Goal: Communication & Community: Answer question/provide support

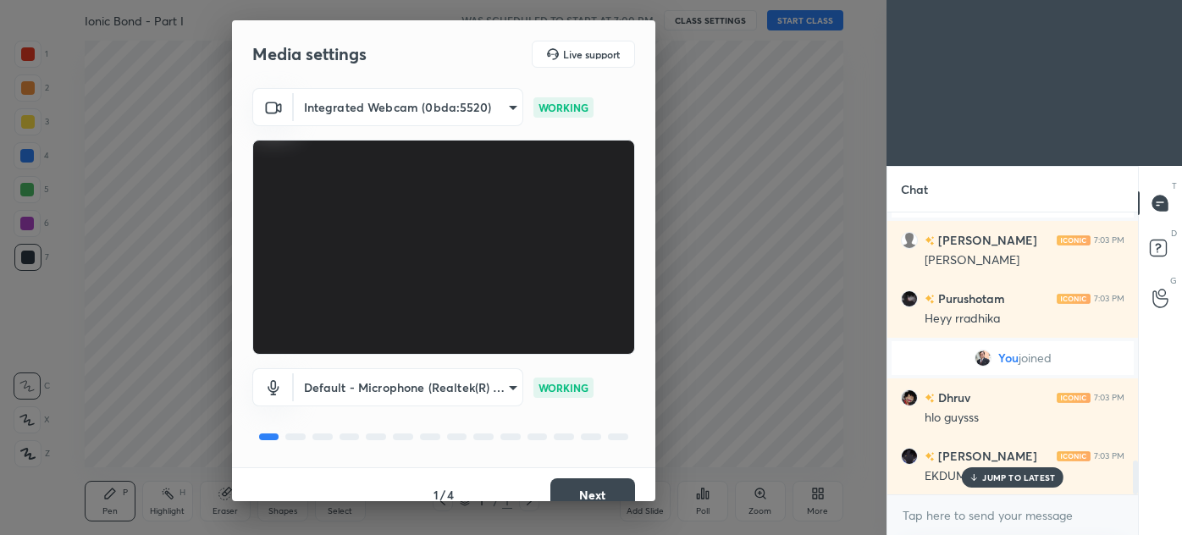
scroll to position [2141, 0]
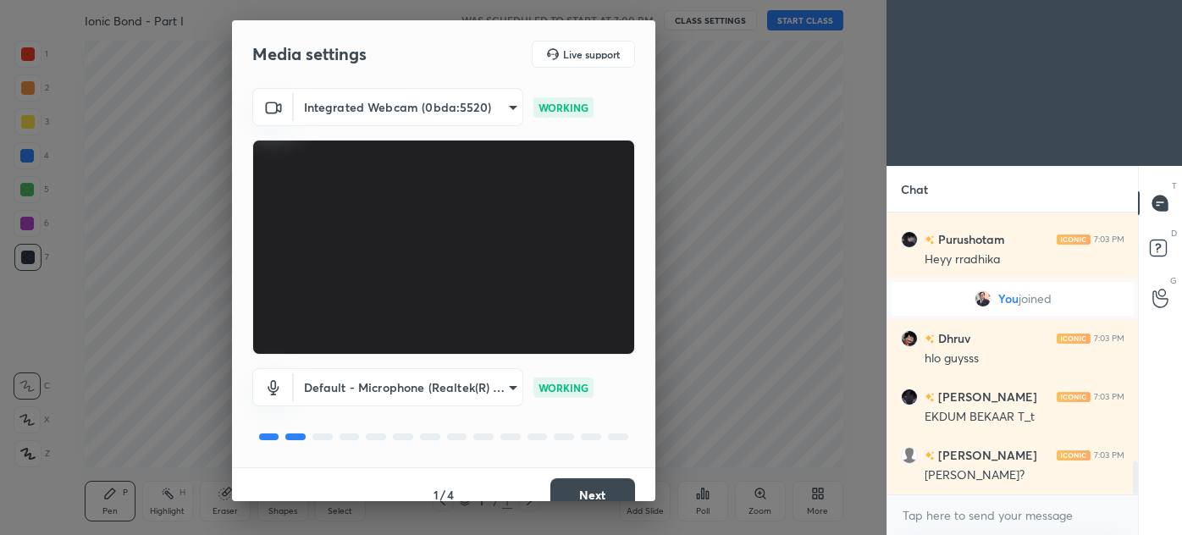
click at [611, 484] on button "Next" at bounding box center [592, 495] width 85 height 34
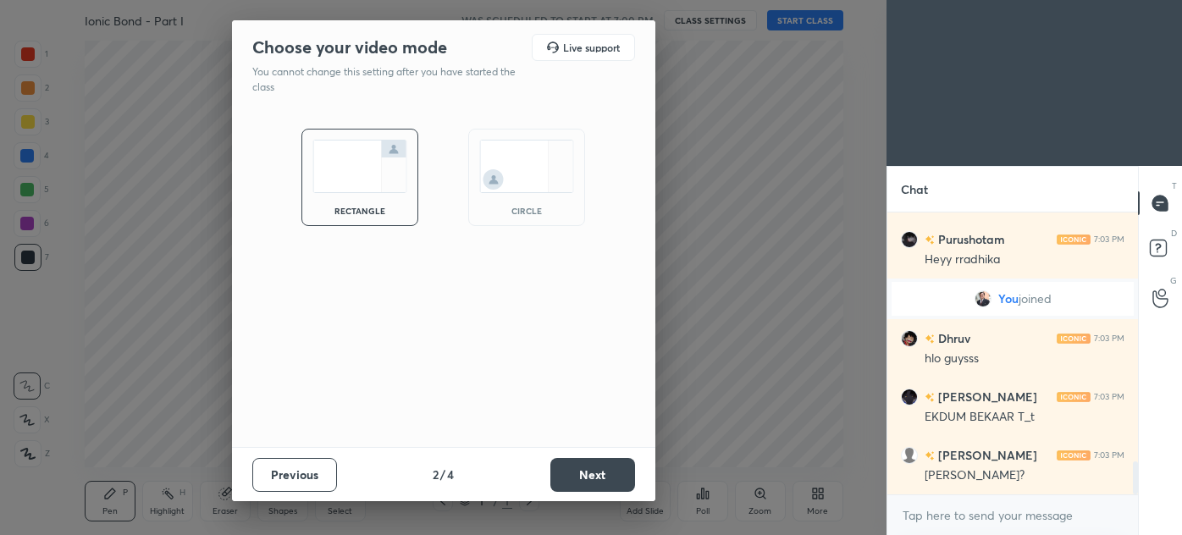
click at [611, 484] on button "Next" at bounding box center [592, 475] width 85 height 34
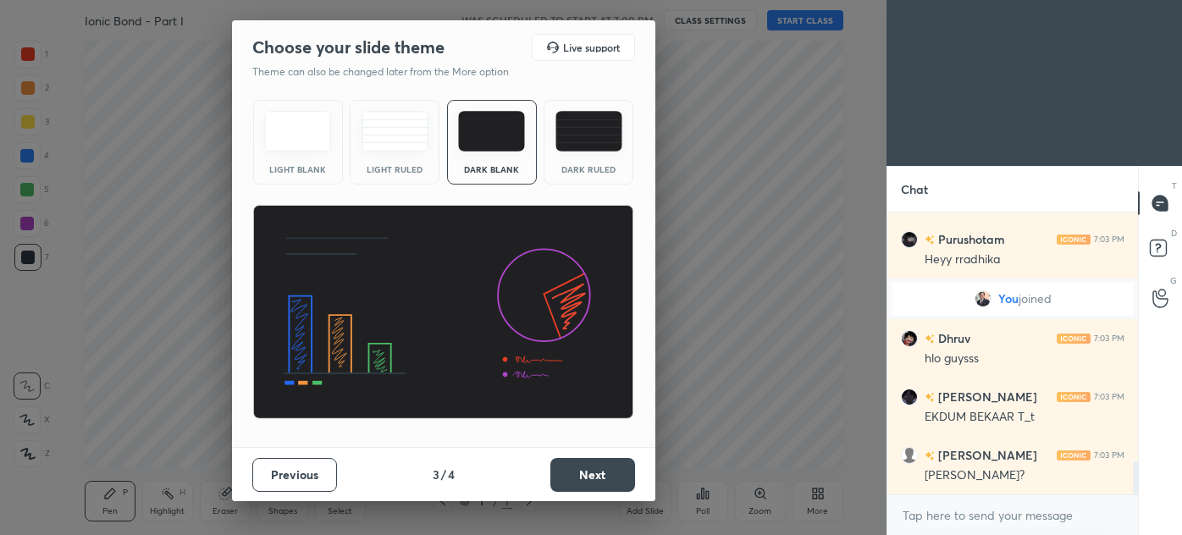
scroll to position [2199, 0]
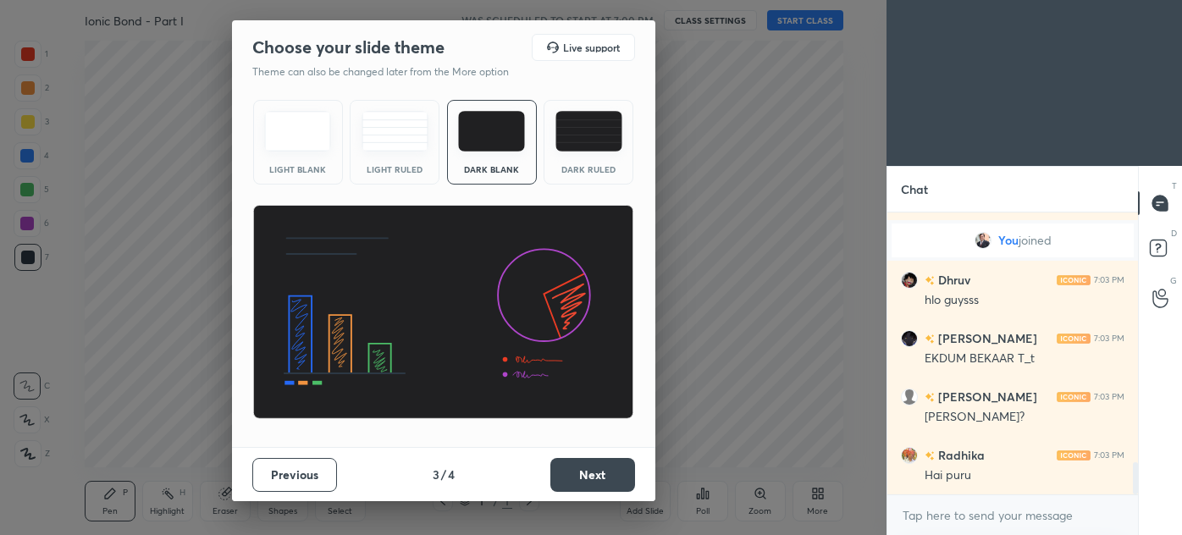
click at [611, 484] on button "Next" at bounding box center [592, 475] width 85 height 34
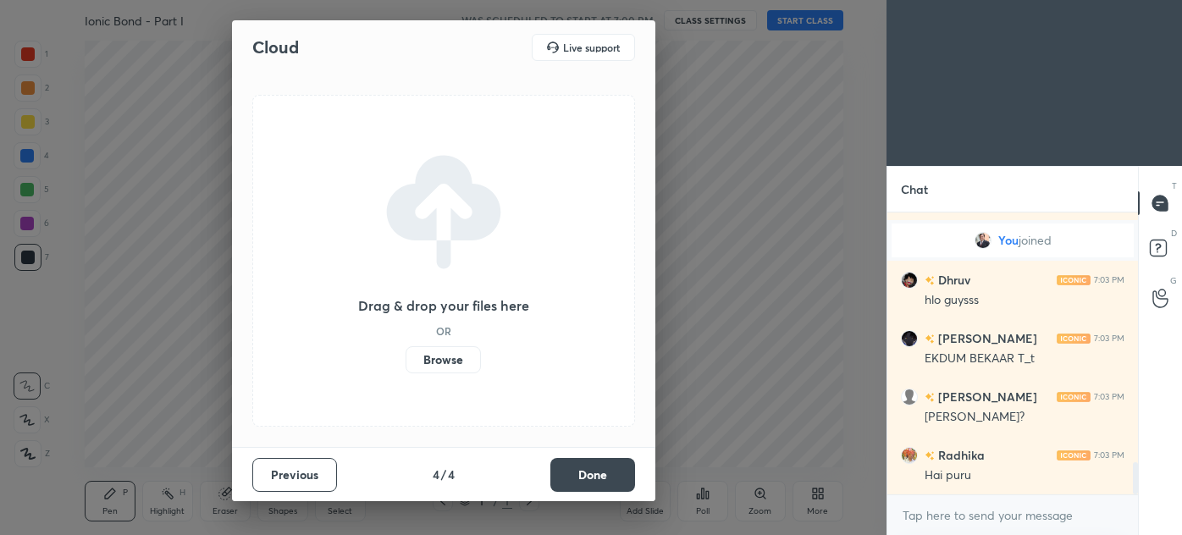
click at [605, 478] on button "Done" at bounding box center [592, 475] width 85 height 34
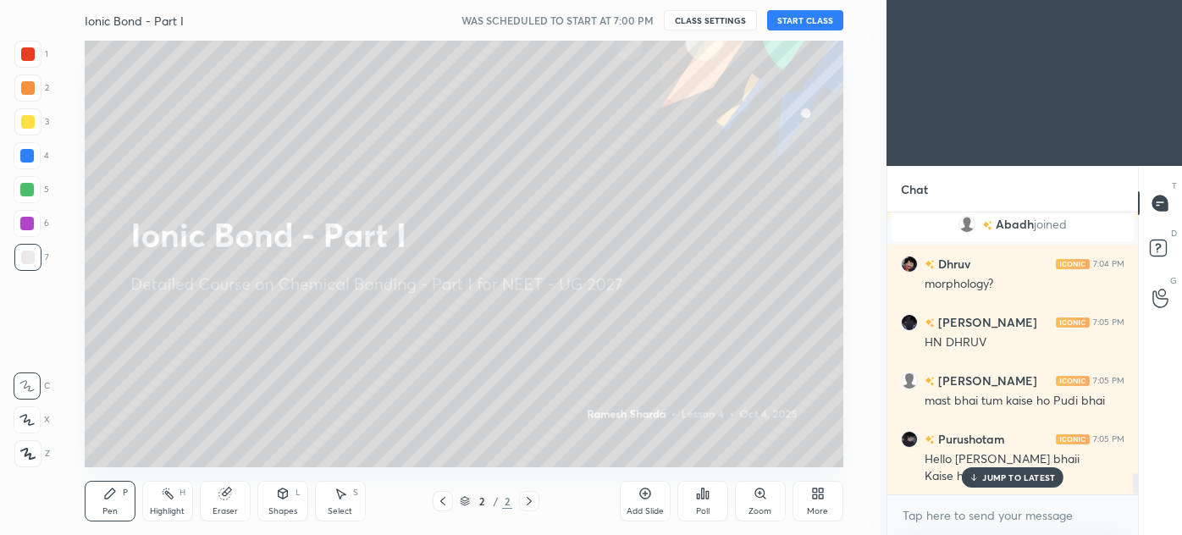
scroll to position [3443, 0]
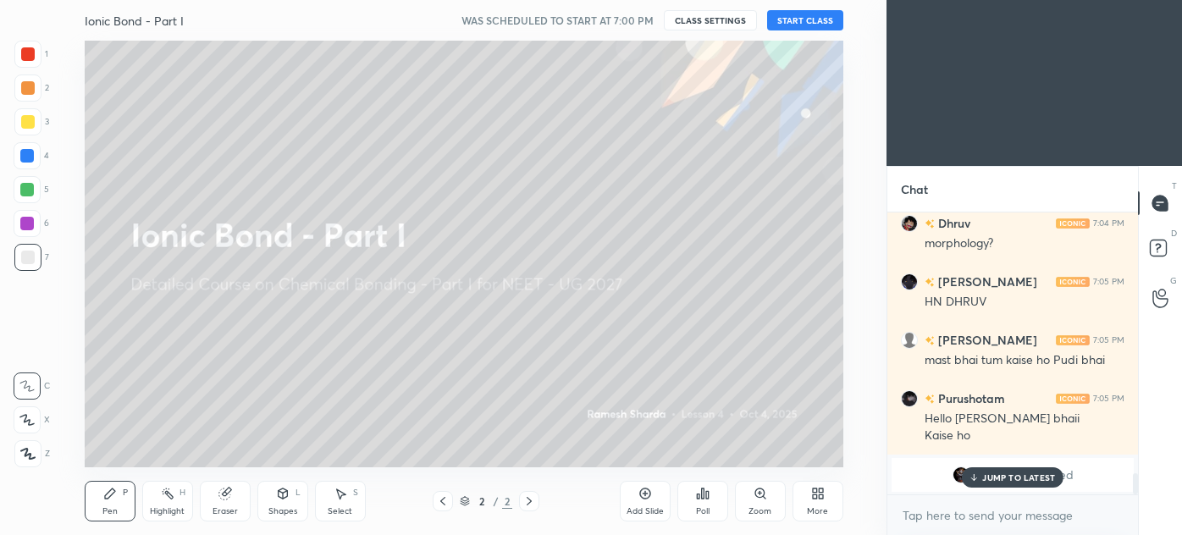
click at [813, 23] on button "START CLASS" at bounding box center [805, 20] width 76 height 20
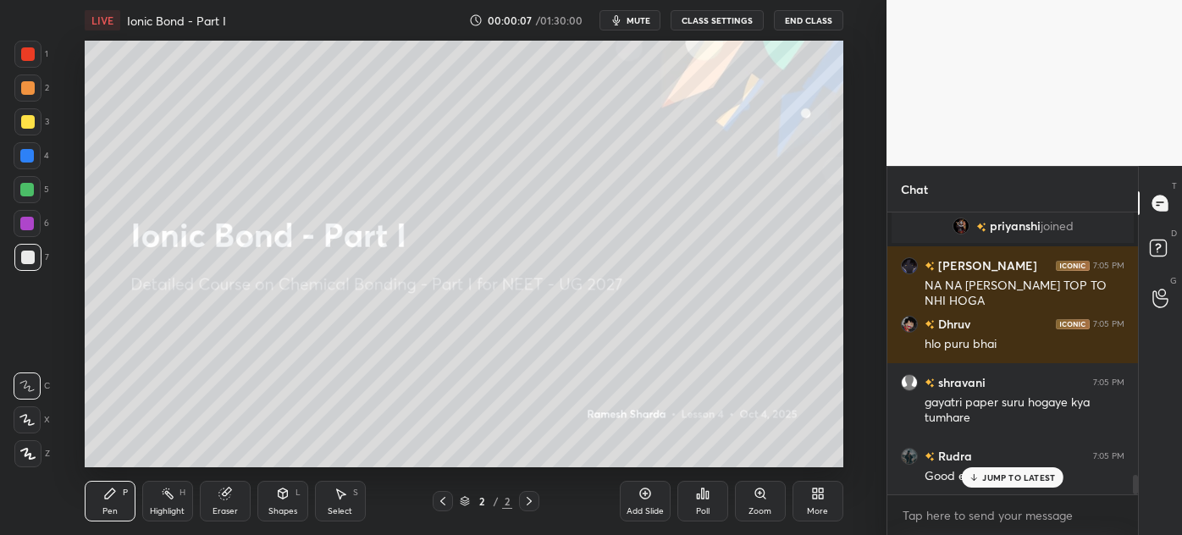
scroll to position [3751, 0]
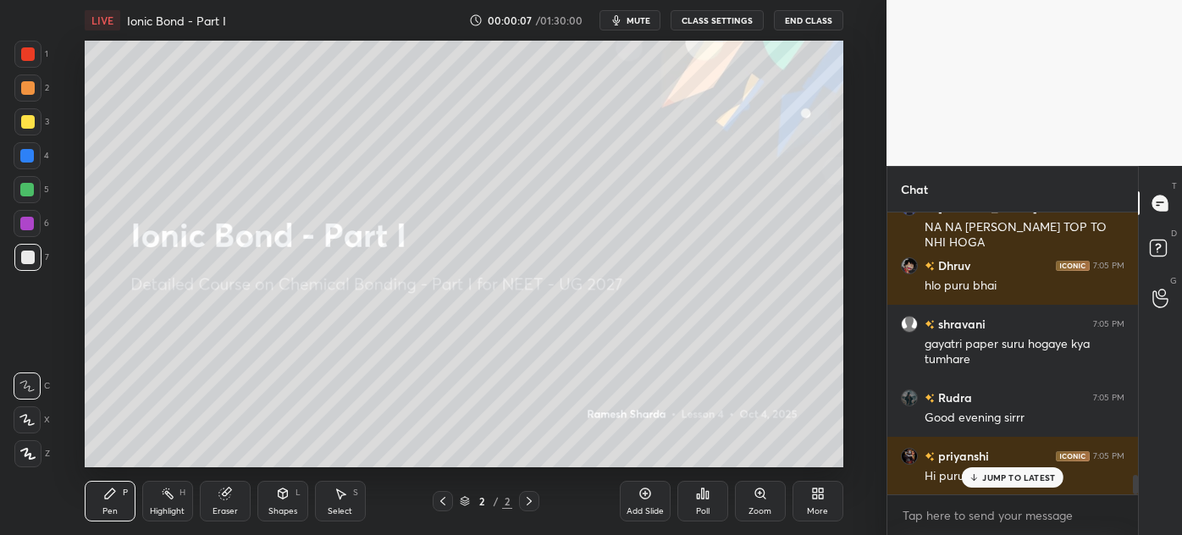
click at [988, 483] on div "JUMP TO LATEST" at bounding box center [1013, 477] width 102 height 20
click at [821, 491] on icon at bounding box center [821, 491] width 4 height 4
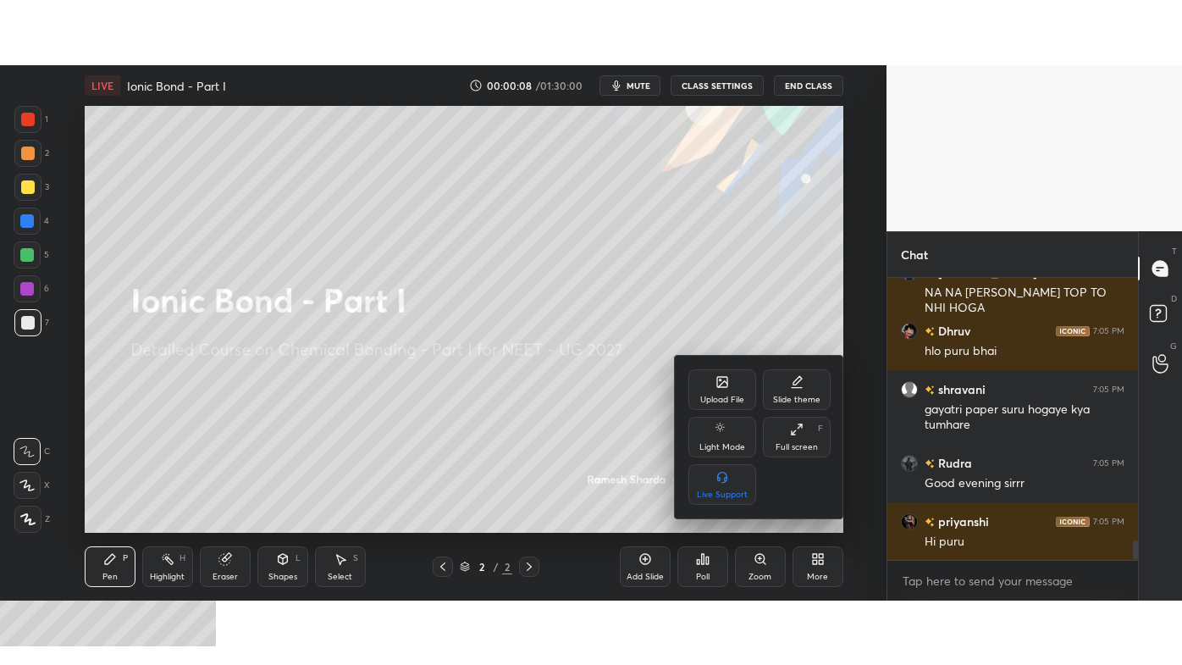
scroll to position [3809, 0]
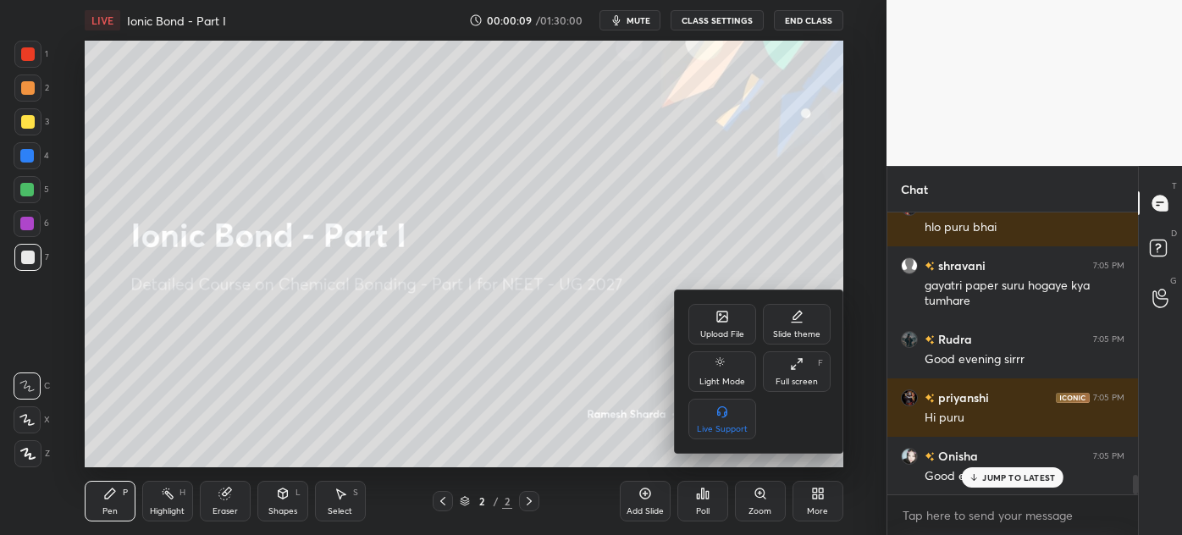
click at [794, 375] on div "Full screen F" at bounding box center [797, 371] width 68 height 41
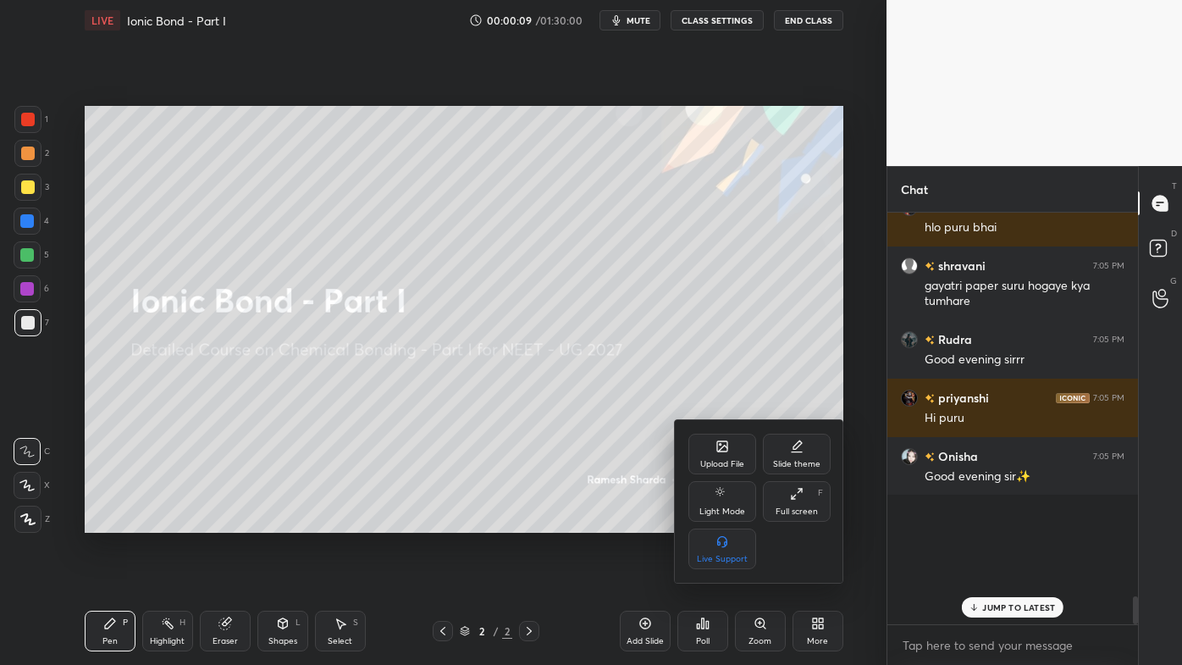
scroll to position [447, 246]
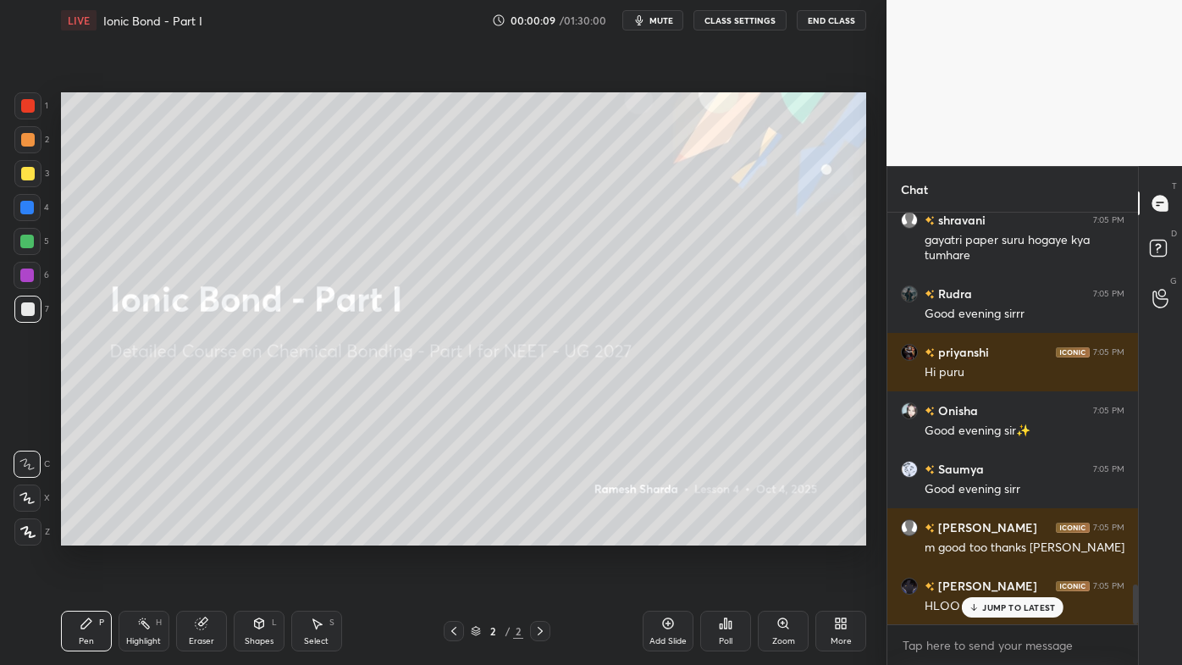
click at [75, 534] on div "Pen P" at bounding box center [86, 631] width 51 height 41
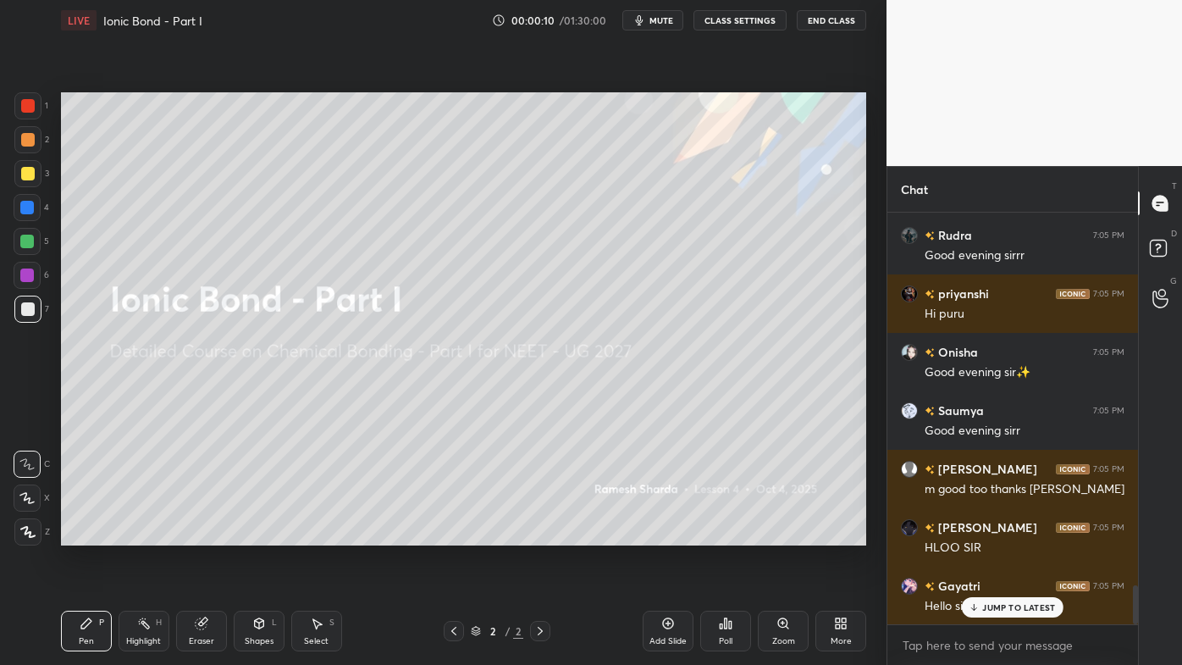
click at [24, 108] on div at bounding box center [28, 106] width 14 height 14
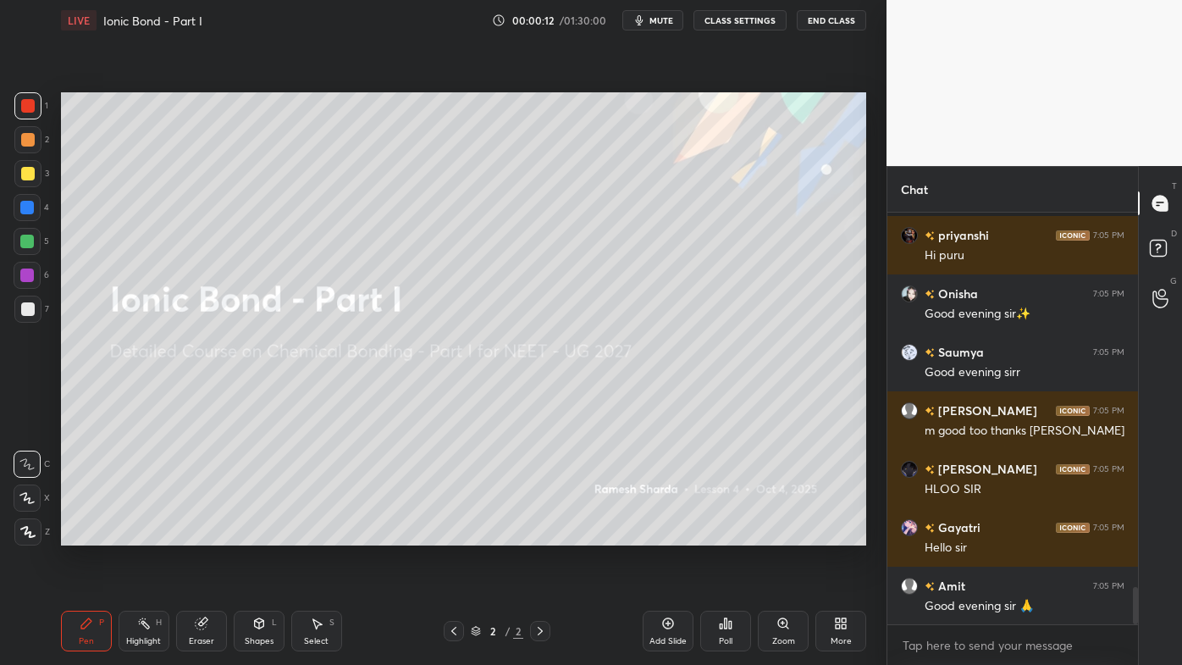
scroll to position [4089, 0]
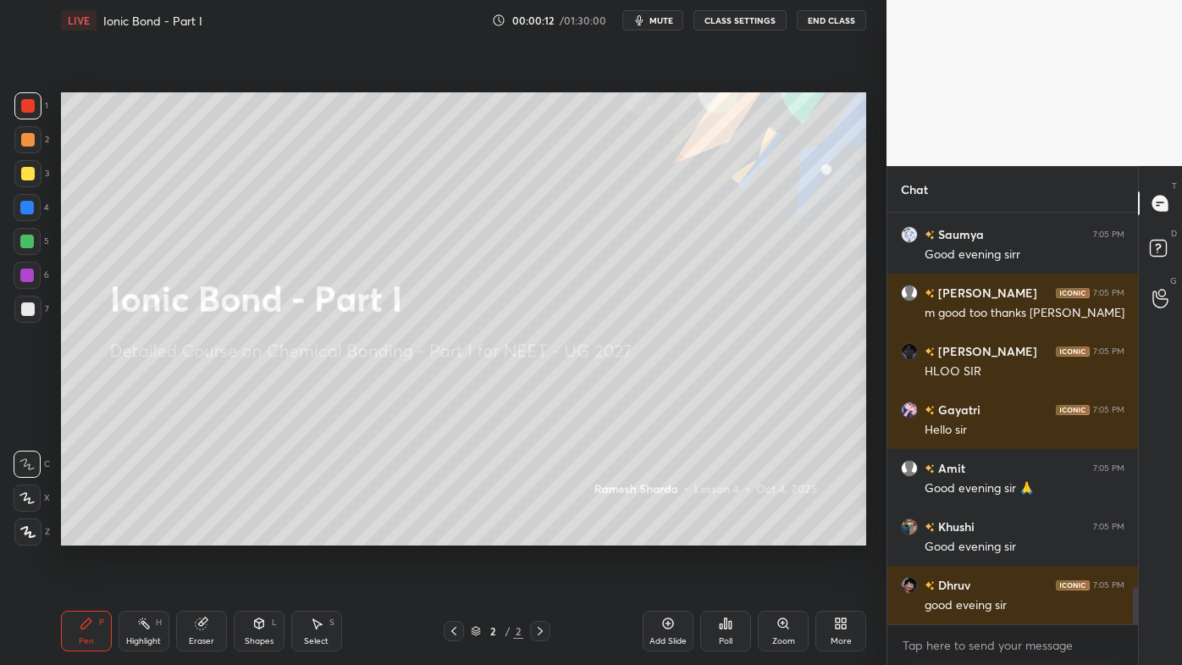
click at [36, 533] on div at bounding box center [27, 531] width 27 height 27
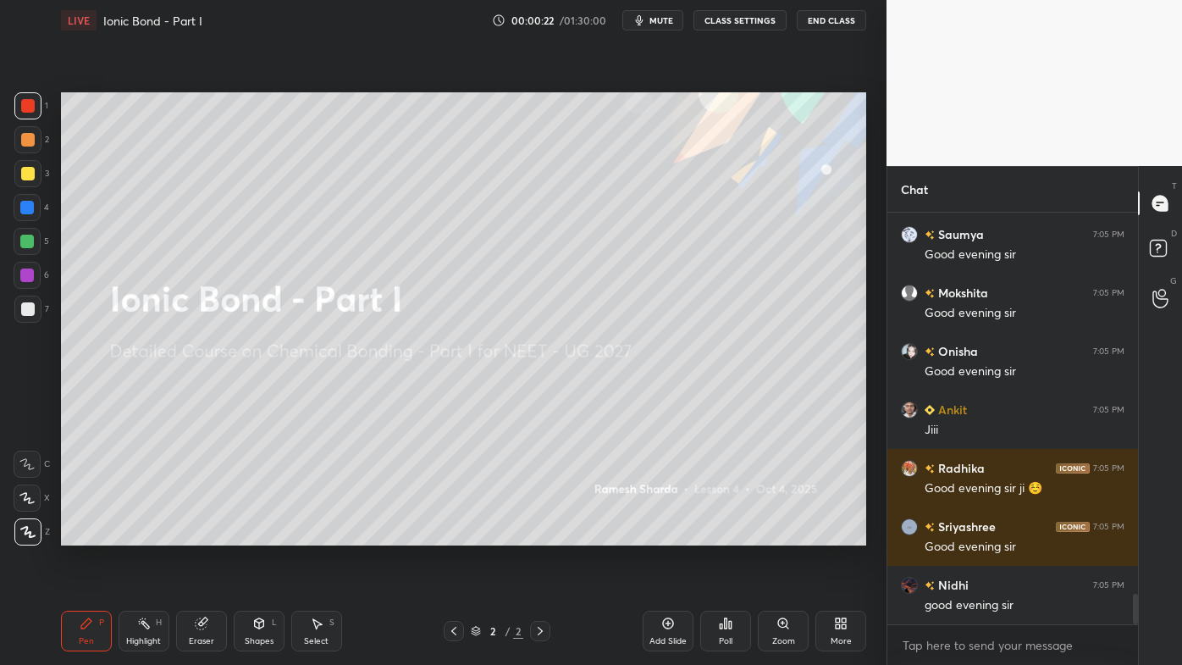
scroll to position [5141, 0]
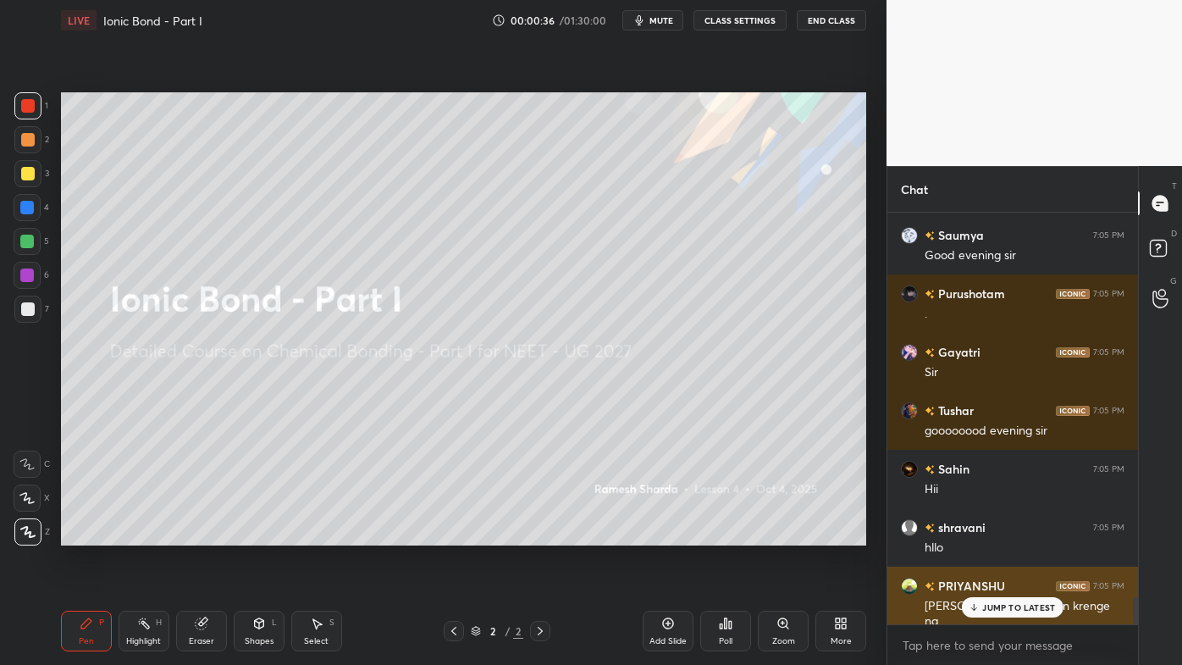
drag, startPoint x: 977, startPoint y: 605, endPoint x: 892, endPoint y: 600, distance: 85.6
click at [977, 534] on icon at bounding box center [974, 607] width 11 height 10
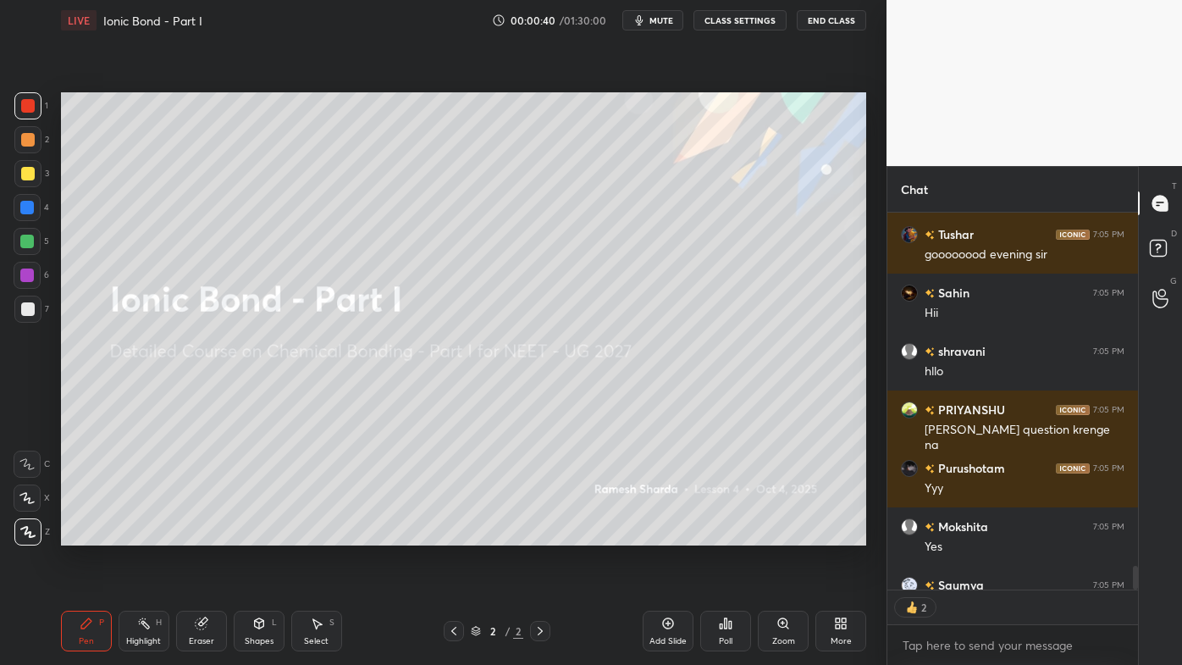
drag, startPoint x: 669, startPoint y: 622, endPoint x: 665, endPoint y: 608, distance: 14.2
click at [668, 534] on icon at bounding box center [668, 624] width 14 height 14
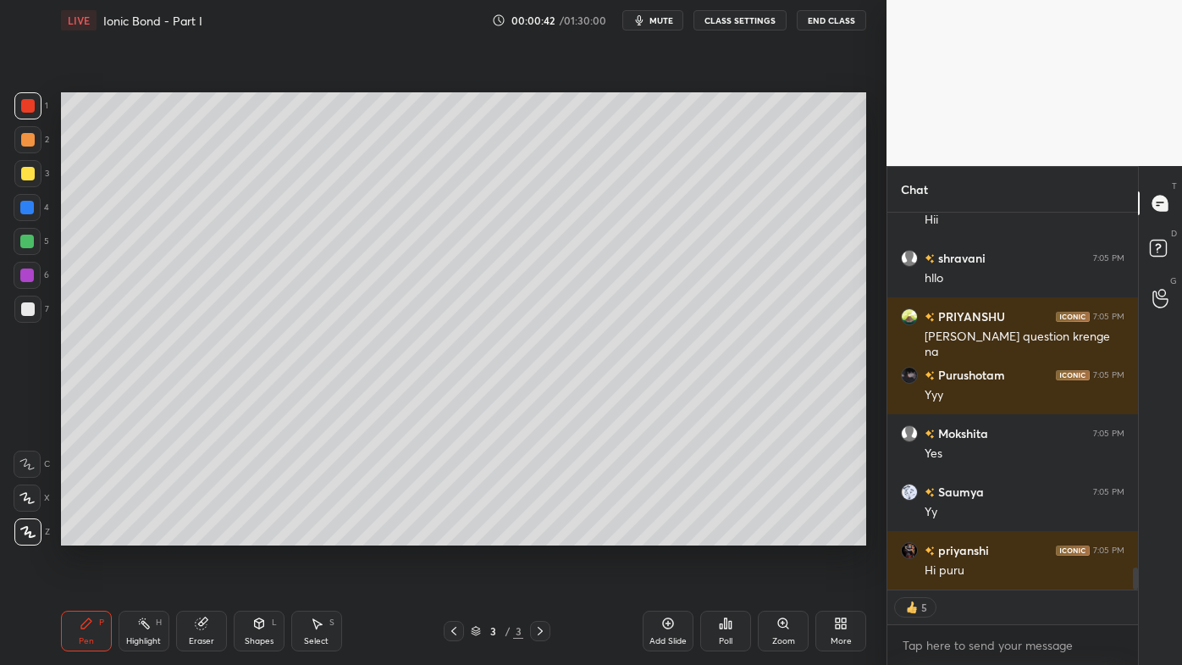
drag, startPoint x: 28, startPoint y: 133, endPoint x: 54, endPoint y: 130, distance: 26.5
click at [29, 133] on div at bounding box center [28, 140] width 14 height 14
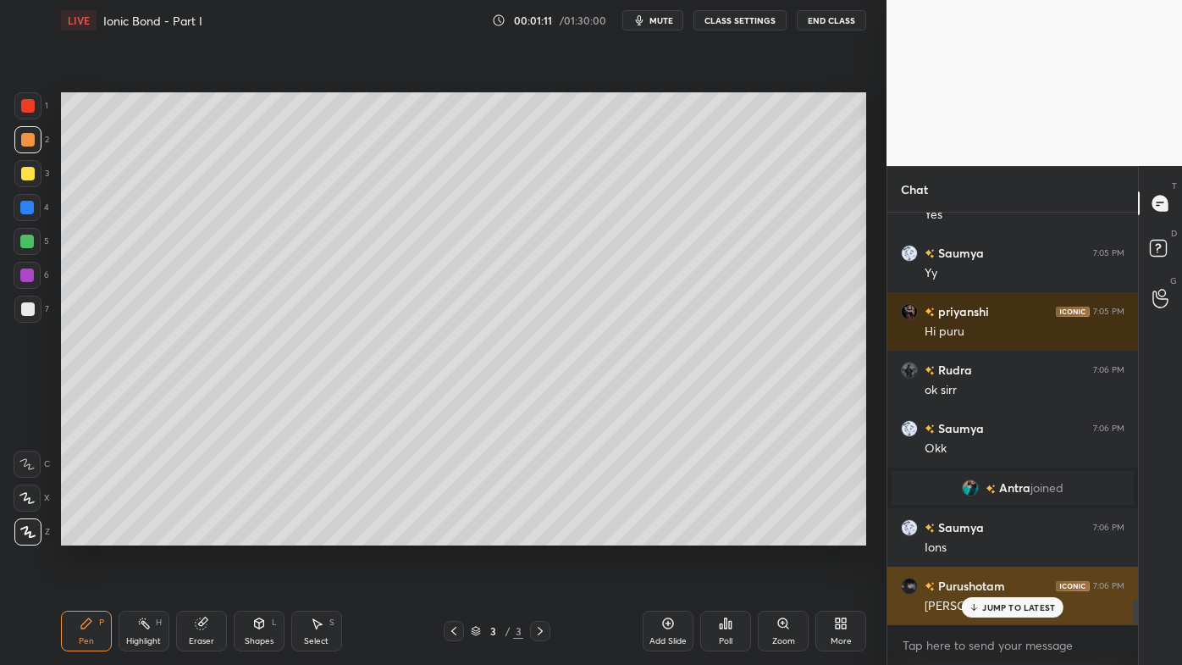
drag, startPoint x: 998, startPoint y: 605, endPoint x: 983, endPoint y: 607, distance: 14.6
click at [998, 534] on p "JUMP TO LATEST" at bounding box center [1018, 607] width 73 height 10
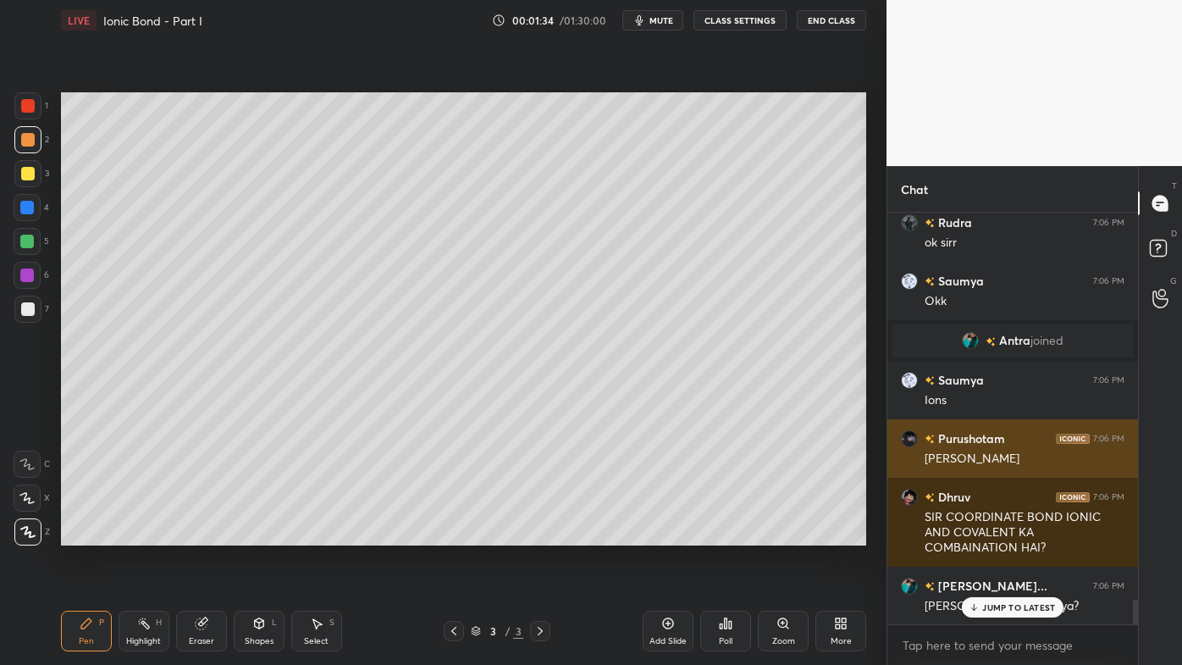
scroll to position [6538, 0]
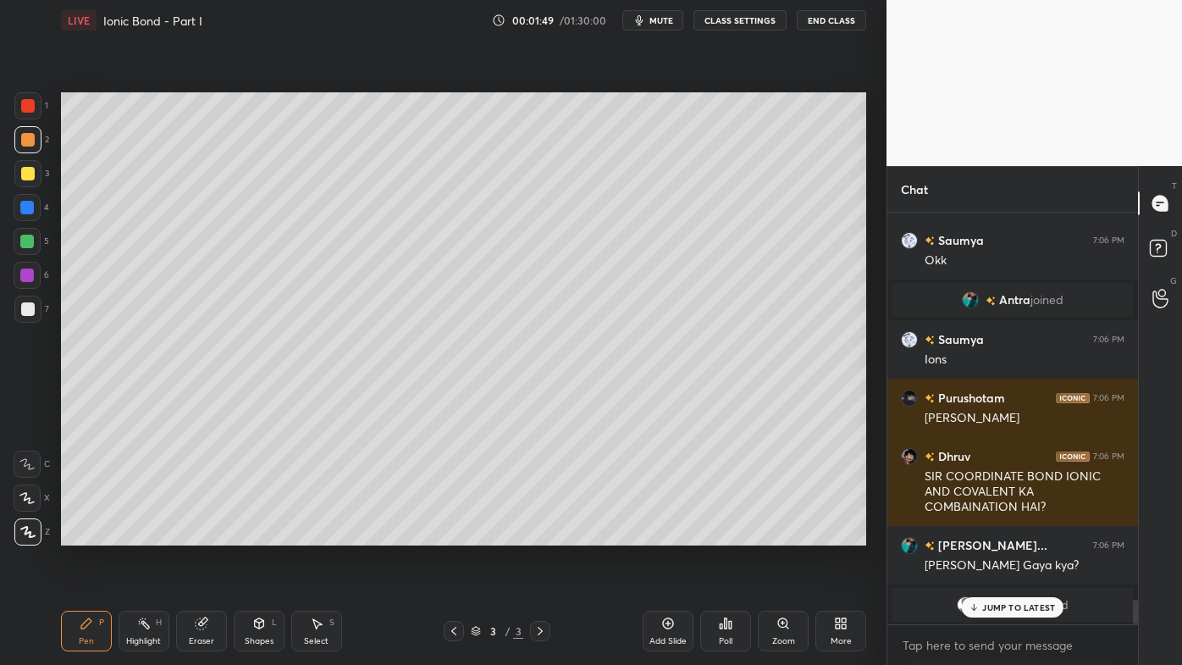
drag, startPoint x: 202, startPoint y: 625, endPoint x: 203, endPoint y: 600, distance: 24.6
click at [202, 534] on icon at bounding box center [201, 623] width 11 height 11
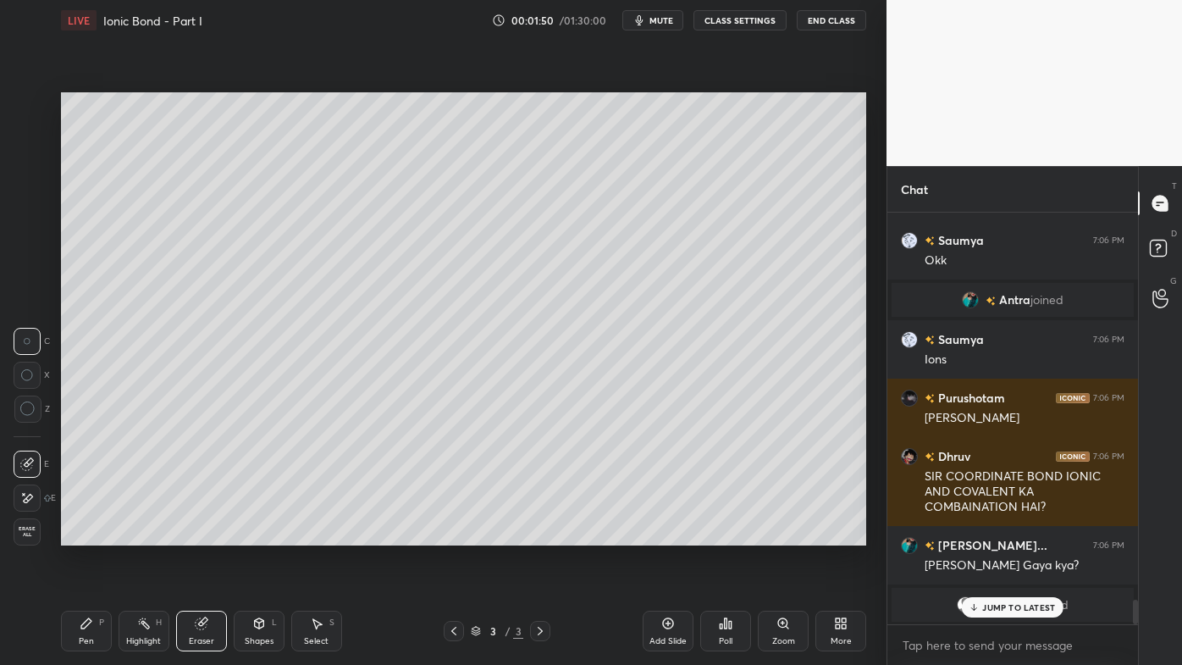
click at [30, 501] on icon at bounding box center [27, 498] width 14 height 14
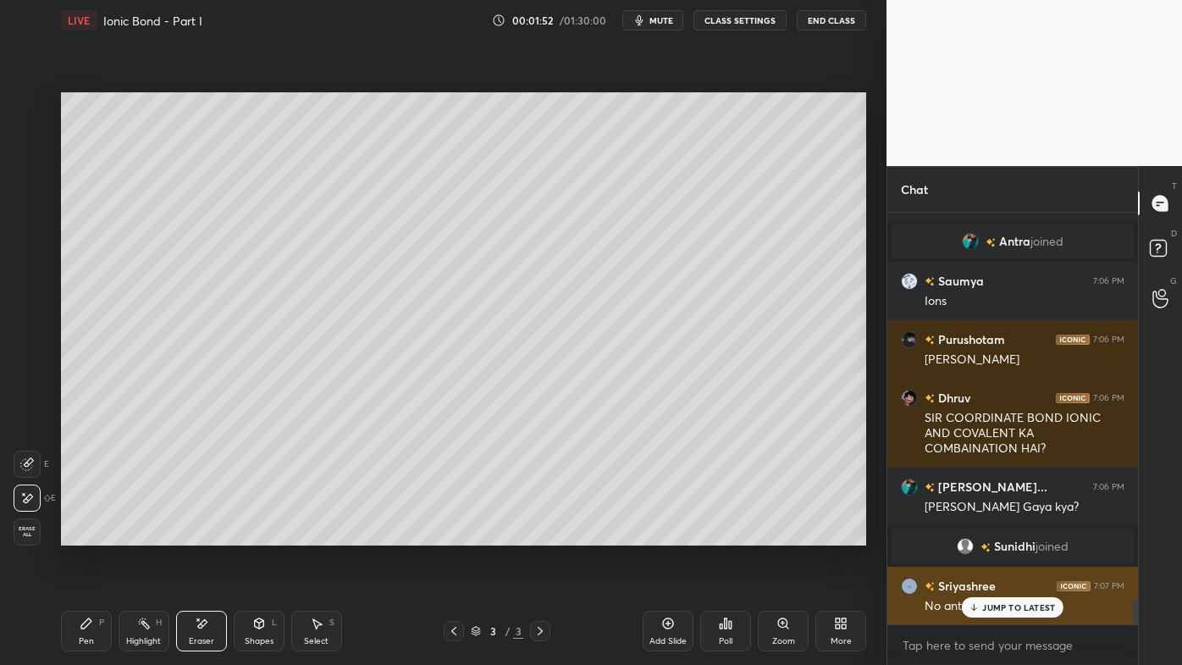
drag, startPoint x: 975, startPoint y: 608, endPoint x: 959, endPoint y: 605, distance: 15.5
click at [974, 534] on icon at bounding box center [974, 607] width 11 height 10
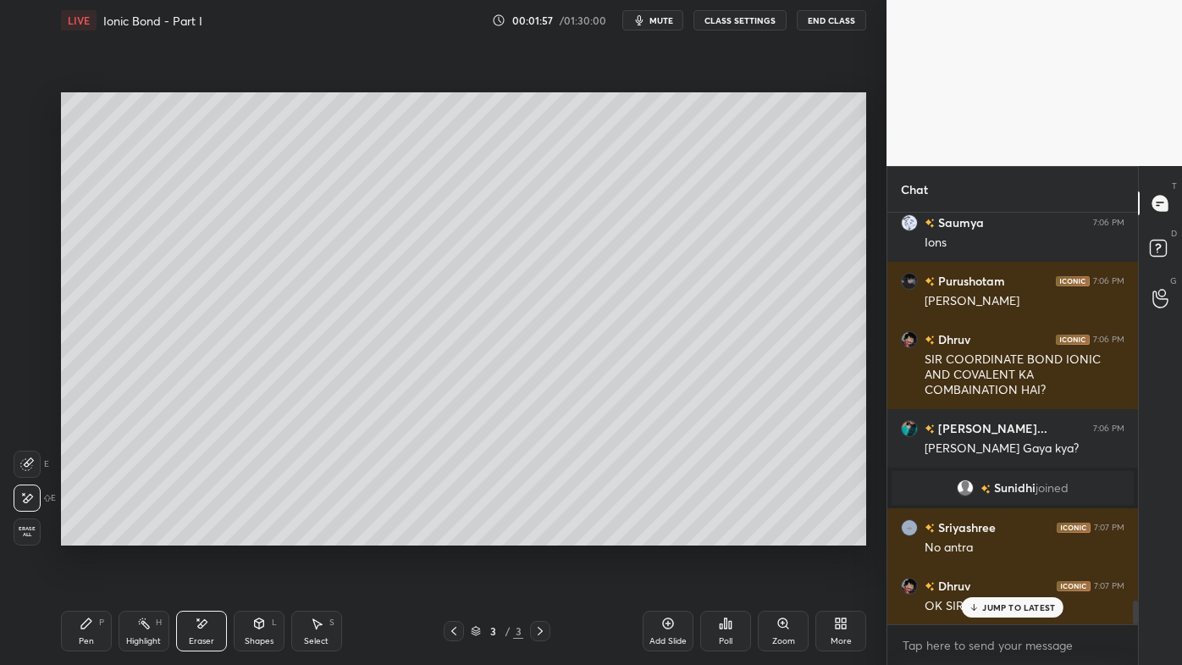
scroll to position [6714, 0]
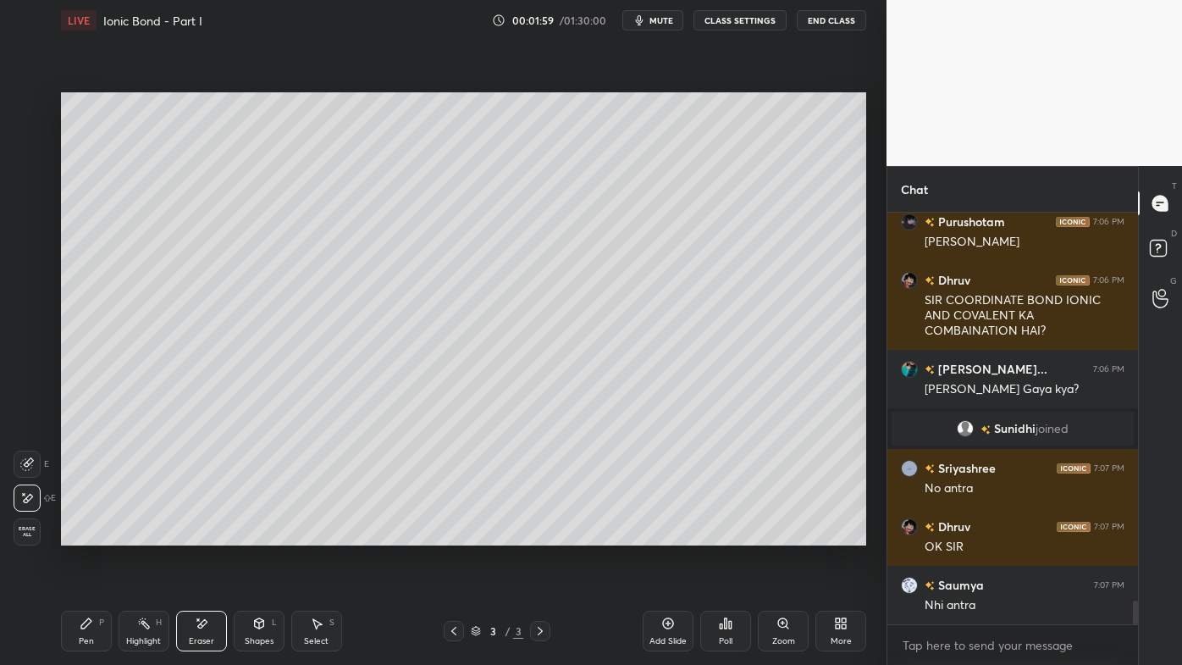
drag, startPoint x: 135, startPoint y: 625, endPoint x: 142, endPoint y: 576, distance: 49.7
click at [133, 534] on div "Highlight H" at bounding box center [144, 631] width 51 height 41
drag, startPoint x: 75, startPoint y: 636, endPoint x: 106, endPoint y: 596, distance: 50.1
click at [75, 534] on div "Pen P" at bounding box center [86, 631] width 51 height 41
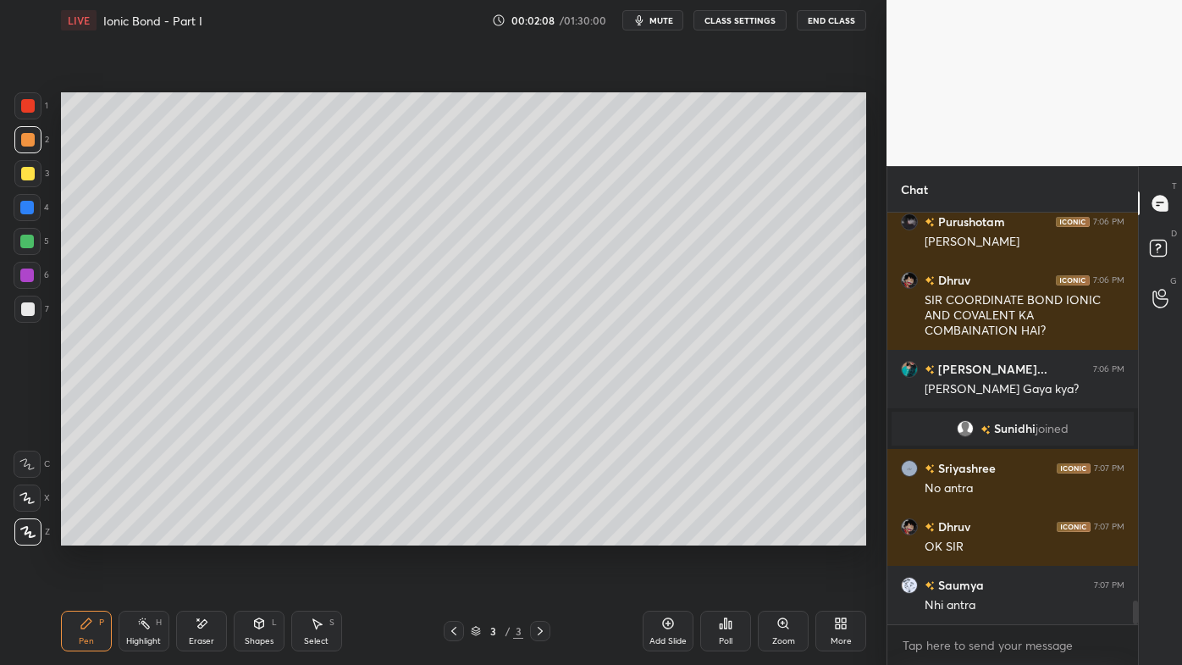
scroll to position [6772, 0]
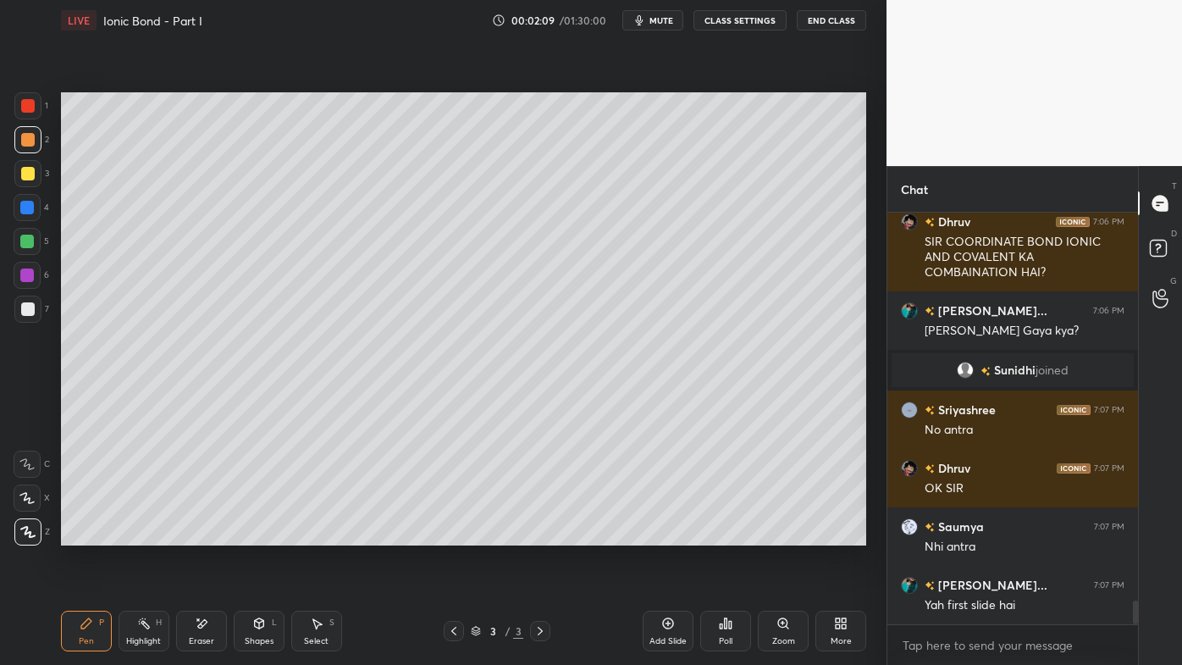
drag, startPoint x: 31, startPoint y: 174, endPoint x: 47, endPoint y: 175, distance: 16.1
click at [34, 174] on div at bounding box center [27, 173] width 27 height 27
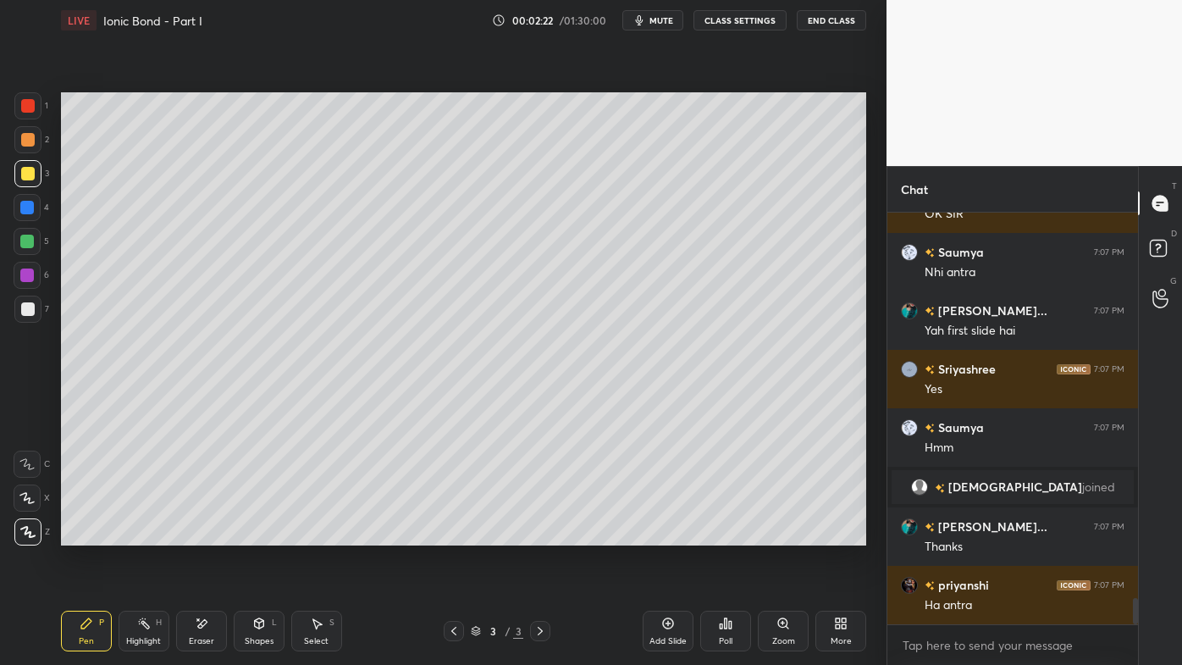
scroll to position [6015, 0]
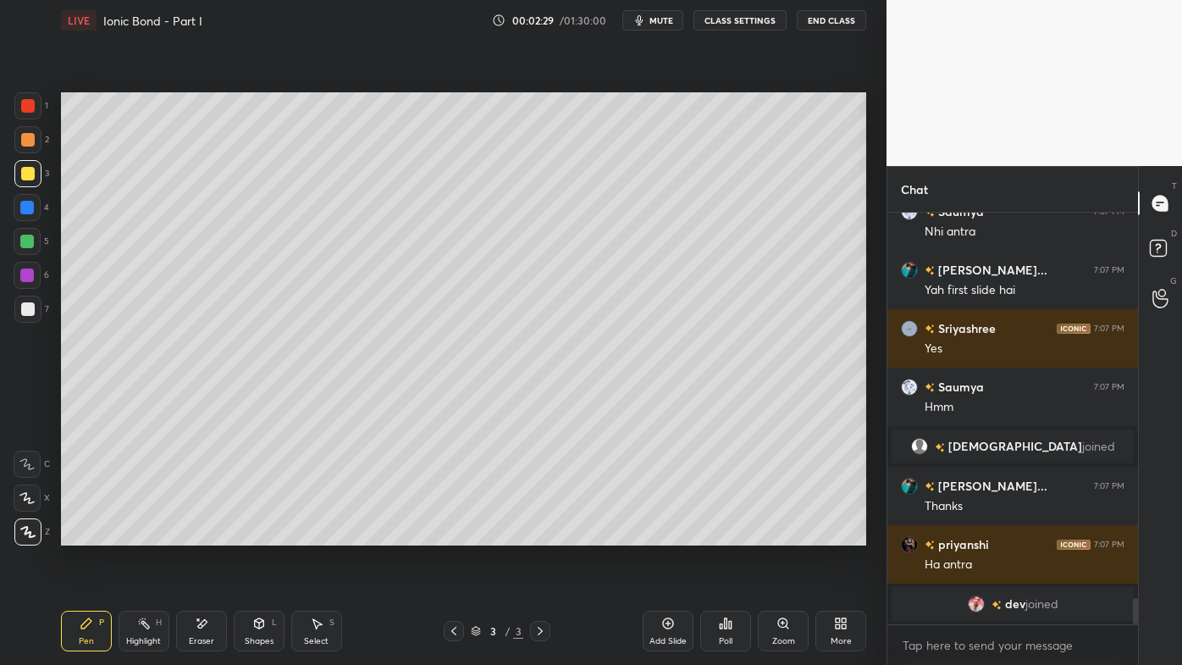
drag, startPoint x: 667, startPoint y: 618, endPoint x: 644, endPoint y: 586, distance: 40.0
click at [669, 534] on icon at bounding box center [668, 624] width 14 height 14
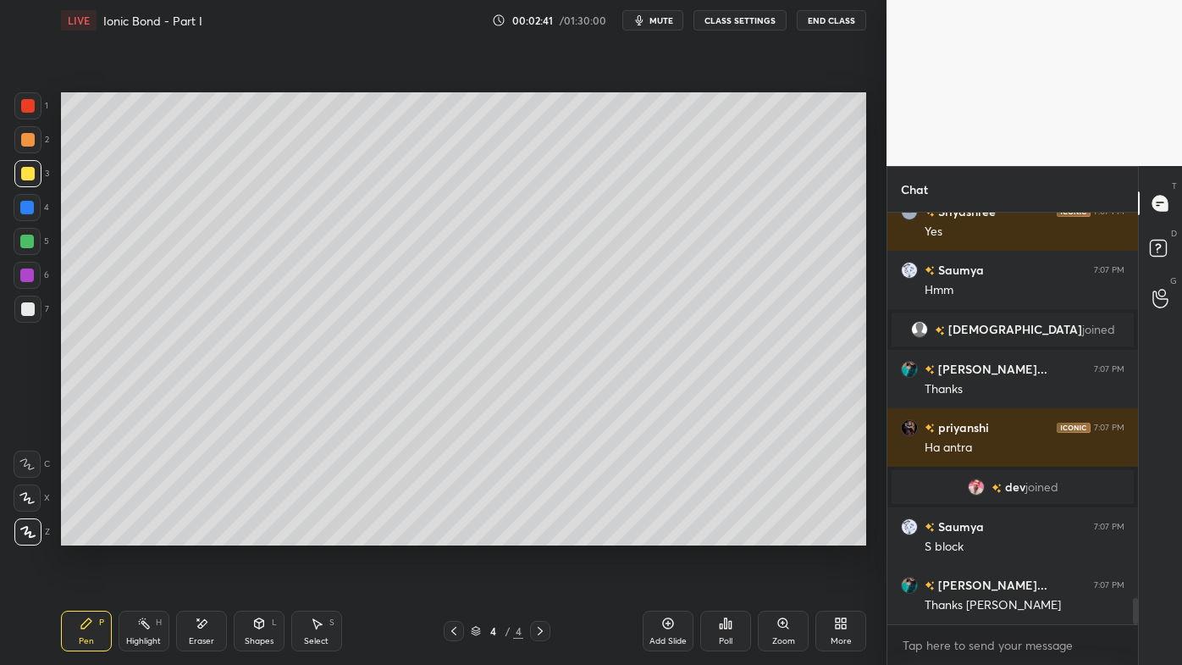
scroll to position [6142, 0]
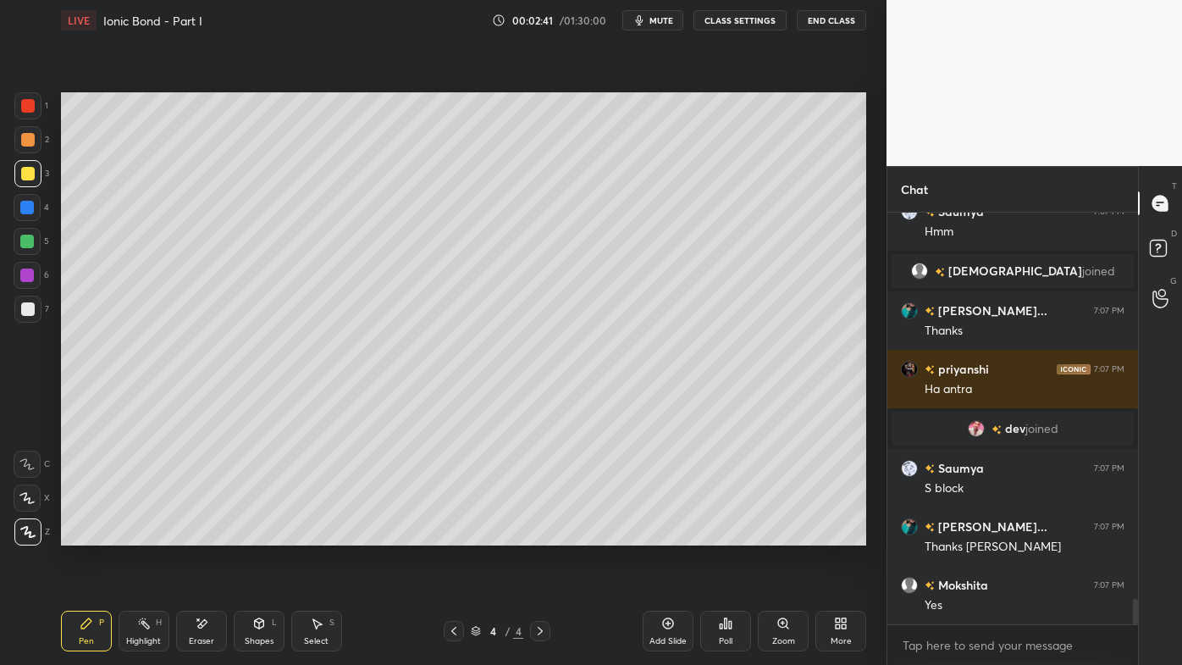
drag, startPoint x: 135, startPoint y: 625, endPoint x: 176, endPoint y: 549, distance: 86.4
click at [135, 534] on div "Highlight H" at bounding box center [144, 631] width 51 height 41
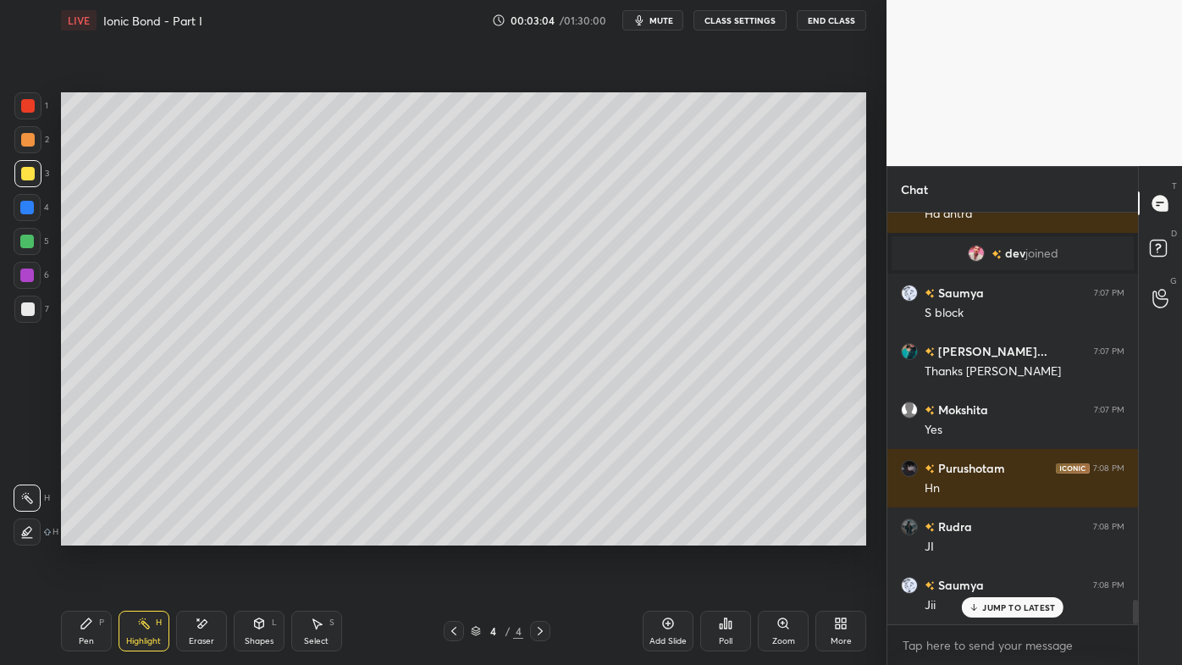
scroll to position [6375, 0]
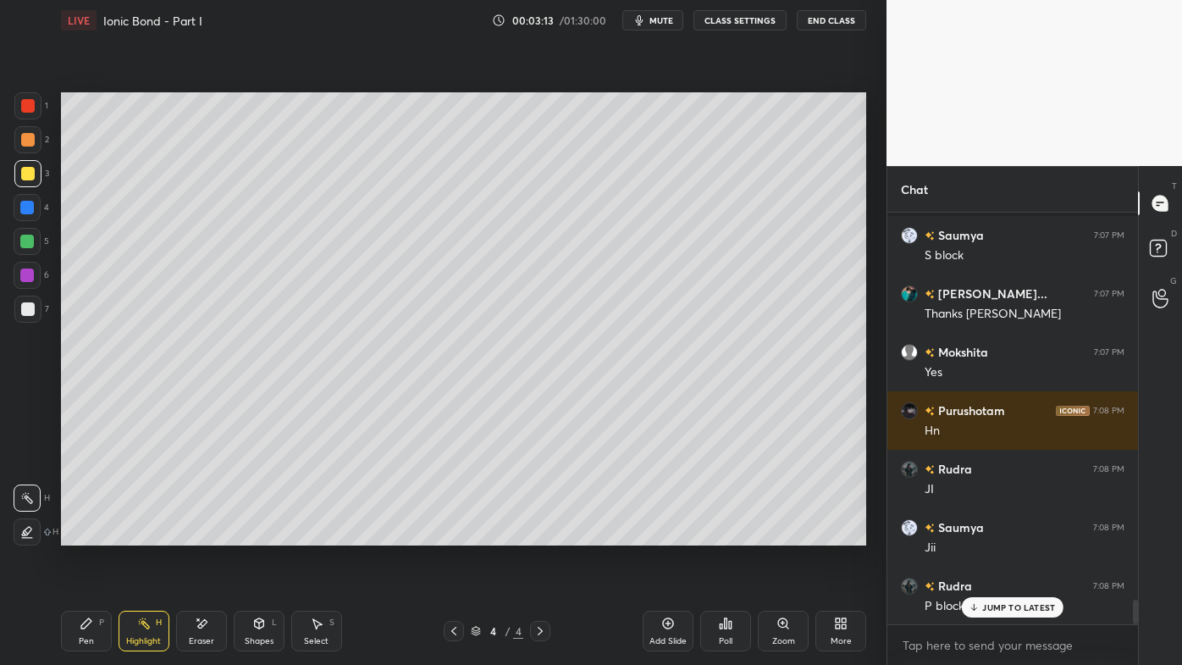
click at [452, 534] on icon at bounding box center [454, 631] width 14 height 14
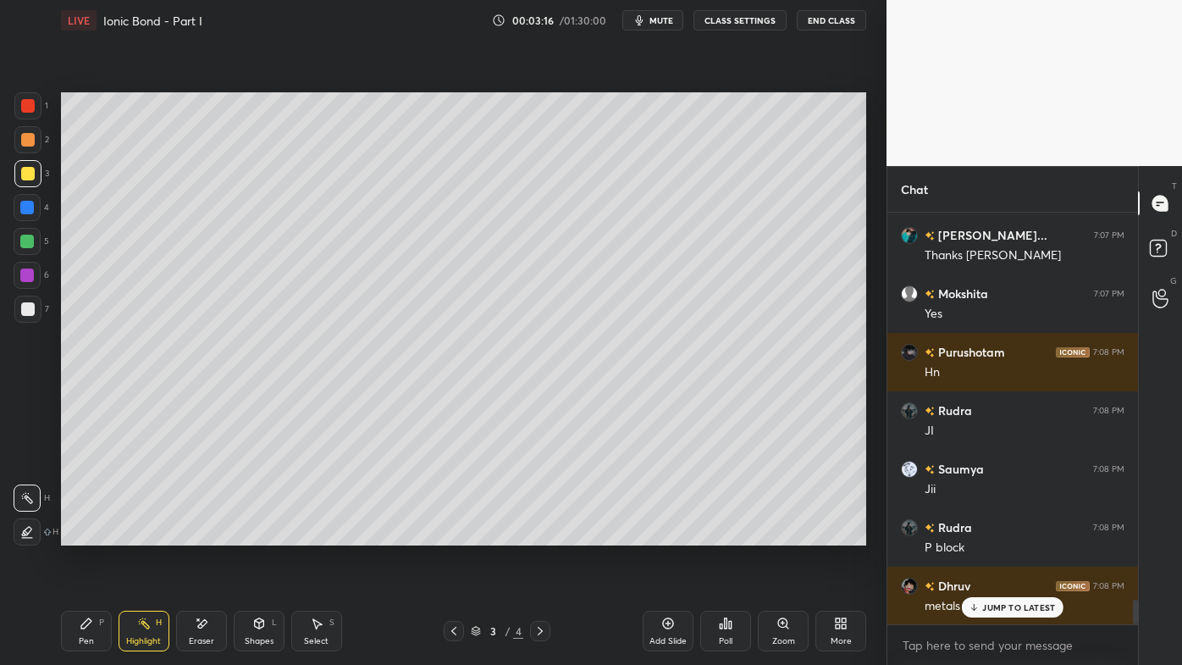
drag, startPoint x: 89, startPoint y: 635, endPoint x: 106, endPoint y: 588, distance: 50.4
click at [89, 534] on div "Pen P" at bounding box center [86, 631] width 51 height 41
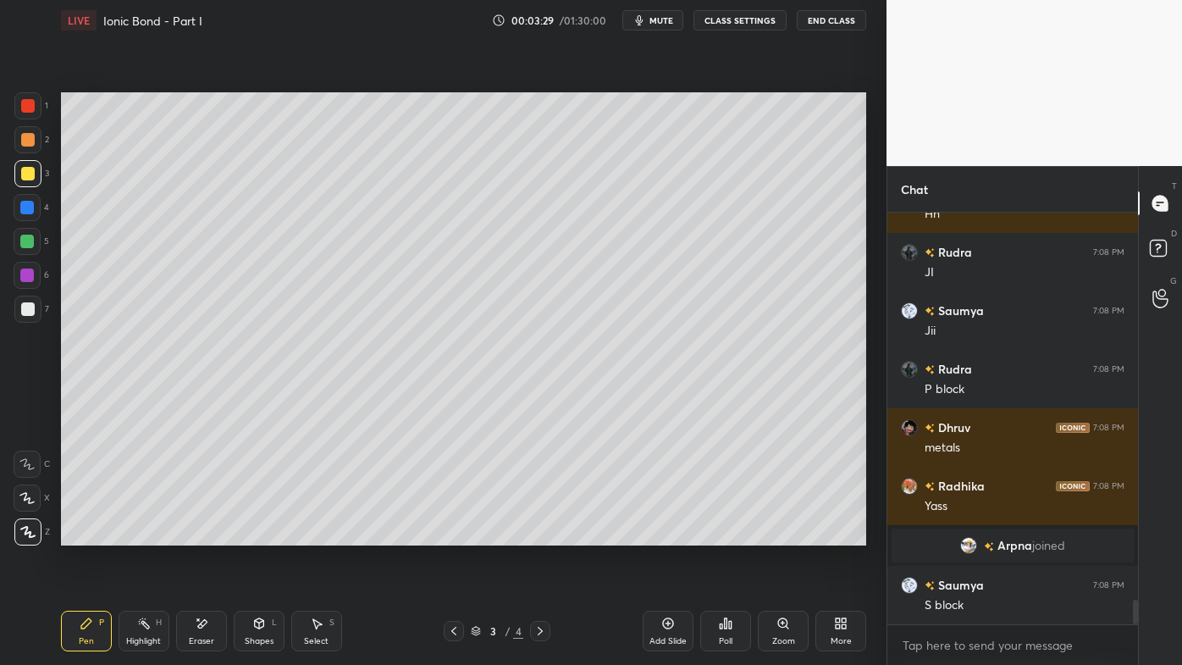
scroll to position [6632, 0]
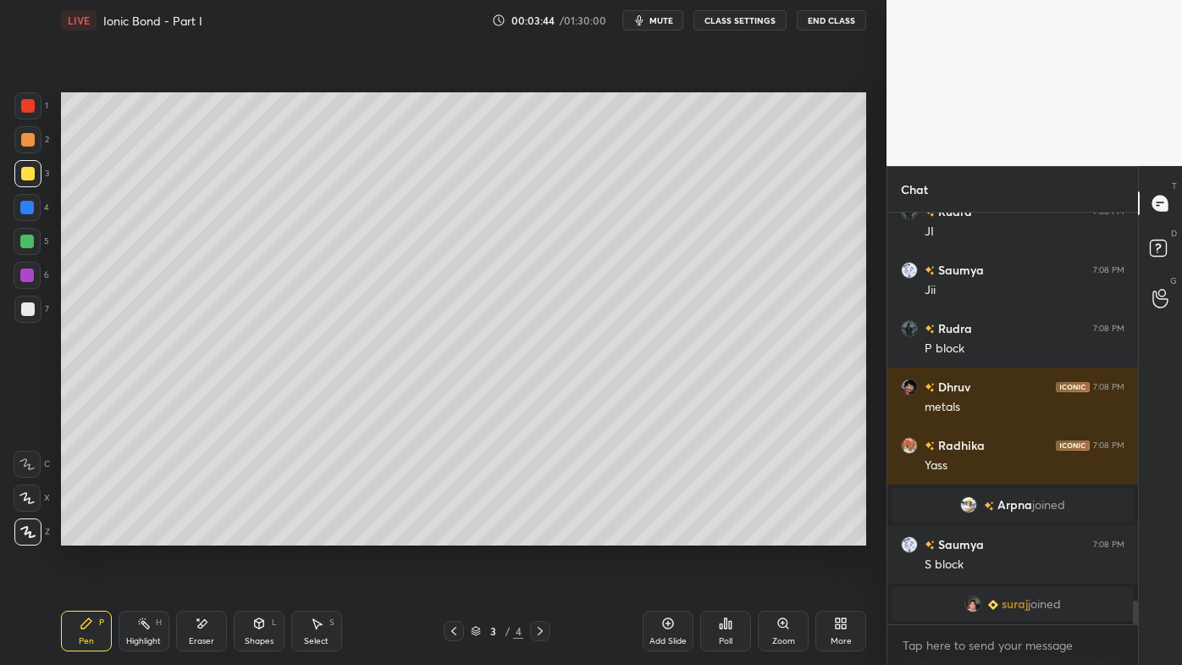
click at [539, 534] on icon at bounding box center [541, 631] width 14 height 14
click at [137, 534] on icon at bounding box center [144, 624] width 14 height 14
click at [451, 534] on icon at bounding box center [454, 631] width 14 height 14
click at [71, 534] on div "Pen P" at bounding box center [86, 631] width 51 height 41
click at [142, 534] on icon at bounding box center [144, 624] width 14 height 14
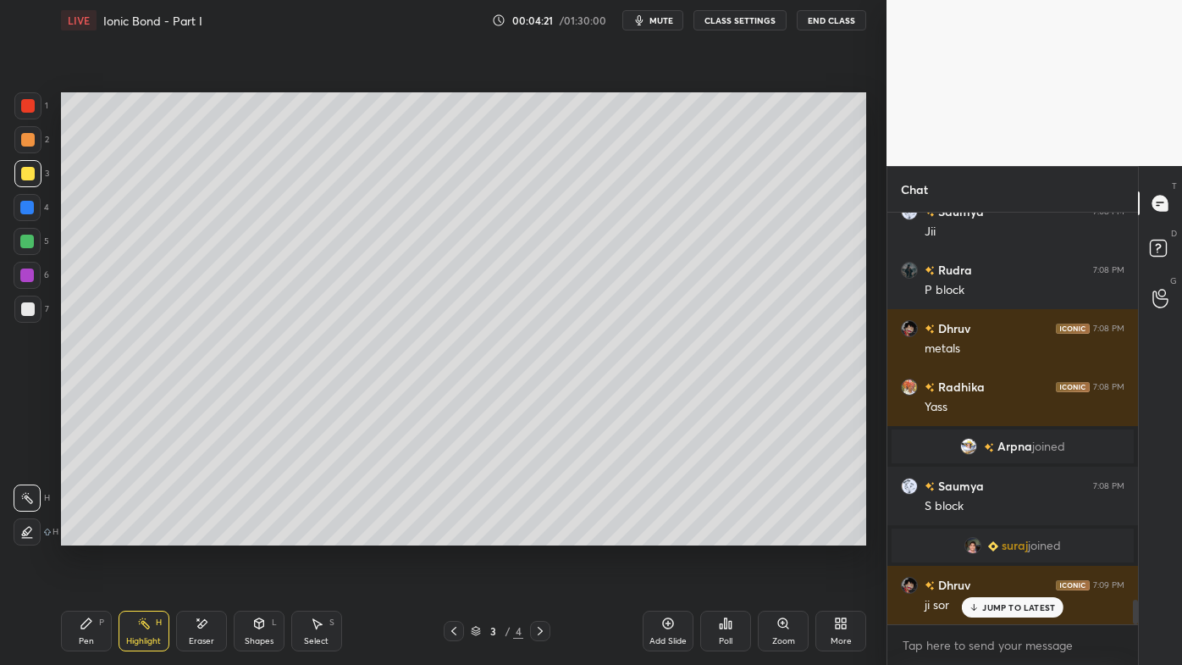
scroll to position [6544, 0]
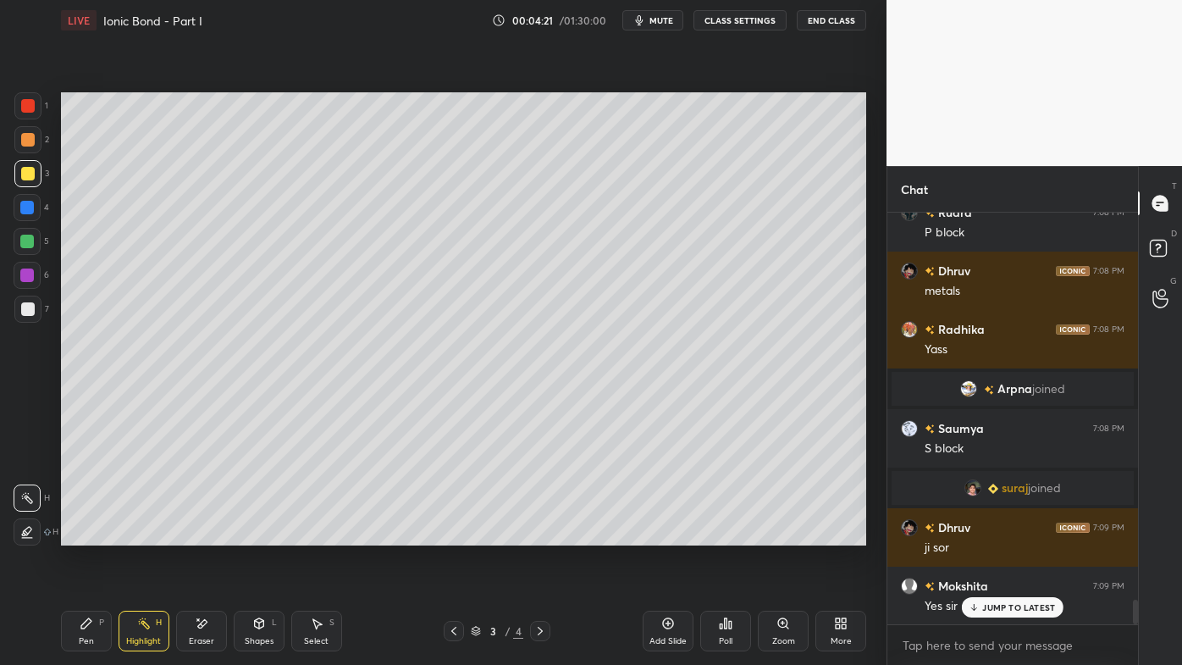
click at [542, 534] on icon at bounding box center [541, 631] width 14 height 14
click at [453, 534] on icon at bounding box center [454, 631] width 14 height 14
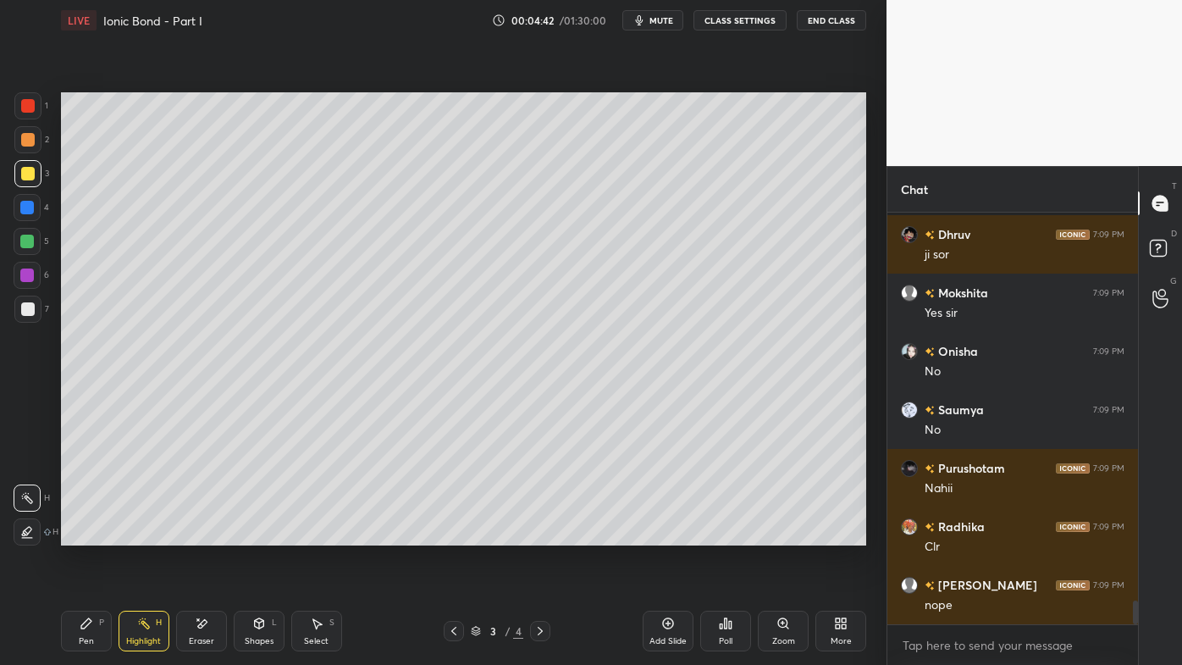
scroll to position [6896, 0]
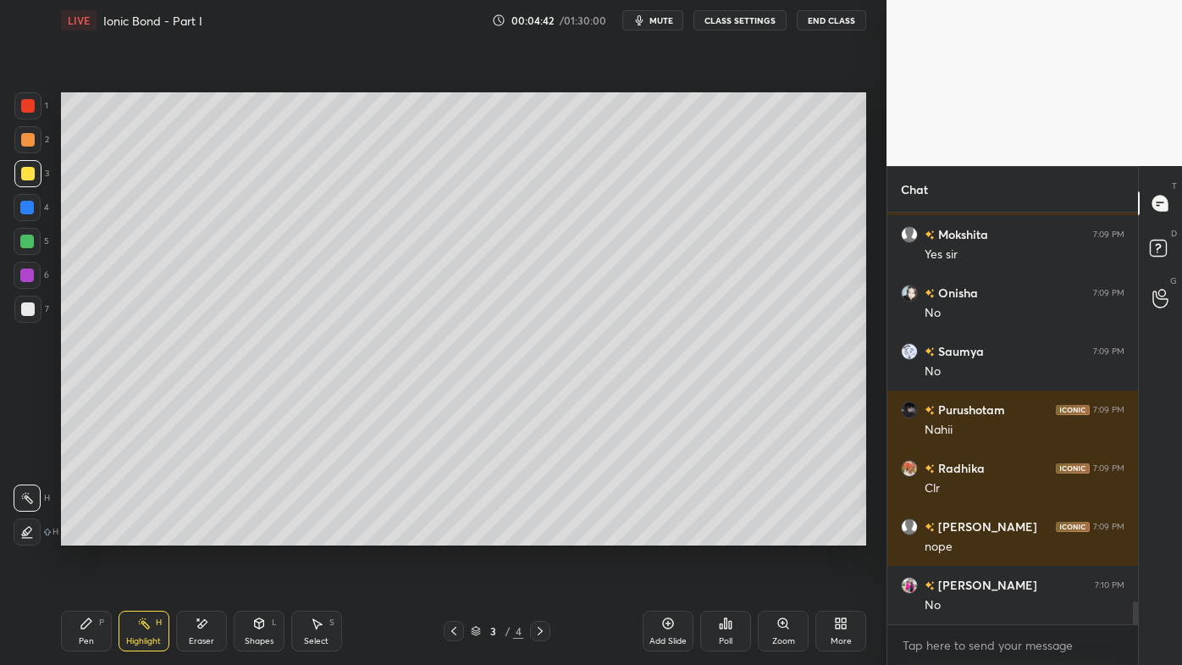
drag, startPoint x: 142, startPoint y: 621, endPoint x: 175, endPoint y: 584, distance: 49.2
click at [142, 534] on icon at bounding box center [144, 624] width 14 height 14
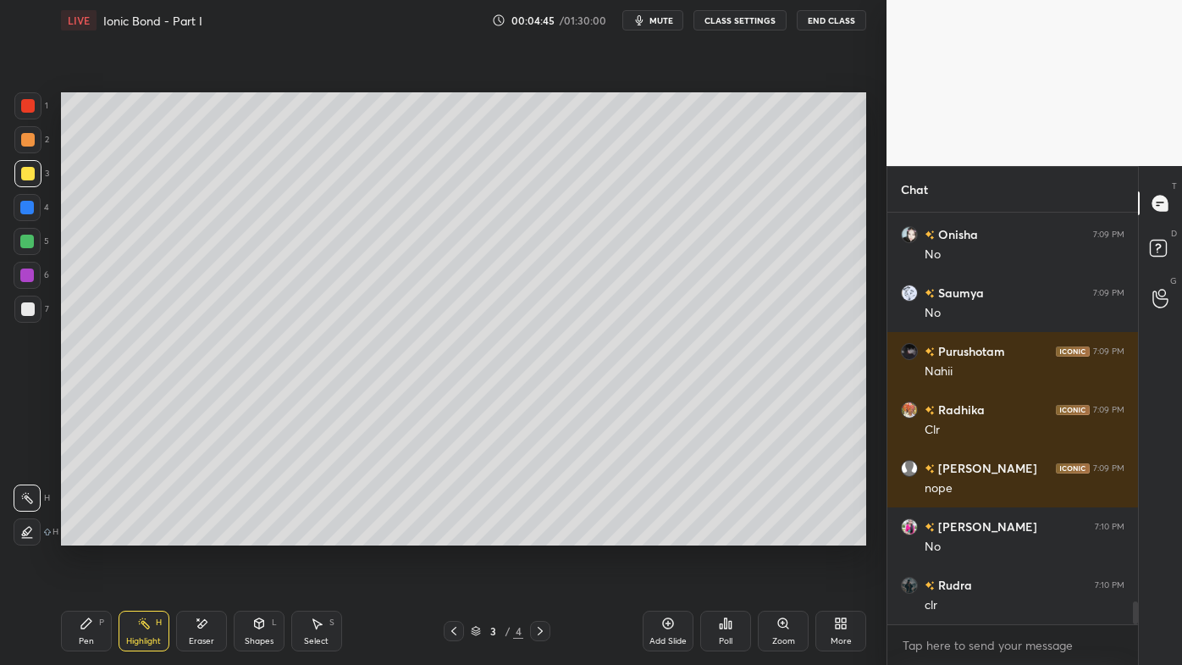
click at [538, 534] on icon at bounding box center [541, 631] width 14 height 14
click at [669, 534] on icon at bounding box center [668, 623] width 5 height 5
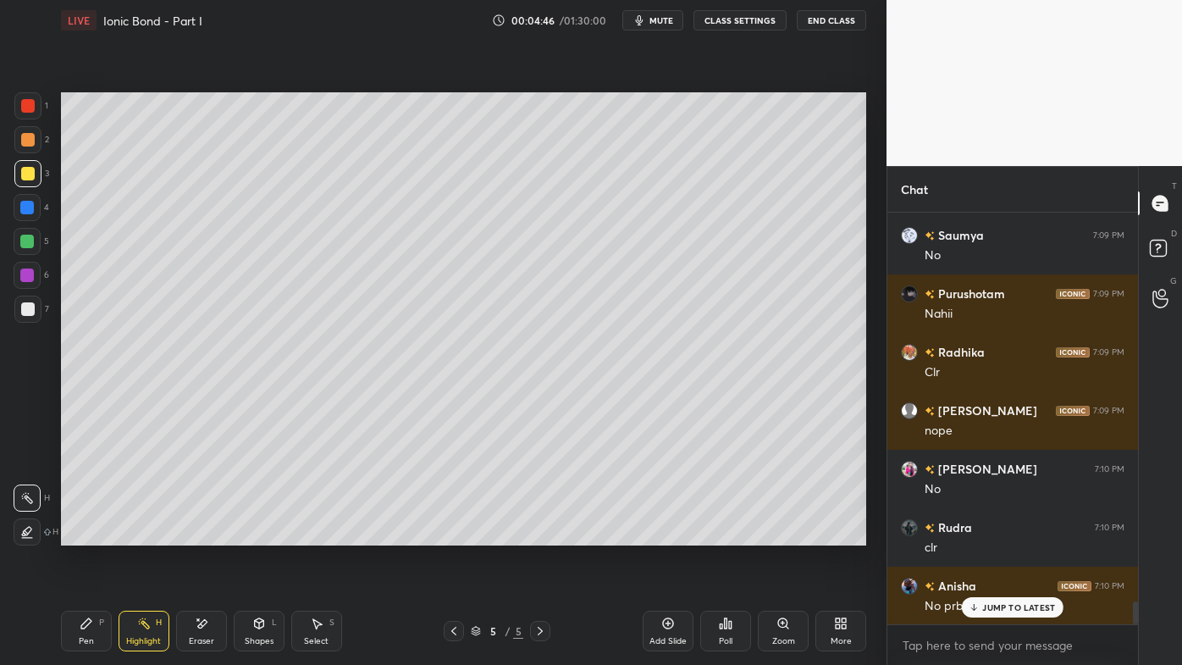
drag, startPoint x: 83, startPoint y: 626, endPoint x: 89, endPoint y: 548, distance: 78.1
click at [80, 534] on icon at bounding box center [87, 624] width 14 height 14
click at [28, 137] on div at bounding box center [28, 140] width 14 height 14
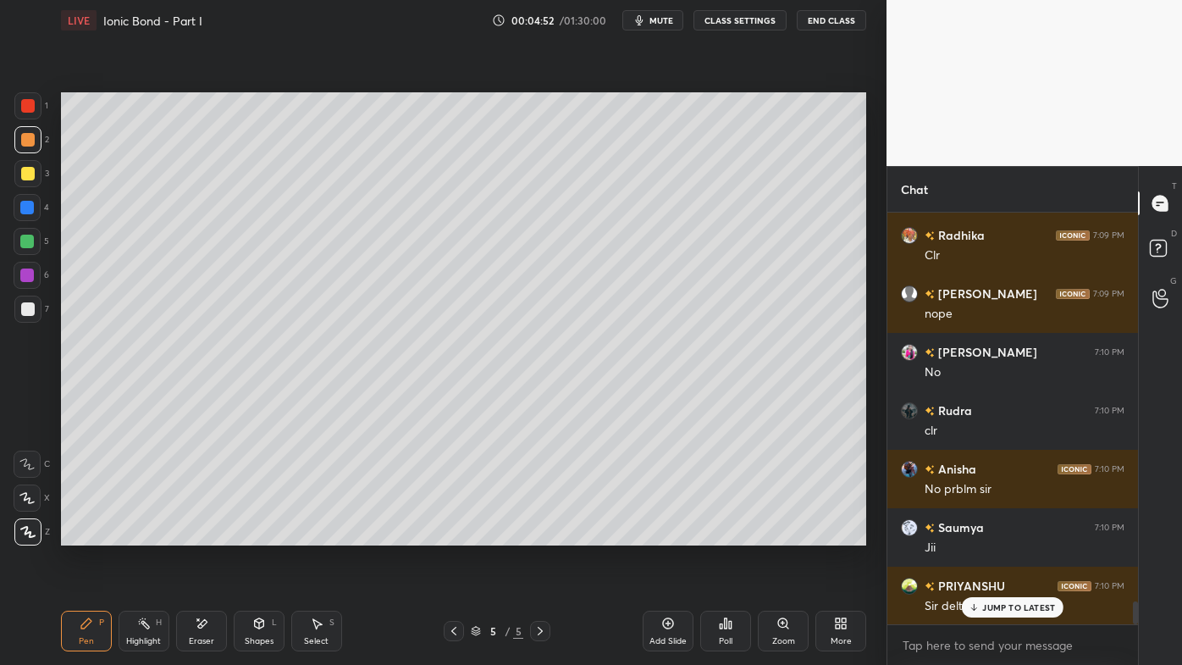
scroll to position [7188, 0]
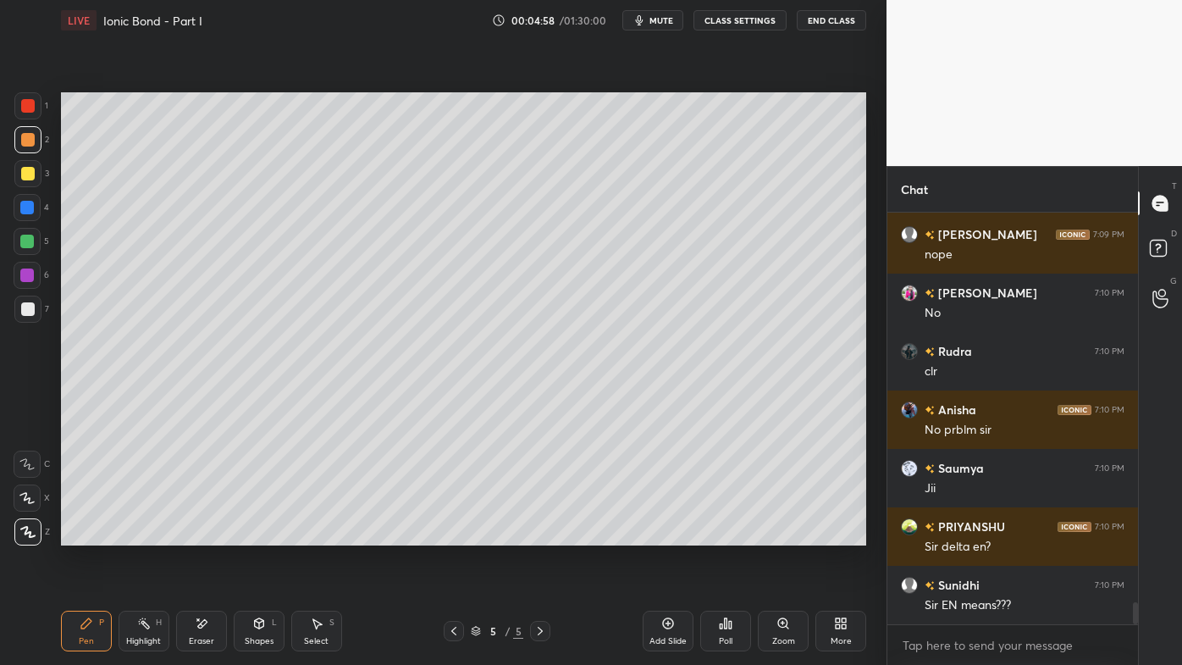
click at [456, 534] on icon at bounding box center [454, 631] width 14 height 14
click at [453, 534] on icon at bounding box center [454, 631] width 14 height 14
drag, startPoint x: 153, startPoint y: 622, endPoint x: 162, endPoint y: 616, distance: 10.3
click at [151, 534] on div "Highlight H" at bounding box center [144, 631] width 51 height 41
click at [541, 534] on icon at bounding box center [541, 631] width 14 height 14
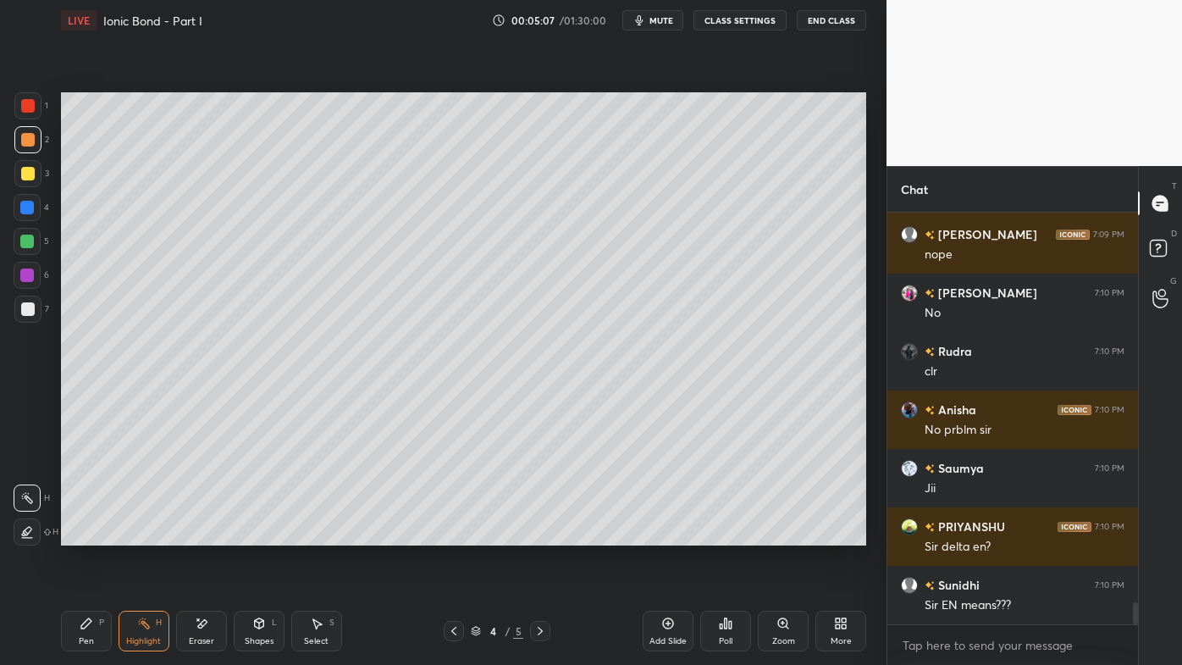
drag, startPoint x: 541, startPoint y: 630, endPoint x: 528, endPoint y: 584, distance: 47.5
click at [539, 534] on icon at bounding box center [541, 631] width 14 height 14
drag, startPoint x: 75, startPoint y: 635, endPoint x: 86, endPoint y: 587, distance: 49.7
click at [75, 534] on div "Pen P" at bounding box center [86, 631] width 51 height 41
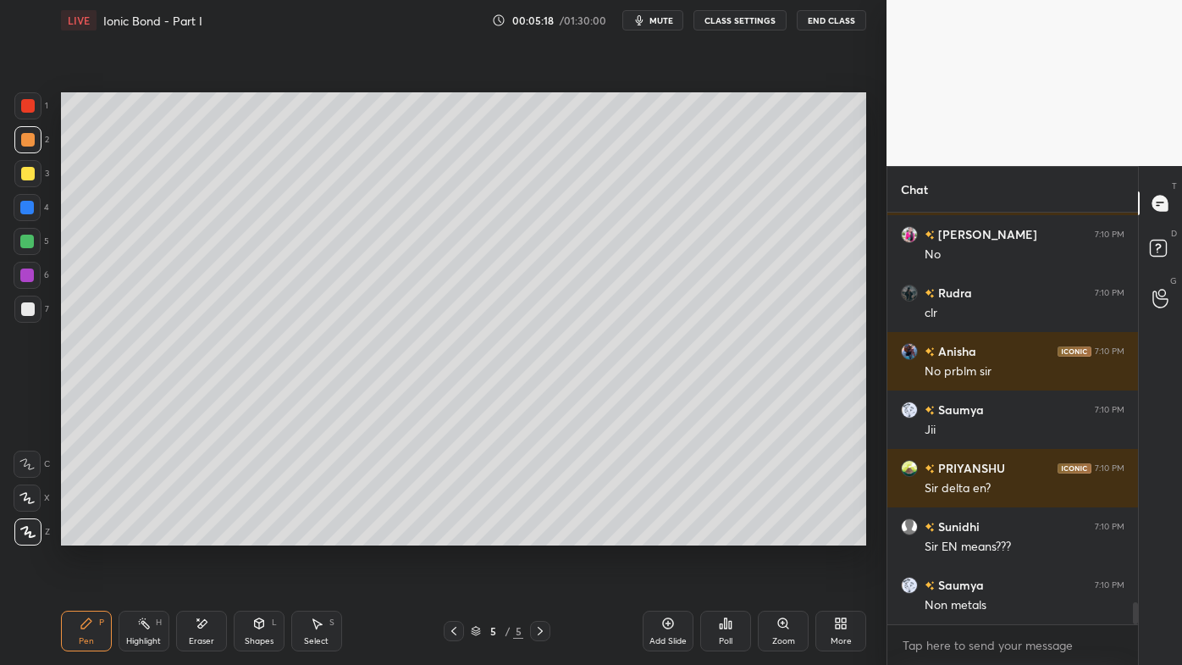
click at [451, 534] on icon at bounding box center [454, 631] width 14 height 14
click at [139, 534] on icon at bounding box center [144, 624] width 14 height 14
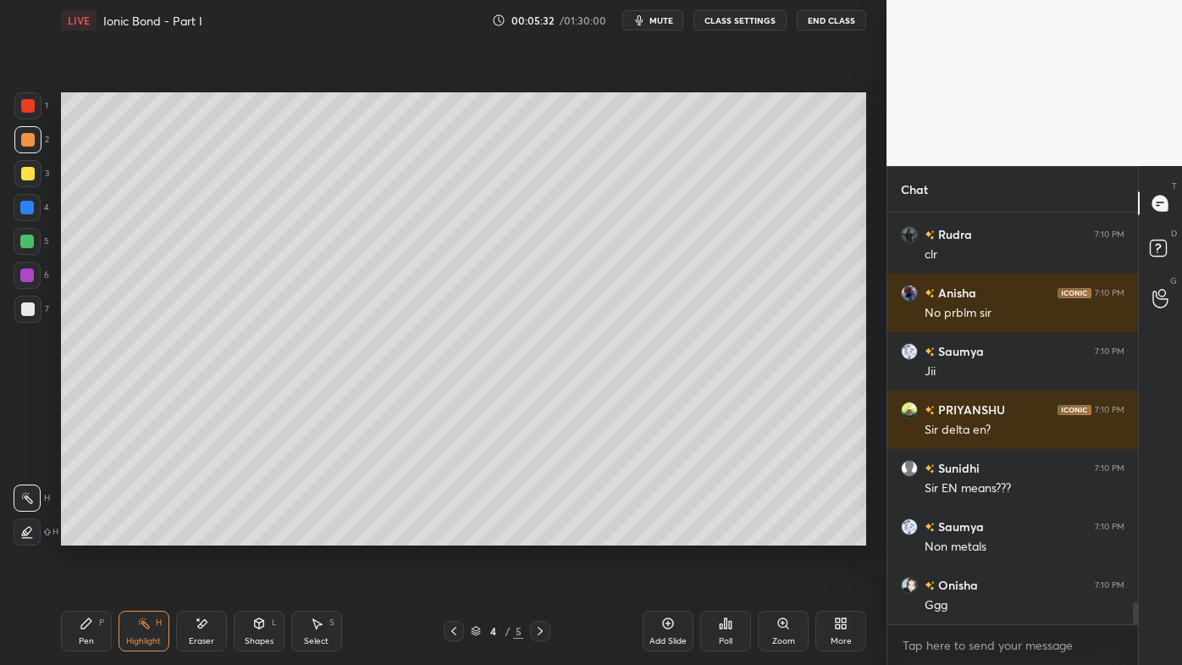
scroll to position [7363, 0]
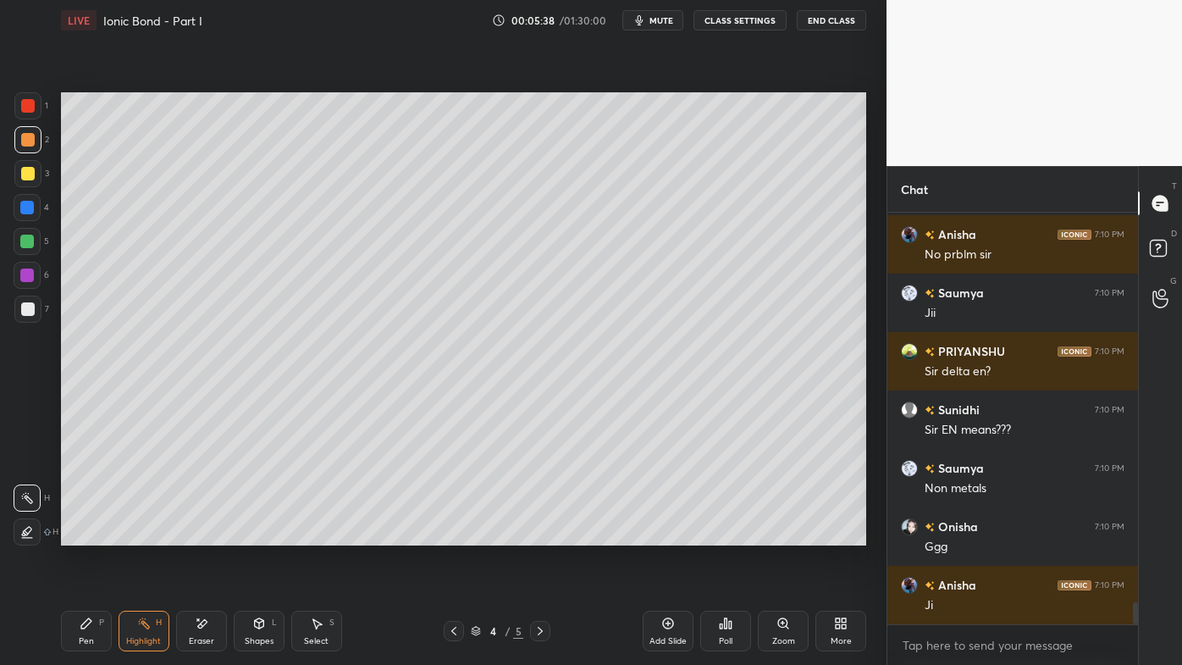
drag, startPoint x: 454, startPoint y: 630, endPoint x: 449, endPoint y: 617, distance: 13.7
click at [455, 534] on icon at bounding box center [454, 631] width 14 height 14
click at [544, 534] on icon at bounding box center [541, 631] width 14 height 14
click at [539, 534] on icon at bounding box center [541, 631] width 14 height 14
click at [83, 534] on div "Pen P" at bounding box center [86, 631] width 51 height 41
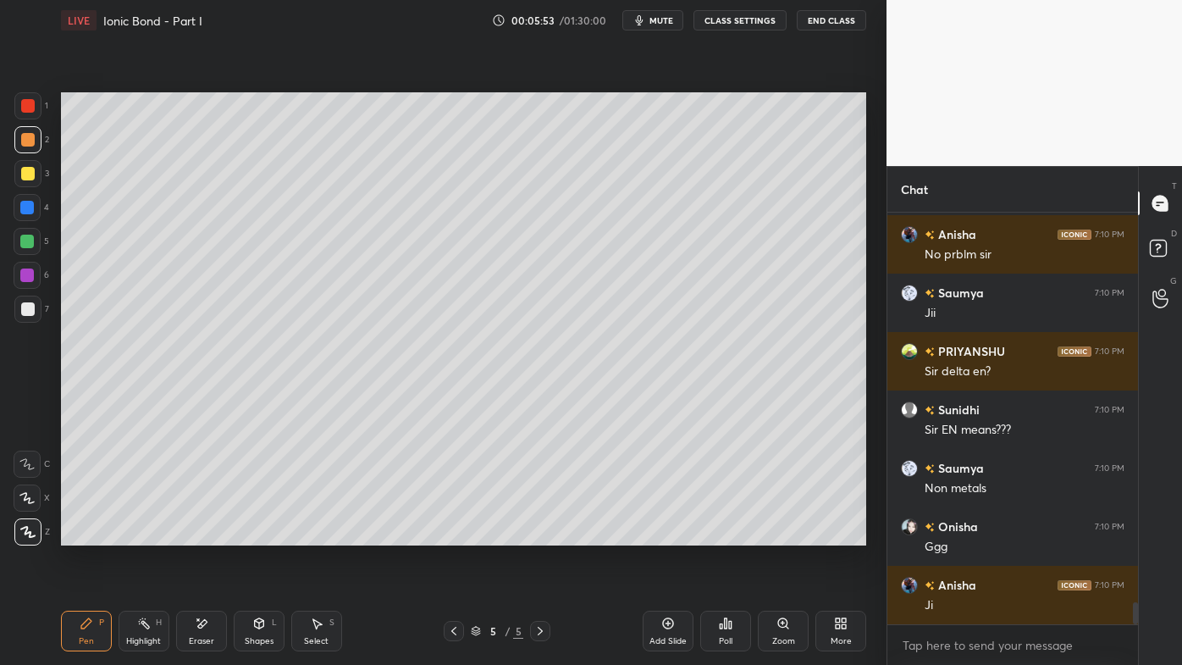
click at [444, 534] on div at bounding box center [454, 631] width 20 height 20
drag, startPoint x: 149, startPoint y: 621, endPoint x: 195, endPoint y: 561, distance: 75.5
click at [147, 534] on icon at bounding box center [144, 624] width 14 height 14
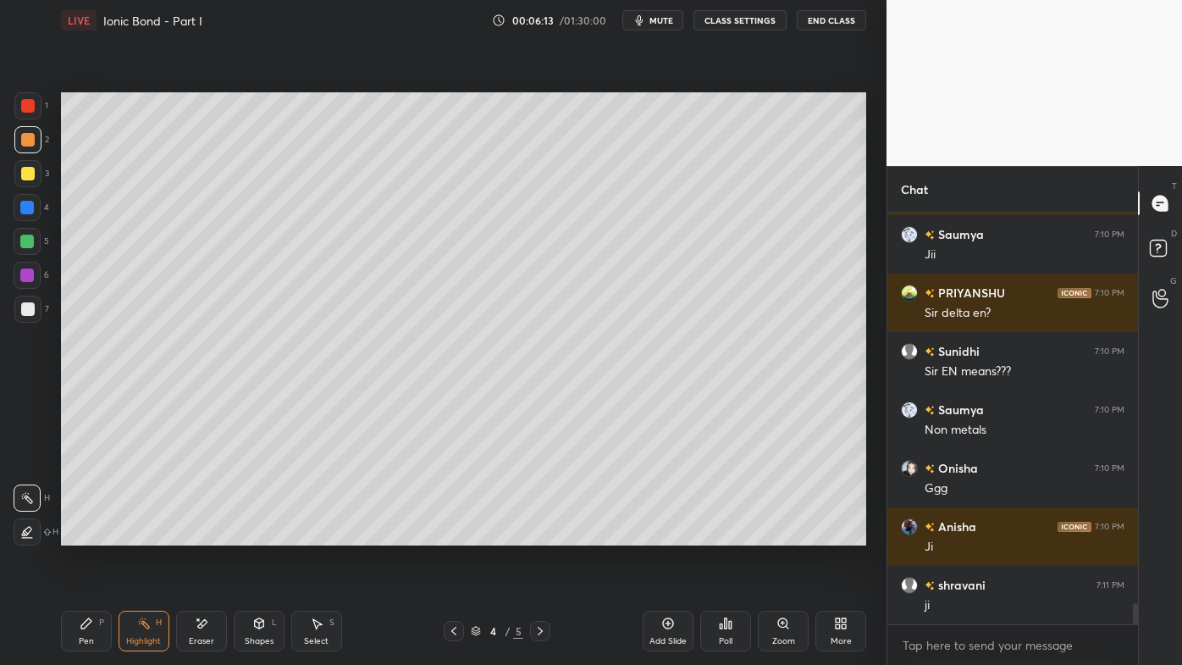
click at [543, 534] on icon at bounding box center [541, 631] width 14 height 14
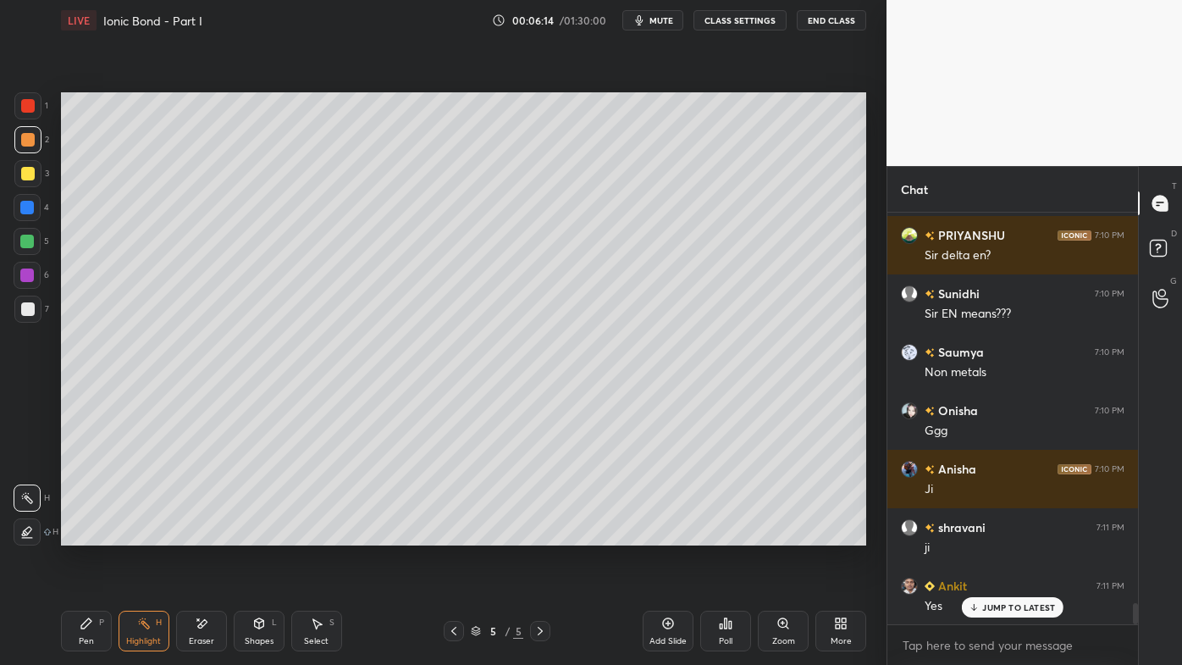
click at [88, 534] on icon at bounding box center [87, 624] width 14 height 14
click at [27, 174] on div at bounding box center [28, 174] width 14 height 14
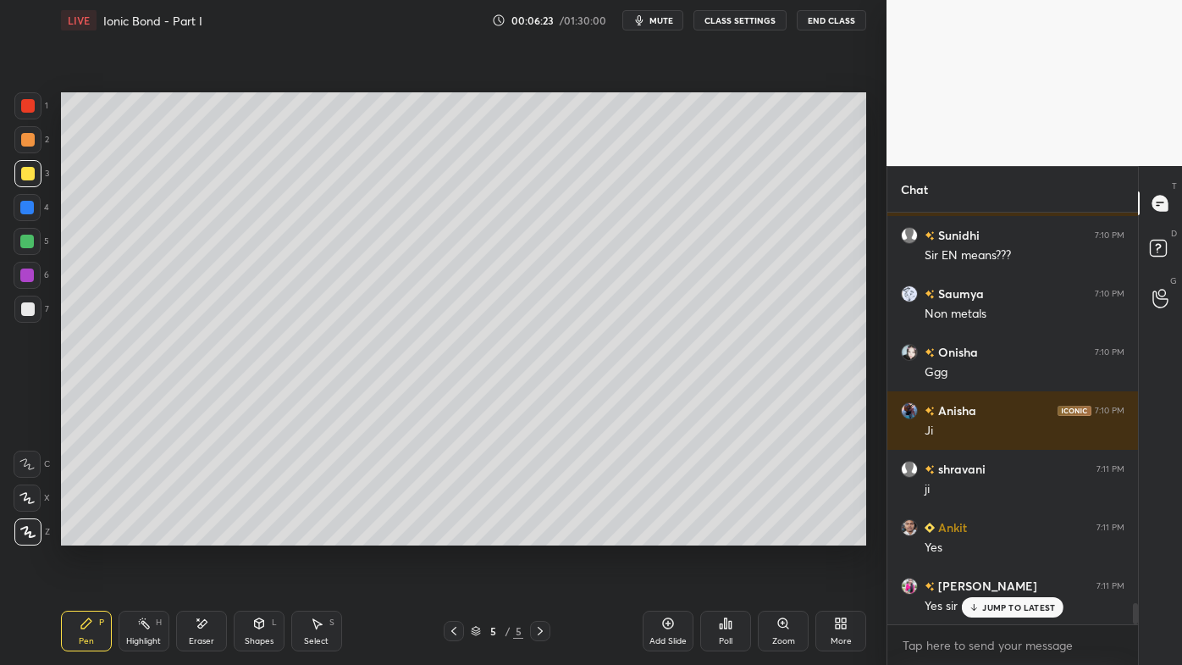
drag, startPoint x: 454, startPoint y: 629, endPoint x: 435, endPoint y: 618, distance: 21.6
click at [454, 534] on icon at bounding box center [453, 631] width 5 height 8
drag, startPoint x: 153, startPoint y: 628, endPoint x: 176, endPoint y: 577, distance: 55.7
click at [152, 534] on div "Highlight H" at bounding box center [144, 631] width 51 height 41
click at [539, 534] on icon at bounding box center [541, 631] width 14 height 14
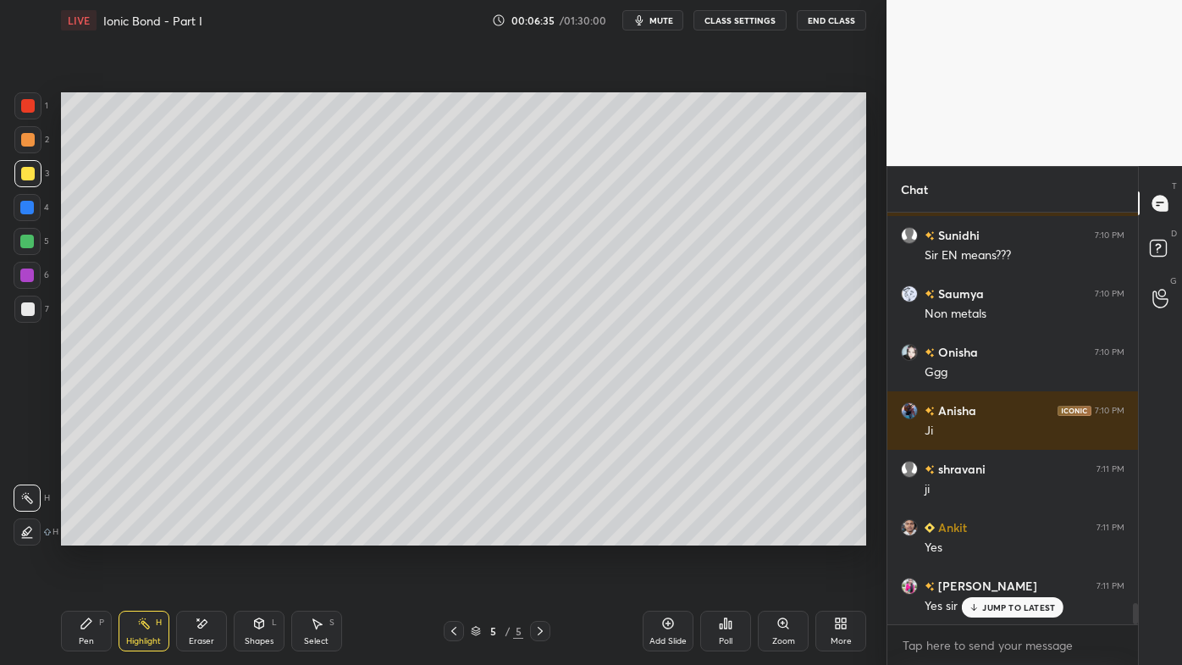
click at [86, 534] on icon at bounding box center [86, 623] width 10 height 10
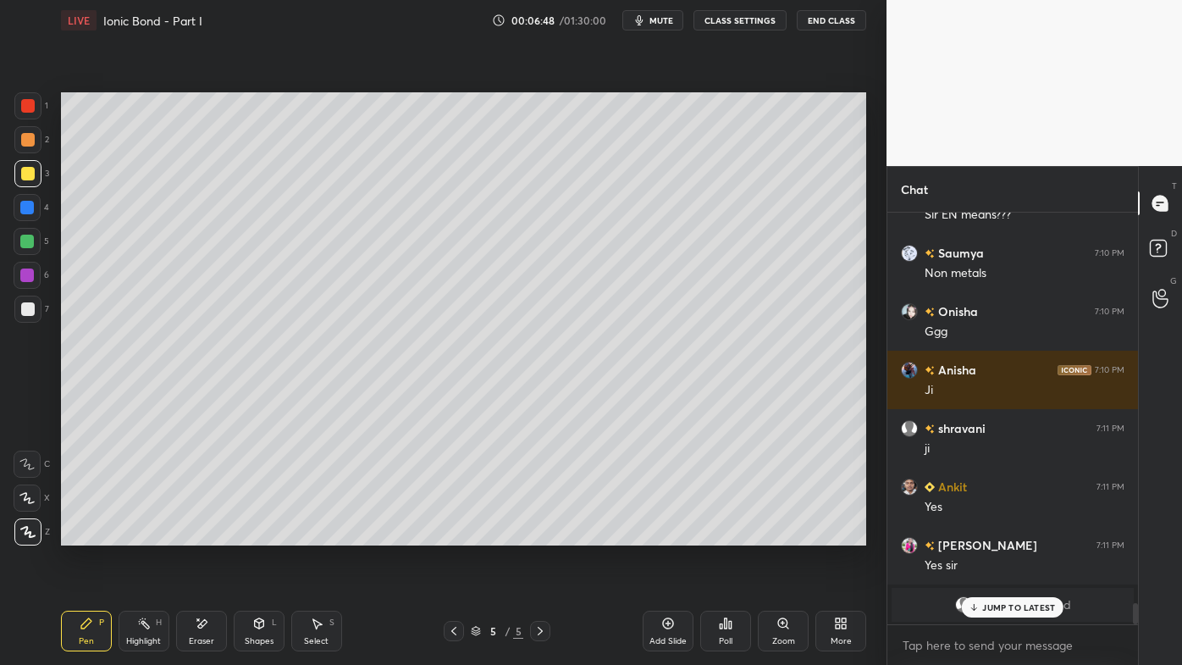
click at [205, 534] on div "Eraser" at bounding box center [201, 631] width 51 height 41
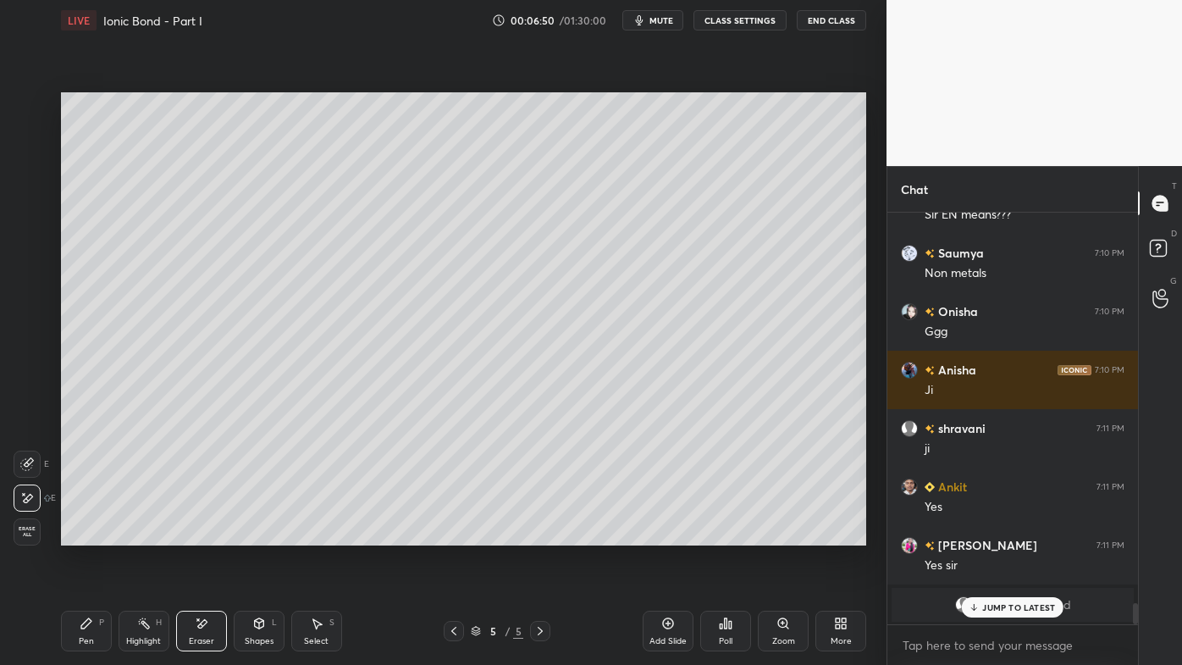
click at [84, 534] on icon at bounding box center [86, 623] width 10 height 10
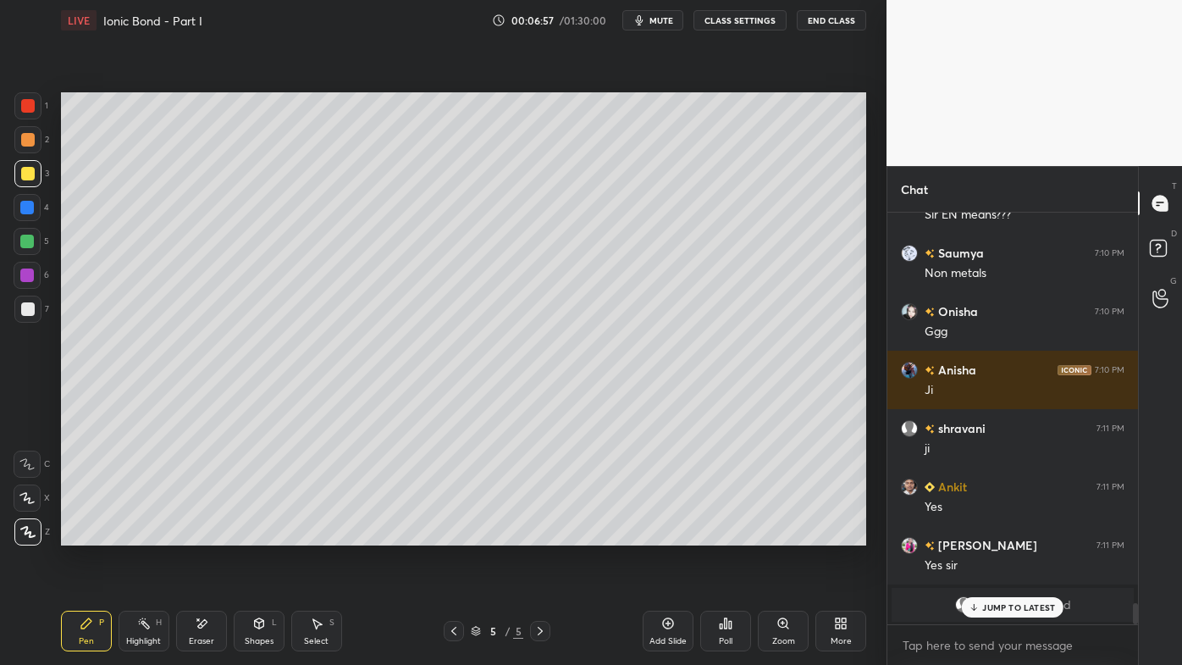
click at [30, 312] on div at bounding box center [28, 309] width 14 height 14
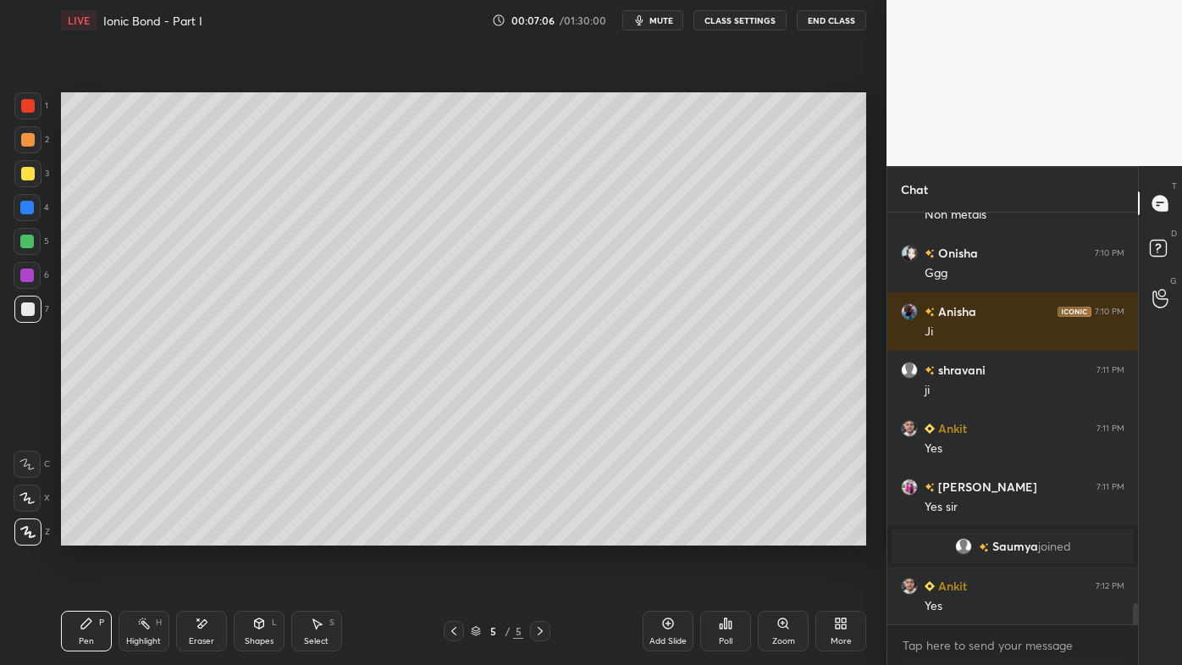
click at [539, 534] on icon at bounding box center [541, 631] width 14 height 14
drag, startPoint x: 451, startPoint y: 632, endPoint x: 440, endPoint y: 633, distance: 10.2
click at [450, 534] on icon at bounding box center [454, 631] width 14 height 14
drag, startPoint x: 145, startPoint y: 620, endPoint x: 163, endPoint y: 573, distance: 49.9
click at [142, 534] on icon at bounding box center [144, 624] width 14 height 14
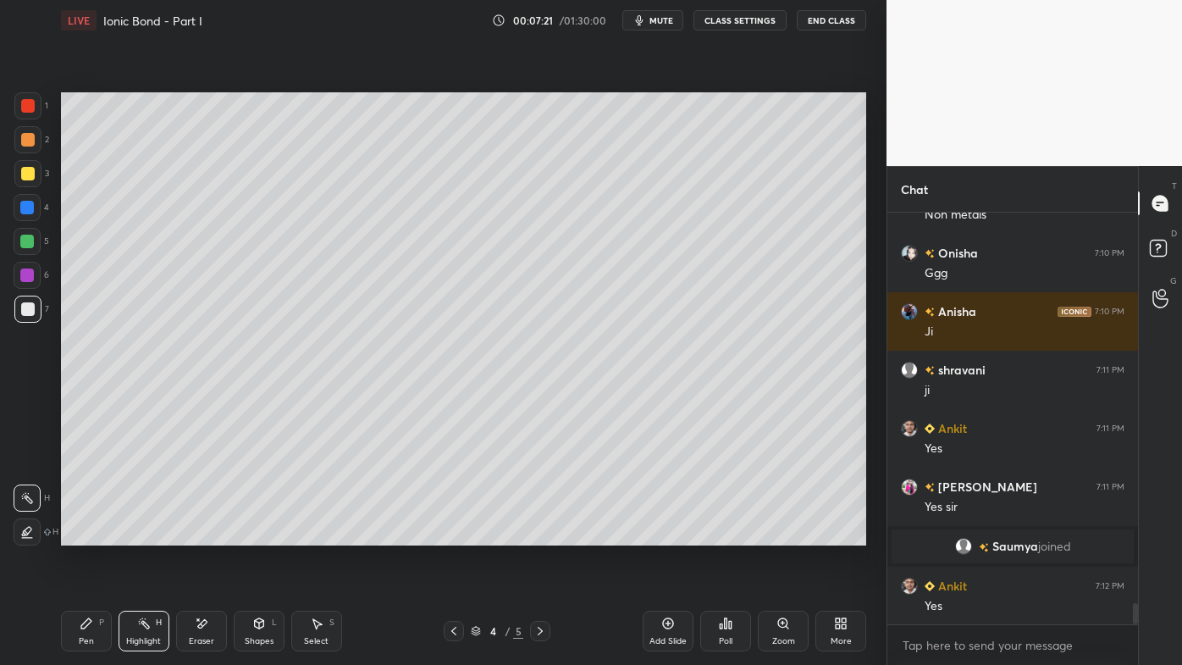
scroll to position [5, 4]
drag, startPoint x: 456, startPoint y: 627, endPoint x: 481, endPoint y: 622, distance: 25.8
click at [456, 534] on icon at bounding box center [454, 631] width 14 height 14
click at [545, 534] on icon at bounding box center [541, 631] width 14 height 14
click at [541, 534] on icon at bounding box center [541, 631] width 14 height 14
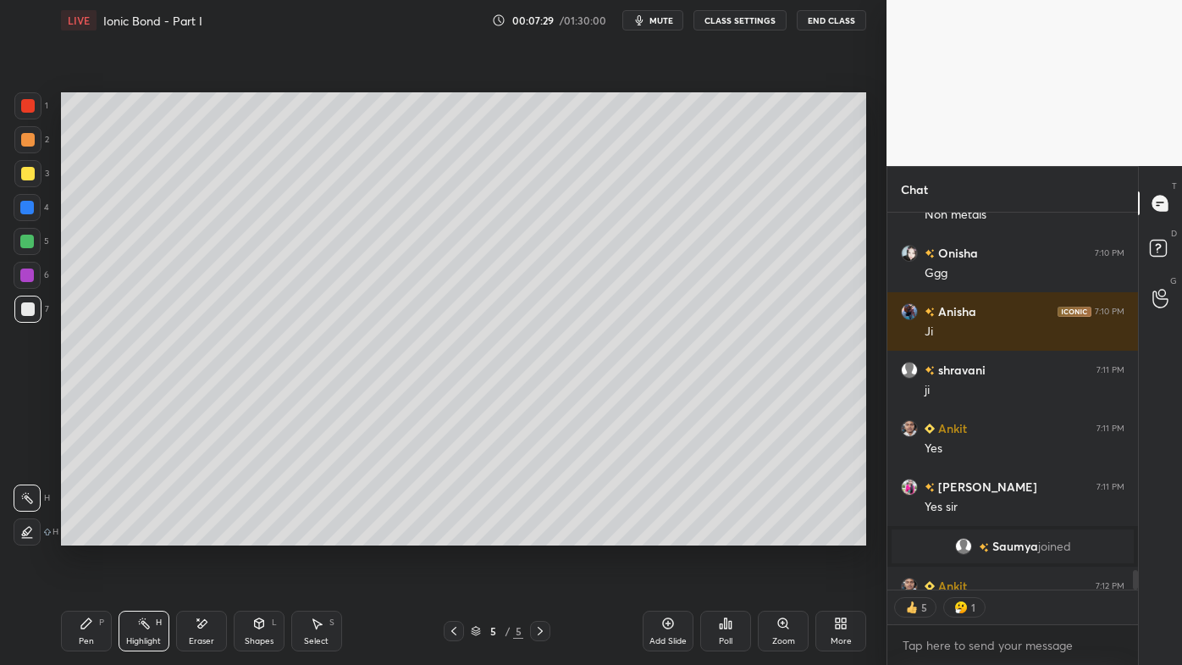
drag, startPoint x: 88, startPoint y: 627, endPoint x: 61, endPoint y: 565, distance: 67.5
click at [88, 534] on icon at bounding box center [87, 624] width 14 height 14
click at [26, 307] on div at bounding box center [28, 309] width 14 height 14
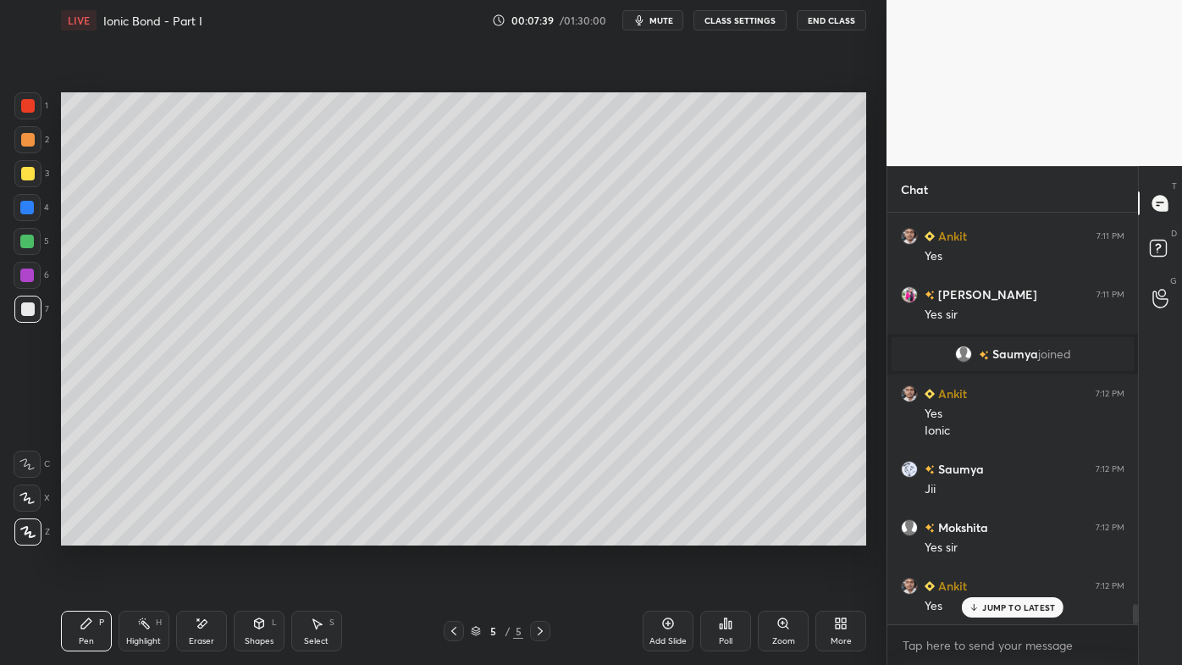
scroll to position [7888, 0]
click at [144, 534] on icon at bounding box center [144, 624] width 14 height 14
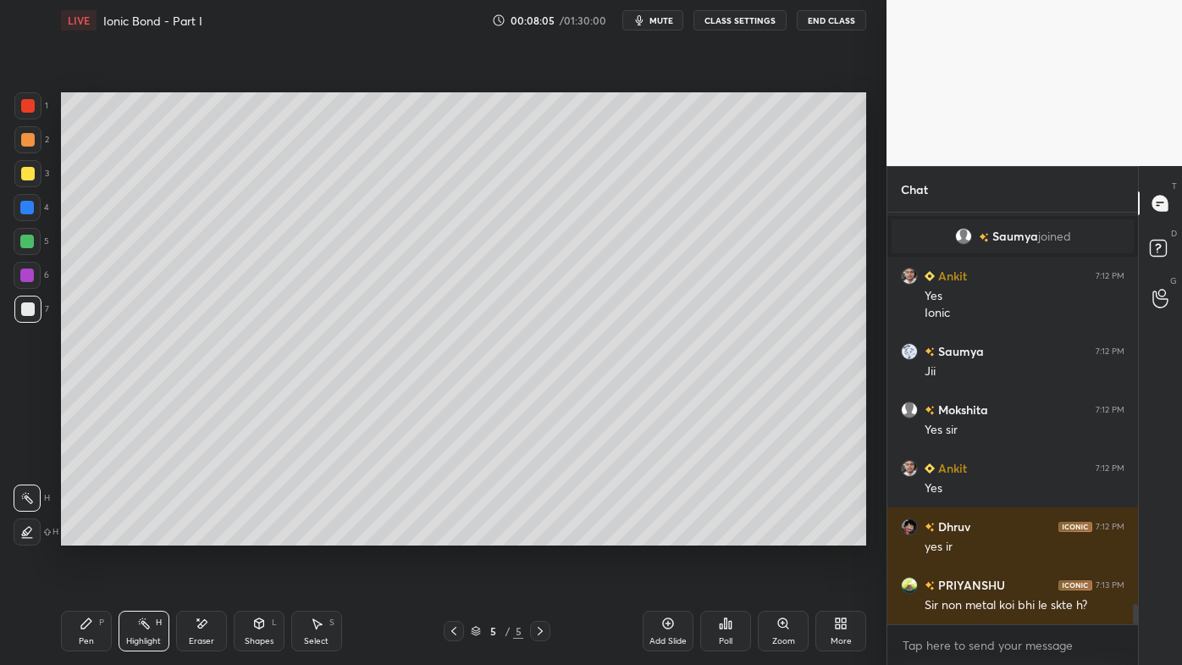
scroll to position [5, 4]
drag, startPoint x: 542, startPoint y: 632, endPoint x: 533, endPoint y: 631, distance: 9.4
click at [540, 534] on icon at bounding box center [541, 631] width 14 height 14
click at [450, 534] on icon at bounding box center [454, 631] width 14 height 14
click at [147, 534] on icon at bounding box center [144, 624] width 14 height 14
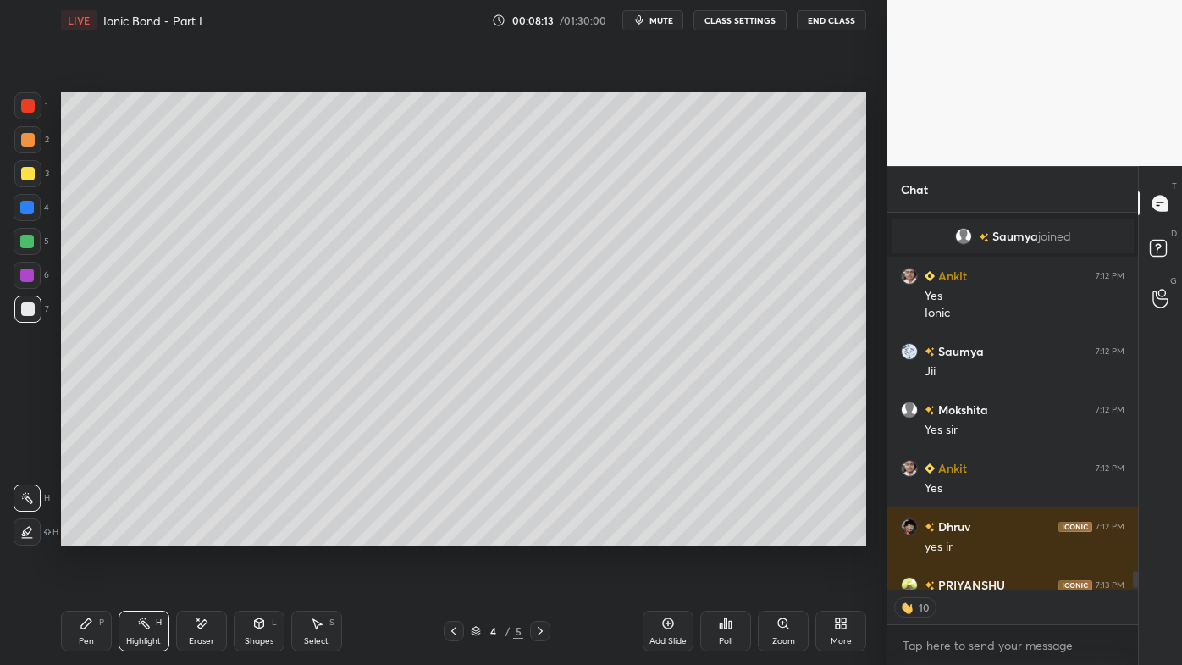
scroll to position [7998, 0]
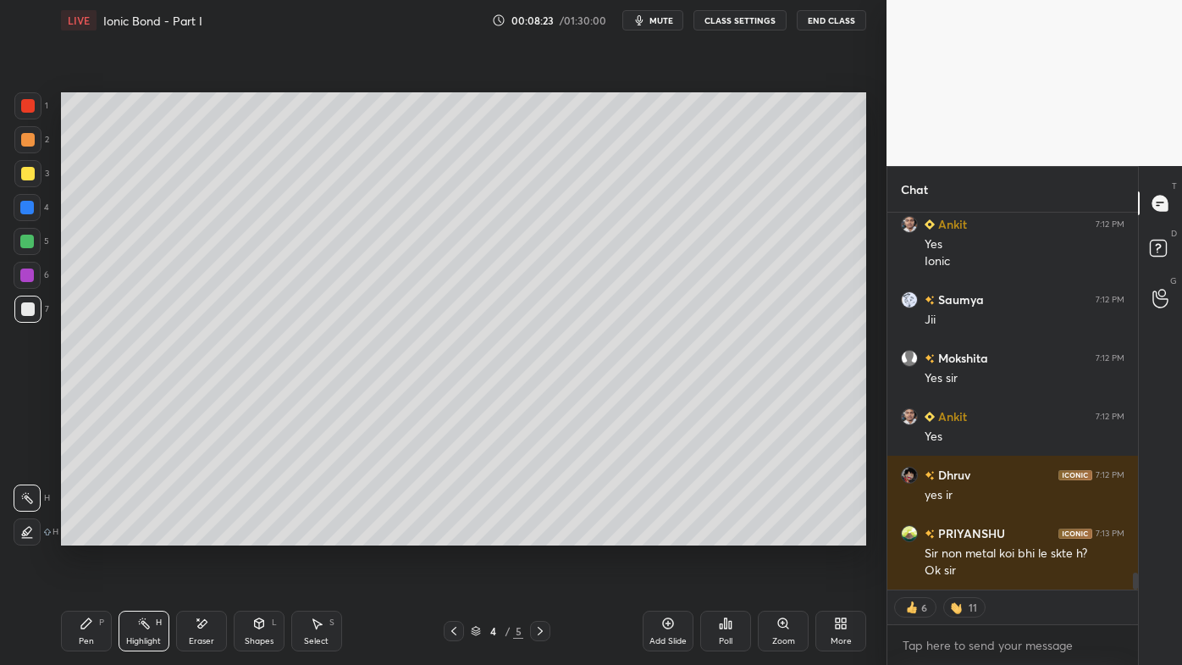
click at [453, 534] on icon at bounding box center [454, 631] width 14 height 14
click at [454, 534] on icon at bounding box center [454, 631] width 14 height 14
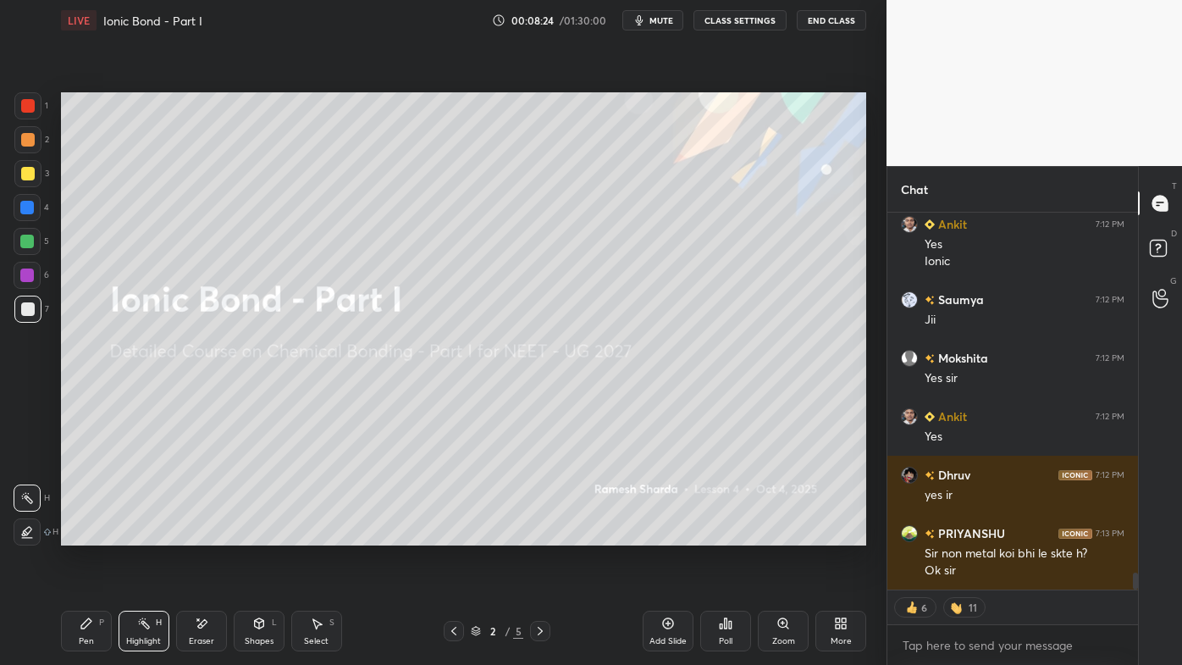
scroll to position [8057, 0]
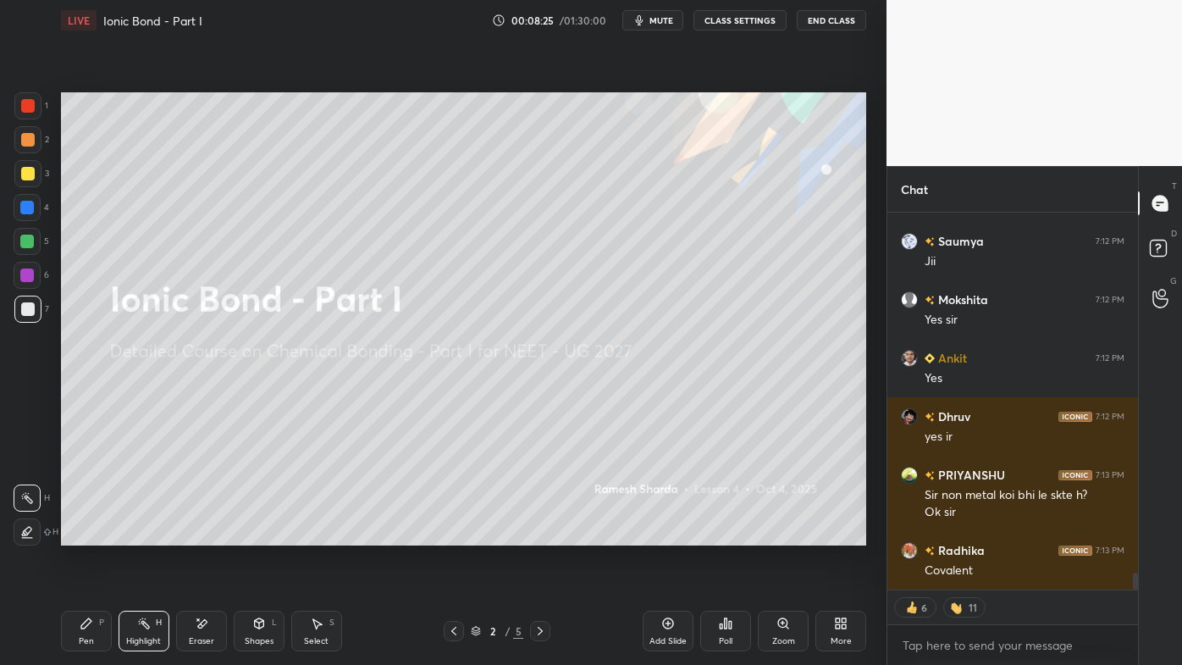
click at [547, 534] on div at bounding box center [540, 631] width 20 height 20
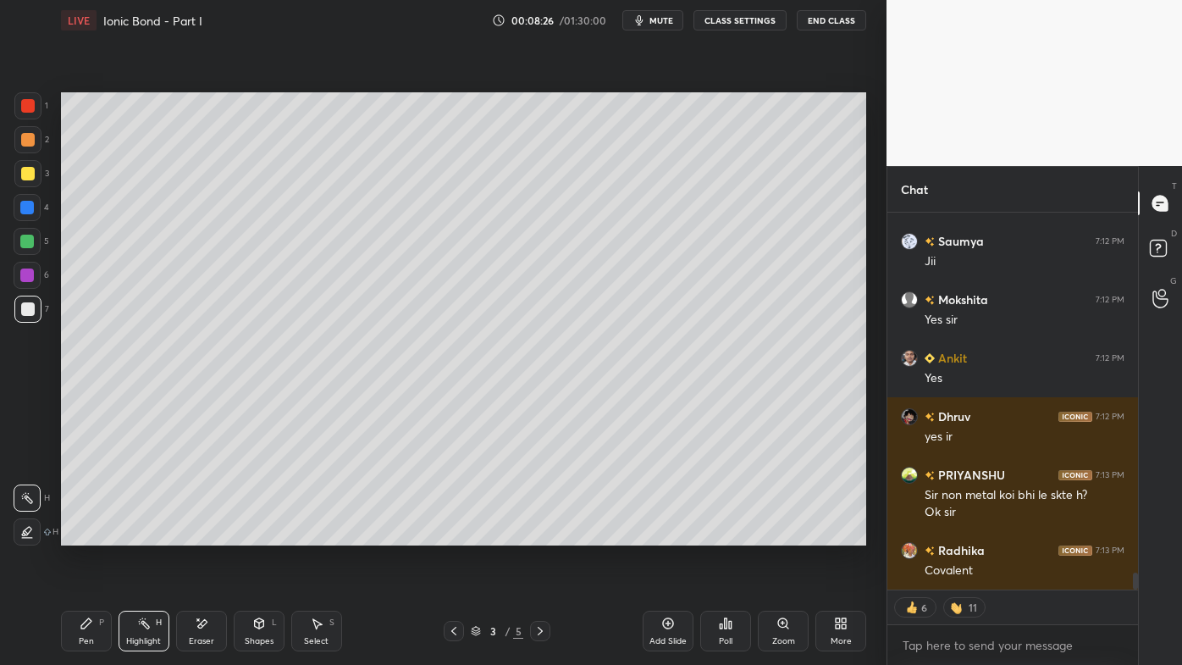
click at [146, 534] on icon at bounding box center [144, 624] width 14 height 14
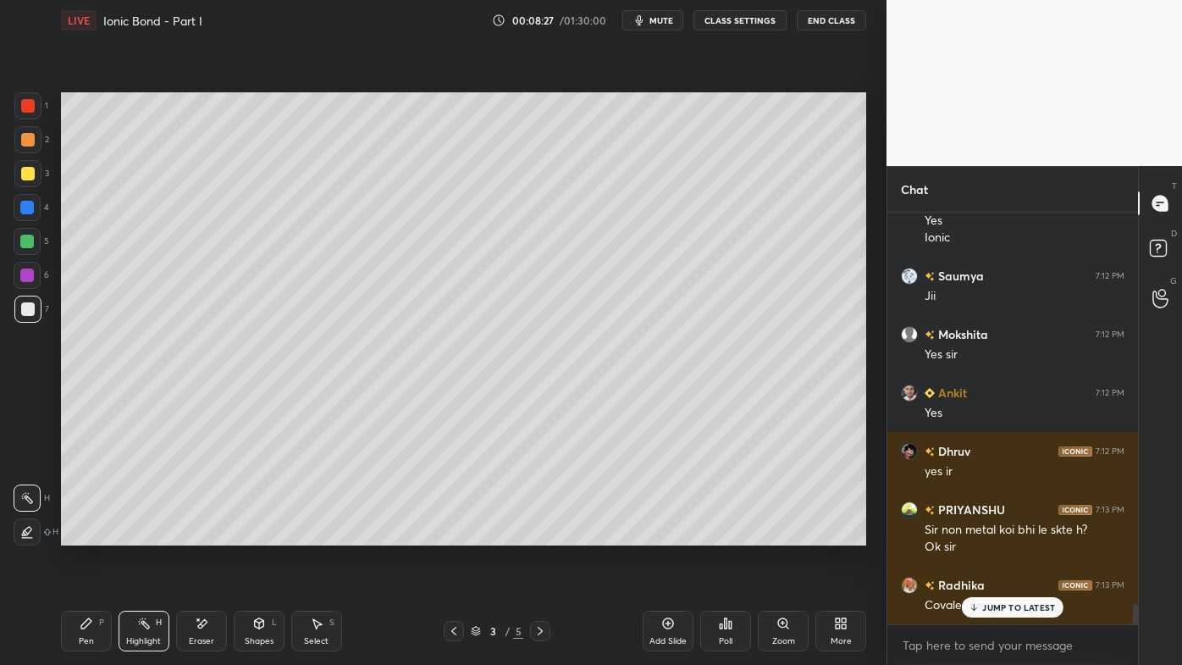
scroll to position [8021, 0]
click at [542, 534] on icon at bounding box center [541, 631] width 14 height 14
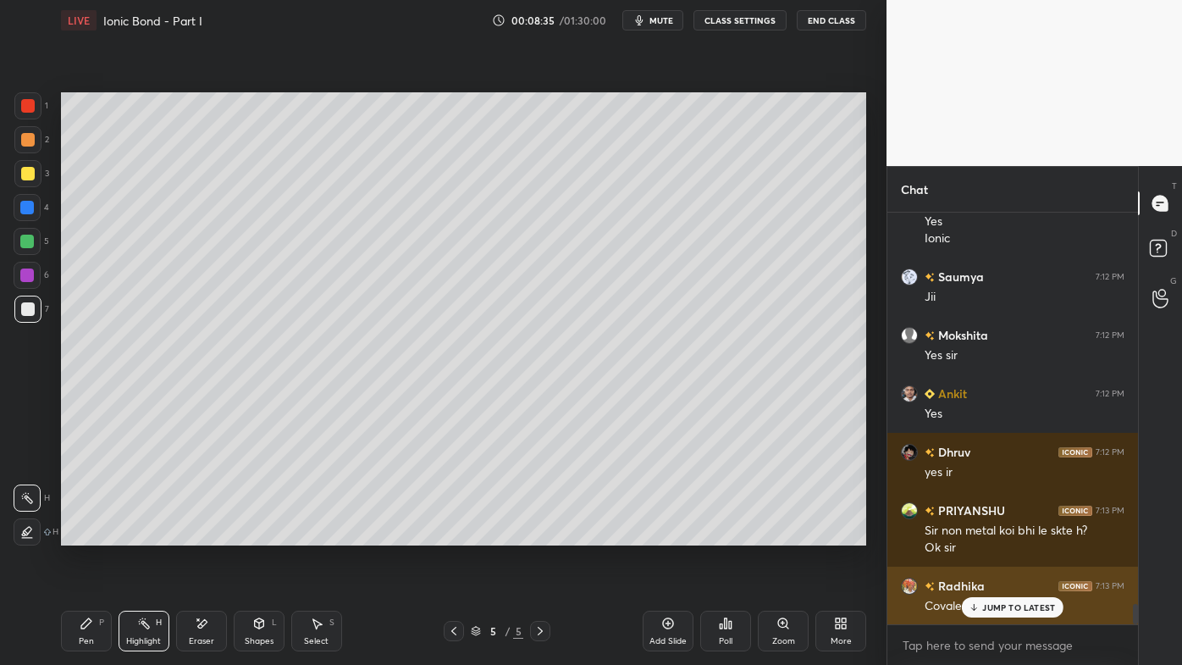
click at [981, 534] on div "JUMP TO LATEST" at bounding box center [1013, 607] width 102 height 20
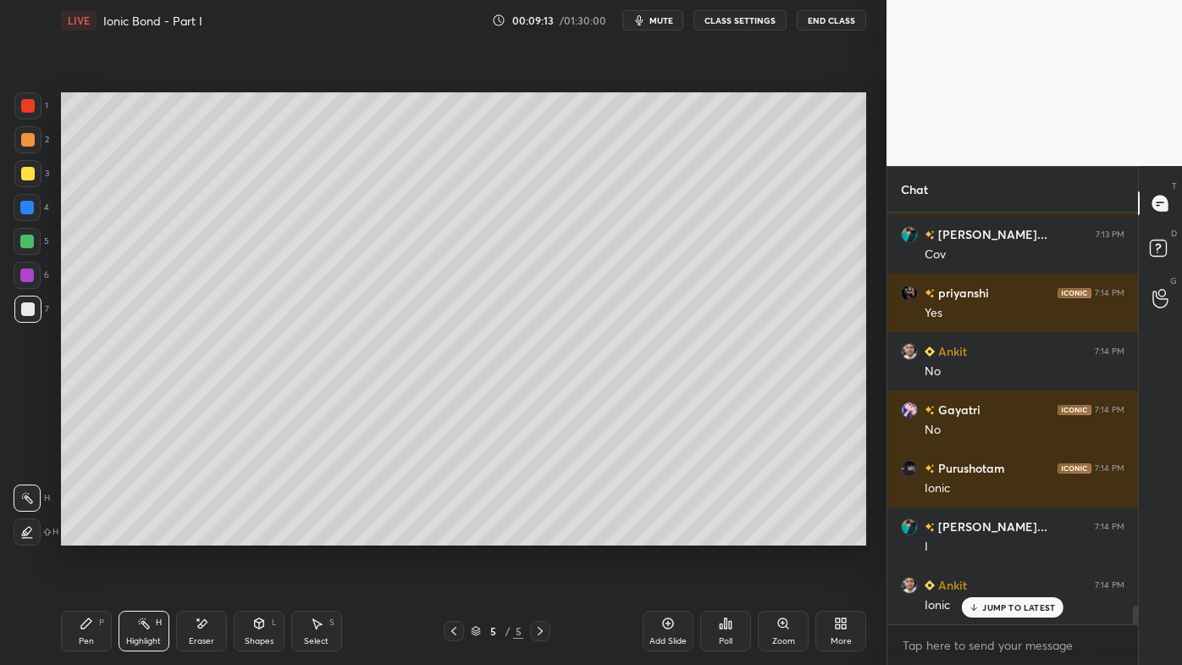
scroll to position [8489, 0]
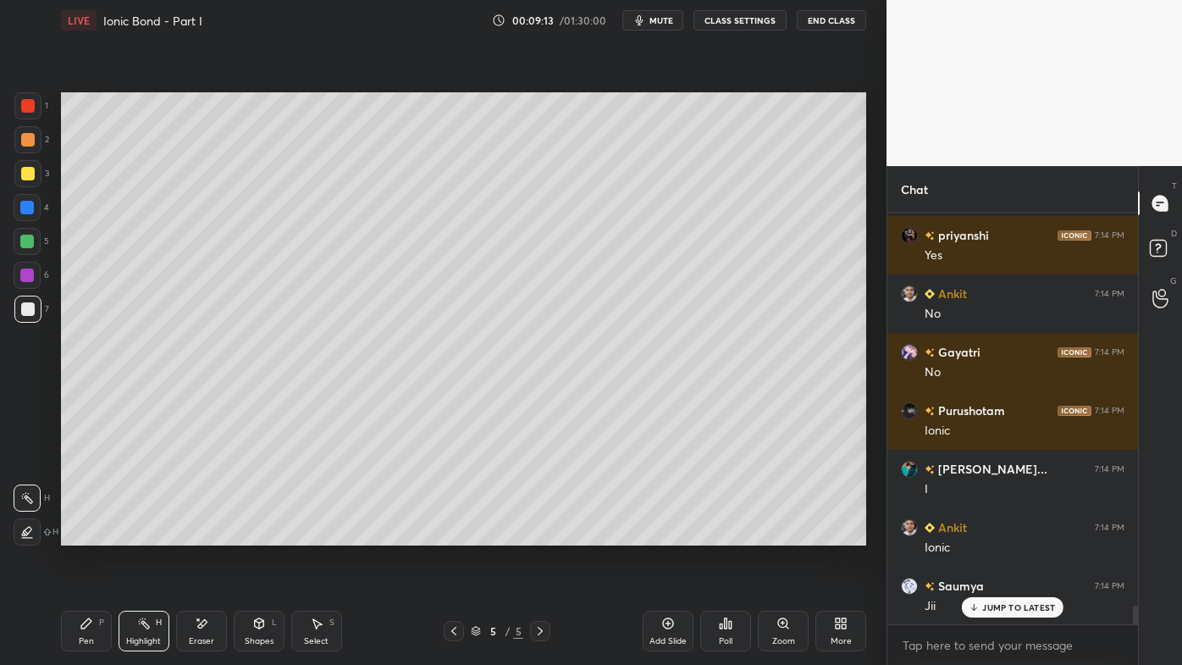
drag, startPoint x: 86, startPoint y: 622, endPoint x: 117, endPoint y: 557, distance: 72.3
click at [80, 534] on icon at bounding box center [87, 624] width 14 height 14
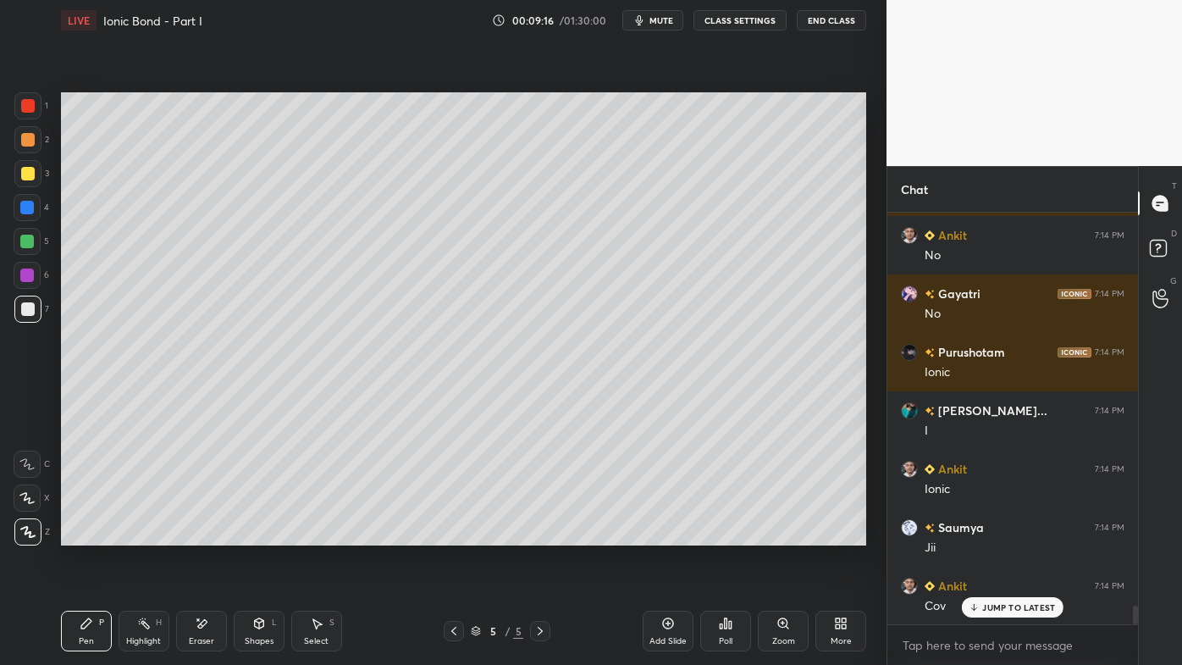
drag, startPoint x: 146, startPoint y: 619, endPoint x: 193, endPoint y: 585, distance: 58.3
click at [145, 534] on circle at bounding box center [145, 619] width 2 height 2
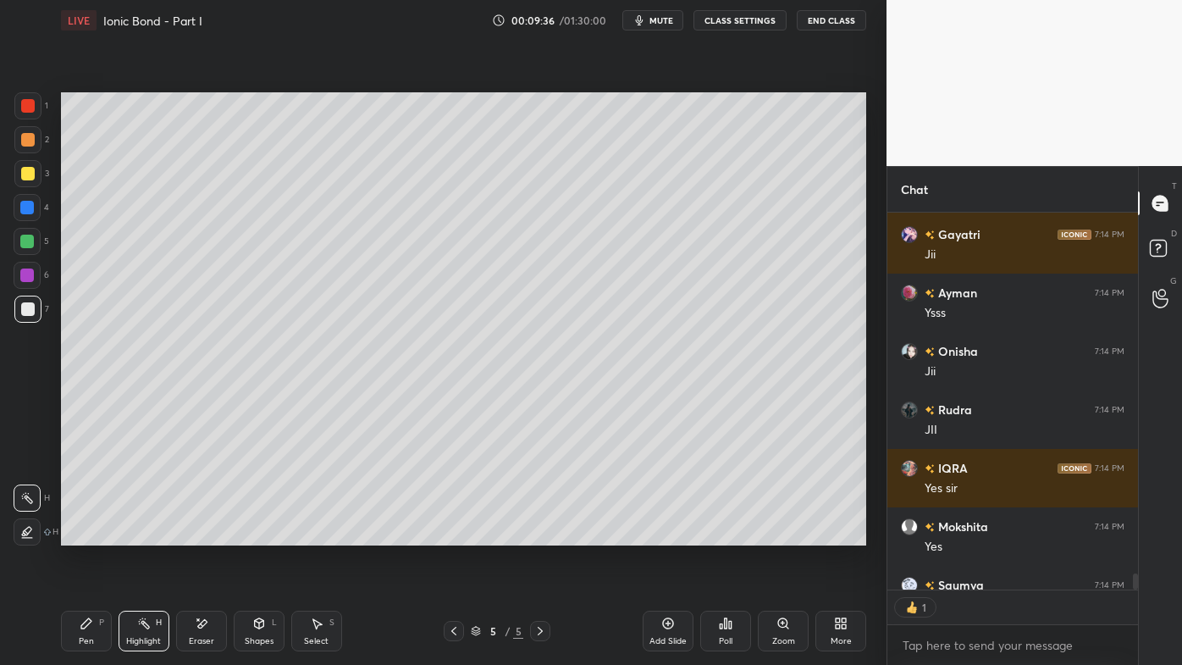
scroll to position [5, 4]
click at [86, 534] on icon at bounding box center [87, 624] width 14 height 14
click at [671, 534] on icon at bounding box center [668, 624] width 14 height 14
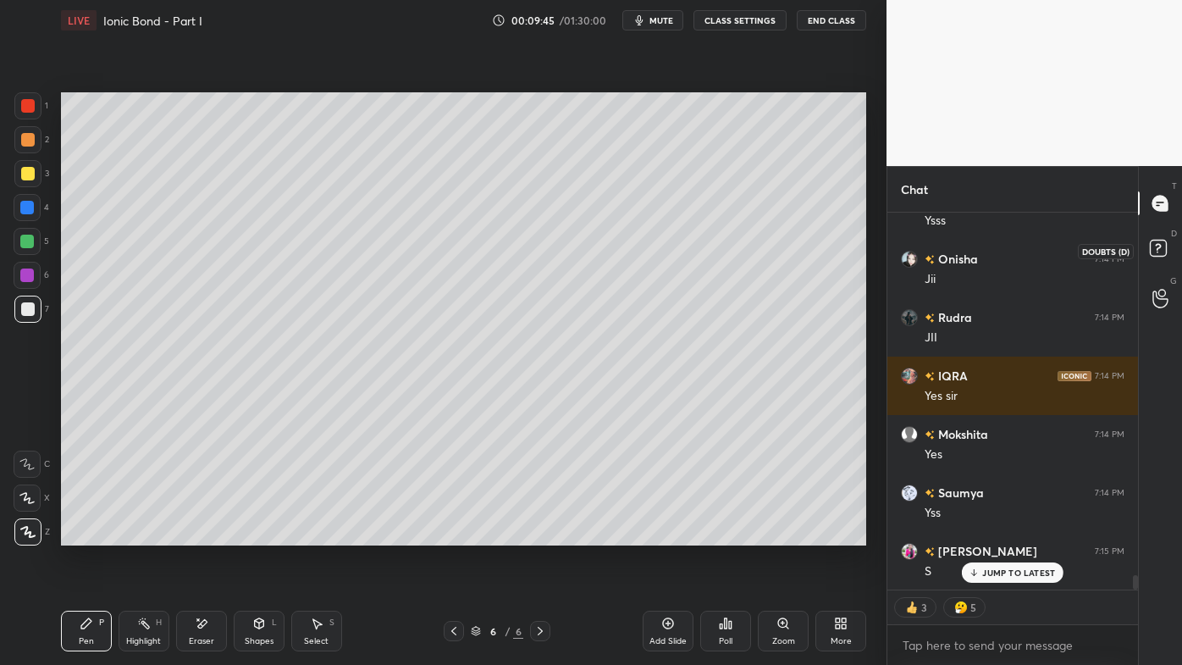
drag, startPoint x: 1158, startPoint y: 241, endPoint x: 1165, endPoint y: 224, distance: 19.0
click at [1160, 242] on rect at bounding box center [1158, 249] width 16 height 16
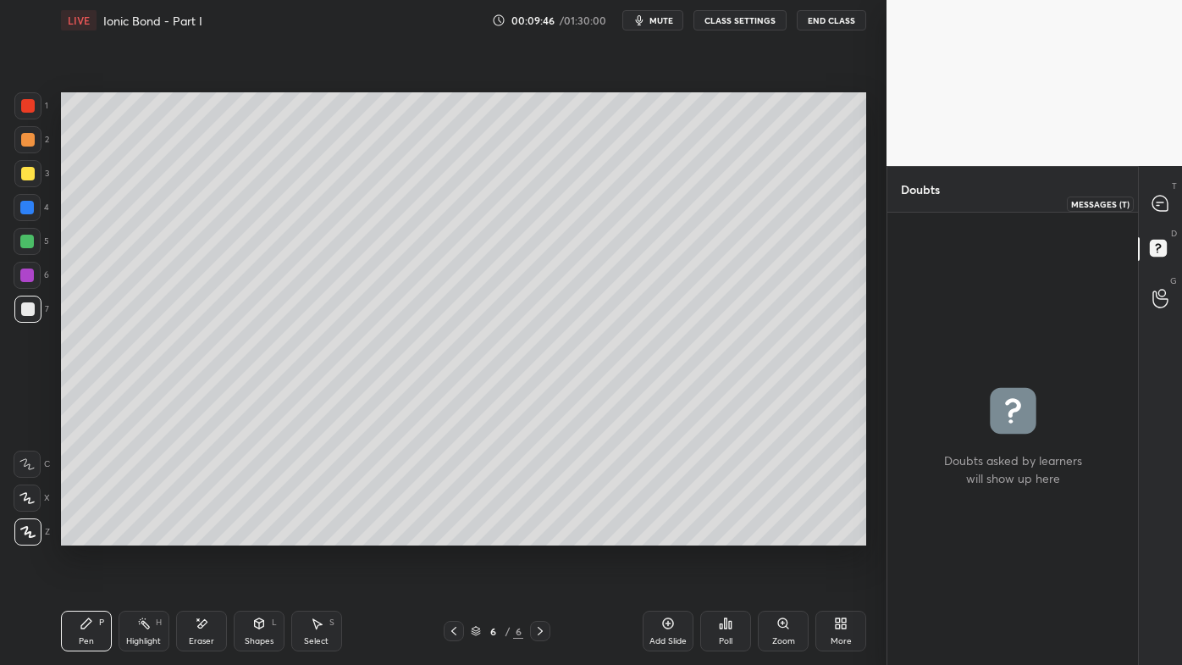
click at [1160, 205] on icon at bounding box center [1160, 203] width 15 height 15
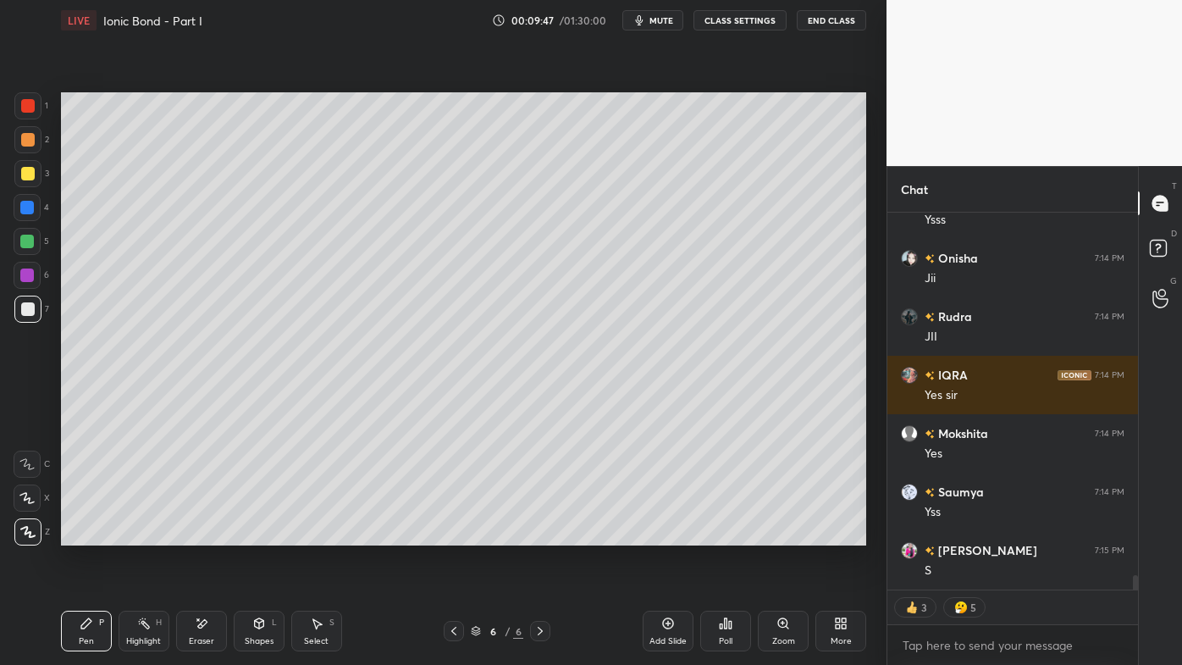
scroll to position [9636, 0]
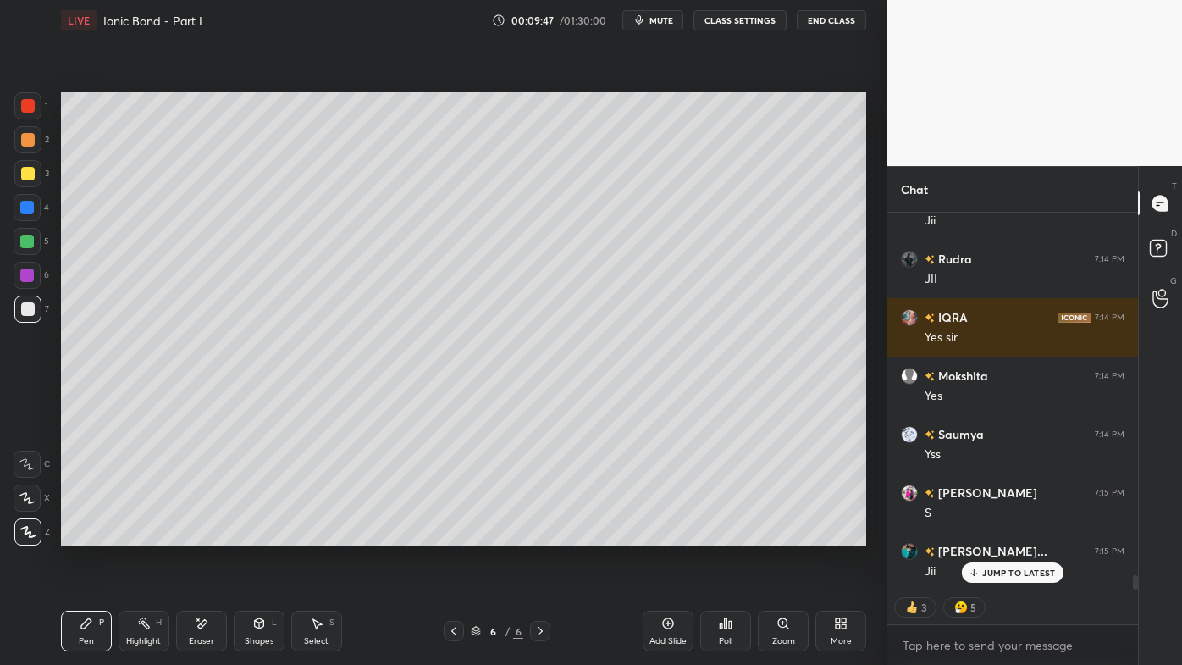
click at [38, 137] on div at bounding box center [27, 139] width 27 height 27
click at [456, 534] on icon at bounding box center [454, 631] width 14 height 14
drag, startPoint x: 456, startPoint y: 631, endPoint x: 444, endPoint y: 629, distance: 12.0
click at [456, 534] on icon at bounding box center [454, 631] width 14 height 14
click at [460, 534] on icon at bounding box center [454, 631] width 14 height 14
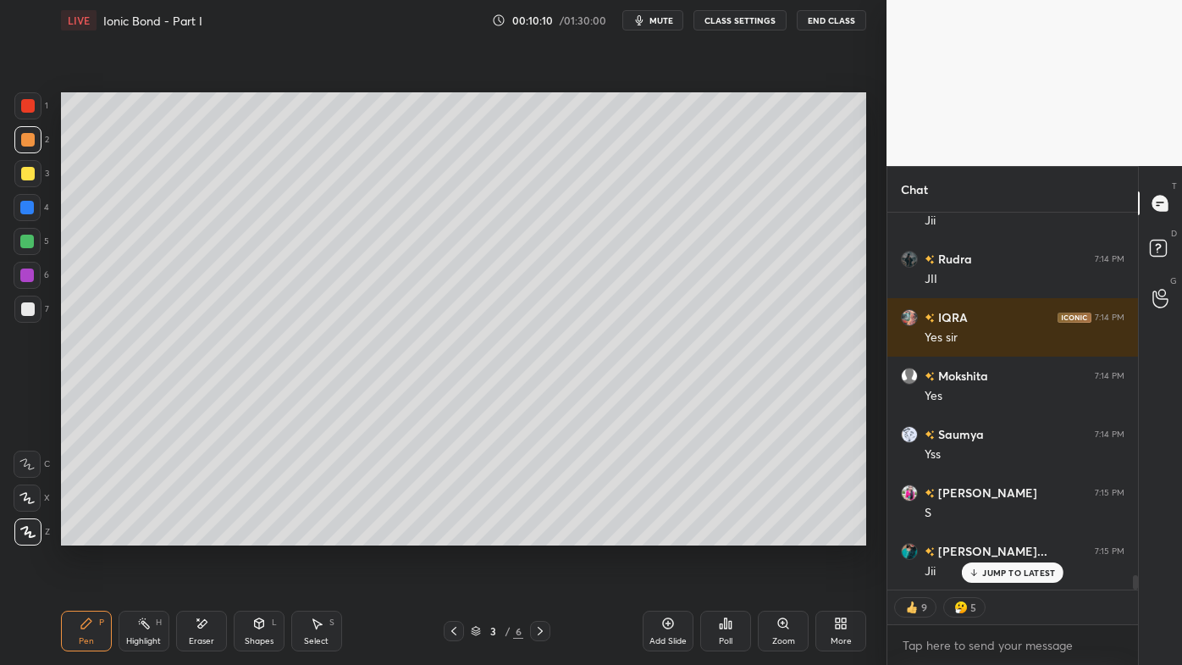
drag, startPoint x: 134, startPoint y: 622, endPoint x: 187, endPoint y: 567, distance: 76.7
click at [136, 534] on div "Highlight H" at bounding box center [144, 631] width 51 height 41
click at [540, 534] on icon at bounding box center [541, 631] width 14 height 14
click at [539, 534] on icon at bounding box center [541, 631] width 14 height 14
click at [541, 534] on icon at bounding box center [541, 631] width 14 height 14
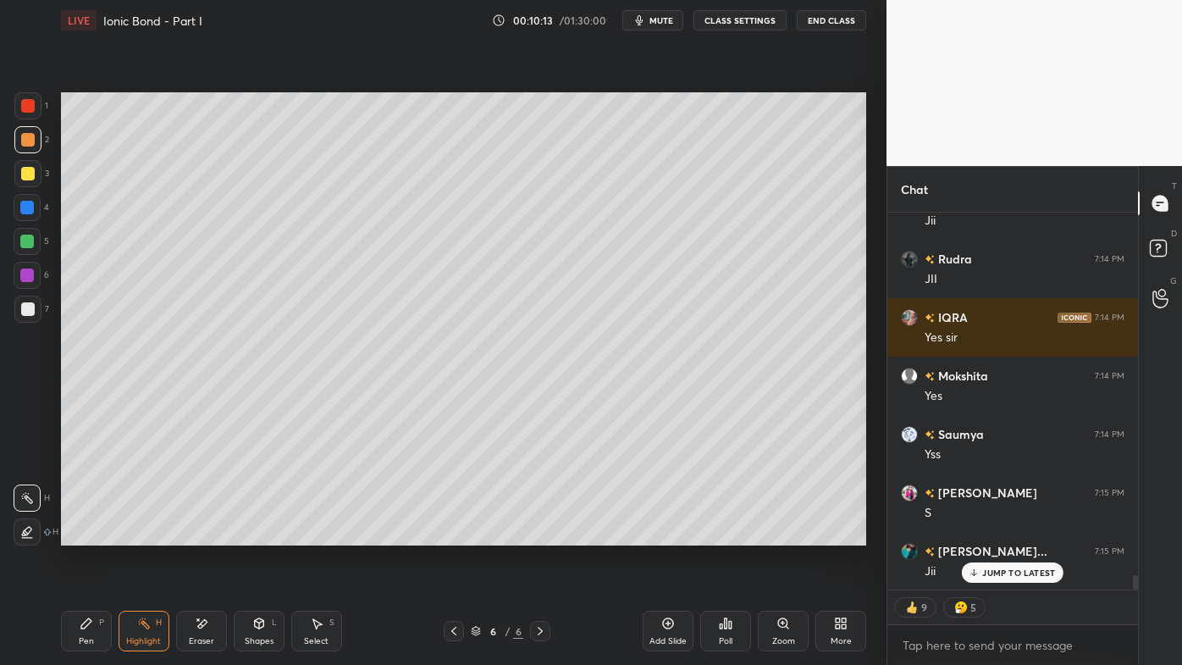
click at [542, 534] on icon at bounding box center [541, 631] width 14 height 14
click at [992, 534] on p "JUMP TO LATEST" at bounding box center [1018, 572] width 73 height 10
drag, startPoint x: 82, startPoint y: 633, endPoint x: 71, endPoint y: 610, distance: 25.4
click at [81, 534] on div "Pen P" at bounding box center [86, 631] width 51 height 41
drag, startPoint x: 28, startPoint y: 167, endPoint x: 40, endPoint y: 174, distance: 14.1
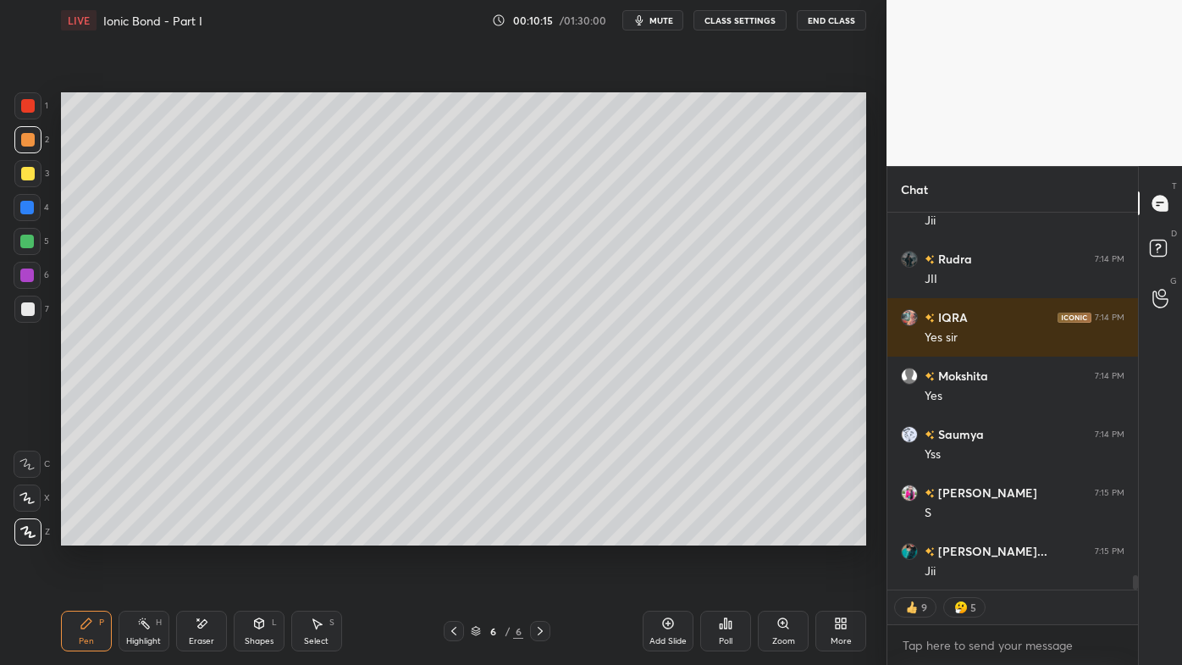
click at [30, 167] on div at bounding box center [28, 174] width 14 height 14
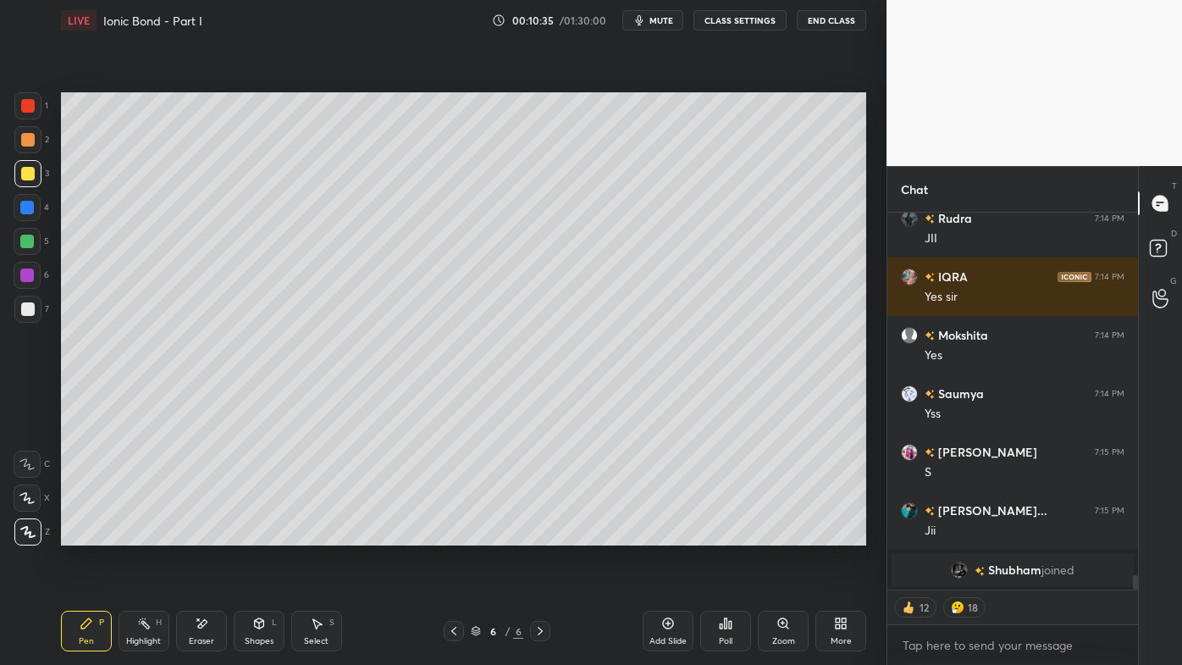
click at [867, 222] on div "Setting up your live class Poll for secs No correct answer Start poll" at bounding box center [463, 319] width 819 height 556
click at [869, 212] on div "Setting up your live class Poll for secs No correct answer Start poll" at bounding box center [463, 319] width 819 height 556
drag, startPoint x: 205, startPoint y: 623, endPoint x: 273, endPoint y: 568, distance: 87.3
click at [208, 534] on div "Eraser" at bounding box center [201, 631] width 51 height 41
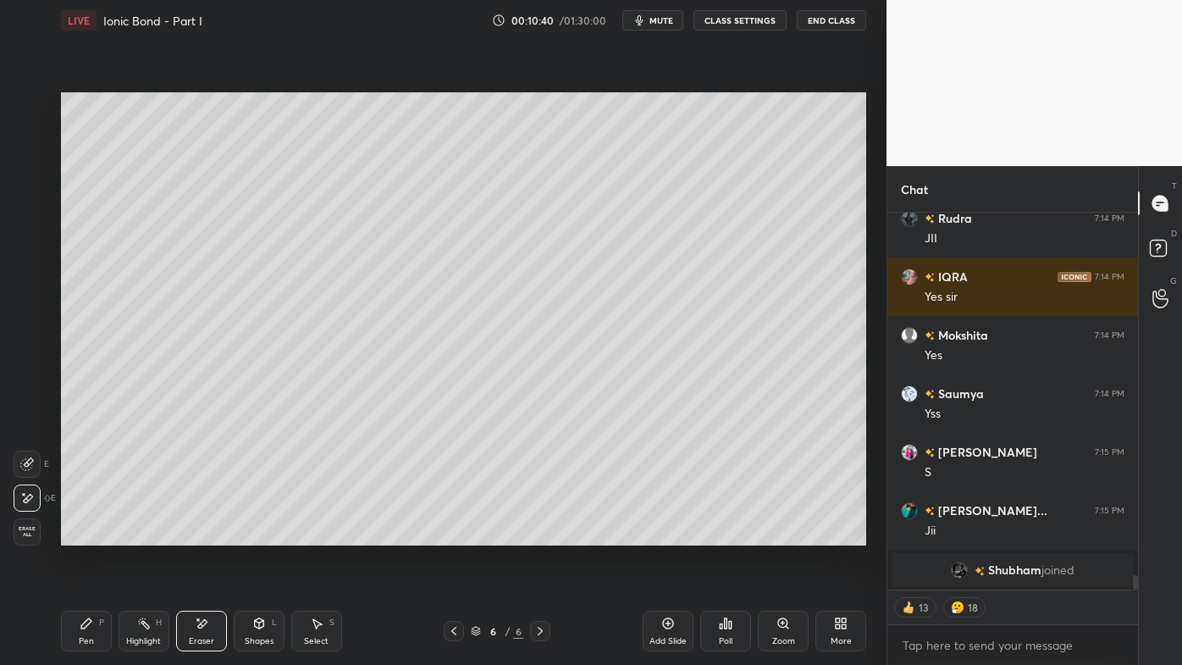
drag, startPoint x: 88, startPoint y: 632, endPoint x: 98, endPoint y: 611, distance: 23.5
click at [88, 534] on div "Pen P" at bounding box center [86, 631] width 51 height 41
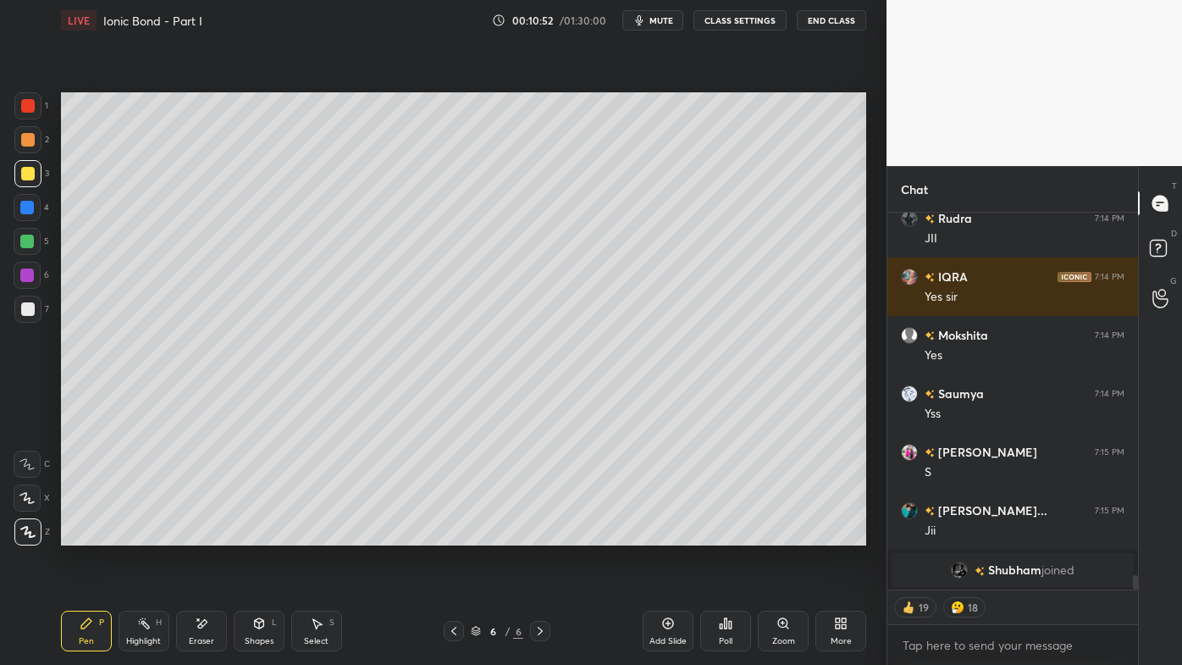
click at [456, 534] on icon at bounding box center [454, 631] width 14 height 14
click at [451, 534] on icon at bounding box center [454, 631] width 14 height 14
click at [151, 534] on div "Highlight H" at bounding box center [144, 631] width 51 height 41
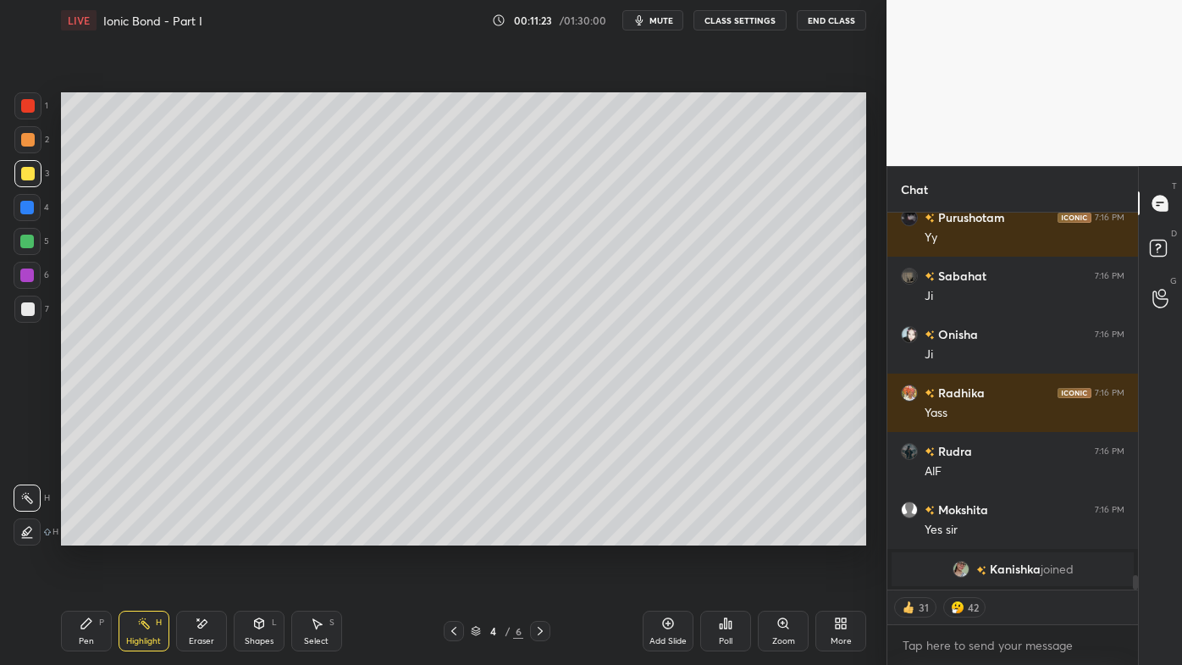
scroll to position [9139, 0]
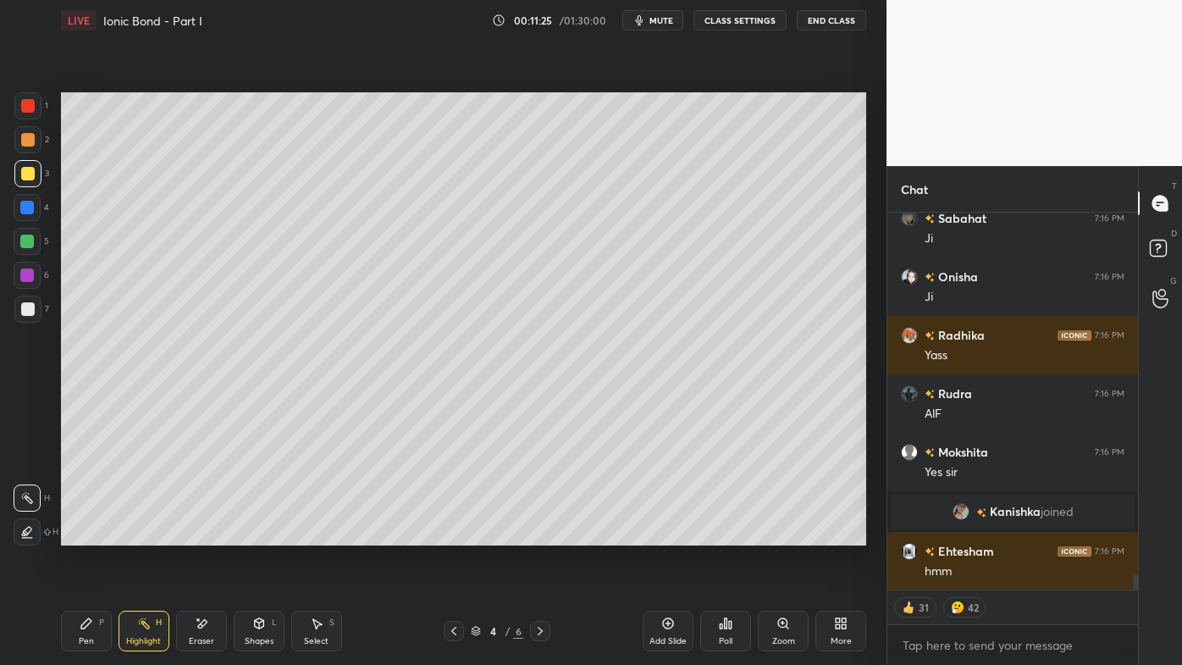
drag, startPoint x: 102, startPoint y: 622, endPoint x: 100, endPoint y: 607, distance: 14.5
click at [102, 534] on div "P" at bounding box center [101, 622] width 5 height 8
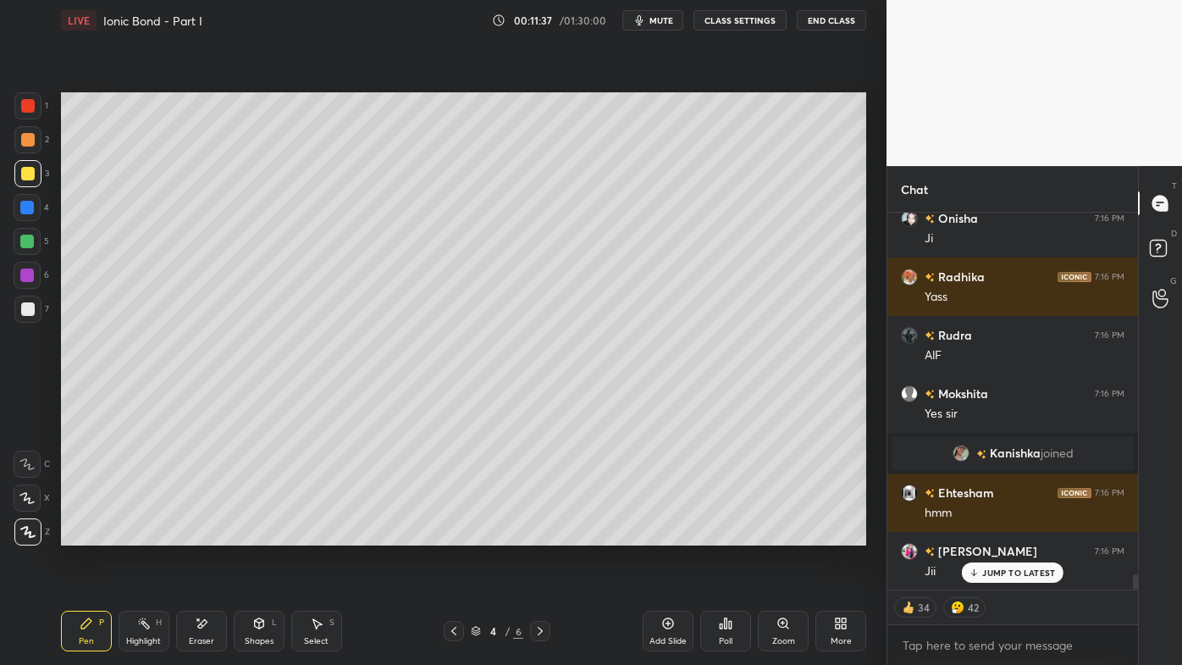
click at [527, 534] on div "Pen P Highlight H Eraser Shapes L Select S 4 / 6 Add Slide Poll Zoom More" at bounding box center [463, 631] width 805 height 68
click at [539, 534] on icon at bounding box center [541, 631] width 14 height 14
click at [540, 534] on icon at bounding box center [541, 631] width 14 height 14
click at [542, 534] on icon at bounding box center [540, 631] width 5 height 8
drag, startPoint x: 25, startPoint y: 303, endPoint x: 35, endPoint y: 302, distance: 9.4
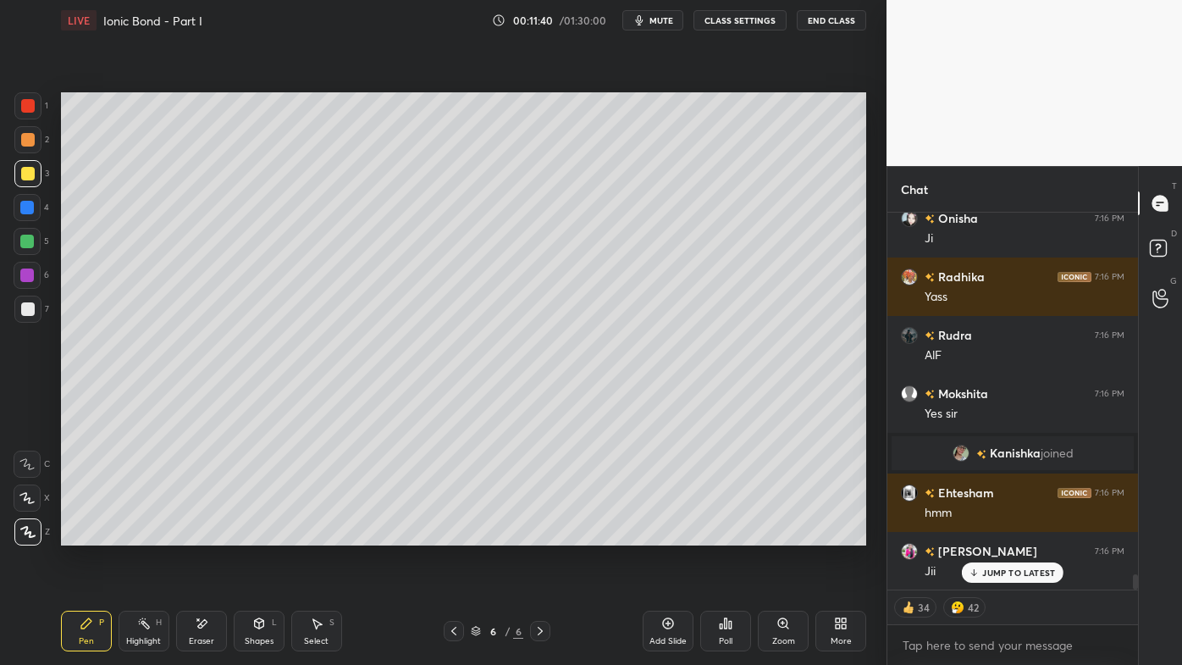
click at [27, 303] on div at bounding box center [28, 309] width 14 height 14
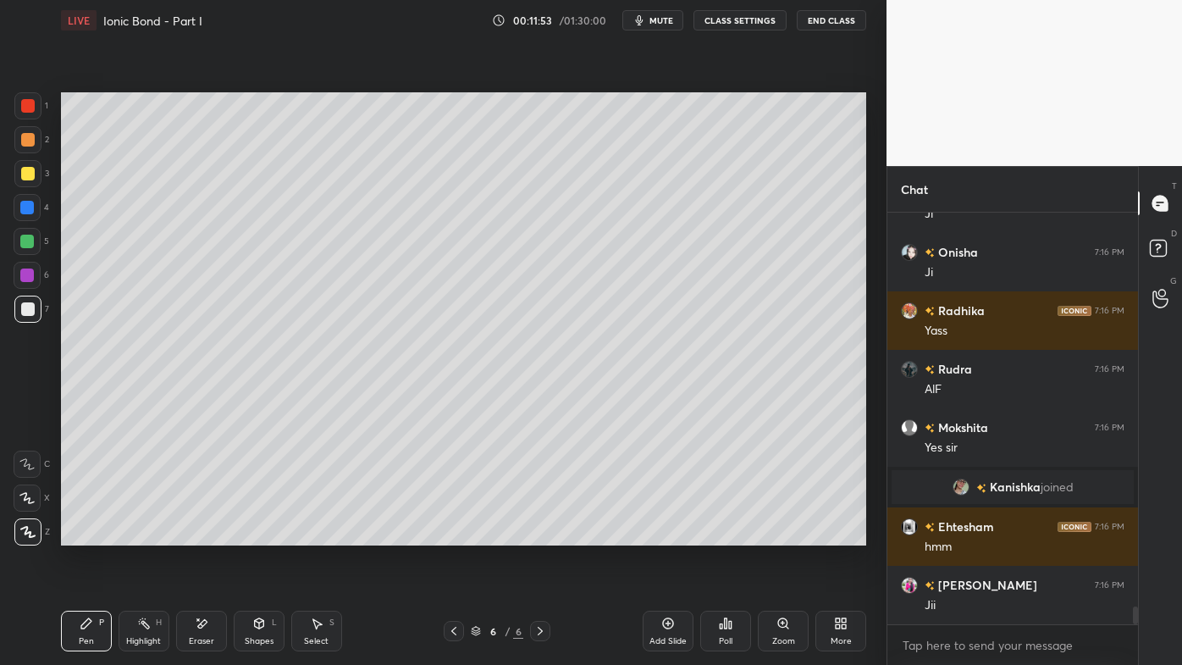
click at [454, 534] on icon at bounding box center [453, 631] width 5 height 8
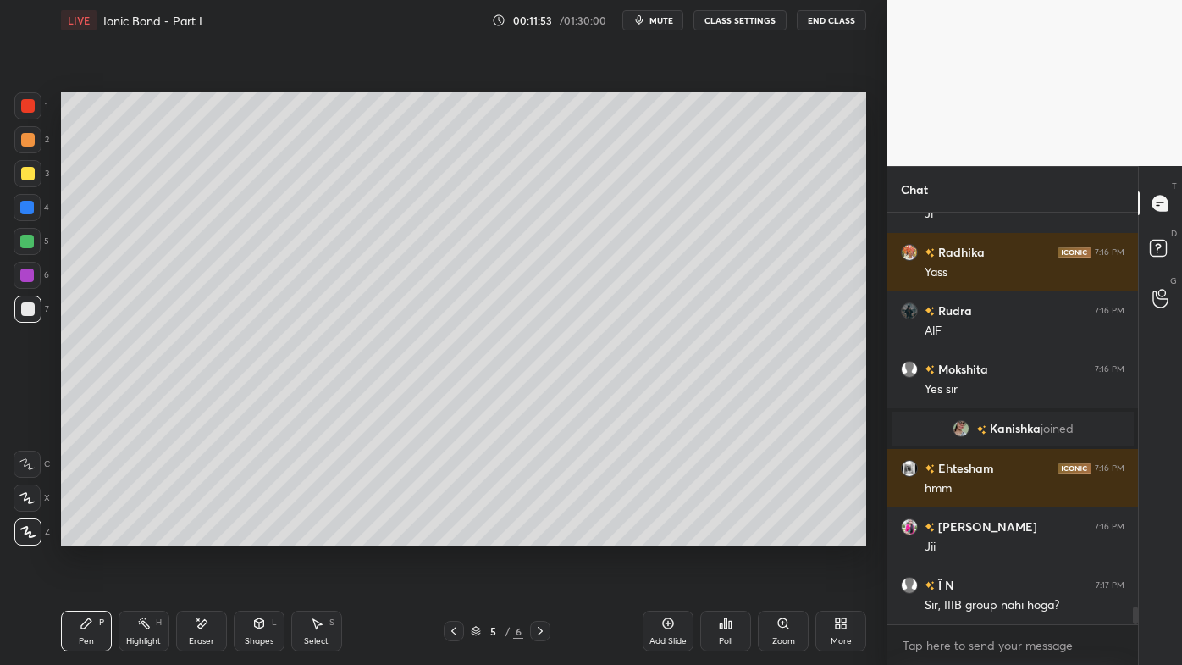
click at [454, 534] on icon at bounding box center [453, 631] width 5 height 8
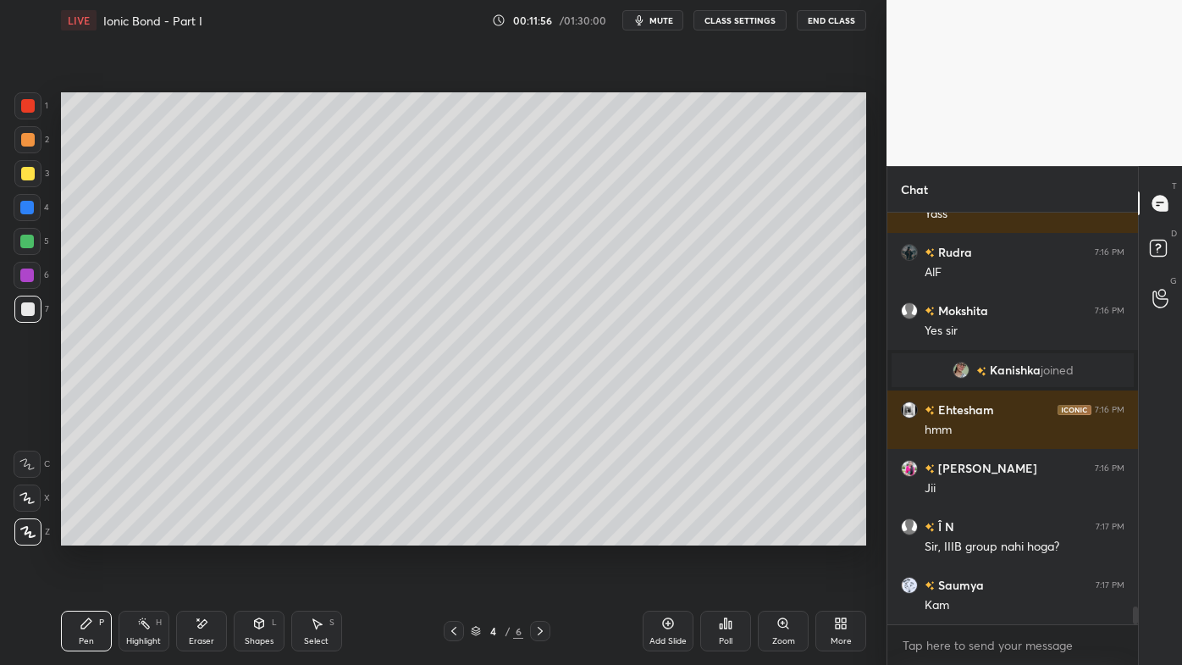
click at [142, 534] on icon at bounding box center [144, 624] width 14 height 14
drag, startPoint x: 89, startPoint y: 632, endPoint x: 96, endPoint y: 569, distance: 63.0
click at [86, 534] on div "Pen P" at bounding box center [86, 631] width 51 height 41
drag, startPoint x: 139, startPoint y: 626, endPoint x: 141, endPoint y: 615, distance: 11.3
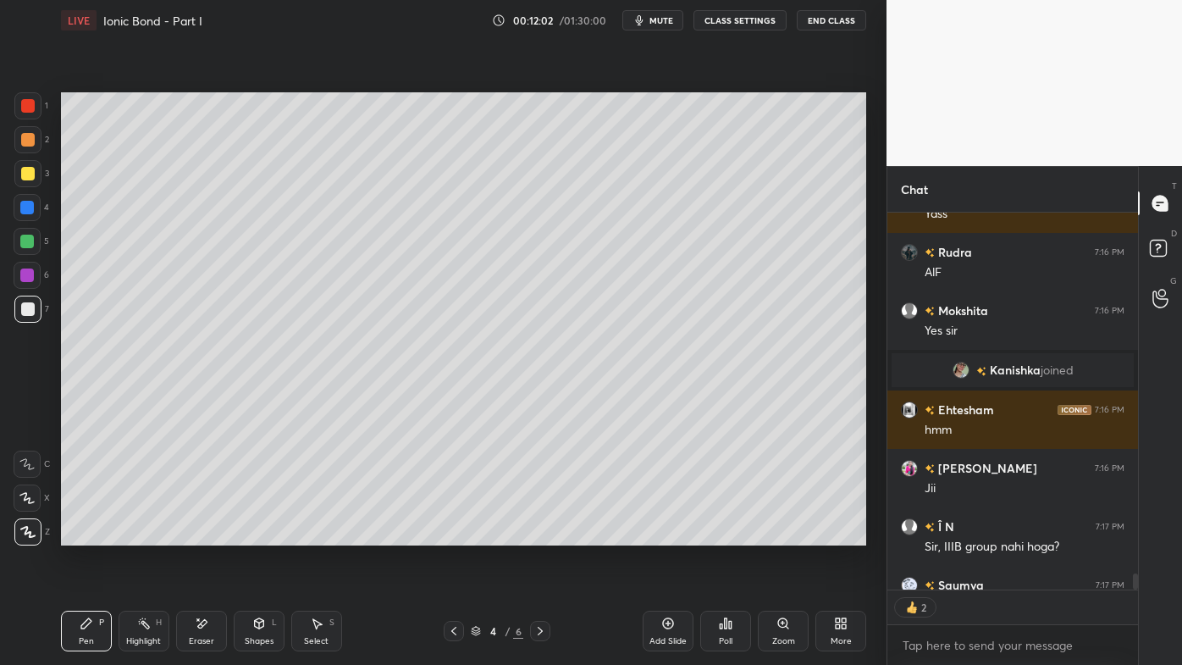
click at [141, 534] on icon at bounding box center [144, 624] width 14 height 14
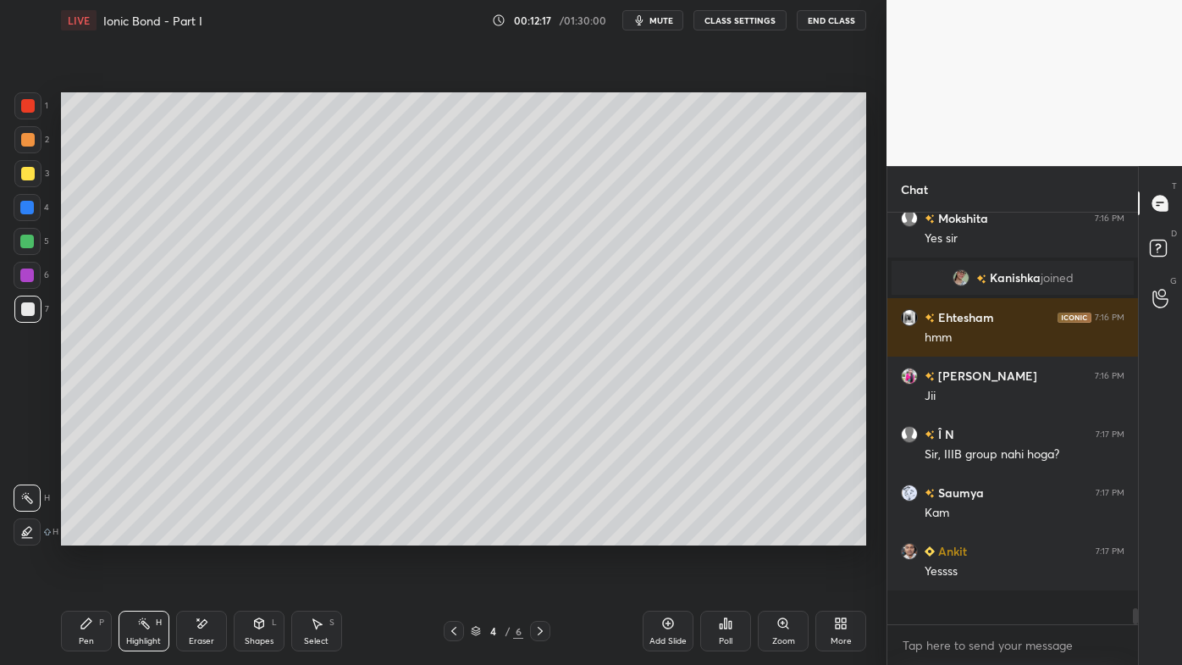
scroll to position [9339, 0]
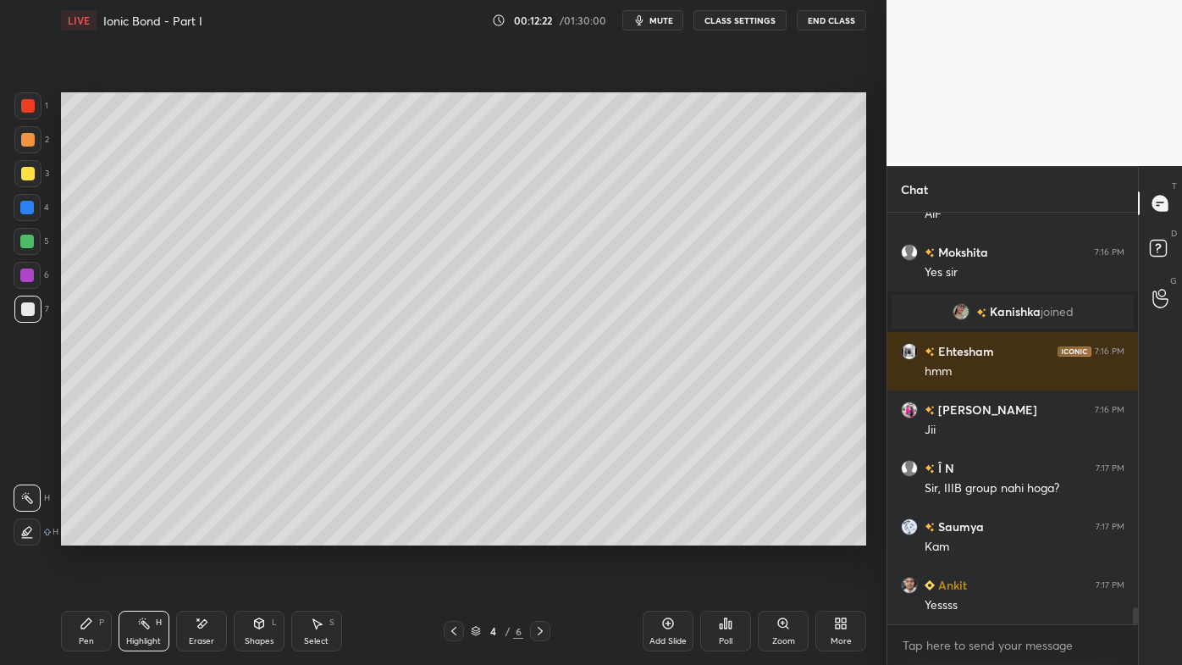
click at [536, 534] on icon at bounding box center [541, 631] width 14 height 14
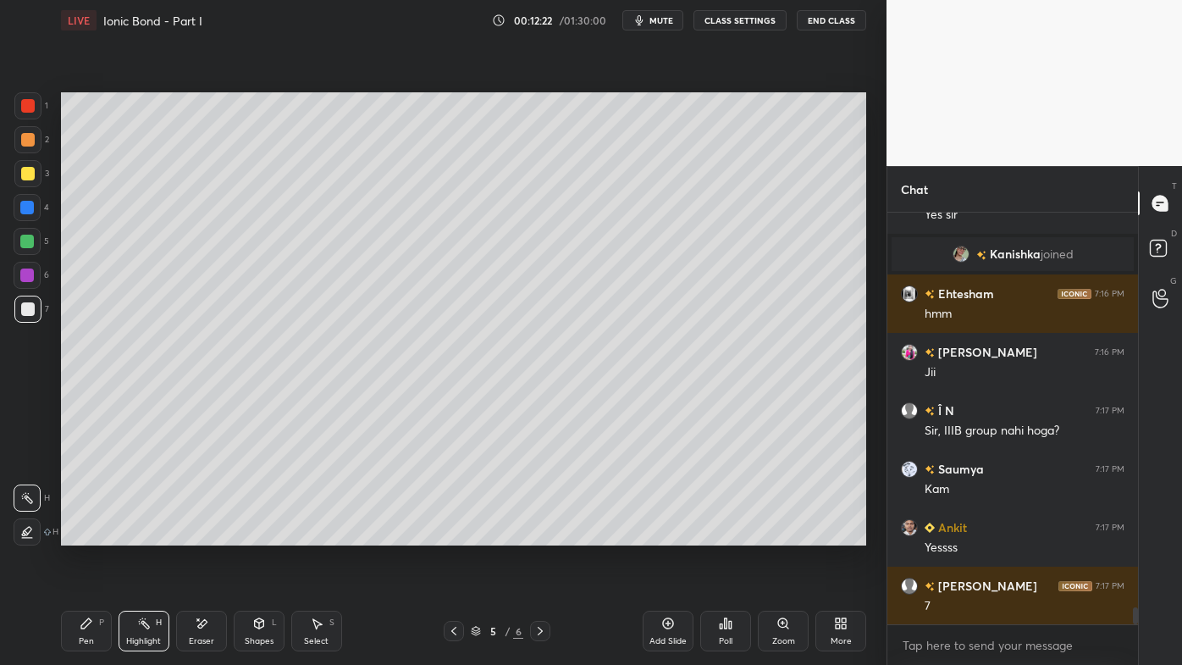
click at [539, 534] on icon at bounding box center [541, 631] width 14 height 14
click at [540, 534] on icon at bounding box center [541, 631] width 14 height 14
drag, startPoint x: 80, startPoint y: 623, endPoint x: 169, endPoint y: 563, distance: 106.6
click at [75, 534] on div "Pen P" at bounding box center [86, 631] width 51 height 41
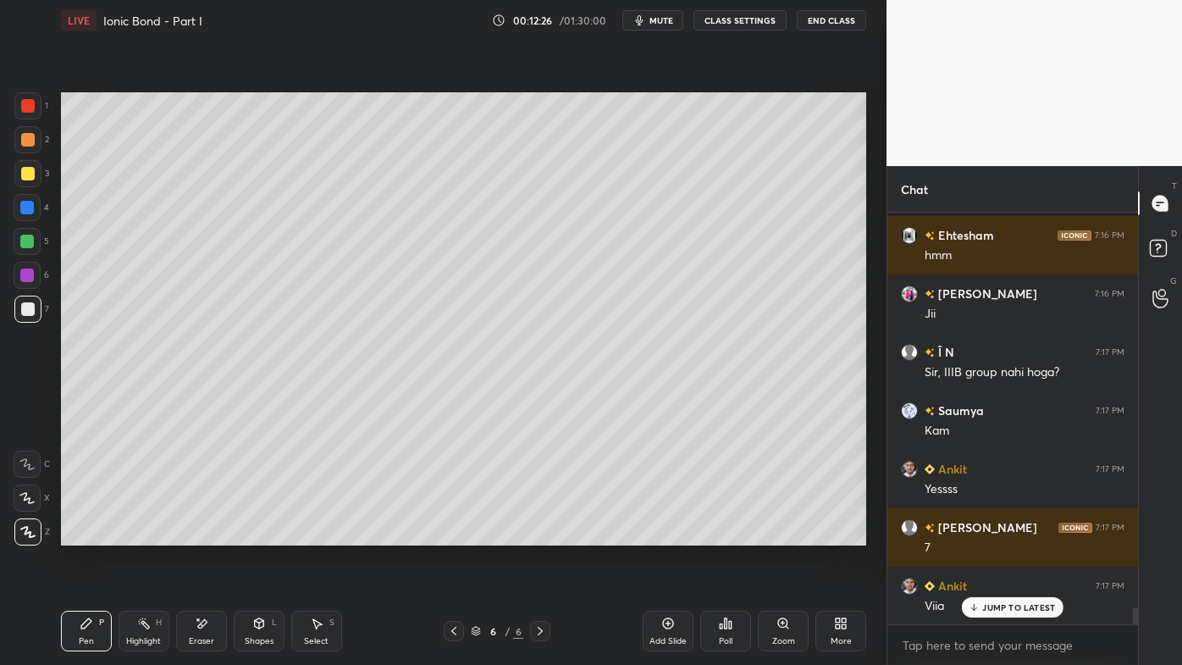
click at [137, 534] on icon at bounding box center [144, 624] width 14 height 14
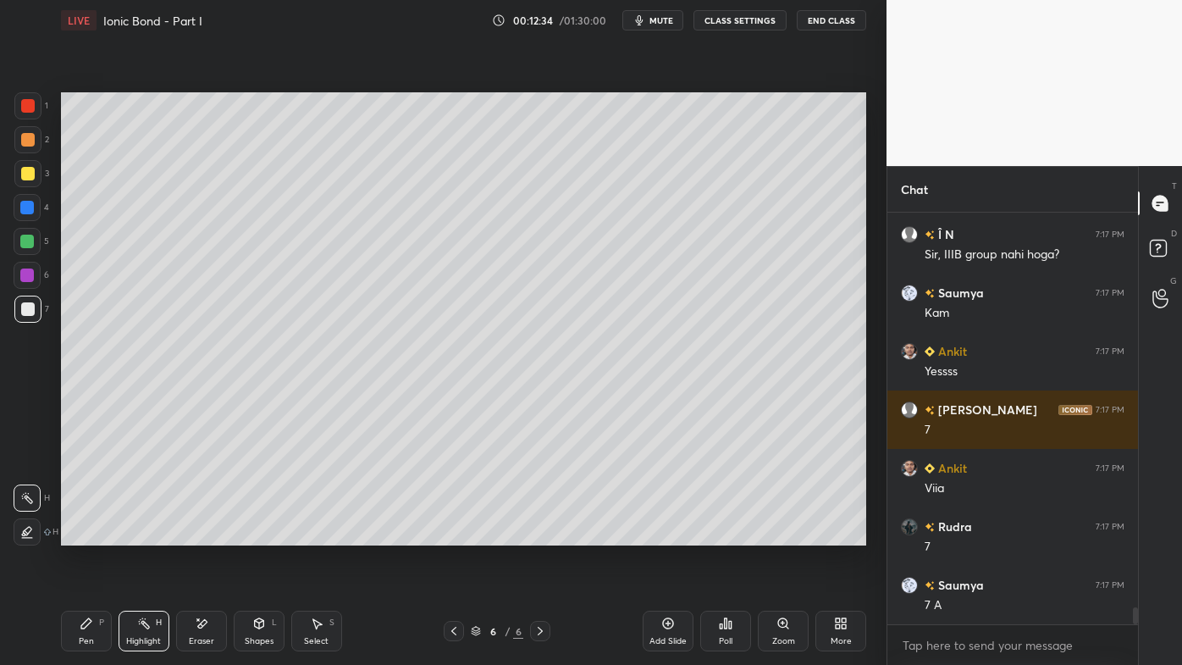
scroll to position [9631, 0]
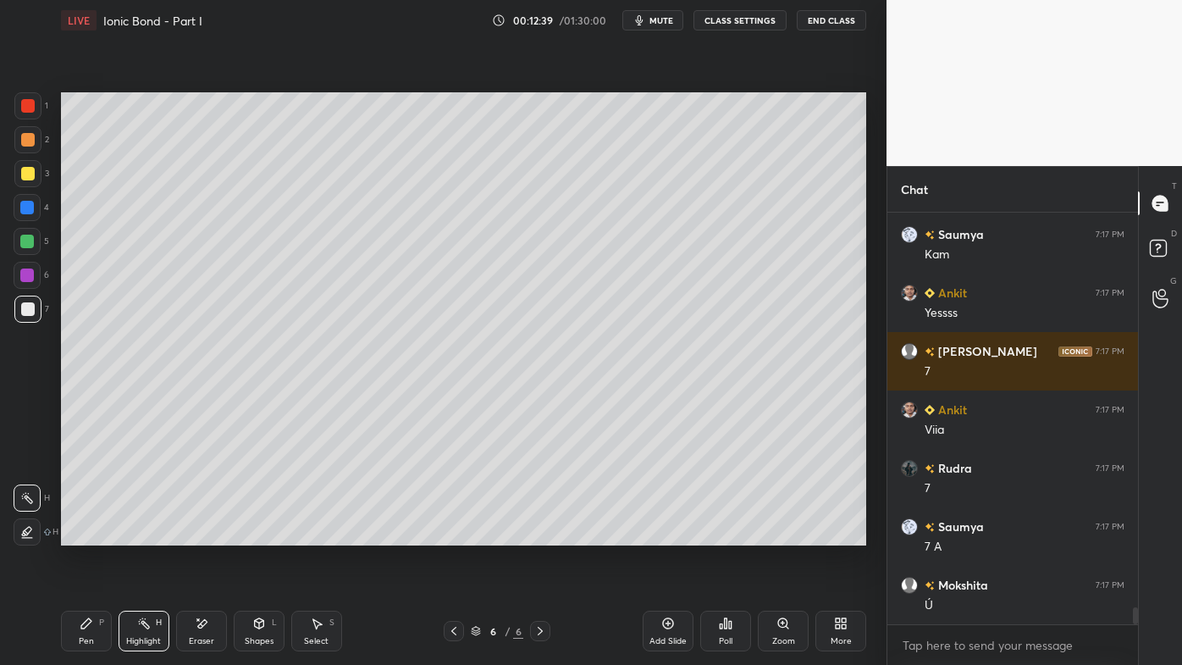
click at [451, 534] on icon at bounding box center [454, 631] width 14 height 14
click at [456, 534] on icon at bounding box center [454, 631] width 14 height 14
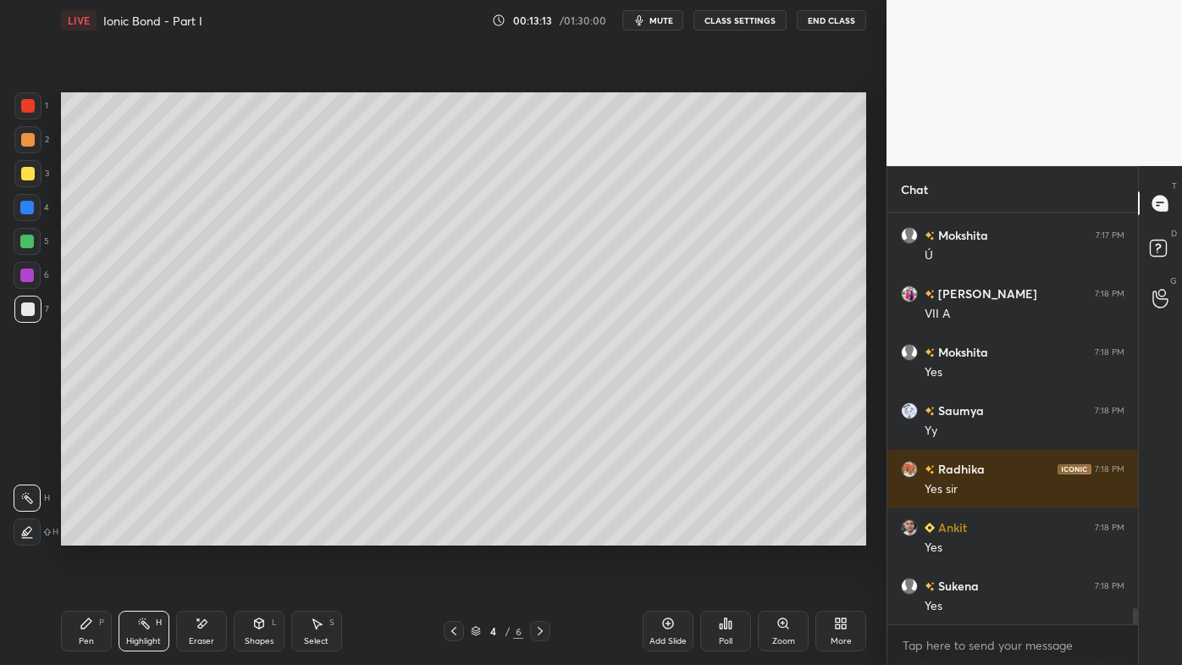
scroll to position [10040, 0]
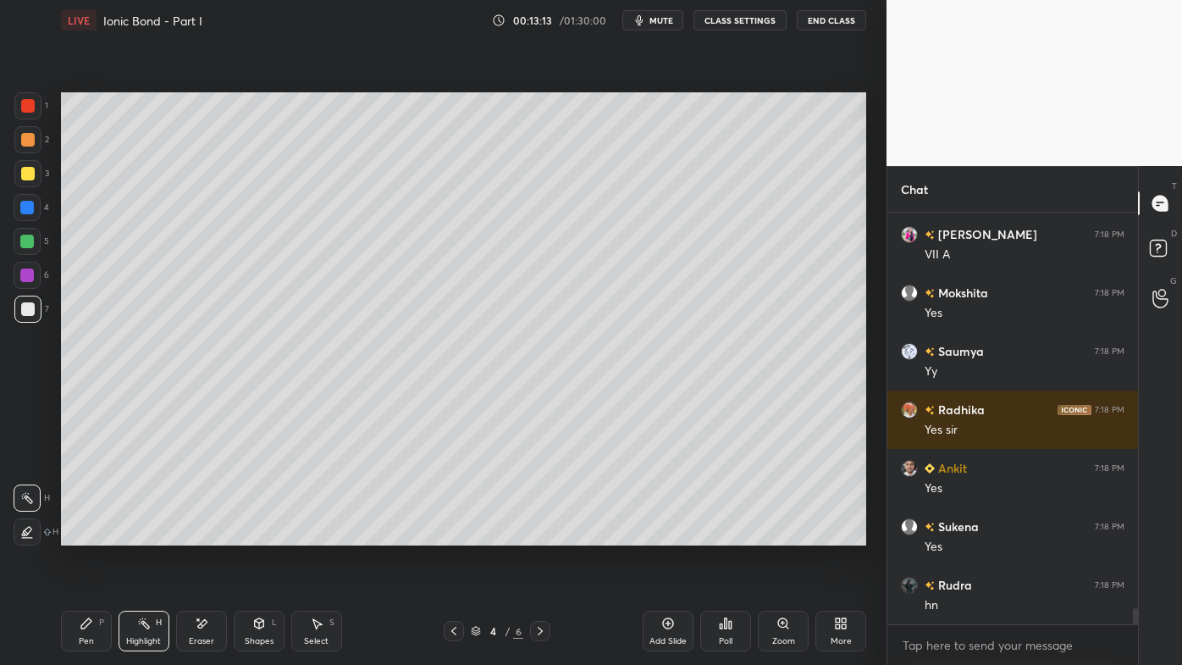
click at [544, 534] on icon at bounding box center [541, 631] width 14 height 14
click at [542, 534] on icon at bounding box center [540, 631] width 5 height 8
click at [540, 534] on icon at bounding box center [540, 631] width 5 height 8
click at [80, 534] on icon at bounding box center [87, 624] width 14 height 14
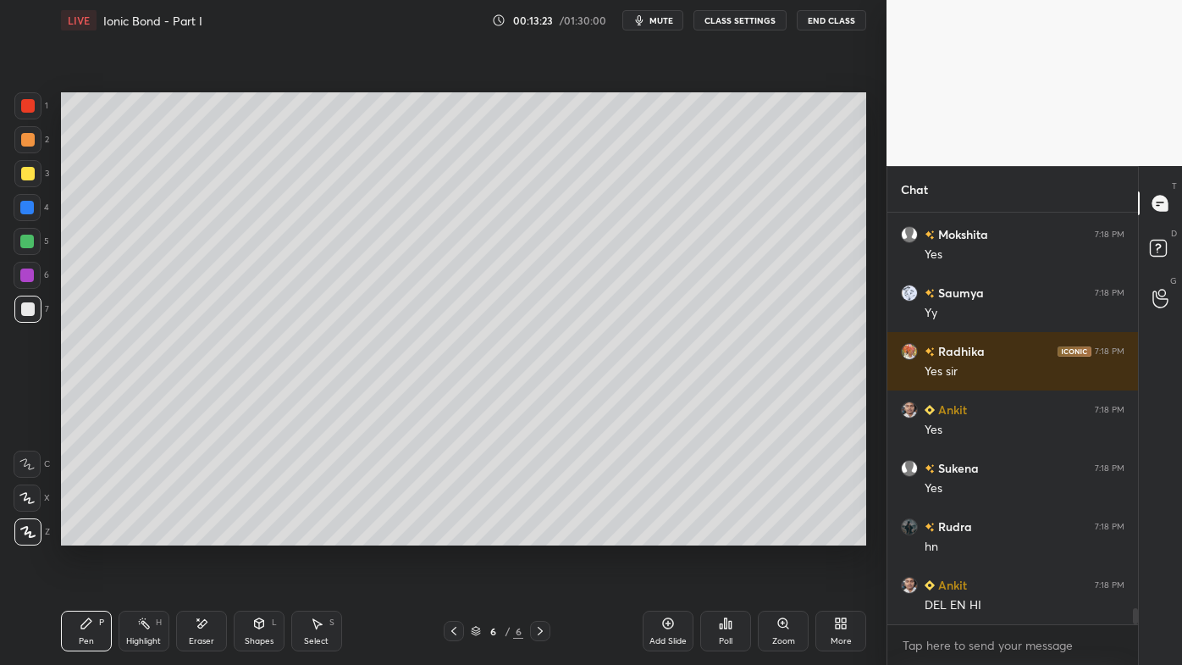
click at [139, 534] on div "Highlight H" at bounding box center [144, 631] width 51 height 41
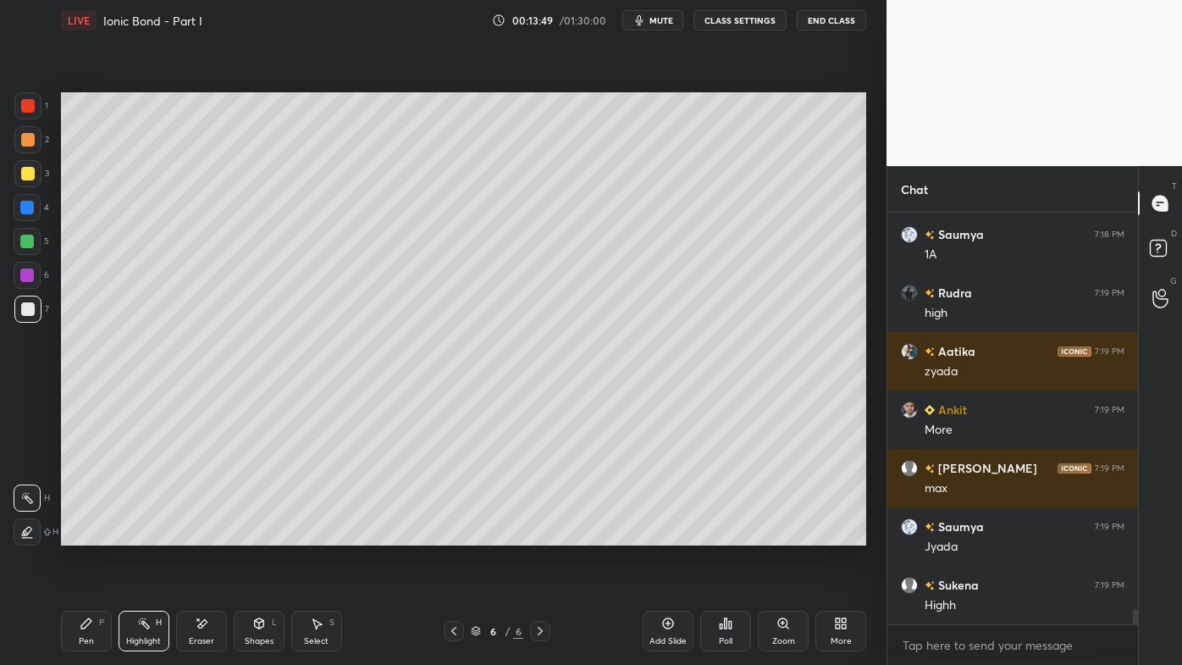
scroll to position [10625, 0]
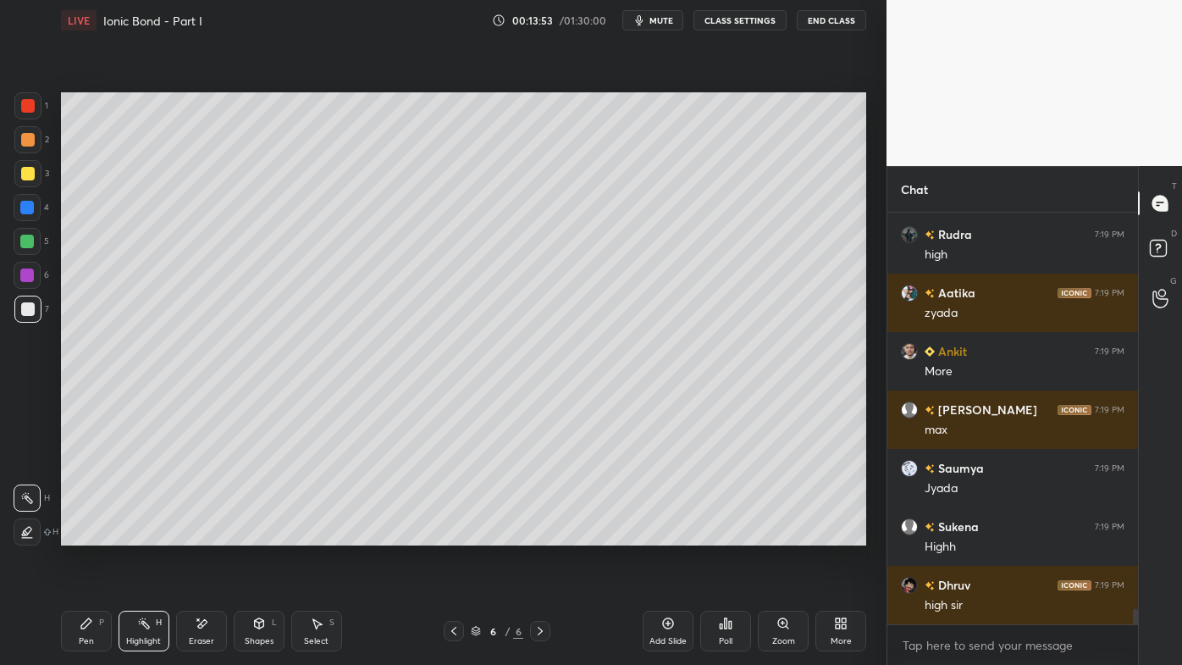
drag, startPoint x: 96, startPoint y: 628, endPoint x: 97, endPoint y: 574, distance: 53.4
click at [96, 534] on div "Pen P" at bounding box center [86, 631] width 51 height 41
drag, startPoint x: 147, startPoint y: 626, endPoint x: 133, endPoint y: 597, distance: 31.8
click at [147, 534] on icon at bounding box center [144, 624] width 14 height 14
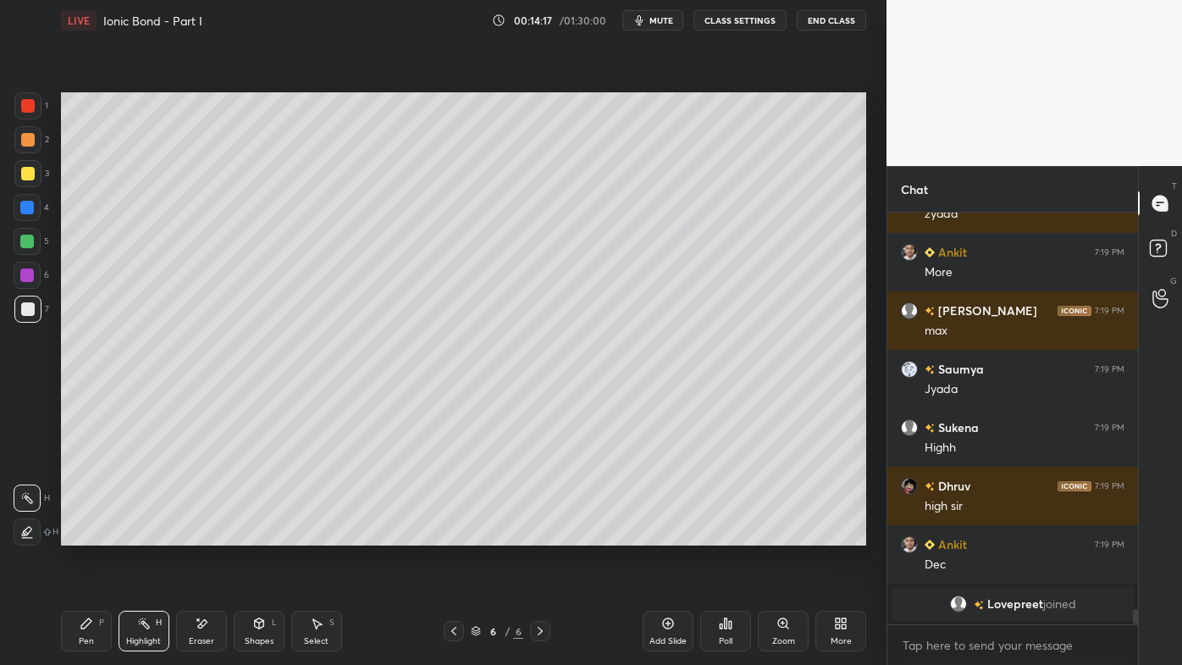
scroll to position [10367, 0]
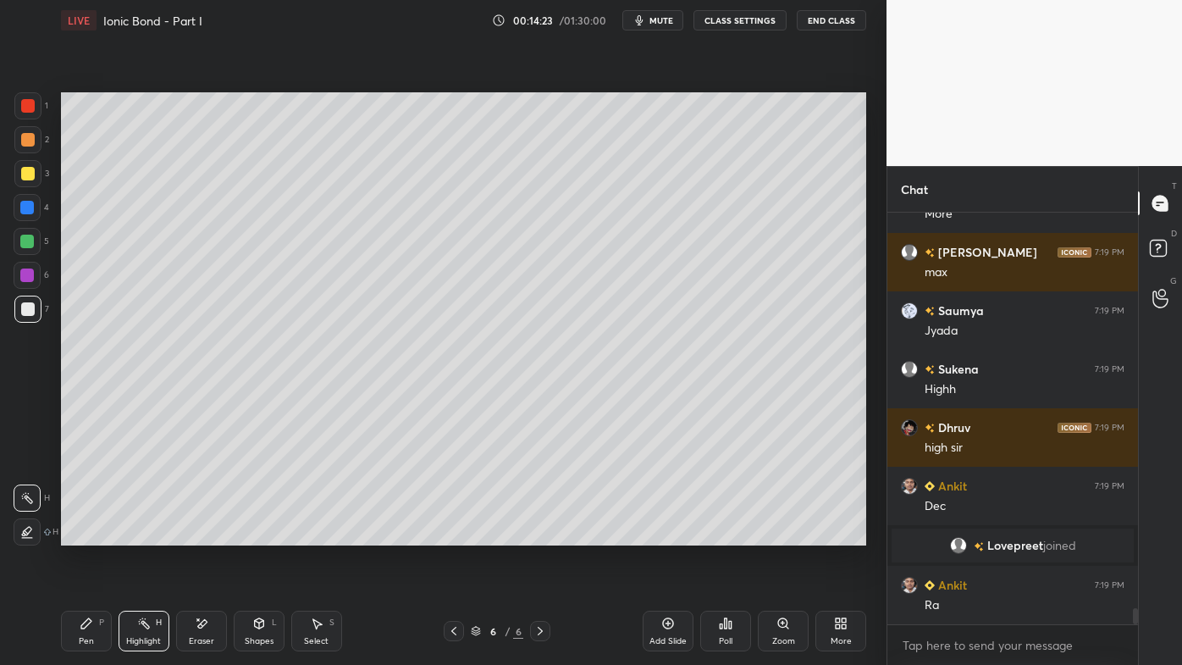
drag, startPoint x: 90, startPoint y: 628, endPoint x: 96, endPoint y: 600, distance: 28.6
click at [88, 534] on icon at bounding box center [87, 624] width 14 height 14
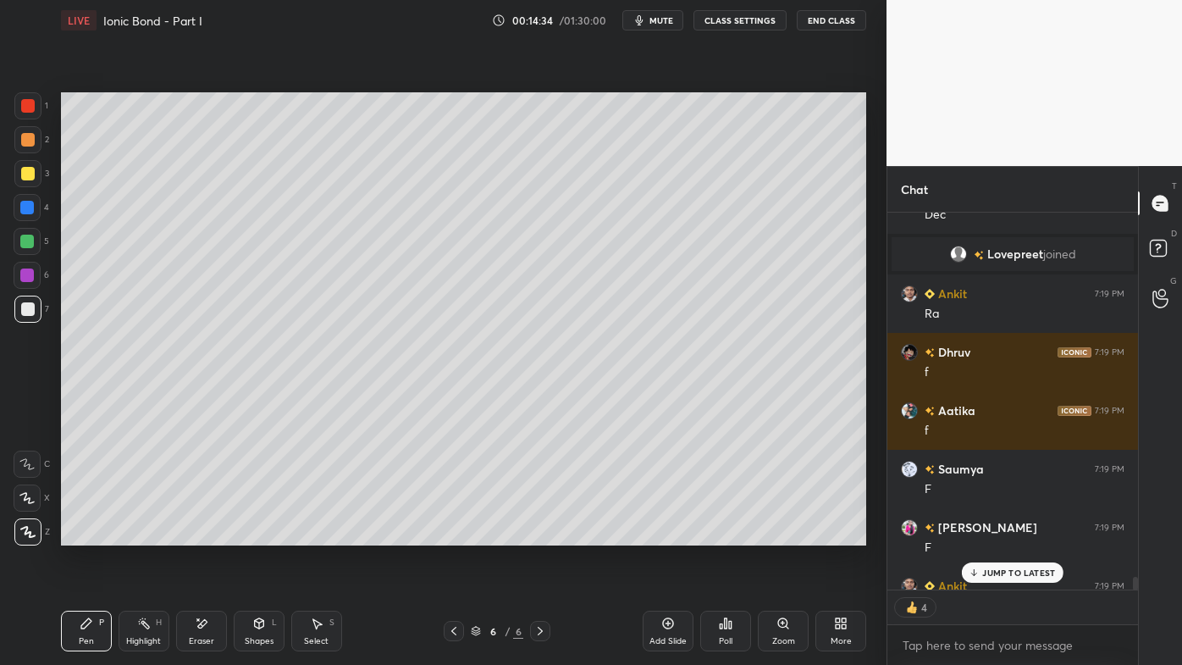
scroll to position [10752, 0]
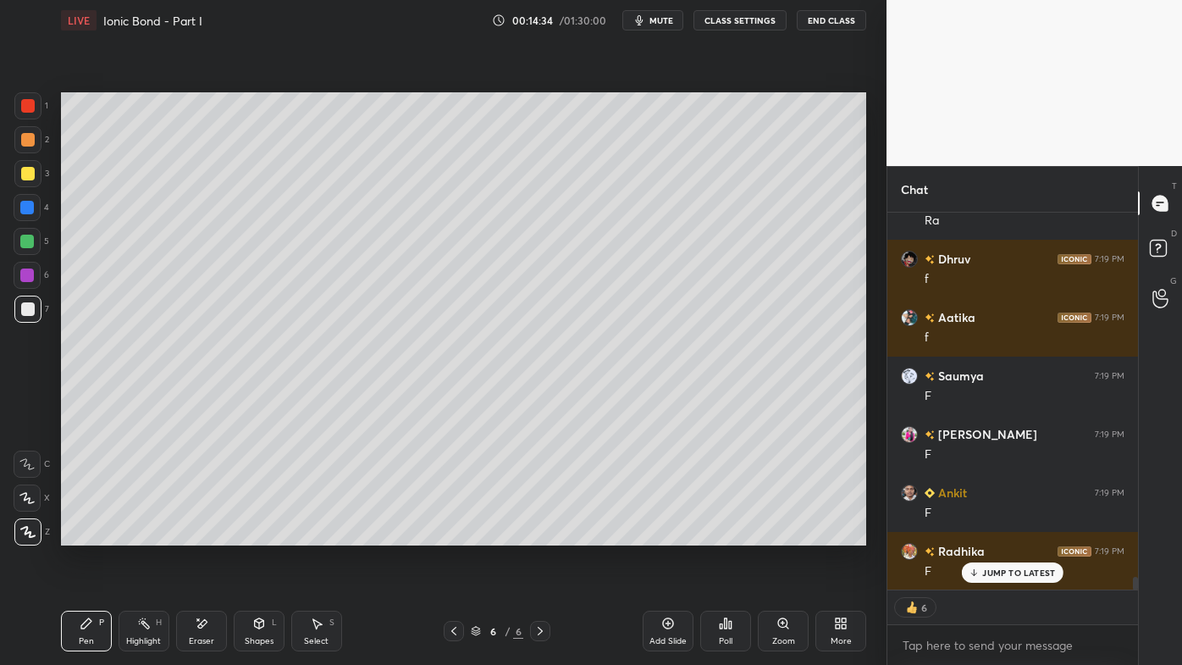
click at [139, 534] on icon at bounding box center [144, 624] width 14 height 14
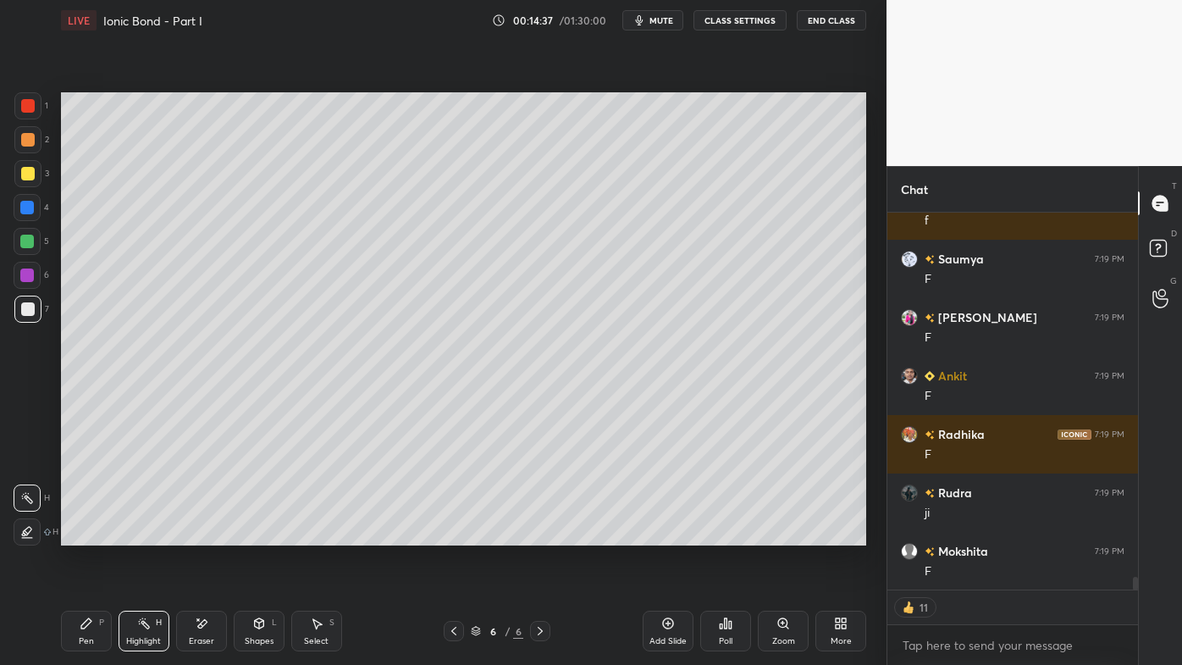
scroll to position [10928, 0]
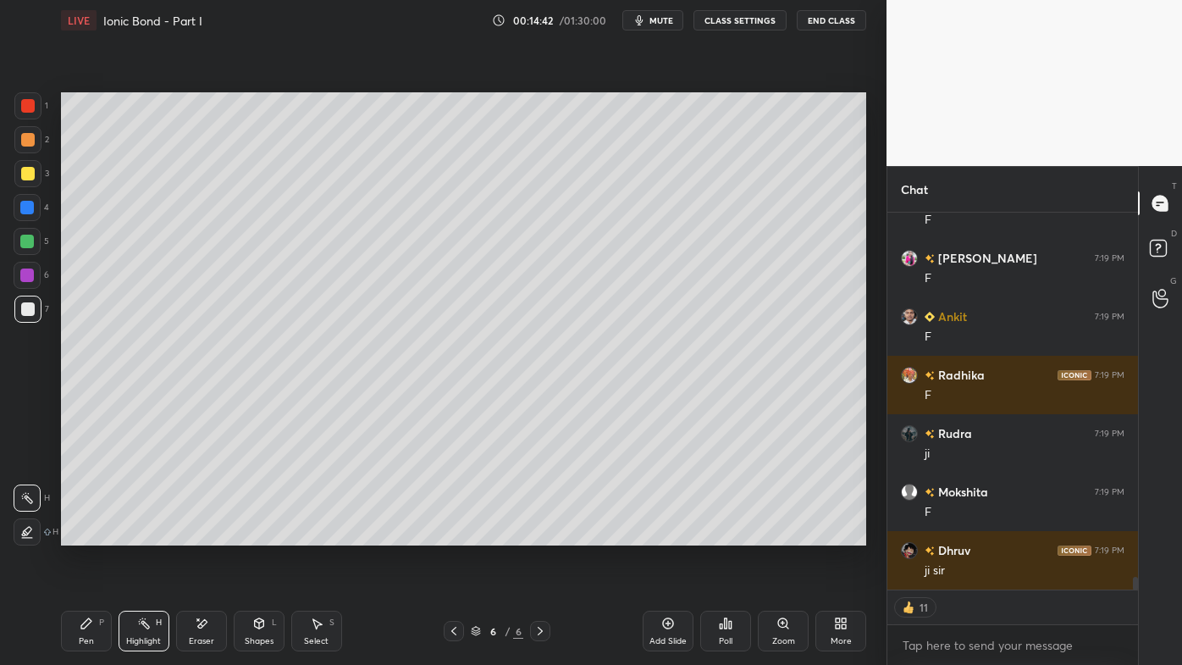
drag, startPoint x: 81, startPoint y: 620, endPoint x: 97, endPoint y: 610, distance: 18.3
click at [82, 534] on icon at bounding box center [87, 624] width 14 height 14
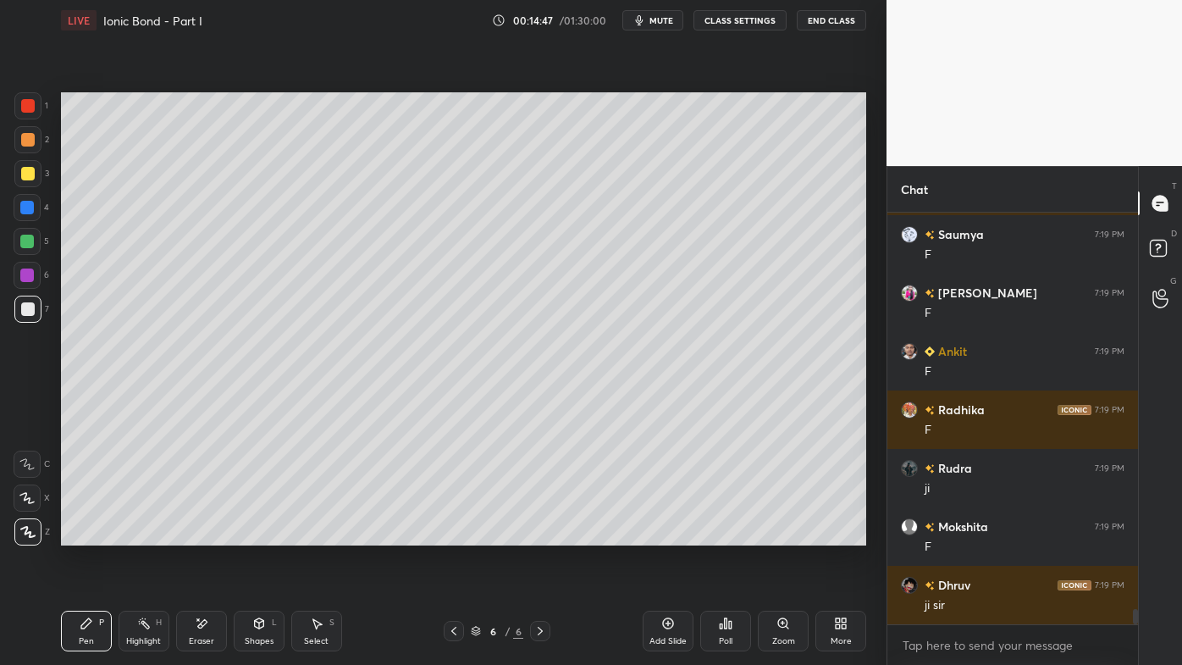
scroll to position [10893, 0]
drag, startPoint x: 135, startPoint y: 628, endPoint x: 137, endPoint y: 620, distance: 8.6
click at [137, 534] on div "Highlight H" at bounding box center [144, 631] width 51 height 41
click at [79, 534] on div "Pen P" at bounding box center [86, 631] width 51 height 41
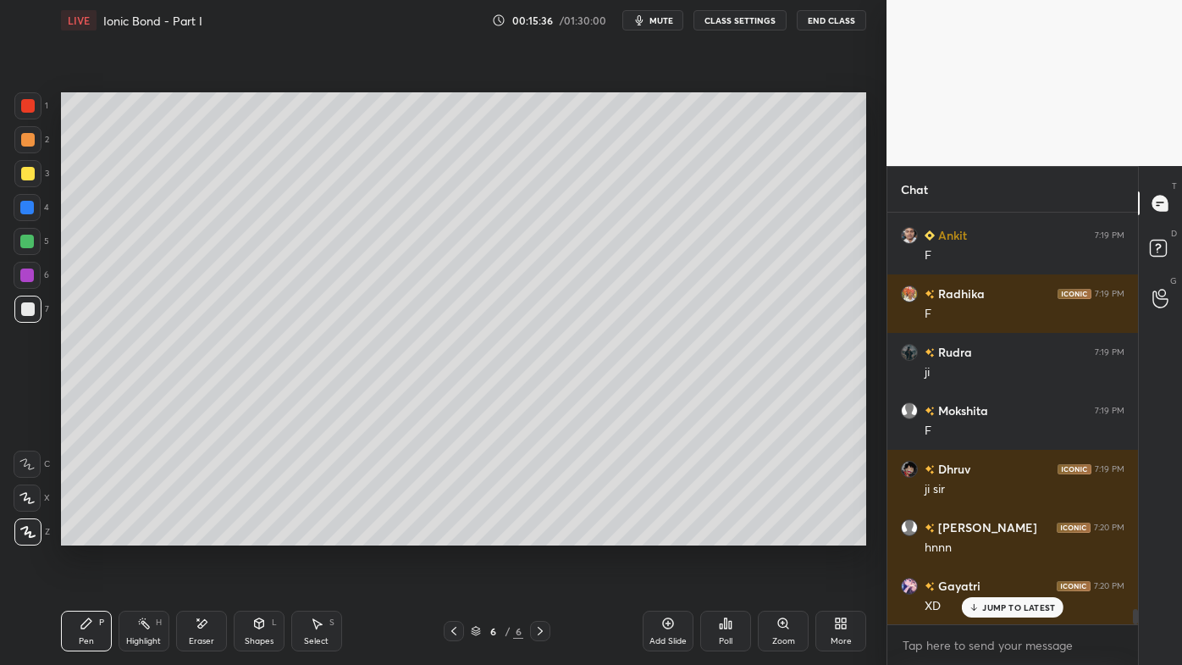
scroll to position [11067, 0]
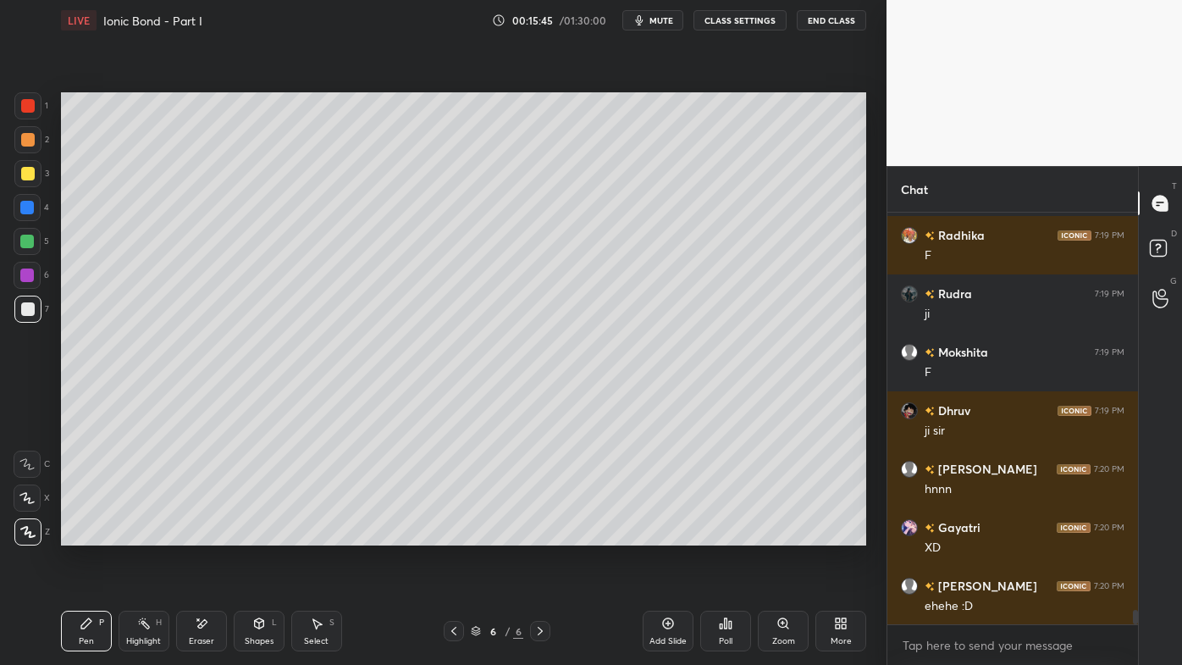
drag, startPoint x: 146, startPoint y: 625, endPoint x: 150, endPoint y: 598, distance: 27.4
click at [147, 534] on icon at bounding box center [144, 624] width 14 height 14
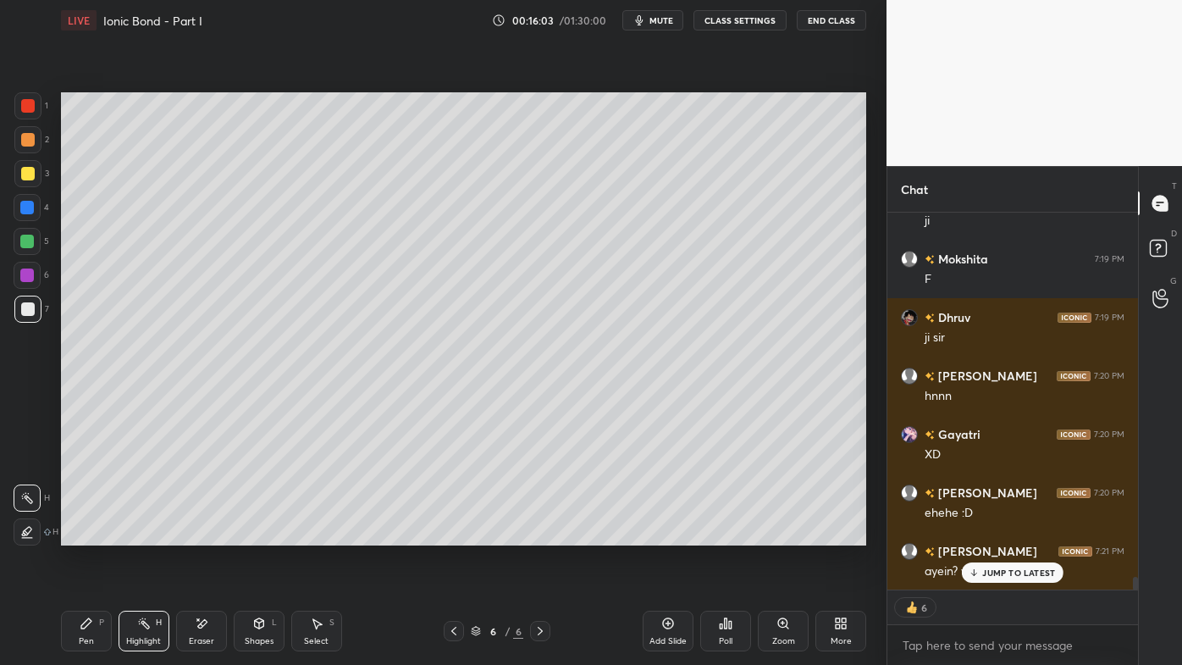
scroll to position [11234, 0]
drag, startPoint x: 995, startPoint y: 569, endPoint x: 903, endPoint y: 607, distance: 99.9
click at [993, 534] on p "JUMP TO LATEST" at bounding box center [1018, 572] width 73 height 10
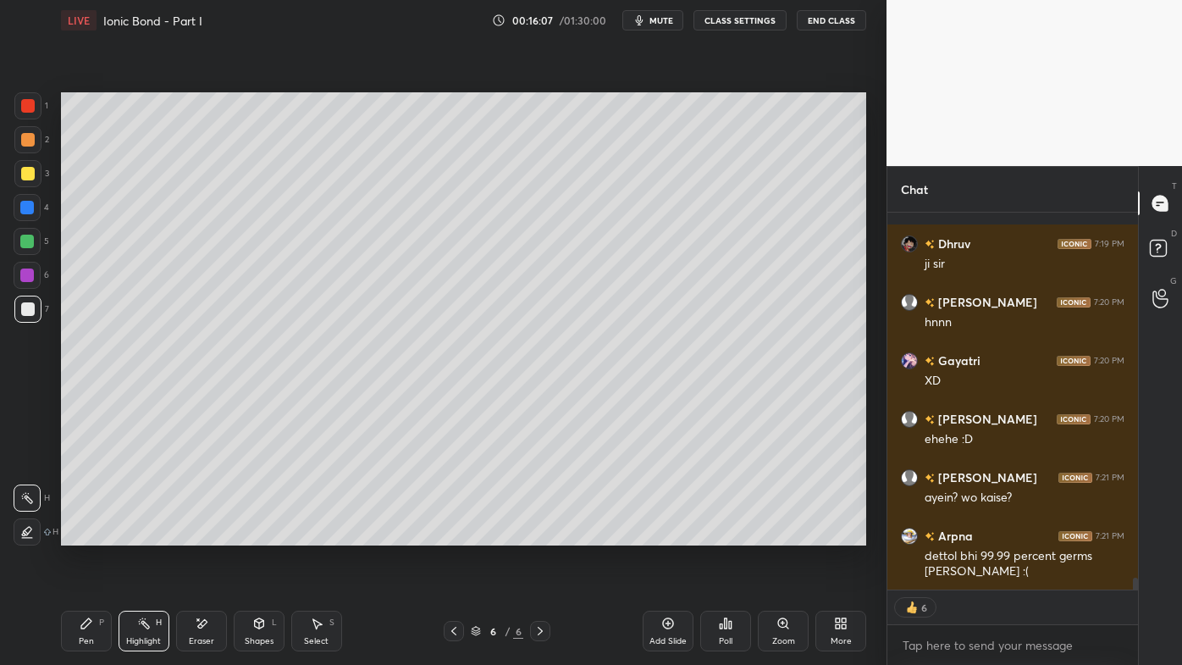
scroll to position [11294, 0]
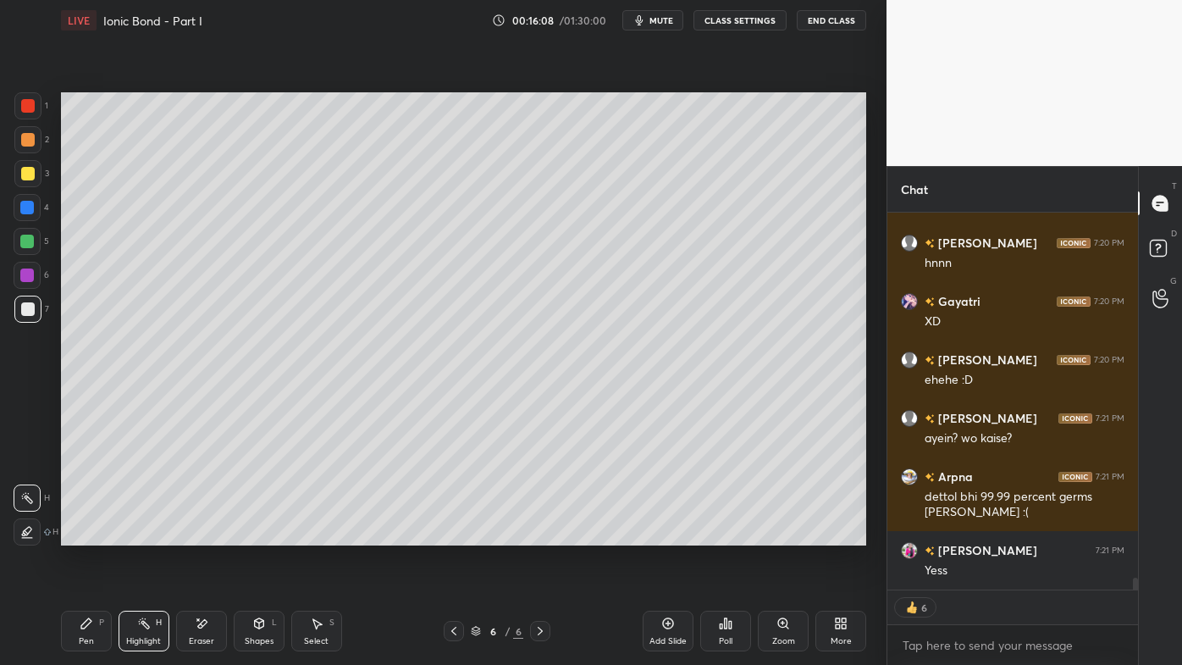
click at [672, 534] on icon at bounding box center [668, 623] width 11 height 11
drag, startPoint x: 82, startPoint y: 625, endPoint x: 79, endPoint y: 561, distance: 64.4
click at [80, 534] on icon at bounding box center [87, 624] width 14 height 14
drag, startPoint x: 29, startPoint y: 137, endPoint x: 58, endPoint y: 126, distance: 30.8
click at [29, 136] on div at bounding box center [28, 140] width 14 height 14
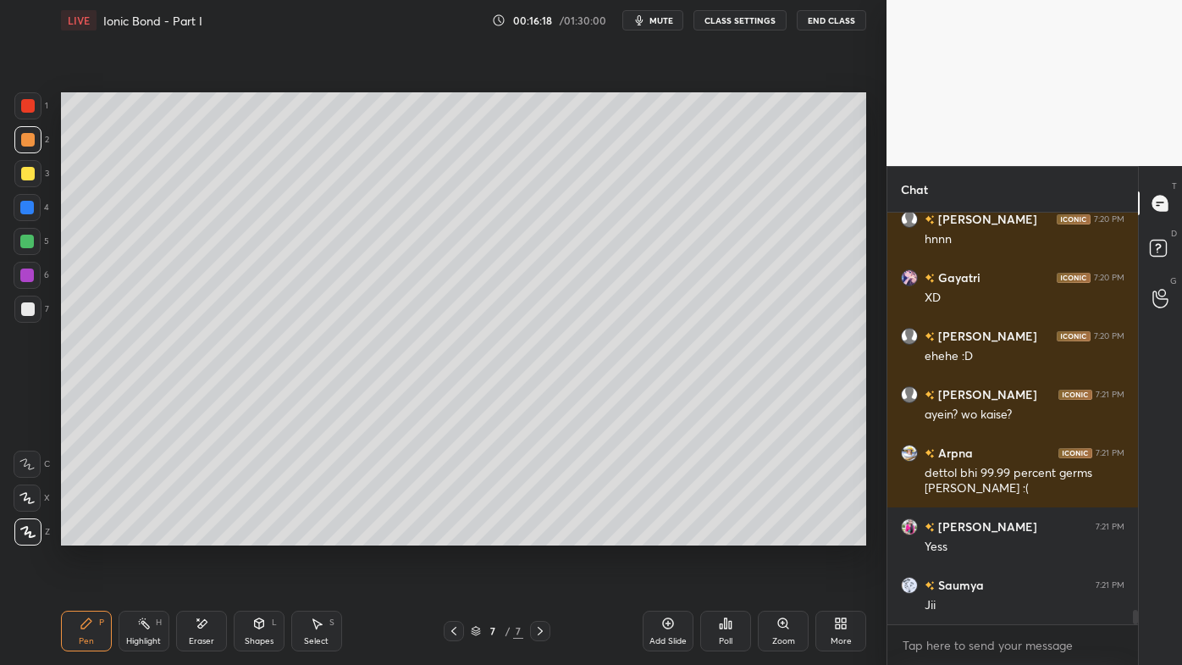
scroll to position [11375, 0]
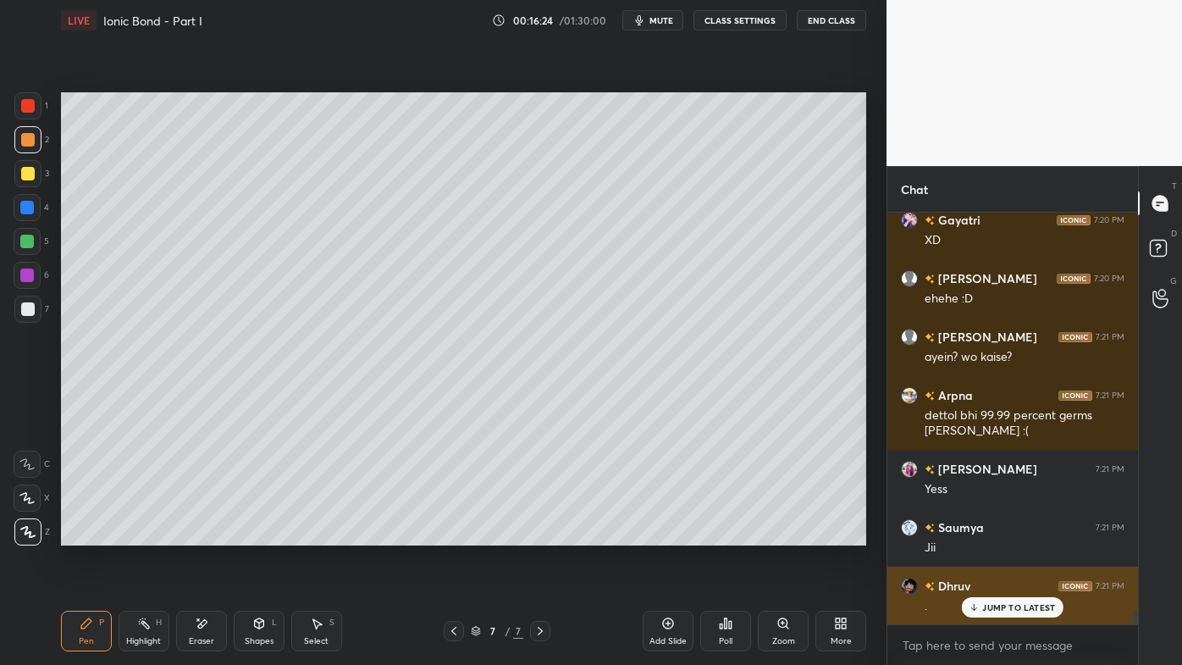
click at [1014, 534] on p "JUMP TO LATEST" at bounding box center [1018, 607] width 73 height 10
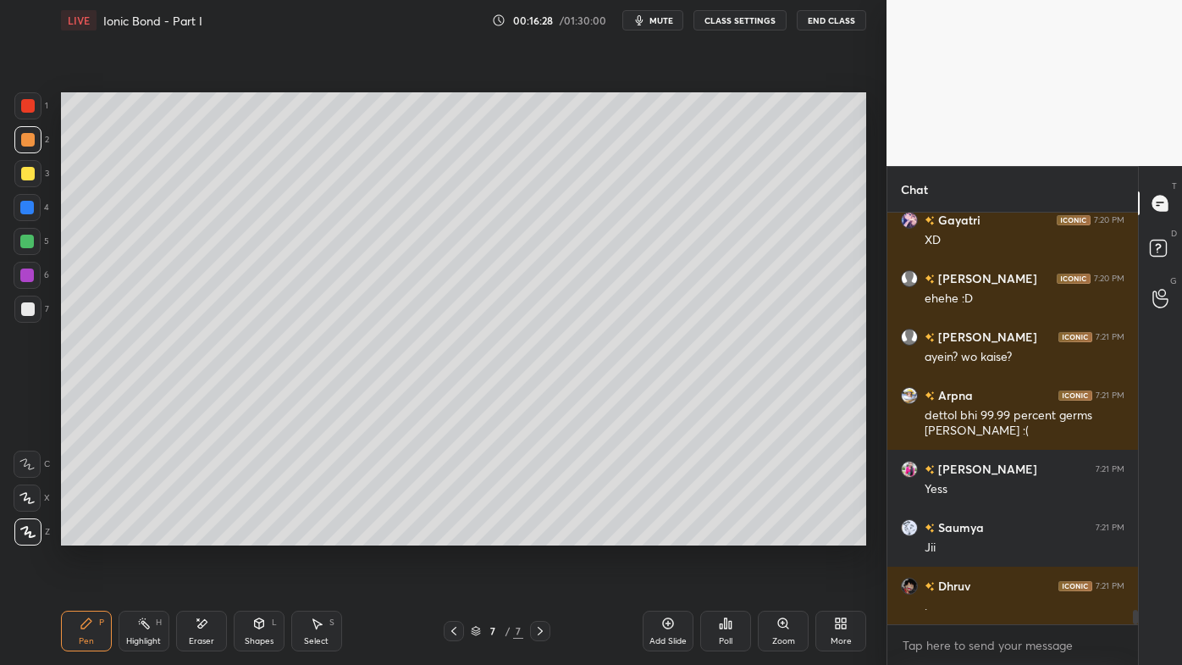
drag, startPoint x: 200, startPoint y: 623, endPoint x: 207, endPoint y: 614, distance: 12.0
click at [205, 534] on icon at bounding box center [202, 624] width 14 height 14
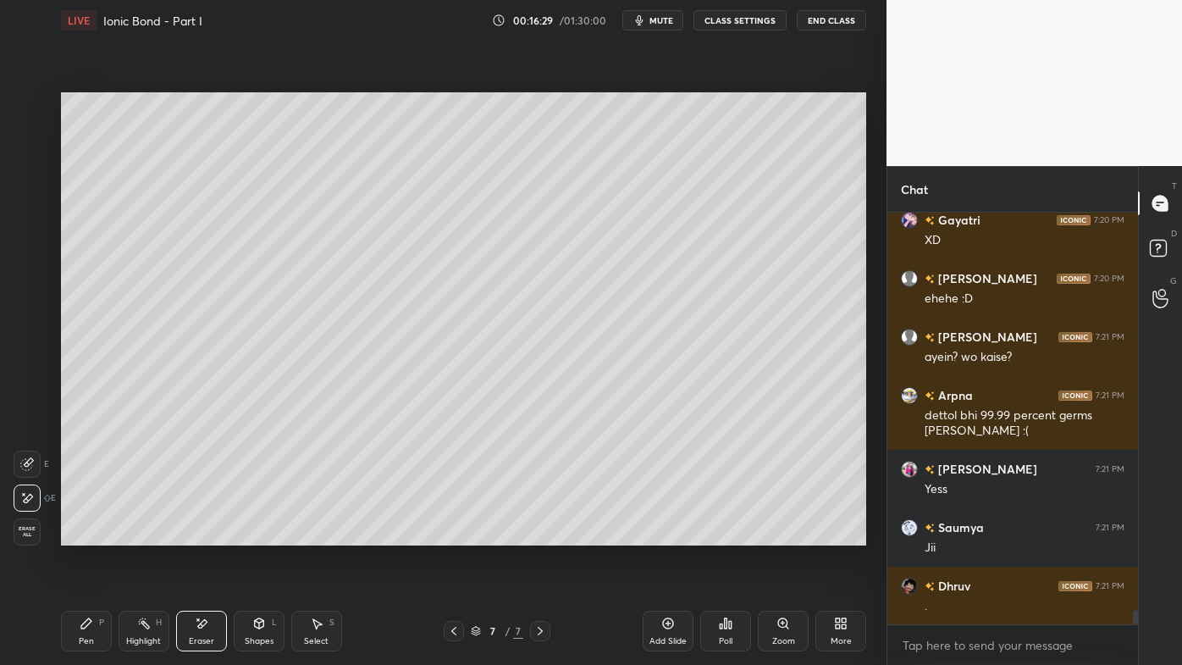
click at [88, 534] on icon at bounding box center [86, 623] width 10 height 10
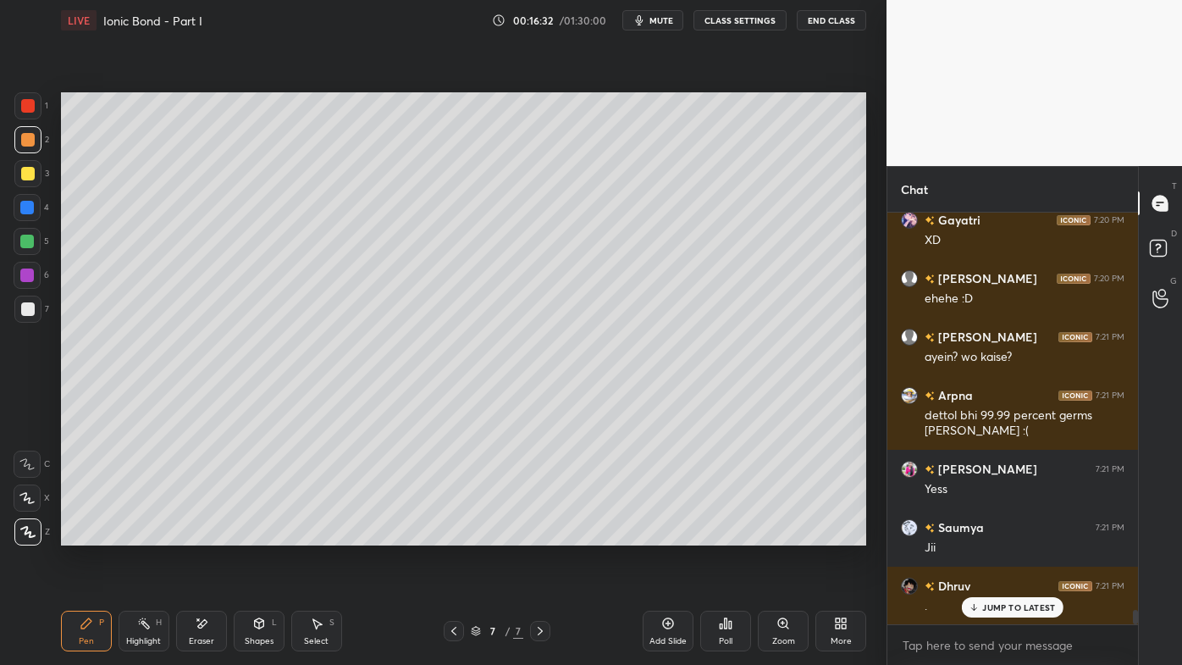
scroll to position [11415, 0]
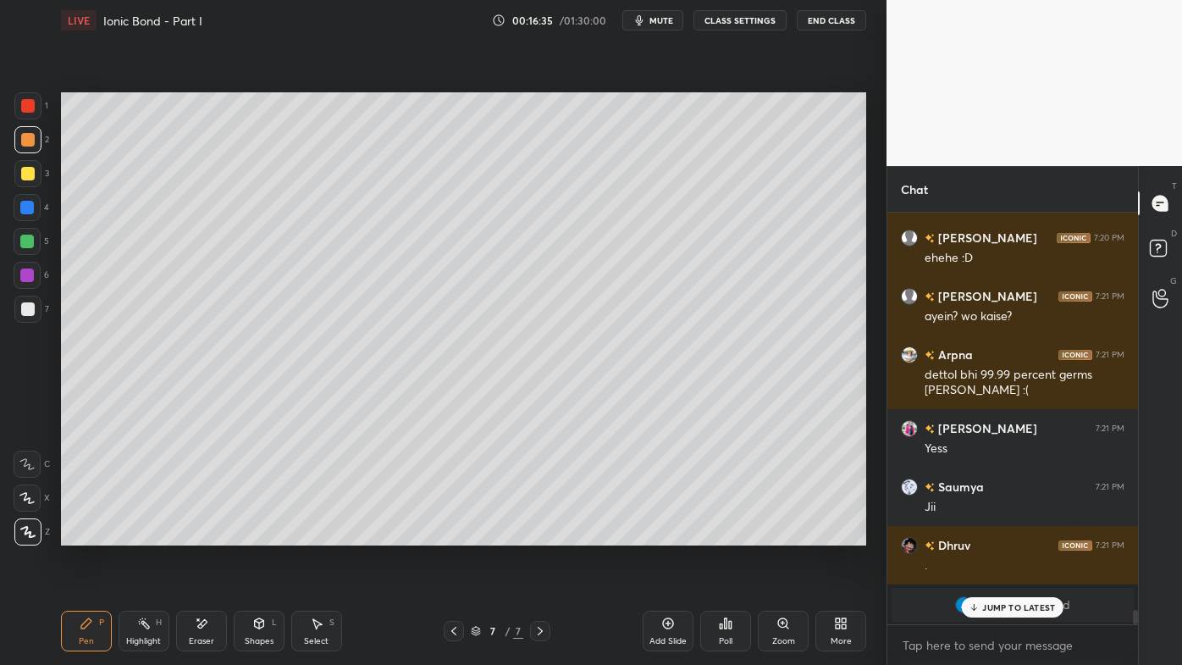
drag, startPoint x: 149, startPoint y: 630, endPoint x: 135, endPoint y: 562, distance: 69.1
click at [149, 534] on div "Highlight H" at bounding box center [144, 631] width 51 height 41
click at [86, 534] on icon at bounding box center [87, 624] width 14 height 14
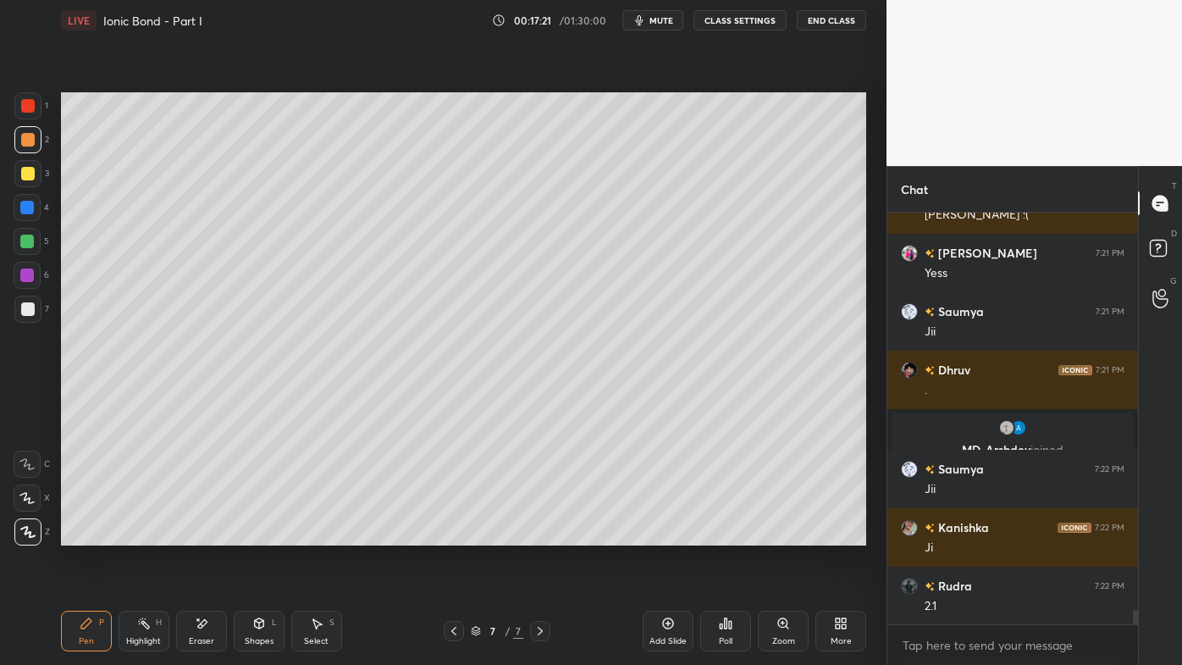
scroll to position [11329, 0]
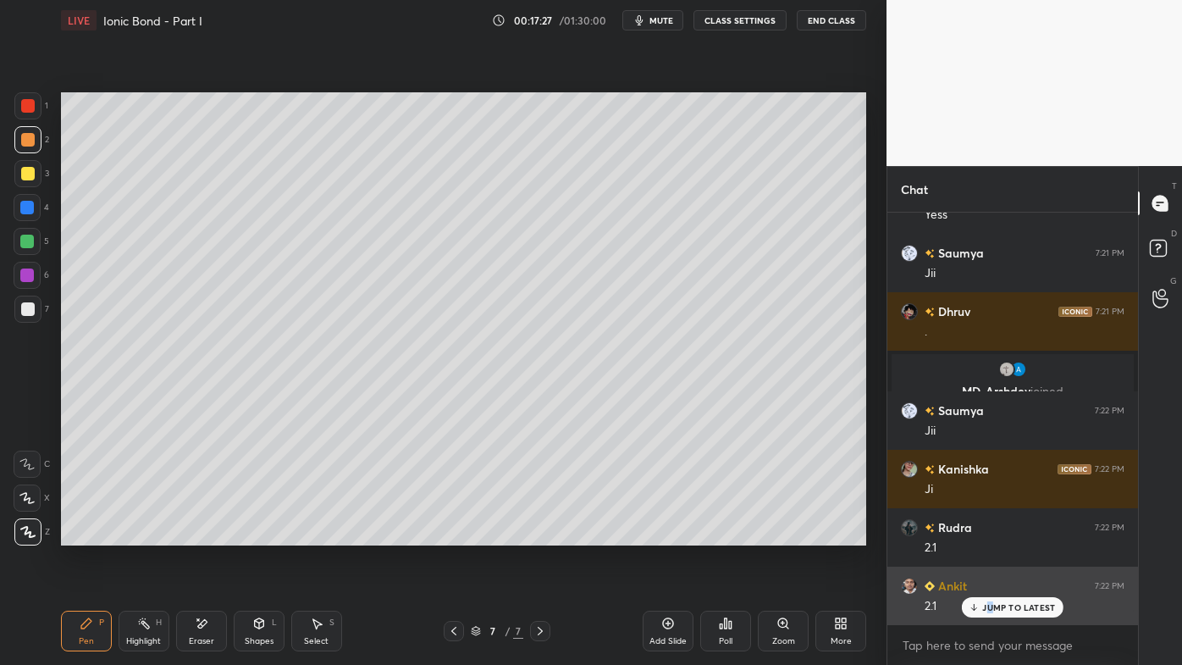
click at [993, 534] on p "JUMP TO LATEST" at bounding box center [1018, 607] width 73 height 10
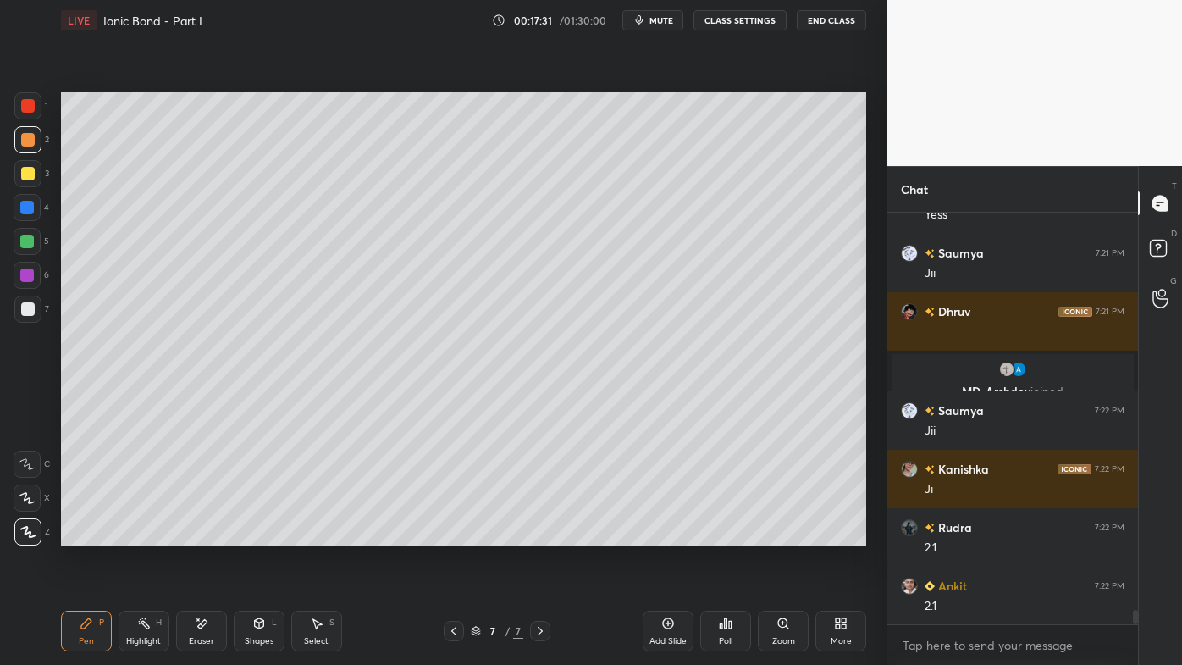
click at [29, 307] on div at bounding box center [28, 309] width 14 height 14
drag, startPoint x: 206, startPoint y: 617, endPoint x: 296, endPoint y: 555, distance: 109.7
click at [208, 534] on div "Eraser" at bounding box center [201, 631] width 51 height 41
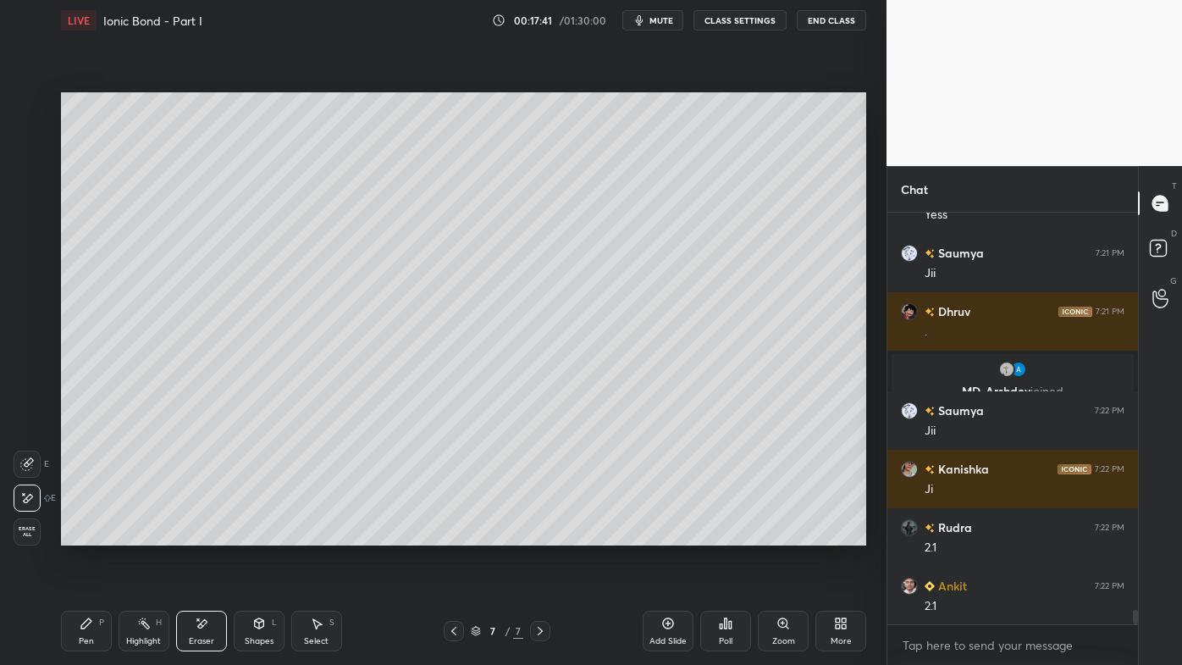
drag, startPoint x: 75, startPoint y: 626, endPoint x: 95, endPoint y: 600, distance: 32.5
click at [74, 534] on div "Pen P" at bounding box center [86, 631] width 51 height 41
click at [142, 534] on div "Pen P Highlight H Eraser Shapes L Select S 7 / 7 Add Slide Poll Zoom More" at bounding box center [463, 631] width 805 height 68
drag, startPoint x: 214, startPoint y: 626, endPoint x: 266, endPoint y: 555, distance: 87.9
click at [213, 534] on div "Eraser" at bounding box center [201, 631] width 51 height 41
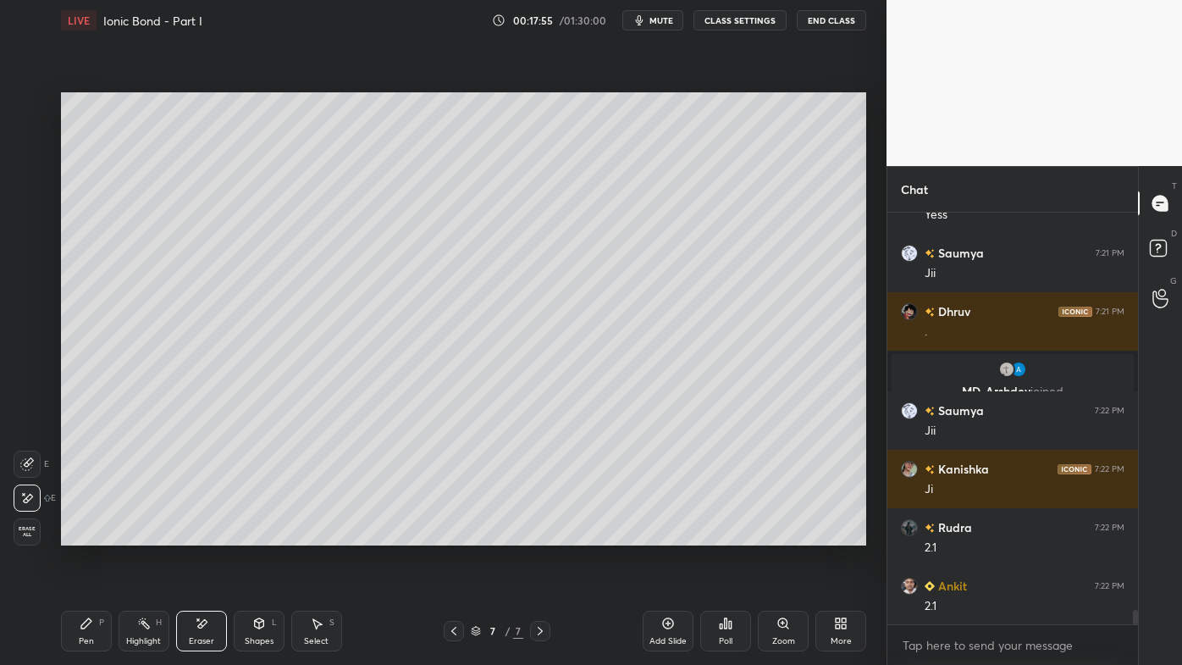
click at [72, 534] on div "Pen P" at bounding box center [86, 631] width 51 height 41
drag, startPoint x: 671, startPoint y: 622, endPoint x: 661, endPoint y: 618, distance: 11.0
click at [669, 534] on icon at bounding box center [668, 624] width 14 height 14
click at [25, 142] on div at bounding box center [28, 140] width 14 height 14
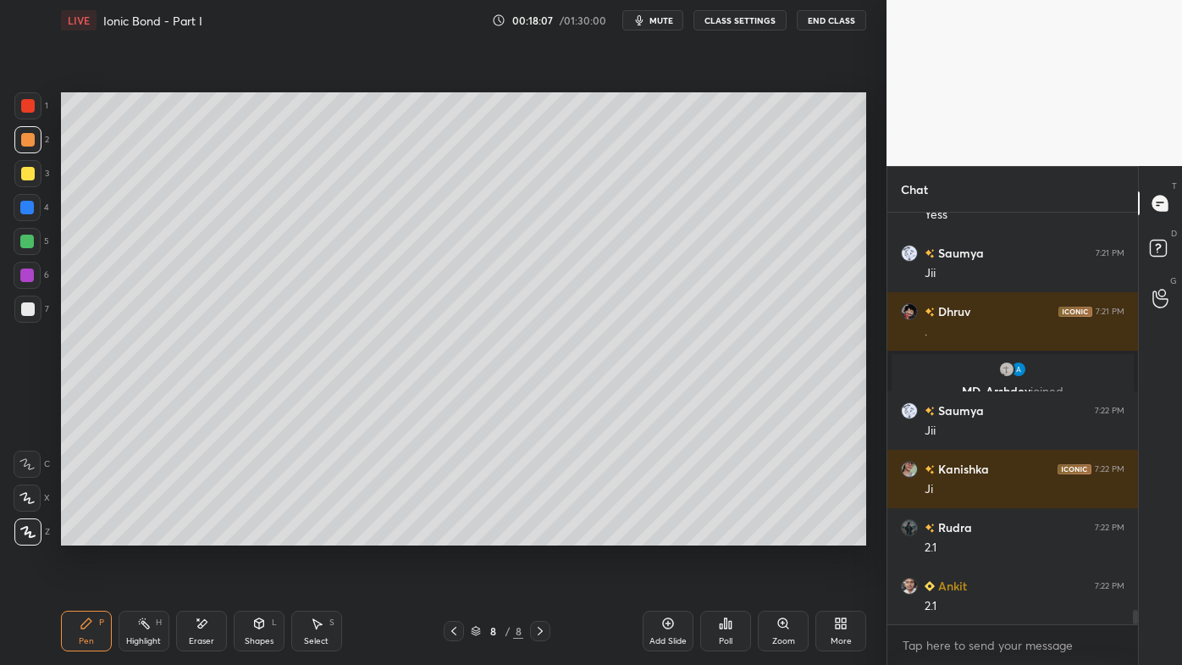
click at [454, 534] on icon at bounding box center [453, 631] width 5 height 8
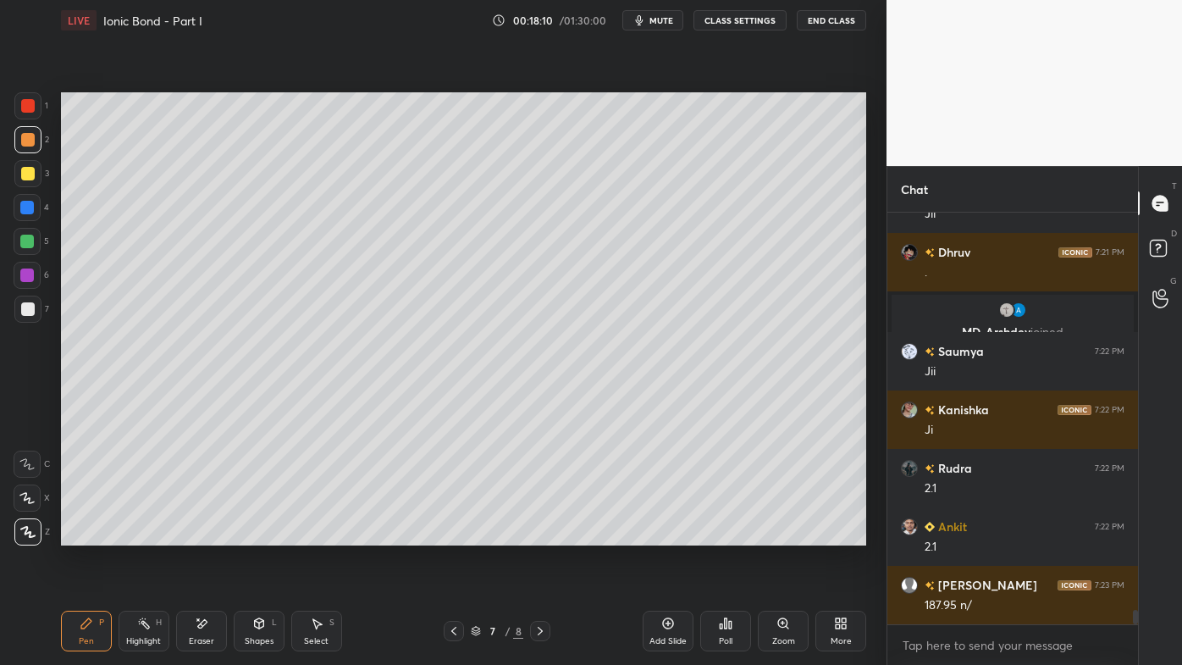
drag, startPoint x: 147, startPoint y: 629, endPoint x: 160, endPoint y: 597, distance: 34.9
click at [147, 534] on div "Highlight H" at bounding box center [144, 631] width 51 height 41
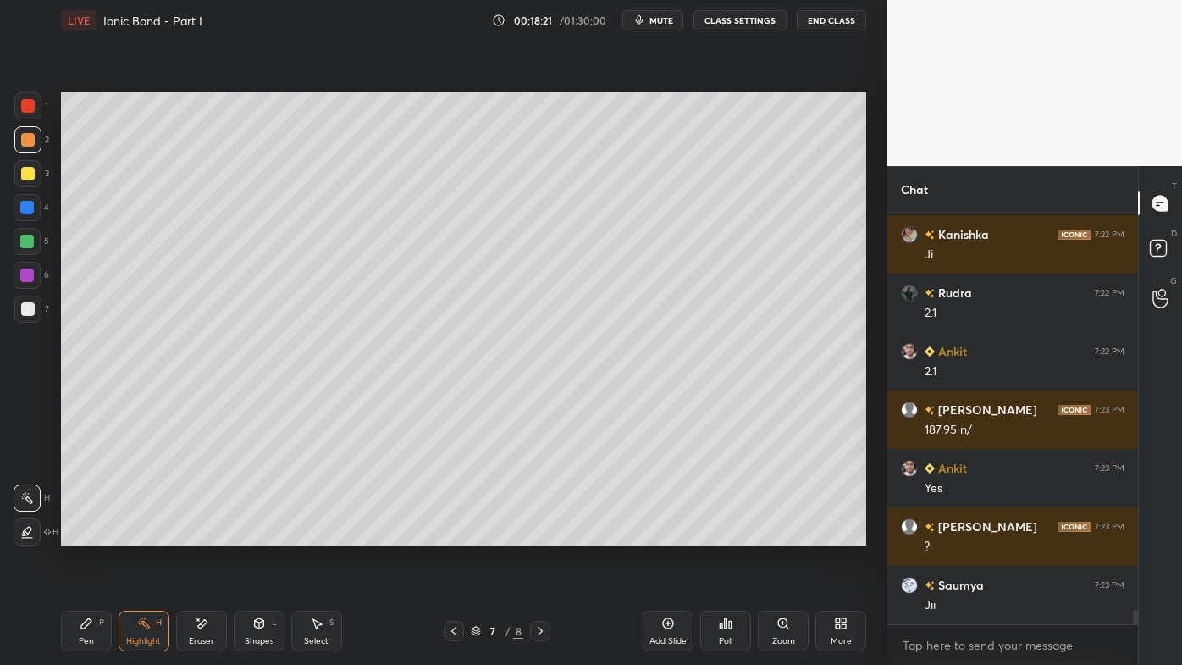
scroll to position [11622, 0]
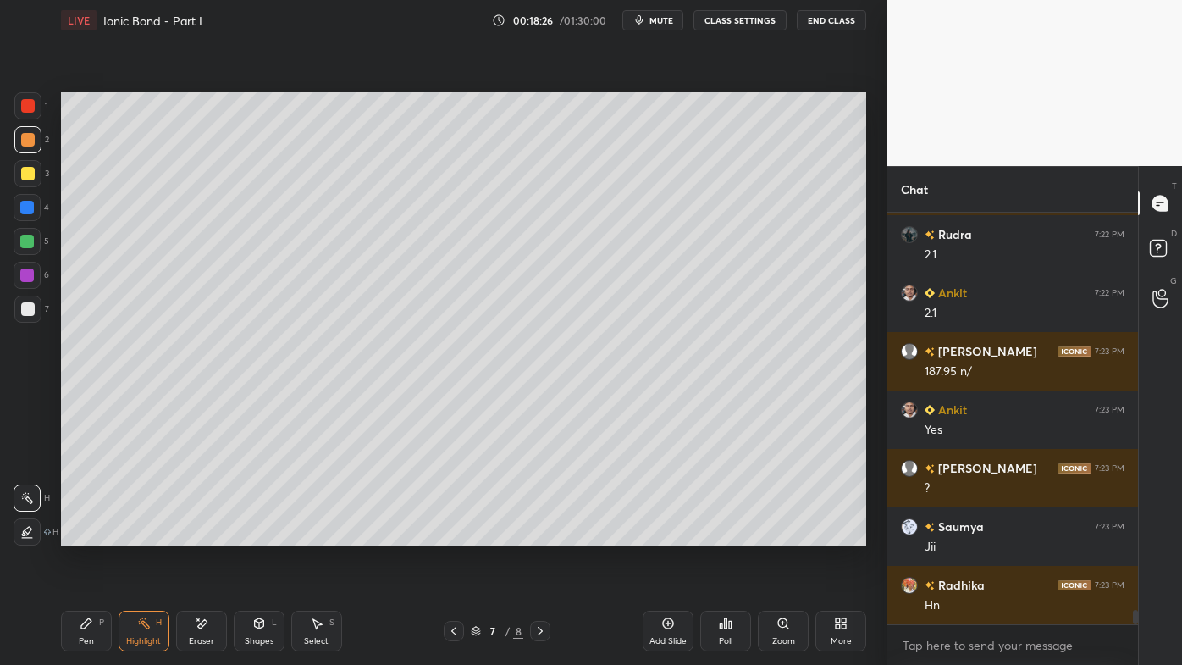
click at [542, 534] on icon at bounding box center [541, 631] width 14 height 14
drag, startPoint x: 143, startPoint y: 621, endPoint x: 185, endPoint y: 549, distance: 83.1
click at [144, 534] on icon at bounding box center [144, 624] width 14 height 14
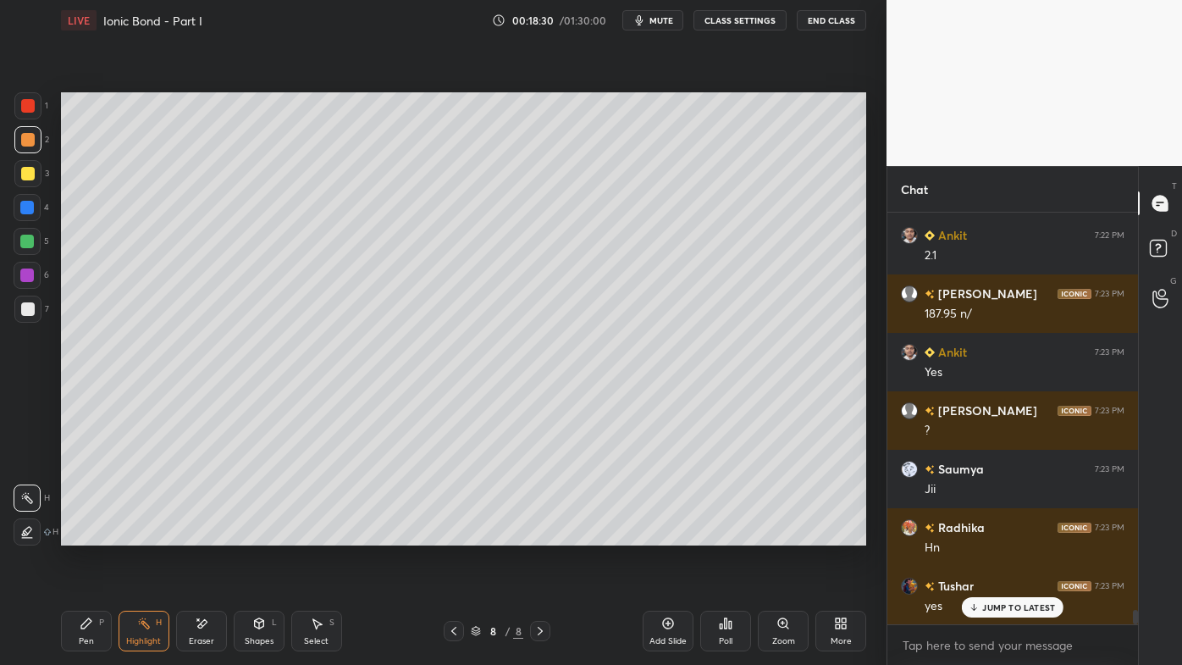
click at [80, 534] on icon at bounding box center [87, 624] width 14 height 14
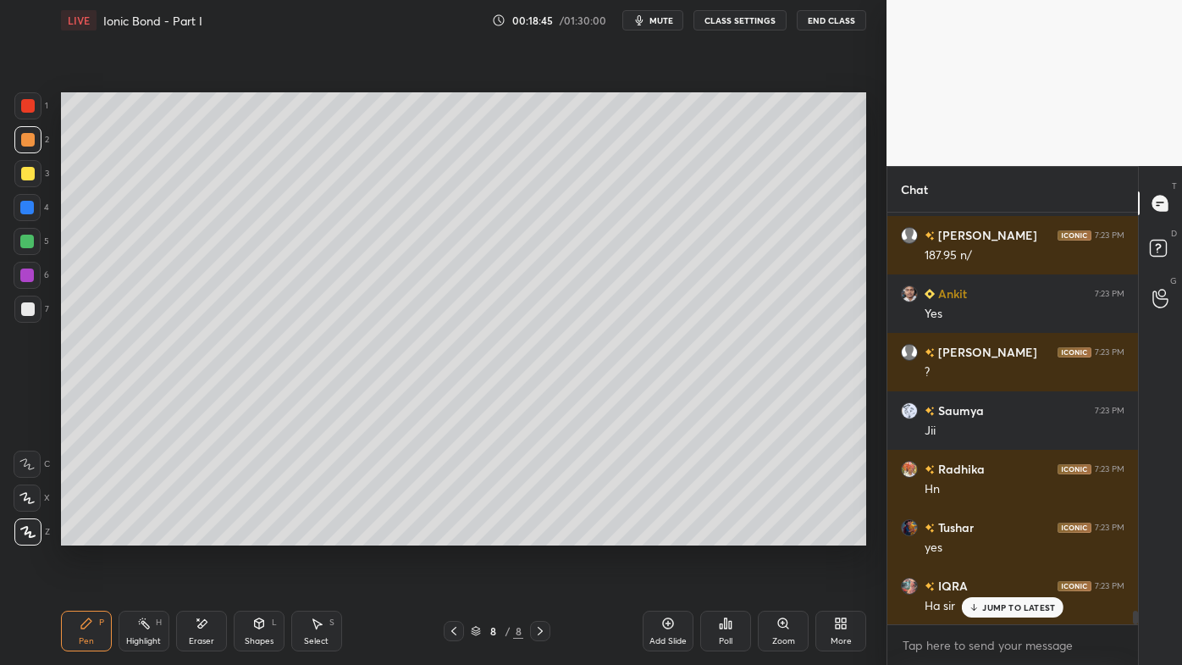
drag, startPoint x: 983, startPoint y: 605, endPoint x: 980, endPoint y: 596, distance: 9.9
click at [981, 534] on div "JUMP TO LATEST" at bounding box center [1013, 607] width 102 height 20
click at [24, 309] on div at bounding box center [28, 309] width 14 height 14
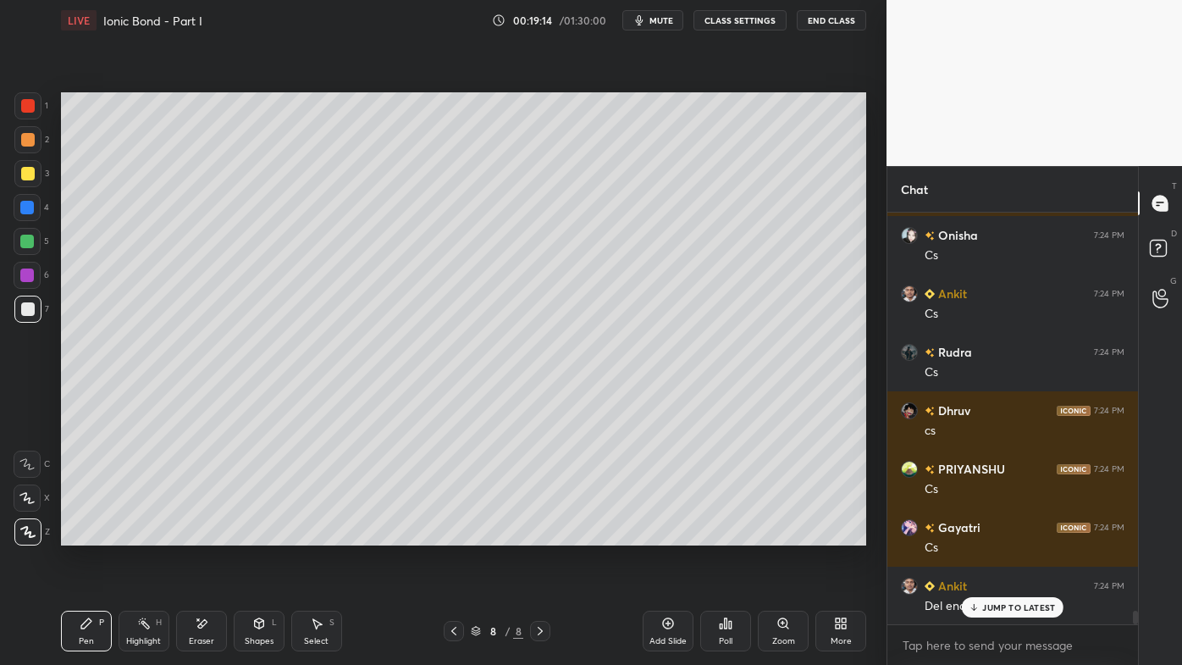
scroll to position [12264, 0]
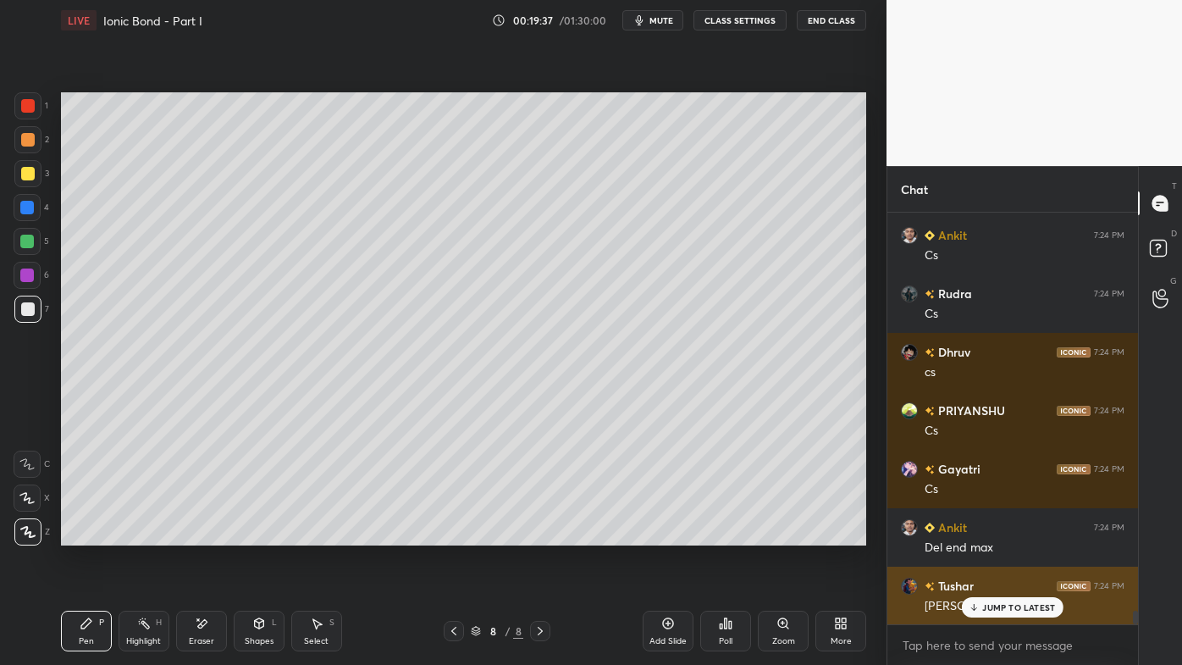
drag, startPoint x: 993, startPoint y: 611, endPoint x: 974, endPoint y: 617, distance: 20.1
click at [990, 534] on p "JUMP TO LATEST" at bounding box center [1018, 607] width 73 height 10
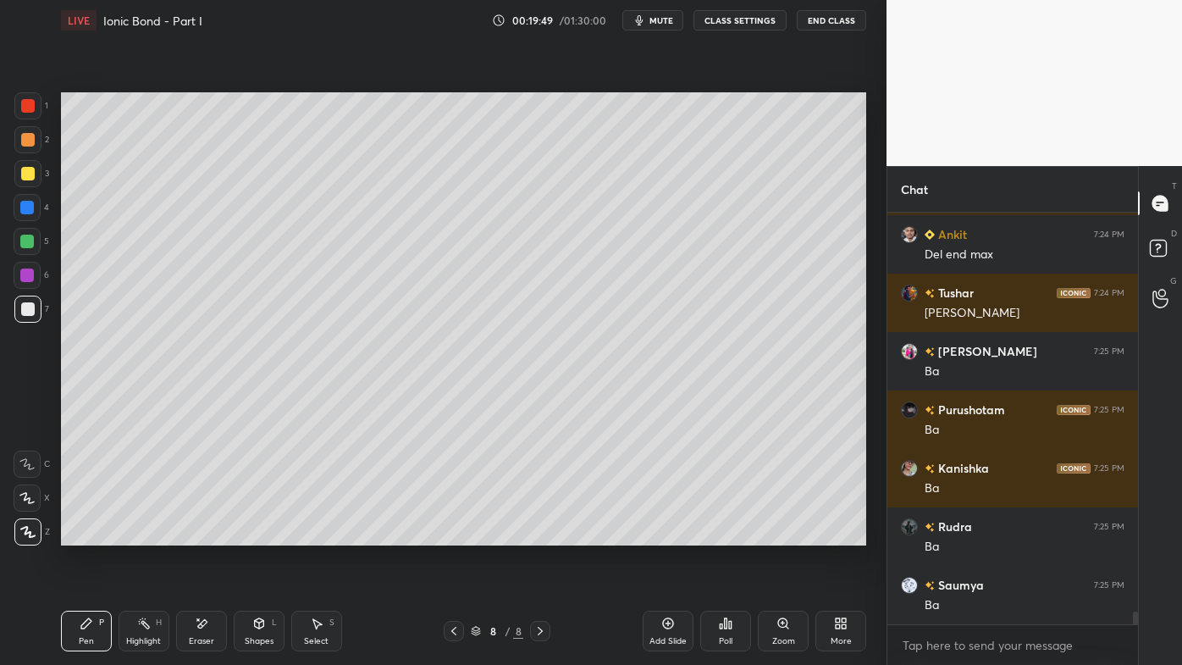
scroll to position [12615, 0]
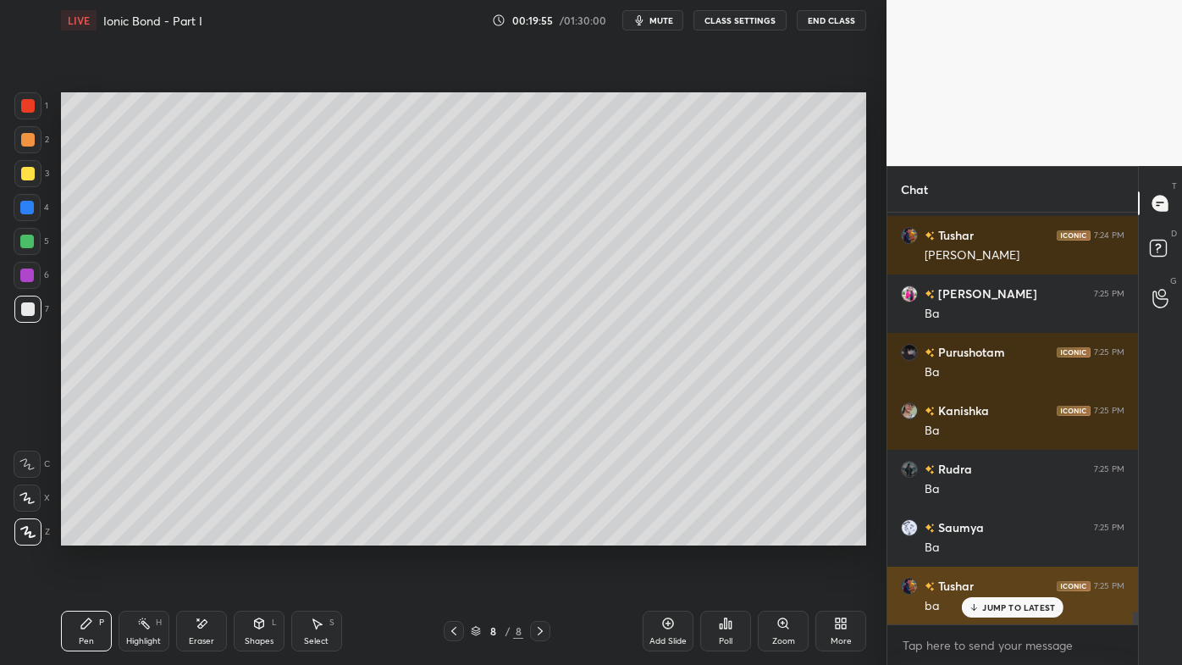
drag, startPoint x: 994, startPoint y: 614, endPoint x: 971, endPoint y: 611, distance: 23.0
click at [993, 534] on div "JUMP TO LATEST" at bounding box center [1013, 607] width 102 height 20
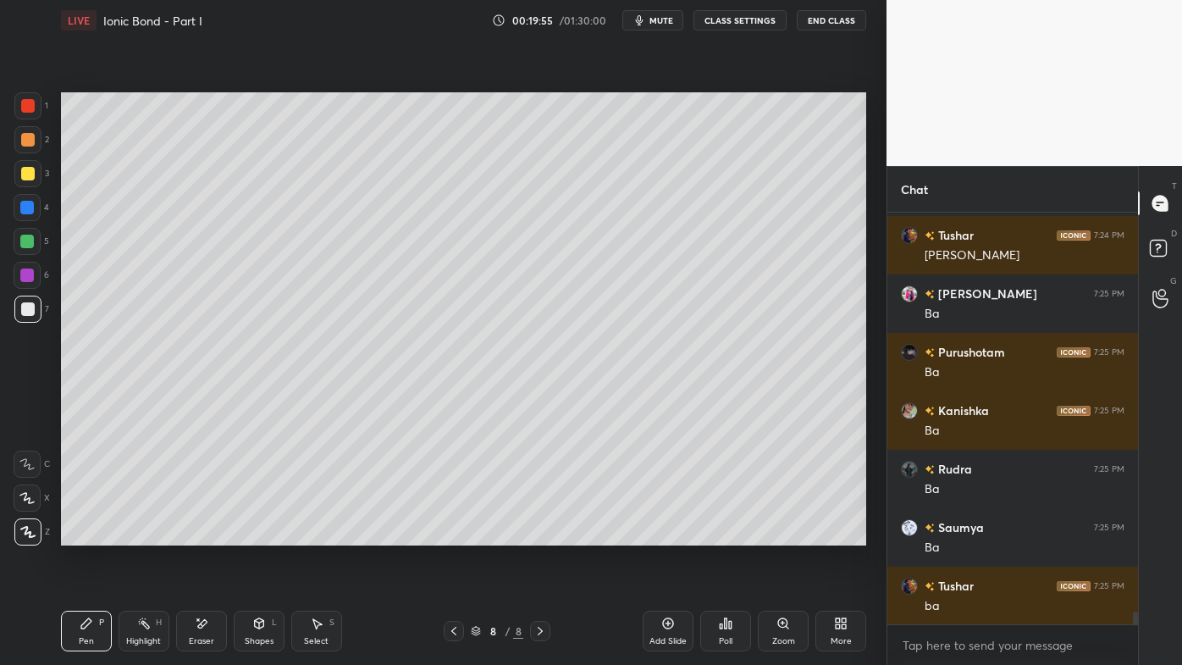
scroll to position [12673, 0]
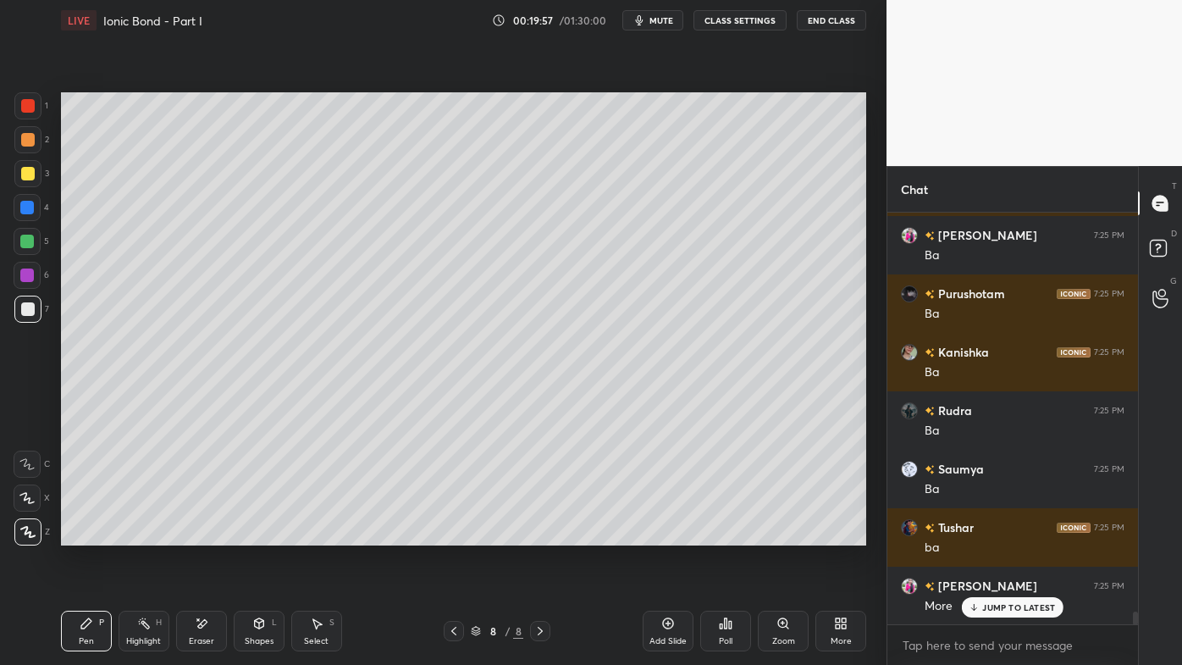
click at [205, 534] on icon at bounding box center [202, 624] width 14 height 14
click at [80, 534] on icon at bounding box center [87, 624] width 14 height 14
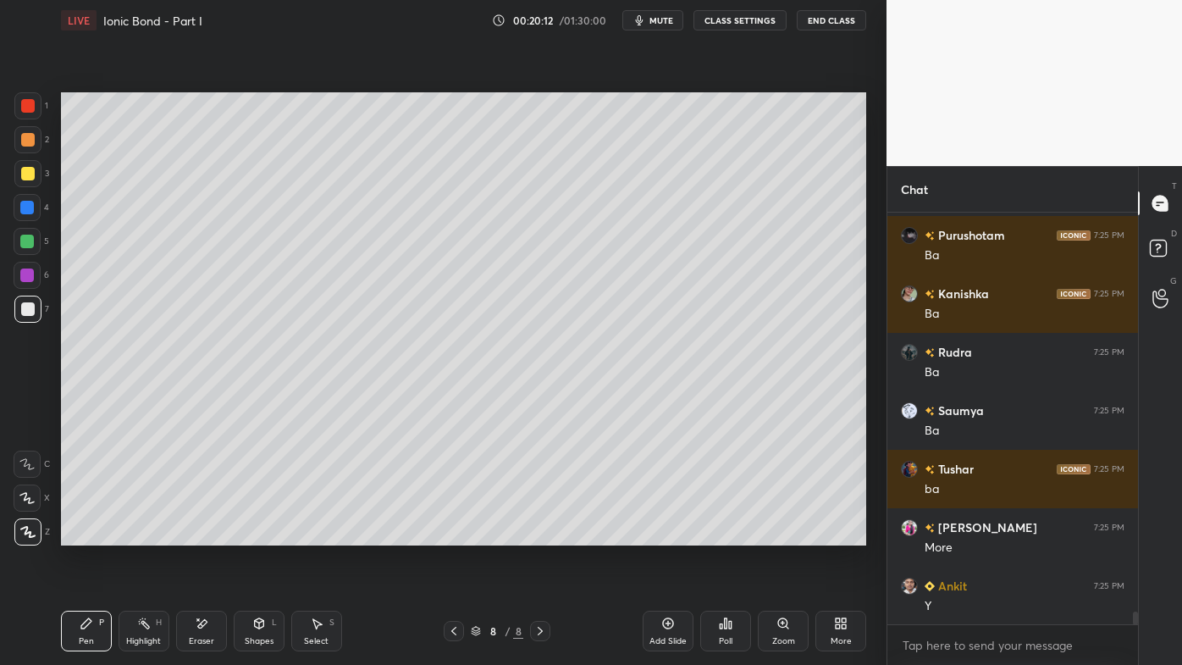
drag, startPoint x: 135, startPoint y: 621, endPoint x: 137, endPoint y: 605, distance: 16.2
click at [135, 534] on div "Highlight H" at bounding box center [144, 631] width 51 height 41
click at [142, 534] on icon at bounding box center [144, 624] width 14 height 14
click at [456, 534] on icon at bounding box center [454, 631] width 14 height 14
click at [455, 534] on icon at bounding box center [454, 631] width 14 height 14
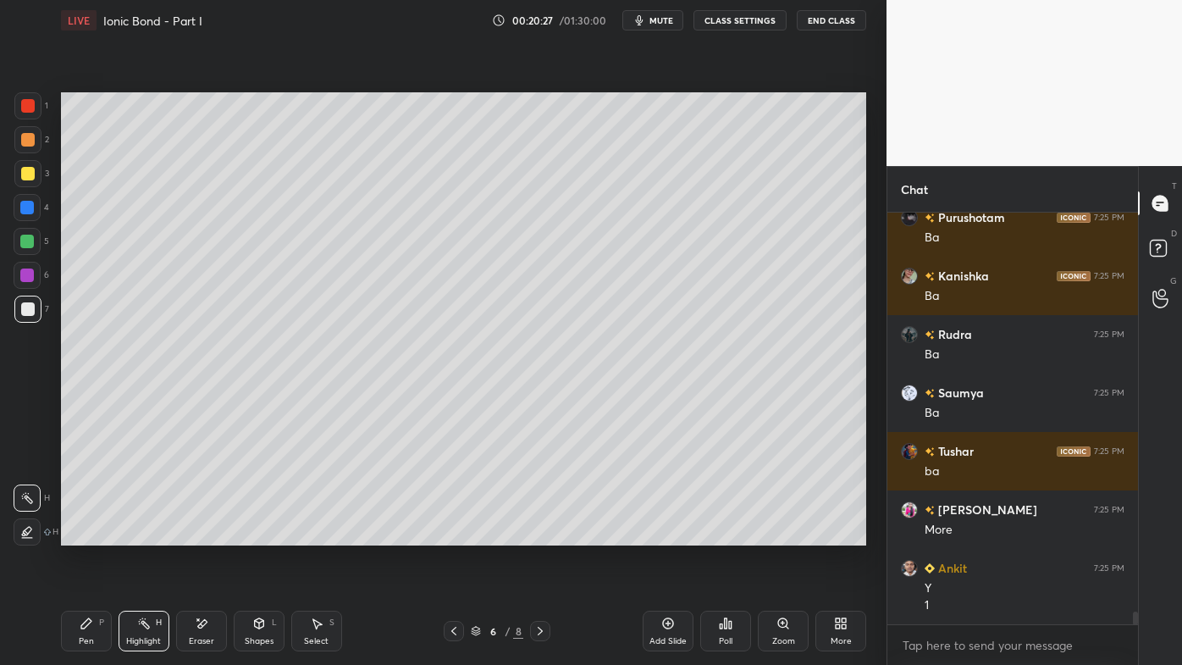
scroll to position [12808, 0]
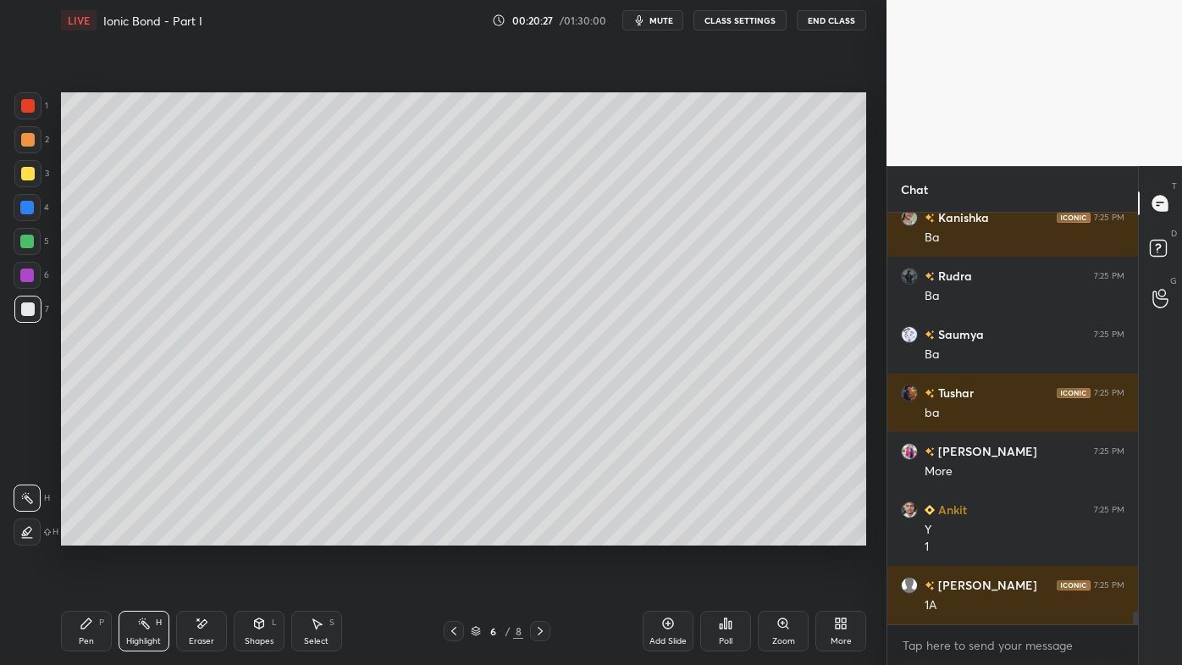
click at [534, 534] on icon at bounding box center [541, 631] width 14 height 14
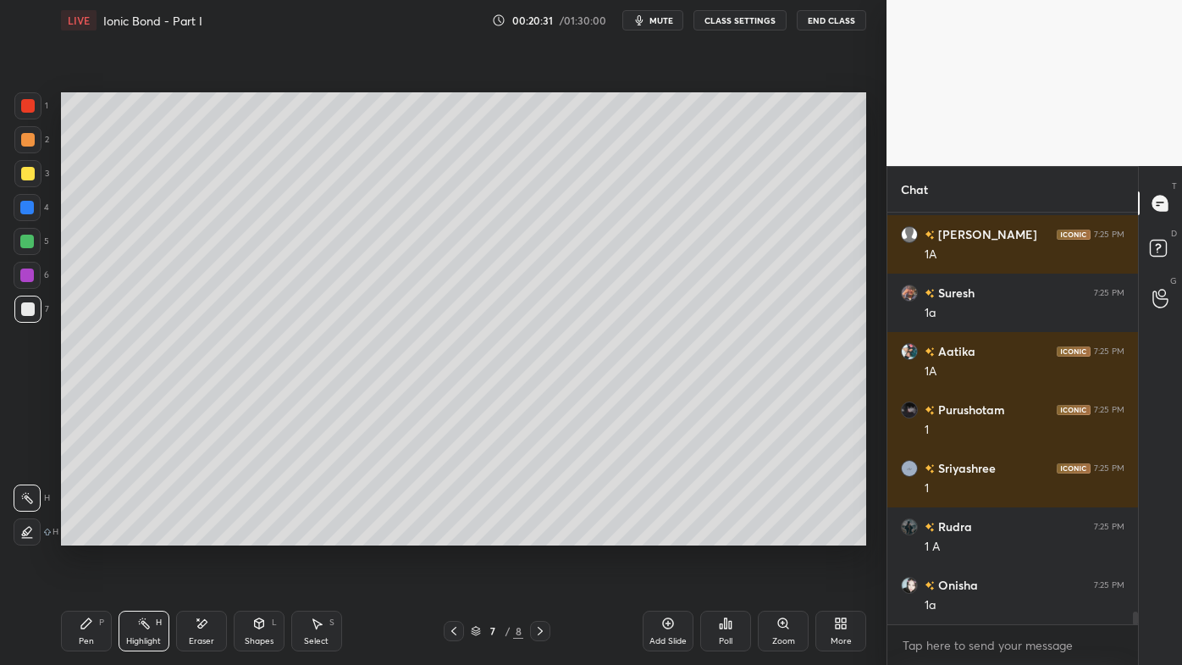
scroll to position [13217, 0]
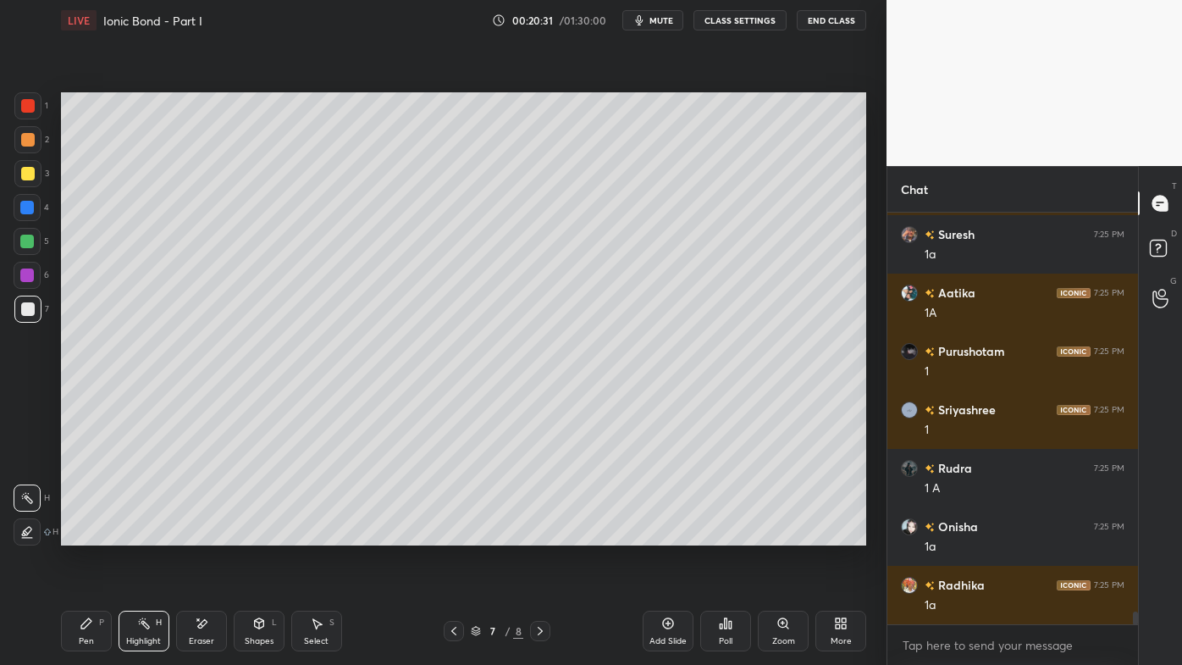
click at [537, 534] on icon at bounding box center [541, 631] width 14 height 14
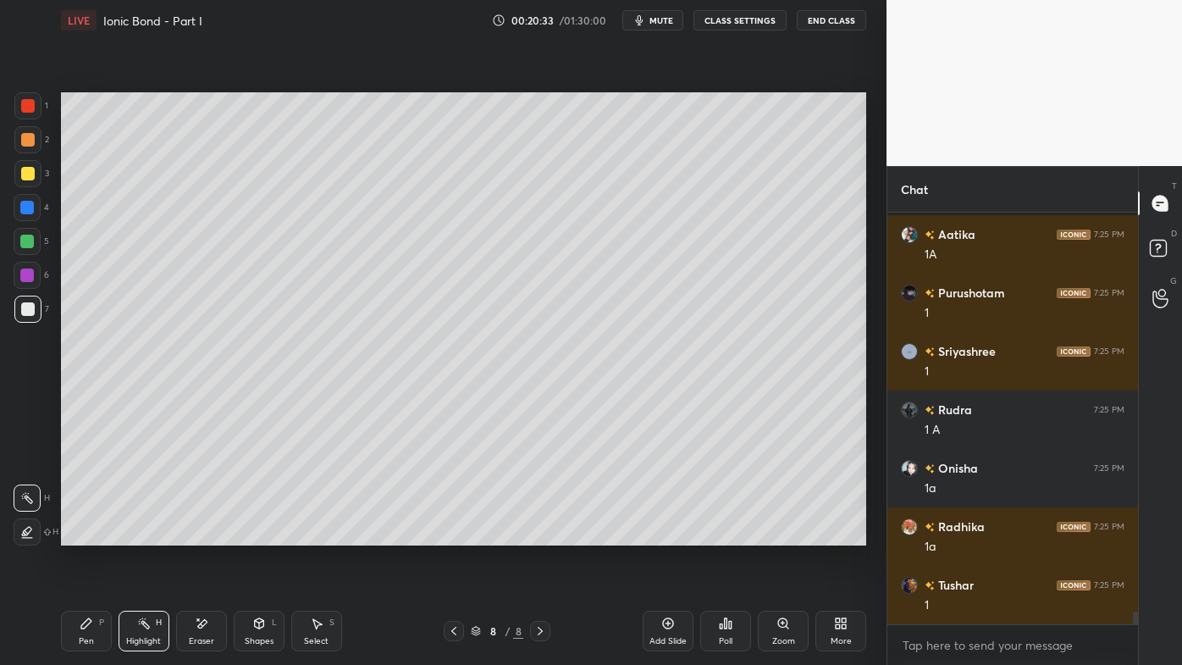
scroll to position [13391, 0]
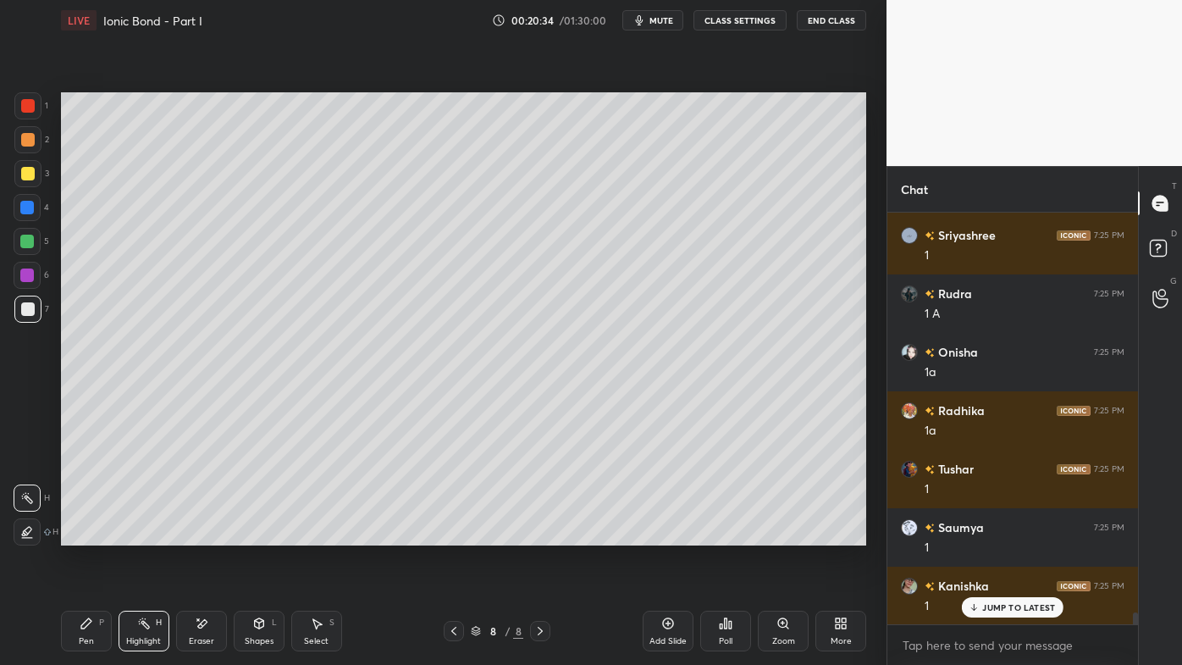
click at [148, 534] on div "Highlight H" at bounding box center [144, 631] width 51 height 41
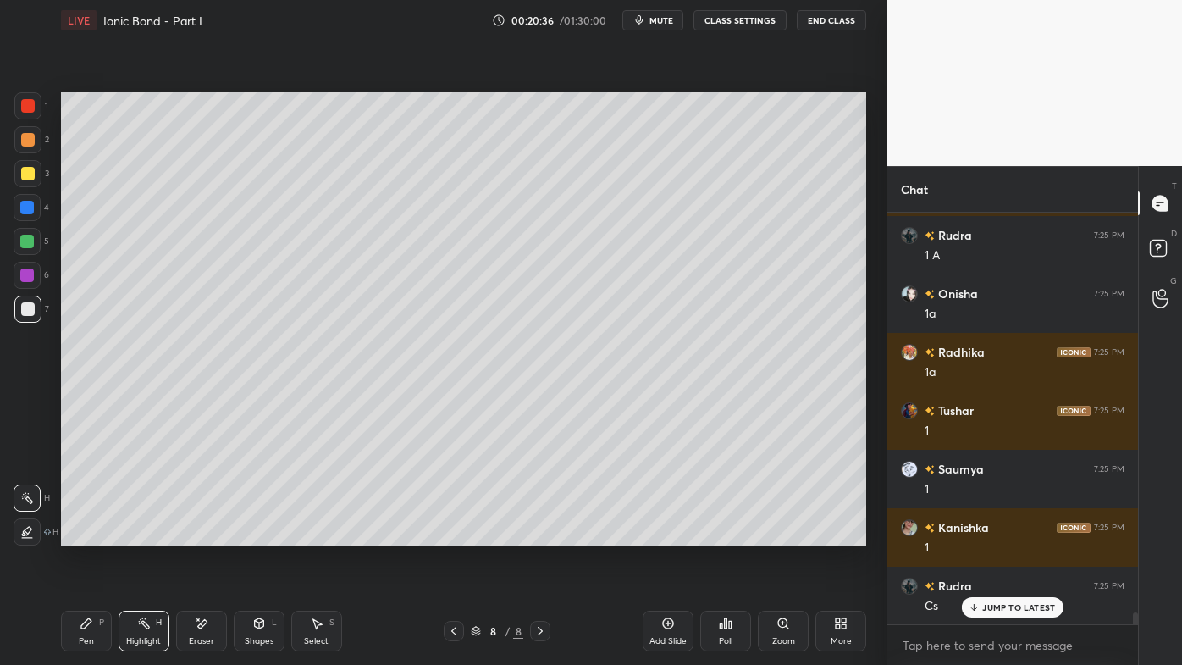
drag, startPoint x: 83, startPoint y: 624, endPoint x: 100, endPoint y: 553, distance: 73.1
click at [80, 534] on icon at bounding box center [87, 624] width 14 height 14
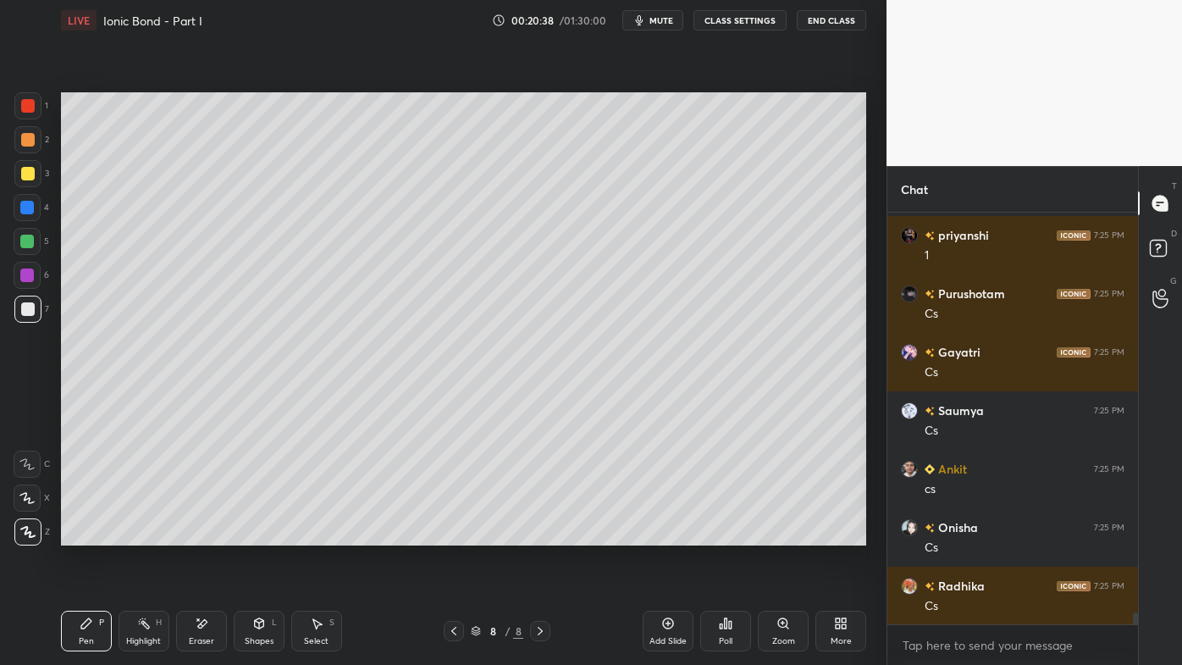
scroll to position [13917, 0]
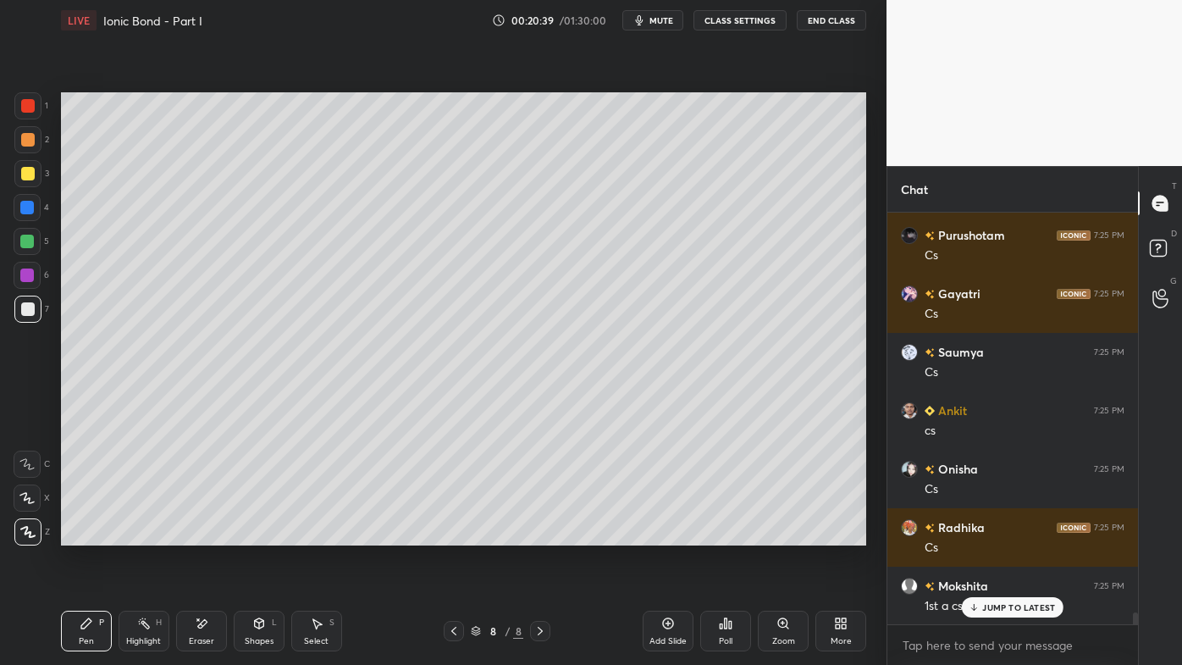
drag, startPoint x: 143, startPoint y: 623, endPoint x: 145, endPoint y: 581, distance: 42.4
click at [143, 534] on icon at bounding box center [144, 624] width 14 height 14
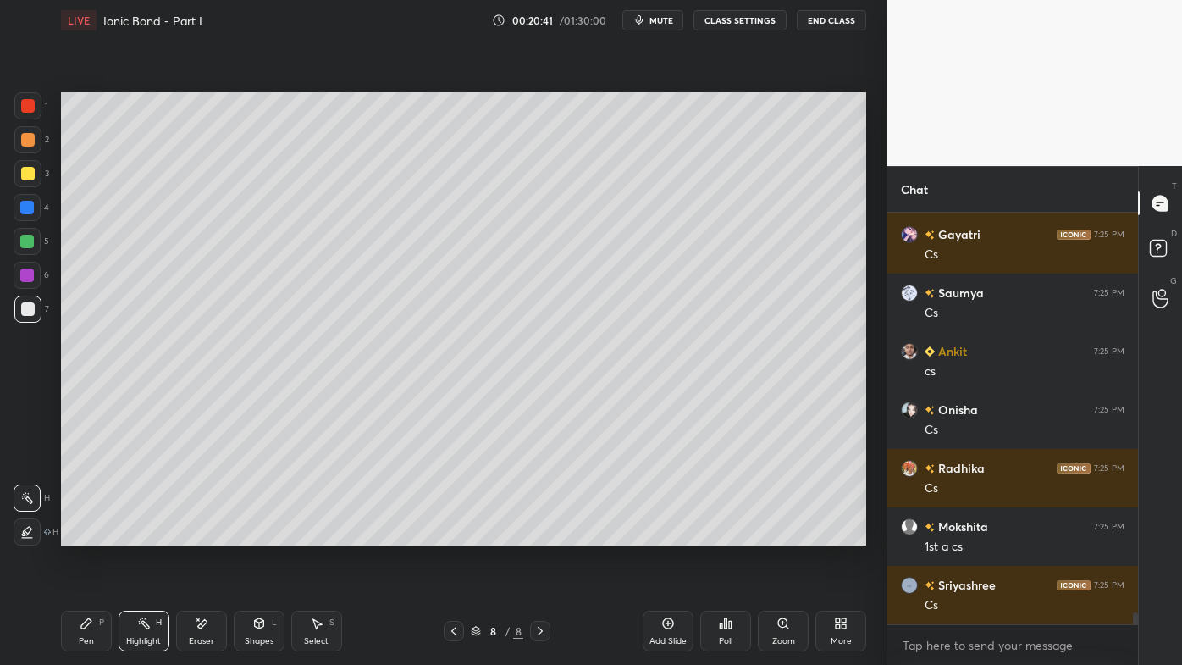
scroll to position [14035, 0]
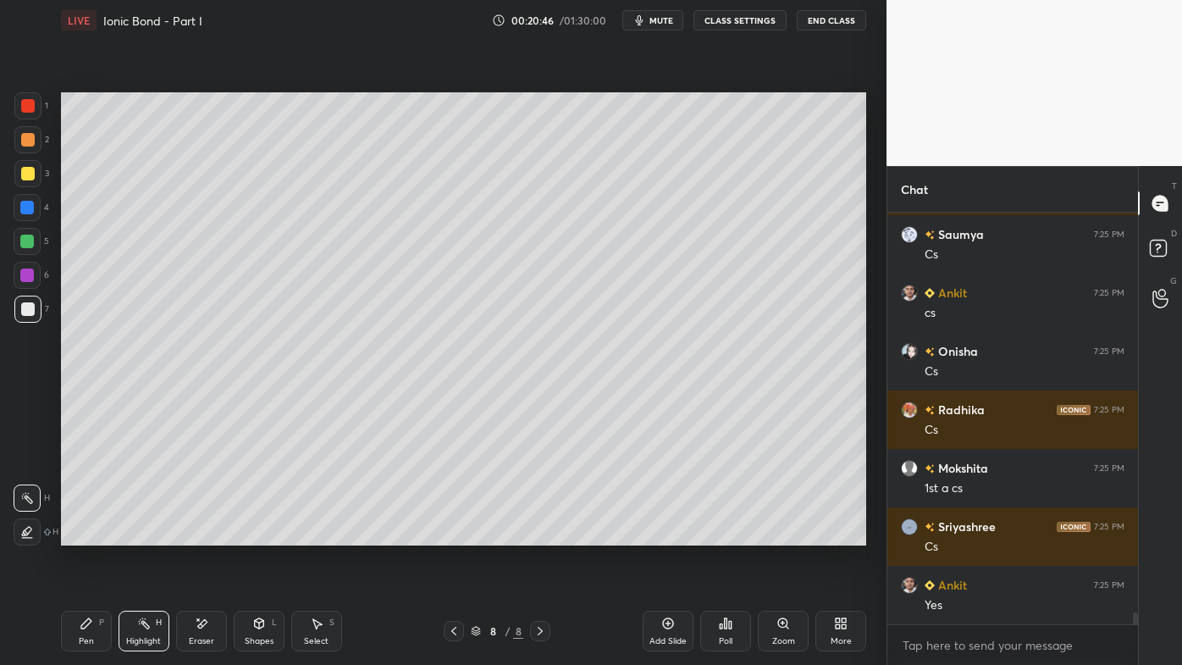
drag, startPoint x: 91, startPoint y: 621, endPoint x: 197, endPoint y: 559, distance: 123.3
click at [90, 534] on icon at bounding box center [86, 623] width 10 height 10
click at [195, 534] on icon at bounding box center [202, 624] width 14 height 14
drag, startPoint x: 94, startPoint y: 628, endPoint x: 102, endPoint y: 602, distance: 26.5
click at [93, 534] on div "Pen P" at bounding box center [86, 631] width 51 height 41
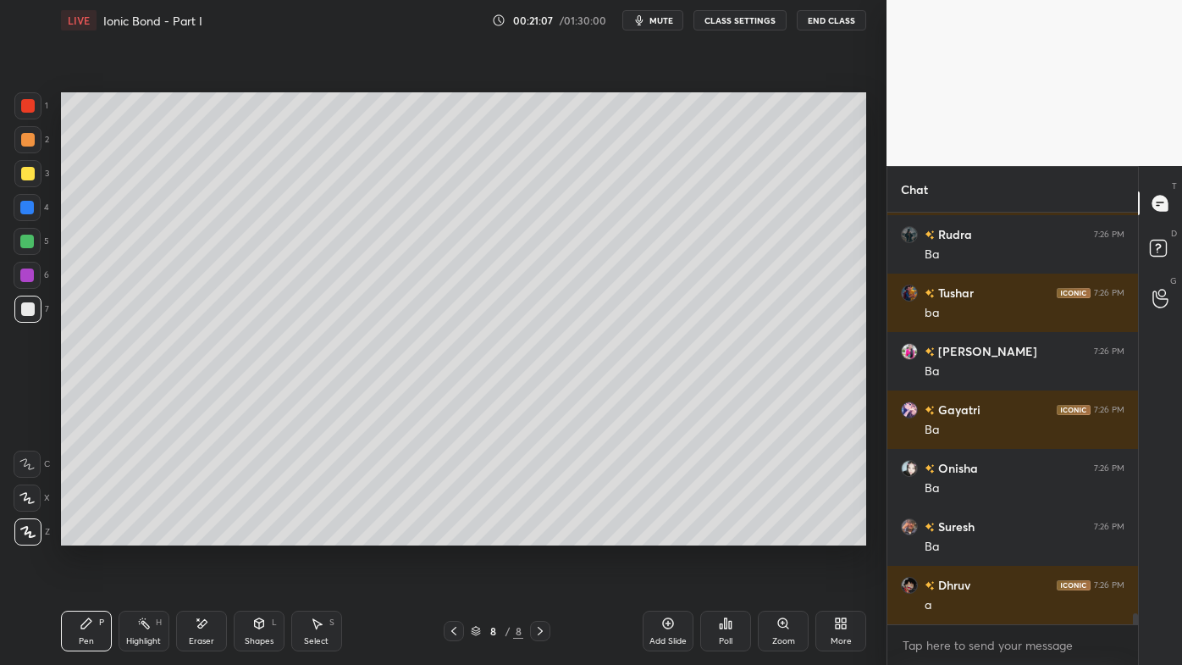
scroll to position [14619, 0]
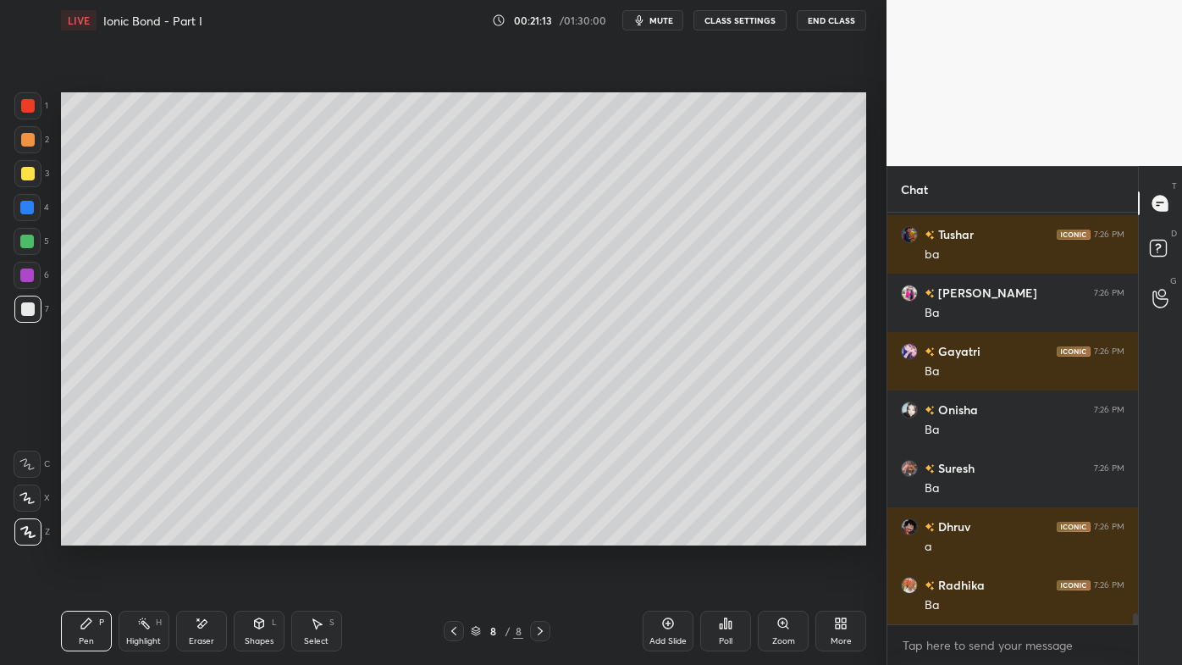
drag, startPoint x: 135, startPoint y: 627, endPoint x: 157, endPoint y: 587, distance: 45.5
click at [135, 534] on div "Highlight H" at bounding box center [144, 631] width 51 height 41
click at [732, 534] on div "Poll" at bounding box center [725, 631] width 51 height 41
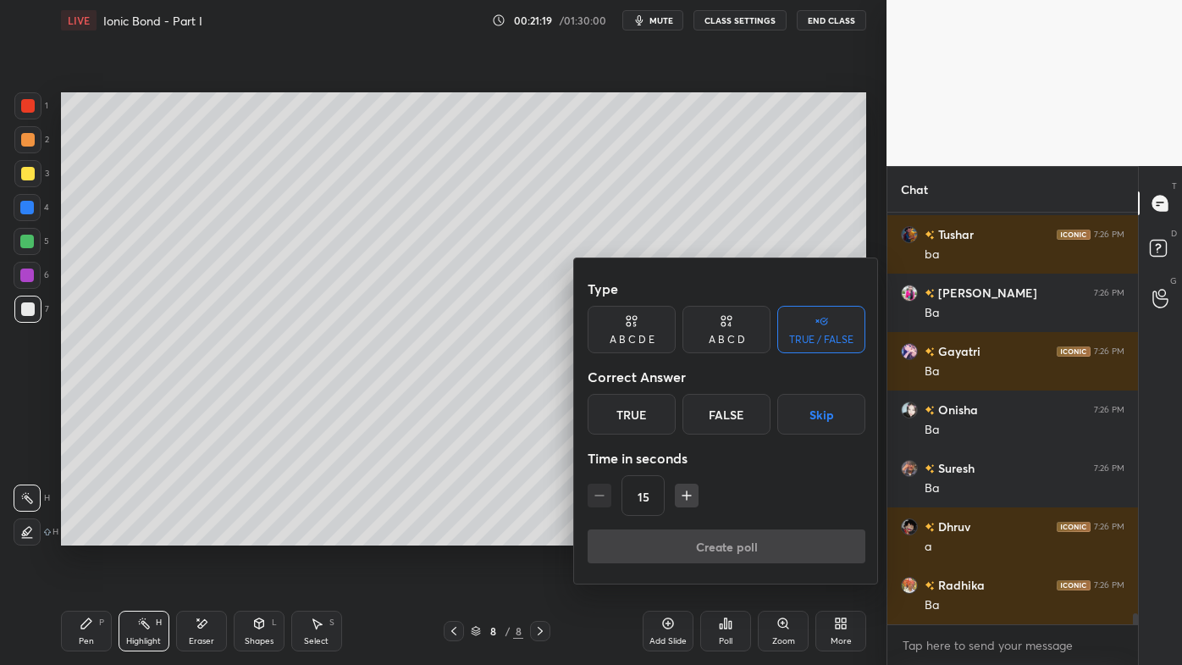
drag, startPoint x: 742, startPoint y: 329, endPoint x: 704, endPoint y: 374, distance: 59.5
click at [742, 329] on div "A B C D" at bounding box center [727, 329] width 88 height 47
click at [608, 419] on div "A" at bounding box center [613, 414] width 50 height 41
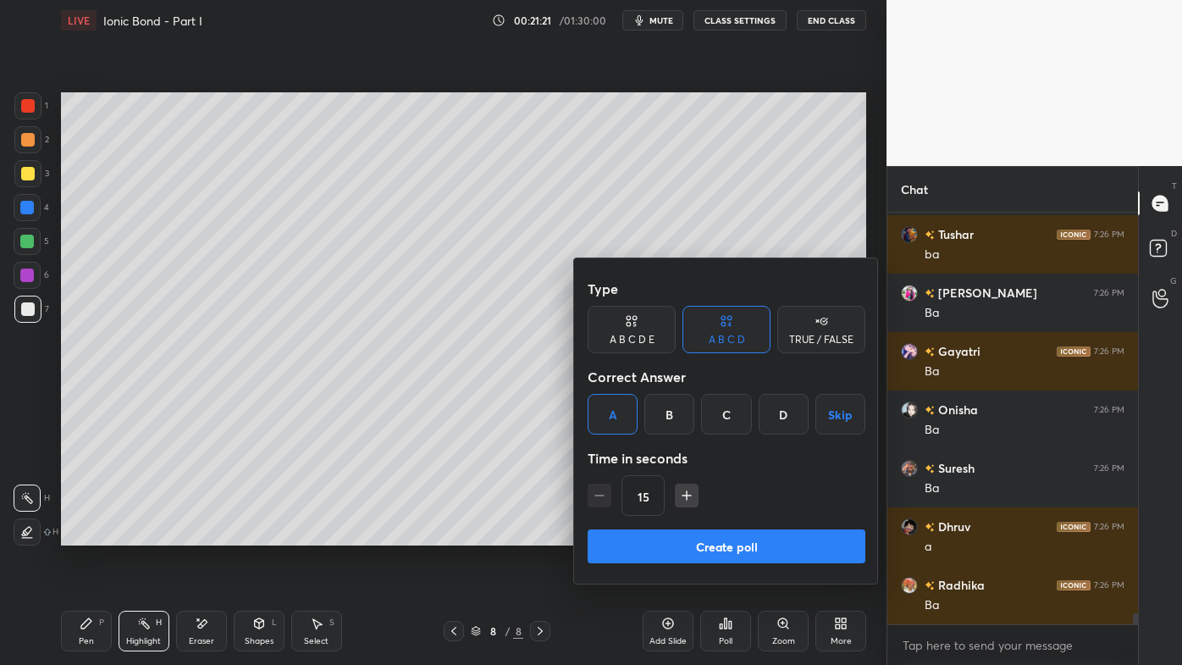
click at [637, 534] on button "Create poll" at bounding box center [727, 546] width 278 height 34
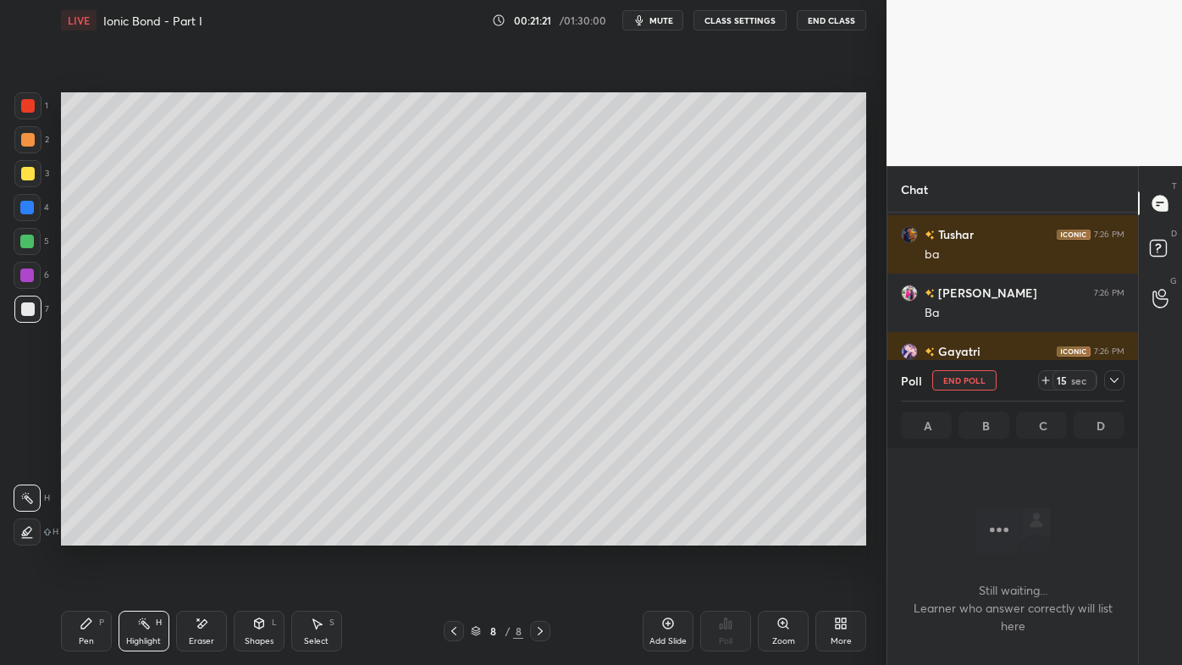
scroll to position [359, 246]
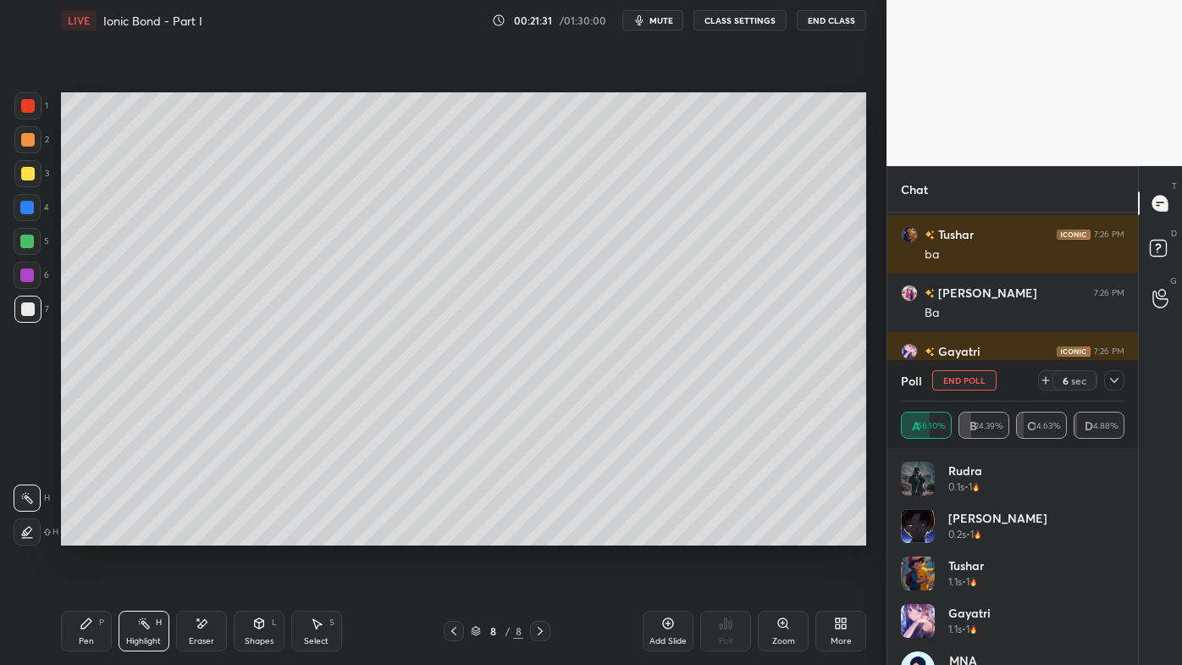
click at [1116, 381] on icon at bounding box center [1115, 380] width 14 height 14
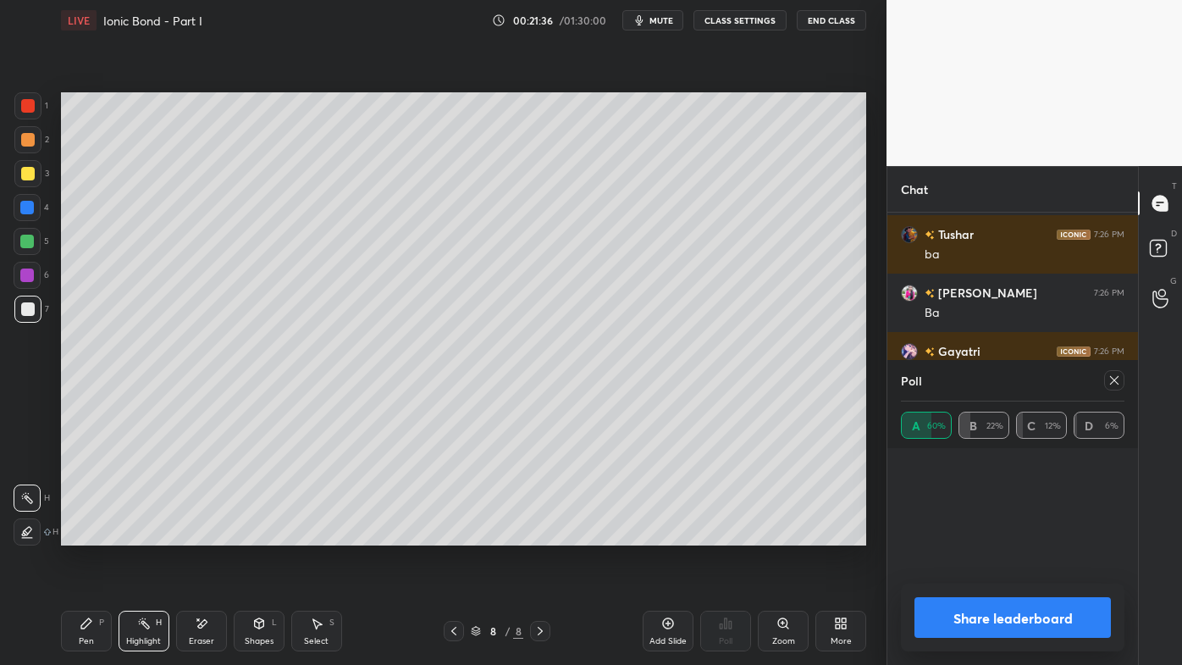
scroll to position [69, 218]
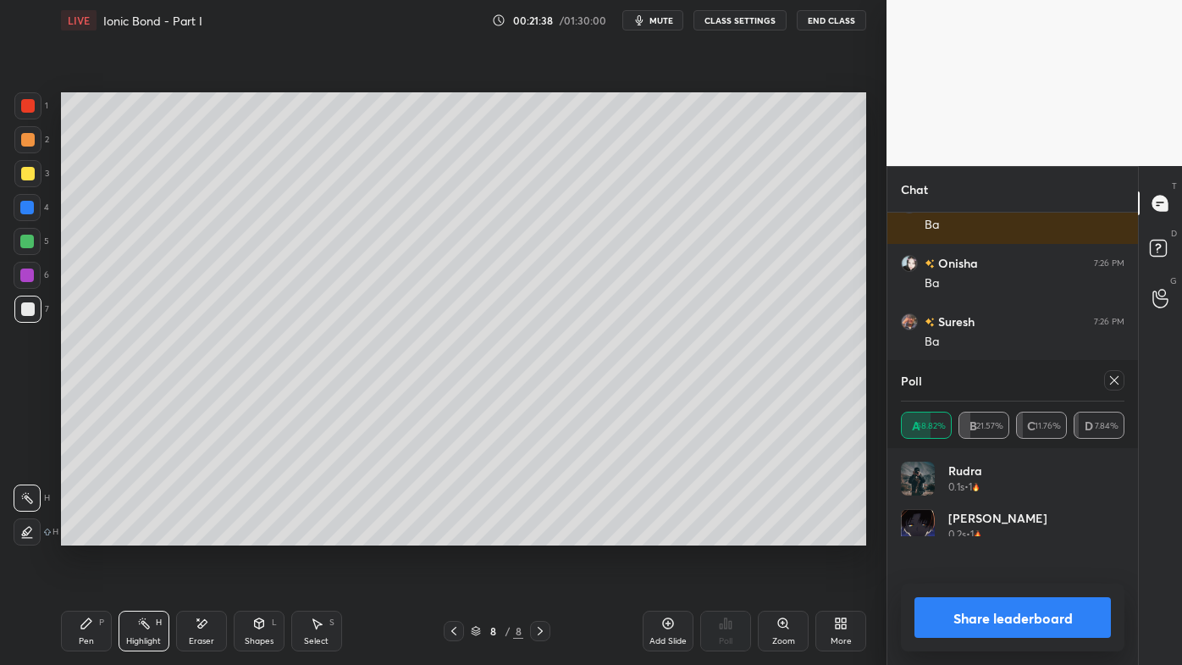
click at [1116, 377] on icon at bounding box center [1115, 380] width 14 height 14
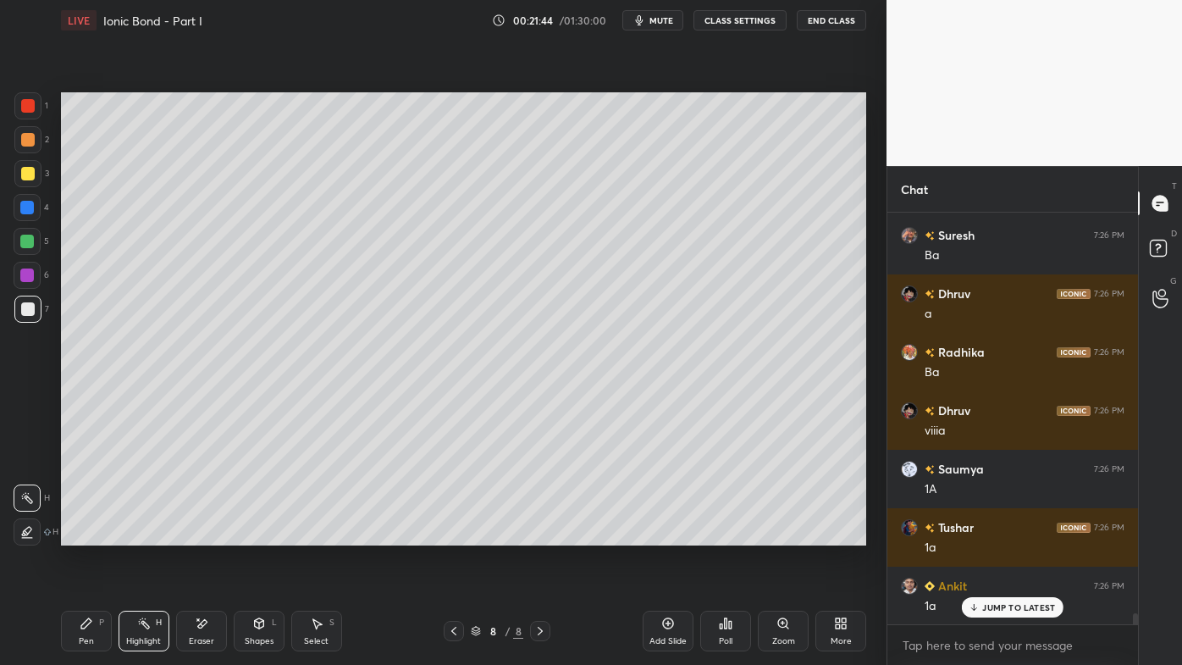
drag, startPoint x: 80, startPoint y: 628, endPoint x: 77, endPoint y: 615, distance: 14.0
click at [77, 534] on div "Pen P" at bounding box center [86, 631] width 51 height 41
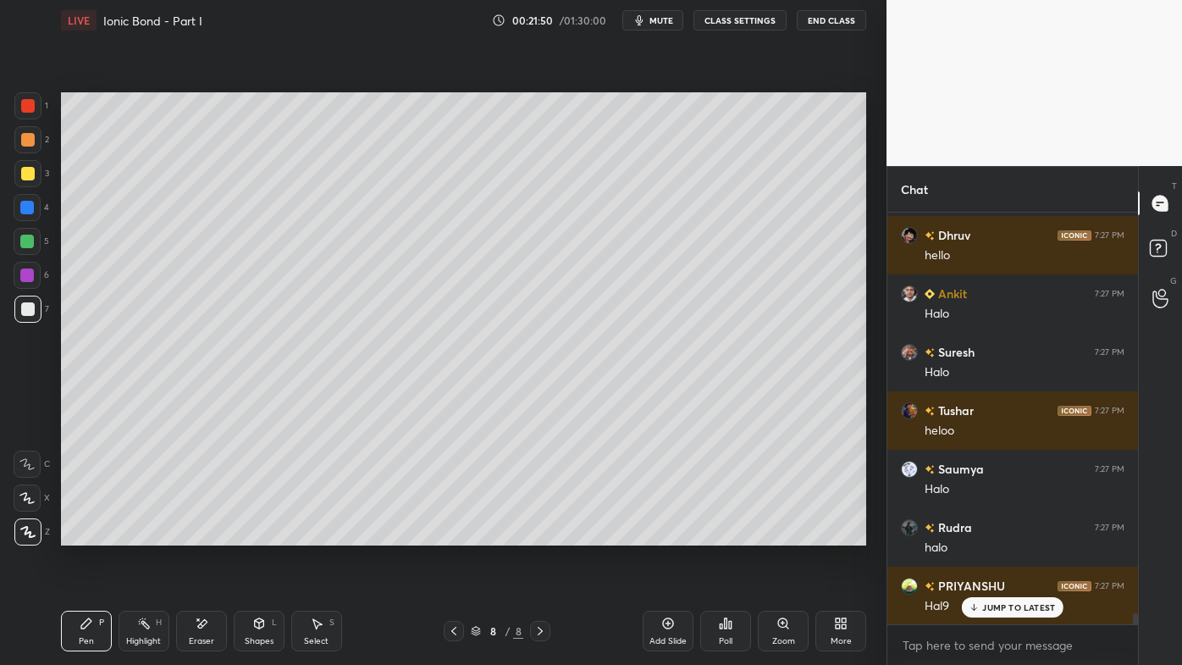
drag, startPoint x: 196, startPoint y: 616, endPoint x: 214, endPoint y: 581, distance: 39.0
click at [199, 534] on div "Eraser" at bounding box center [201, 631] width 51 height 41
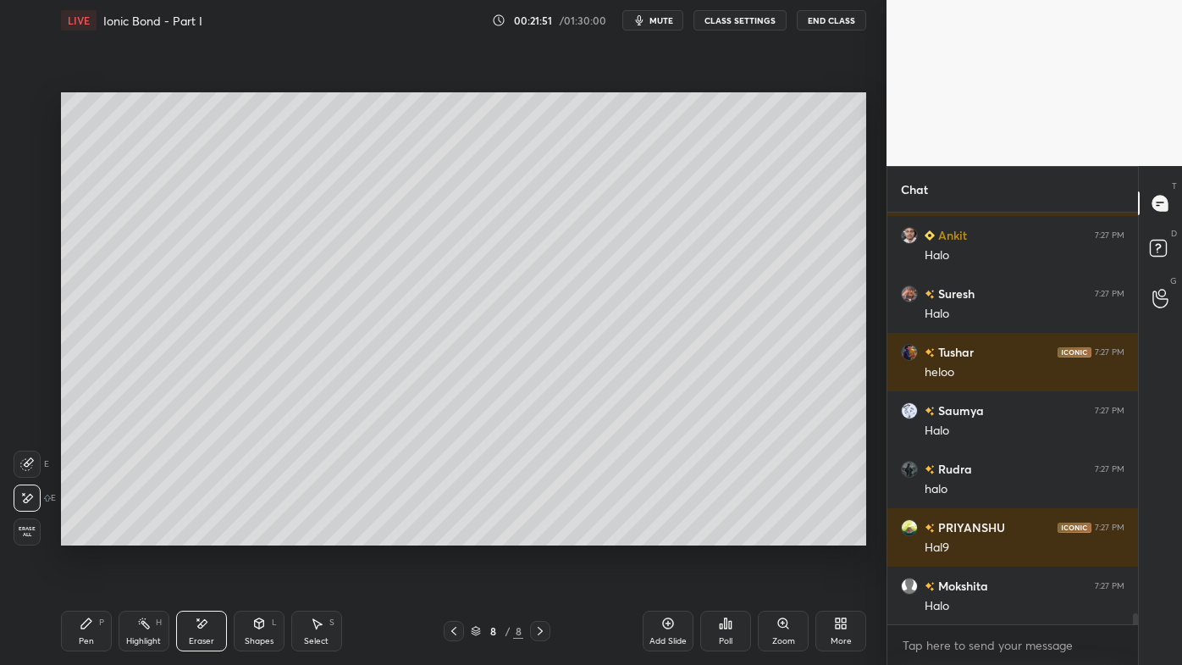
drag, startPoint x: 78, startPoint y: 633, endPoint x: 86, endPoint y: 621, distance: 14.1
click at [83, 534] on div "Pen P" at bounding box center [86, 631] width 51 height 41
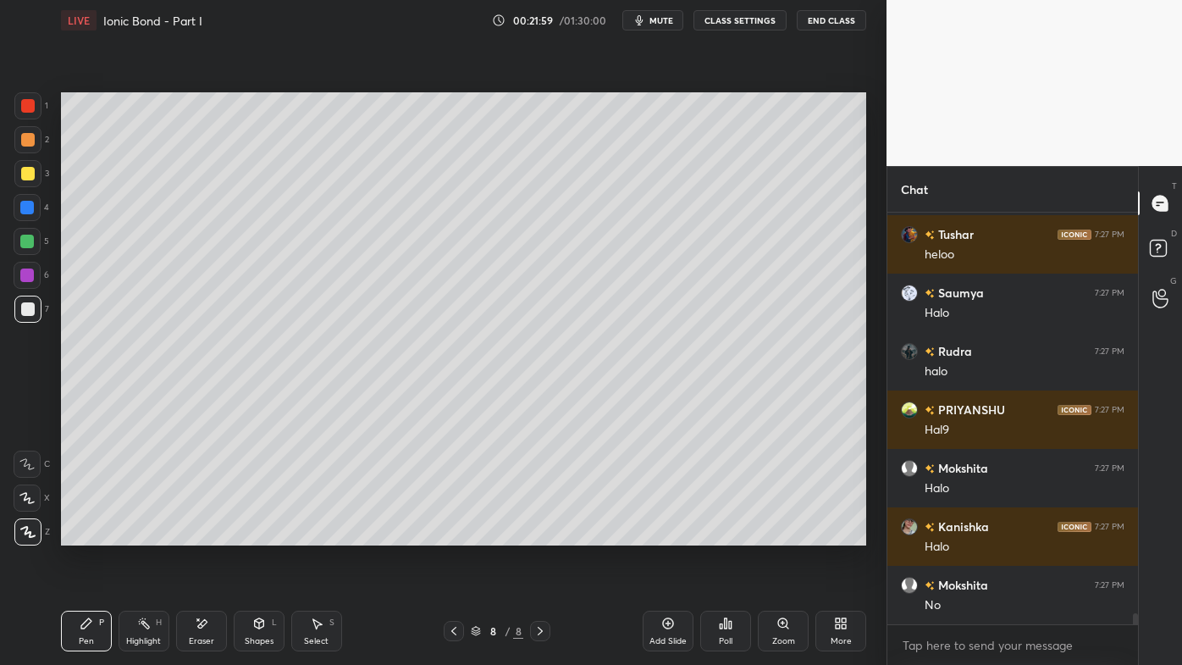
click at [144, 534] on icon at bounding box center [144, 624] width 14 height 14
click at [722, 534] on icon at bounding box center [721, 626] width 3 height 4
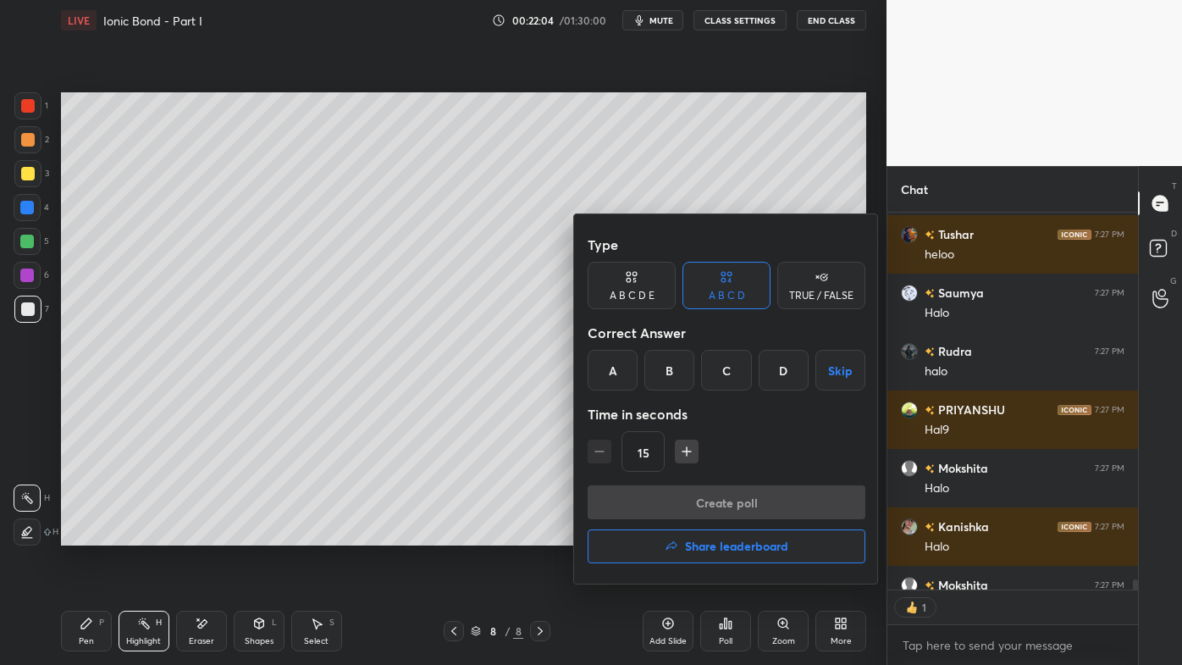
click at [621, 368] on div "A" at bounding box center [613, 370] width 50 height 41
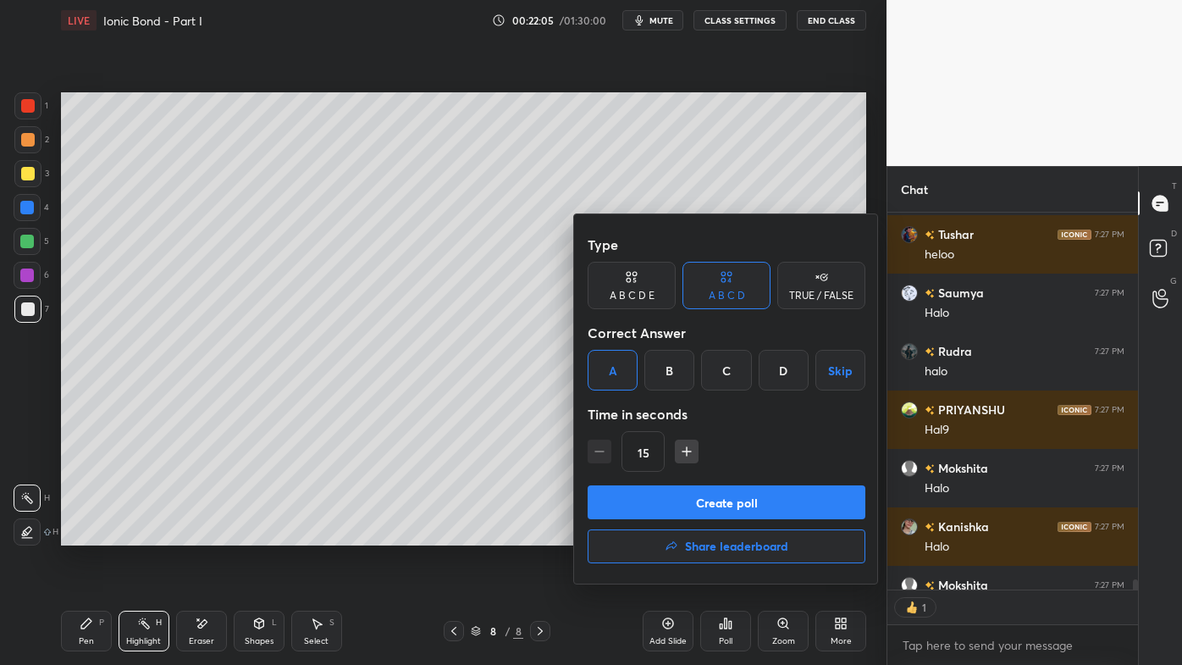
click at [664, 508] on button "Create poll" at bounding box center [727, 502] width 278 height 34
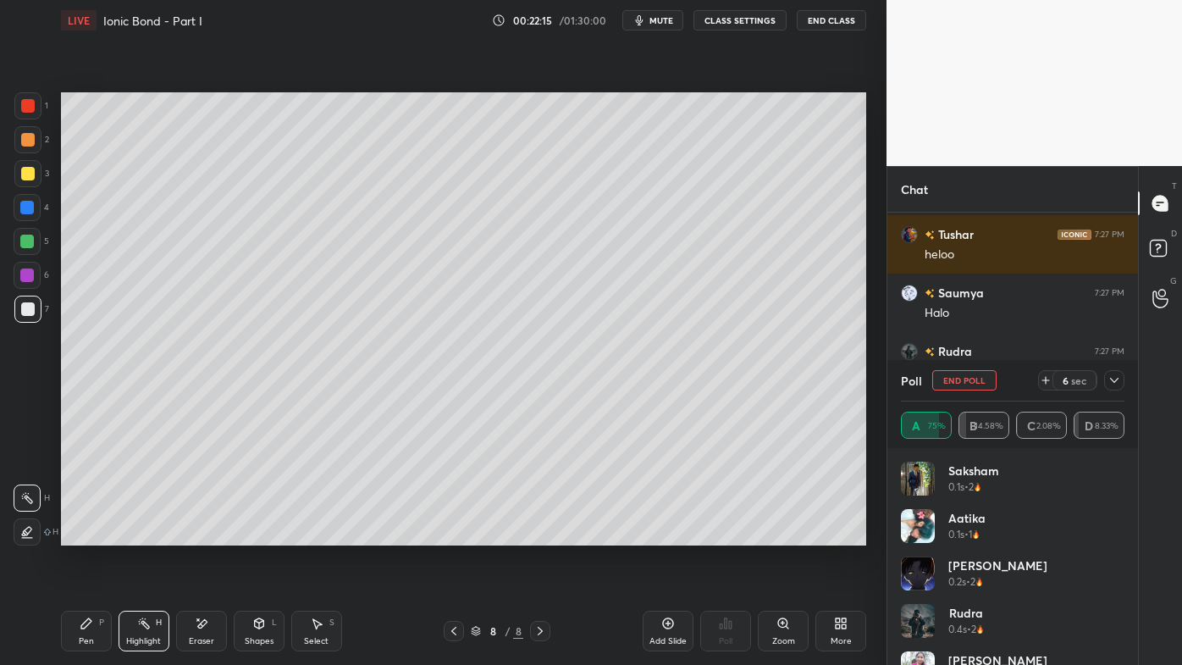
drag, startPoint x: 1116, startPoint y: 377, endPoint x: 1086, endPoint y: 397, distance: 36.6
click at [1111, 379] on icon at bounding box center [1115, 380] width 14 height 14
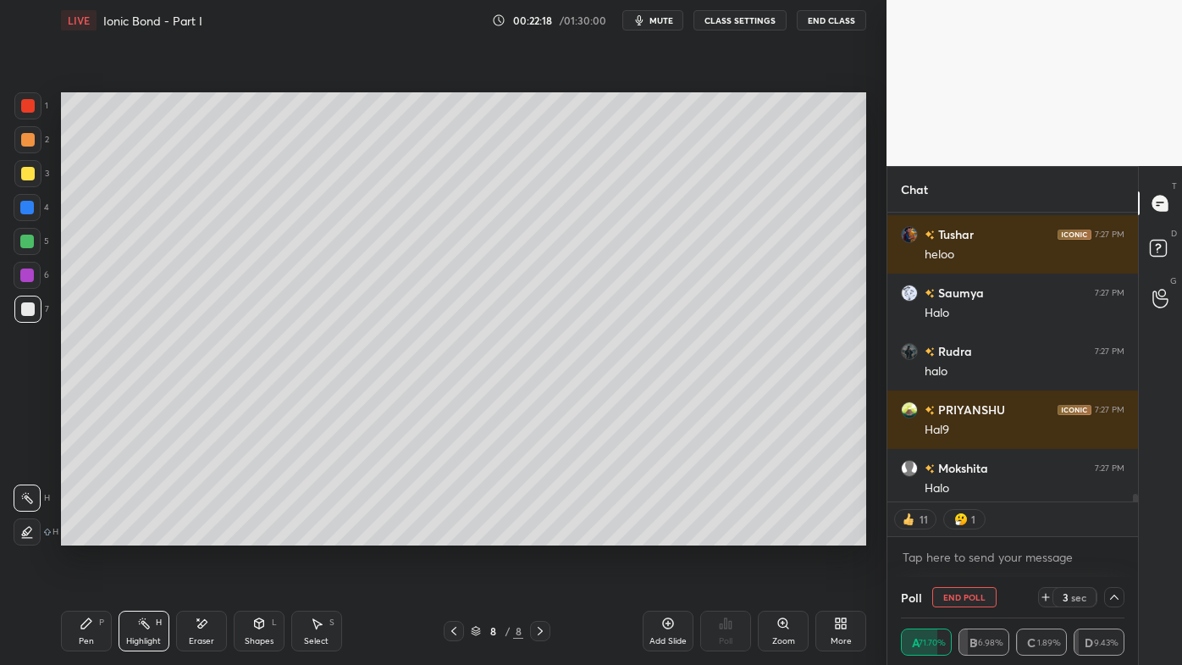
click at [86, 534] on icon at bounding box center [86, 623] width 10 height 10
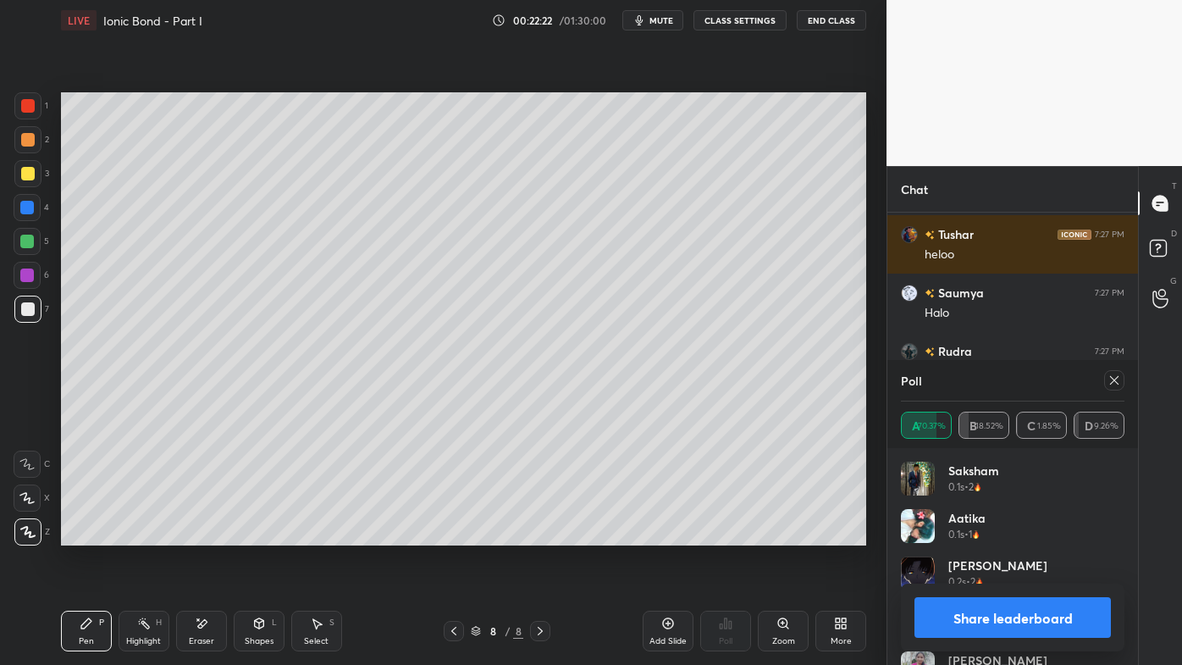
click at [1116, 380] on icon at bounding box center [1115, 380] width 14 height 14
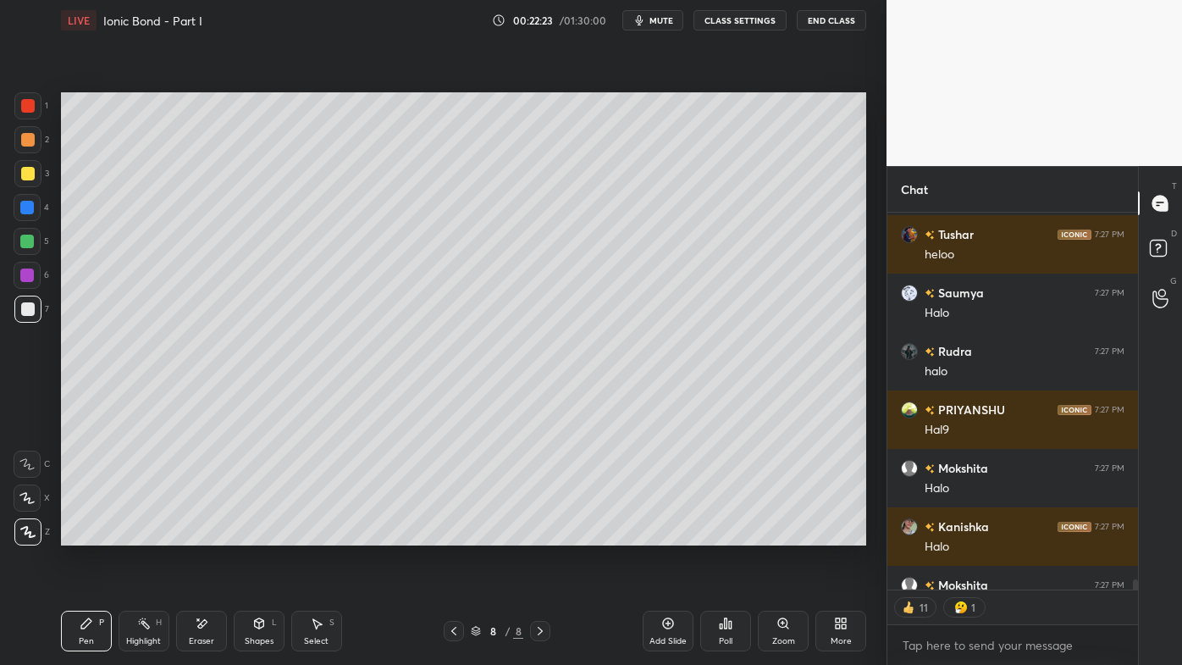
drag, startPoint x: 88, startPoint y: 623, endPoint x: 191, endPoint y: 555, distance: 123.3
click at [87, 534] on icon at bounding box center [86, 623] width 10 height 10
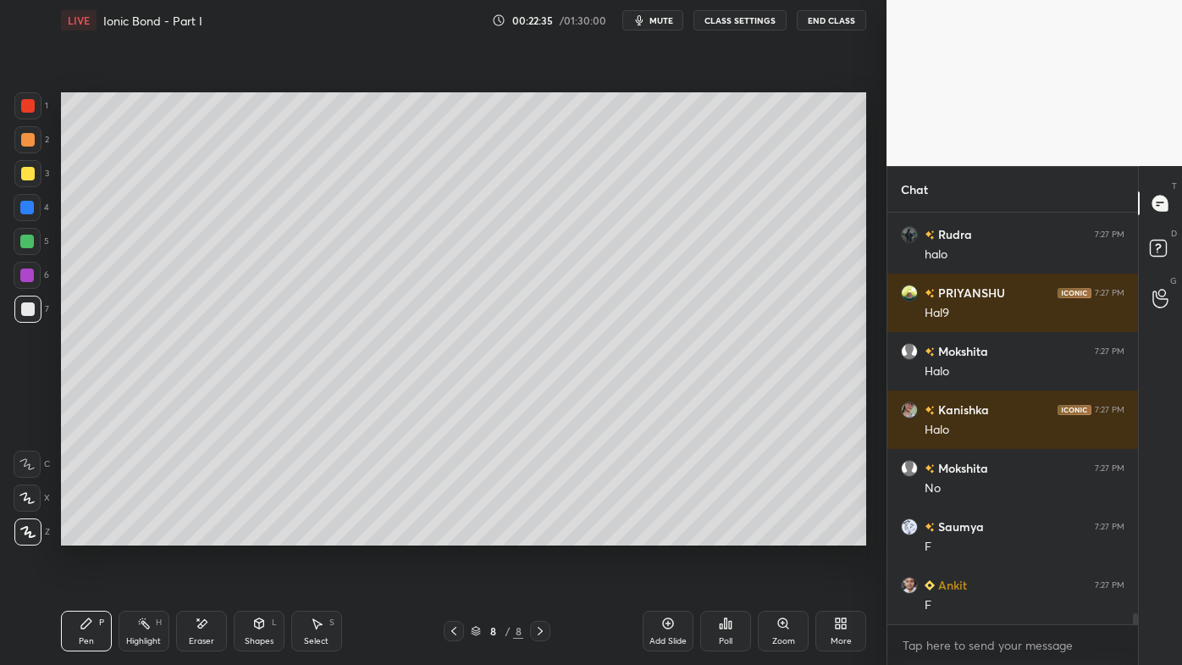
click at [141, 534] on icon at bounding box center [144, 624] width 14 height 14
click at [728, 534] on icon at bounding box center [726, 624] width 14 height 14
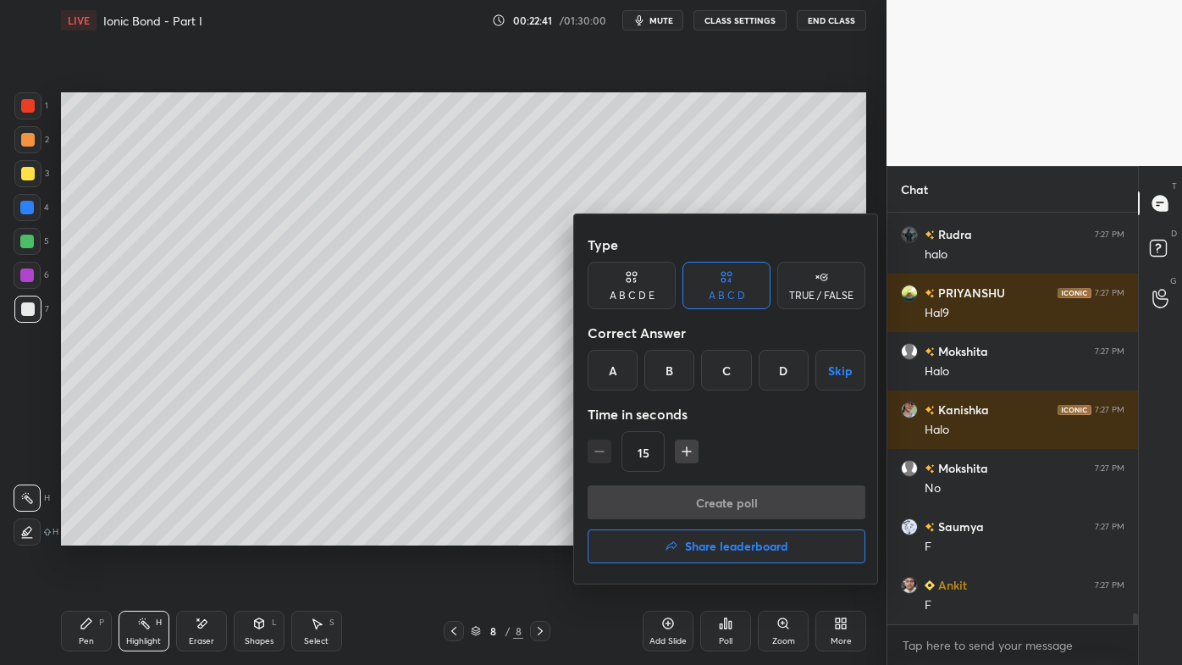
click at [619, 368] on div "A" at bounding box center [613, 370] width 50 height 41
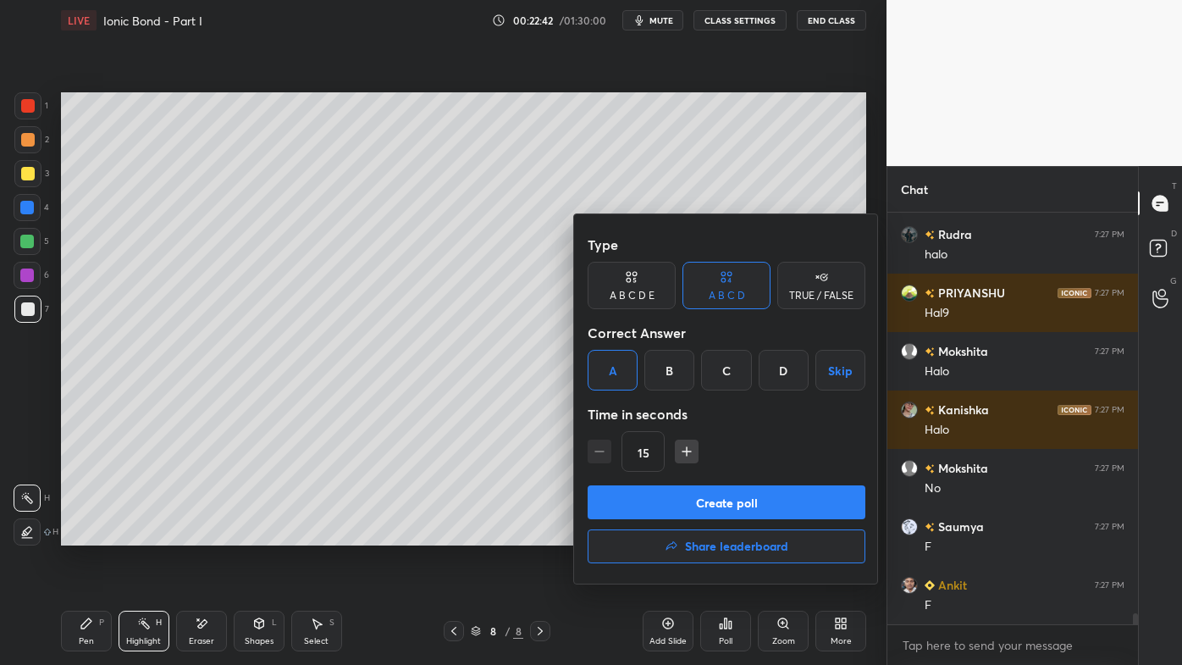
click at [626, 496] on button "Create poll" at bounding box center [727, 502] width 278 height 34
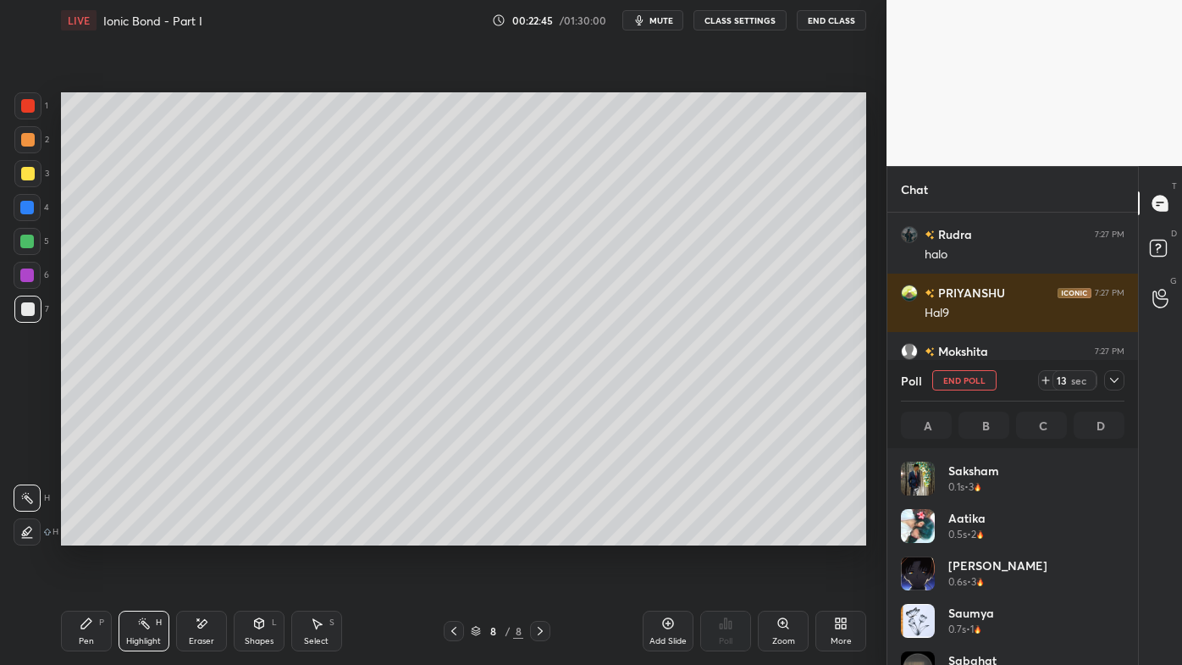
click at [76, 534] on div "Pen P" at bounding box center [86, 631] width 51 height 41
click at [149, 534] on div "Highlight H" at bounding box center [144, 631] width 51 height 41
click at [1119, 384] on icon at bounding box center [1115, 380] width 14 height 14
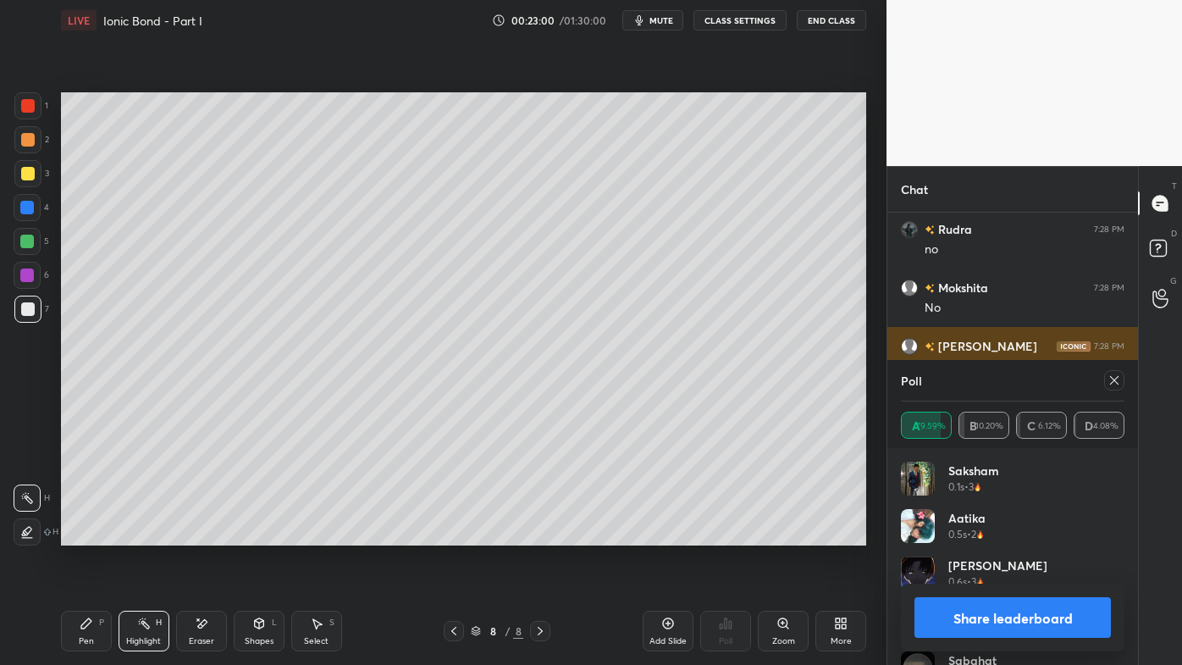
drag, startPoint x: 1117, startPoint y: 377, endPoint x: 1063, endPoint y: 355, distance: 58.5
click at [1117, 378] on icon at bounding box center [1115, 380] width 14 height 14
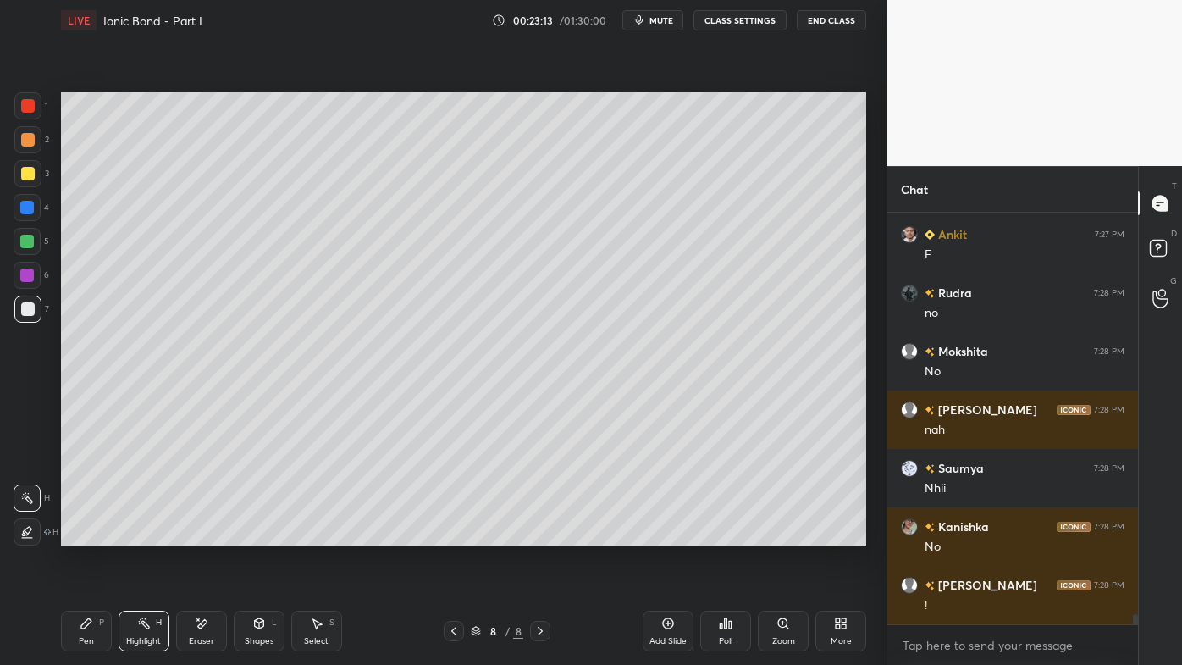
click at [81, 534] on div "Pen P" at bounding box center [86, 631] width 51 height 41
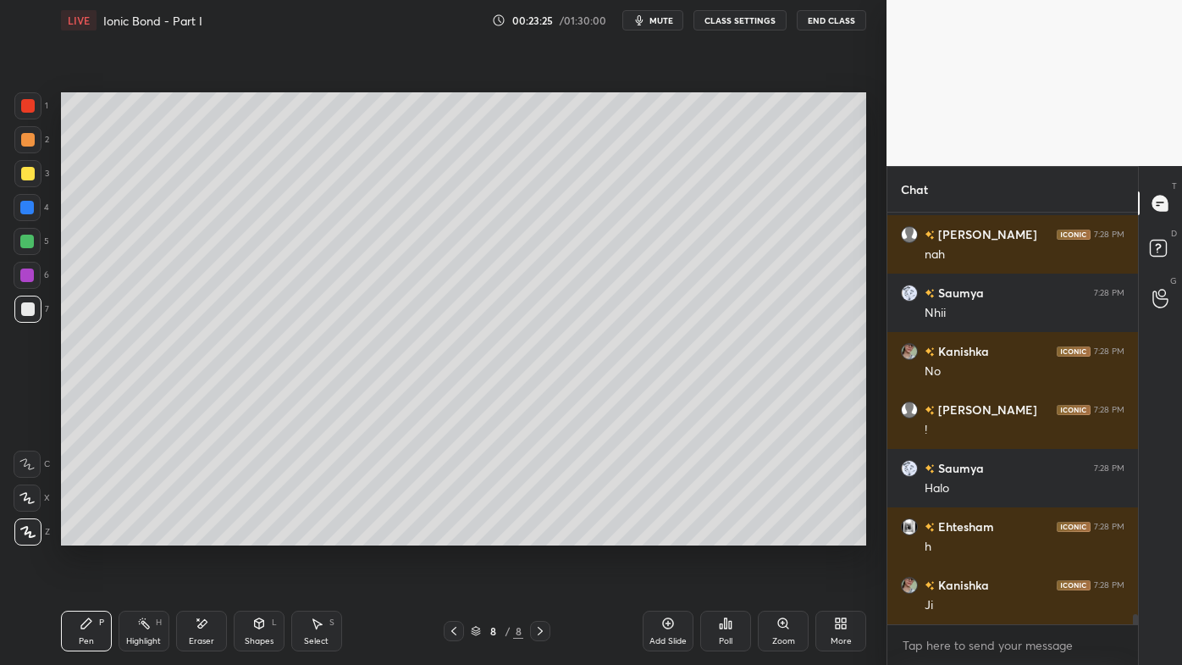
click at [455, 534] on icon at bounding box center [453, 631] width 5 height 8
click at [458, 534] on icon at bounding box center [454, 631] width 14 height 14
drag, startPoint x: 135, startPoint y: 624, endPoint x: 145, endPoint y: 571, distance: 54.2
click at [135, 534] on div "Highlight H" at bounding box center [144, 631] width 51 height 41
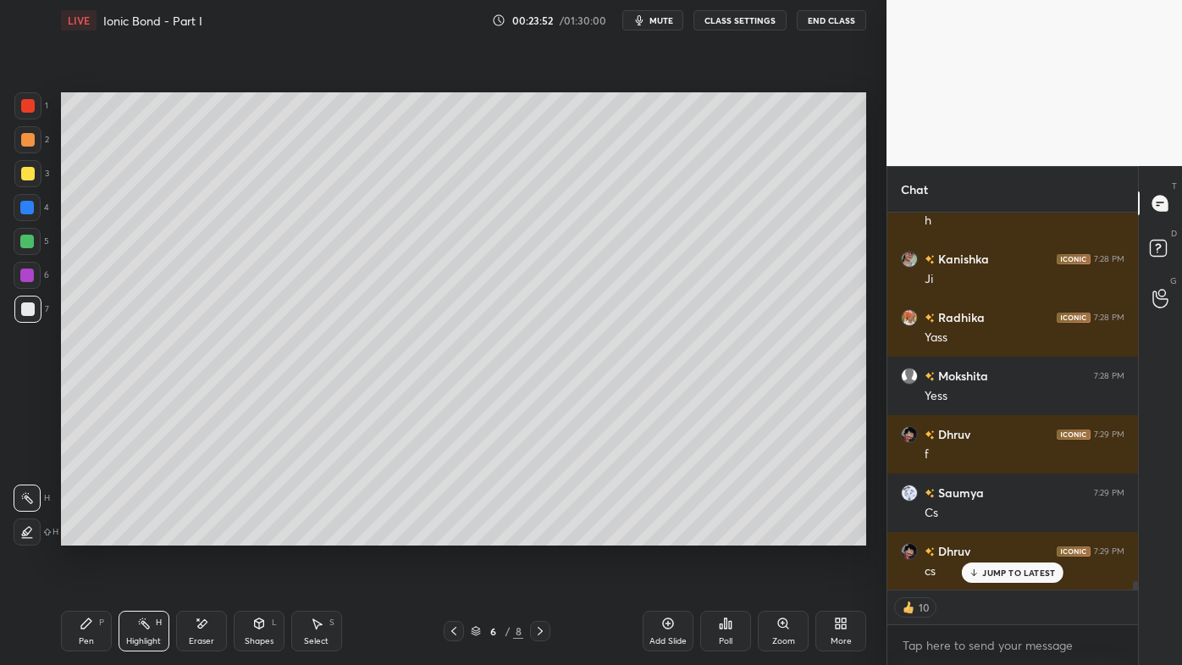
click at [174, 252] on div "1 2 3 4 5 6 7 C X Z E E Erase all H H LIVE Ionic Bond - Part I 00:23:52 / 01:30…" at bounding box center [436, 332] width 873 height 665
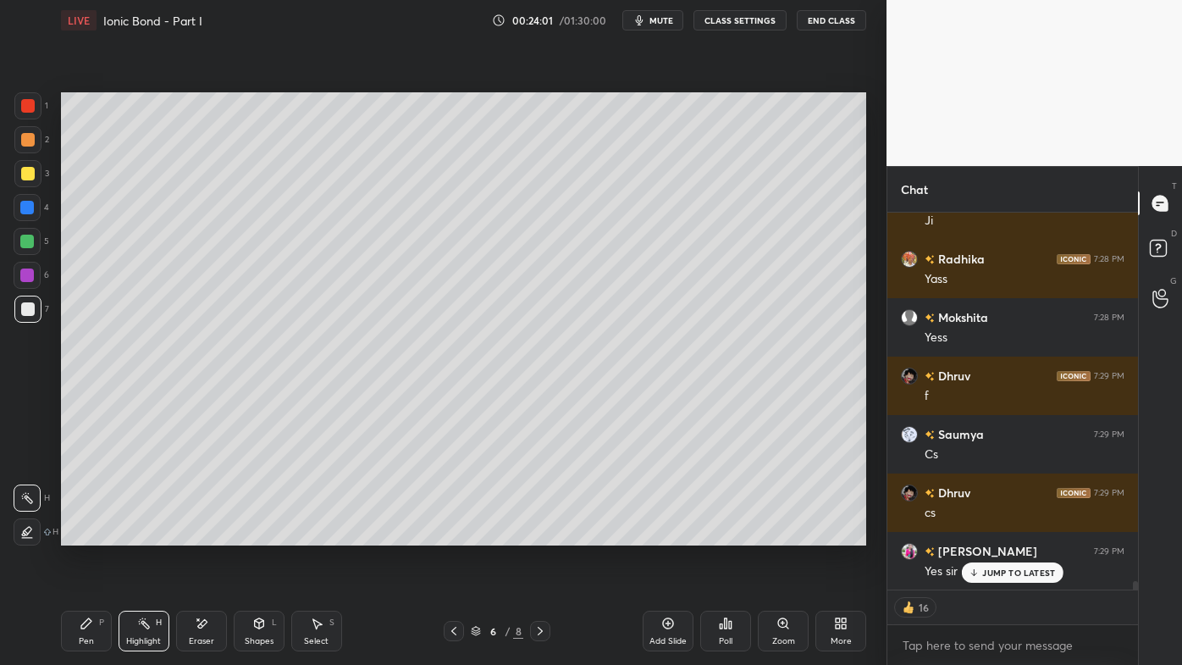
click at [541, 534] on icon at bounding box center [541, 631] width 14 height 14
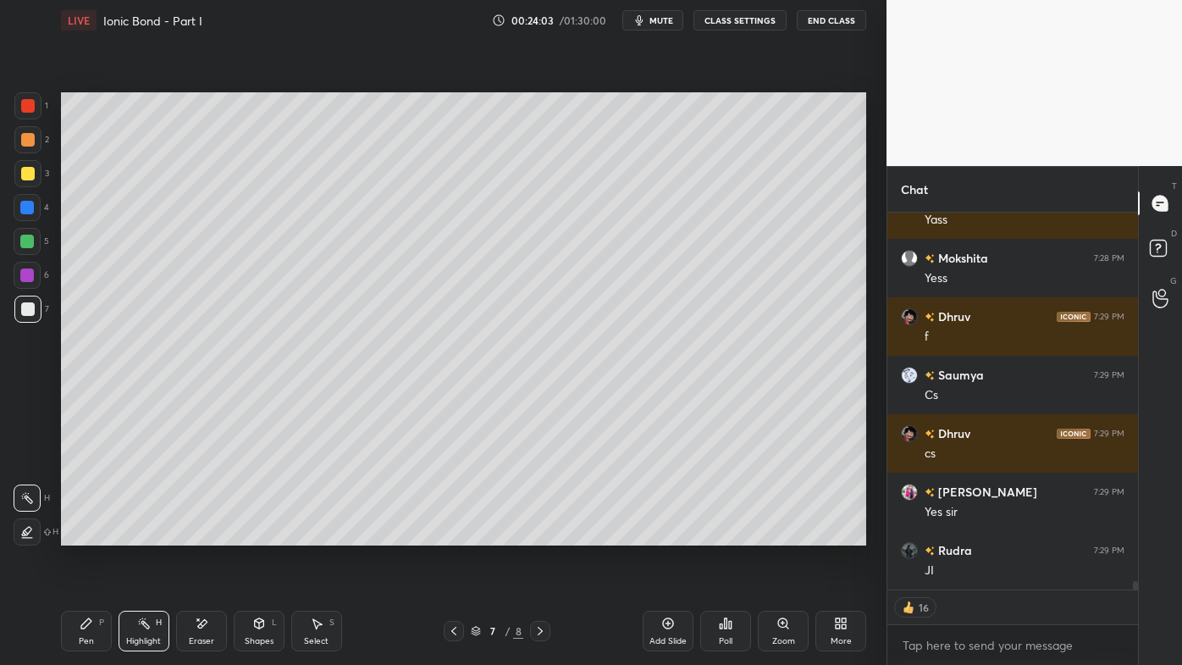
scroll to position [16582, 0]
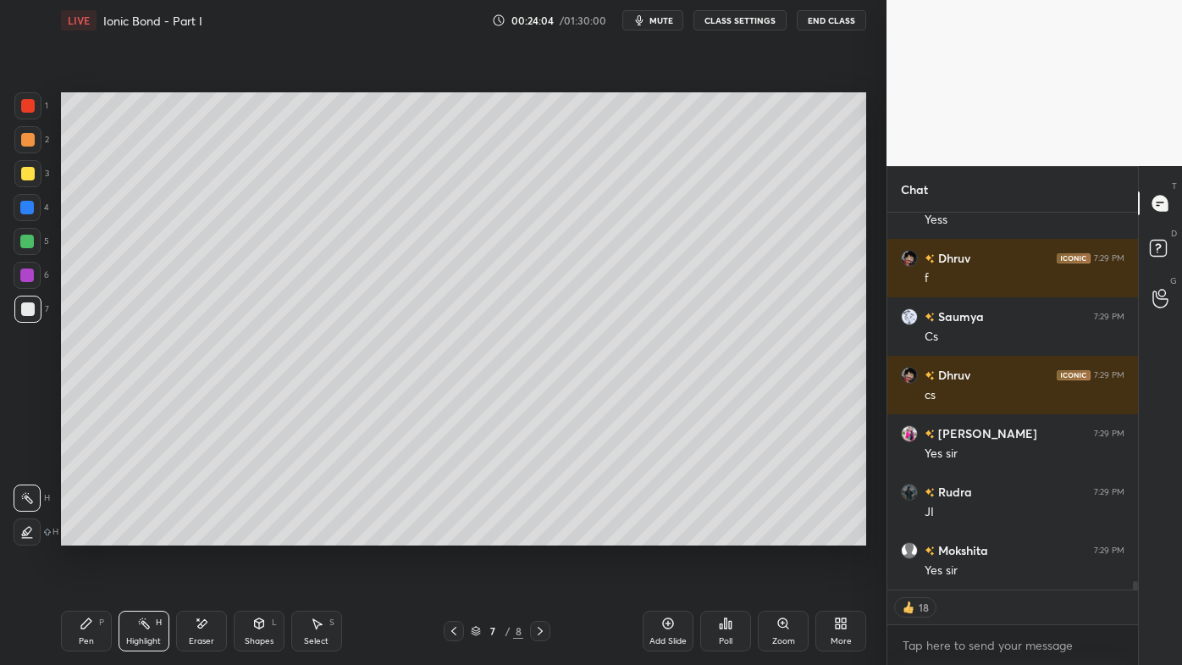
click at [543, 534] on icon at bounding box center [541, 631] width 14 height 14
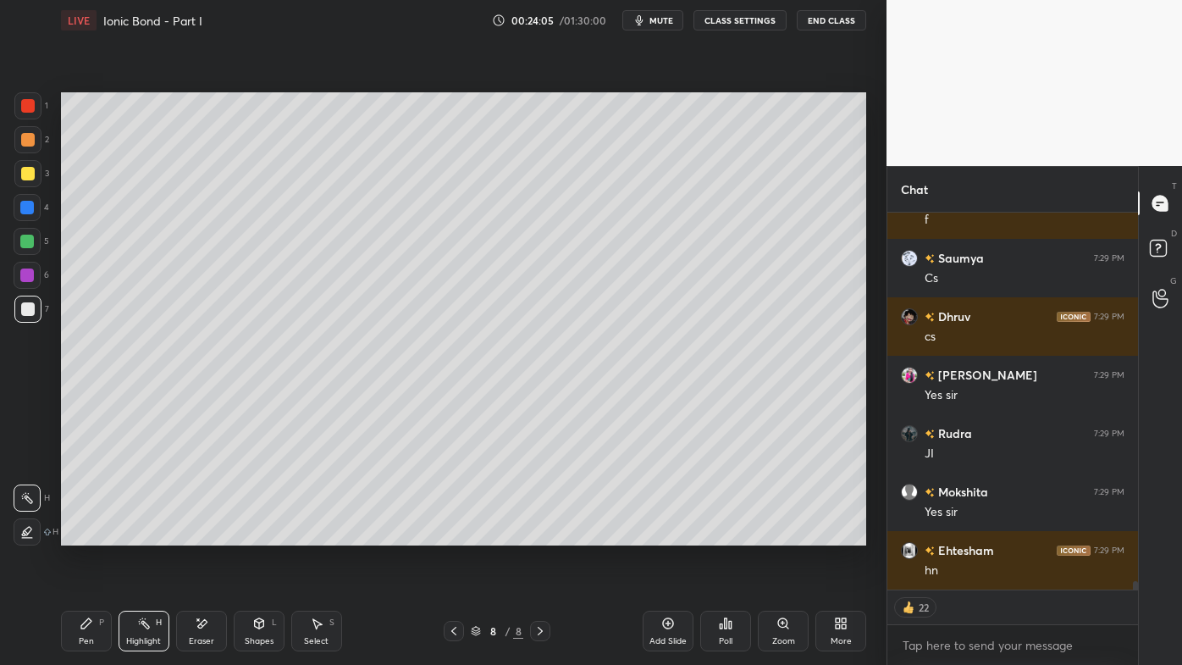
drag, startPoint x: 142, startPoint y: 617, endPoint x: 169, endPoint y: 581, distance: 45.4
click at [143, 534] on div "Highlight H" at bounding box center [144, 631] width 51 height 41
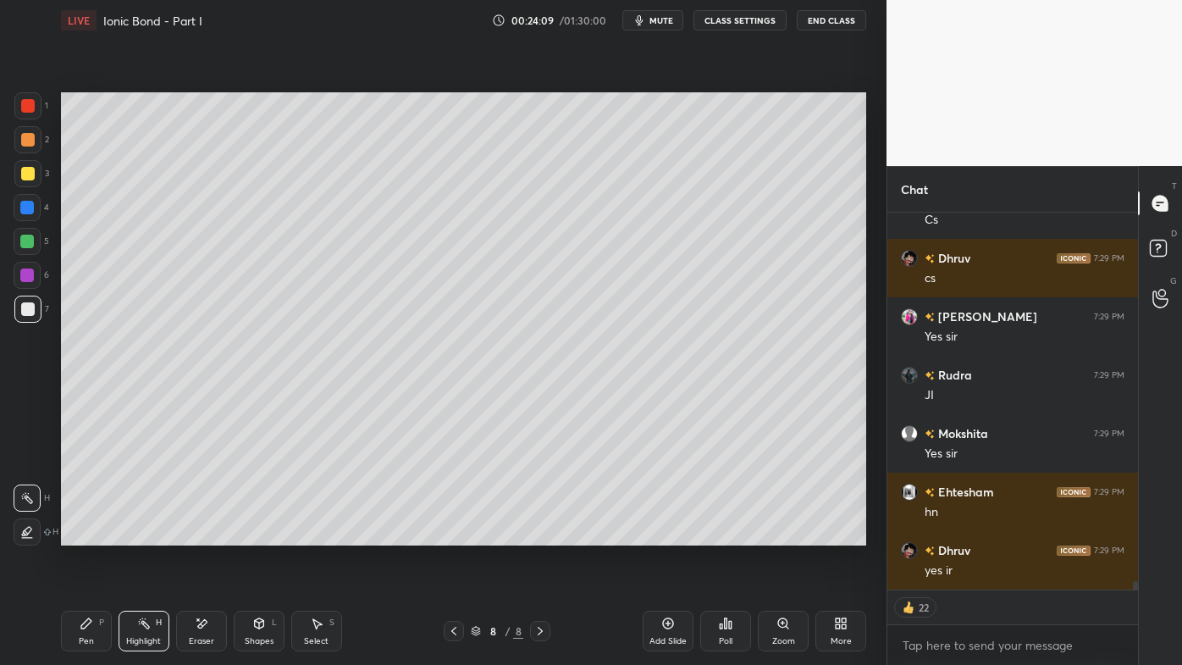
scroll to position [16757, 0]
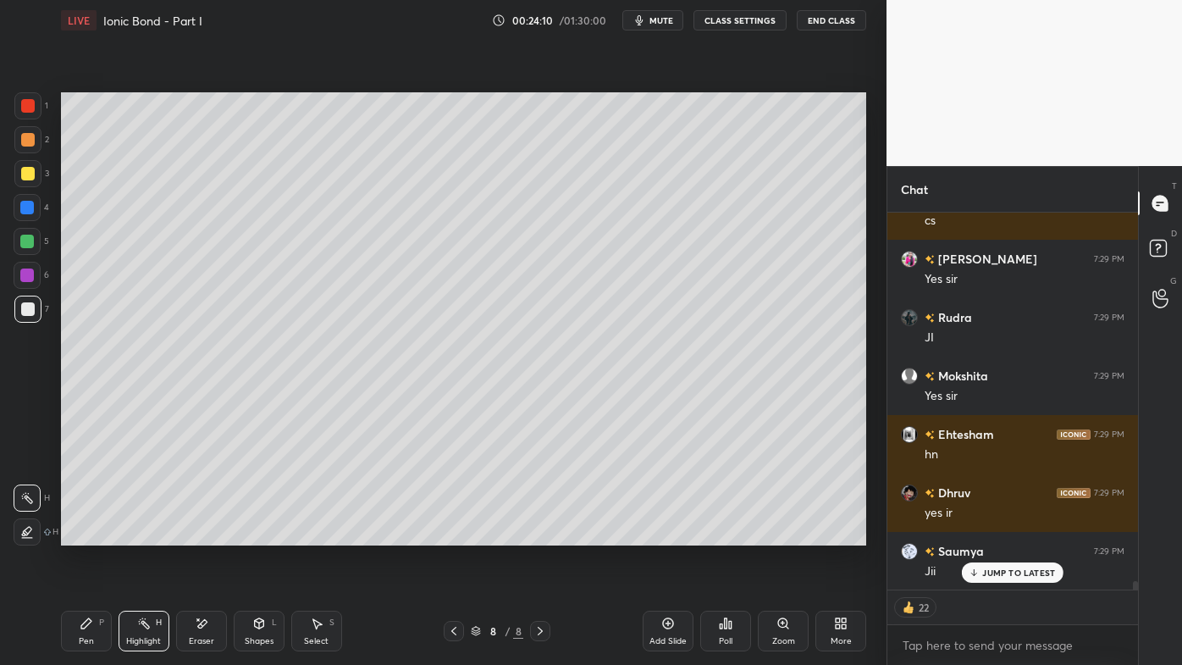
drag, startPoint x: 672, startPoint y: 618, endPoint x: 659, endPoint y: 580, distance: 40.4
click at [672, 534] on icon at bounding box center [668, 624] width 14 height 14
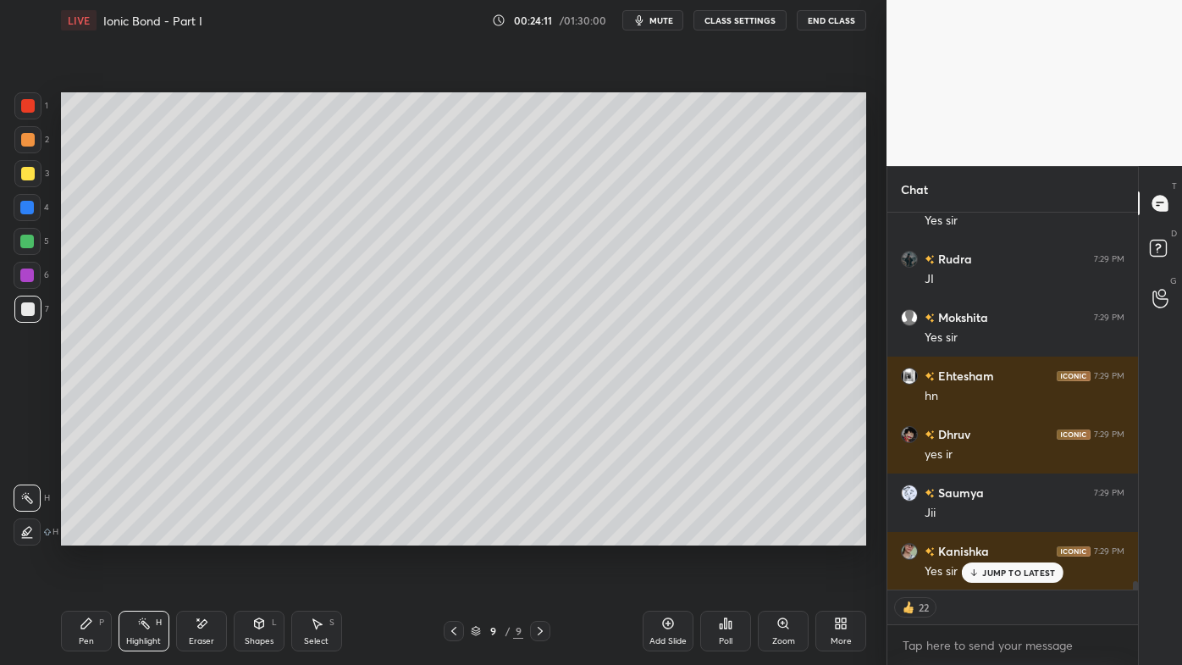
drag, startPoint x: 79, startPoint y: 628, endPoint x: 97, endPoint y: 590, distance: 41.3
click at [79, 534] on div "Pen P" at bounding box center [86, 631] width 51 height 41
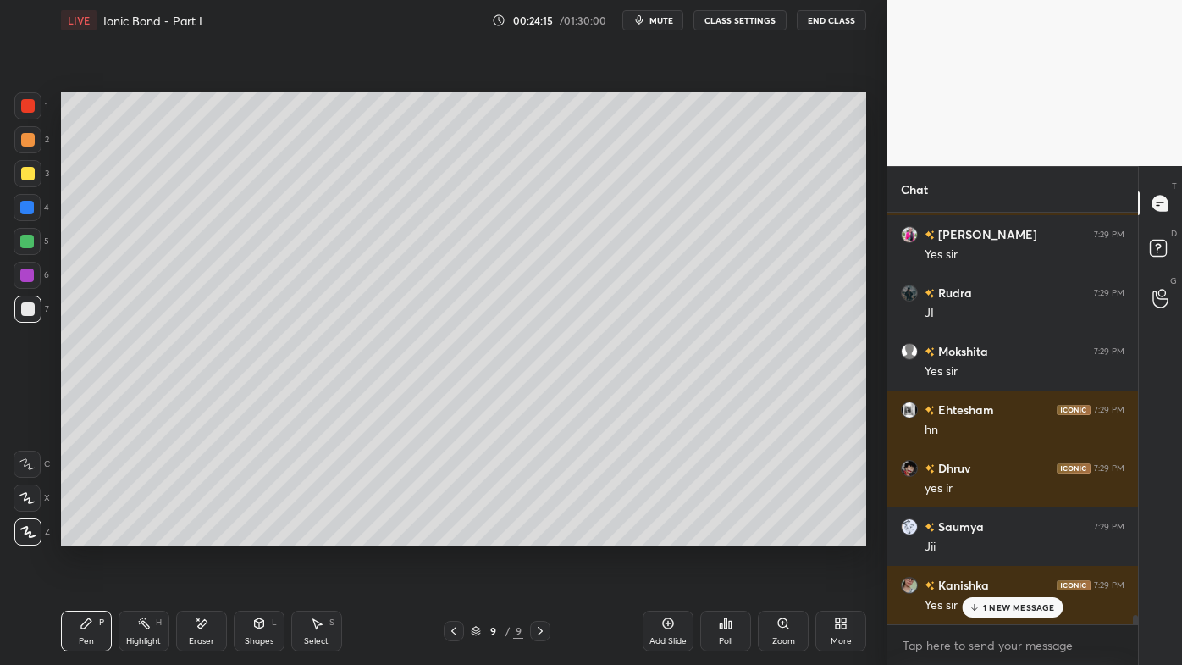
scroll to position [16781, 0]
drag, startPoint x: 154, startPoint y: 627, endPoint x: 142, endPoint y: 621, distance: 13.3
click at [153, 534] on div "Highlight H" at bounding box center [144, 631] width 51 height 41
click at [726, 534] on icon at bounding box center [726, 623] width 3 height 10
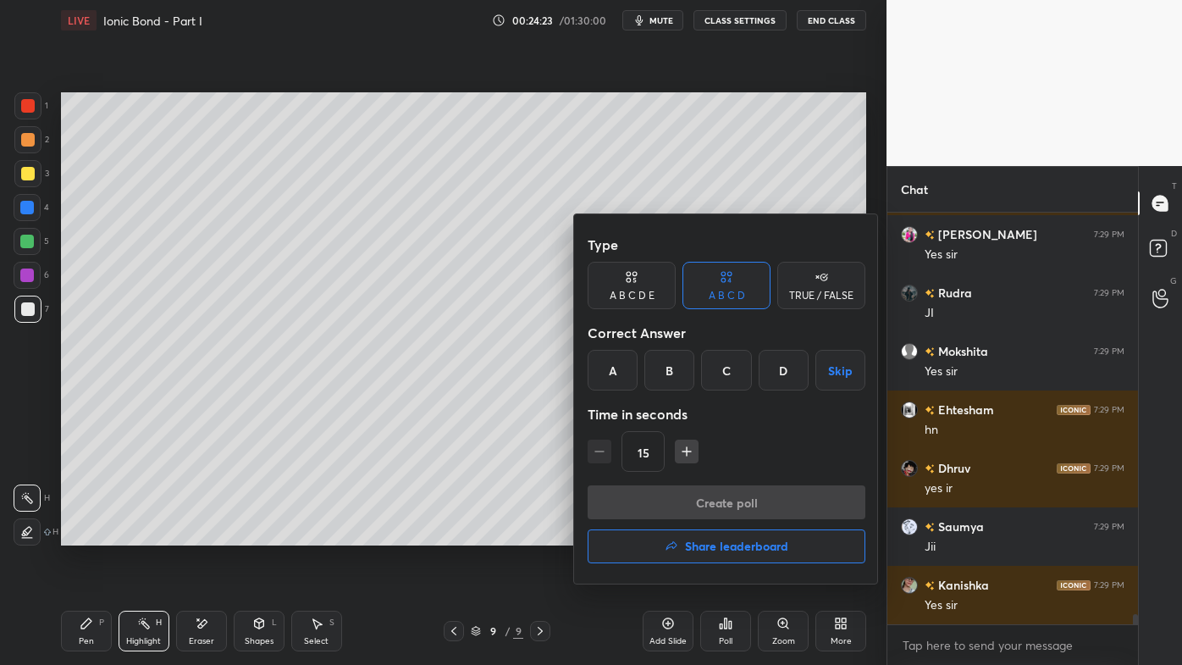
click at [784, 368] on div "D" at bounding box center [784, 370] width 50 height 41
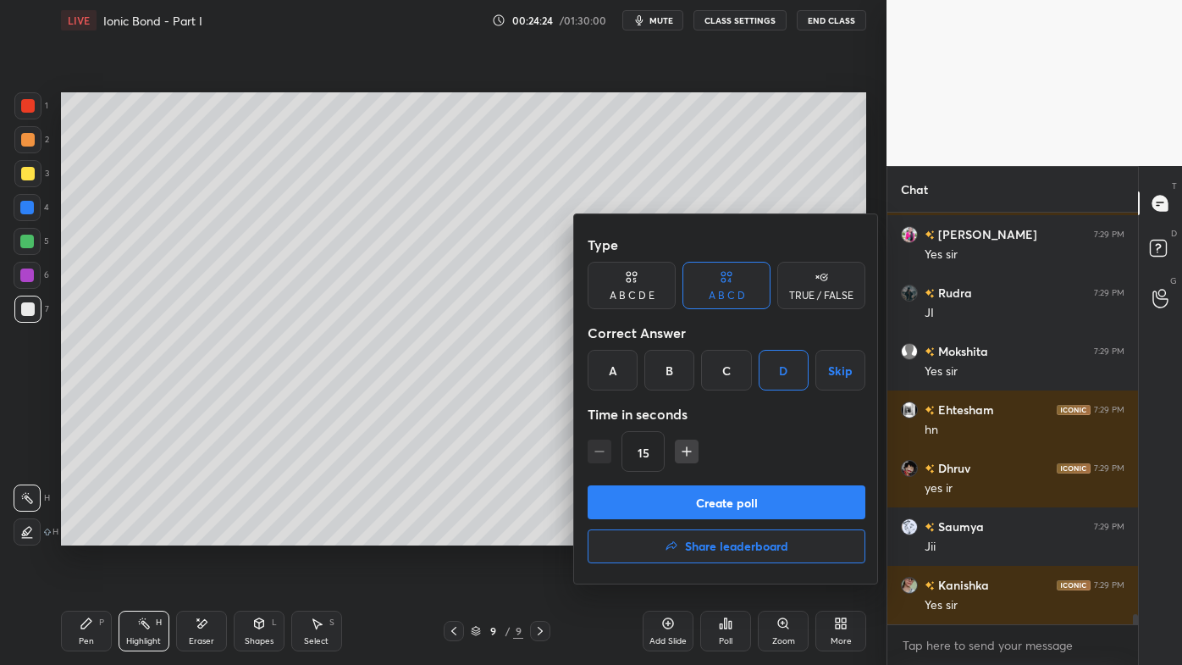
click at [687, 502] on button "Create poll" at bounding box center [727, 502] width 278 height 34
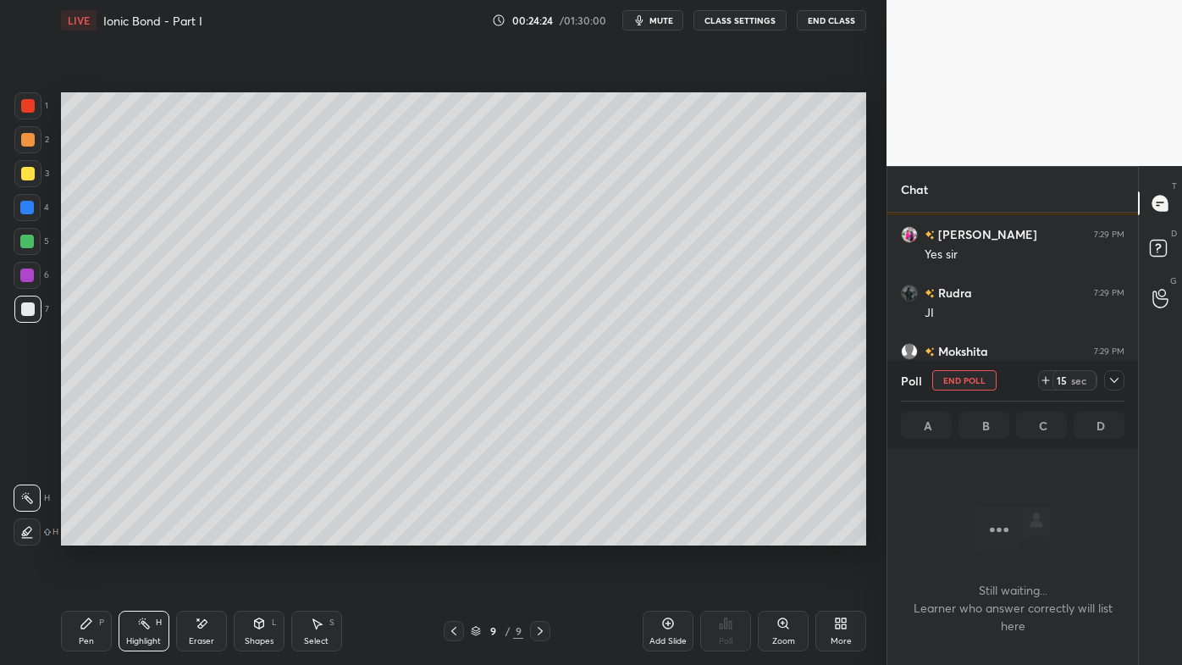
scroll to position [359, 246]
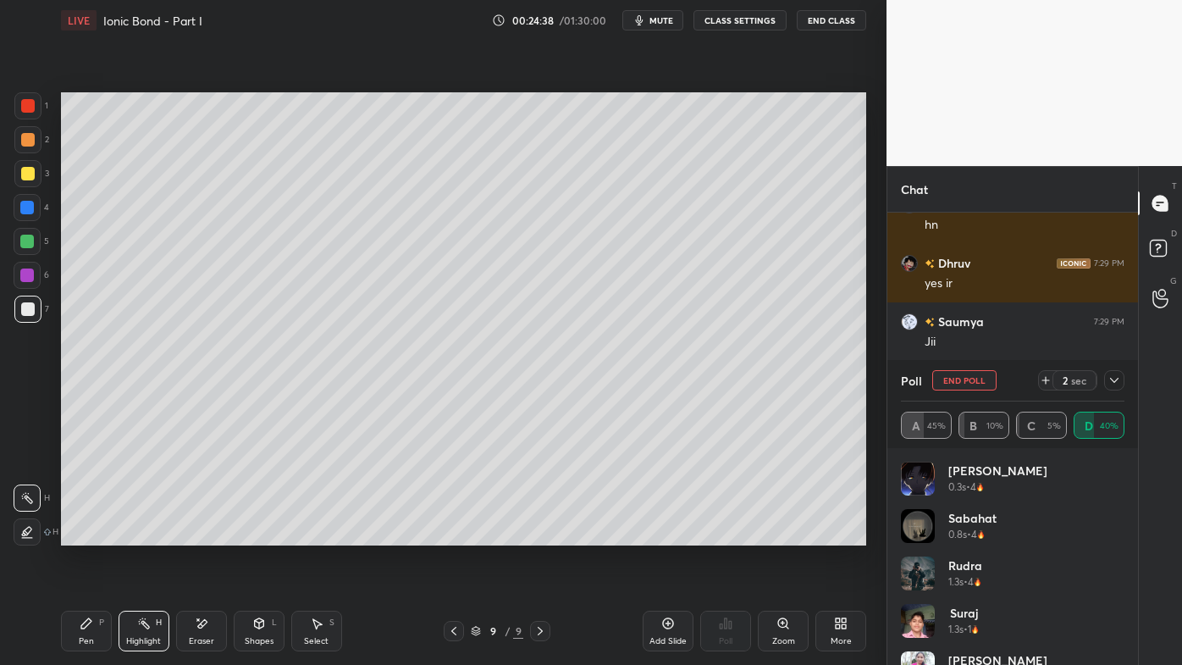
drag, startPoint x: 1116, startPoint y: 378, endPoint x: 1070, endPoint y: 403, distance: 52.3
click at [1118, 379] on icon at bounding box center [1115, 380] width 14 height 14
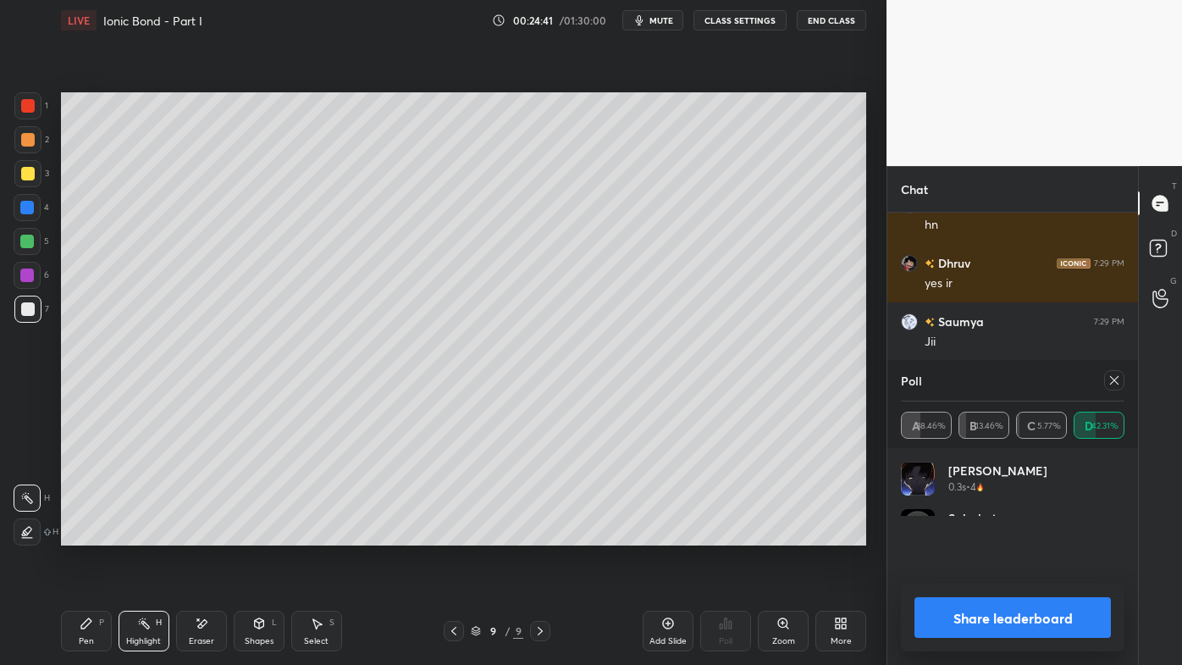
click at [1115, 377] on icon at bounding box center [1115, 380] width 14 height 14
type textarea "x"
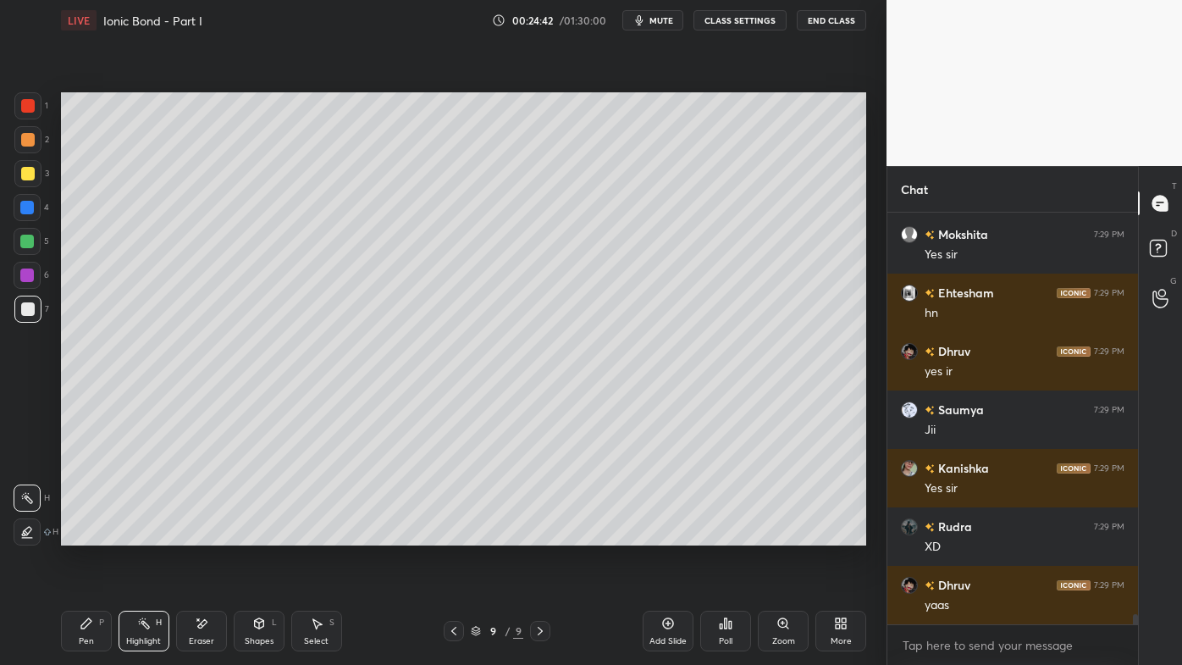
drag, startPoint x: 89, startPoint y: 622, endPoint x: 90, endPoint y: 600, distance: 22.0
click at [84, 534] on icon at bounding box center [86, 623] width 10 height 10
click at [34, 133] on div at bounding box center [27, 139] width 27 height 27
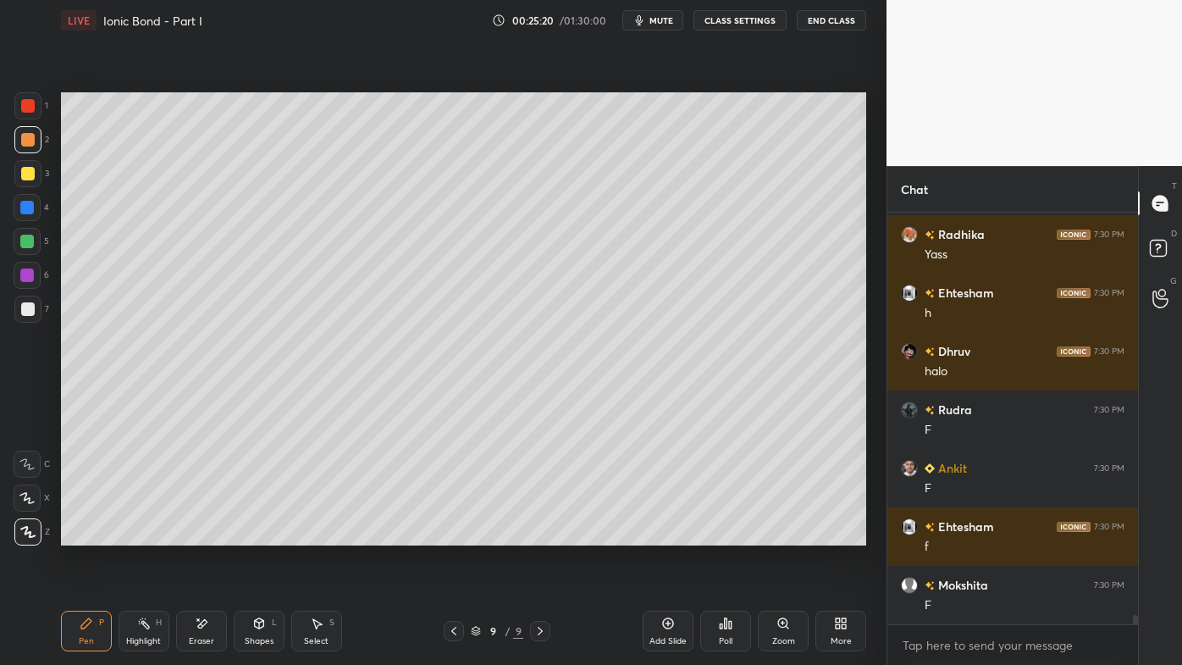
click at [202, 534] on icon at bounding box center [202, 624] width 14 height 14
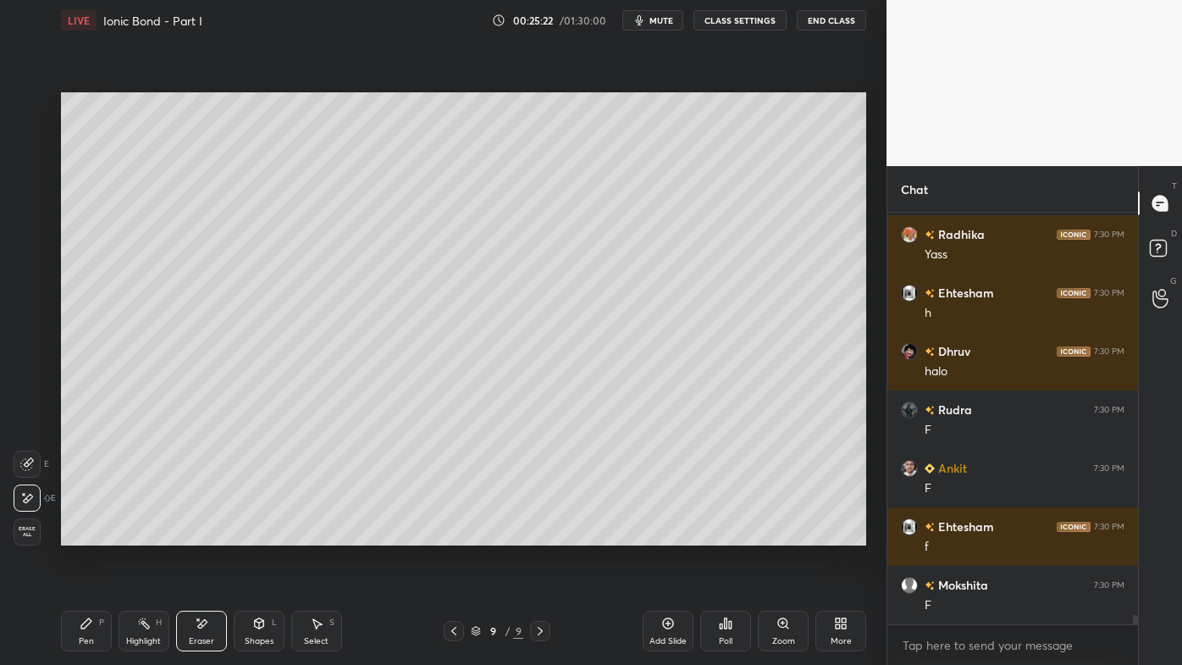
click at [86, 534] on icon at bounding box center [87, 624] width 14 height 14
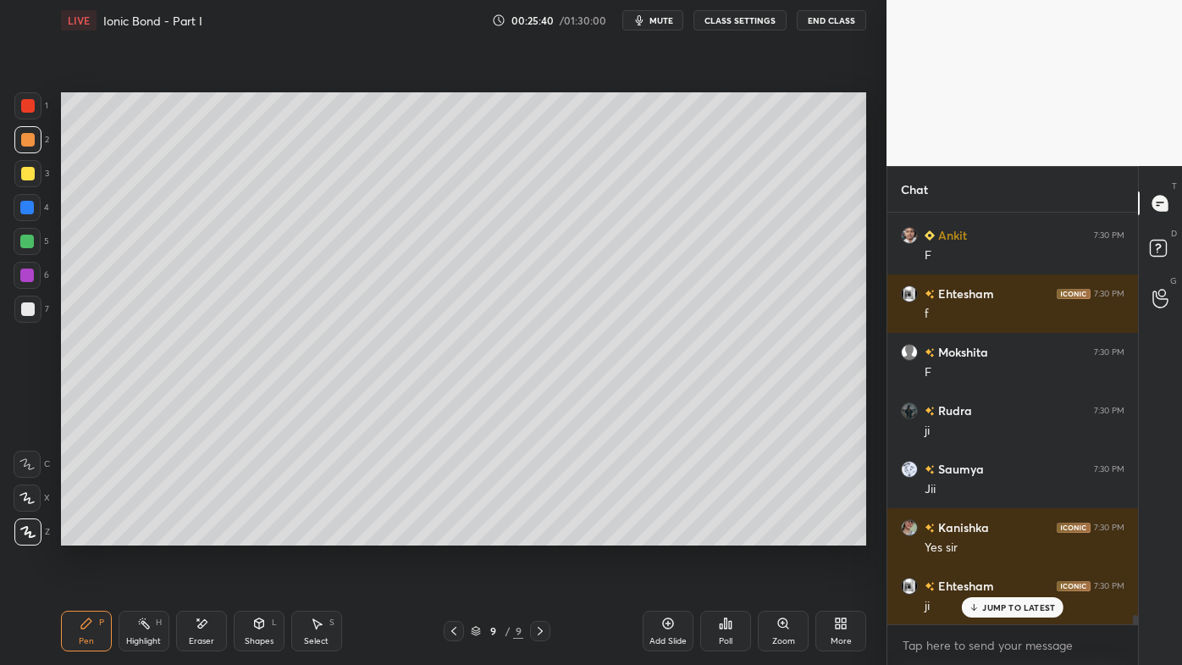
click at [668, 534] on icon at bounding box center [668, 623] width 11 height 11
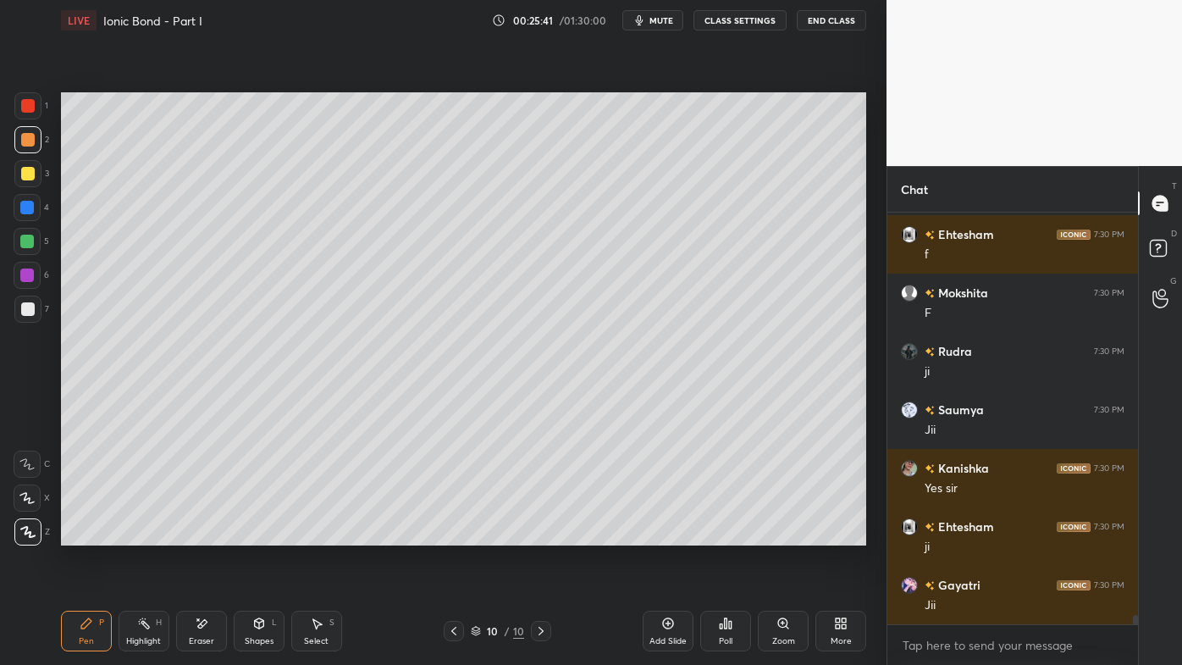
click at [30, 170] on div at bounding box center [28, 174] width 14 height 14
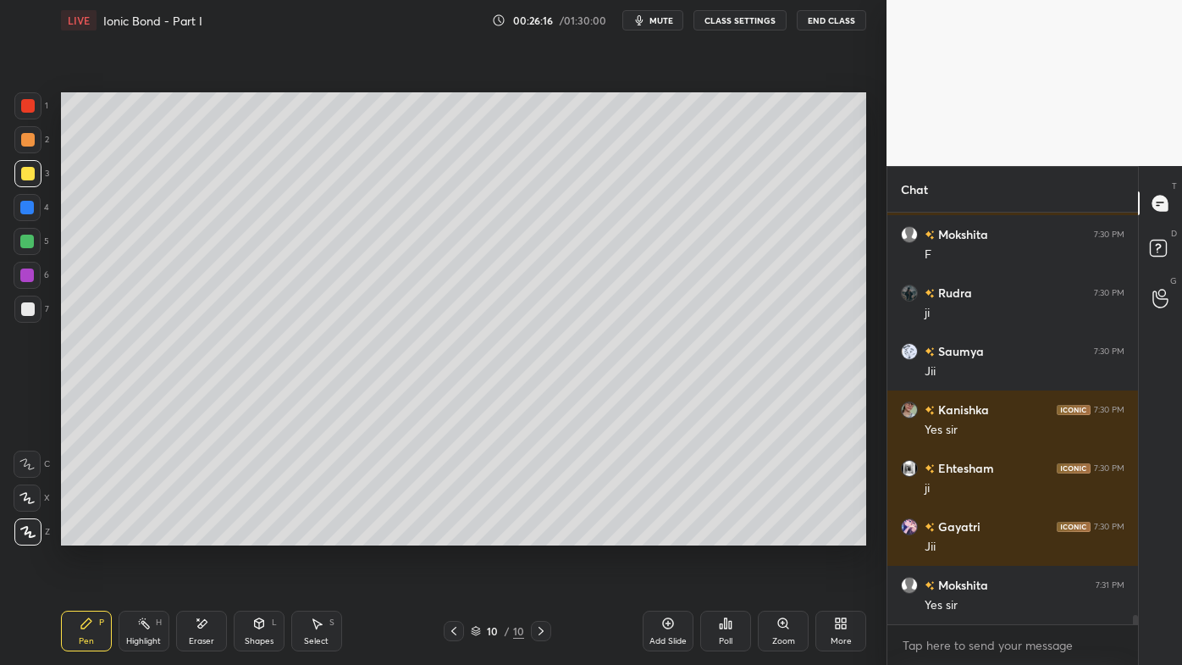
click at [137, 534] on icon at bounding box center [144, 624] width 14 height 14
click at [725, 534] on icon at bounding box center [726, 623] width 3 height 10
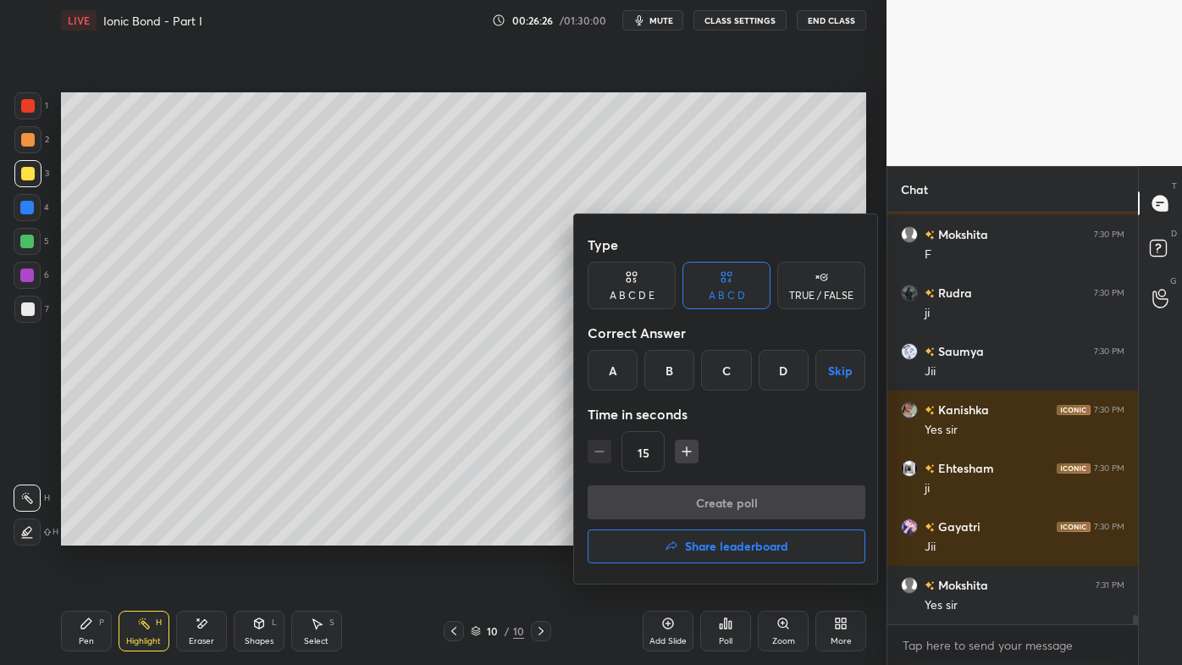
click at [727, 370] on div "C" at bounding box center [726, 370] width 50 height 41
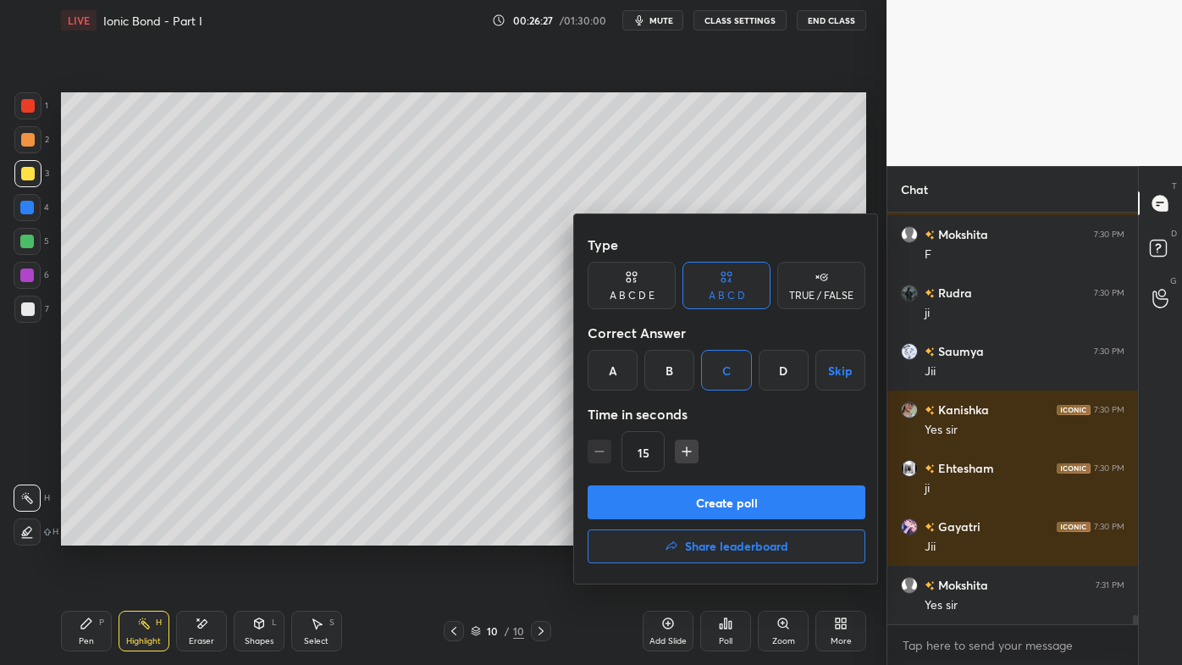
click at [685, 447] on icon "button" at bounding box center [686, 451] width 17 height 17
type input "30"
drag, startPoint x: 657, startPoint y: 495, endPoint x: 634, endPoint y: 498, distance: 23.1
click at [655, 495] on button "Create poll" at bounding box center [727, 502] width 278 height 34
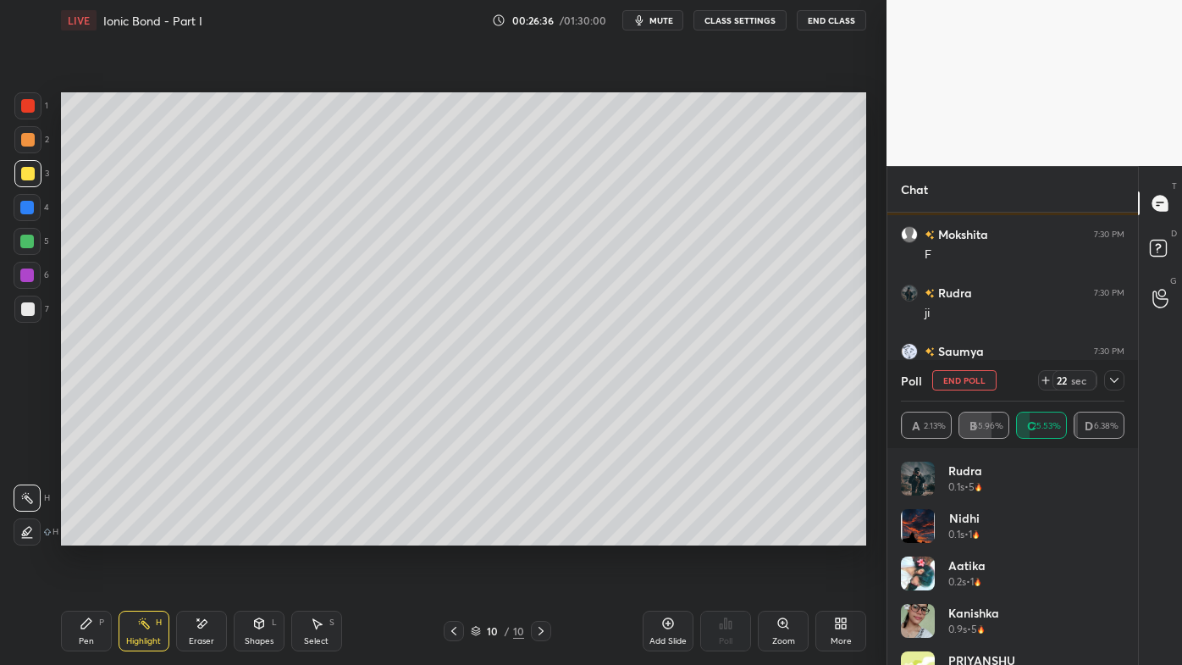
scroll to position [17921, 0]
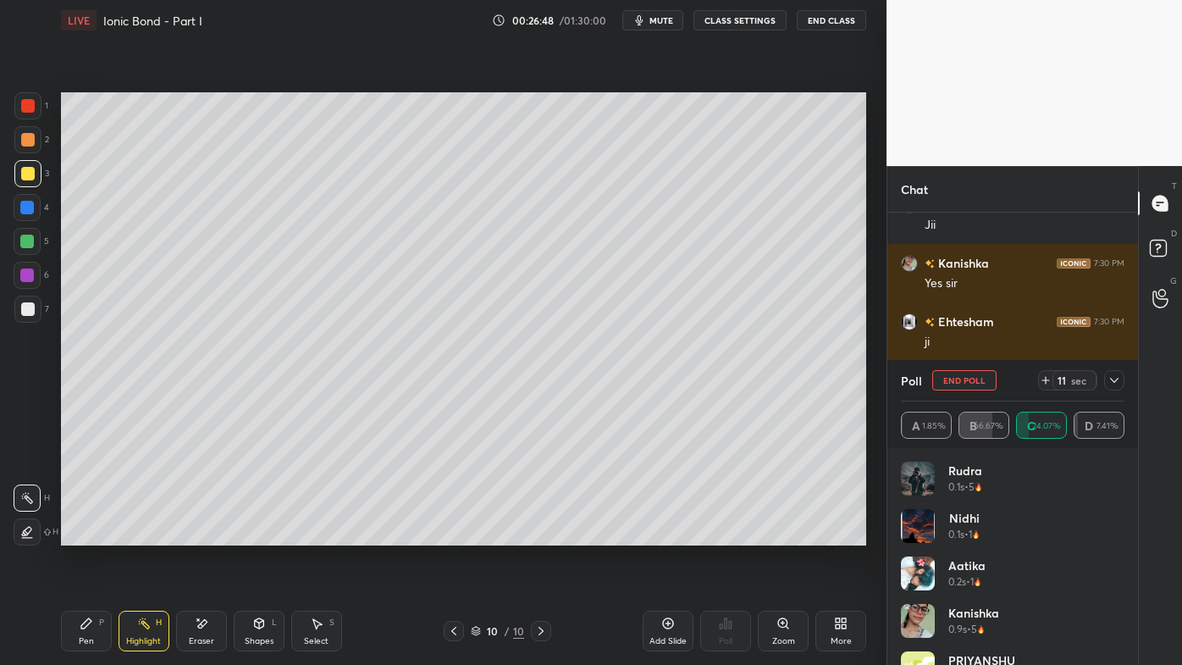
drag, startPoint x: 1118, startPoint y: 380, endPoint x: 1071, endPoint y: 411, distance: 55.7
click at [1119, 380] on icon at bounding box center [1115, 380] width 14 height 14
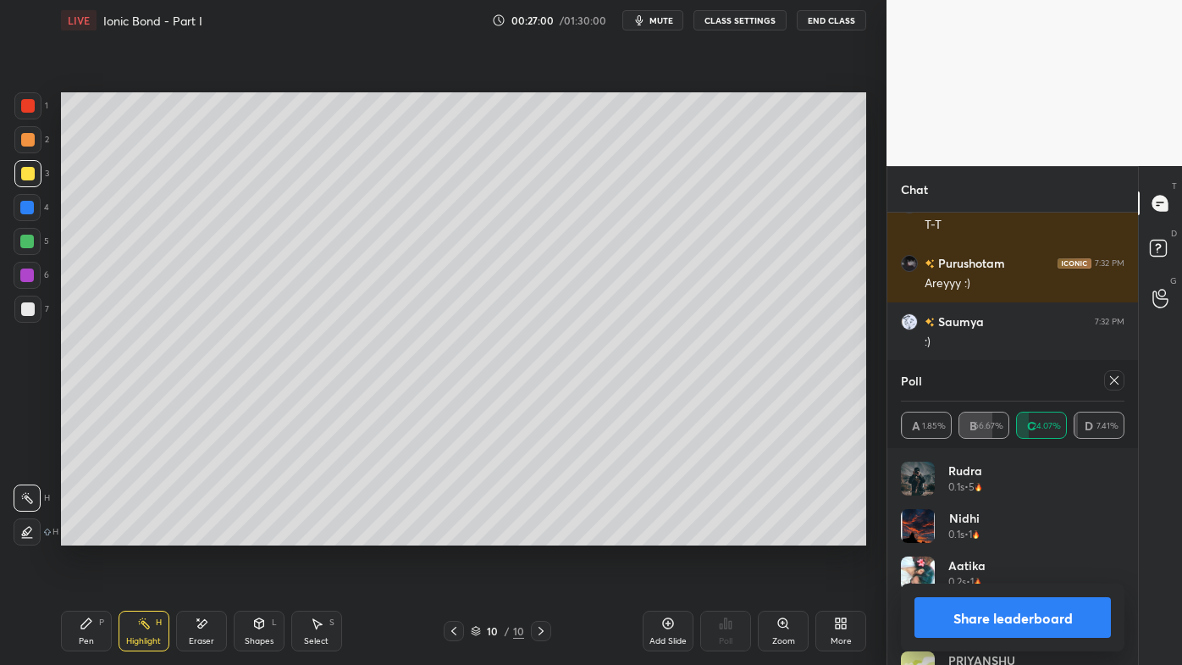
scroll to position [18288, 0]
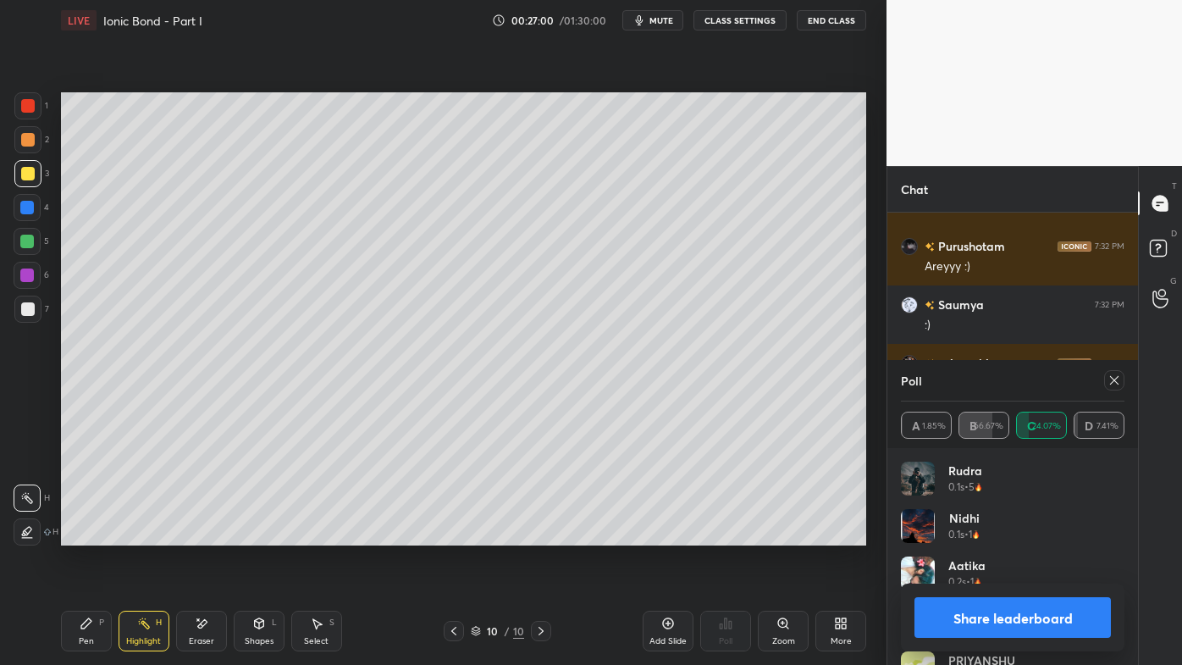
click at [1113, 376] on icon at bounding box center [1115, 380] width 14 height 14
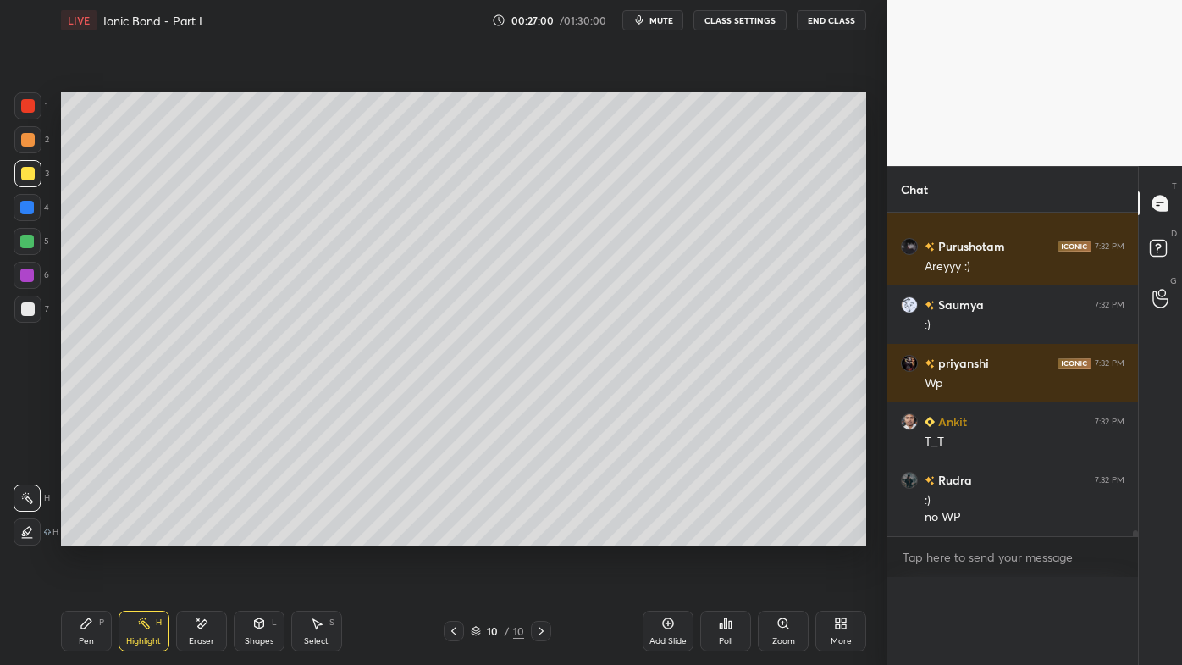
scroll to position [0, 4]
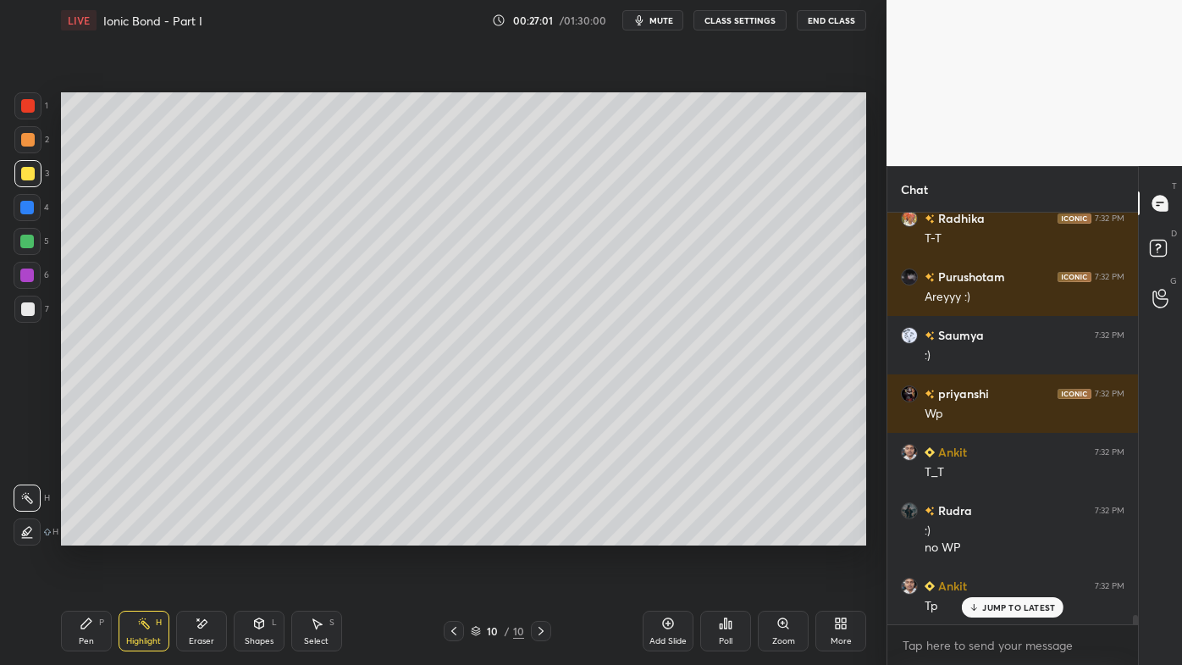
click at [137, 534] on icon at bounding box center [144, 624] width 14 height 14
click at [77, 534] on div "Pen P" at bounding box center [86, 631] width 51 height 41
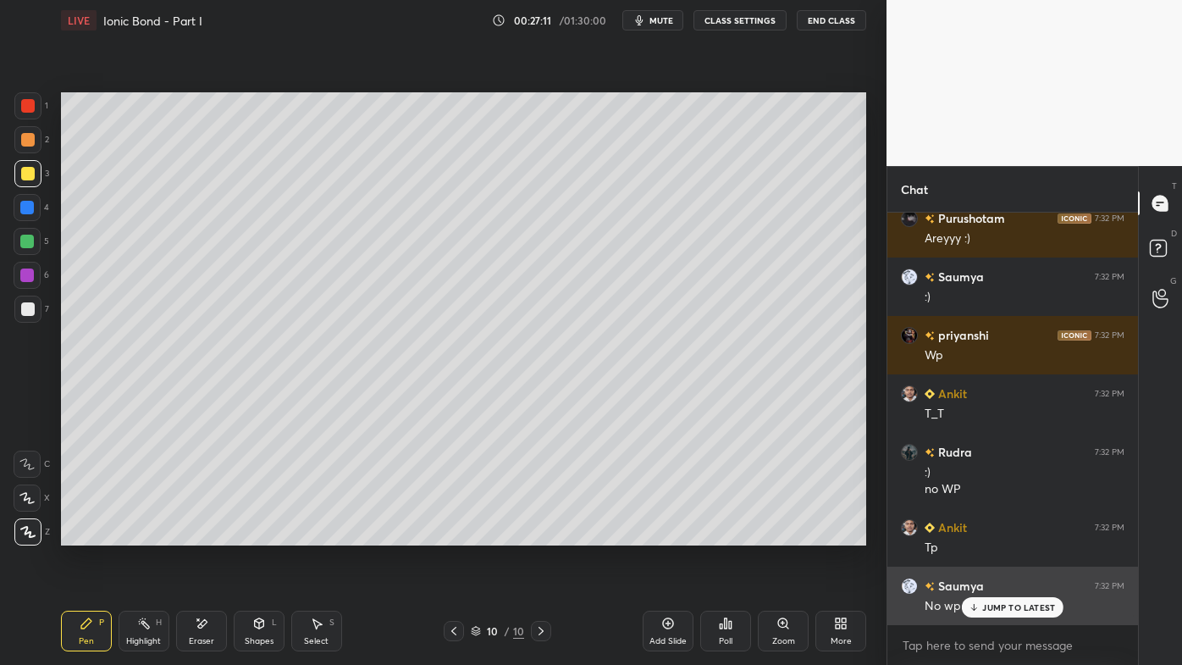
drag, startPoint x: 986, startPoint y: 609, endPoint x: 967, endPoint y: 611, distance: 18.7
click at [985, 534] on p "JUMP TO LATEST" at bounding box center [1018, 607] width 73 height 10
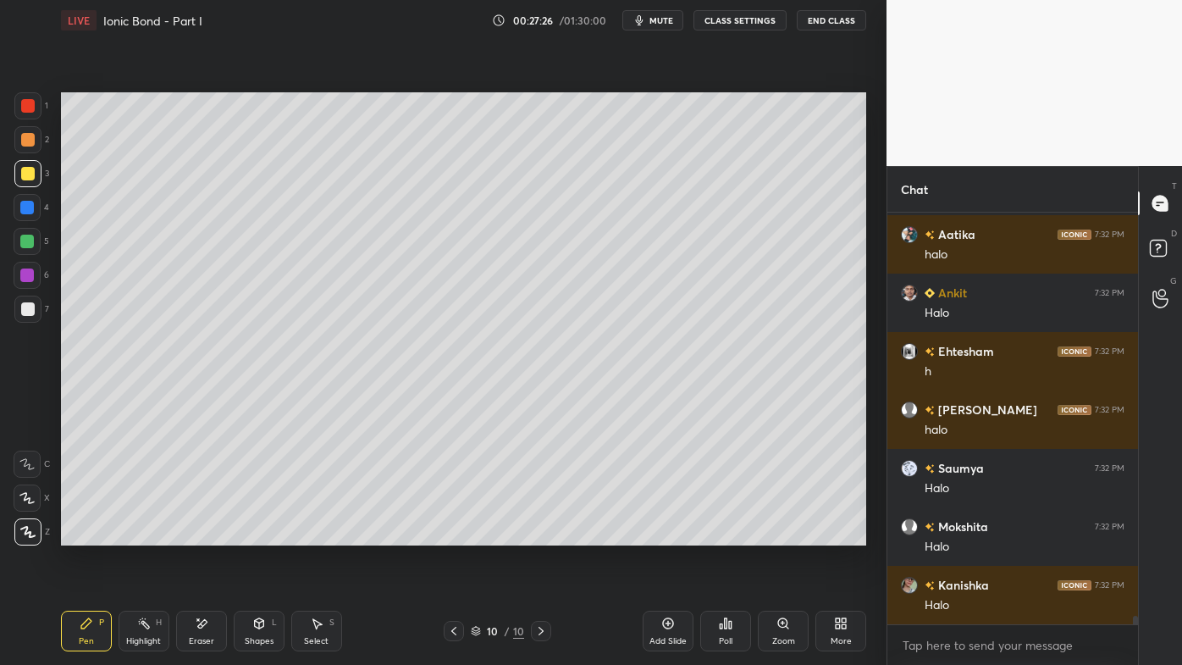
click at [147, 534] on icon at bounding box center [144, 624] width 14 height 14
click at [83, 534] on icon at bounding box center [87, 624] width 14 height 14
drag, startPoint x: 31, startPoint y: 142, endPoint x: 54, endPoint y: 138, distance: 23.3
click at [34, 141] on div at bounding box center [27, 139] width 27 height 27
drag, startPoint x: 142, startPoint y: 628, endPoint x: 191, endPoint y: 549, distance: 92.4
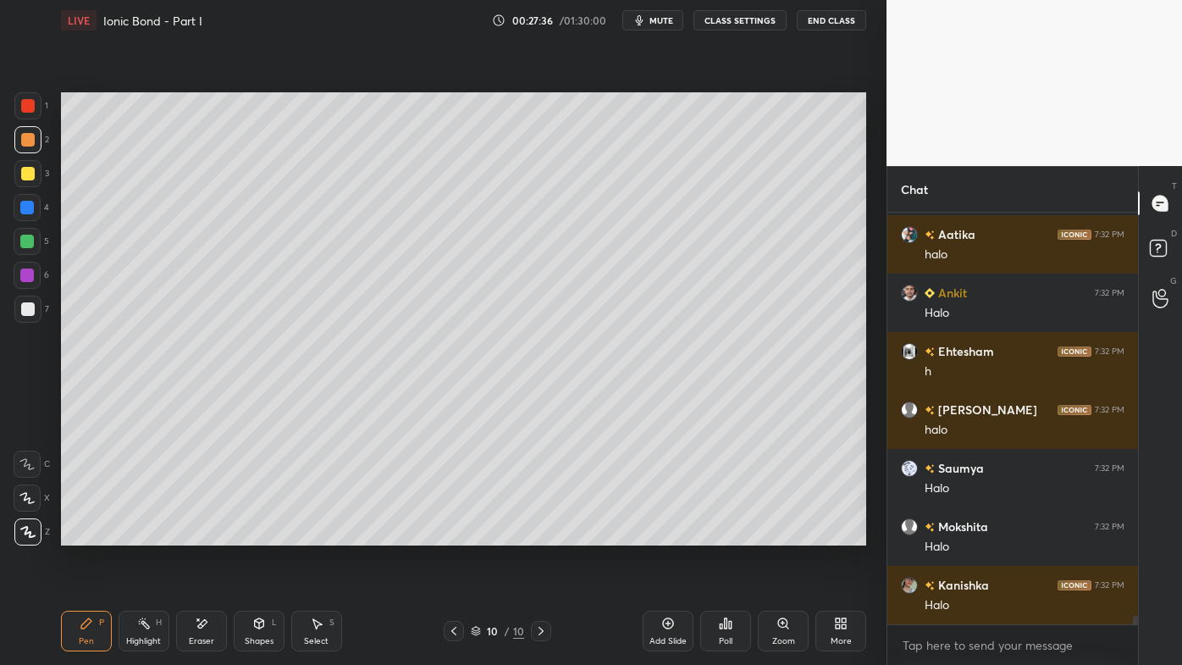
click at [145, 534] on icon at bounding box center [144, 624] width 14 height 14
click at [449, 534] on icon at bounding box center [454, 631] width 14 height 14
click at [451, 534] on icon at bounding box center [454, 631] width 14 height 14
click at [542, 534] on icon at bounding box center [541, 631] width 14 height 14
drag, startPoint x: 543, startPoint y: 629, endPoint x: 529, endPoint y: 629, distance: 13.5
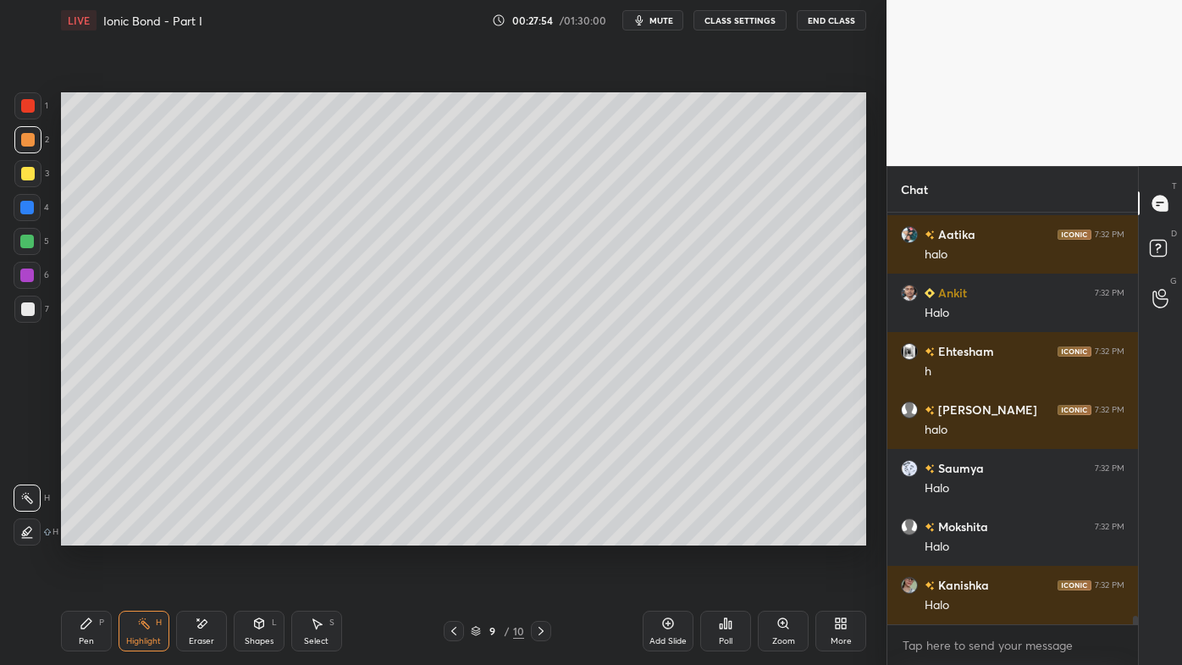
click at [544, 534] on div at bounding box center [541, 631] width 20 height 20
click at [89, 534] on icon at bounding box center [87, 624] width 14 height 14
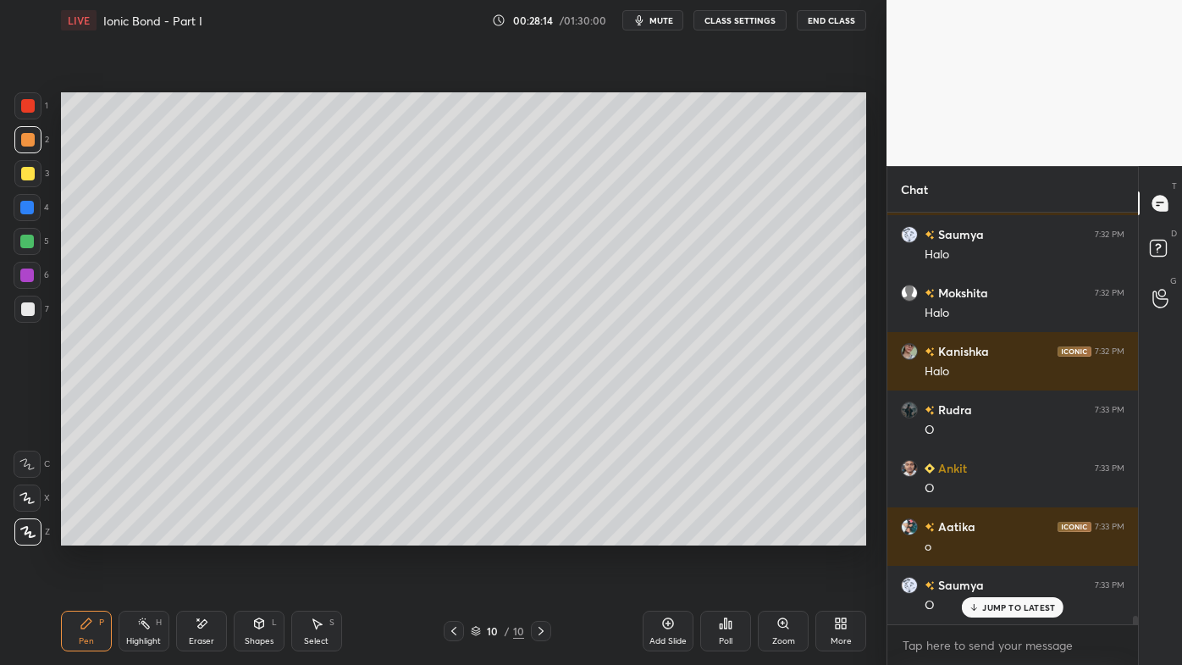
scroll to position [19193, 0]
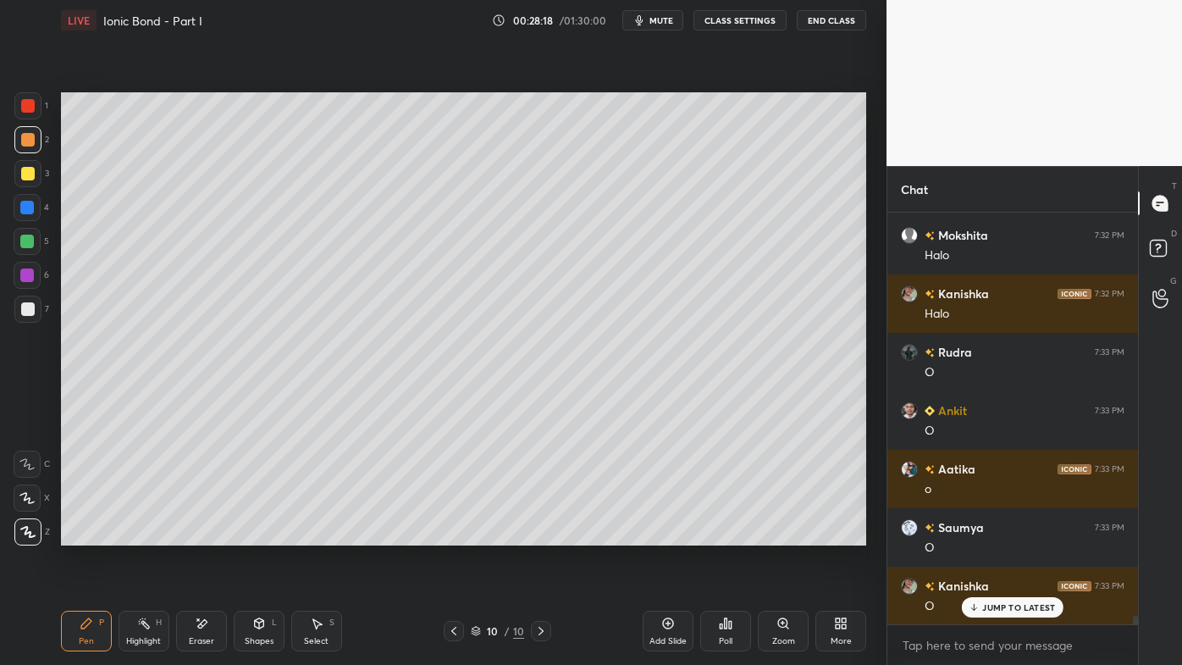
drag, startPoint x: 135, startPoint y: 623, endPoint x: 176, endPoint y: 559, distance: 76.1
click at [135, 534] on div "Highlight H" at bounding box center [144, 631] width 51 height 41
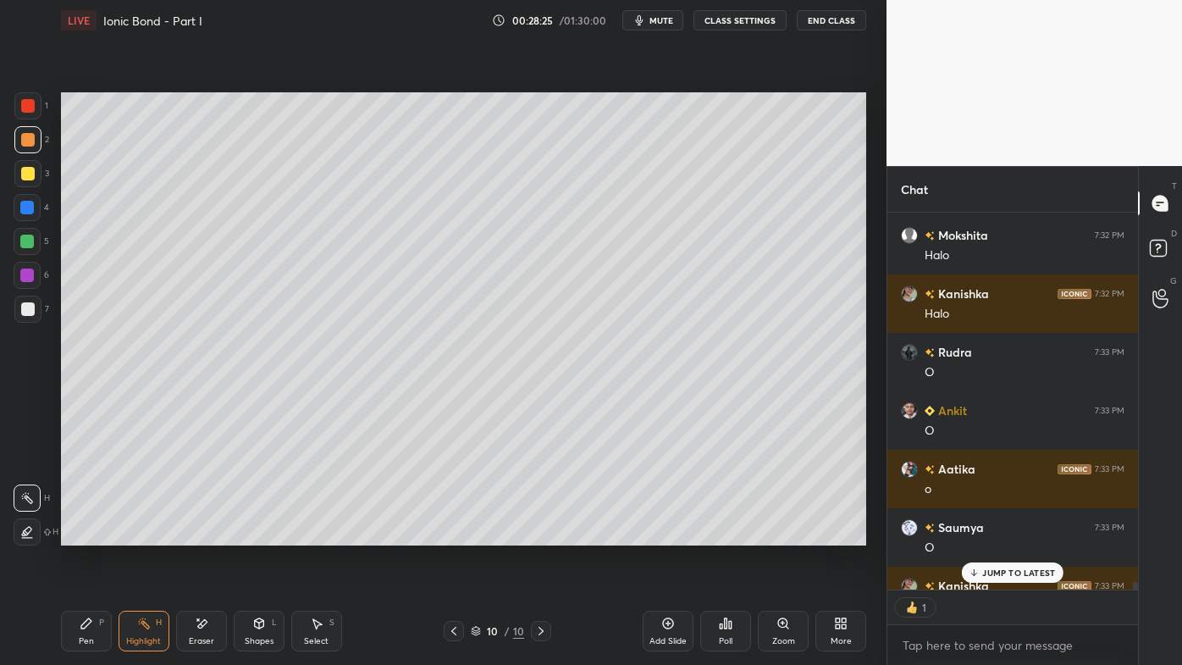
scroll to position [5, 4]
click at [454, 534] on icon at bounding box center [453, 631] width 5 height 8
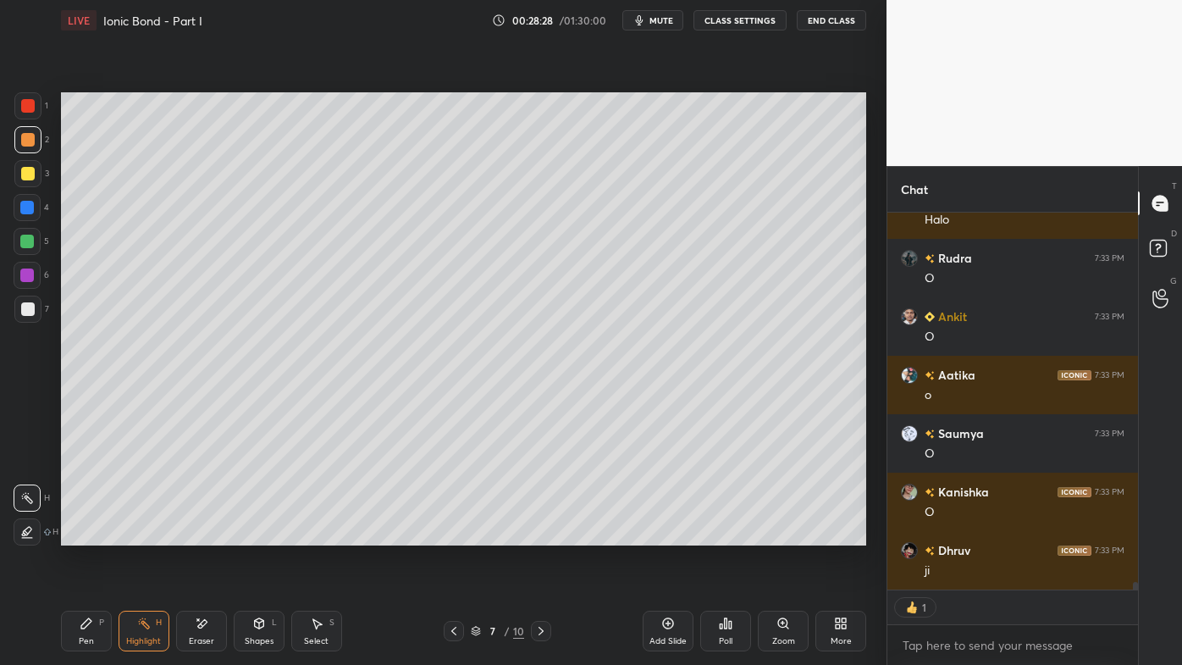
click at [542, 534] on icon at bounding box center [541, 631] width 14 height 14
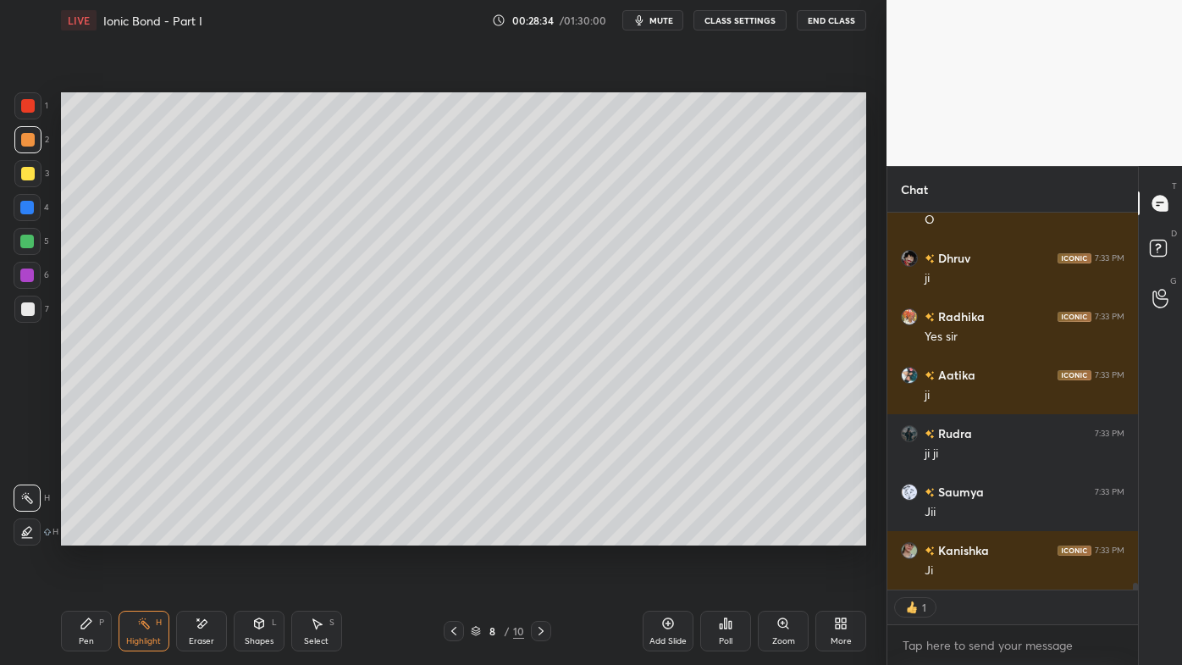
scroll to position [19637, 0]
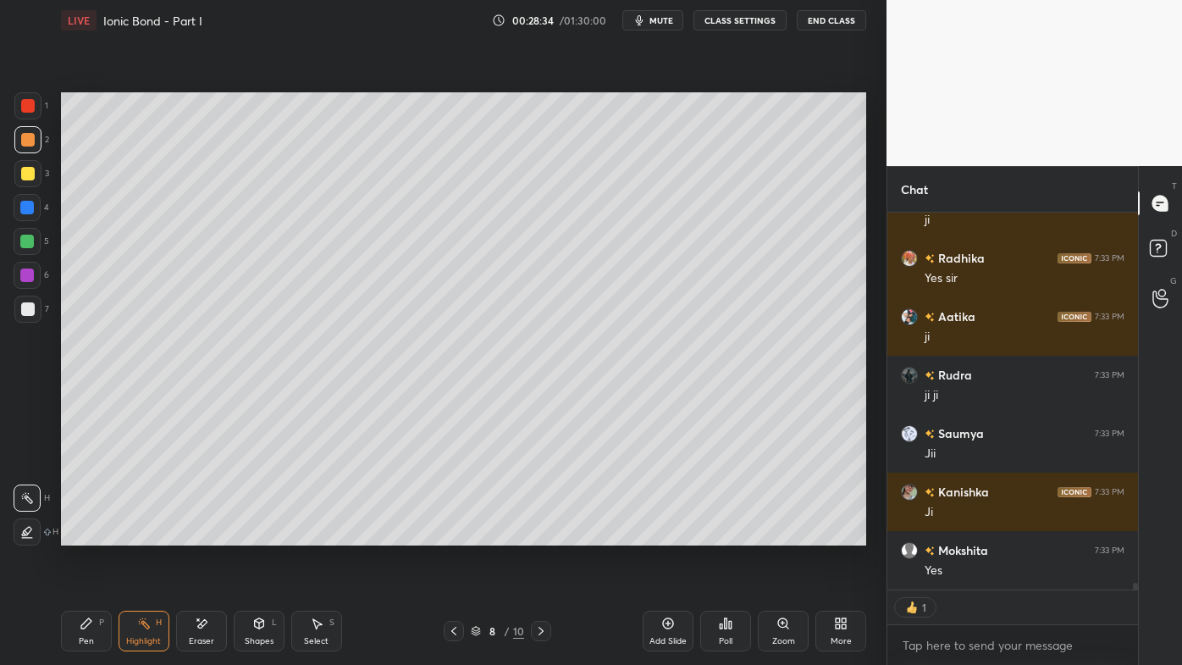
click at [544, 534] on div at bounding box center [541, 631] width 20 height 20
click at [540, 534] on icon at bounding box center [541, 631] width 14 height 14
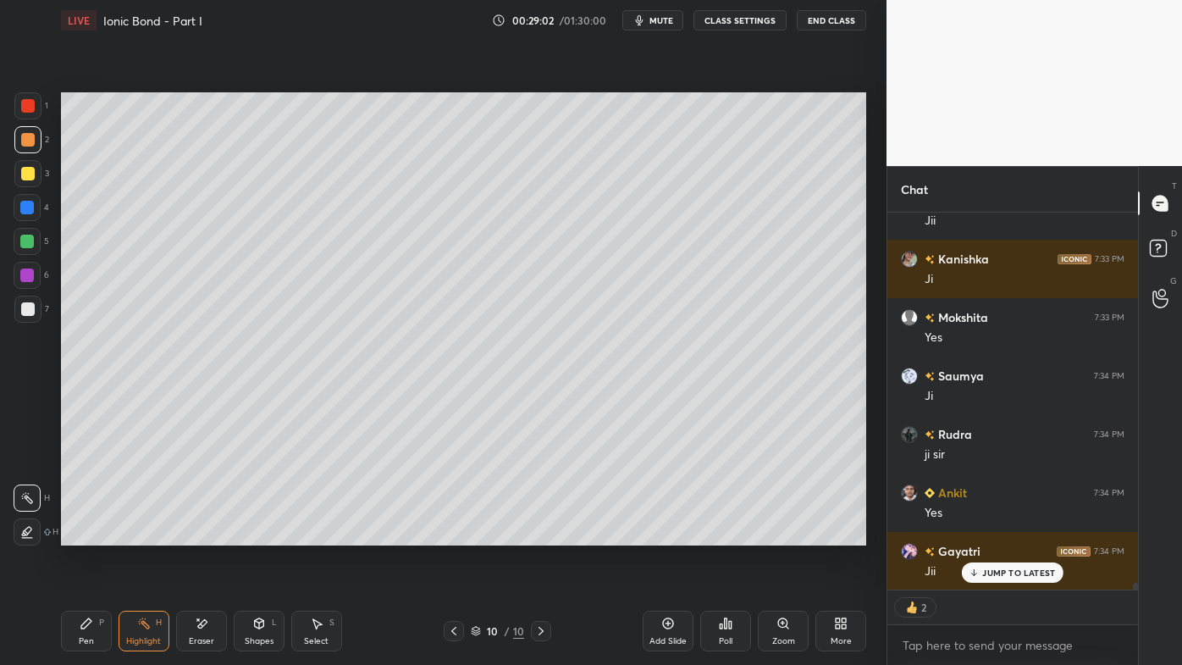
scroll to position [19929, 0]
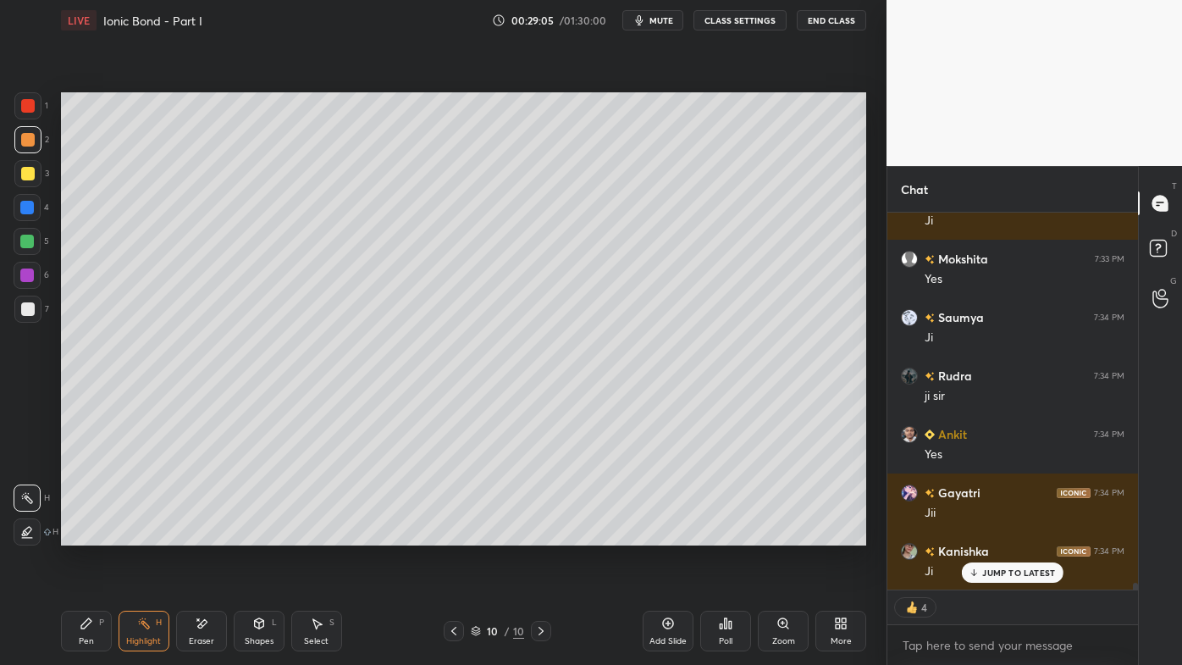
click at [670, 534] on icon at bounding box center [668, 624] width 14 height 14
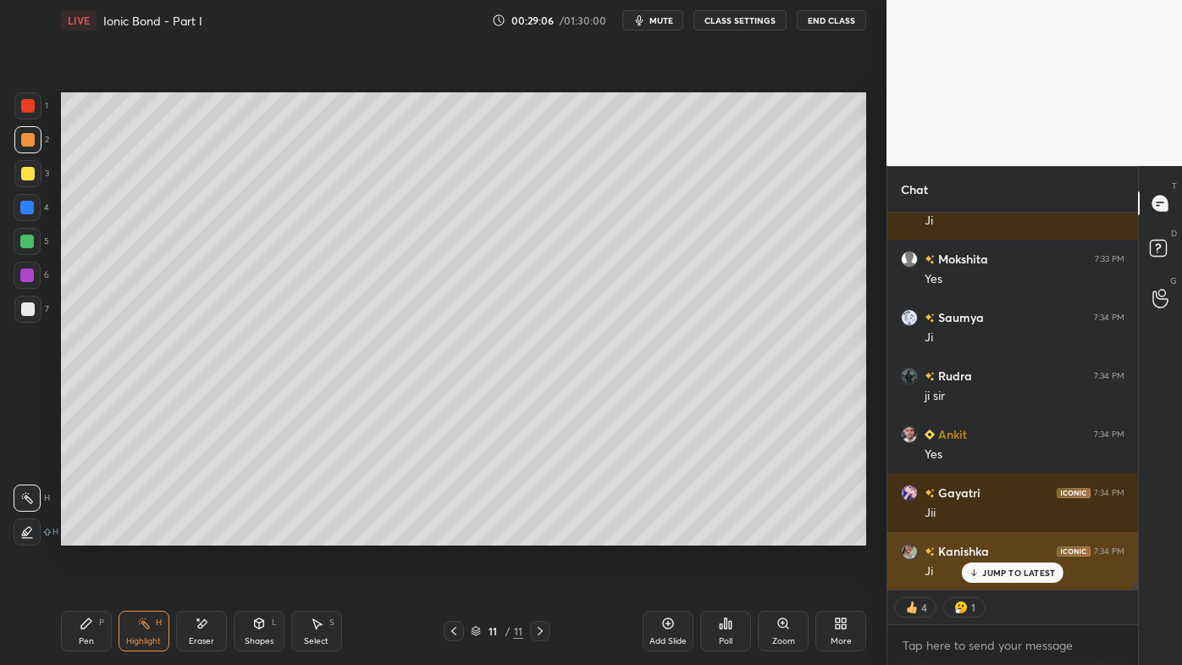
click at [1009, 534] on p "JUMP TO LATEST" at bounding box center [1018, 572] width 73 height 10
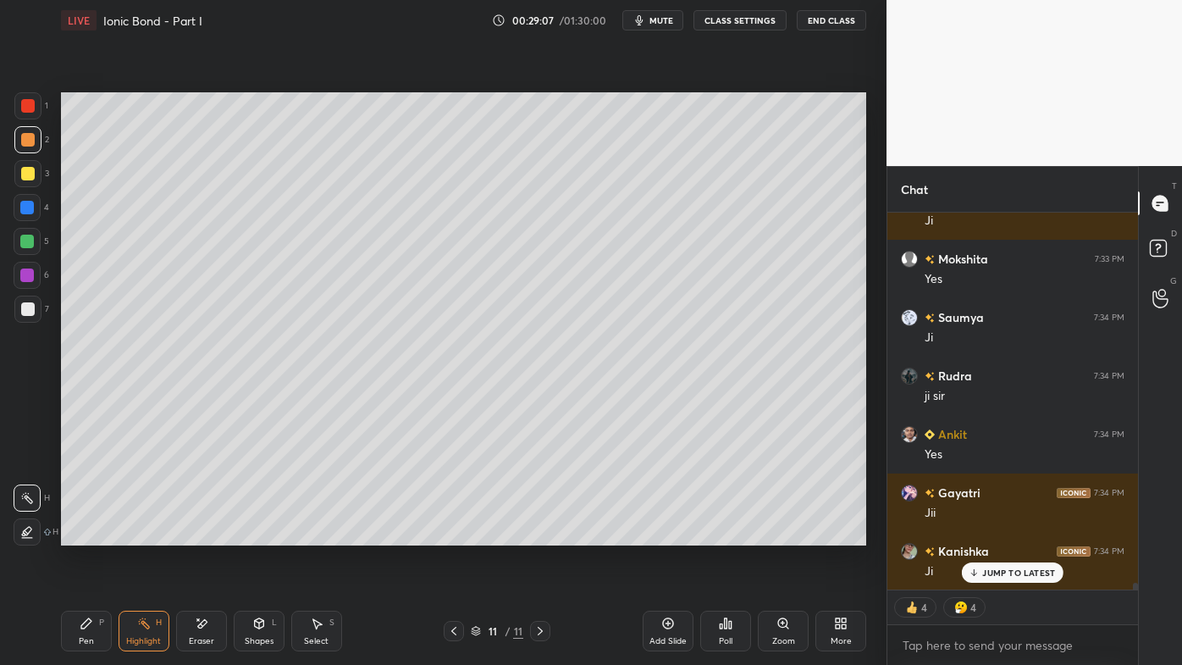
scroll to position [19987, 0]
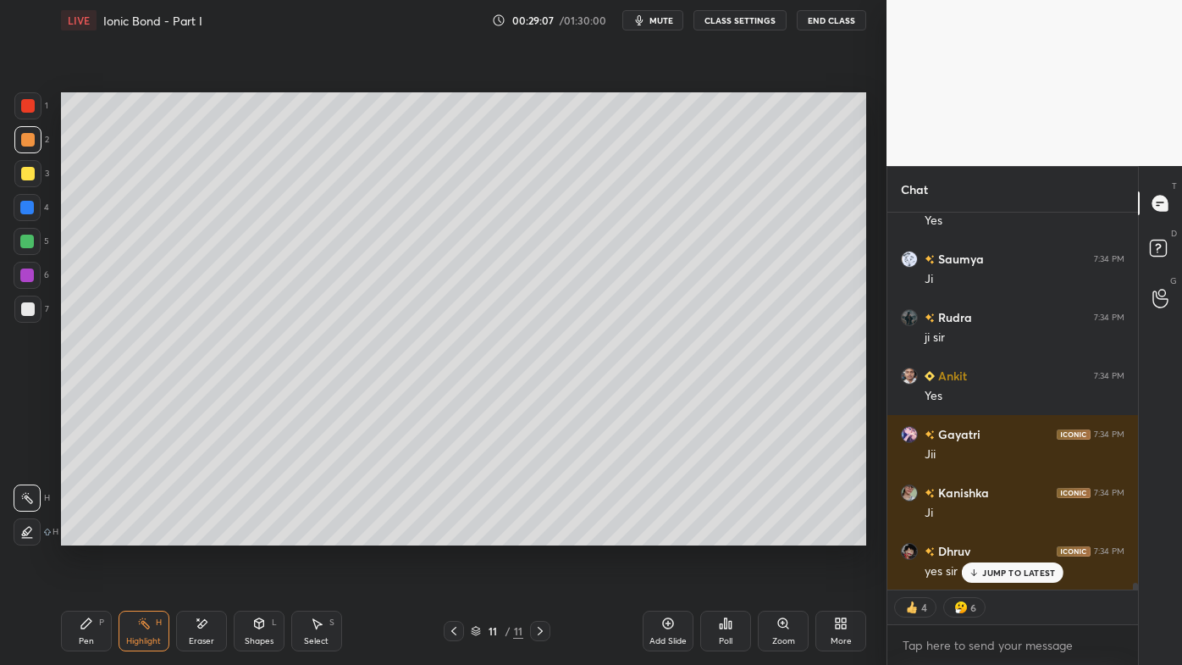
click at [92, 534] on div "Pen P Highlight H Eraser Shapes L Select S 11 / 11 Add Slide Poll Zoom More" at bounding box center [463, 631] width 805 height 68
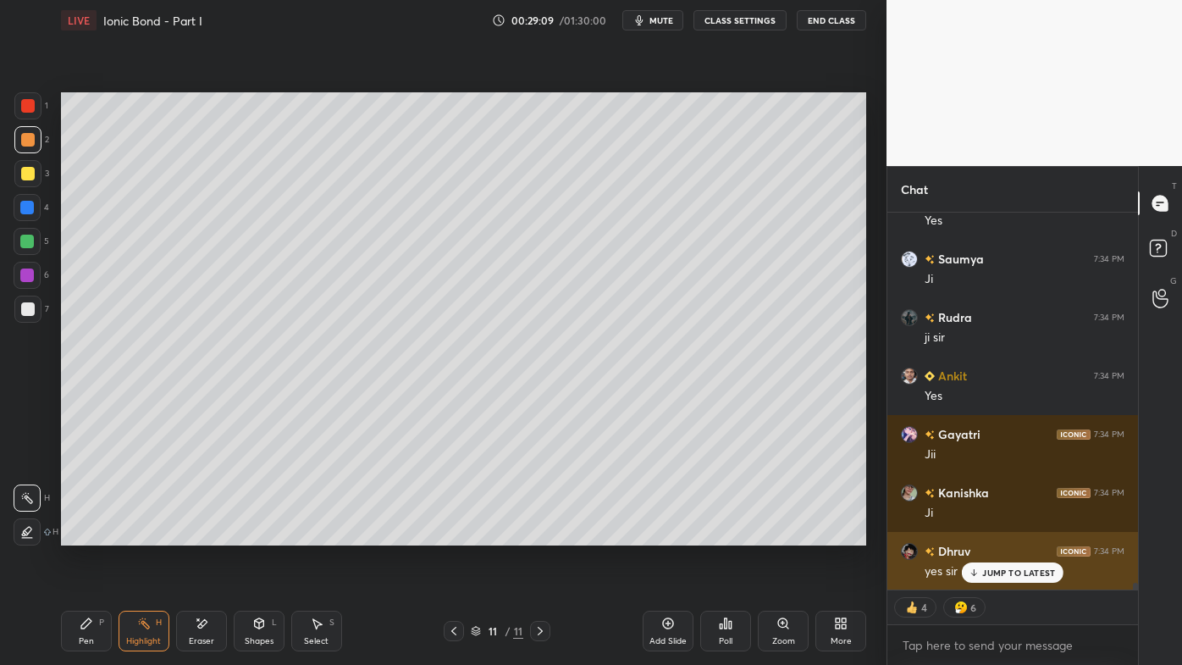
click at [993, 534] on p "JUMP TO LATEST" at bounding box center [1018, 572] width 73 height 10
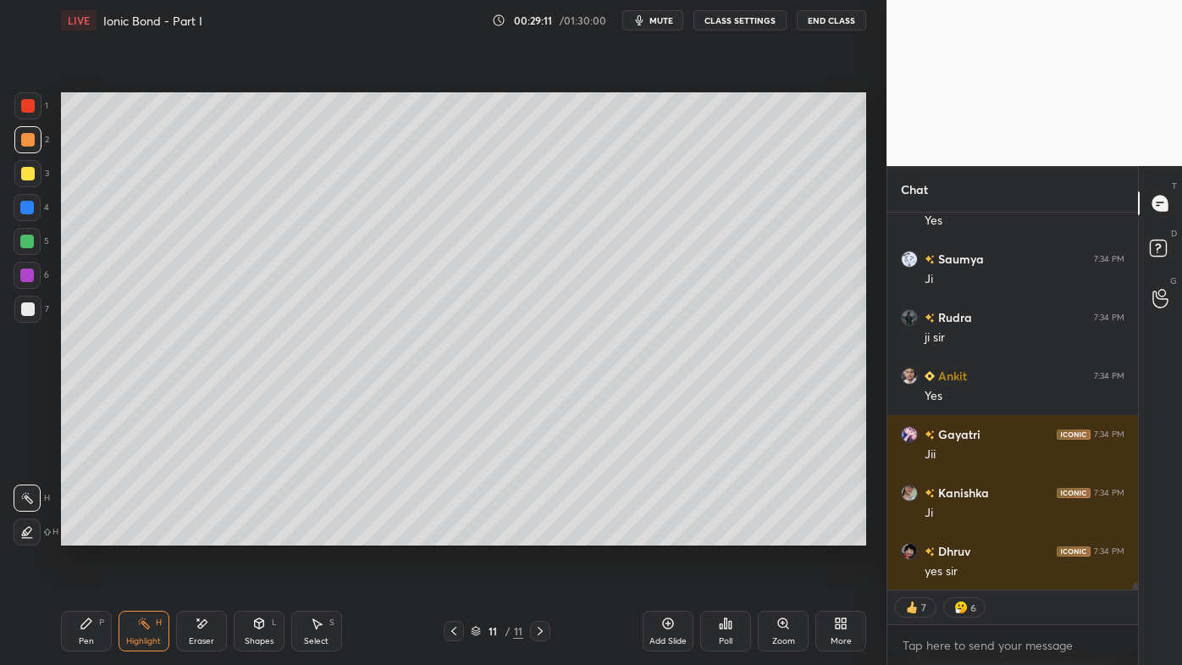
click at [25, 175] on div at bounding box center [28, 174] width 14 height 14
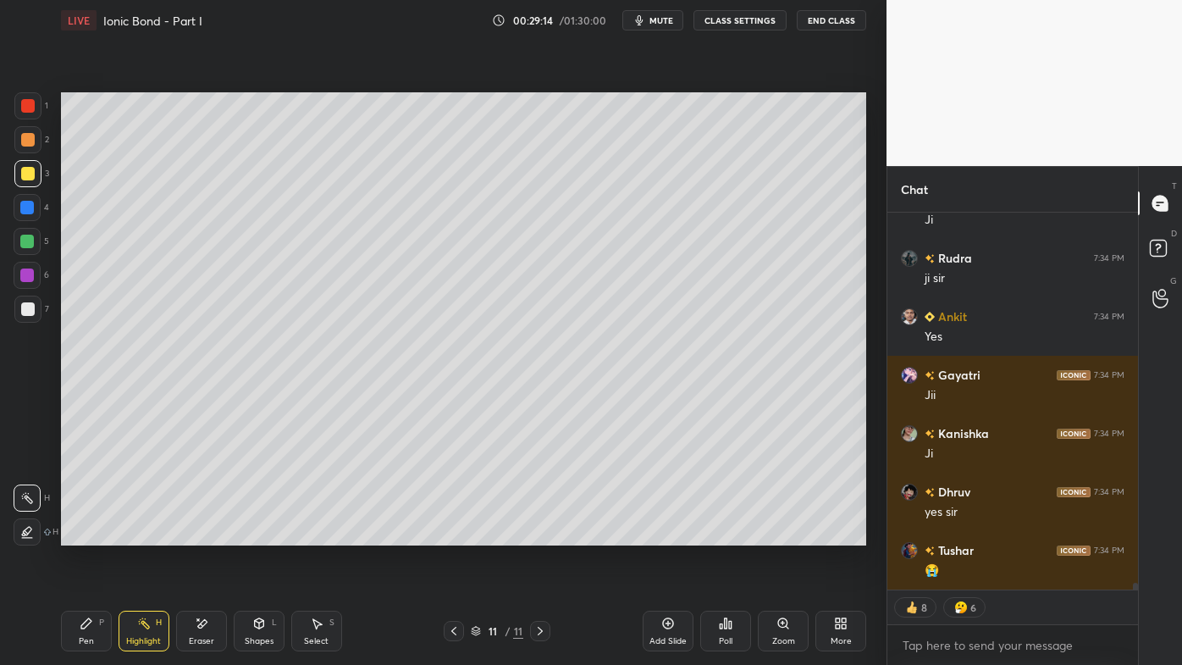
drag, startPoint x: 30, startPoint y: 134, endPoint x: 55, endPoint y: 140, distance: 26.1
click at [30, 135] on div at bounding box center [28, 140] width 14 height 14
drag, startPoint x: 80, startPoint y: 623, endPoint x: 82, endPoint y: 614, distance: 9.5
click at [81, 534] on icon at bounding box center [87, 624] width 14 height 14
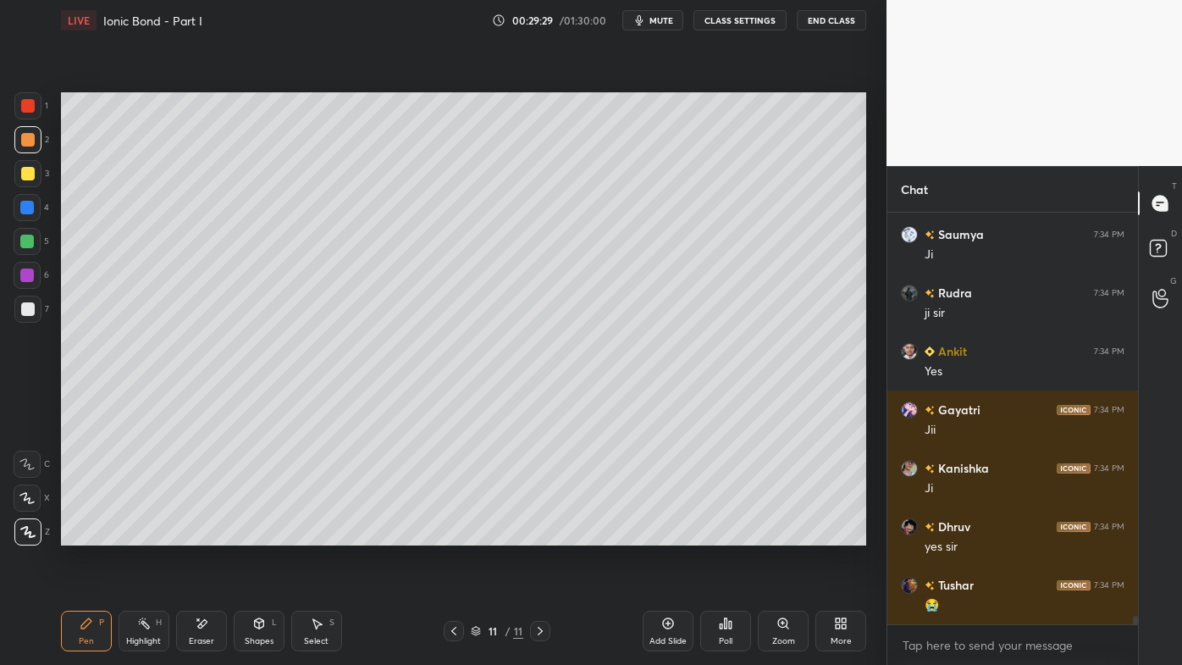
scroll to position [20070, 0]
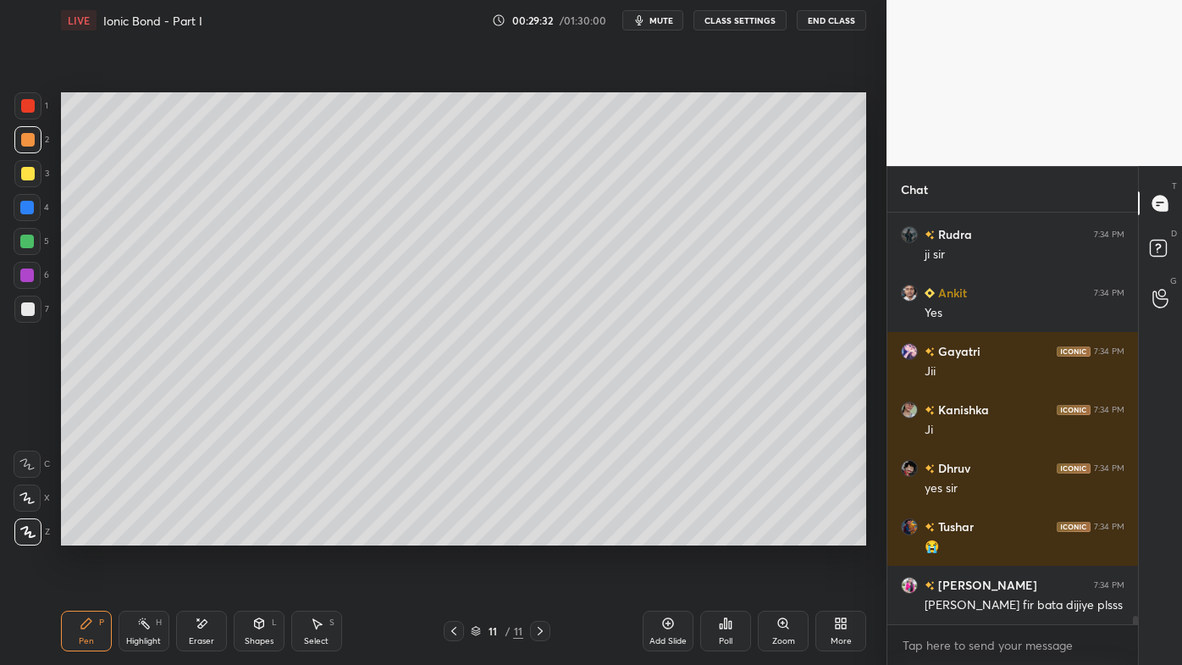
drag, startPoint x: 451, startPoint y: 629, endPoint x: 440, endPoint y: 635, distance: 12.5
click at [453, 534] on icon at bounding box center [454, 631] width 14 height 14
drag, startPoint x: 151, startPoint y: 623, endPoint x: 163, endPoint y: 556, distance: 68.8
click at [147, 534] on div "Highlight H" at bounding box center [144, 631] width 51 height 41
click at [546, 534] on div at bounding box center [540, 631] width 20 height 20
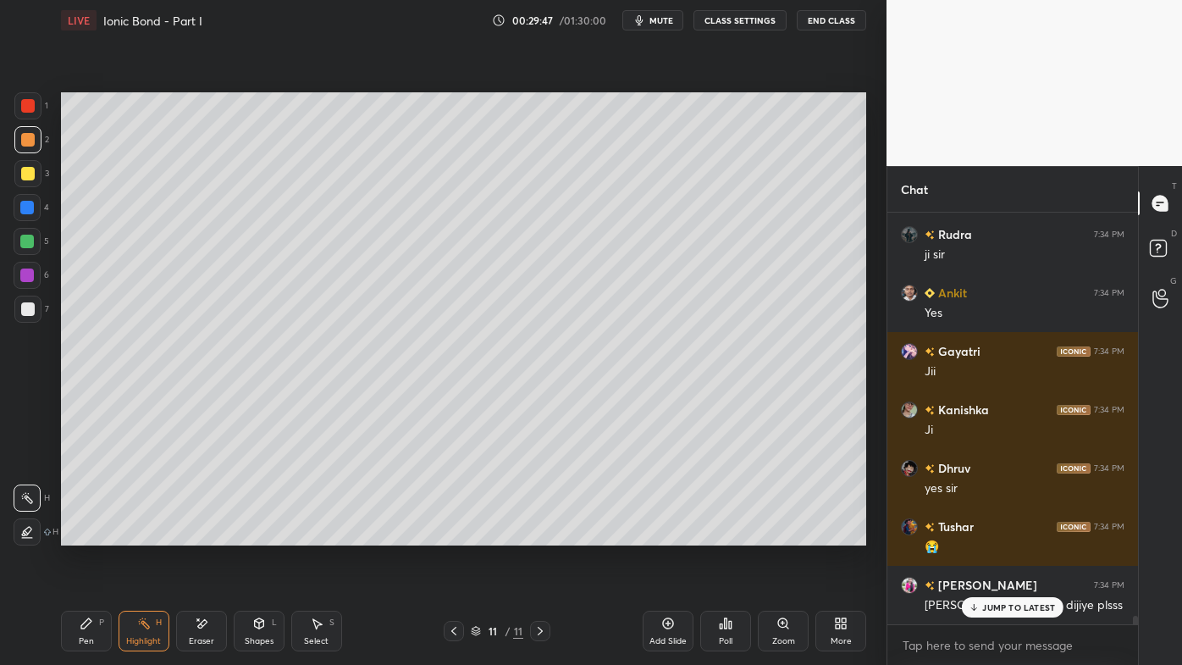
scroll to position [20128, 0]
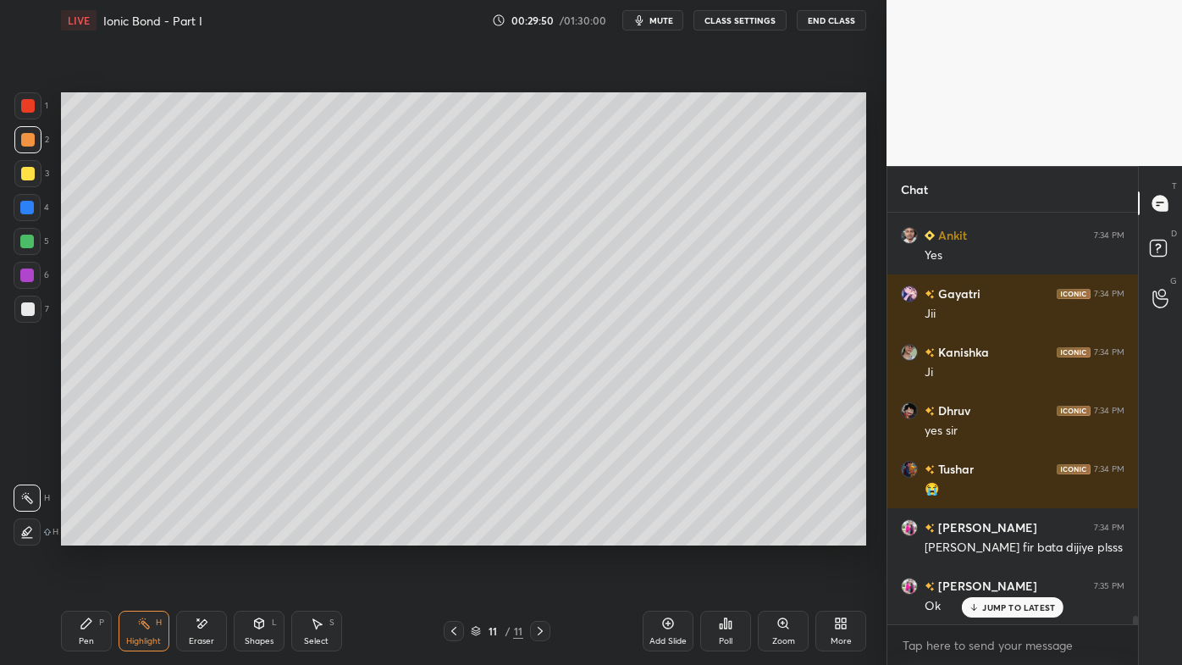
drag, startPoint x: 86, startPoint y: 623, endPoint x: 102, endPoint y: 574, distance: 52.0
click at [81, 534] on icon at bounding box center [87, 624] width 14 height 14
click at [73, 534] on div "Pen P" at bounding box center [86, 631] width 51 height 41
drag, startPoint x: 198, startPoint y: 619, endPoint x: 217, endPoint y: 569, distance: 53.3
click at [203, 534] on div "Eraser" at bounding box center [201, 631] width 51 height 41
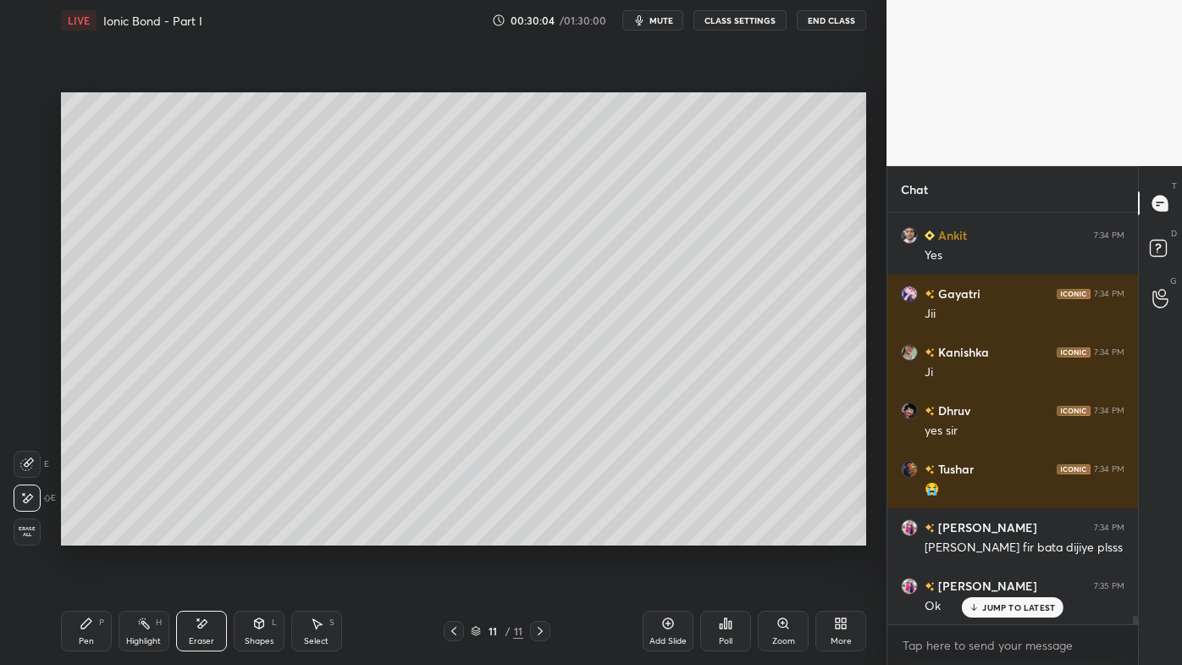
drag, startPoint x: 83, startPoint y: 624, endPoint x: 83, endPoint y: 609, distance: 15.2
click at [83, 534] on icon at bounding box center [87, 624] width 14 height 14
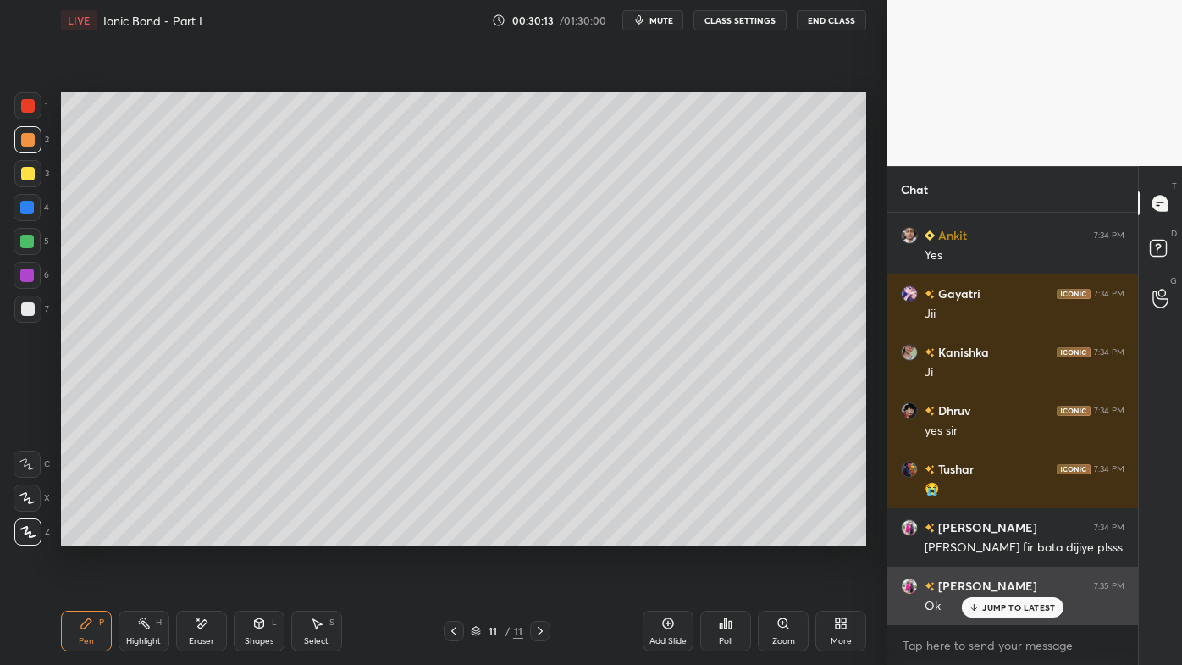
click at [991, 534] on div "JUMP TO LATEST" at bounding box center [1013, 607] width 102 height 20
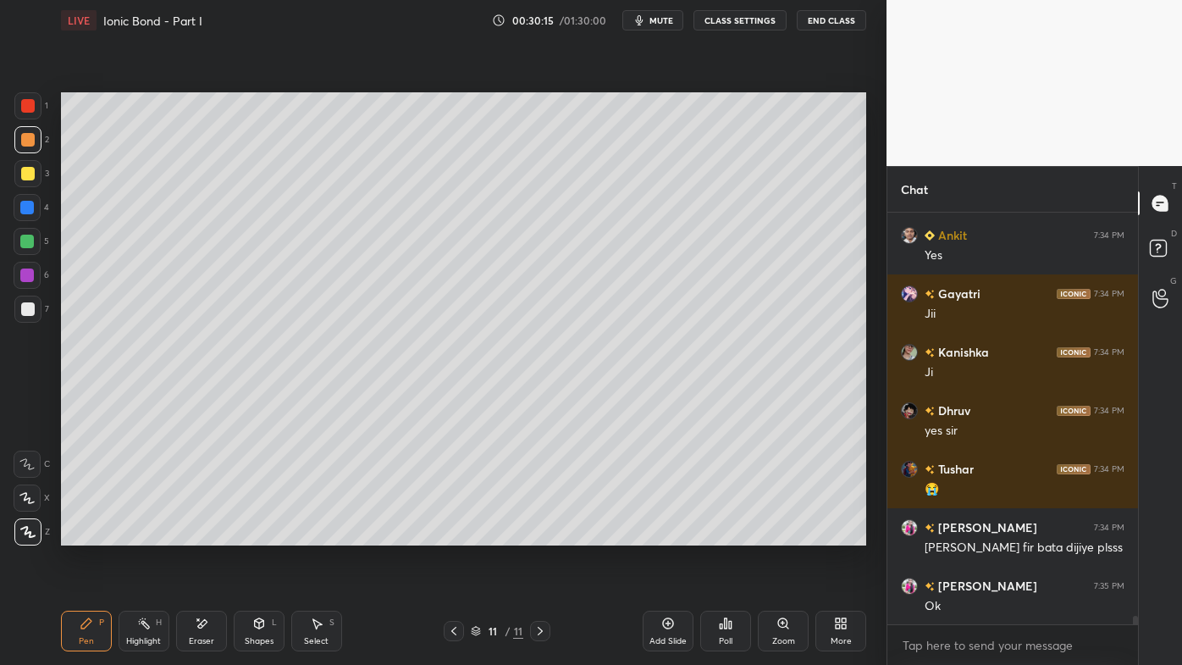
scroll to position [20186, 0]
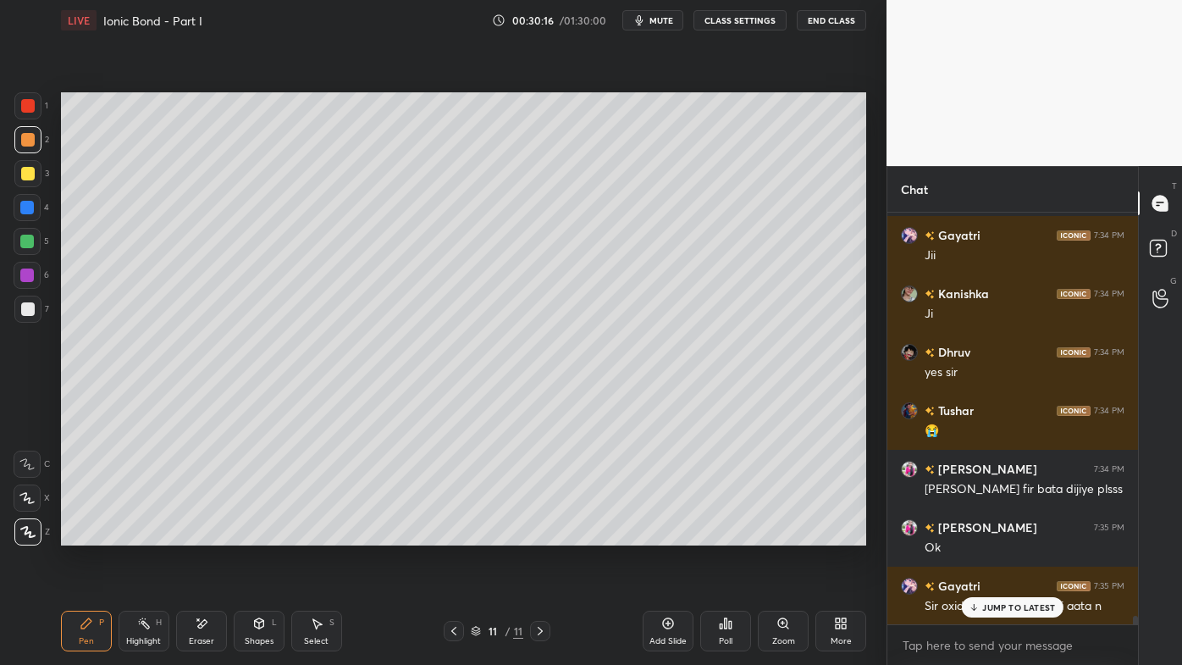
click at [77, 534] on div "Pen P" at bounding box center [86, 631] width 51 height 41
drag, startPoint x: 27, startPoint y: 306, endPoint x: 48, endPoint y: 277, distance: 35.7
click at [28, 304] on div at bounding box center [28, 309] width 14 height 14
drag, startPoint x: 990, startPoint y: 588, endPoint x: 1000, endPoint y: 605, distance: 20.5
click at [999, 534] on div "[PERSON_NAME] 7:33 PM O [PERSON_NAME] 7:33 PM ji Radhika 7:33 PM Yes sir [PERSO…" at bounding box center [1012, 419] width 251 height 412
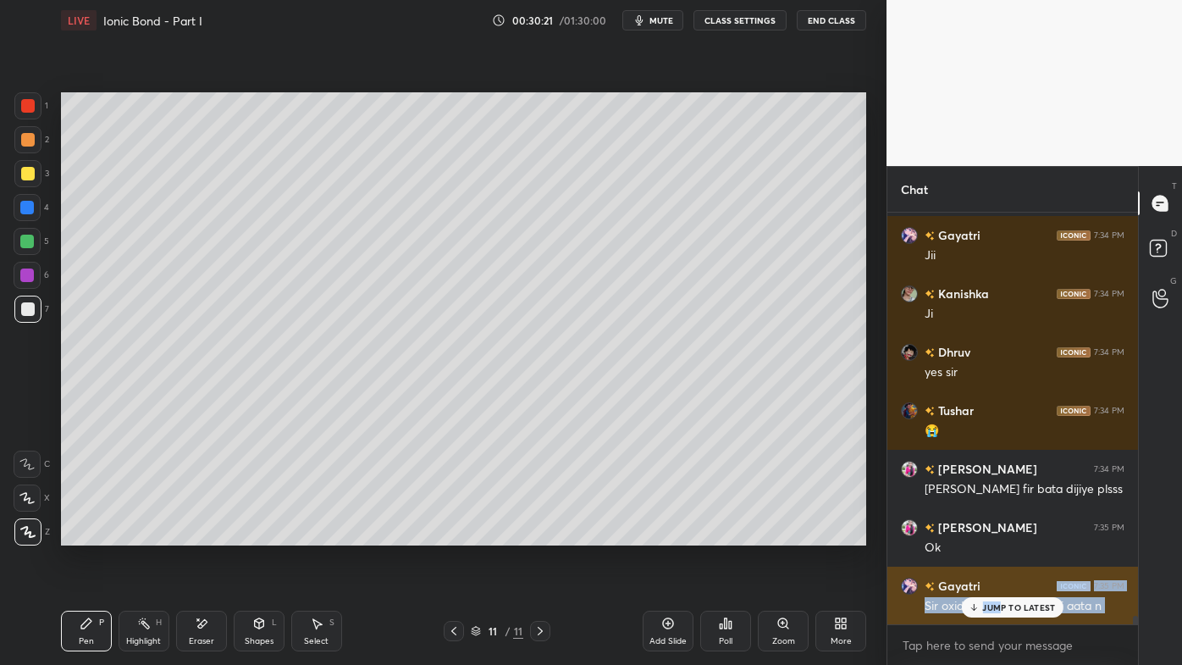
drag, startPoint x: 969, startPoint y: 600, endPoint x: 984, endPoint y: 611, distance: 18.8
click at [968, 534] on div "JUMP TO LATEST" at bounding box center [1013, 607] width 102 height 20
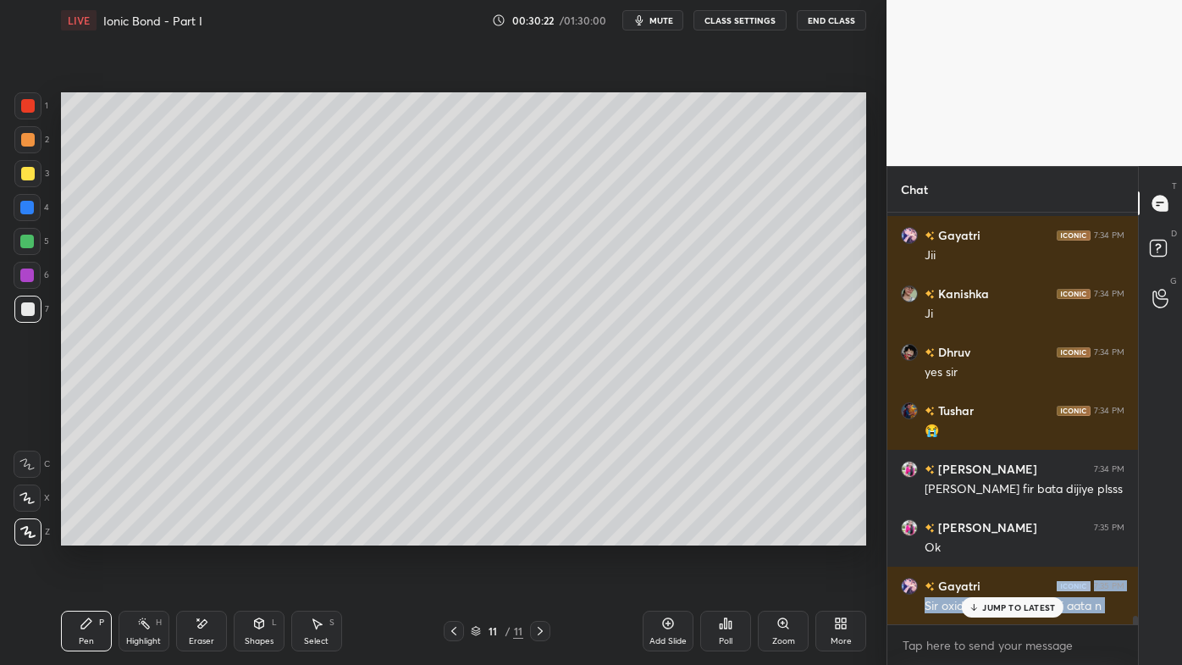
scroll to position [20245, 0]
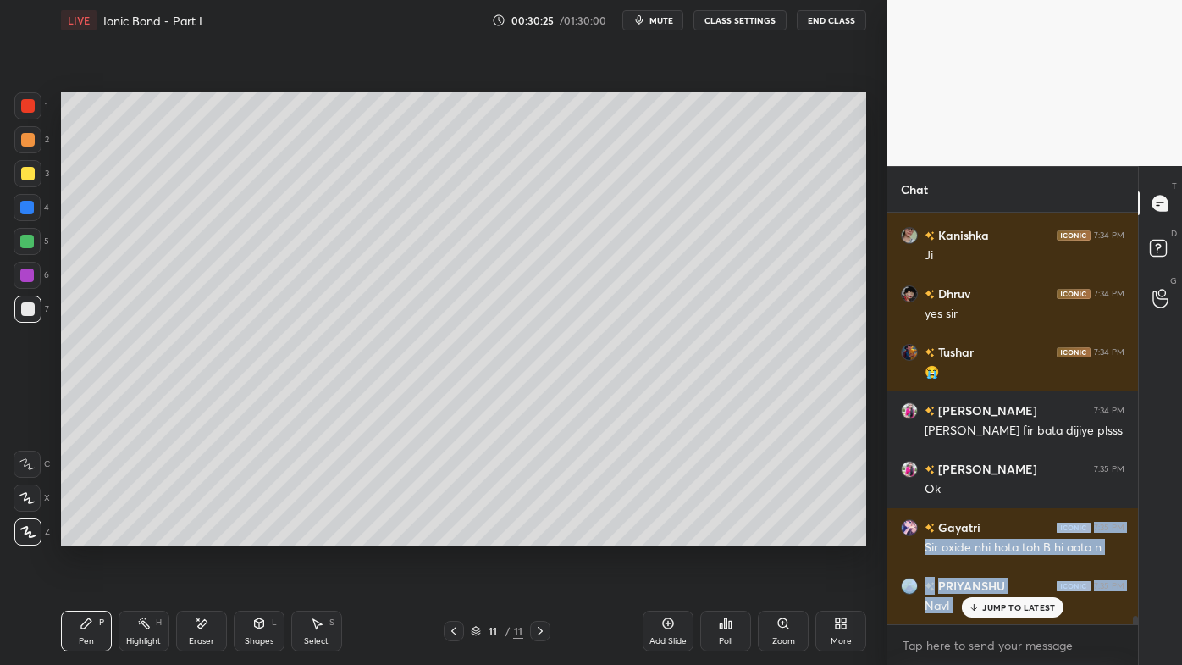
click at [980, 534] on icon at bounding box center [974, 607] width 11 height 10
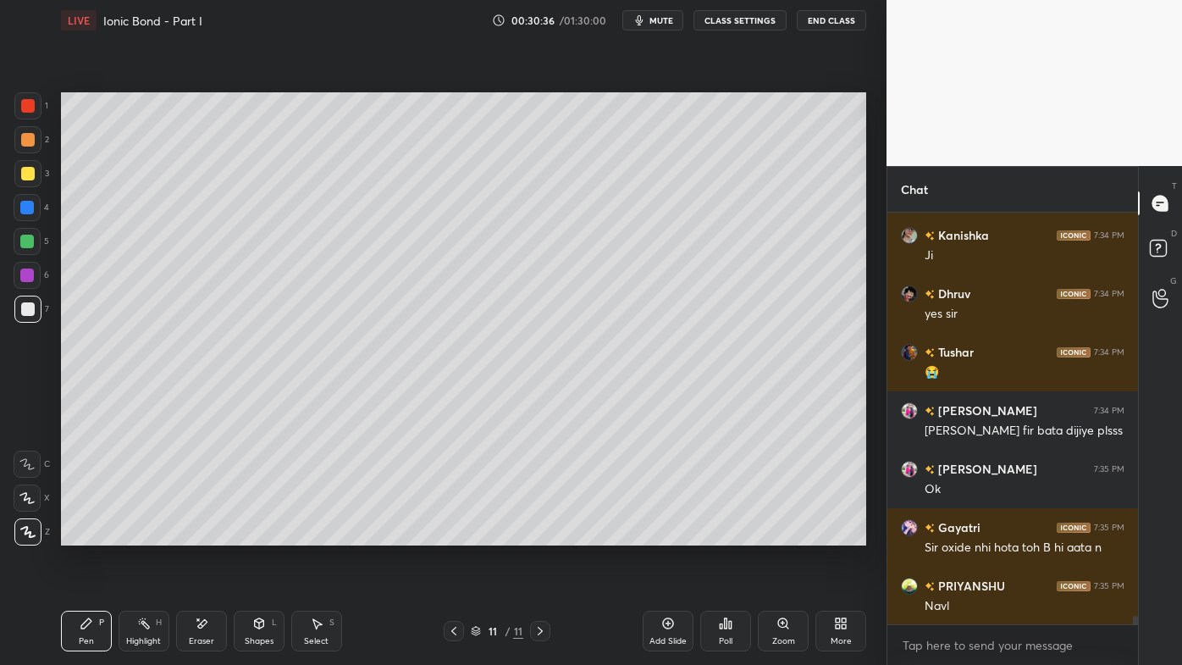
click at [454, 534] on icon at bounding box center [454, 631] width 14 height 14
click at [147, 534] on icon at bounding box center [144, 624] width 14 height 14
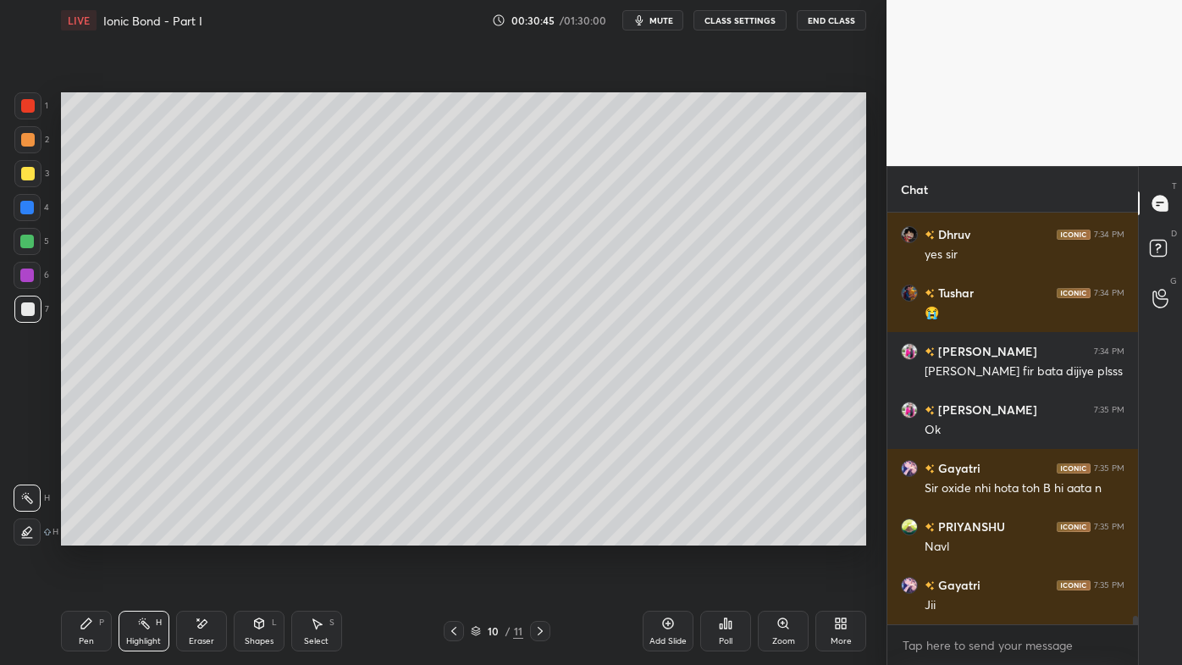
click at [538, 534] on icon at bounding box center [541, 631] width 14 height 14
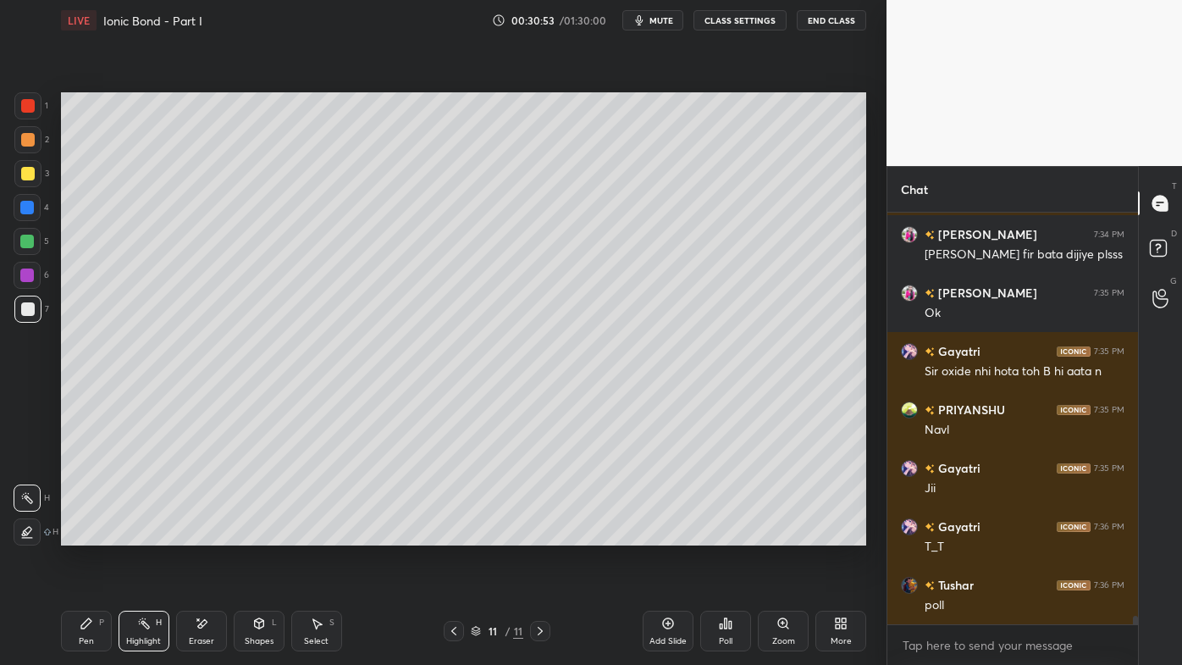
scroll to position [20479, 0]
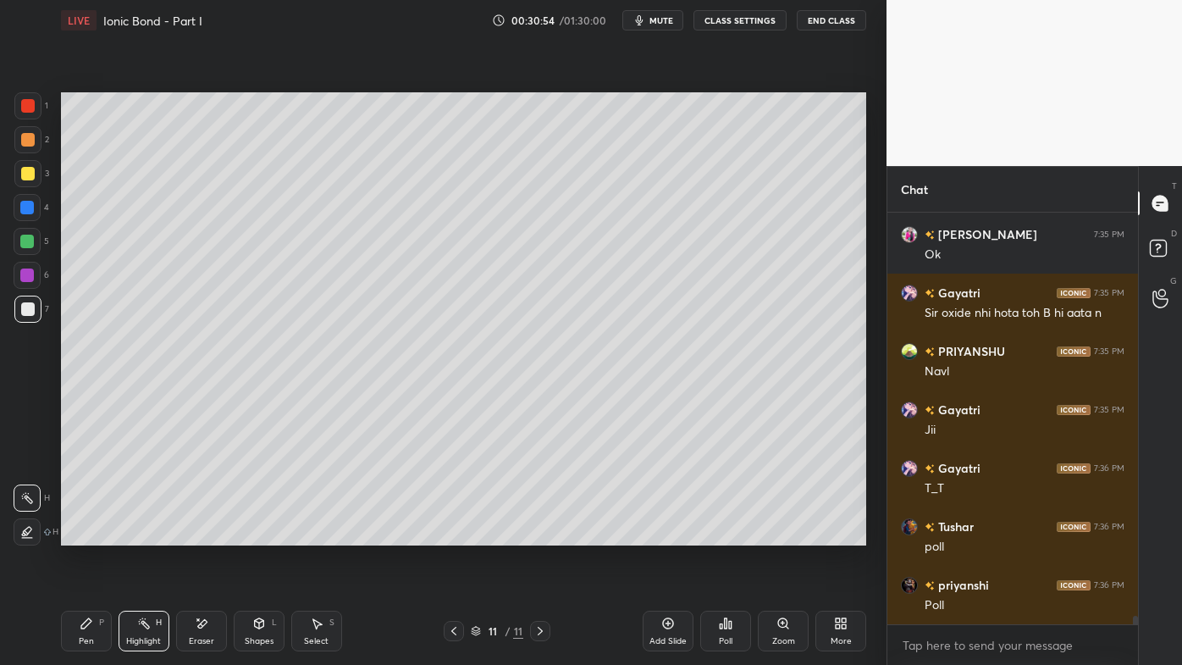
click at [725, 534] on icon at bounding box center [726, 623] width 3 height 10
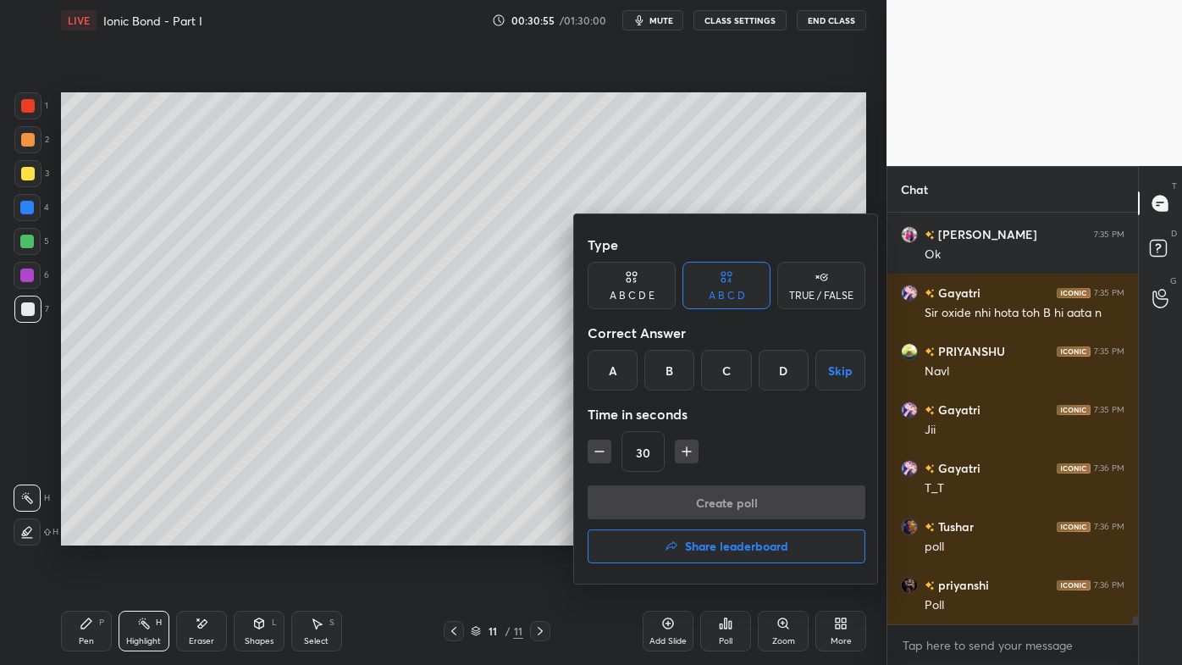
click at [733, 369] on div "C" at bounding box center [726, 370] width 50 height 41
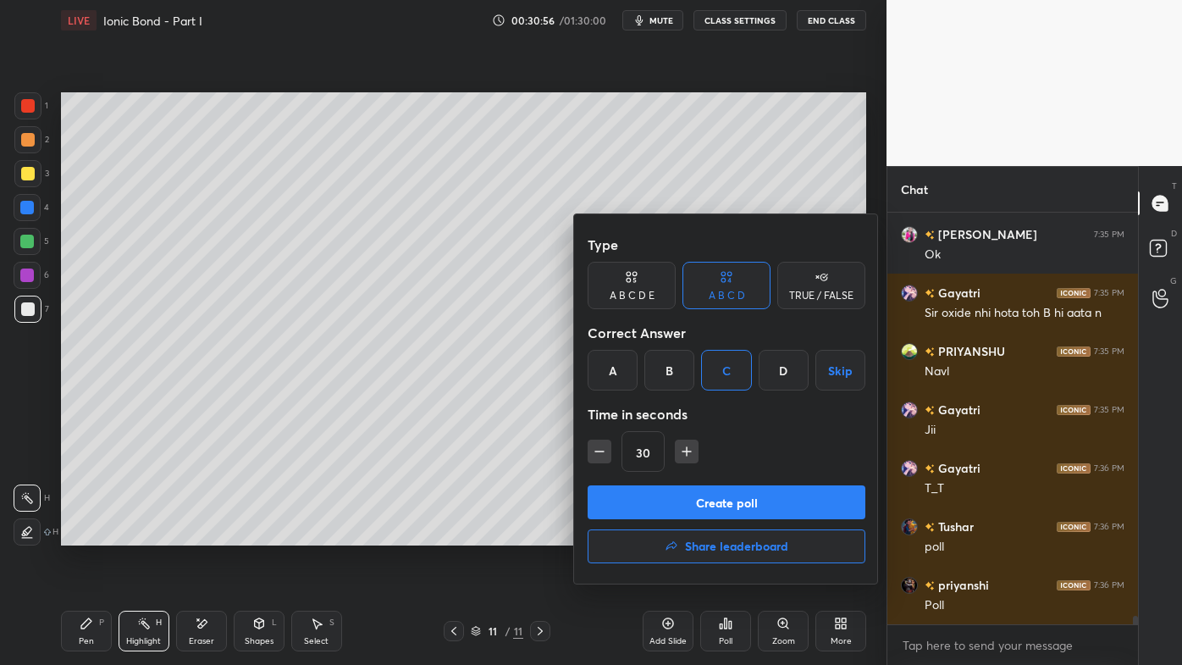
click at [661, 502] on button "Create poll" at bounding box center [727, 502] width 278 height 34
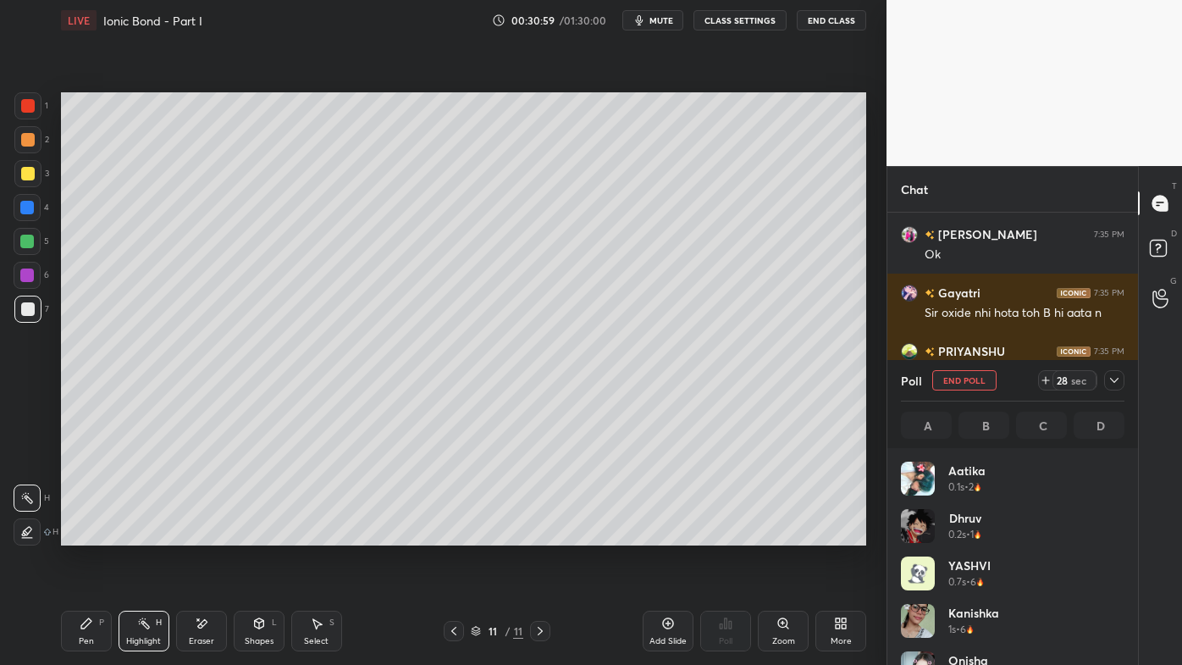
scroll to position [5, 4]
click at [25, 136] on div at bounding box center [28, 140] width 14 height 14
click at [90, 534] on icon at bounding box center [87, 624] width 14 height 14
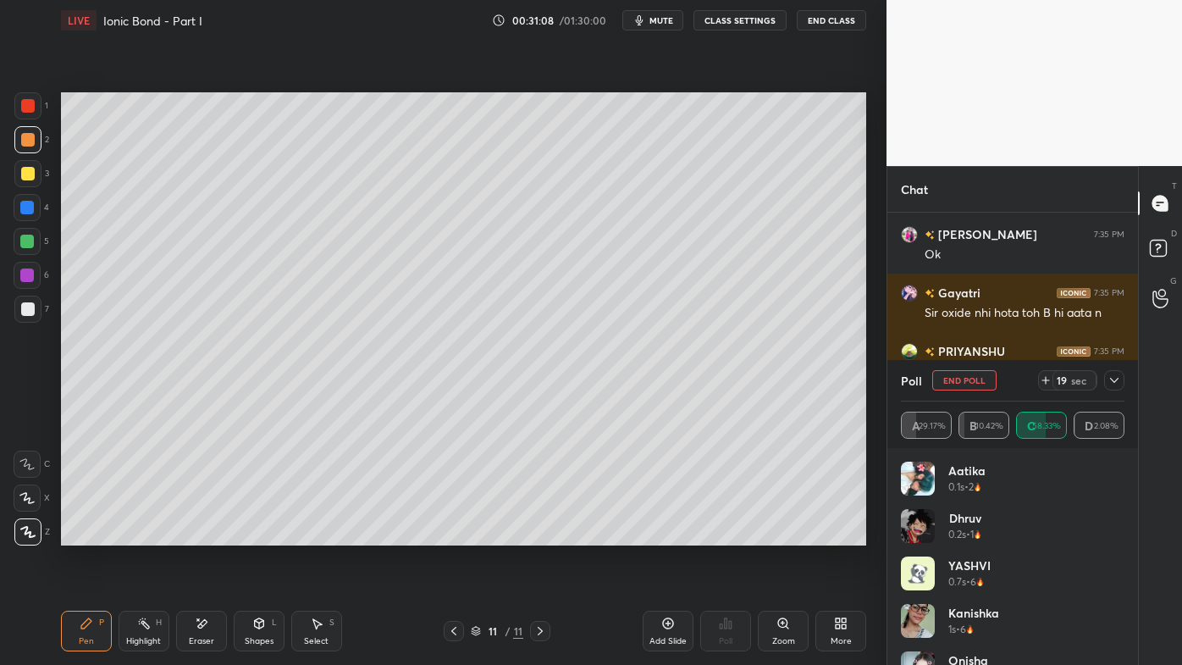
click at [1116, 379] on icon at bounding box center [1115, 380] width 14 height 14
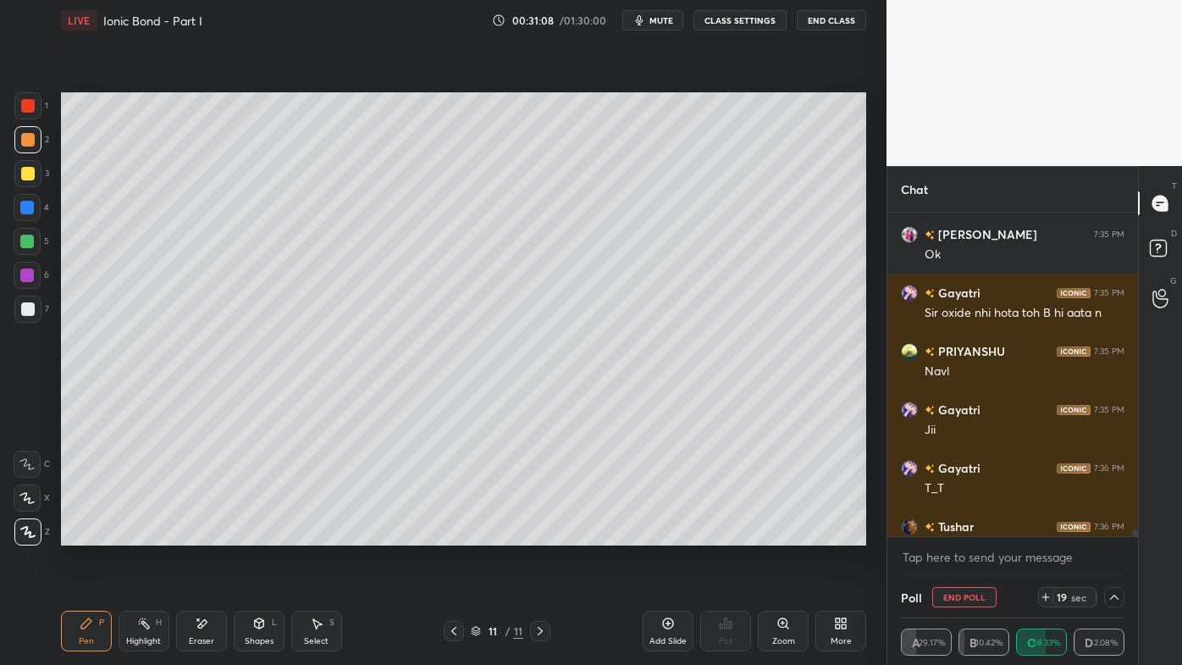
scroll to position [0, 4]
click at [1111, 534] on icon at bounding box center [1115, 597] width 14 height 14
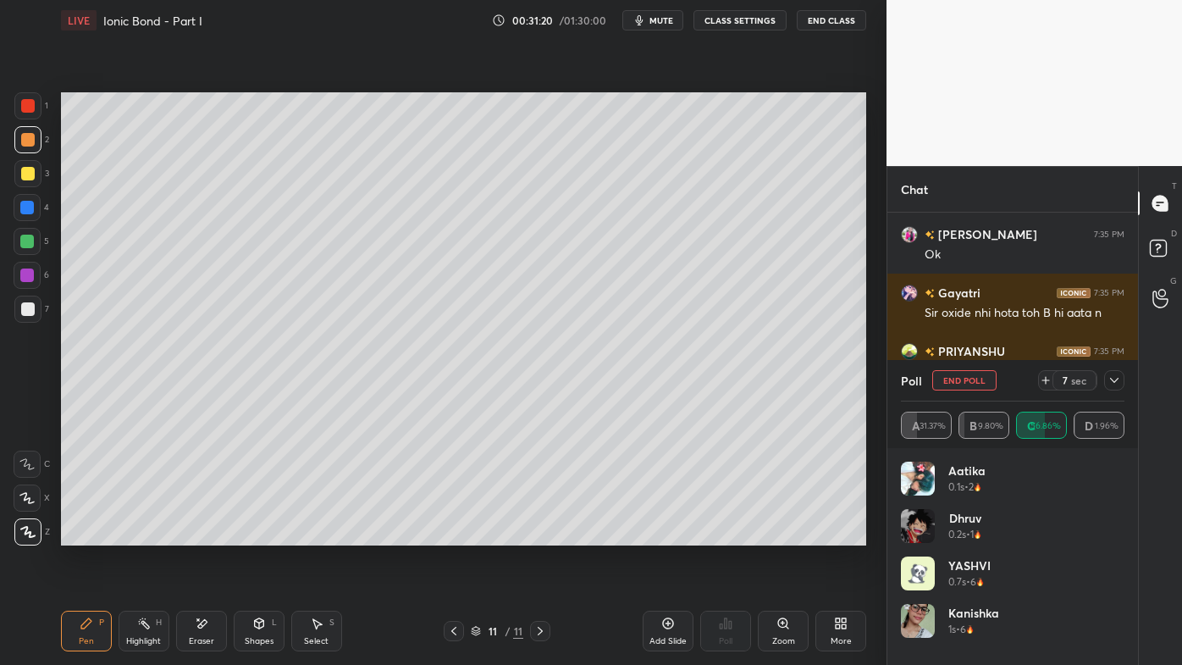
scroll to position [5, 4]
drag, startPoint x: 1118, startPoint y: 380, endPoint x: 1103, endPoint y: 393, distance: 19.2
click at [1120, 380] on icon at bounding box center [1115, 380] width 14 height 14
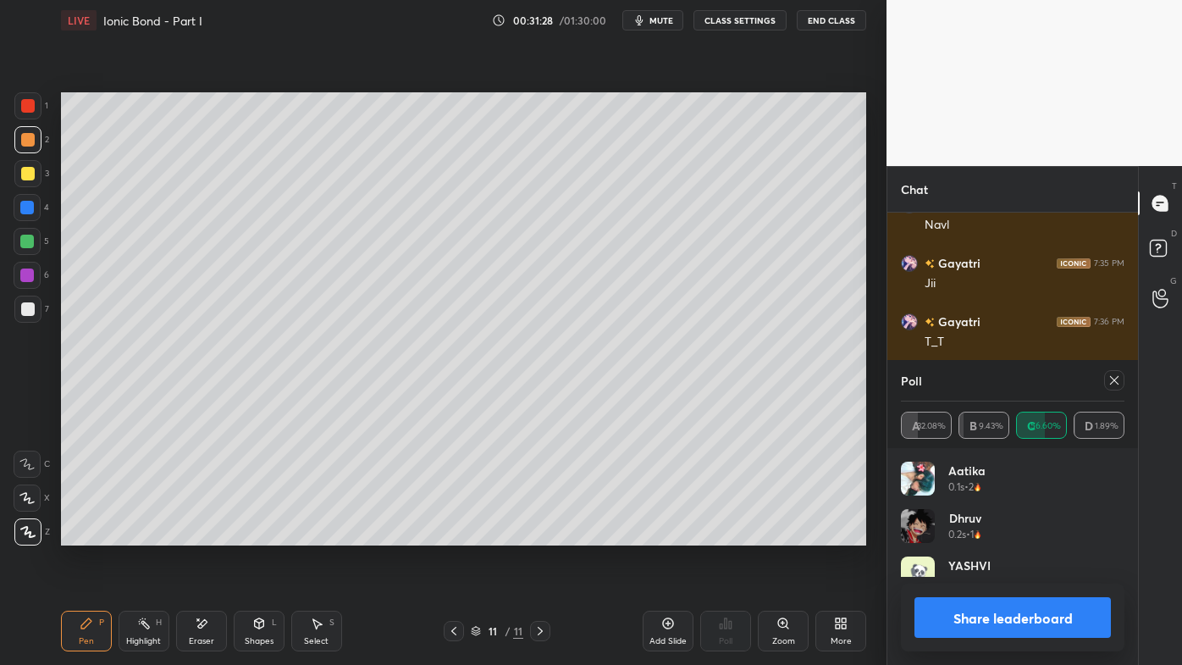
click at [1110, 382] on icon at bounding box center [1115, 380] width 14 height 14
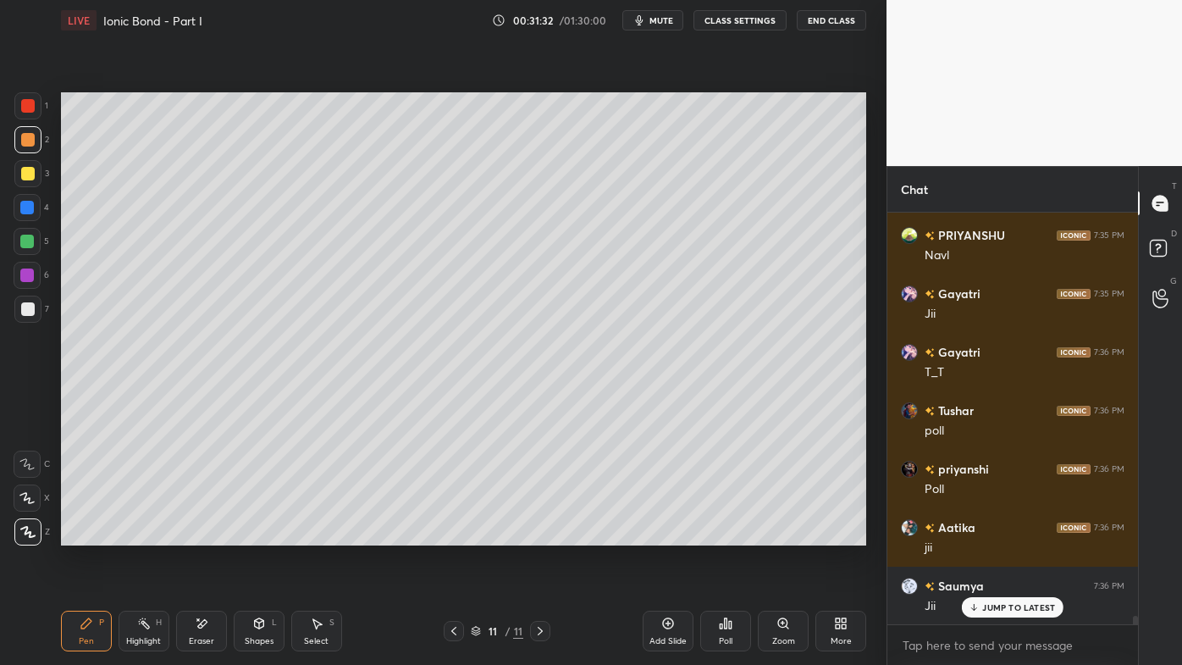
click at [142, 534] on icon at bounding box center [144, 624] width 14 height 14
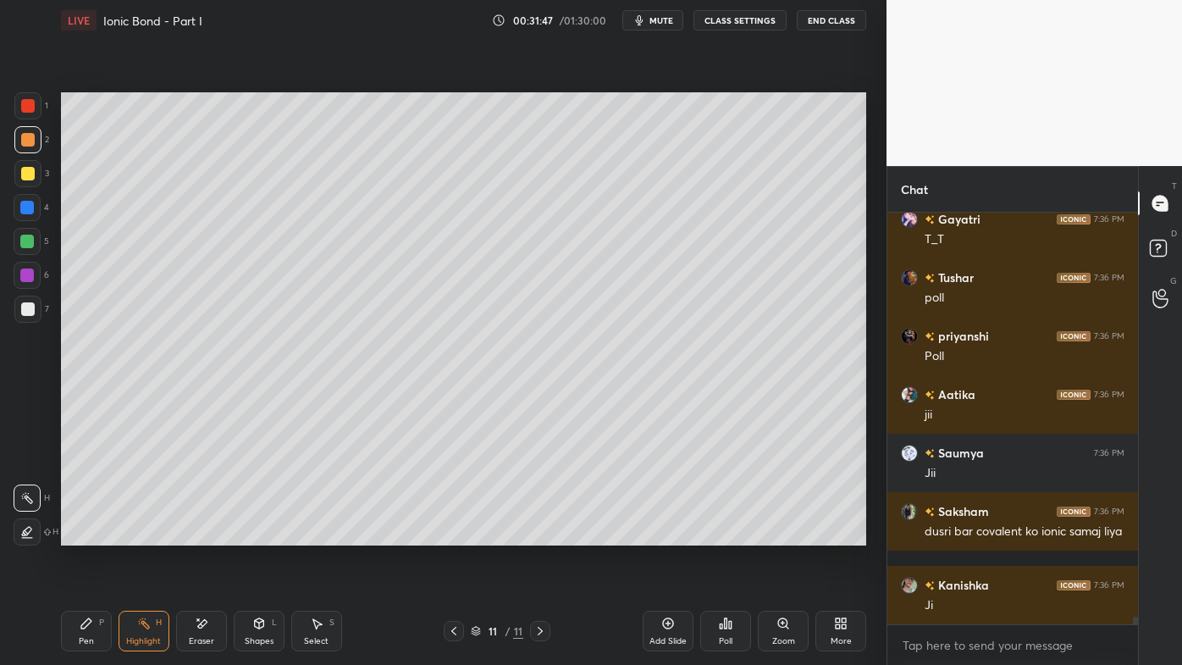
drag, startPoint x: 89, startPoint y: 625, endPoint x: 91, endPoint y: 614, distance: 11.3
click at [91, 534] on icon at bounding box center [87, 624] width 14 height 14
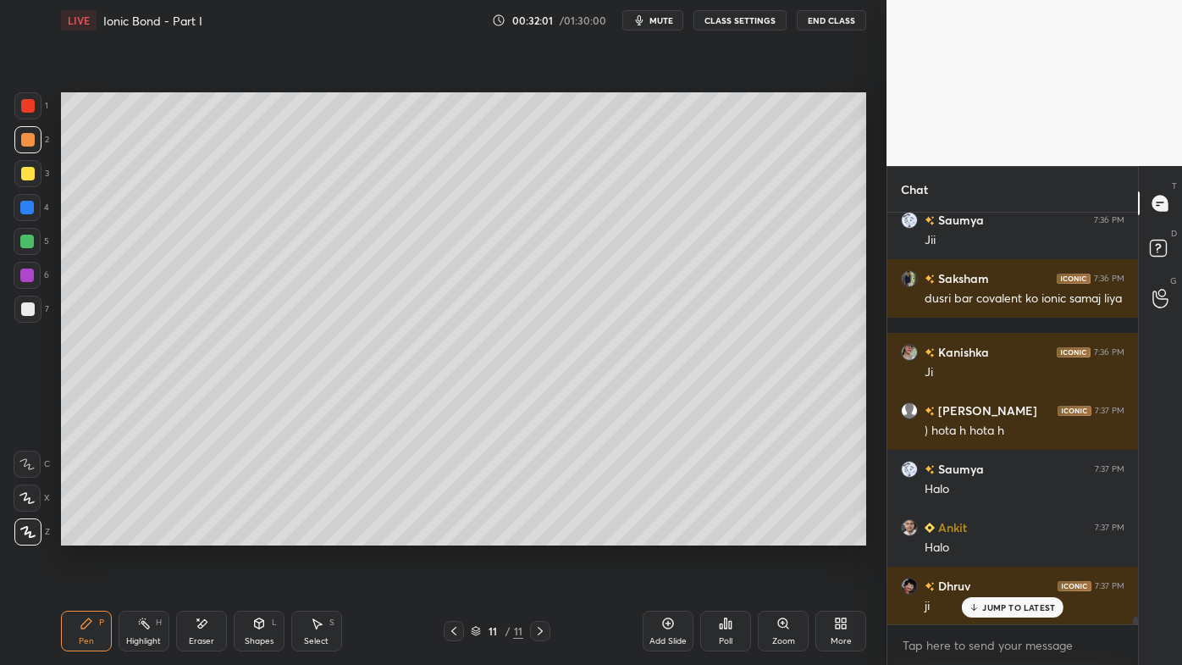
click at [667, 534] on icon at bounding box center [668, 624] width 14 height 14
drag, startPoint x: 31, startPoint y: 171, endPoint x: 58, endPoint y: 162, distance: 27.9
click at [32, 171] on div at bounding box center [28, 174] width 14 height 14
click at [722, 534] on icon at bounding box center [726, 624] width 14 height 14
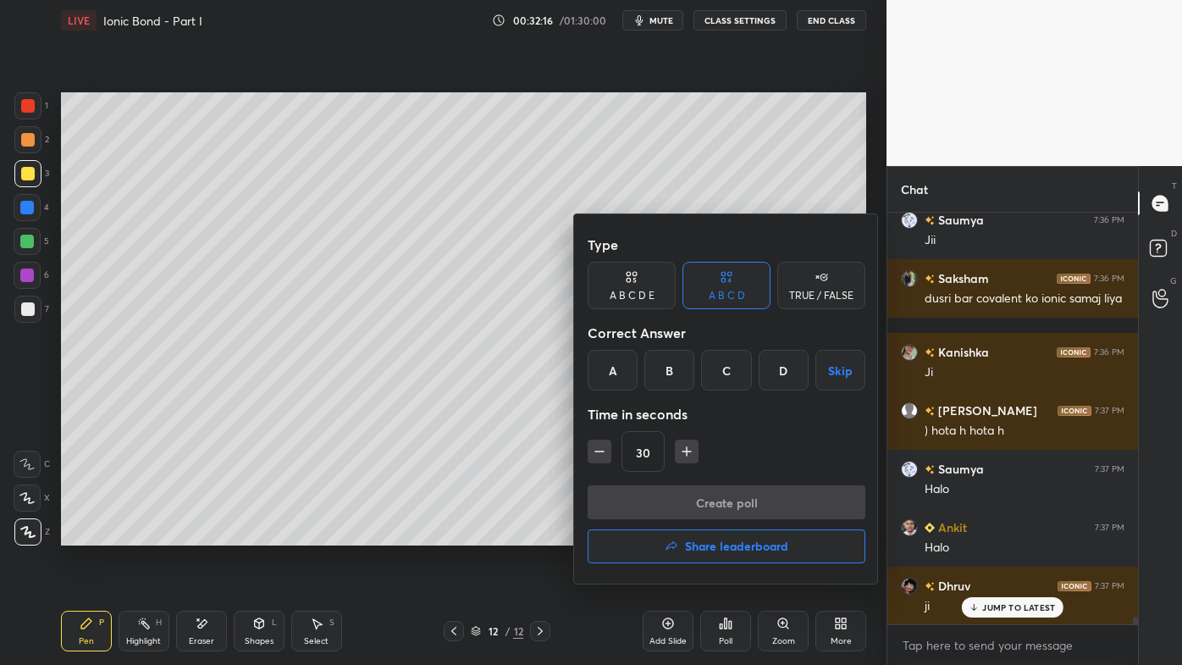
click at [727, 366] on div "C" at bounding box center [726, 370] width 50 height 41
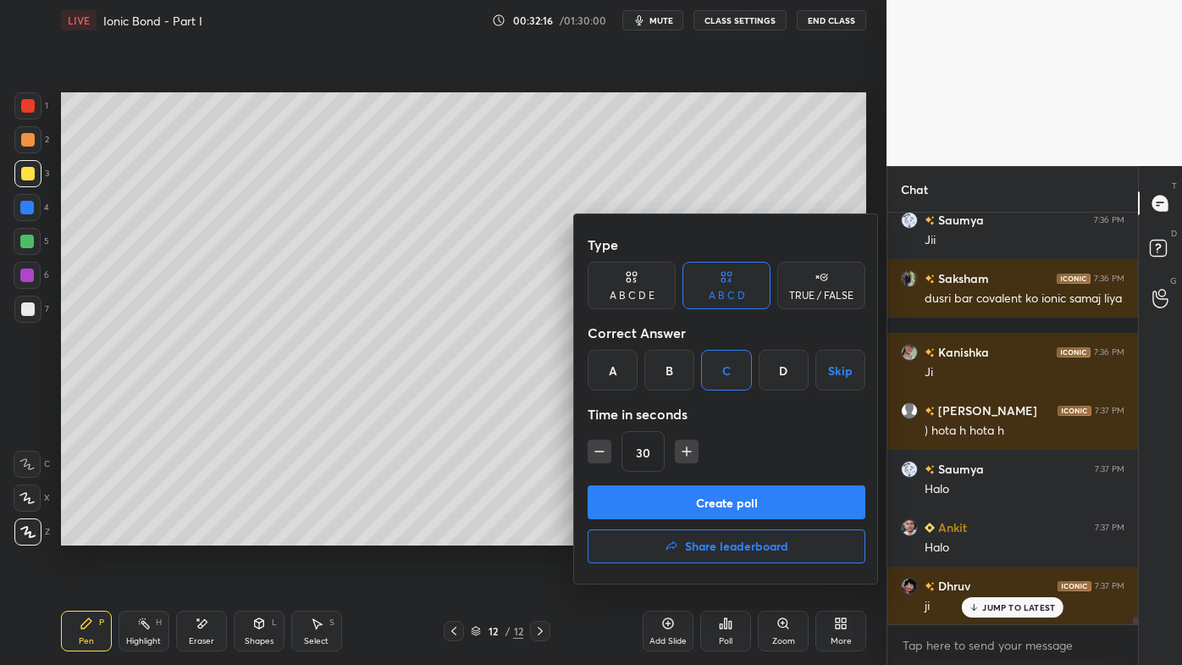
drag, startPoint x: 679, startPoint y: 505, endPoint x: 652, endPoint y: 499, distance: 27.7
click at [678, 504] on button "Create poll" at bounding box center [727, 502] width 278 height 34
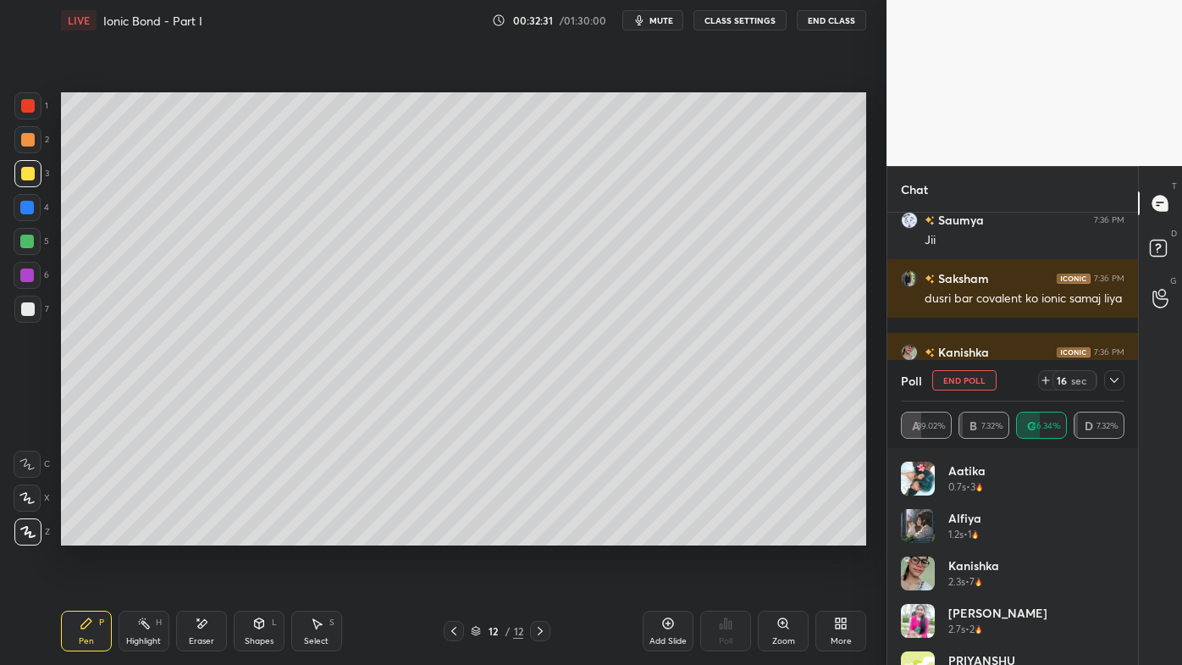
click at [1117, 380] on icon at bounding box center [1114, 380] width 8 height 5
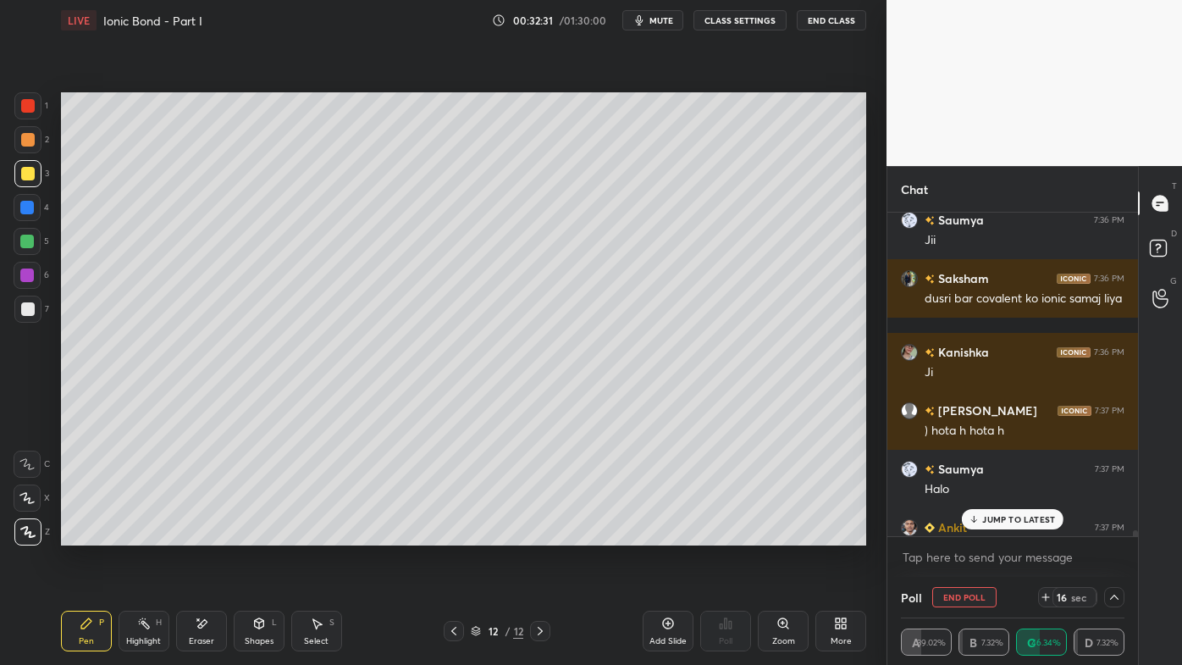
scroll to position [0, 4]
click at [1002, 519] on p "JUMP TO LATEST" at bounding box center [1018, 519] width 73 height 10
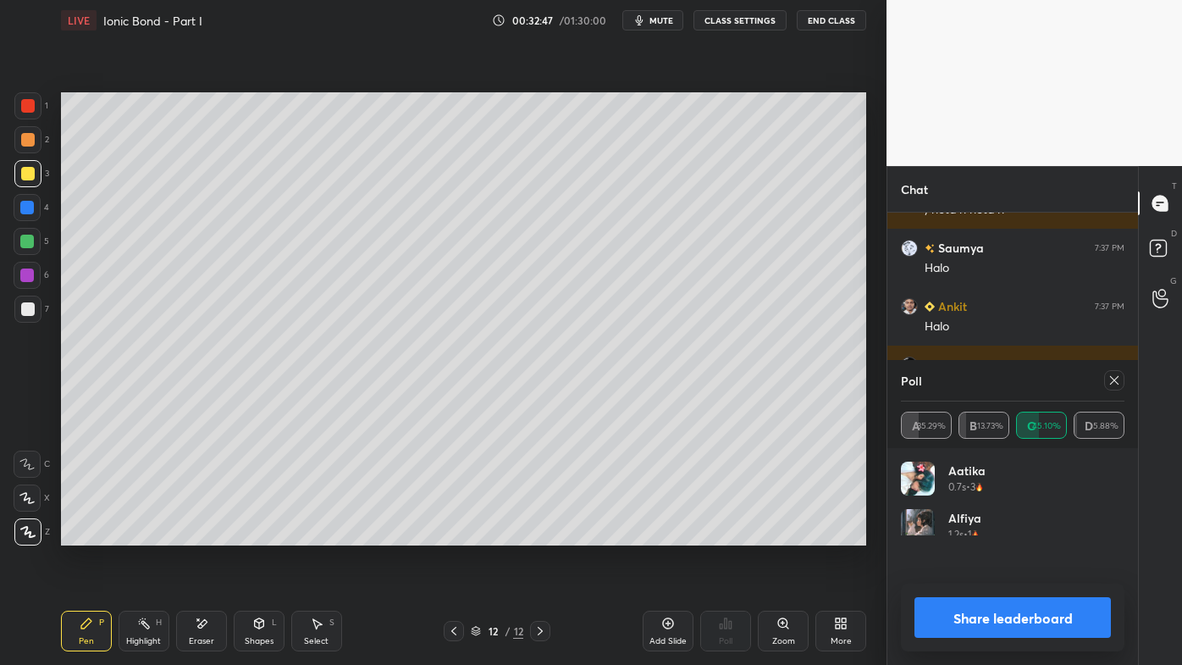
scroll to position [198, 218]
click at [1114, 381] on icon at bounding box center [1115, 380] width 14 height 14
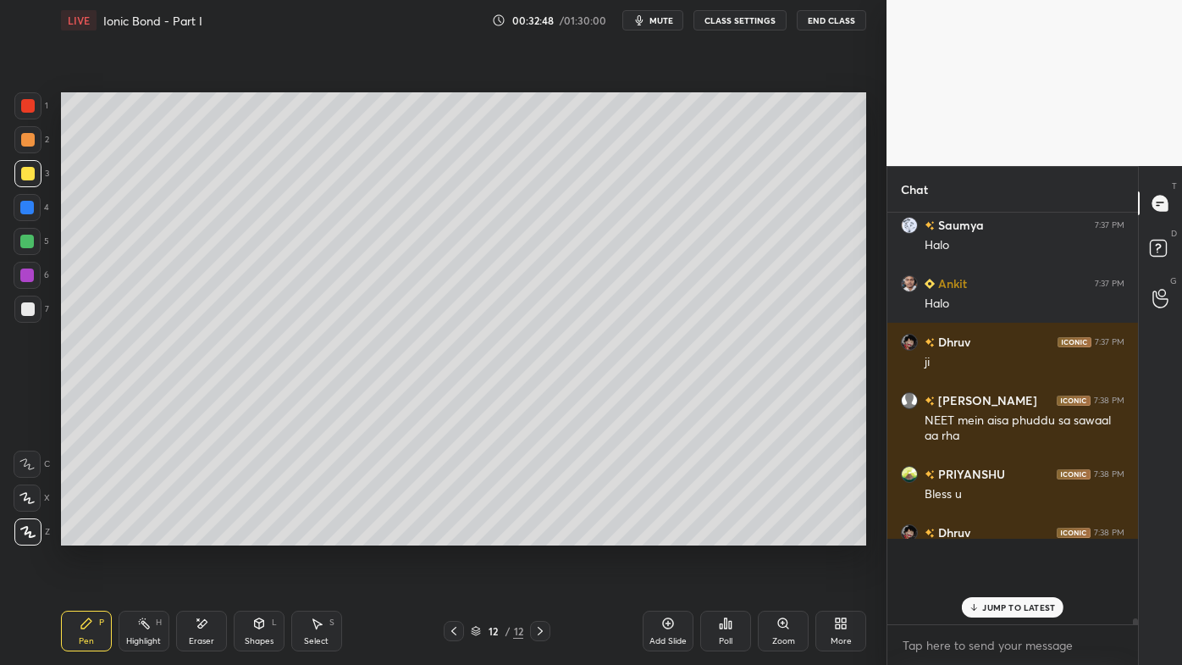
scroll to position [354, 246]
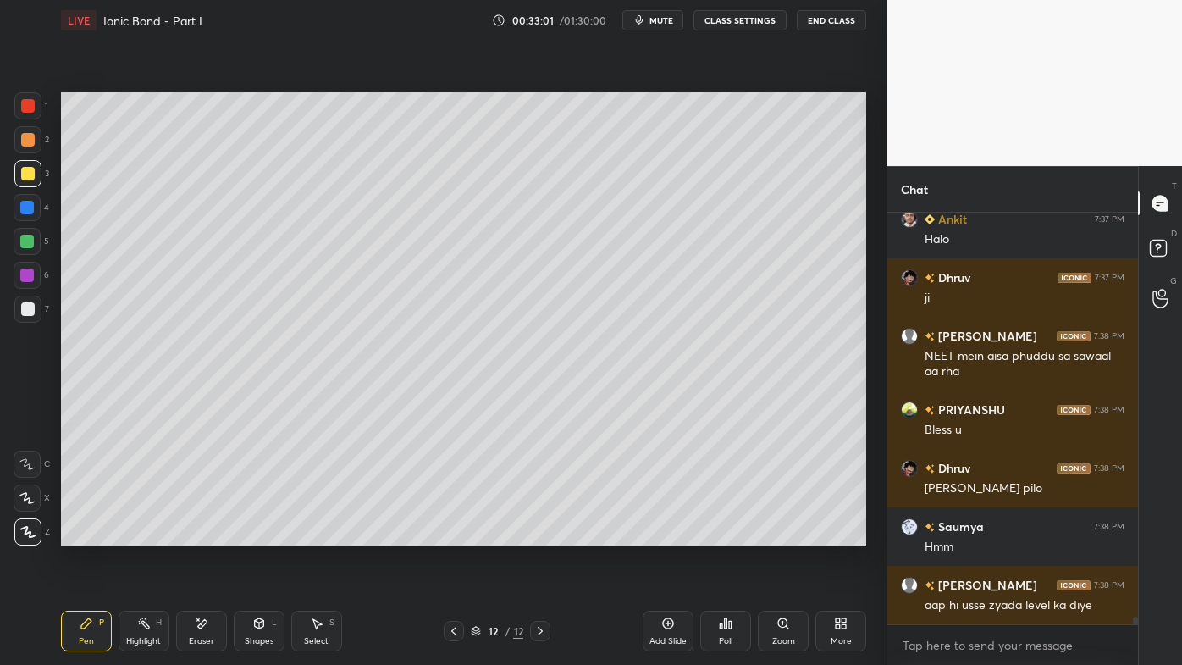
drag, startPoint x: 145, startPoint y: 625, endPoint x: 183, endPoint y: 550, distance: 83.7
click at [145, 534] on rect at bounding box center [145, 625] width 8 height 8
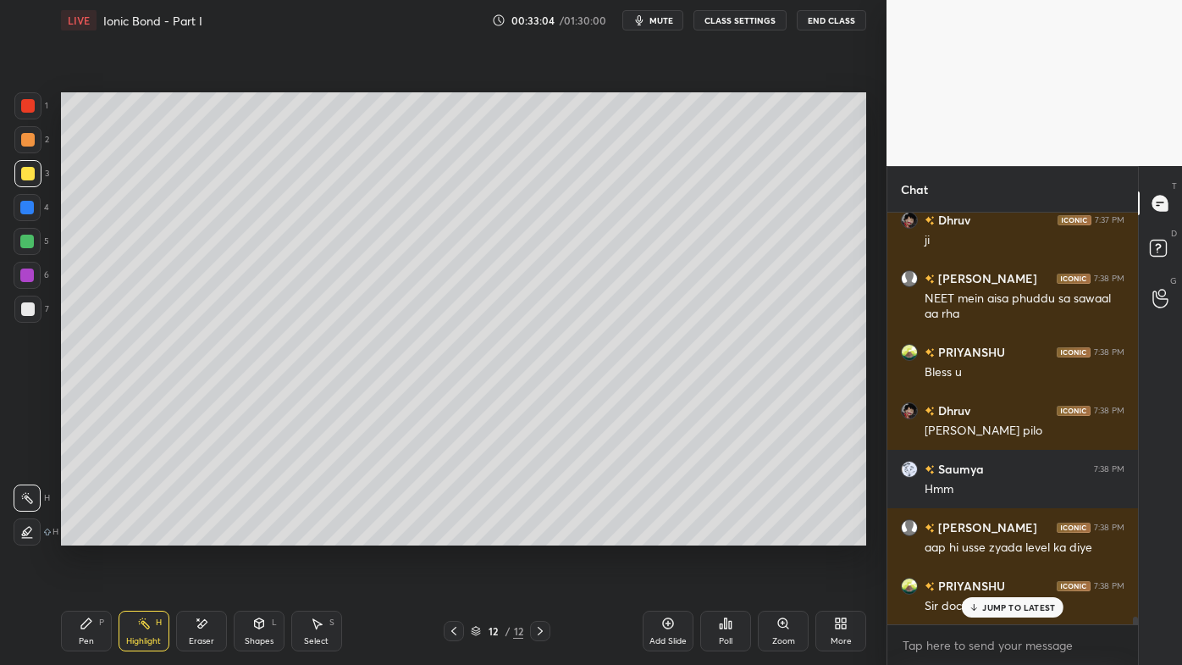
drag, startPoint x: 980, startPoint y: 607, endPoint x: 879, endPoint y: 596, distance: 101.4
click at [979, 534] on icon at bounding box center [974, 607] width 11 height 10
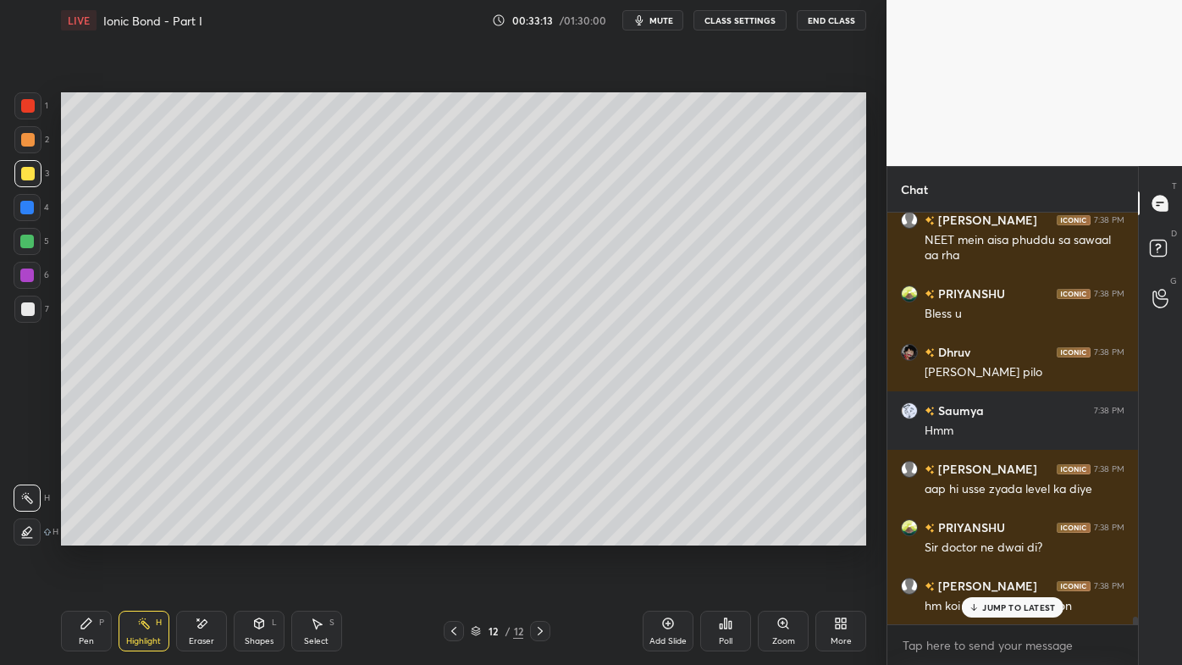
click at [993, 534] on p "JUMP TO LATEST" at bounding box center [1018, 607] width 73 height 10
click at [79, 534] on div "Pen P" at bounding box center [86, 631] width 51 height 41
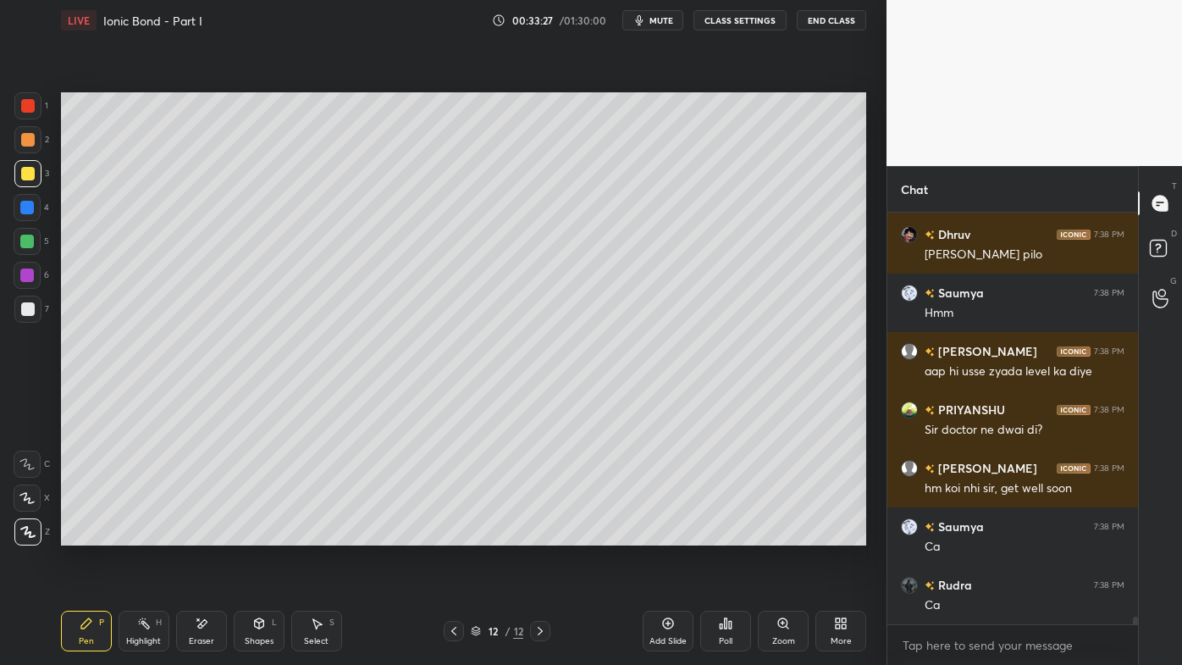
drag, startPoint x: 675, startPoint y: 621, endPoint x: 666, endPoint y: 577, distance: 45.0
click at [673, 534] on icon at bounding box center [668, 624] width 14 height 14
drag, startPoint x: 36, startPoint y: 137, endPoint x: 45, endPoint y: 132, distance: 10.6
click at [37, 134] on div at bounding box center [27, 139] width 27 height 27
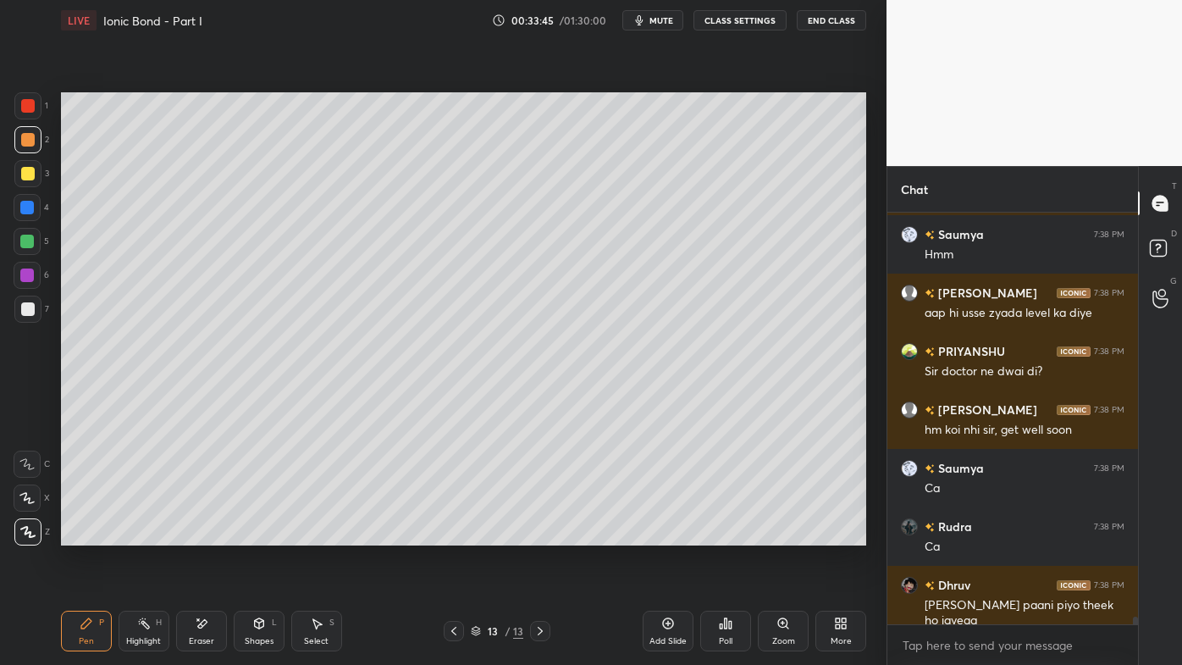
drag, startPoint x: 18, startPoint y: 171, endPoint x: 55, endPoint y: 161, distance: 38.6
click at [25, 168] on div at bounding box center [27, 173] width 27 height 27
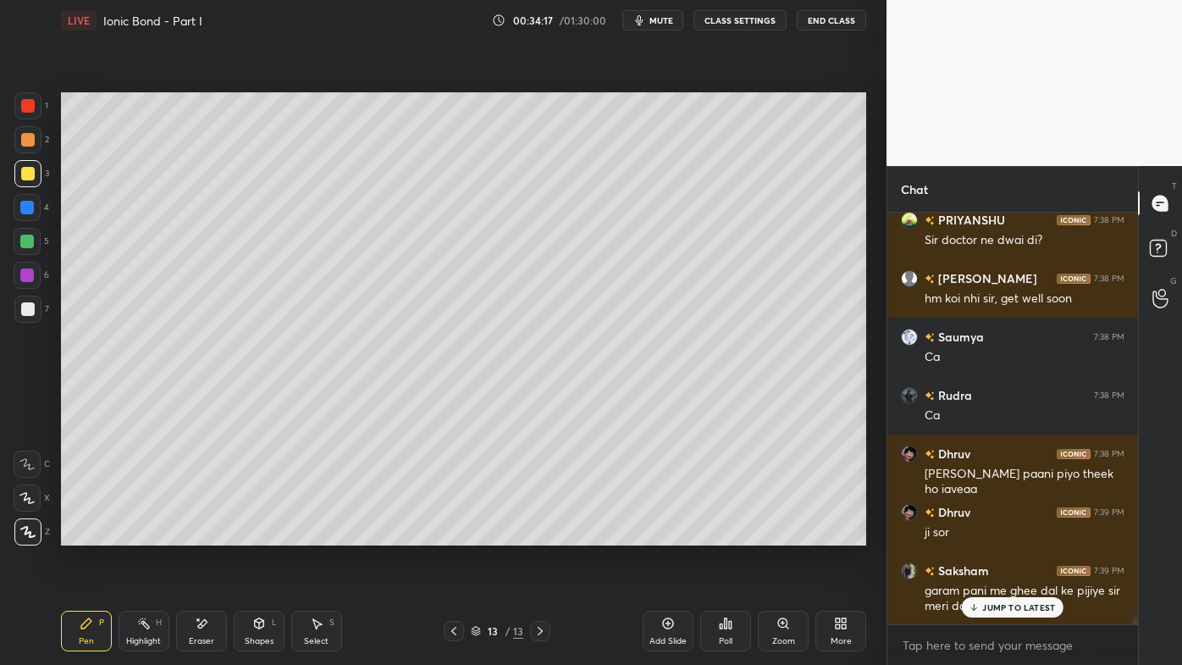
scroll to position [21751, 0]
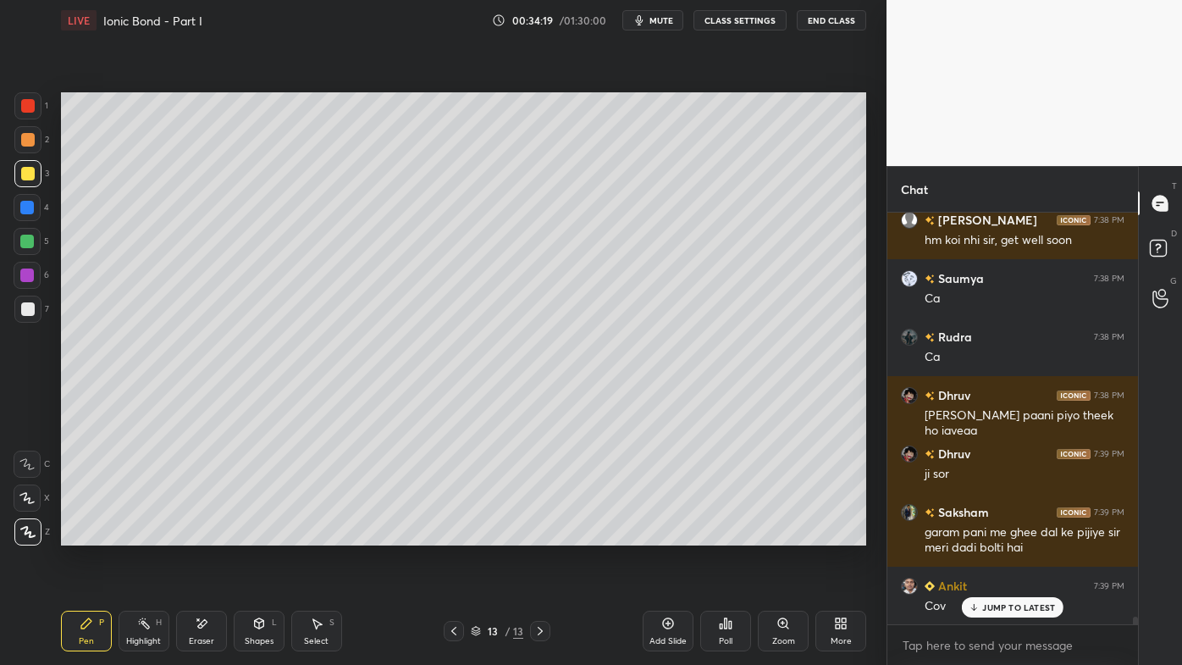
click at [996, 534] on p "JUMP TO LATEST" at bounding box center [1018, 607] width 73 height 10
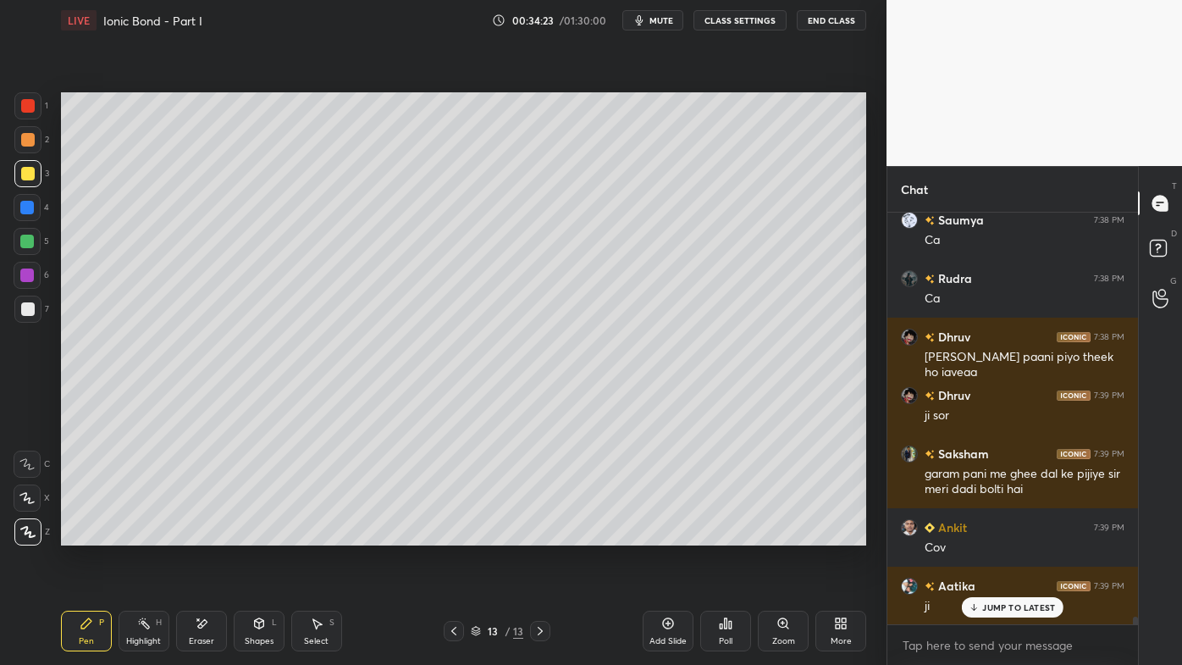
drag, startPoint x: 141, startPoint y: 622, endPoint x: 169, endPoint y: 561, distance: 66.3
click at [142, 534] on icon at bounding box center [144, 624] width 14 height 14
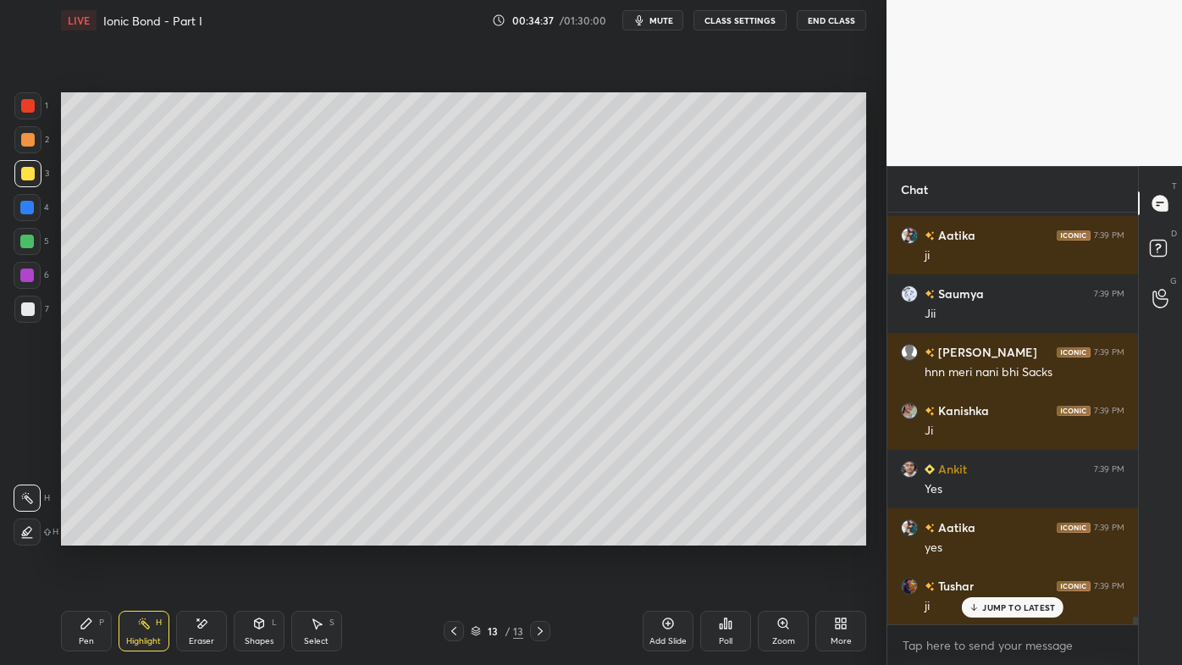
scroll to position [22219, 0]
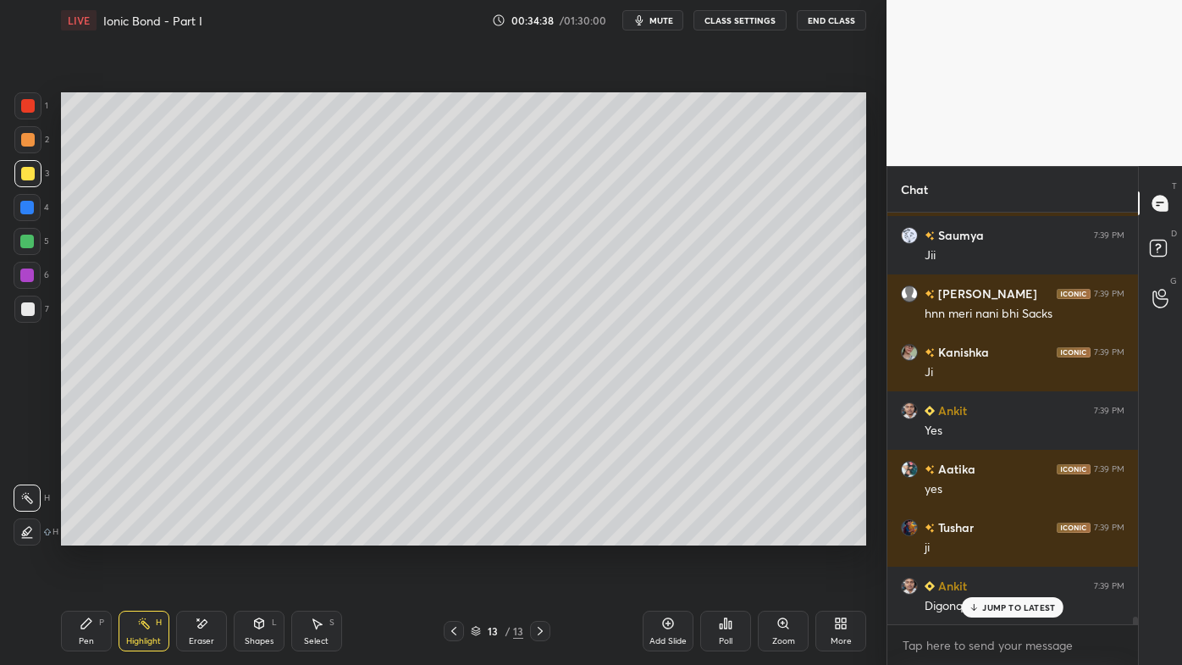
click at [87, 534] on icon at bounding box center [87, 624] width 14 height 14
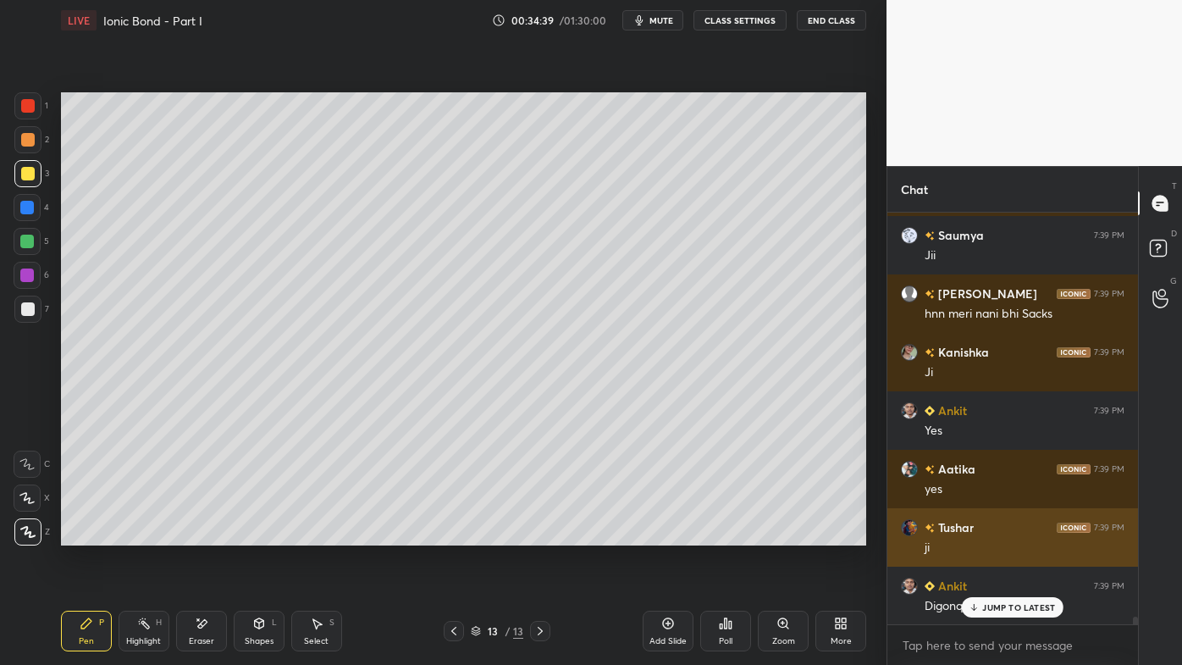
drag, startPoint x: 989, startPoint y: 607, endPoint x: 923, endPoint y: 564, distance: 78.9
click at [987, 534] on p "JUMP TO LATEST" at bounding box center [1018, 607] width 73 height 10
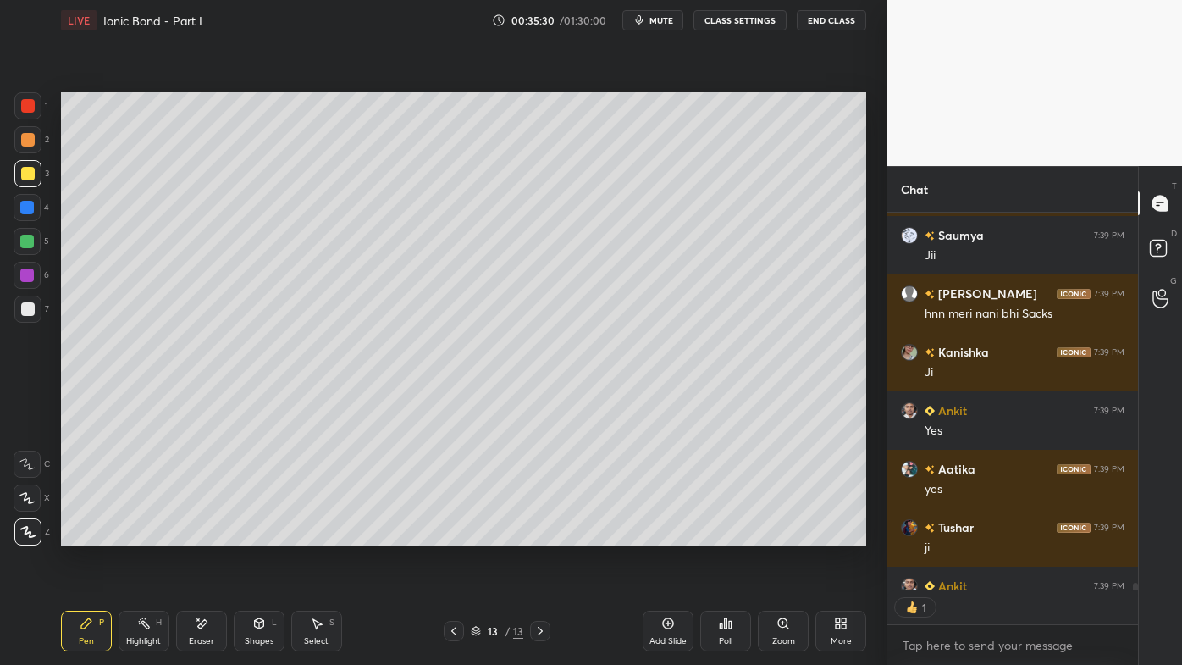
scroll to position [5, 4]
drag, startPoint x: 84, startPoint y: 628, endPoint x: 139, endPoint y: 568, distance: 80.9
click at [83, 534] on icon at bounding box center [86, 623] width 10 height 10
drag, startPoint x: 29, startPoint y: 316, endPoint x: 58, endPoint y: 297, distance: 35.0
click at [30, 313] on div at bounding box center [27, 309] width 27 height 27
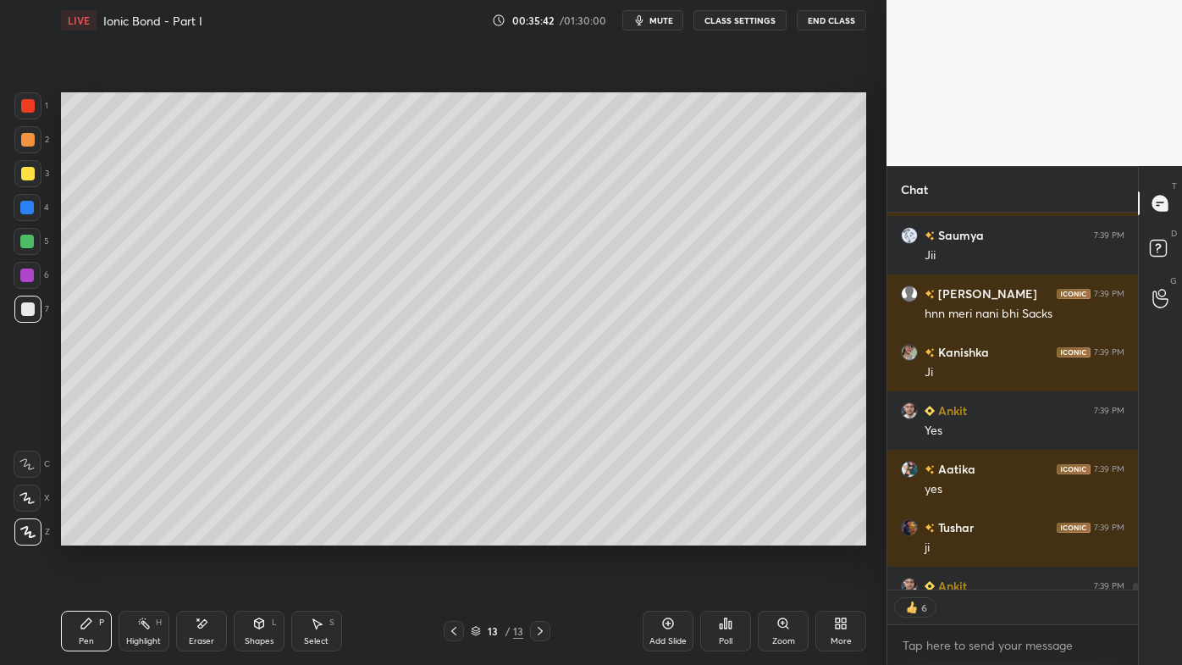
click at [571, 534] on div "Setting up your live class Poll for secs No correct answer Start poll" at bounding box center [463, 319] width 819 height 556
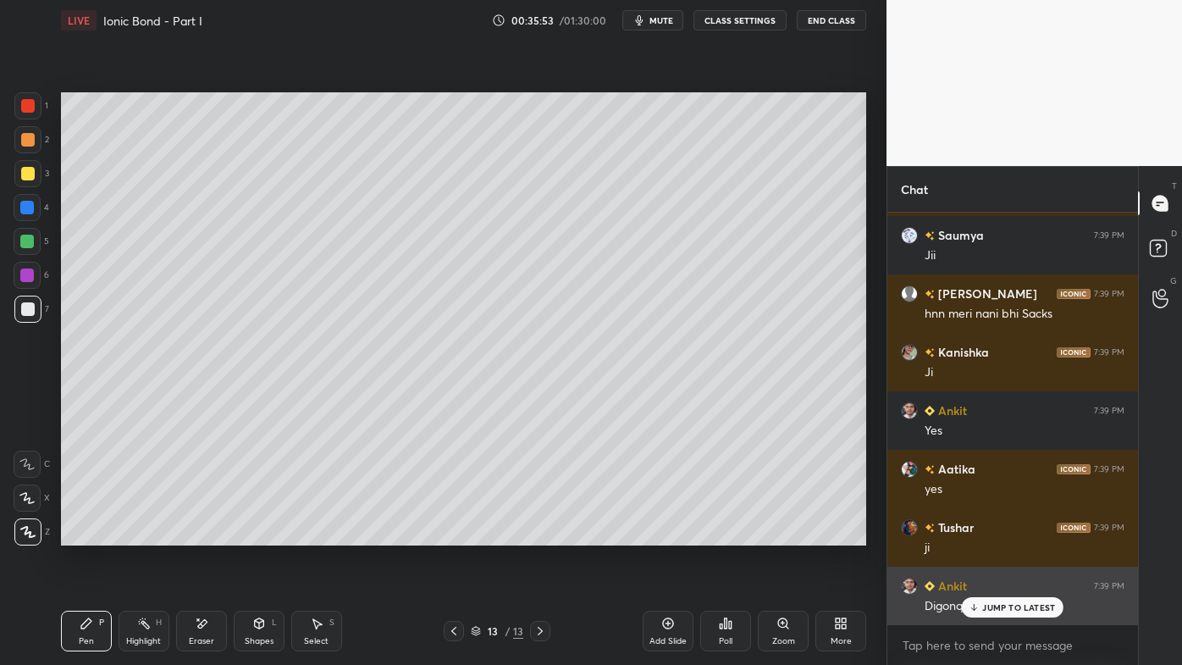
drag, startPoint x: 1006, startPoint y: 603, endPoint x: 988, endPoint y: 607, distance: 18.3
click at [1001, 534] on p "JUMP TO LATEST" at bounding box center [1018, 607] width 73 height 10
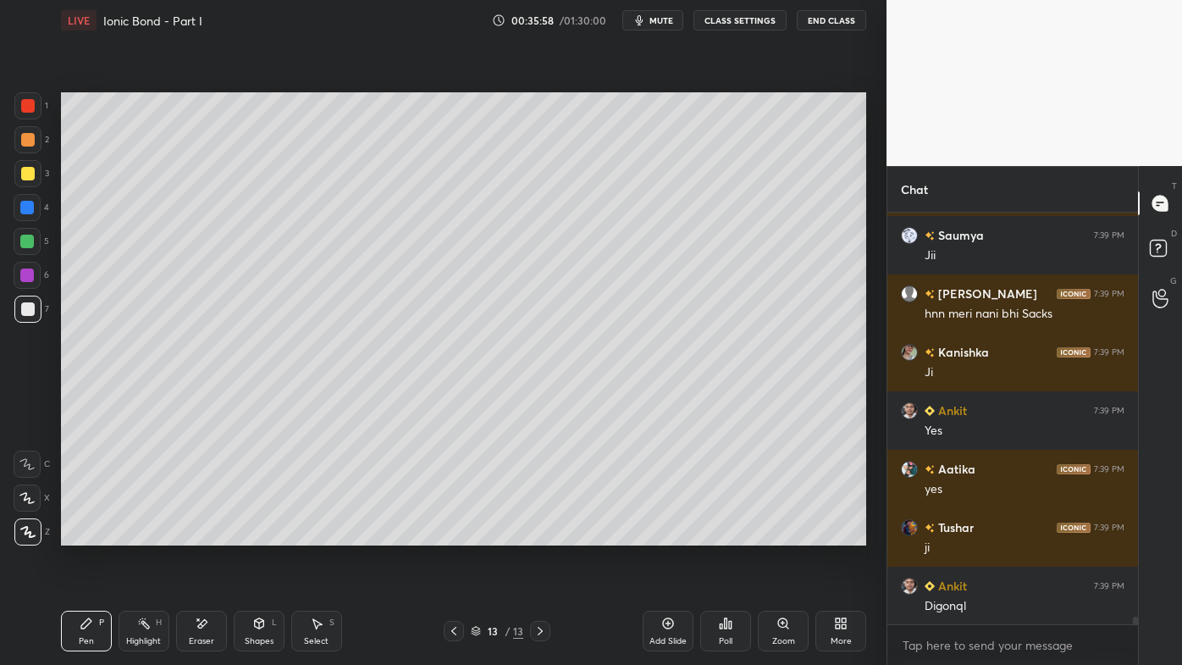
click at [95, 534] on div "Pen P" at bounding box center [86, 631] width 51 height 41
drag, startPoint x: 130, startPoint y: 627, endPoint x: 176, endPoint y: 576, distance: 68.4
click at [140, 534] on div "Highlight H" at bounding box center [144, 631] width 51 height 41
click at [717, 534] on div "Poll" at bounding box center [725, 631] width 51 height 41
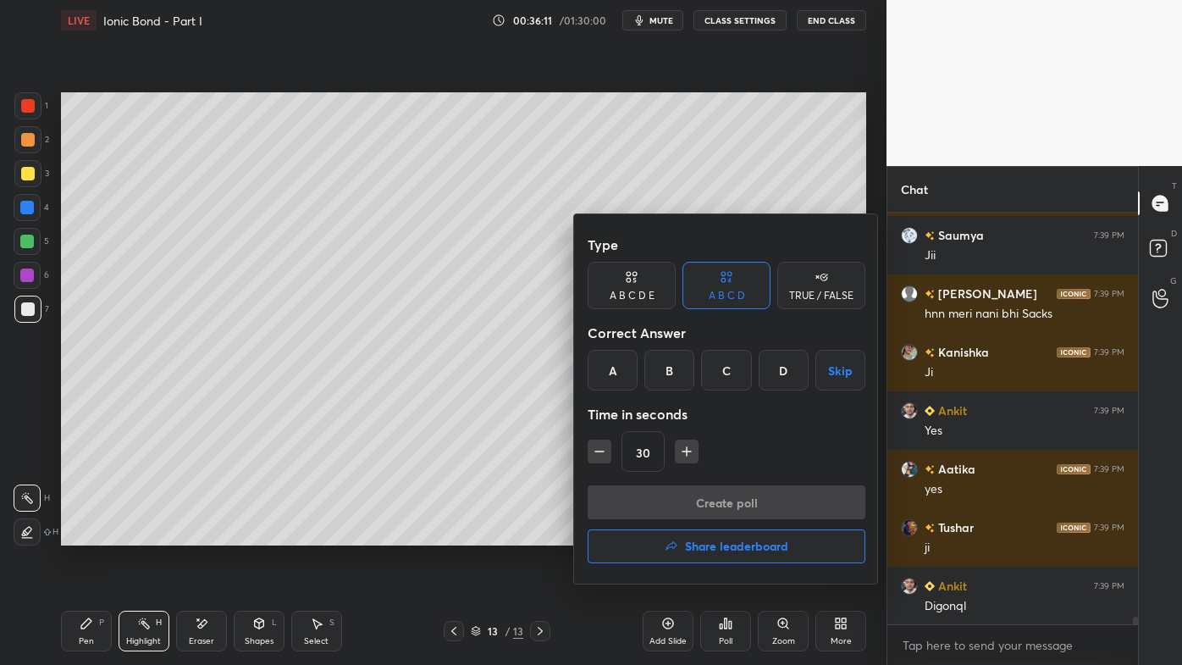
drag, startPoint x: 802, startPoint y: 300, endPoint x: 793, endPoint y: 316, distance: 18.6
click at [802, 301] on div "TRUE / FALSE" at bounding box center [821, 285] width 88 height 47
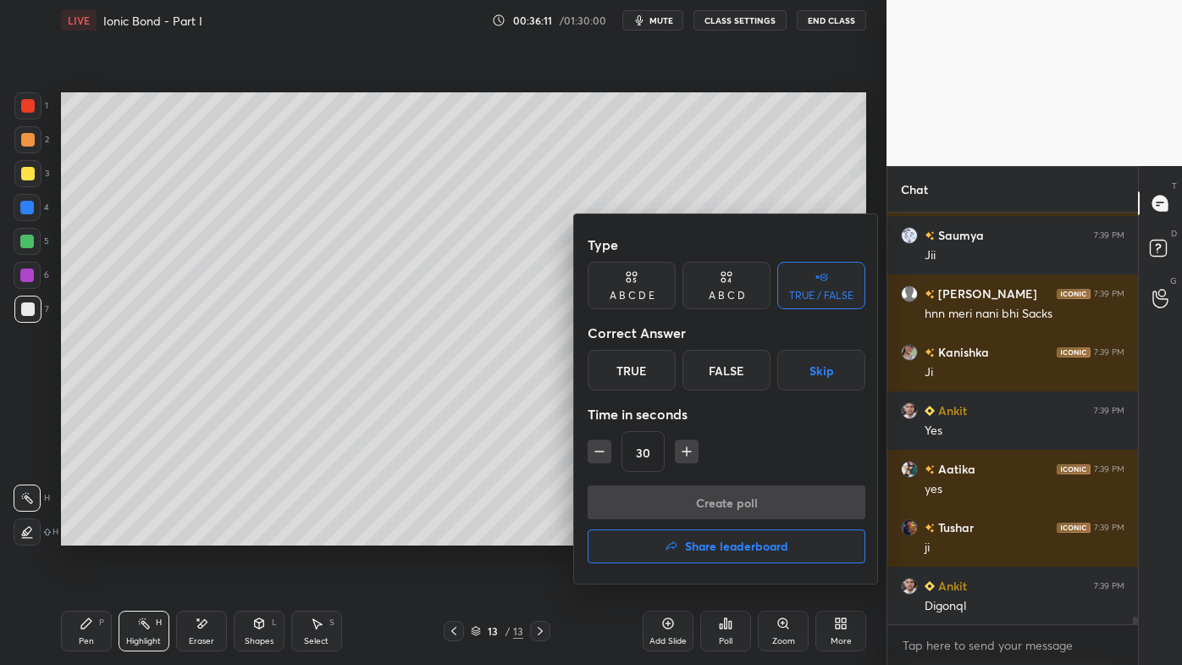
drag, startPoint x: 738, startPoint y: 381, endPoint x: 719, endPoint y: 404, distance: 30.0
click at [736, 382] on div "False" at bounding box center [727, 370] width 88 height 41
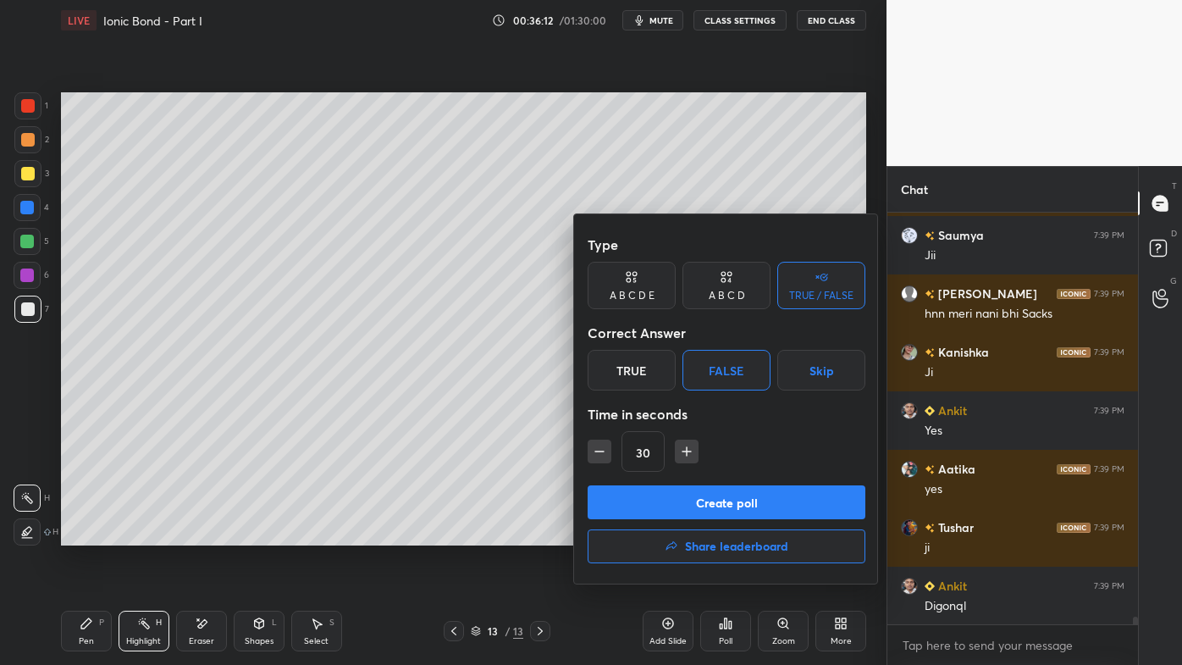
click at [661, 514] on button "Create poll" at bounding box center [727, 502] width 278 height 34
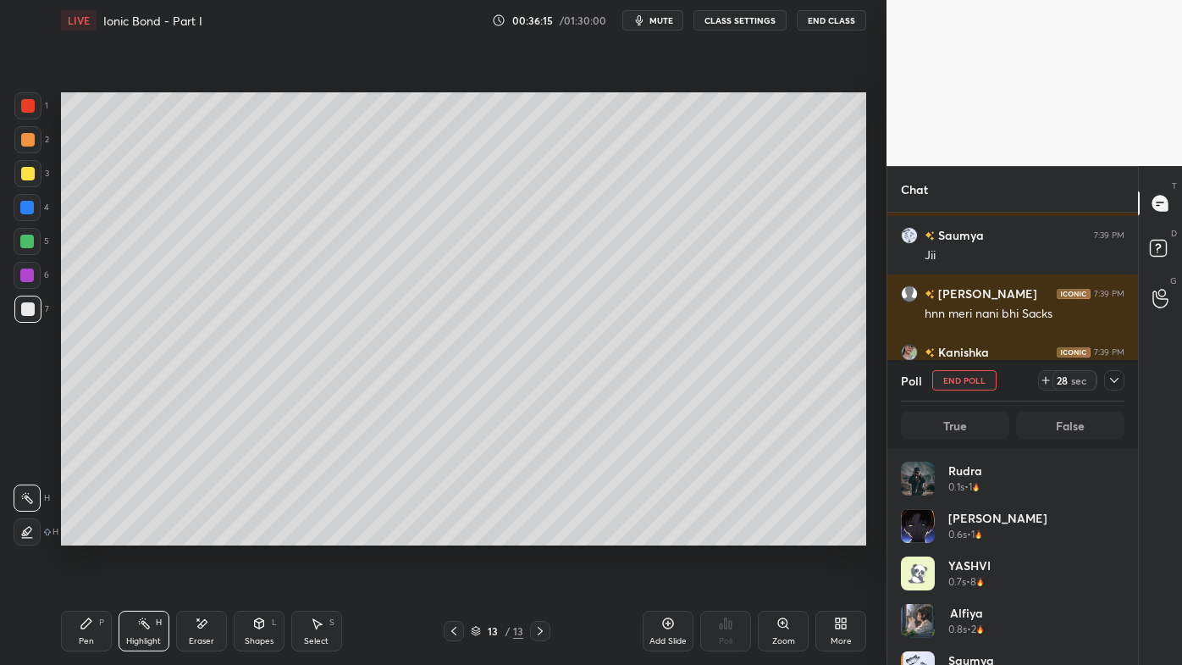
scroll to position [198, 218]
click at [1119, 379] on icon at bounding box center [1115, 380] width 14 height 14
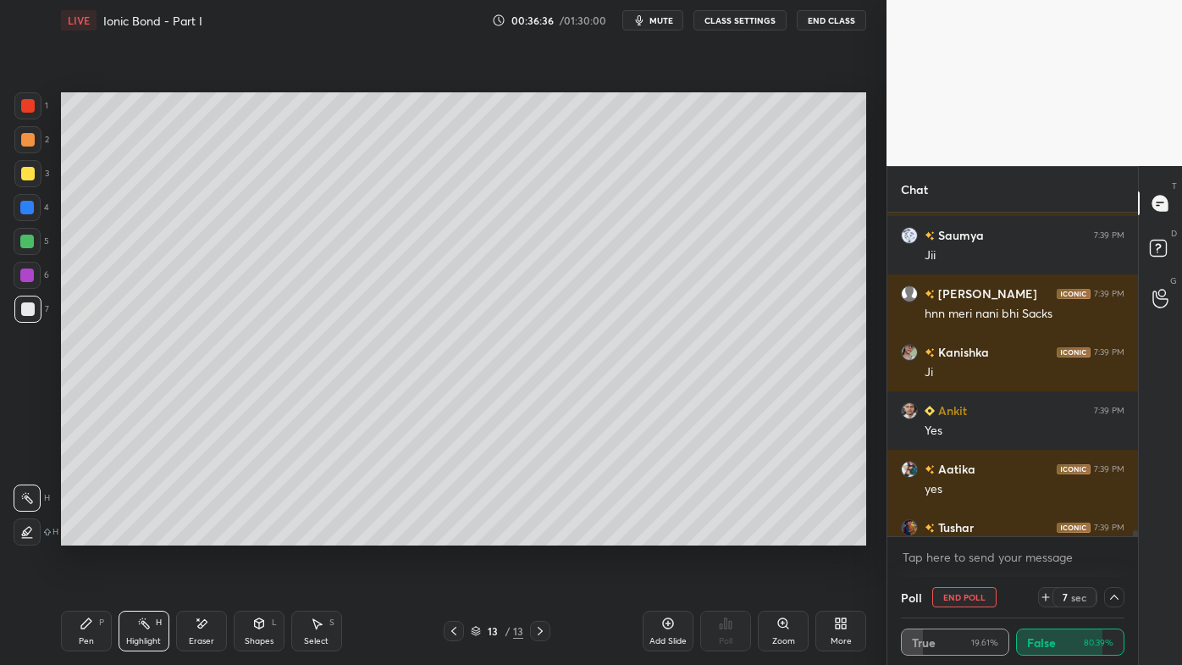
scroll to position [22365, 0]
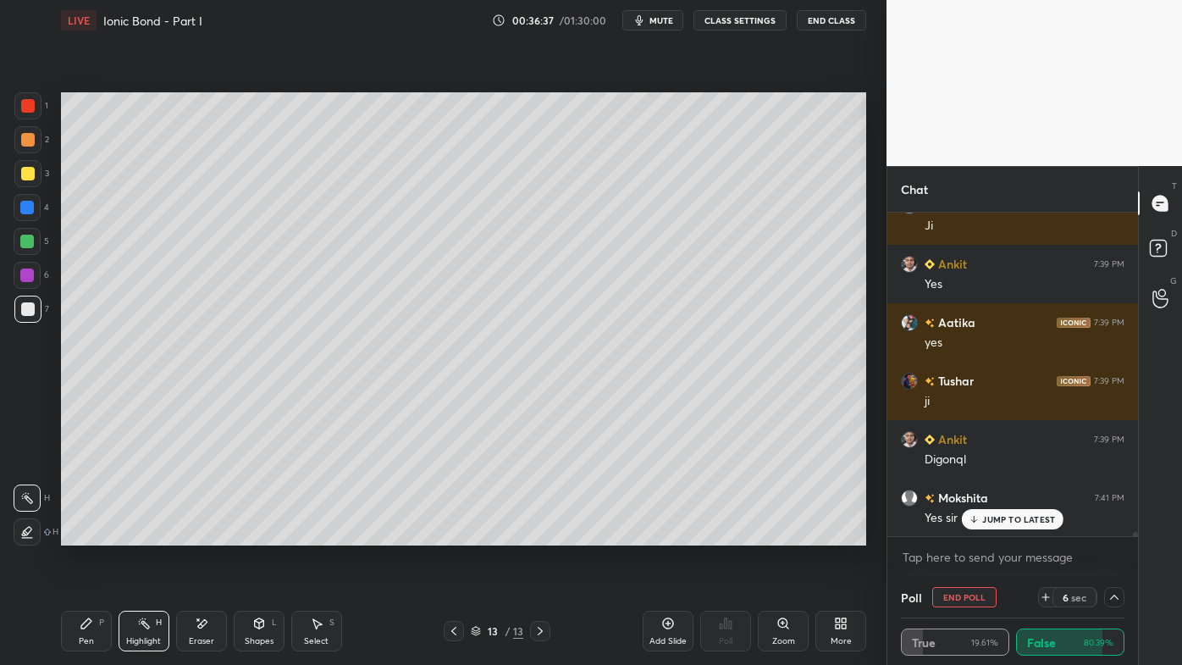
drag, startPoint x: 962, startPoint y: 594, endPoint x: 931, endPoint y: 617, distance: 38.8
click at [957, 534] on button "End Poll" at bounding box center [964, 597] width 64 height 20
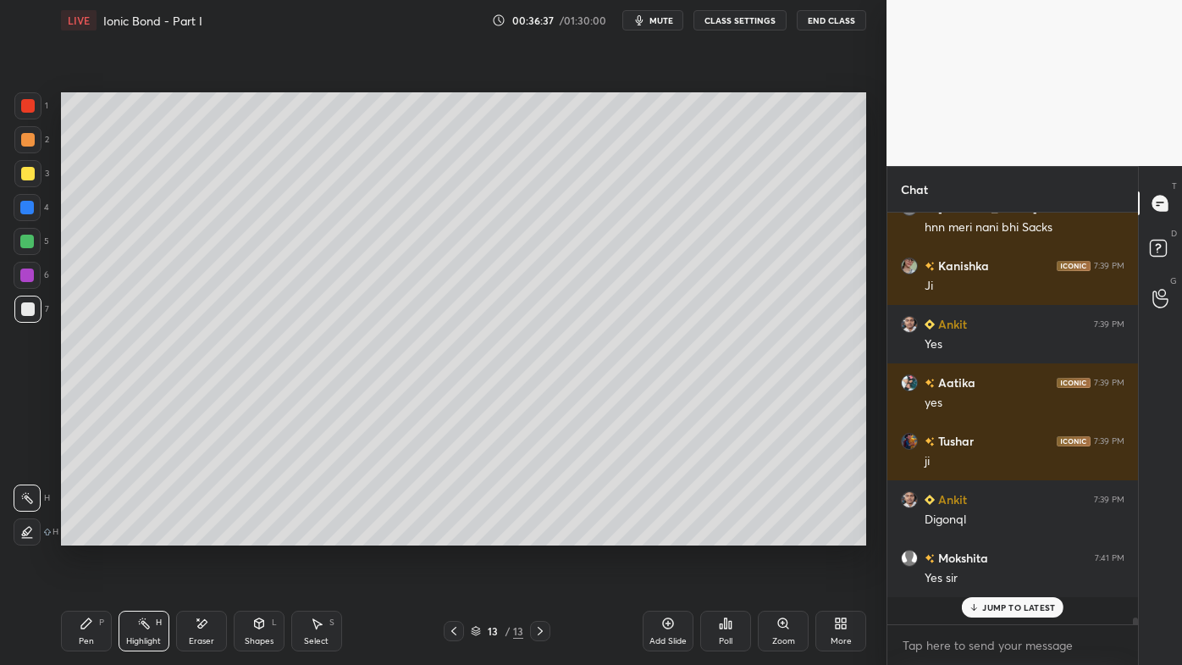
scroll to position [397, 246]
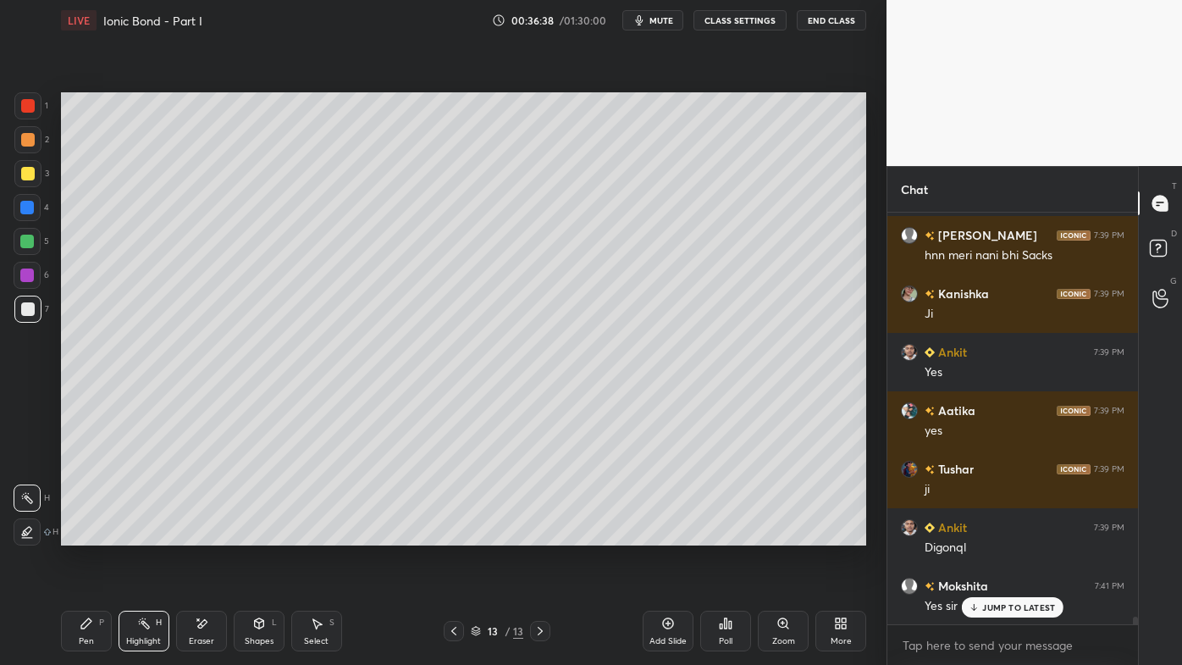
drag, startPoint x: 993, startPoint y: 607, endPoint x: 921, endPoint y: 639, distance: 79.3
click at [991, 534] on p "JUMP TO LATEST" at bounding box center [1018, 607] width 73 height 10
click at [95, 534] on div "Pen P" at bounding box center [86, 631] width 51 height 41
drag, startPoint x: 146, startPoint y: 614, endPoint x: 169, endPoint y: 589, distance: 34.1
click at [144, 534] on div "Highlight H" at bounding box center [144, 631] width 51 height 41
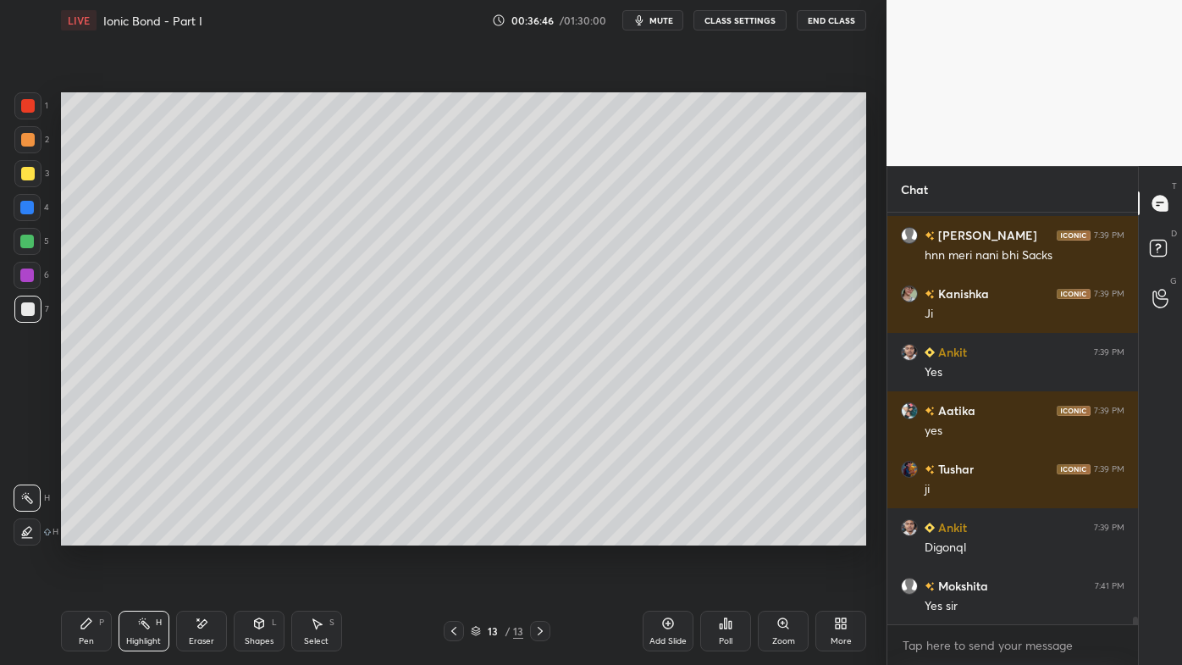
click at [76, 534] on div "Pen P" at bounding box center [86, 631] width 51 height 41
drag, startPoint x: 205, startPoint y: 622, endPoint x: 292, endPoint y: 560, distance: 106.9
click at [205, 534] on icon at bounding box center [201, 623] width 9 height 8
drag, startPoint x: 81, startPoint y: 625, endPoint x: 119, endPoint y: 589, distance: 52.1
click at [83, 534] on icon at bounding box center [86, 623] width 10 height 10
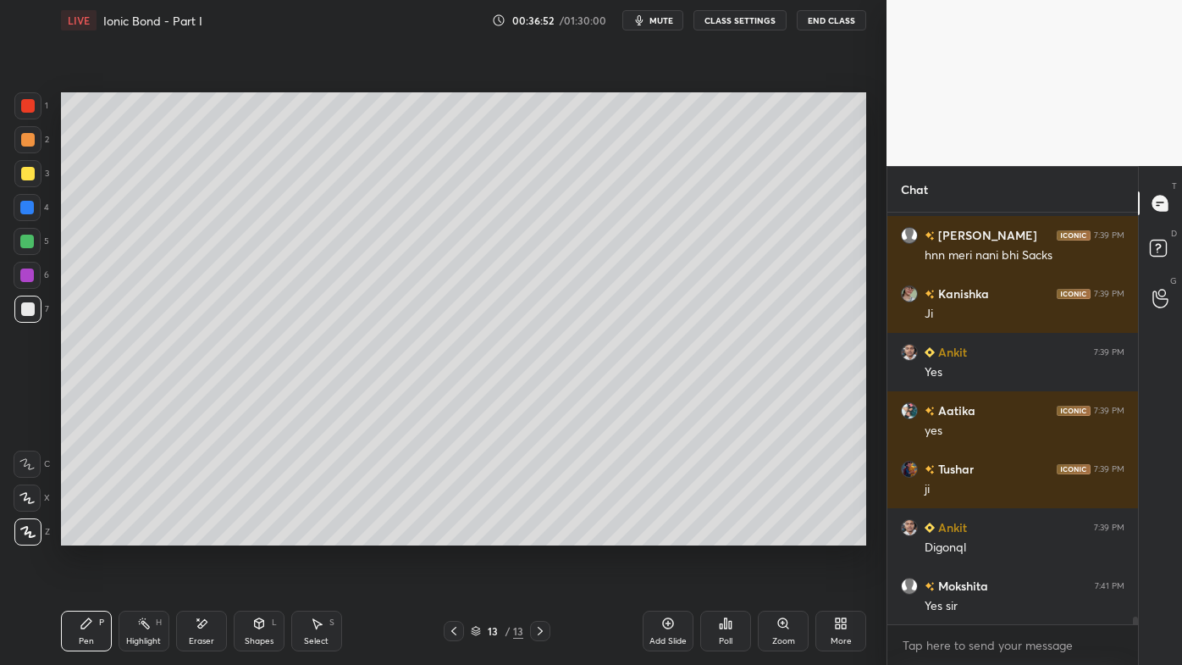
click at [728, 534] on div "Poll" at bounding box center [725, 631] width 51 height 41
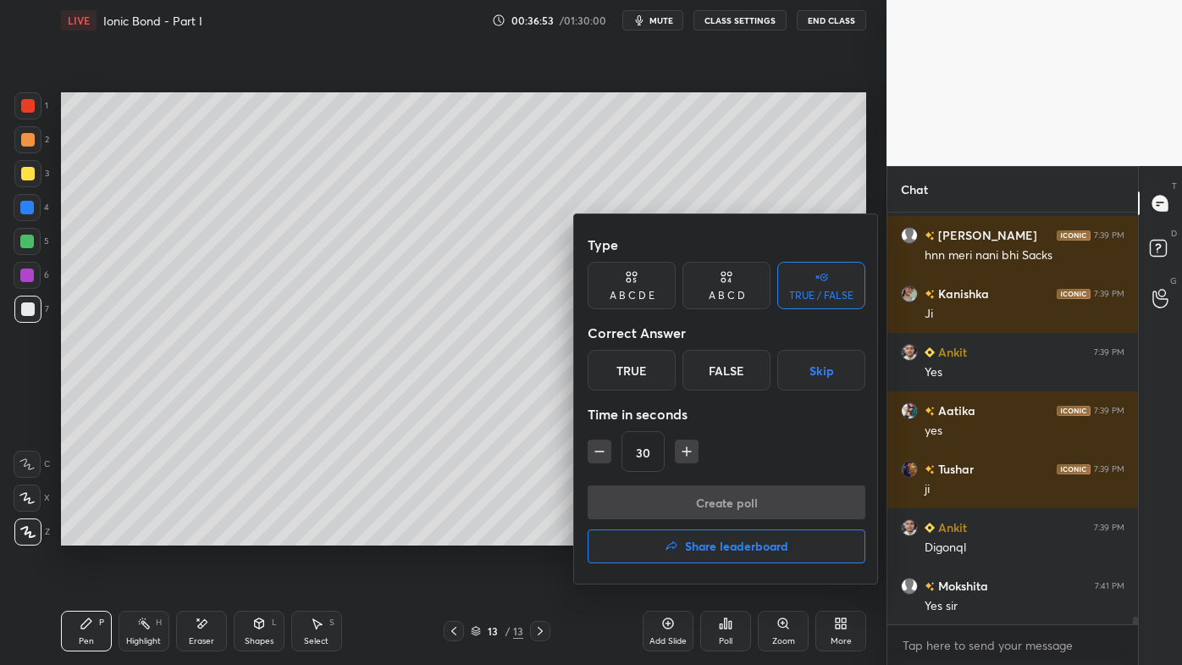
click at [653, 368] on div "True" at bounding box center [632, 370] width 88 height 41
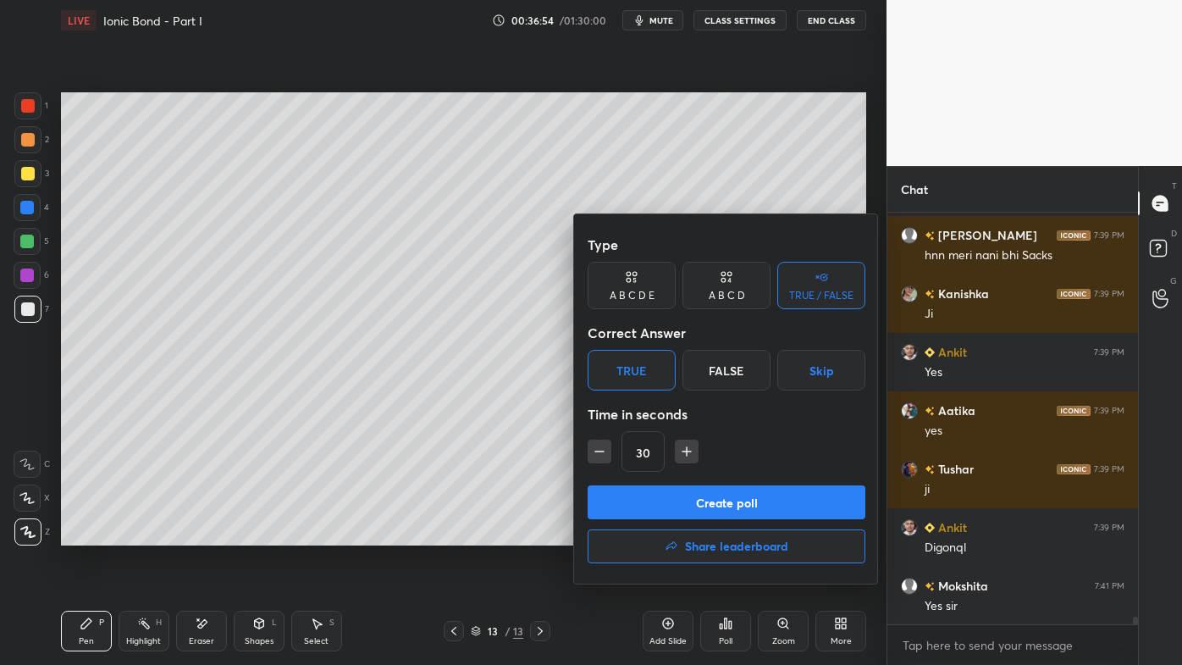
drag, startPoint x: 666, startPoint y: 494, endPoint x: 651, endPoint y: 508, distance: 20.4
click at [664, 495] on button "Create poll" at bounding box center [727, 502] width 278 height 34
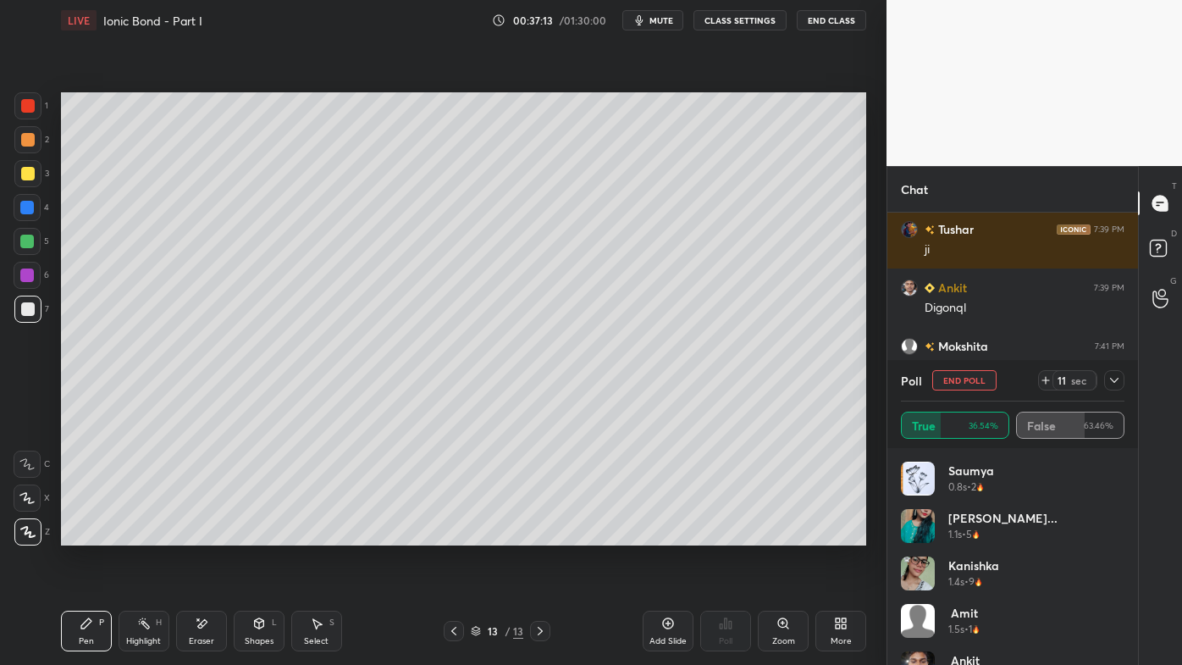
drag, startPoint x: 1120, startPoint y: 378, endPoint x: 1113, endPoint y: 382, distance: 8.7
click at [1120, 379] on icon at bounding box center [1115, 380] width 14 height 14
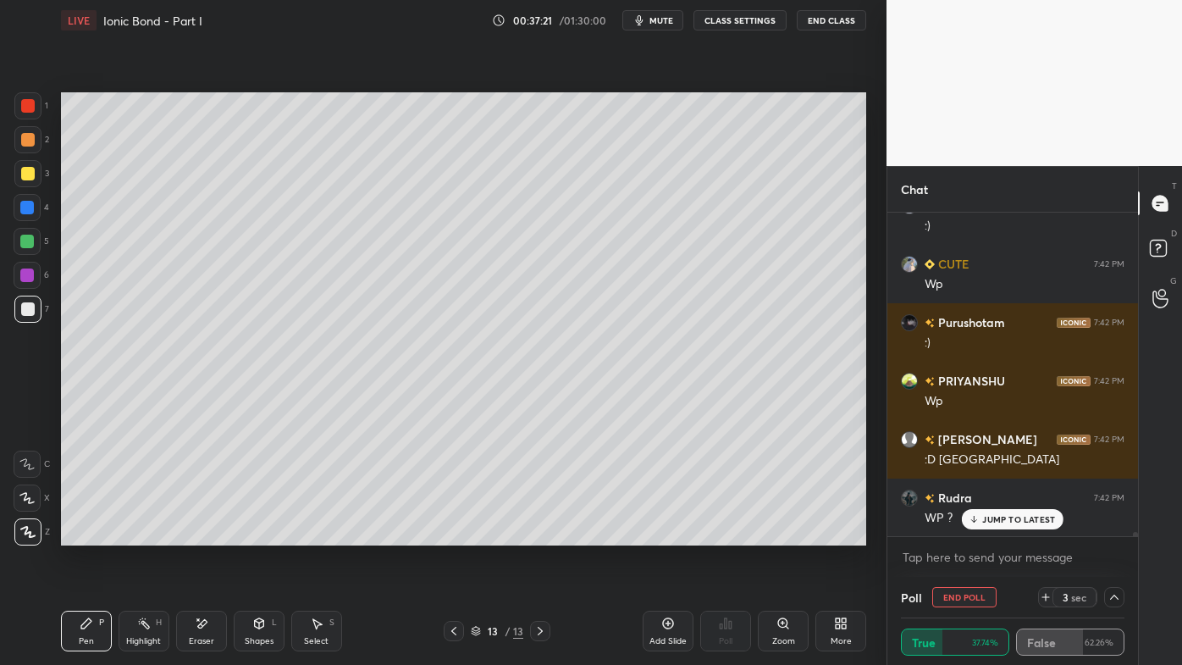
click at [950, 534] on button "End Poll" at bounding box center [964, 597] width 64 height 20
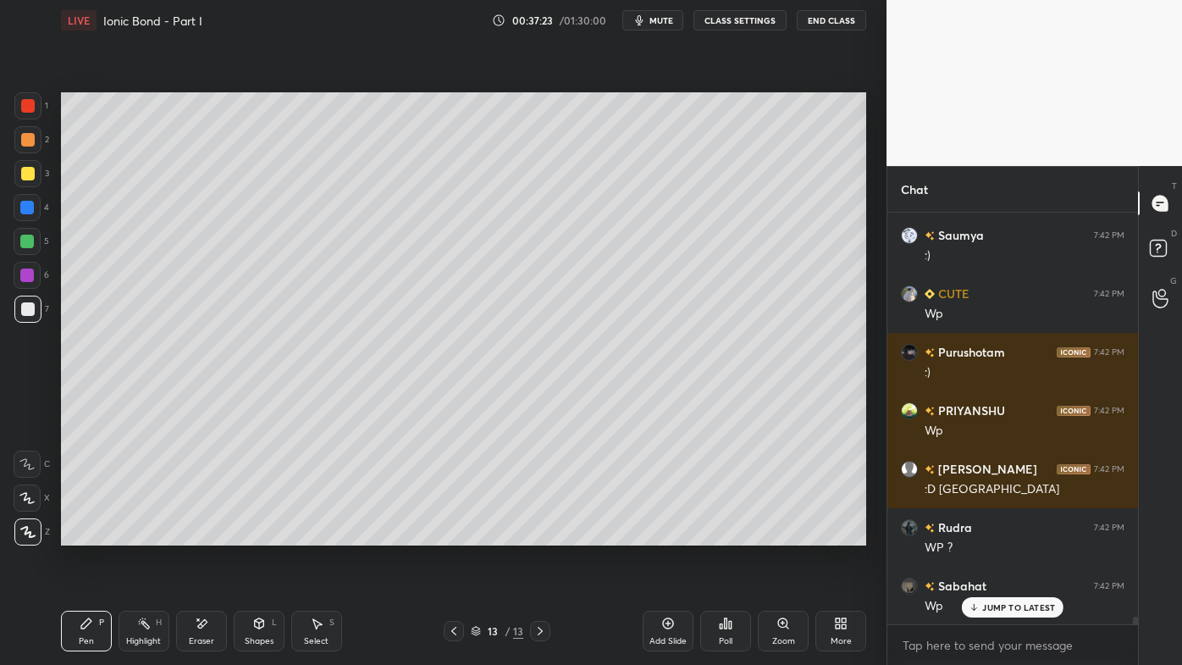
click at [207, 534] on icon at bounding box center [202, 624] width 14 height 14
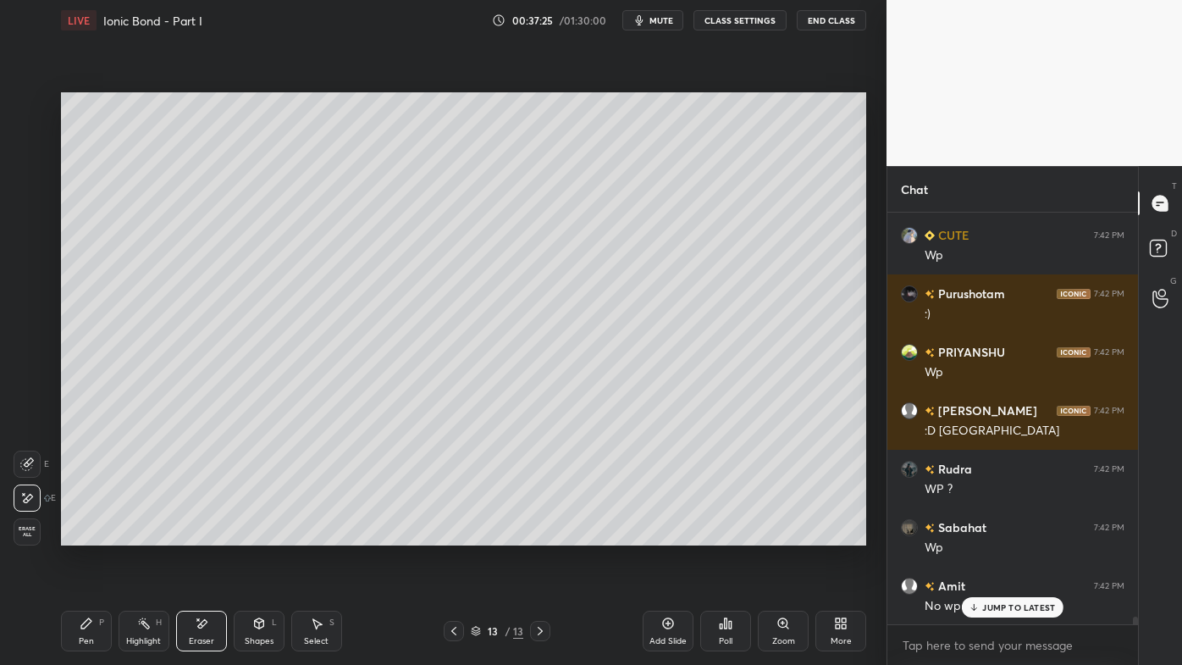
click at [83, 534] on icon at bounding box center [87, 624] width 14 height 14
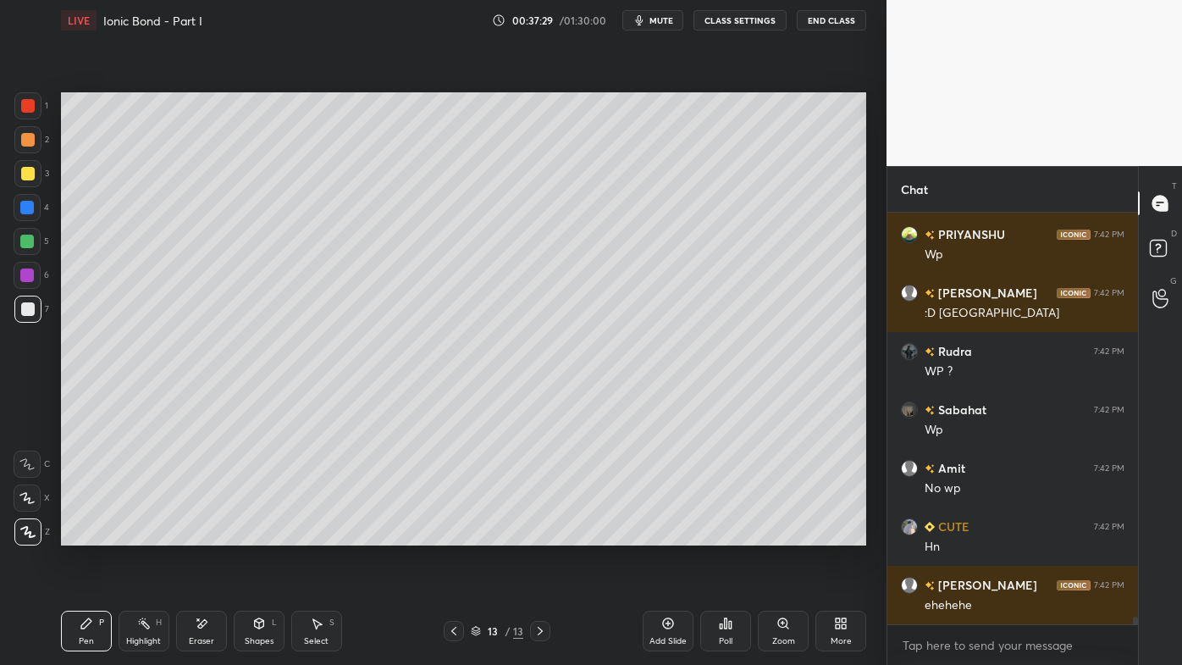
drag, startPoint x: 206, startPoint y: 619, endPoint x: 212, endPoint y: 608, distance: 12.5
click at [205, 534] on icon at bounding box center [202, 624] width 14 height 14
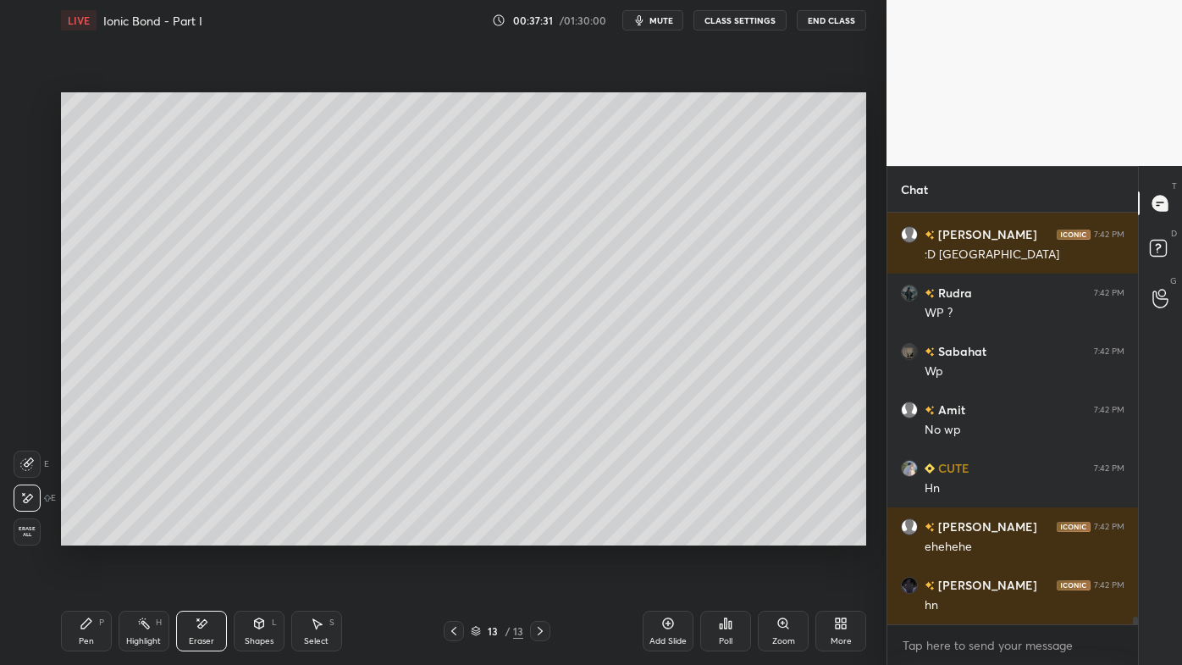
click at [88, 534] on icon at bounding box center [87, 624] width 14 height 14
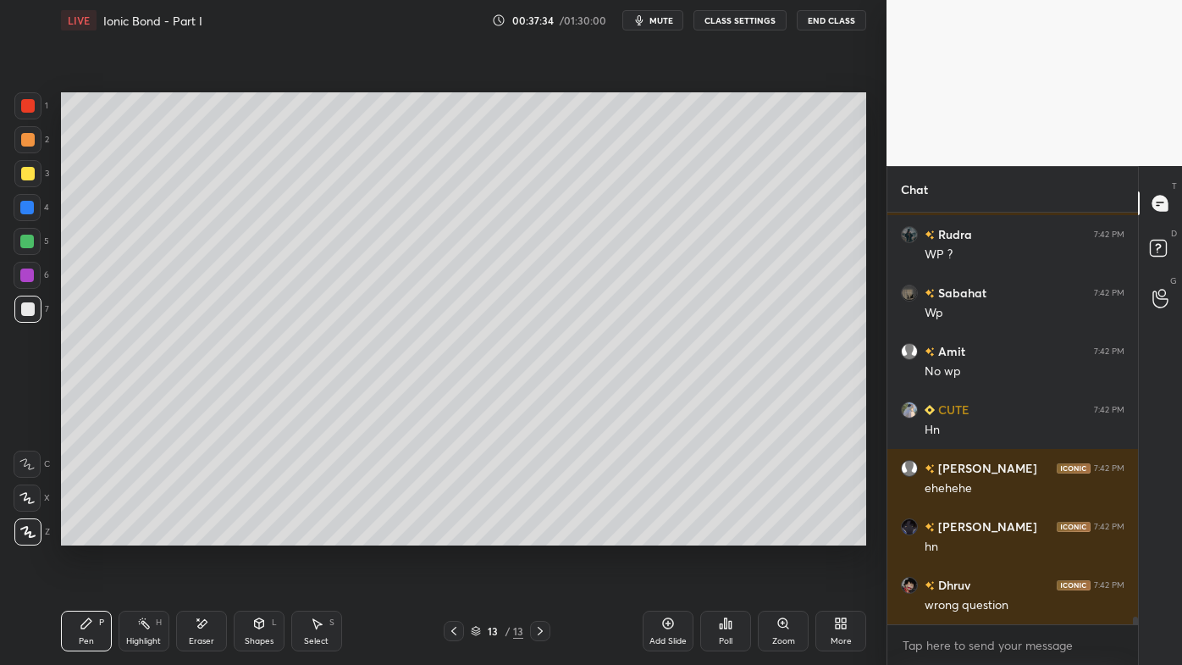
drag, startPoint x: 147, startPoint y: 622, endPoint x: 285, endPoint y: 545, distance: 158.4
click at [147, 534] on icon at bounding box center [144, 624] width 14 height 14
click at [722, 534] on icon at bounding box center [721, 626] width 3 height 4
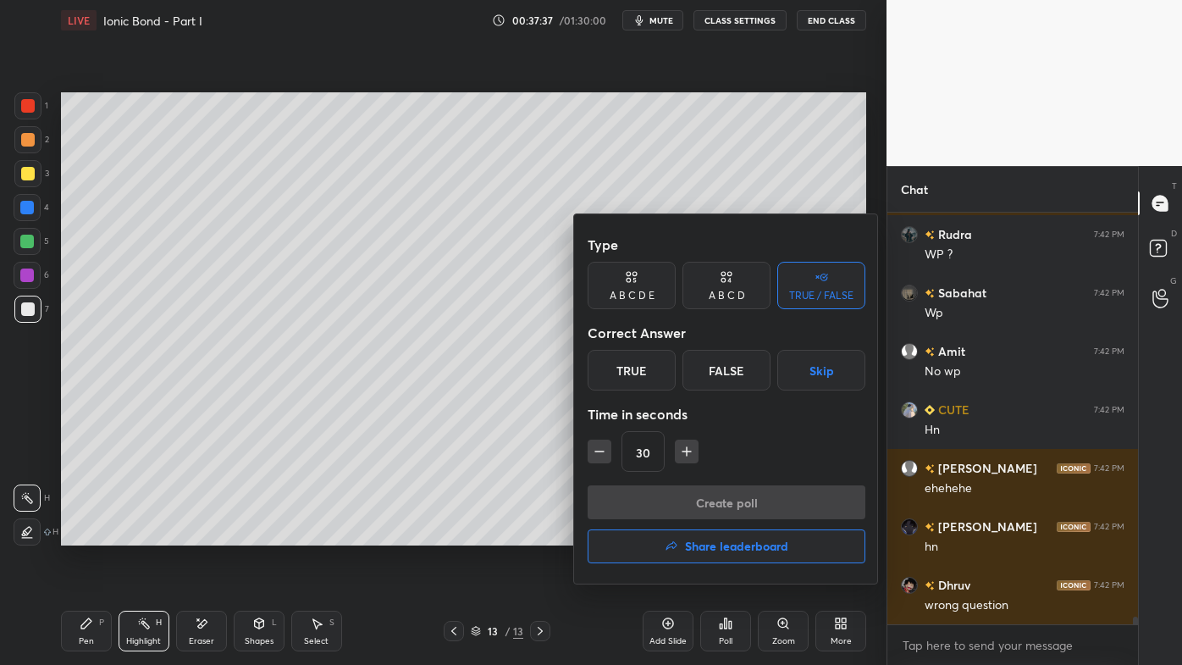
click at [649, 376] on div "True" at bounding box center [632, 370] width 88 height 41
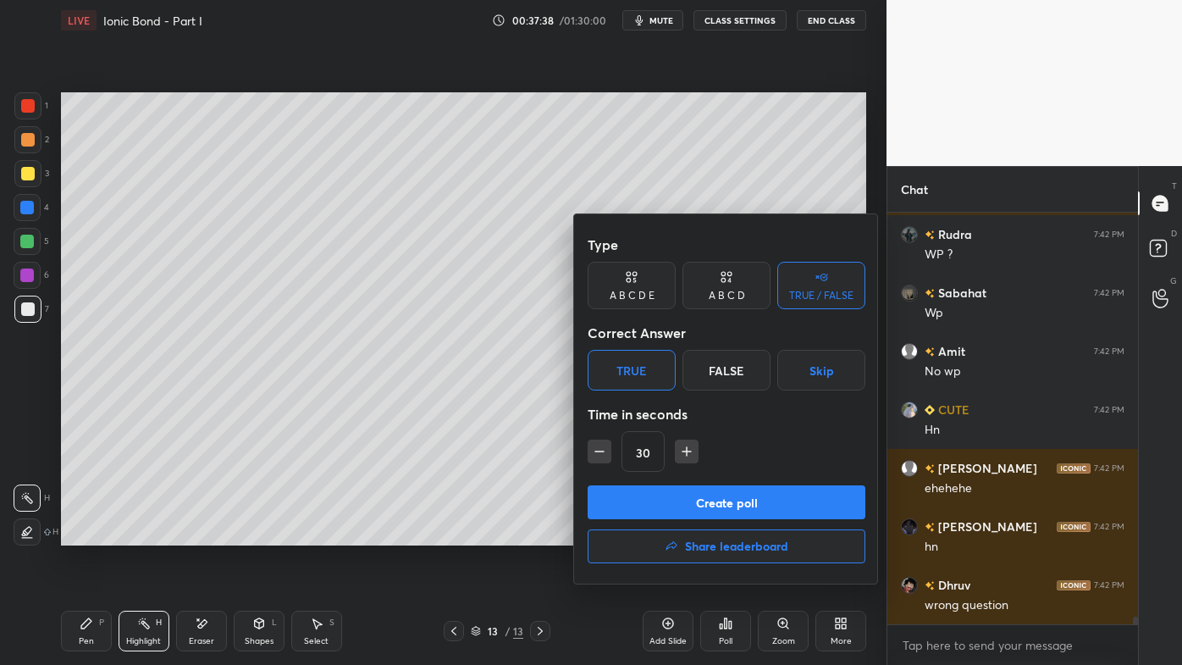
click at [644, 502] on button "Create poll" at bounding box center [727, 502] width 278 height 34
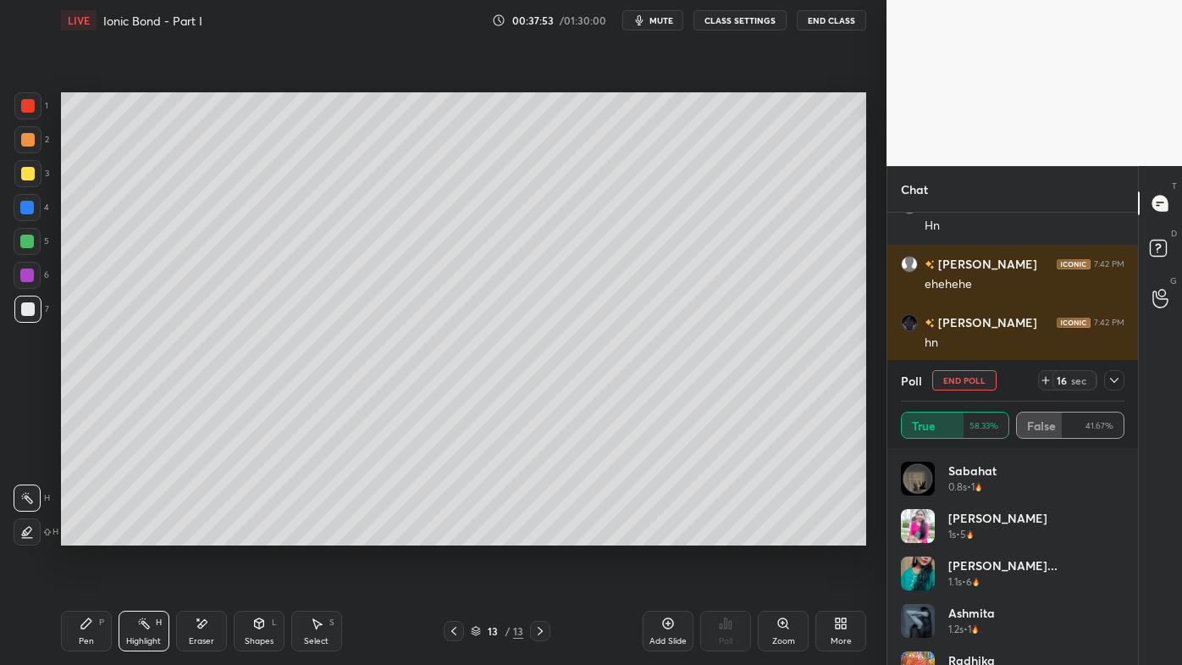
click at [82, 534] on icon at bounding box center [86, 623] width 10 height 10
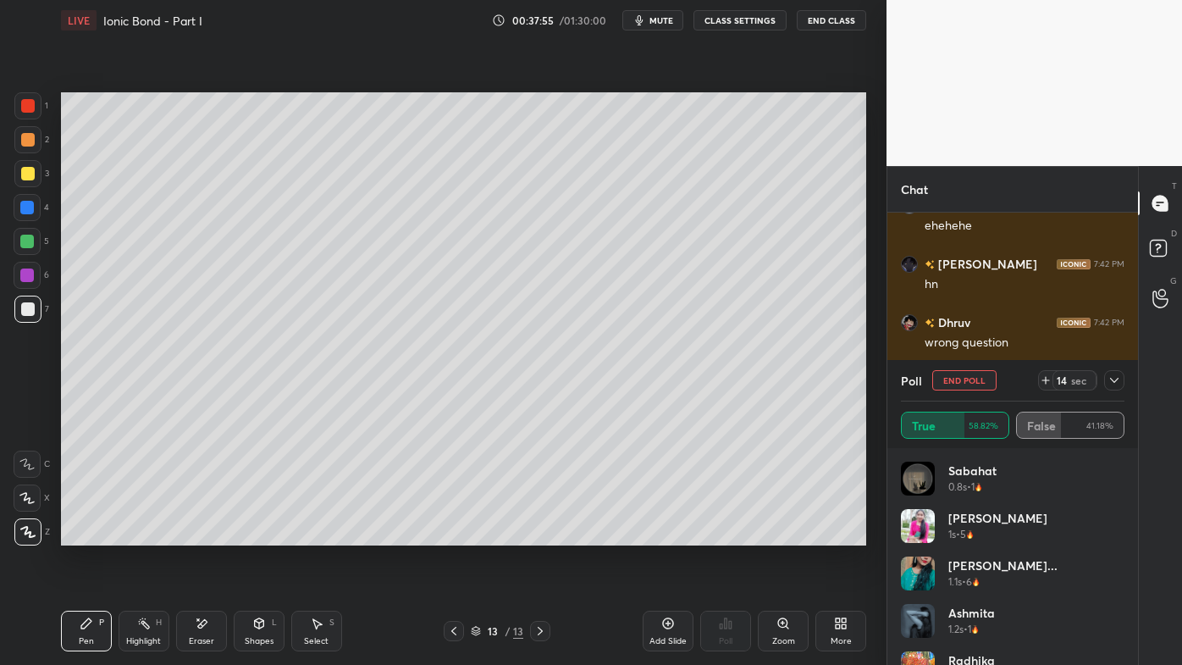
drag, startPoint x: 1117, startPoint y: 373, endPoint x: 1090, endPoint y: 408, distance: 44.7
click at [1116, 376] on div at bounding box center [1114, 380] width 20 height 20
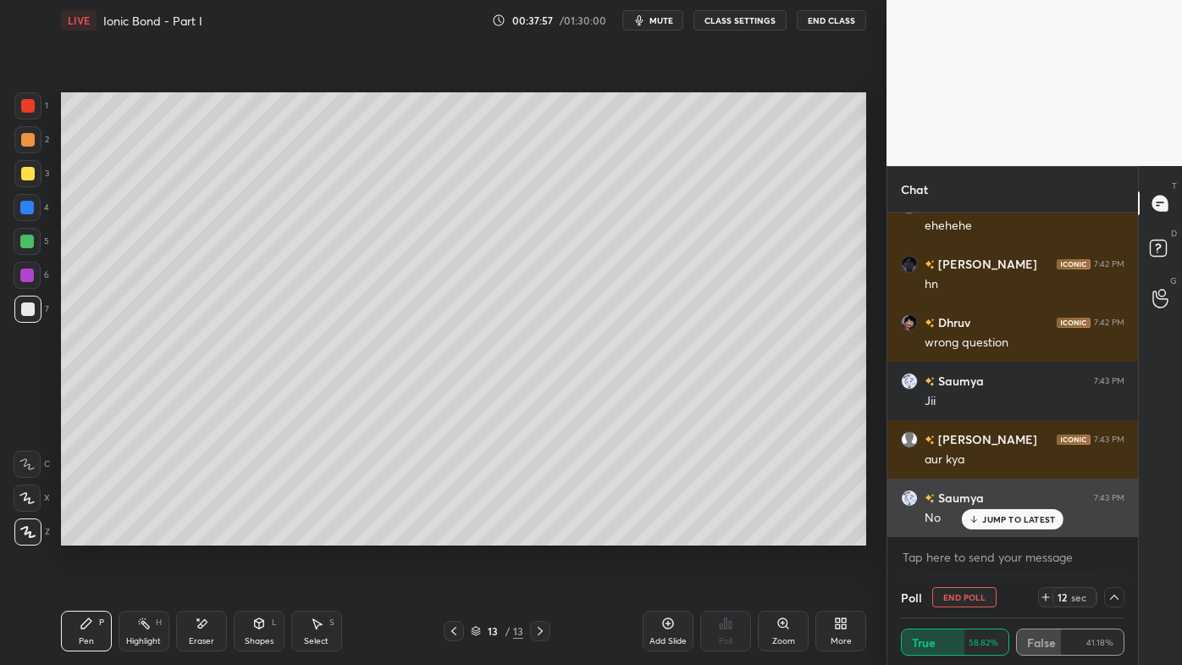
click at [1003, 513] on div "JUMP TO LATEST" at bounding box center [1013, 519] width 102 height 20
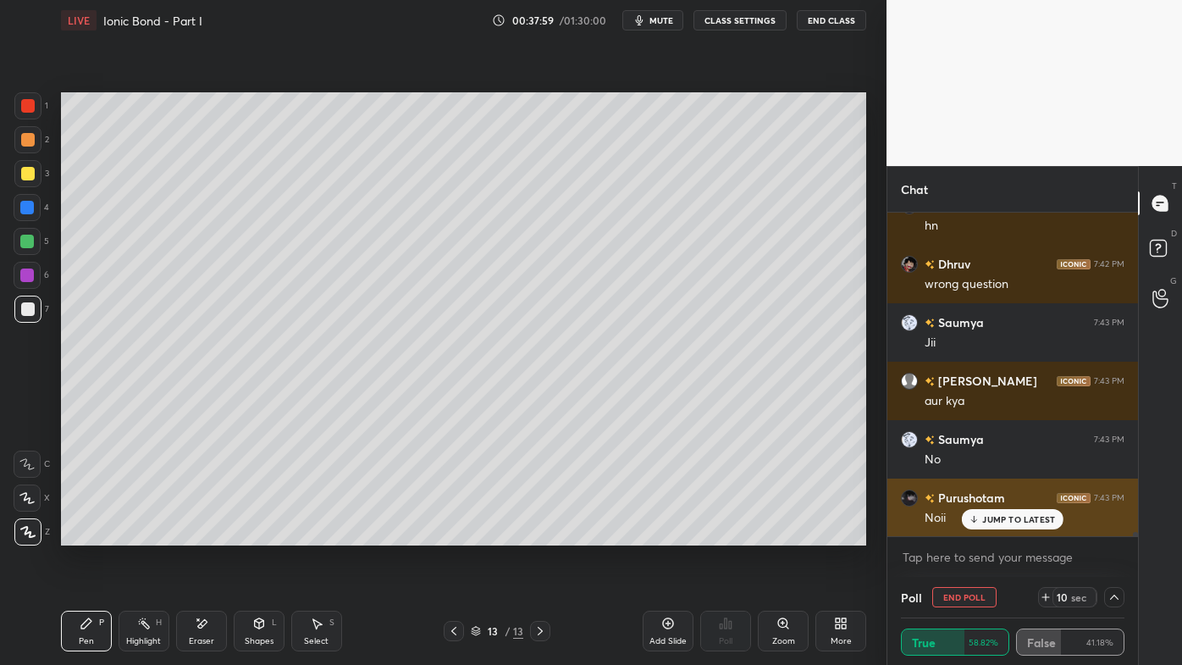
click at [1001, 521] on p "JUMP TO LATEST" at bounding box center [1018, 519] width 73 height 10
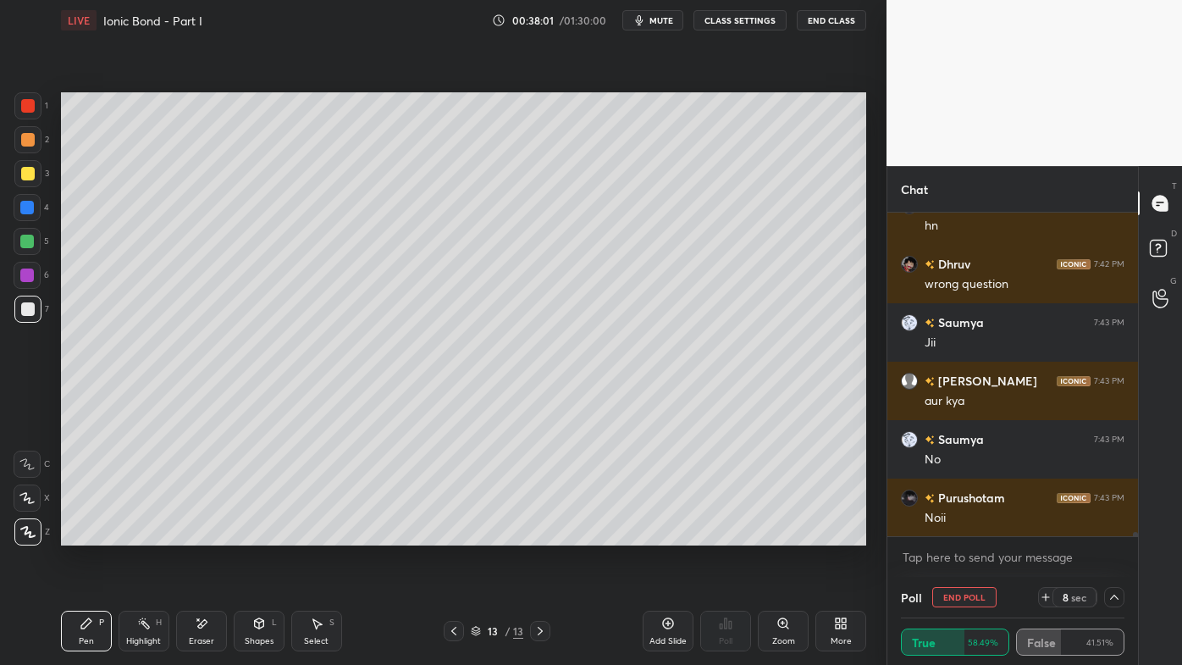
click at [950, 534] on button "End Poll" at bounding box center [964, 597] width 64 height 20
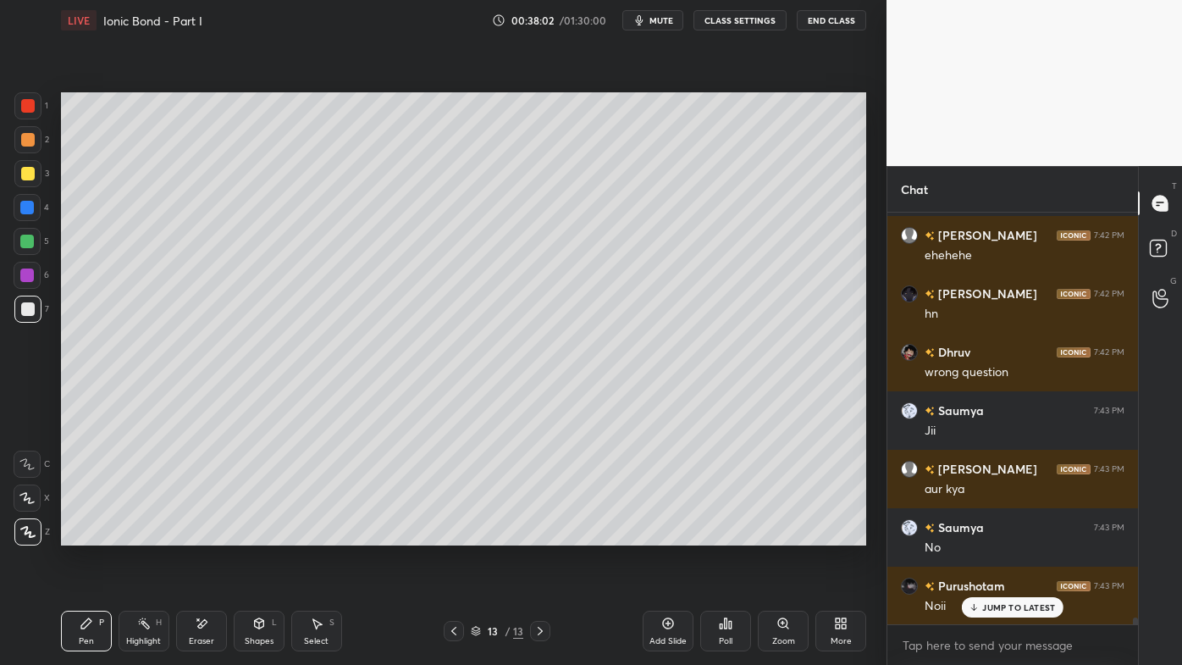
click at [94, 534] on div "Pen P" at bounding box center [86, 631] width 51 height 41
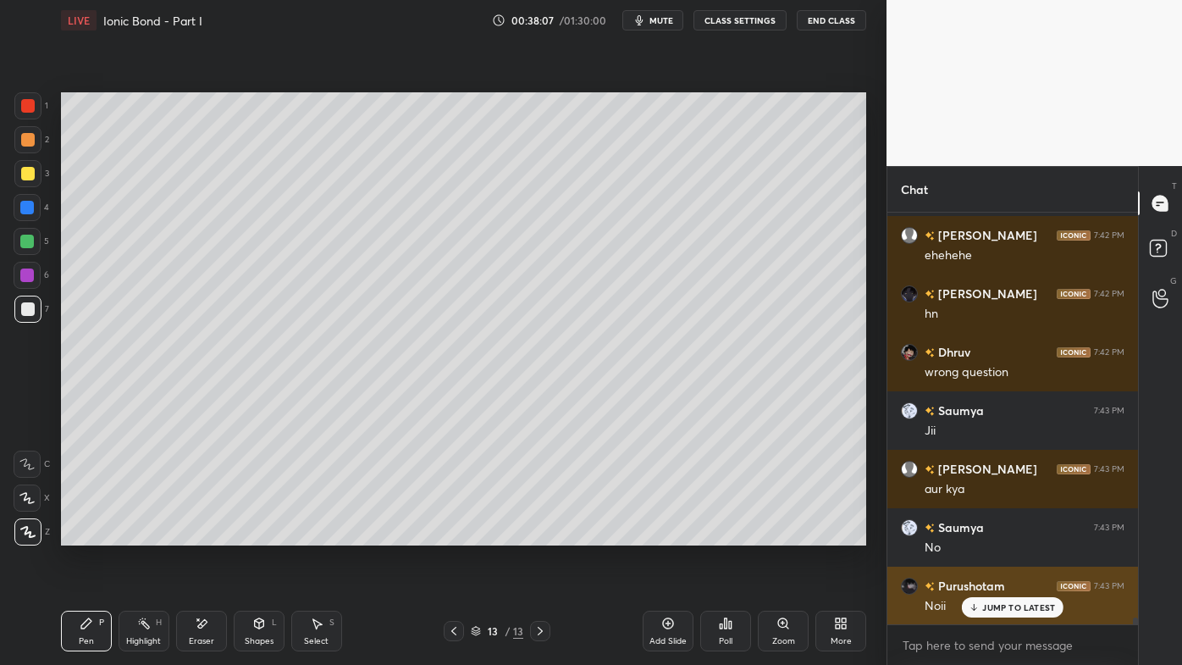
click at [982, 534] on div "JUMP TO LATEST" at bounding box center [1013, 607] width 102 height 20
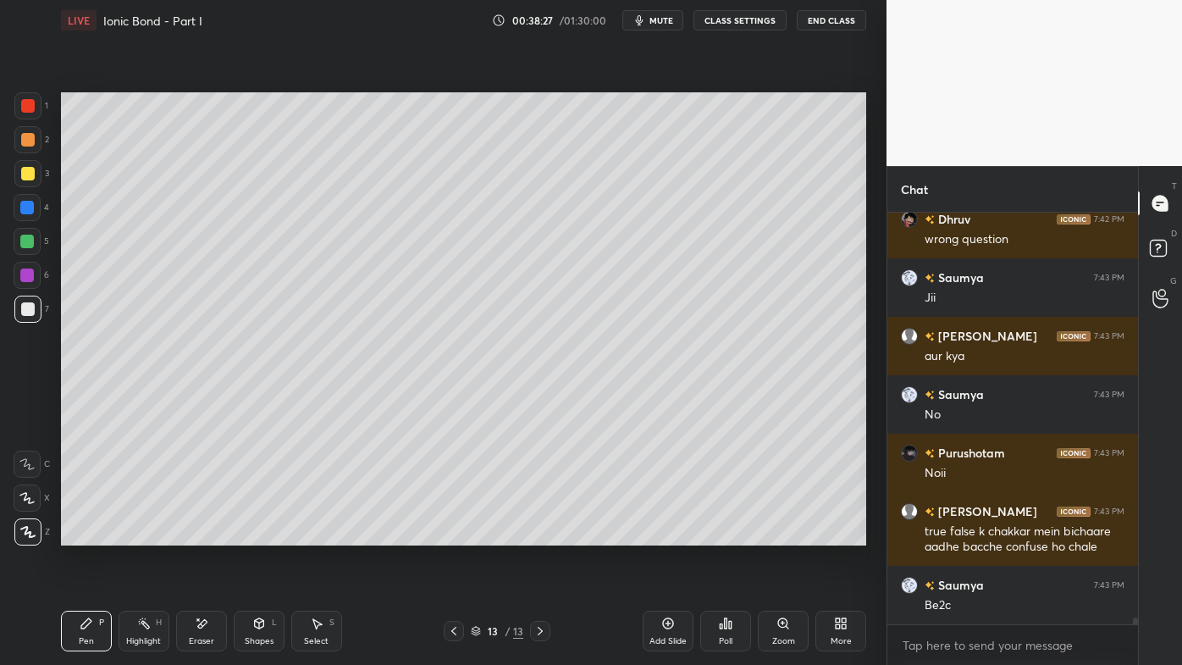
click at [149, 534] on div "Highlight H" at bounding box center [144, 631] width 51 height 41
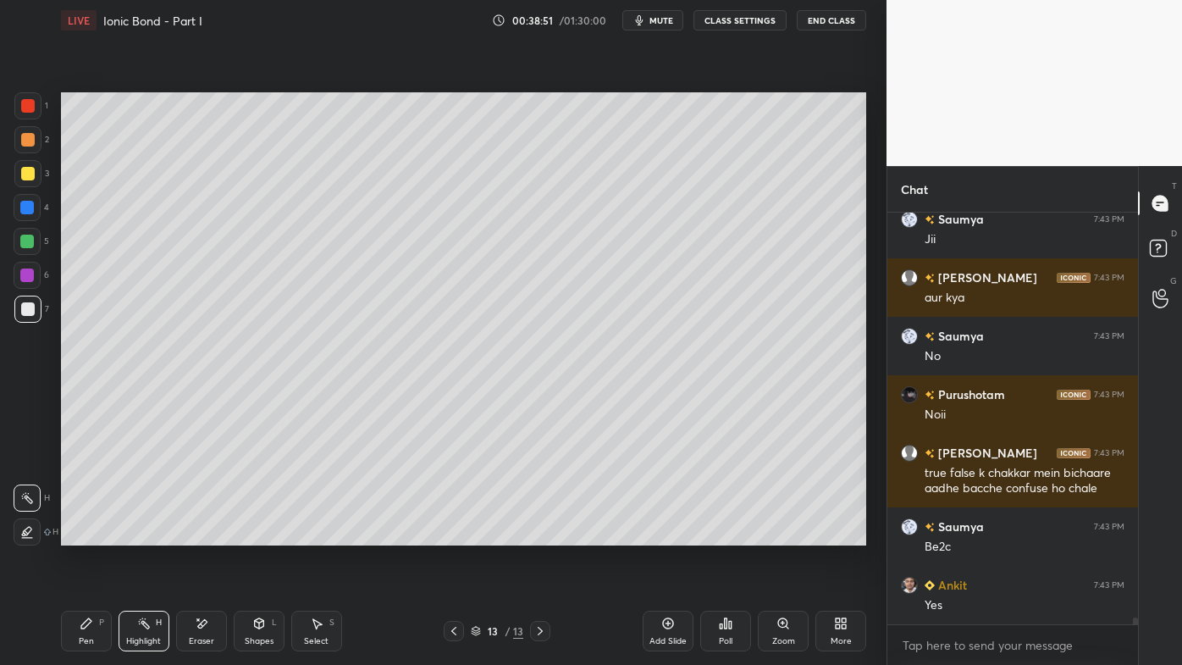
drag, startPoint x: 671, startPoint y: 618, endPoint x: 652, endPoint y: 613, distance: 19.3
click at [670, 534] on icon at bounding box center [668, 624] width 14 height 14
drag, startPoint x: 94, startPoint y: 624, endPoint x: 90, endPoint y: 615, distance: 10.2
click at [91, 534] on div "Pen P" at bounding box center [86, 631] width 51 height 41
click at [28, 137] on div at bounding box center [28, 140] width 14 height 14
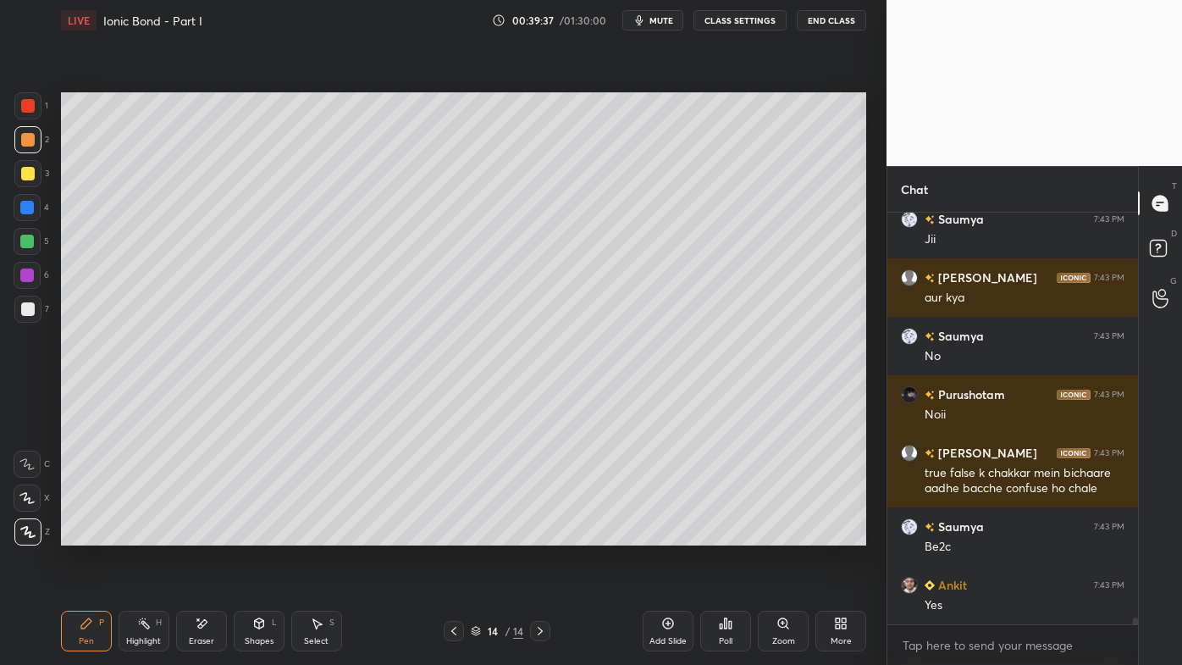
click at [667, 534] on icon at bounding box center [668, 624] width 14 height 14
drag, startPoint x: 36, startPoint y: 170, endPoint x: 53, endPoint y: 167, distance: 17.3
click at [37, 169] on div at bounding box center [27, 173] width 27 height 27
click at [454, 534] on icon at bounding box center [454, 631] width 14 height 14
click at [149, 534] on icon at bounding box center [144, 624] width 14 height 14
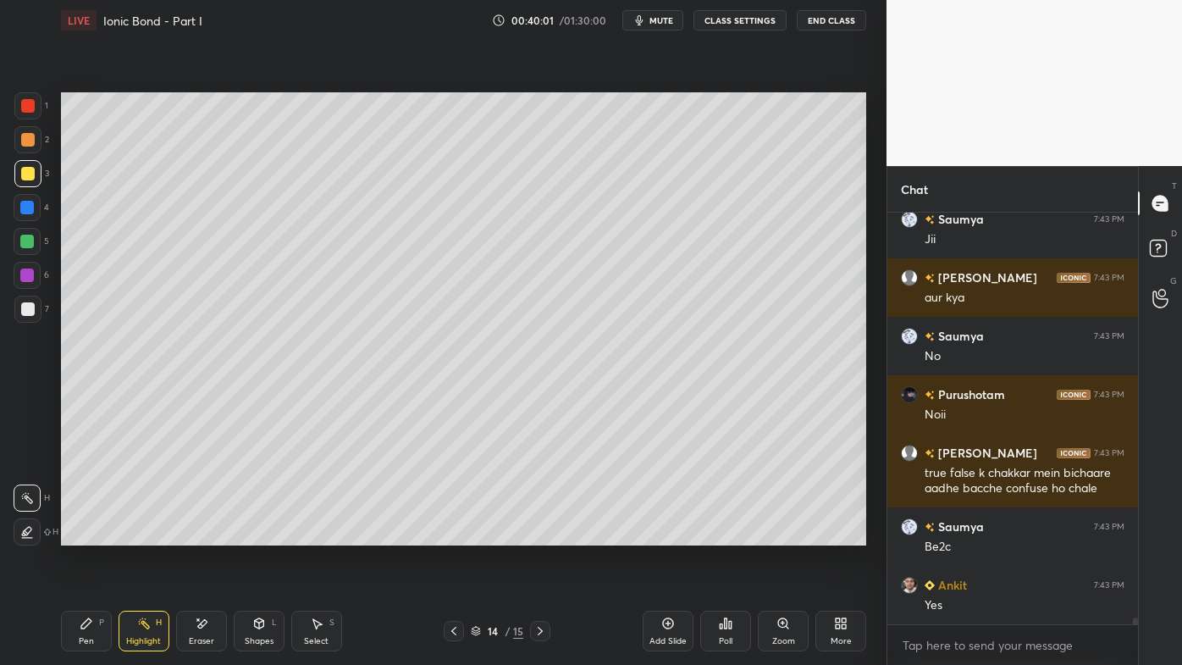
click at [539, 534] on icon at bounding box center [541, 631] width 14 height 14
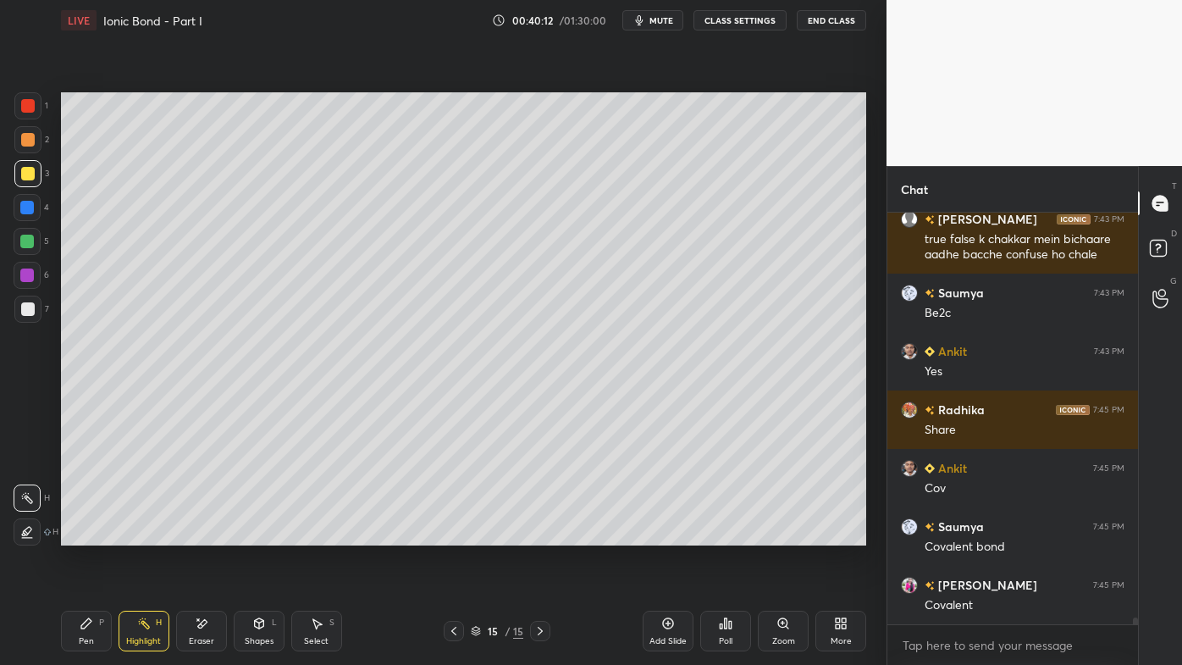
scroll to position [23696, 0]
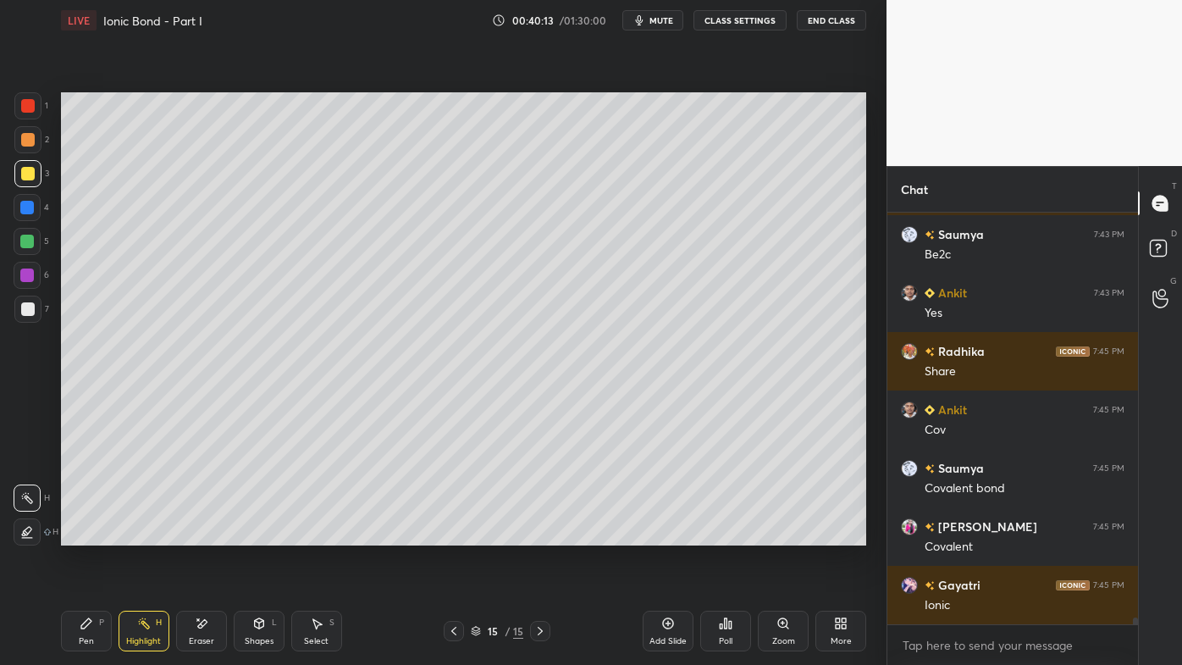
click at [455, 534] on icon at bounding box center [454, 631] width 14 height 14
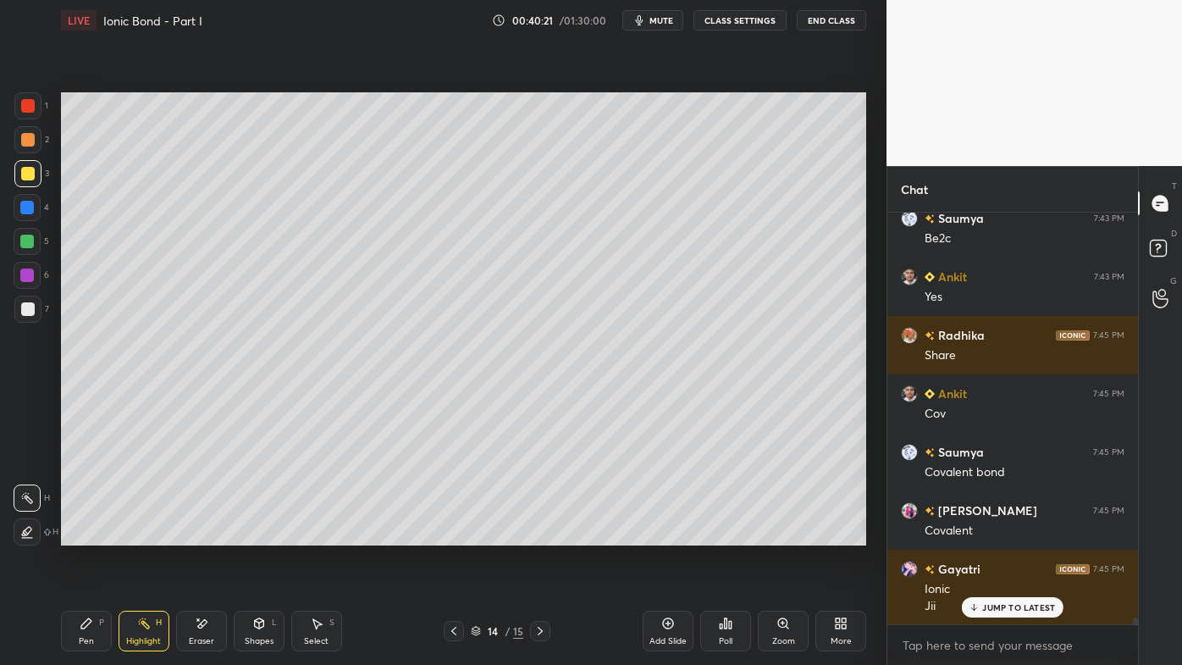
drag, startPoint x: 89, startPoint y: 624, endPoint x: 86, endPoint y: 611, distance: 13.1
click at [90, 534] on icon at bounding box center [87, 624] width 14 height 14
drag, startPoint x: 32, startPoint y: 309, endPoint x: 25, endPoint y: 303, distance: 9.7
click at [32, 308] on div at bounding box center [28, 309] width 14 height 14
click at [991, 534] on div "JUMP TO LATEST" at bounding box center [1013, 607] width 102 height 20
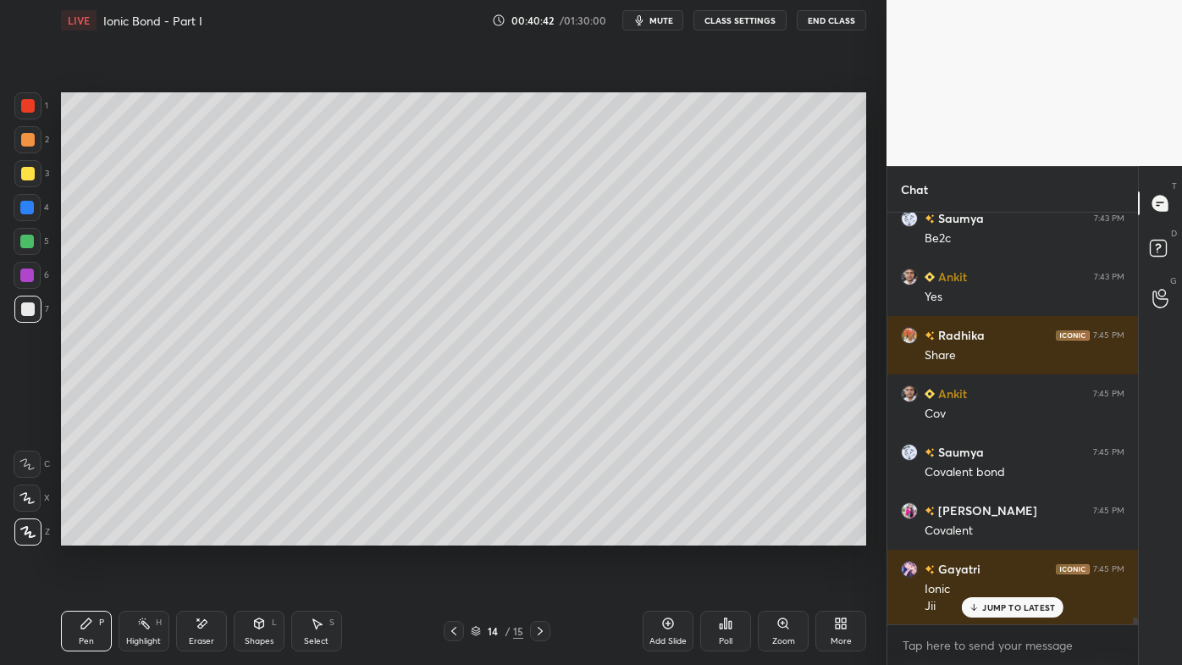
scroll to position [23770, 0]
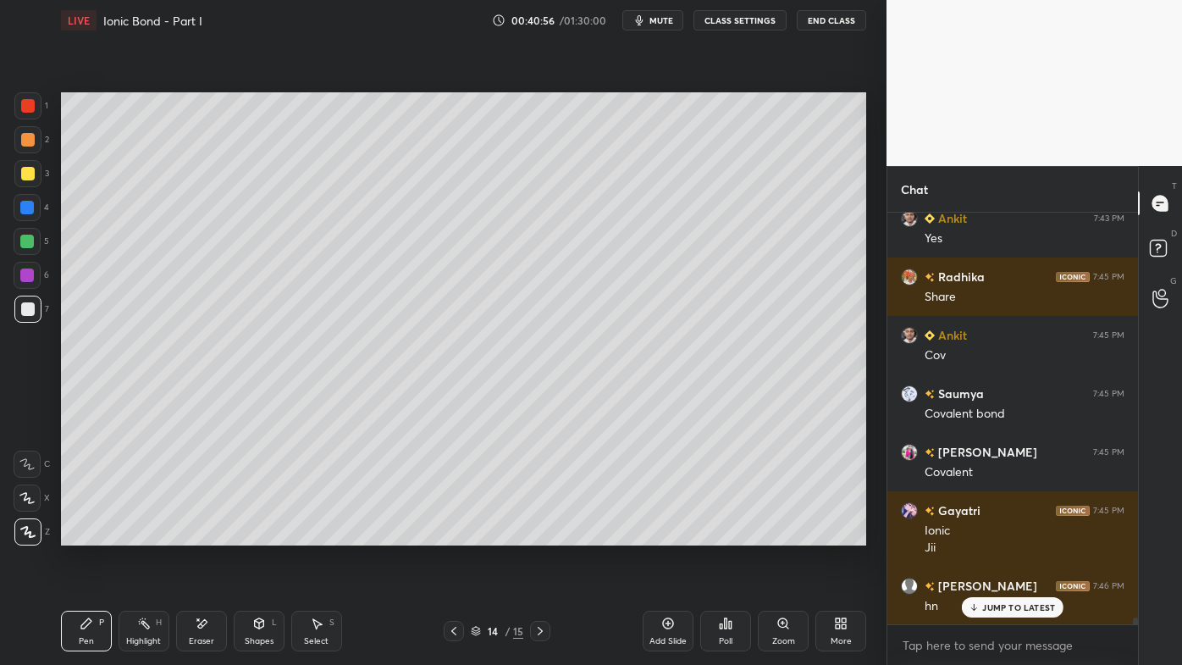
click at [539, 534] on icon at bounding box center [541, 631] width 14 height 14
drag, startPoint x: 452, startPoint y: 629, endPoint x: 484, endPoint y: 619, distance: 32.9
click at [451, 534] on icon at bounding box center [454, 631] width 14 height 14
click at [672, 534] on icon at bounding box center [668, 624] width 14 height 14
click at [91, 534] on div "Pen P" at bounding box center [86, 631] width 51 height 41
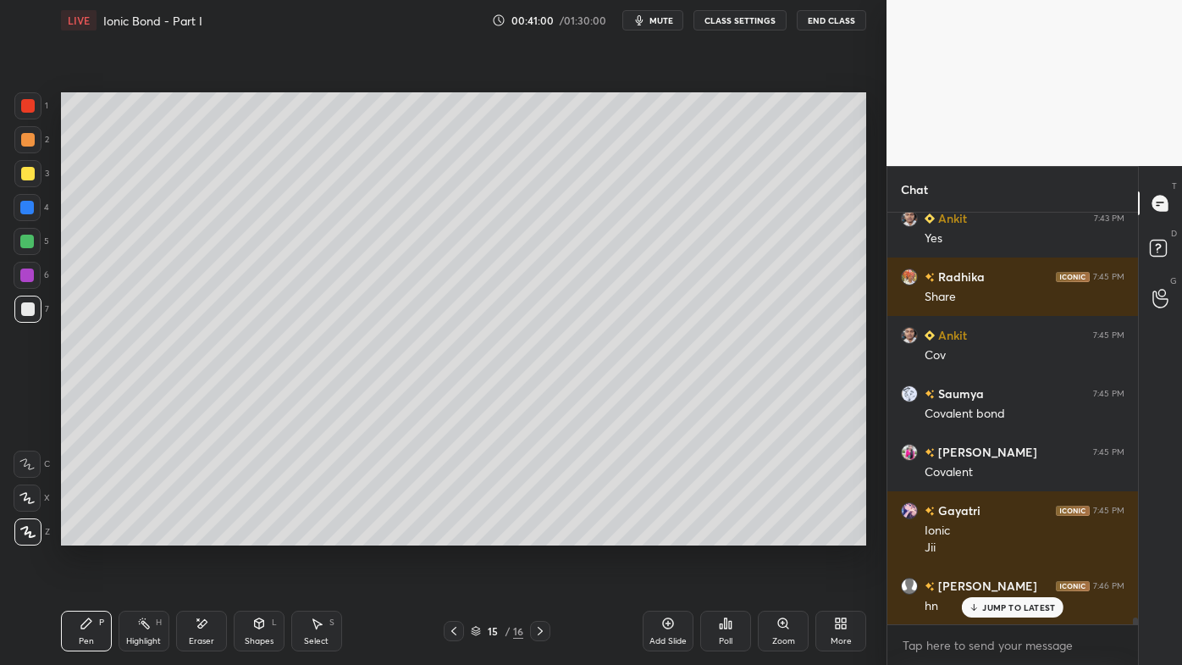
scroll to position [5, 4]
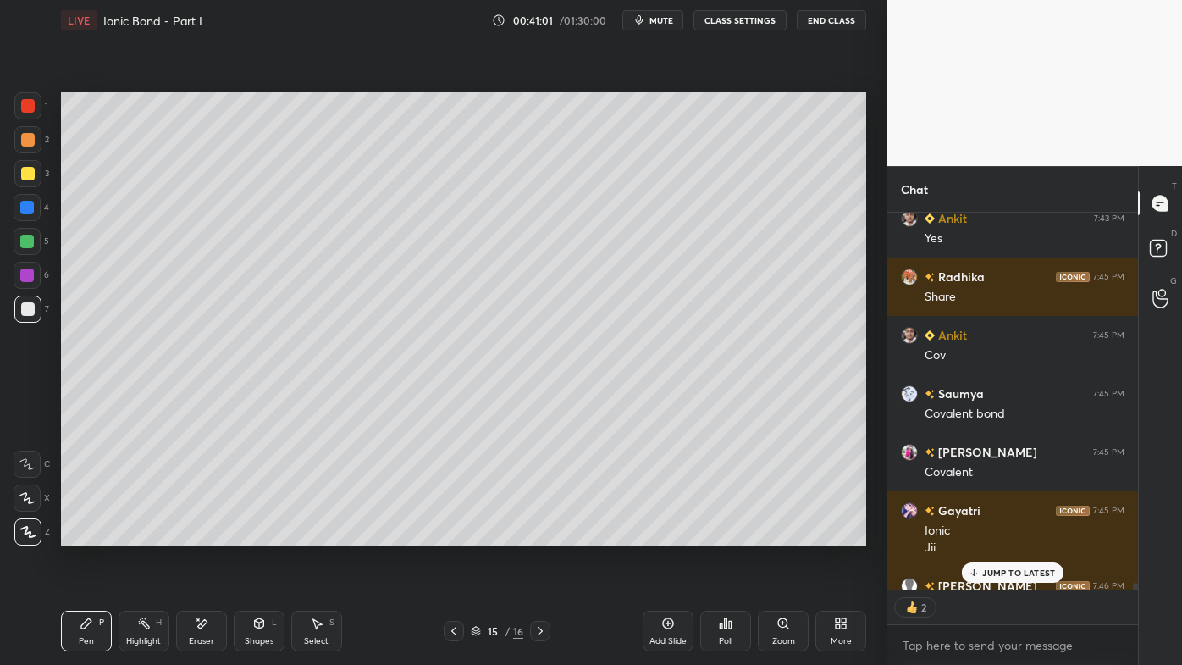
drag, startPoint x: 25, startPoint y: 138, endPoint x: 42, endPoint y: 133, distance: 17.7
click at [27, 138] on div at bounding box center [28, 140] width 14 height 14
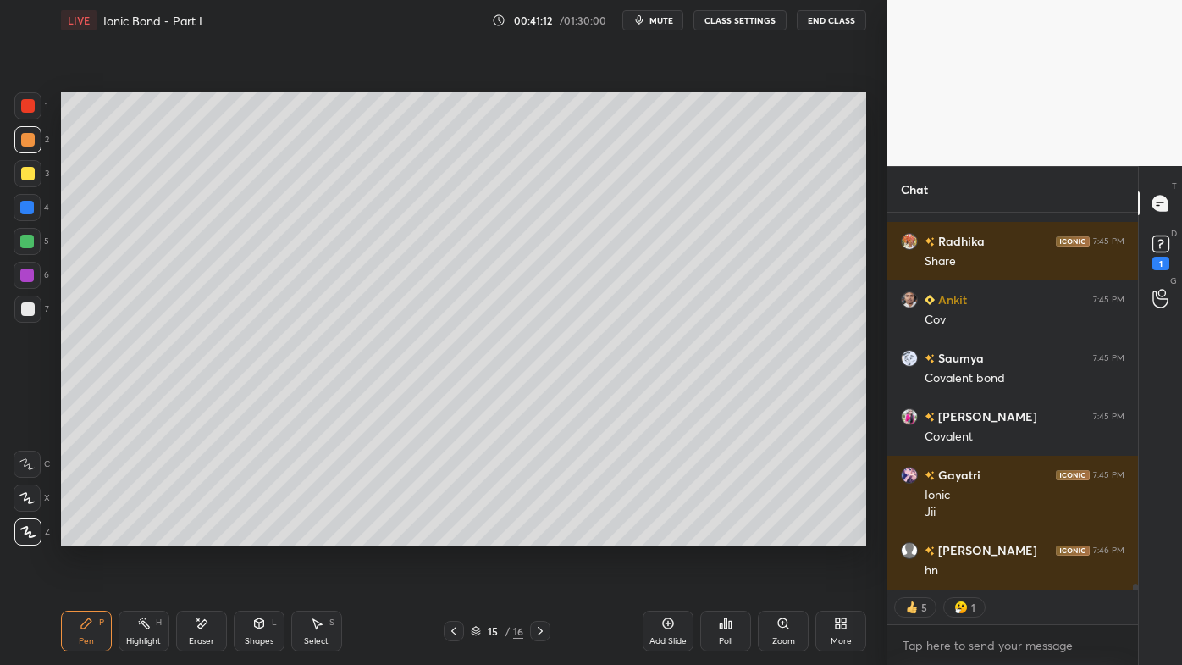
click at [29, 171] on div at bounding box center [28, 174] width 14 height 14
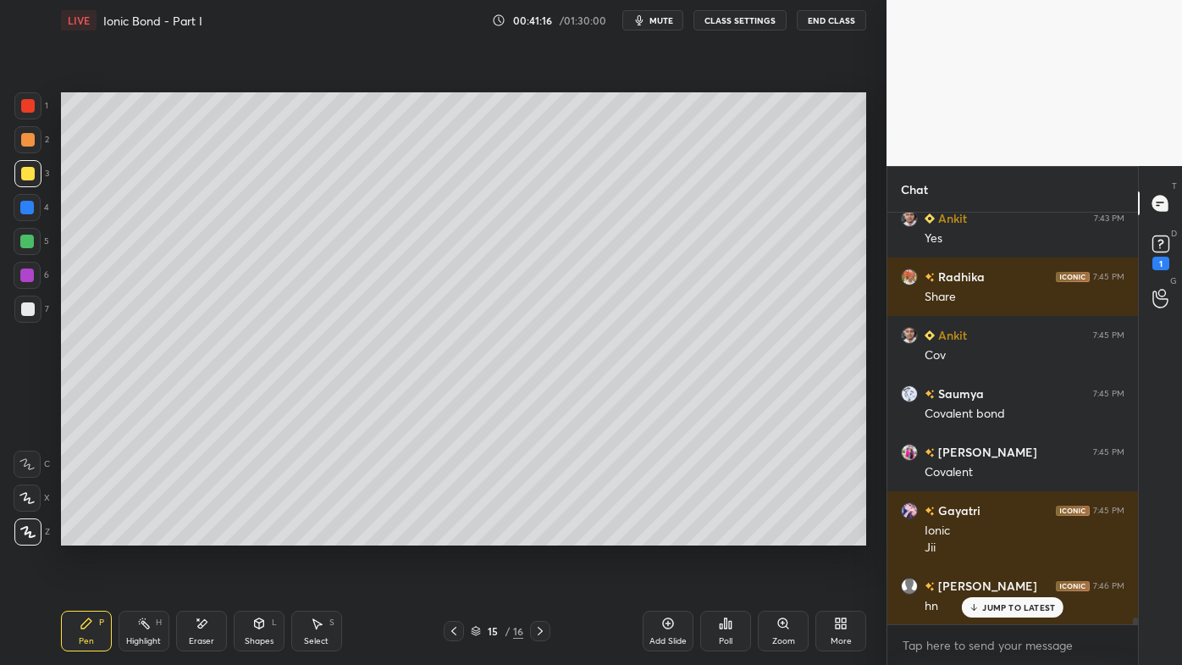
scroll to position [5, 4]
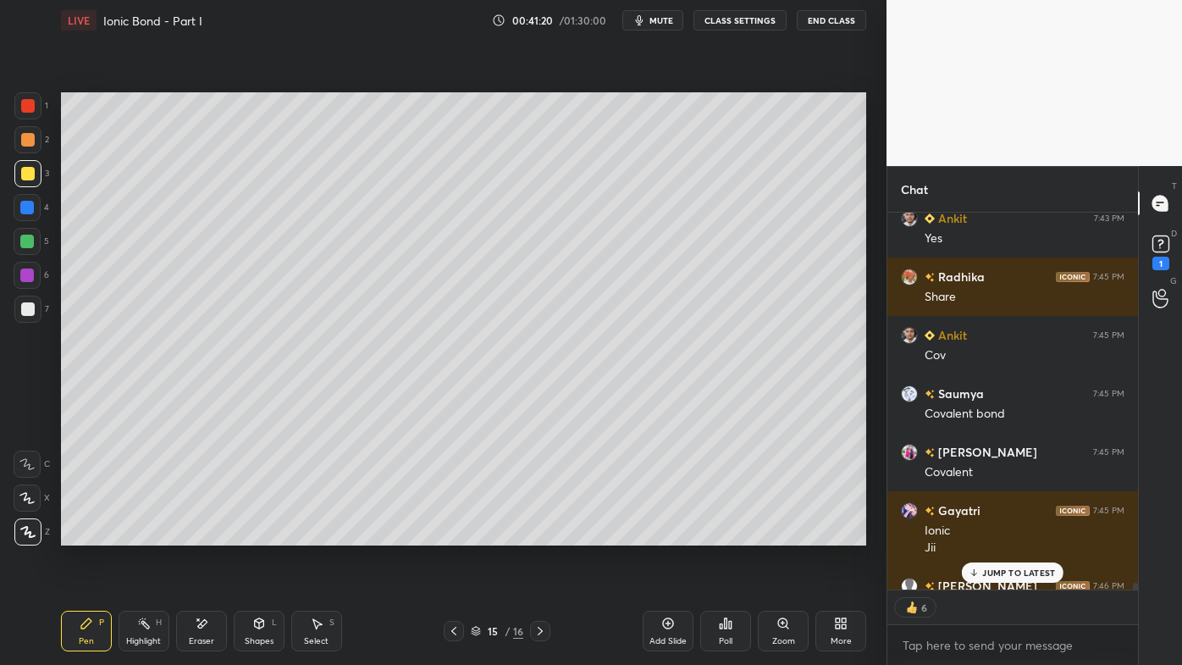
click at [1004, 534] on p "JUMP TO LATEST" at bounding box center [1018, 572] width 73 height 10
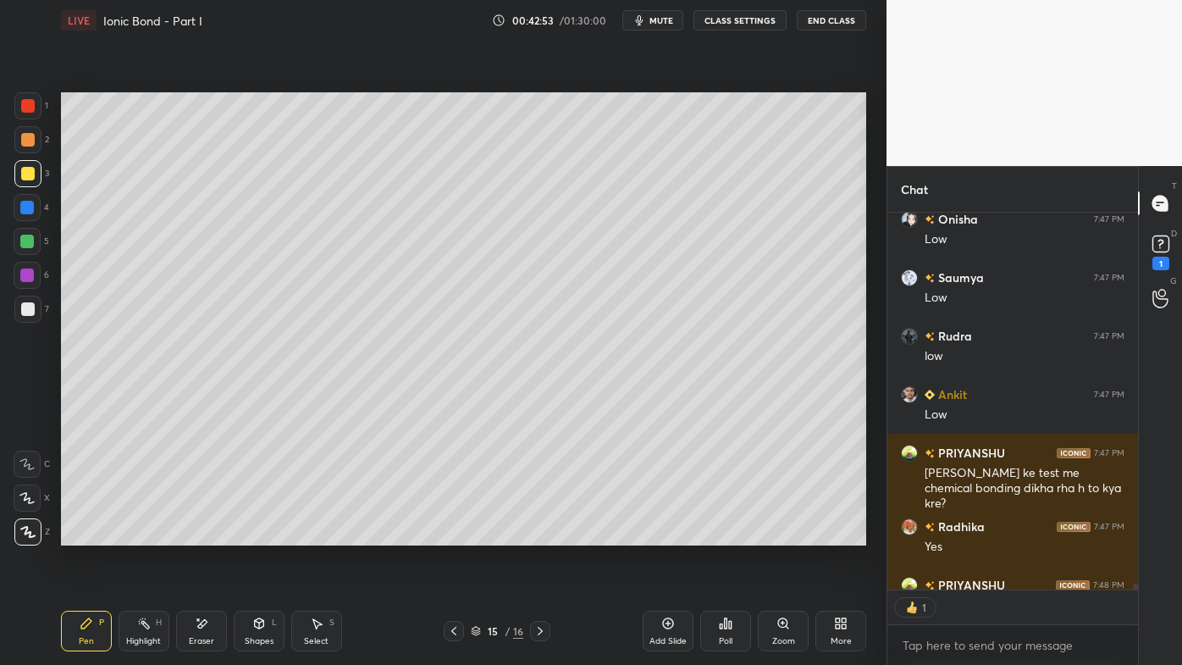
drag, startPoint x: 141, startPoint y: 621, endPoint x: 234, endPoint y: 553, distance: 114.5
click at [142, 534] on icon at bounding box center [144, 624] width 14 height 14
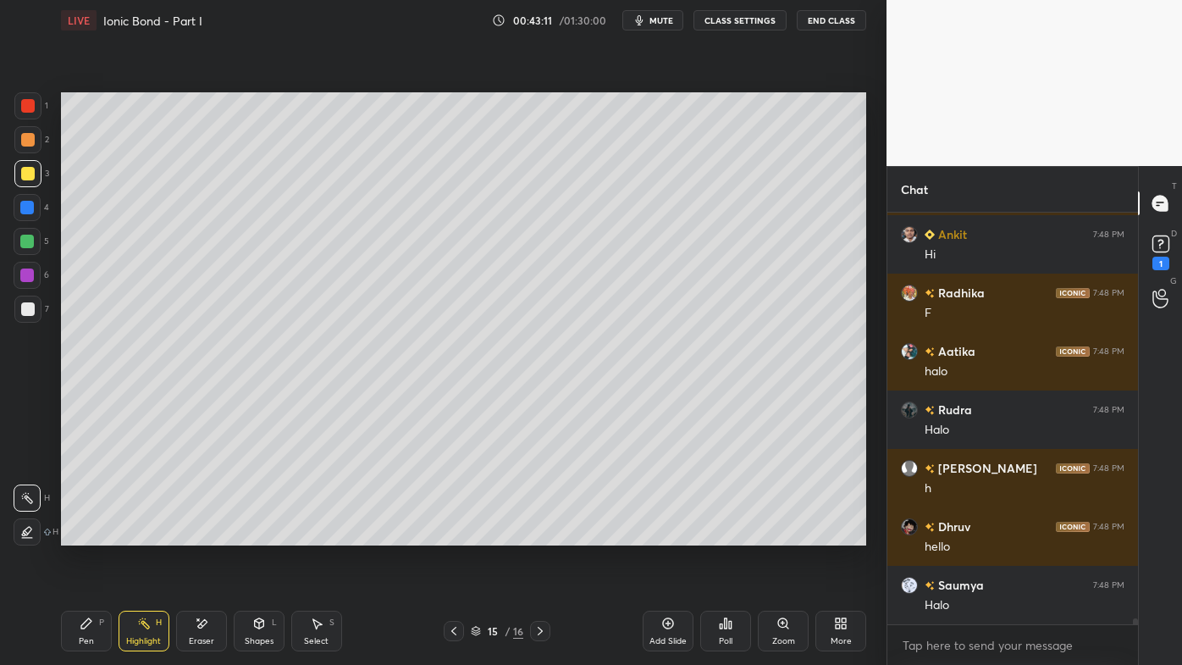
scroll to position [26766, 0]
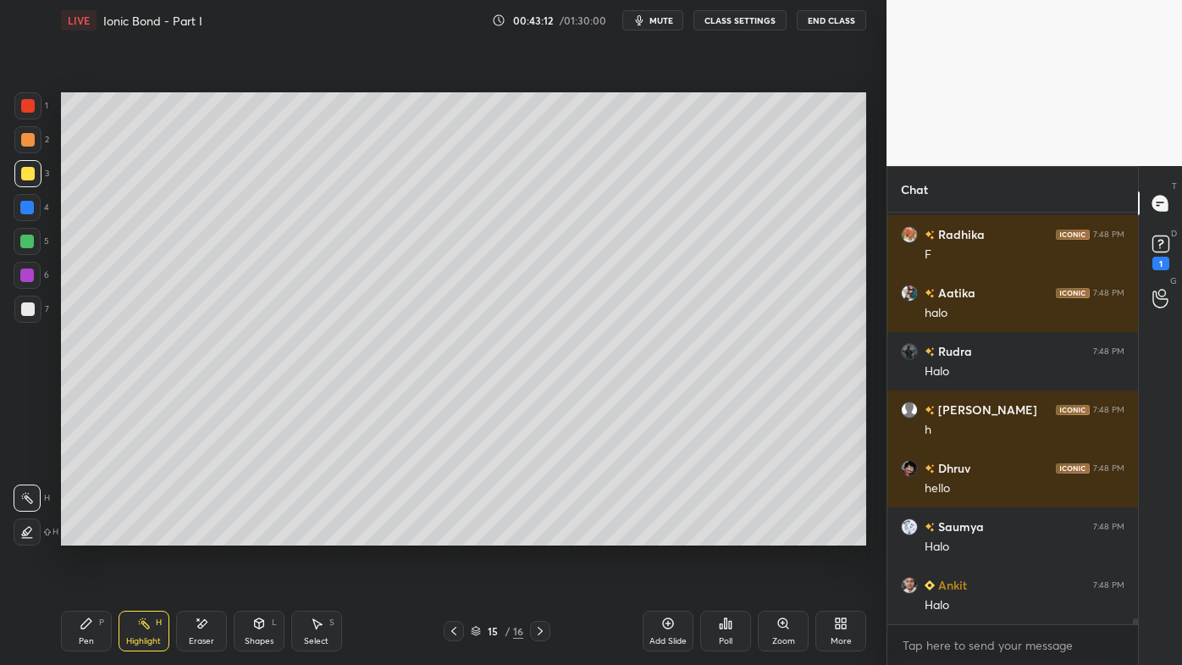
click at [140, 534] on icon at bounding box center [144, 624] width 14 height 14
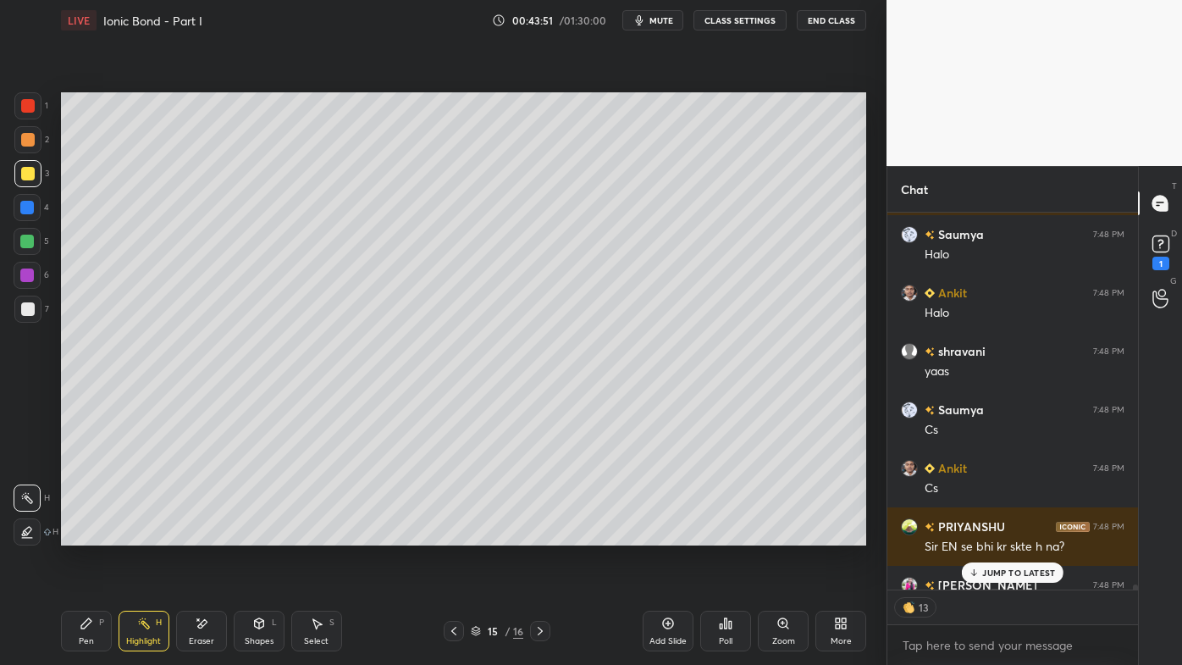
scroll to position [27151, 0]
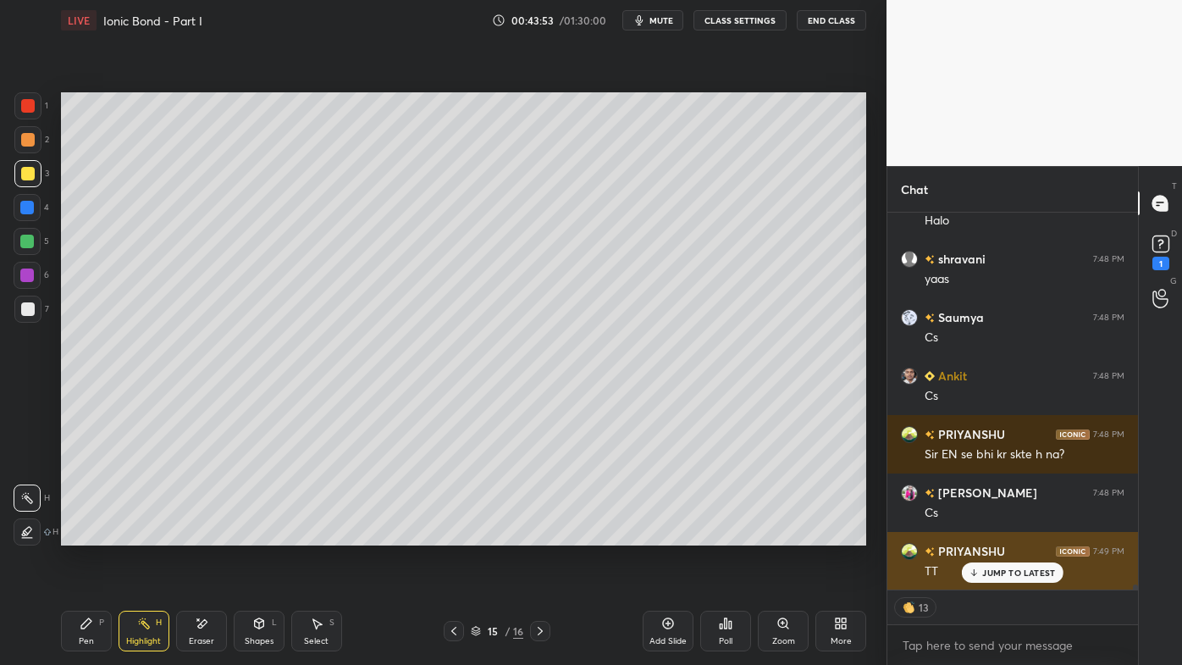
click at [1009, 534] on div "JUMP TO LATEST" at bounding box center [1013, 572] width 102 height 20
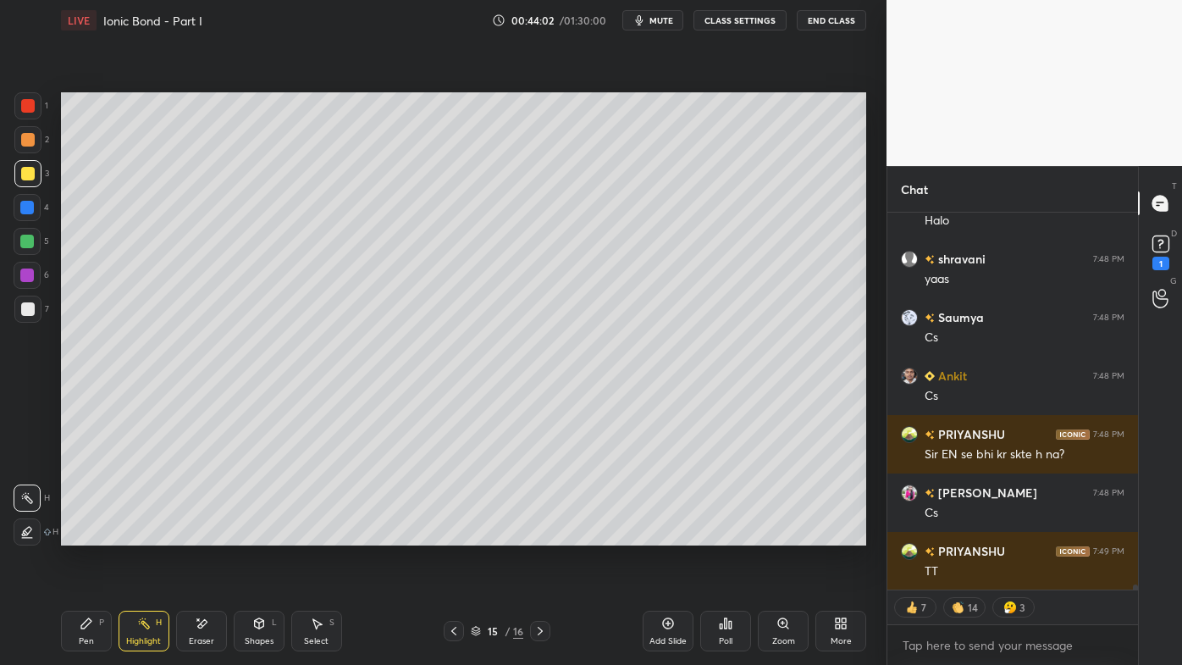
scroll to position [27209, 0]
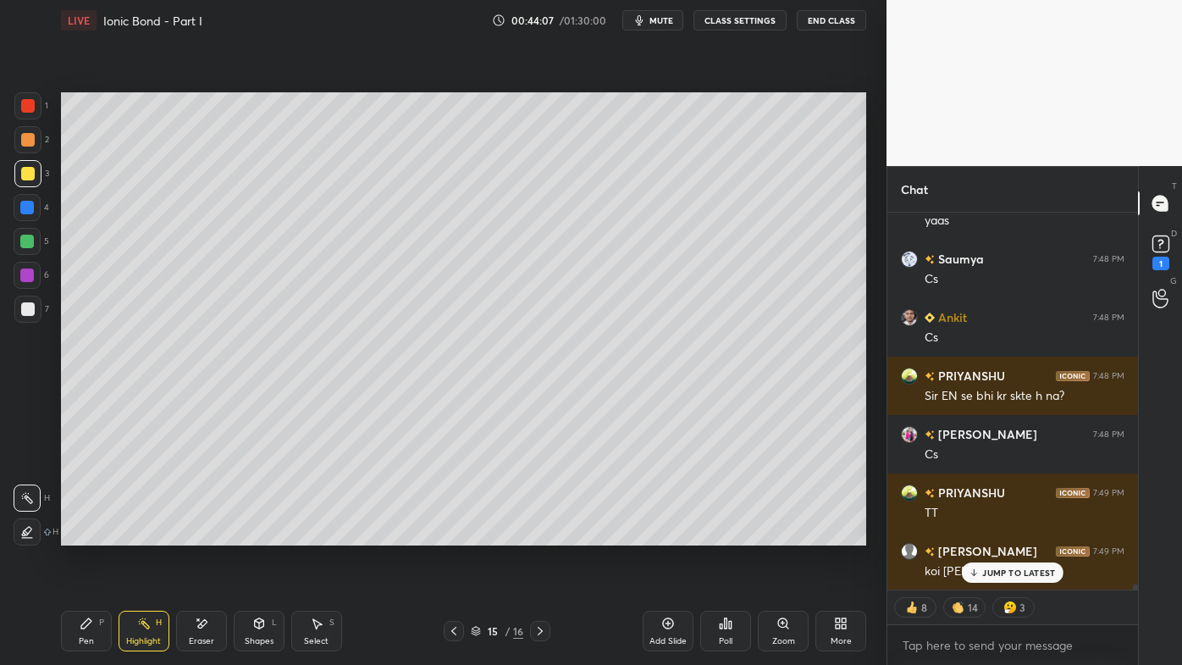
click at [991, 534] on div "Radhika 7:47 PM Yes [PERSON_NAME] 7:48 PM Ok sir Ankit 7:48 PM Hi [PERSON_NAME]…" at bounding box center [1012, 401] width 251 height 377
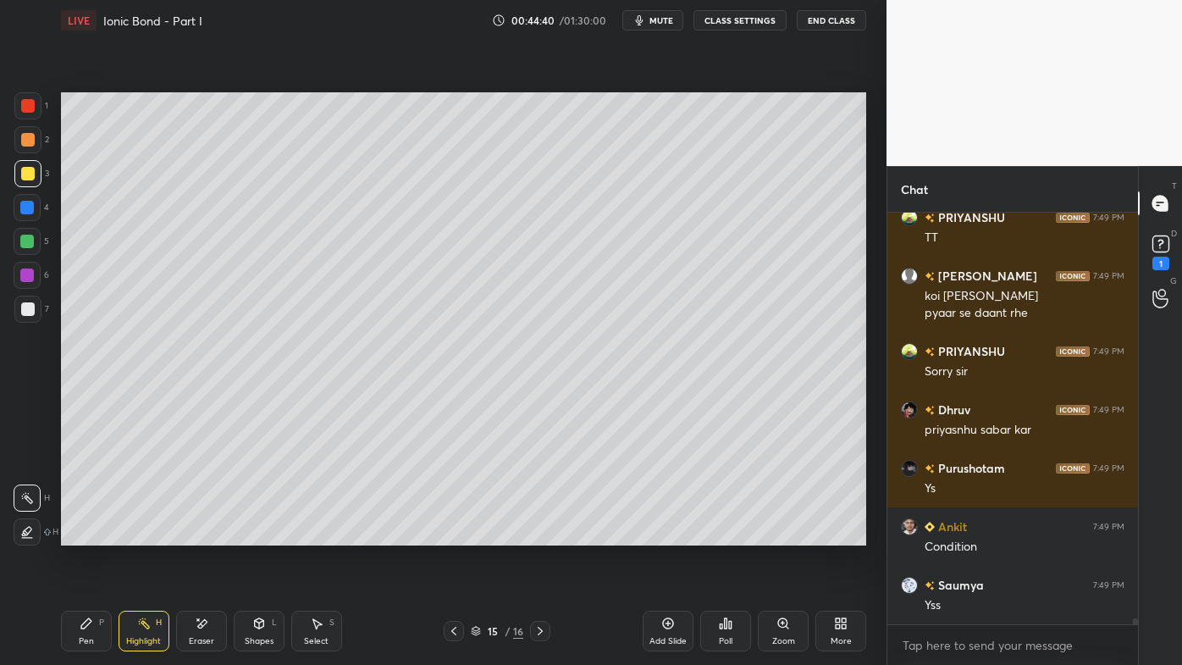
scroll to position [27557, 0]
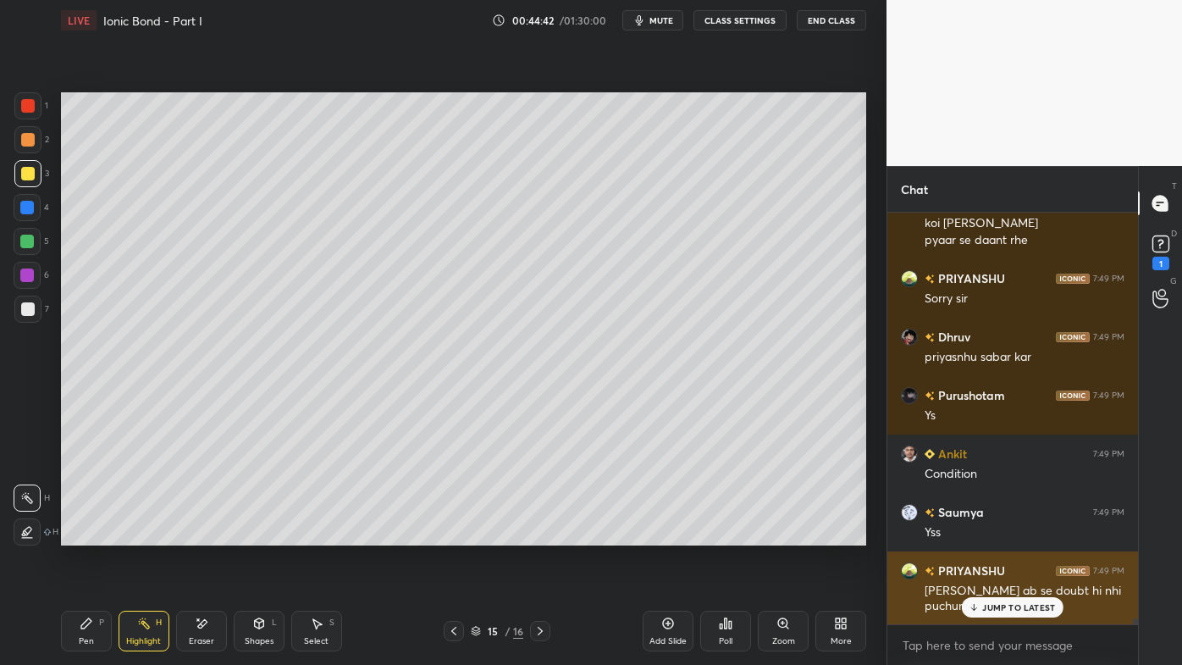
drag, startPoint x: 987, startPoint y: 611, endPoint x: 961, endPoint y: 610, distance: 25.5
click at [985, 534] on div "JUMP TO LATEST" at bounding box center [1013, 607] width 102 height 20
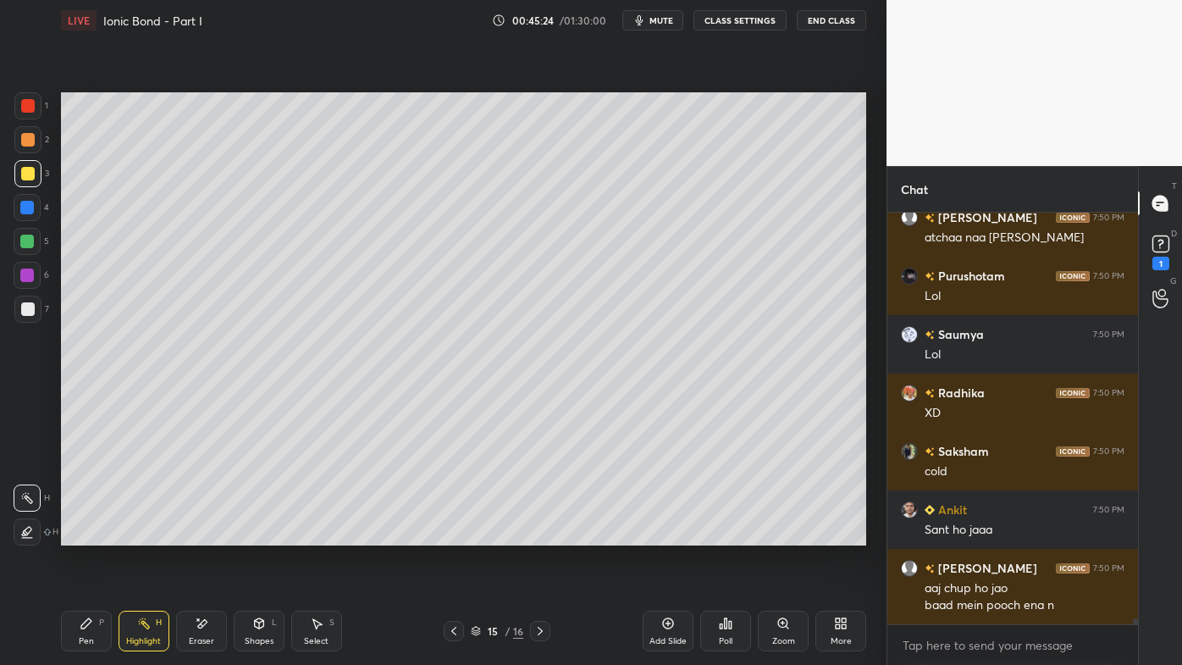
scroll to position [28000, 0]
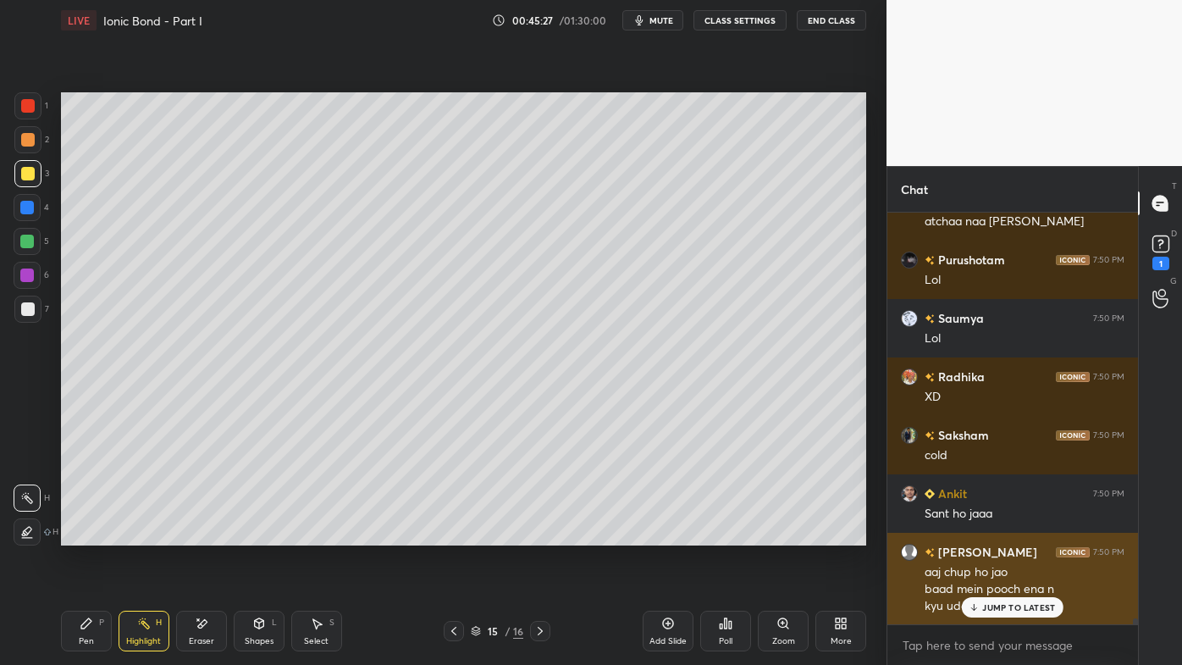
click at [989, 534] on div "JUMP TO LATEST" at bounding box center [1013, 607] width 102 height 20
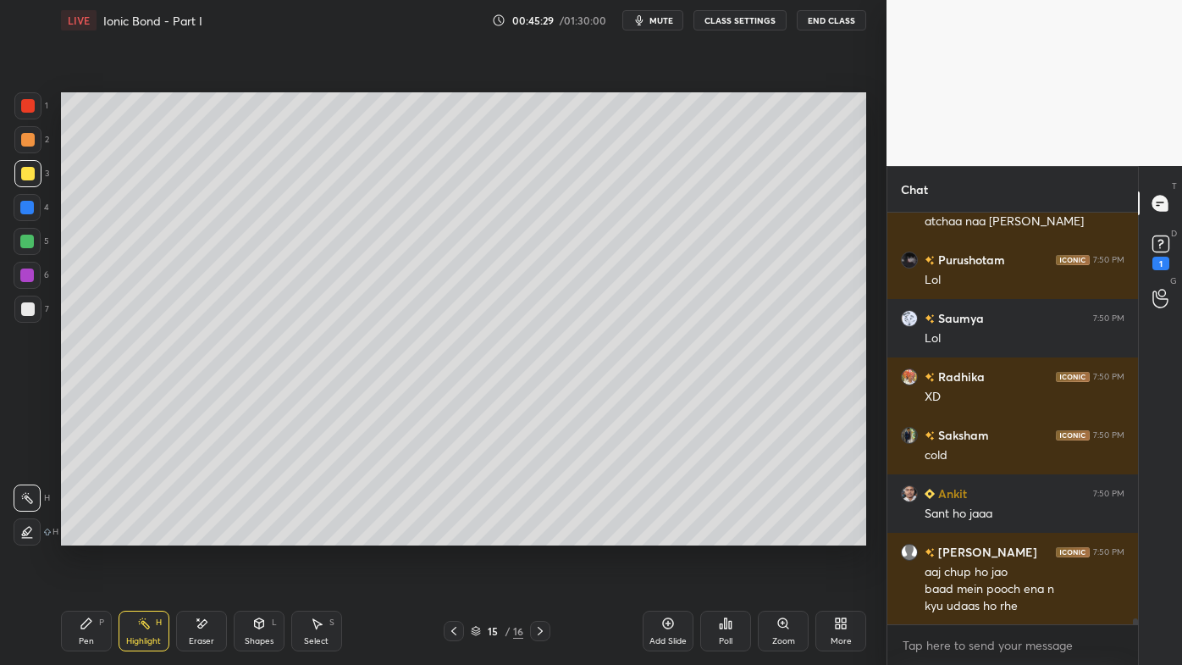
scroll to position [28059, 0]
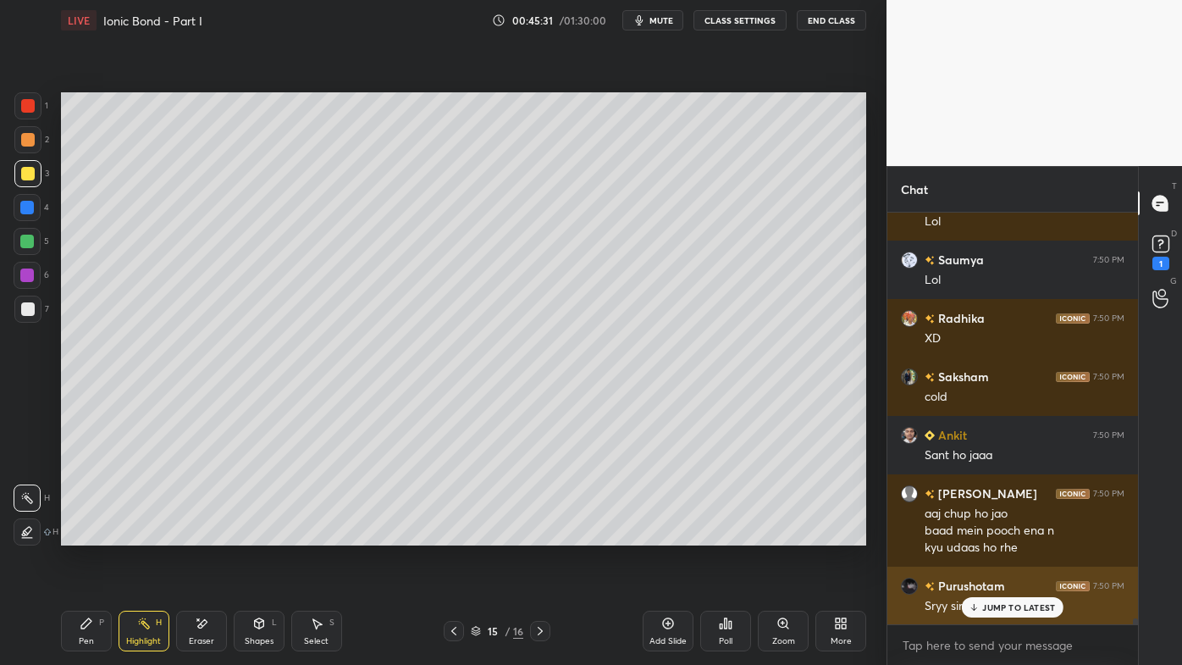
drag, startPoint x: 1002, startPoint y: 608, endPoint x: 984, endPoint y: 615, distance: 19.0
click at [1000, 534] on p "JUMP TO LATEST" at bounding box center [1018, 607] width 73 height 10
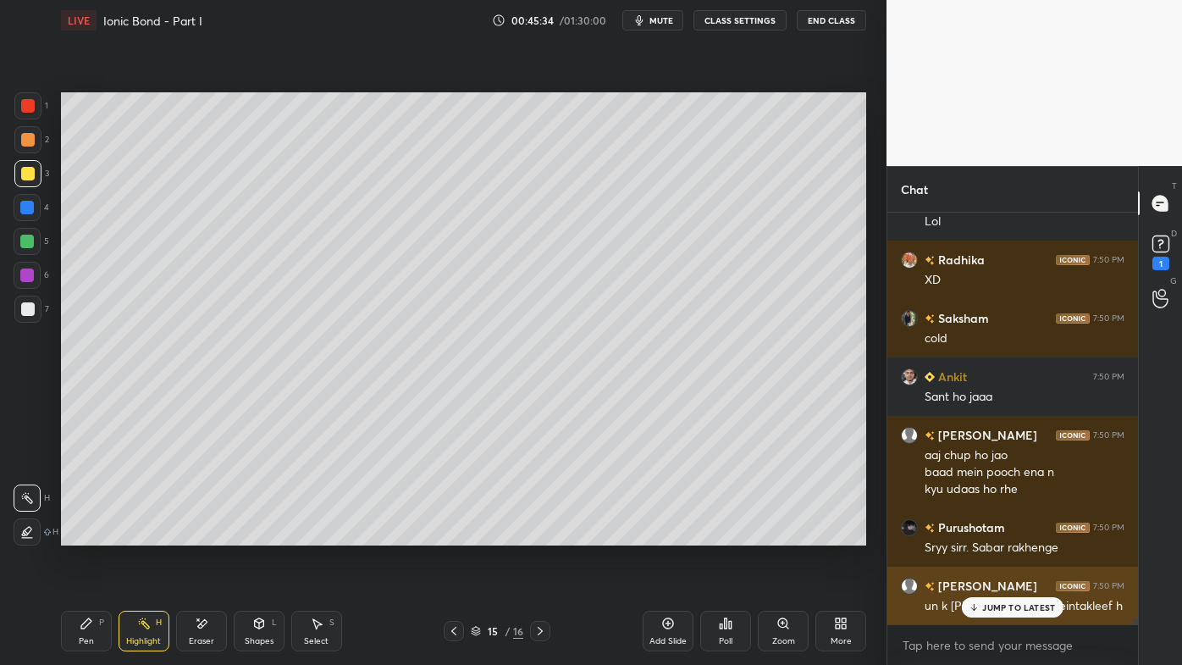
drag, startPoint x: 986, startPoint y: 605, endPoint x: 975, endPoint y: 607, distance: 11.3
click at [984, 534] on p "JUMP TO LATEST" at bounding box center [1018, 607] width 73 height 10
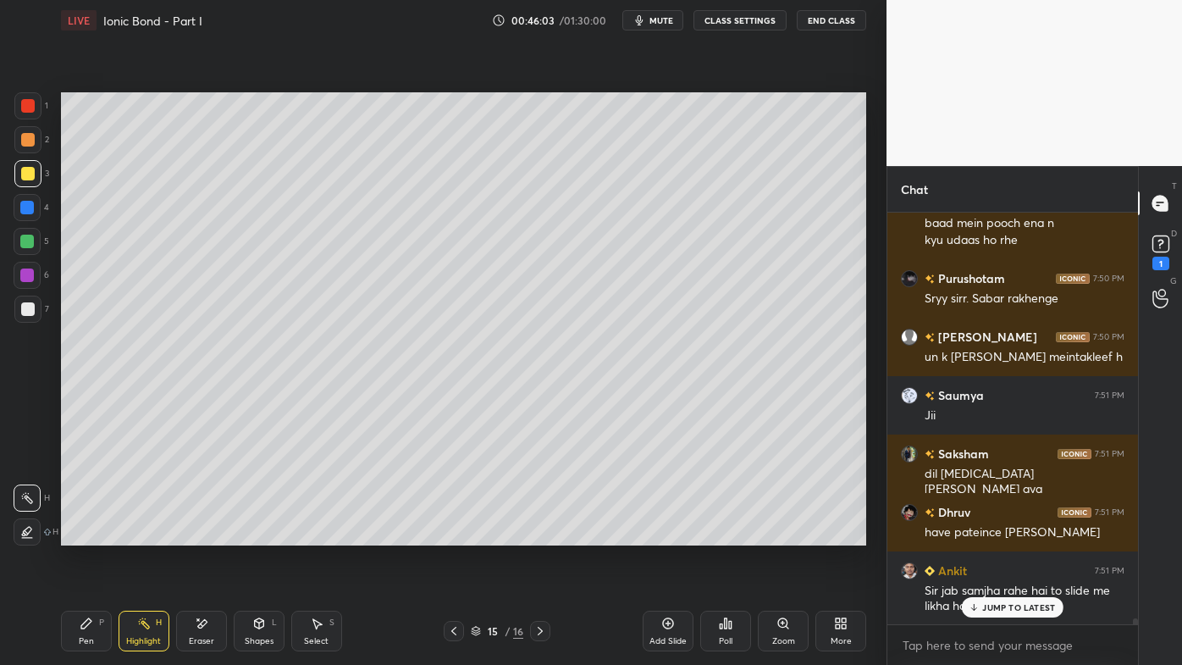
scroll to position [28424, 0]
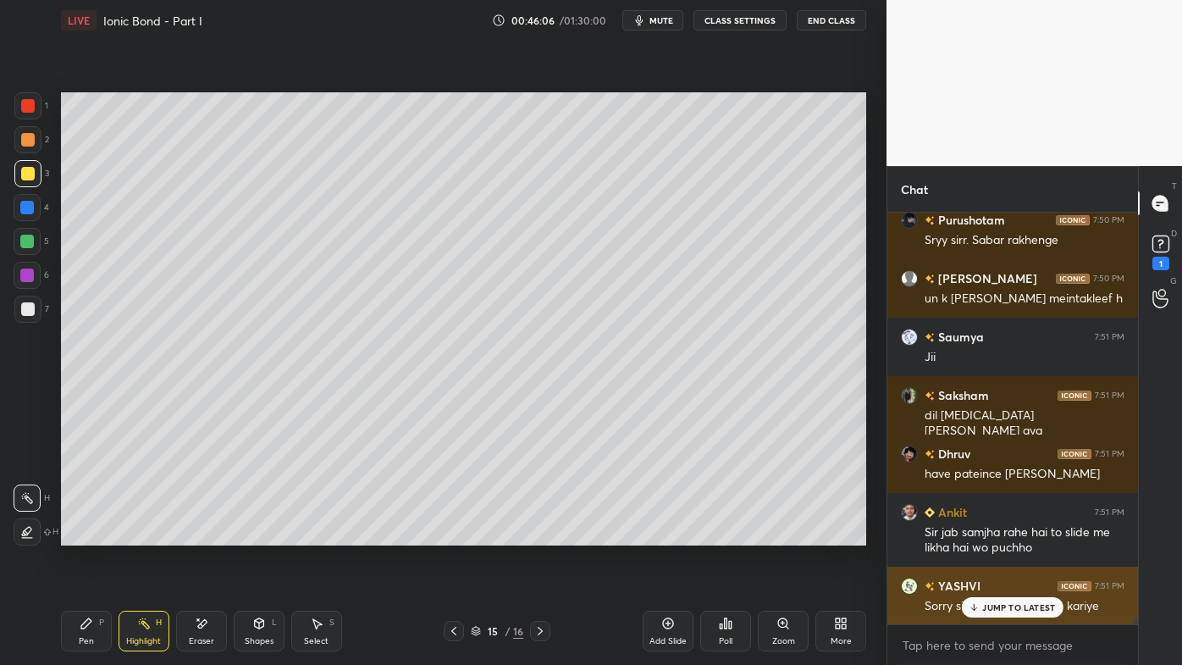
click at [980, 534] on div "JUMP TO LATEST" at bounding box center [1013, 607] width 102 height 20
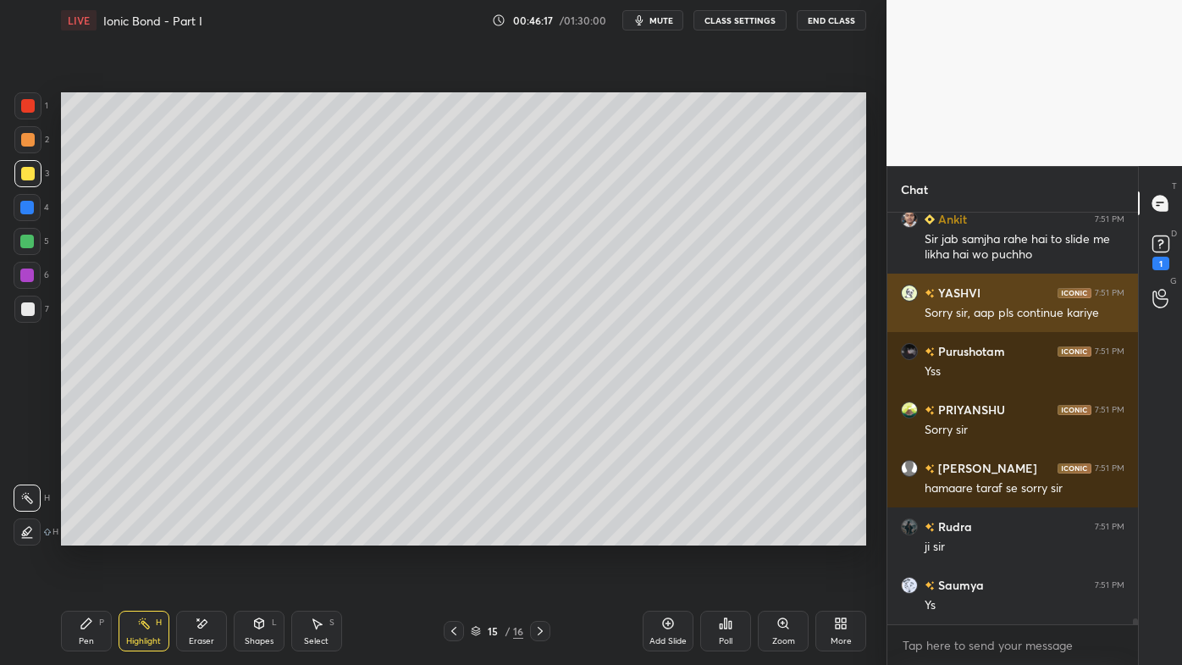
scroll to position [28776, 0]
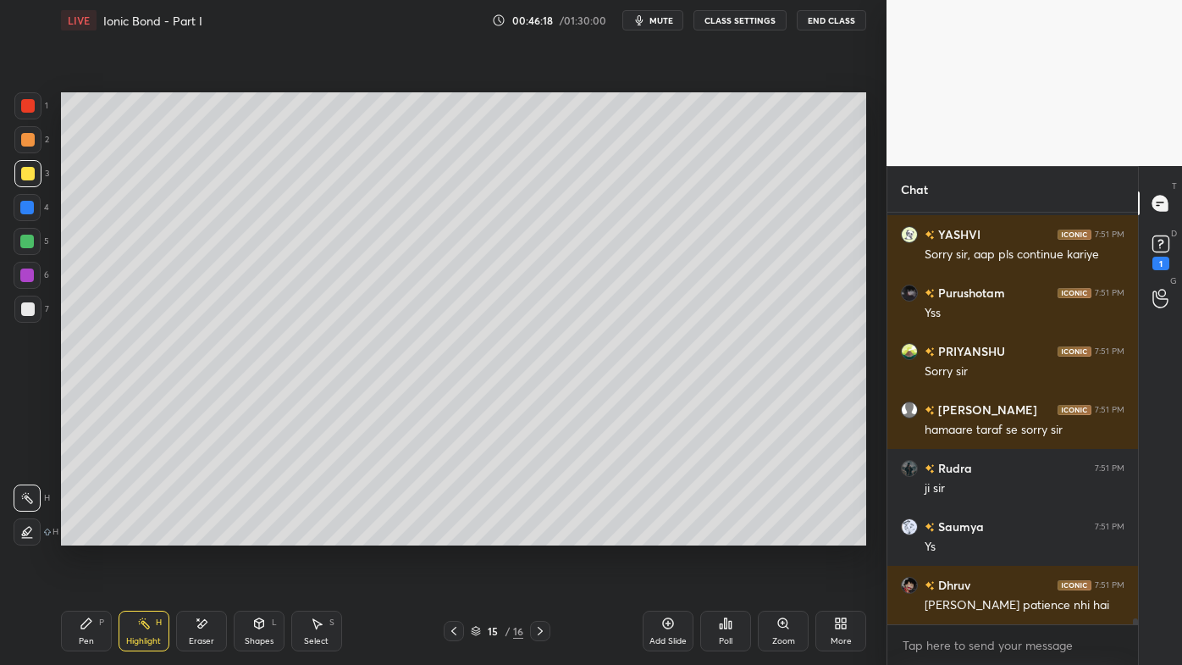
click at [90, 534] on icon at bounding box center [87, 624] width 14 height 14
drag, startPoint x: 147, startPoint y: 620, endPoint x: 151, endPoint y: 581, distance: 39.1
click at [148, 534] on icon at bounding box center [144, 624] width 14 height 14
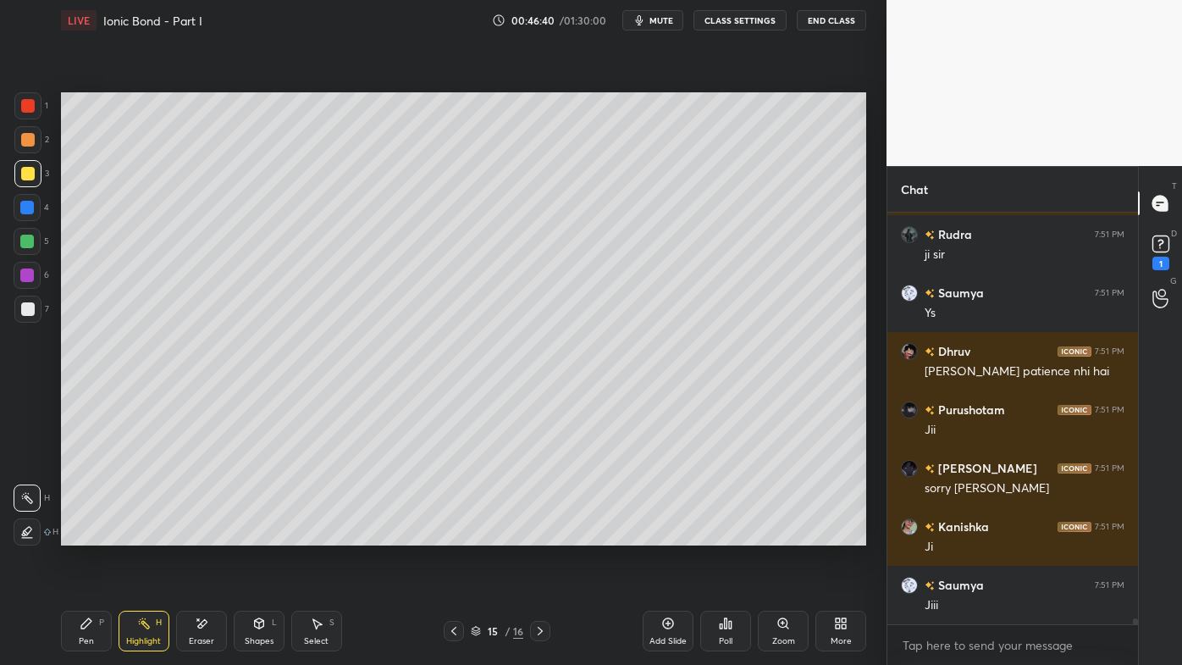
scroll to position [29068, 0]
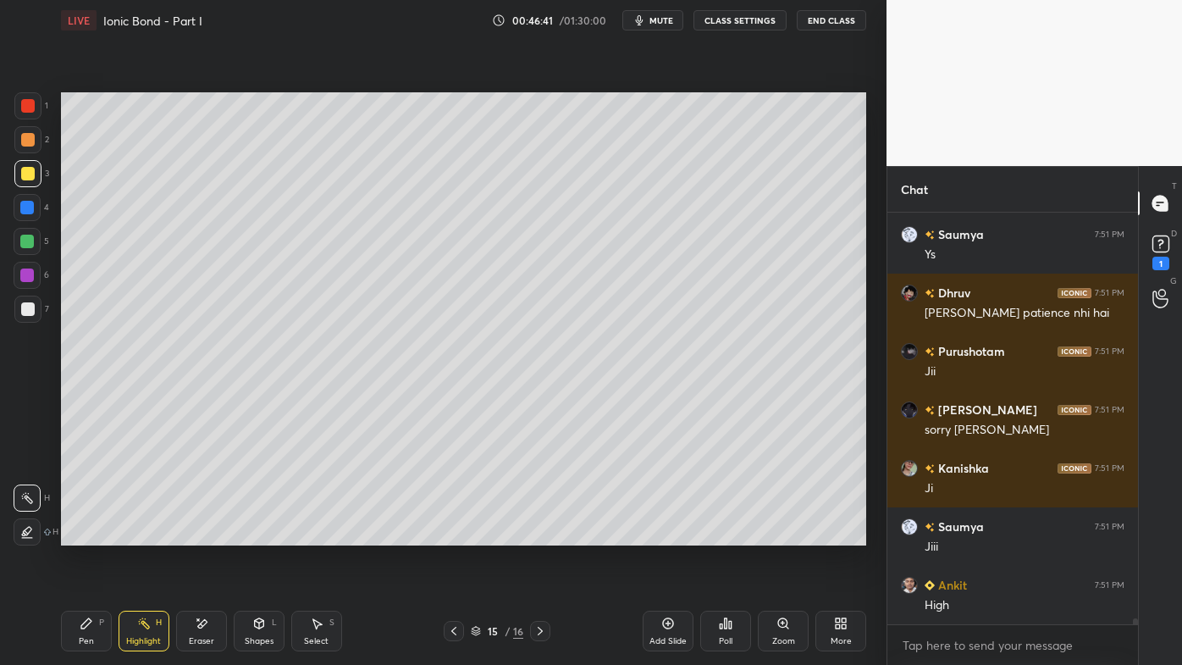
click at [672, 534] on icon at bounding box center [668, 623] width 11 height 11
click at [91, 534] on div "Pen P" at bounding box center [86, 631] width 51 height 41
click at [28, 138] on div at bounding box center [28, 140] width 14 height 14
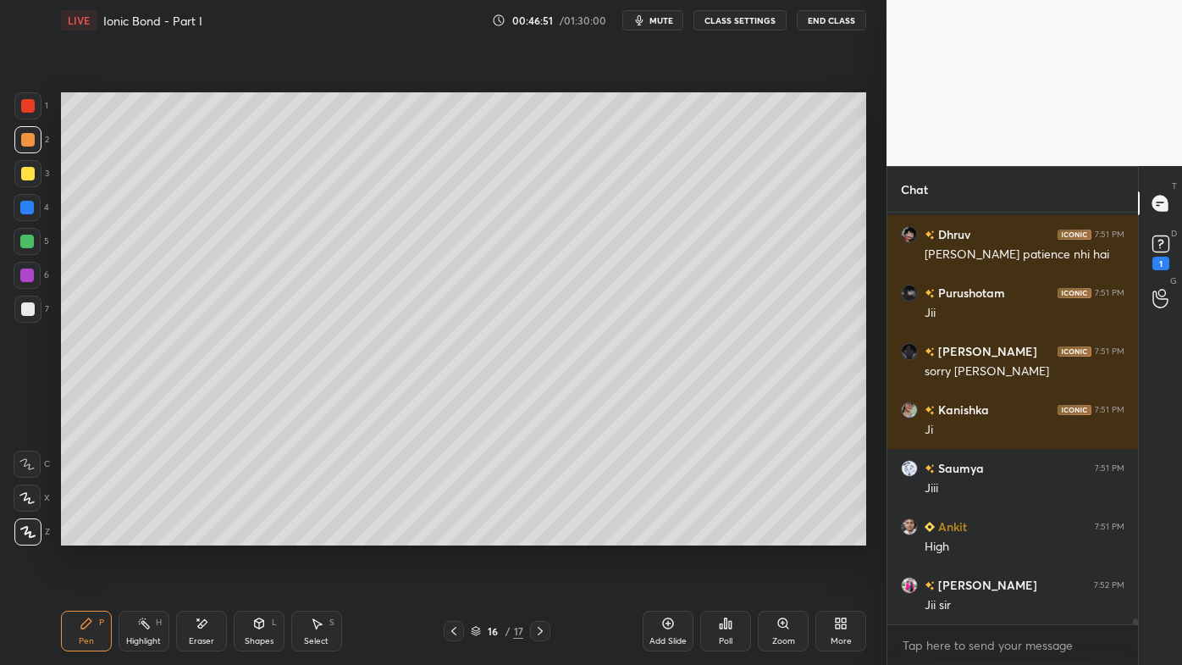
drag, startPoint x: 24, startPoint y: 176, endPoint x: 34, endPoint y: 171, distance: 11.4
click at [28, 173] on div at bounding box center [28, 174] width 14 height 14
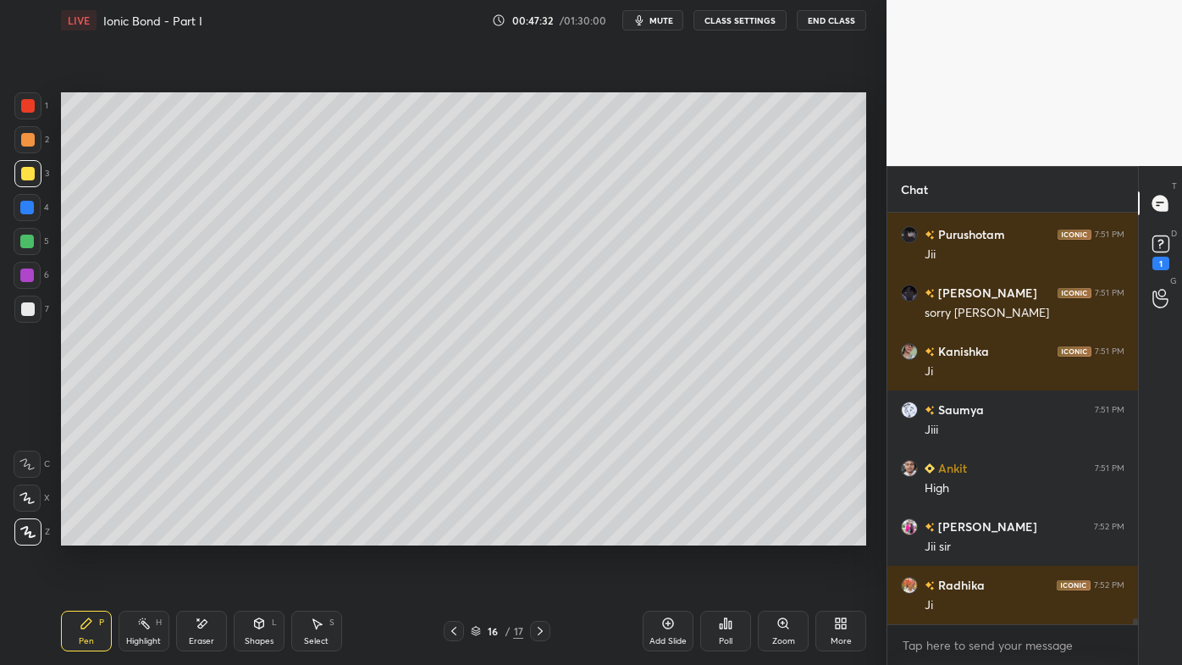
scroll to position [29243, 0]
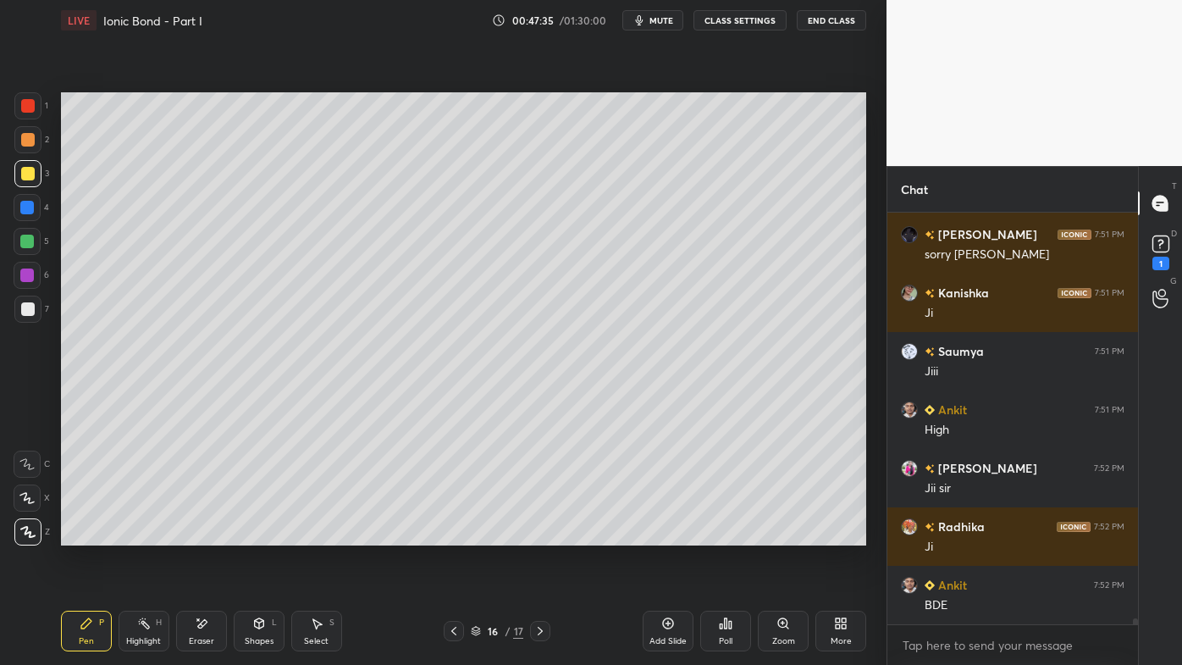
drag, startPoint x: 142, startPoint y: 617, endPoint x: 165, endPoint y: 545, distance: 75.5
click at [143, 534] on div "Pen P Highlight H Eraser Shapes L Select S 16 / 17 Add Slide Poll Zoom More" at bounding box center [463, 631] width 805 height 68
click at [141, 534] on icon at bounding box center [144, 624] width 14 height 14
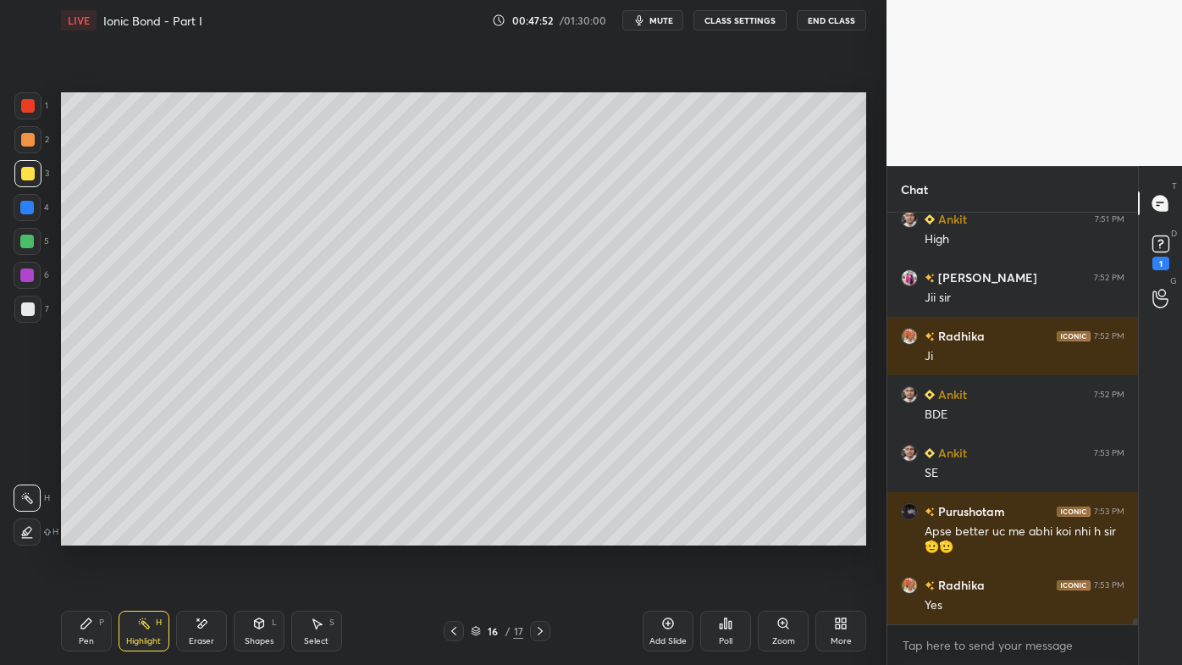
scroll to position [29492, 0]
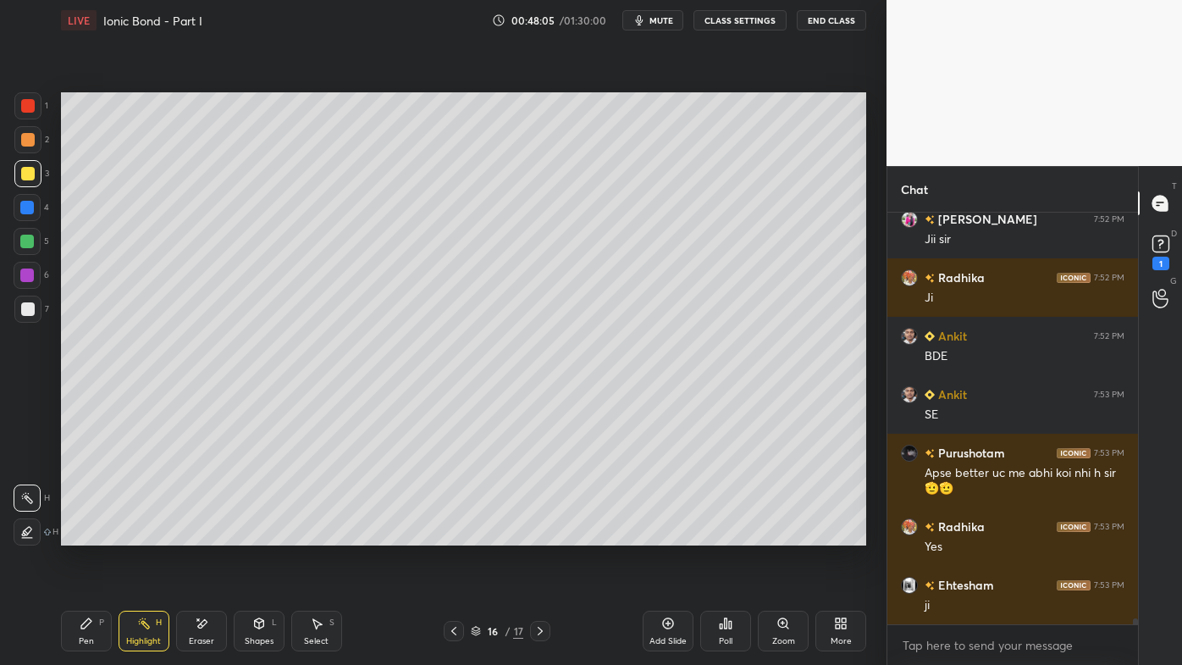
click at [80, 534] on icon at bounding box center [87, 624] width 14 height 14
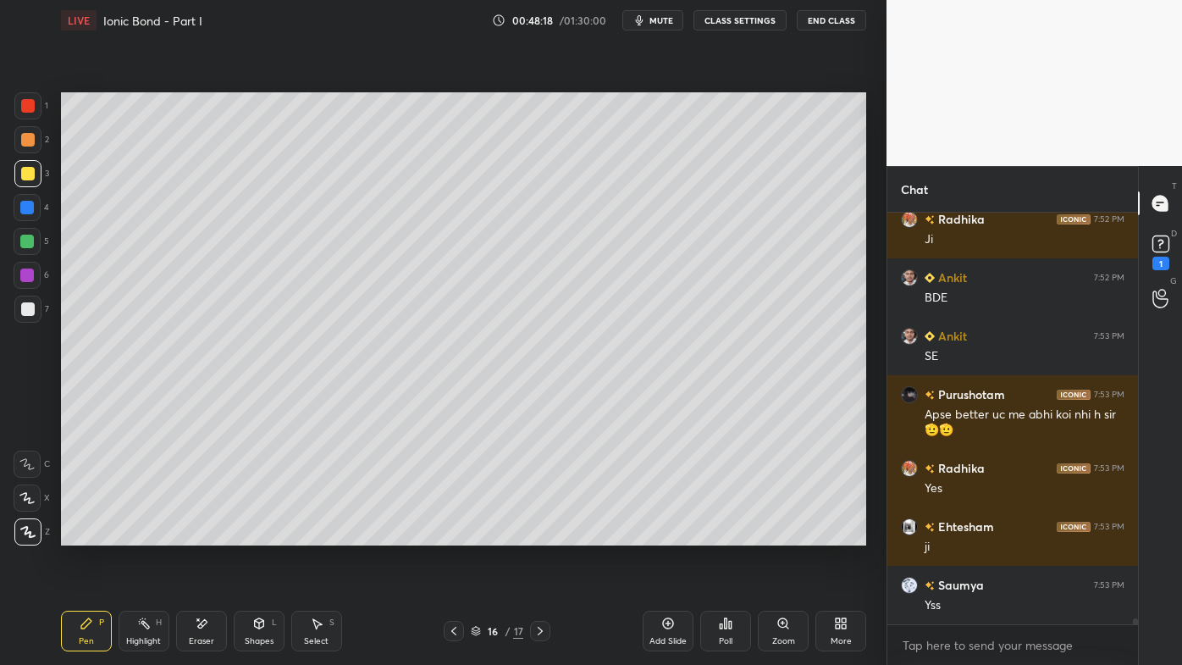
scroll to position [29609, 0]
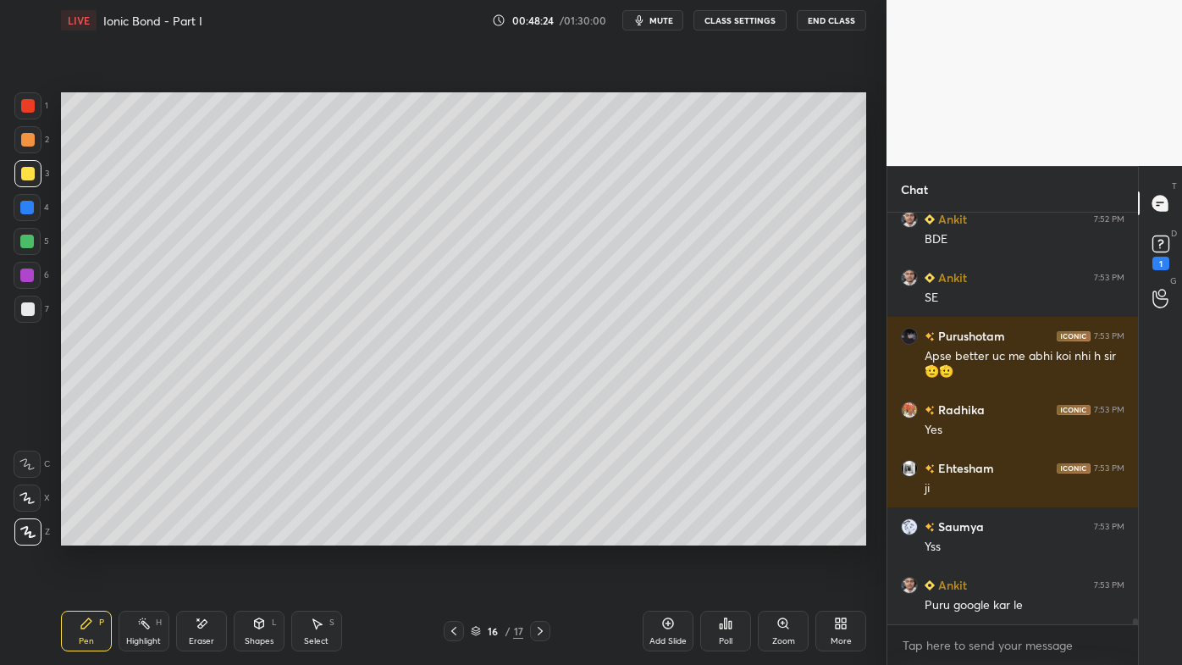
drag, startPoint x: 147, startPoint y: 622, endPoint x: 214, endPoint y: 546, distance: 102.0
click at [151, 534] on div "Highlight H" at bounding box center [144, 631] width 51 height 41
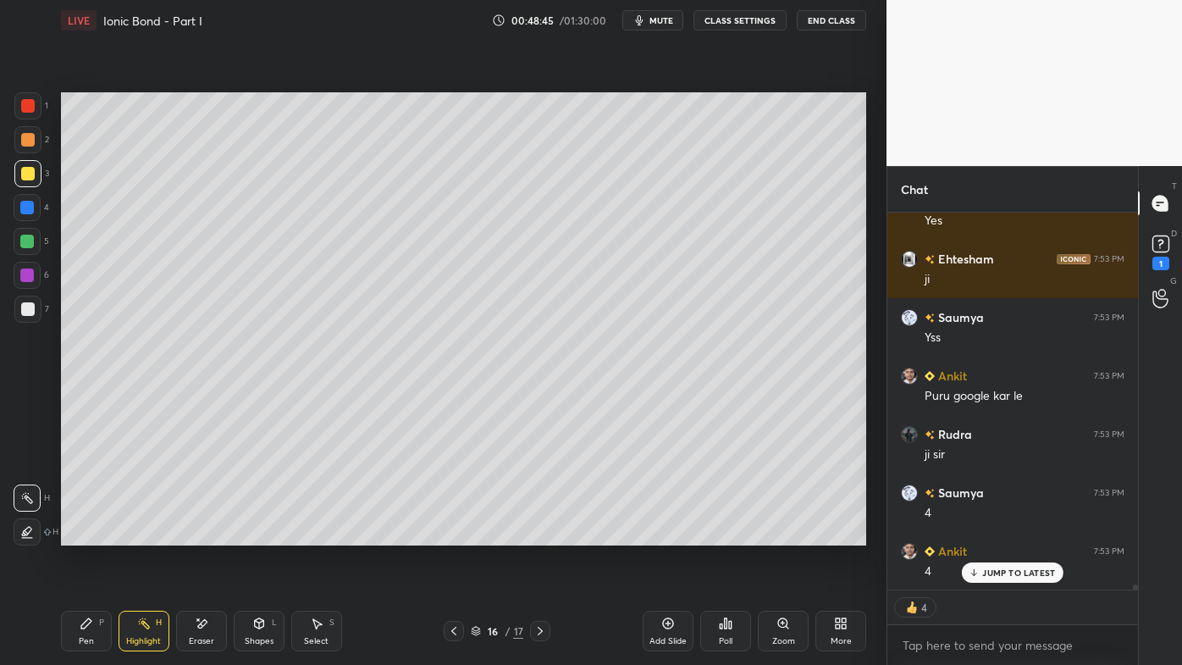
scroll to position [29877, 0]
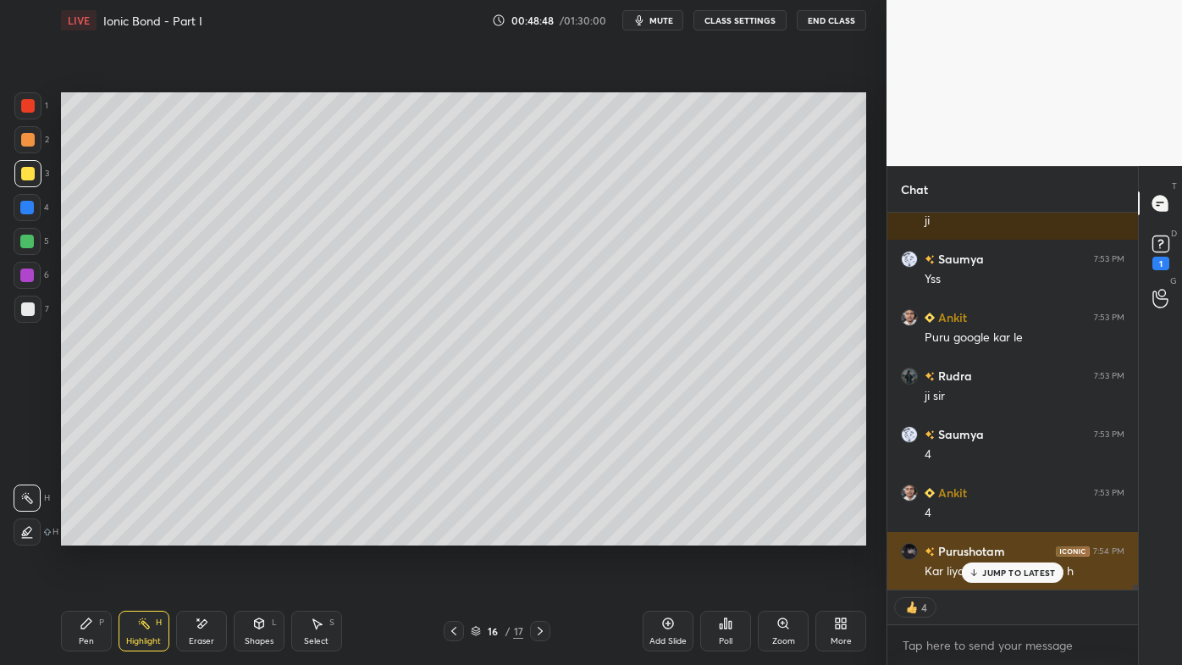
click at [996, 534] on p "JUMP TO LATEST" at bounding box center [1018, 572] width 73 height 10
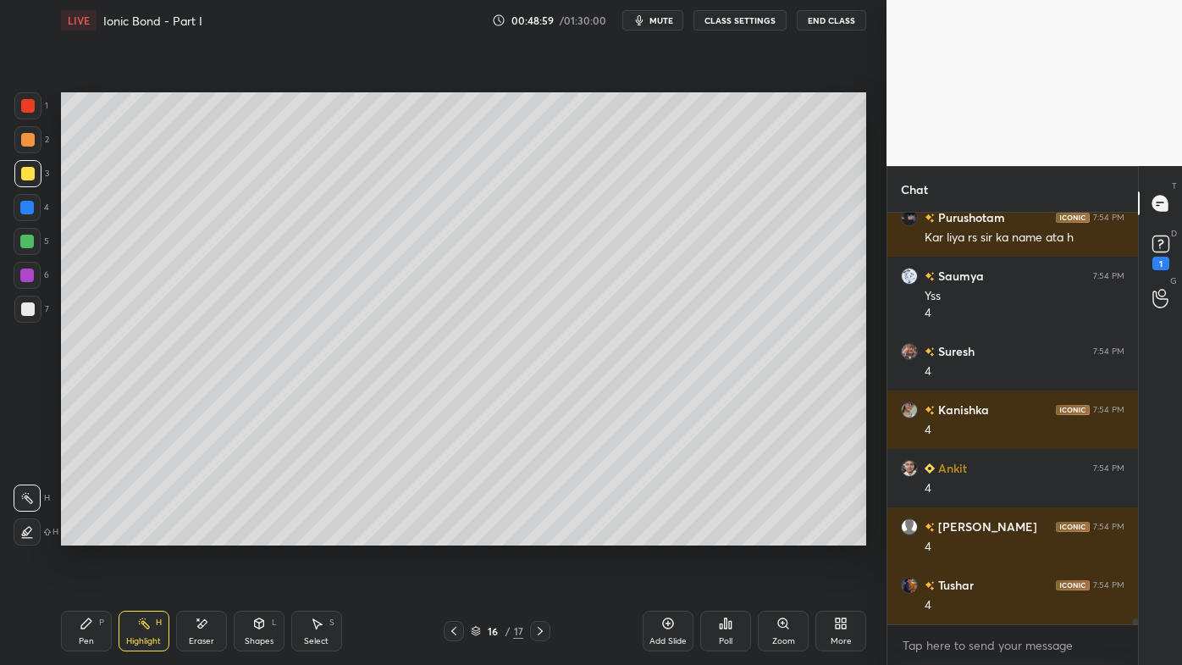
scroll to position [30269, 0]
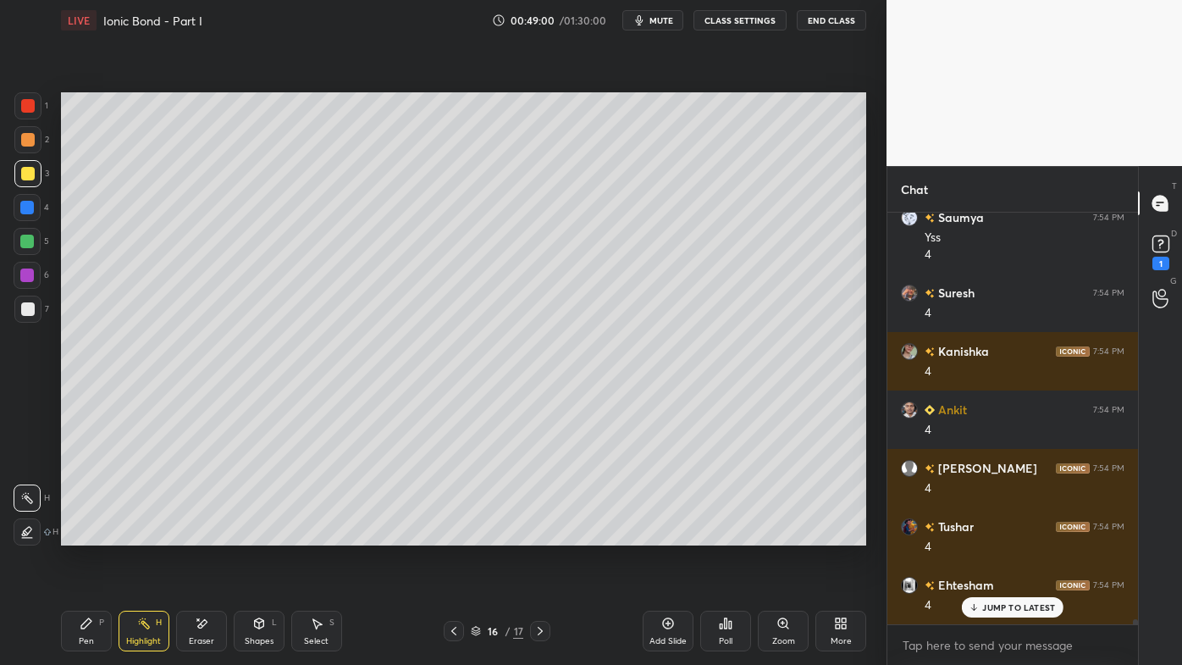
drag, startPoint x: 91, startPoint y: 617, endPoint x: 223, endPoint y: 549, distance: 147.7
click at [95, 534] on div "Pen P" at bounding box center [86, 631] width 51 height 41
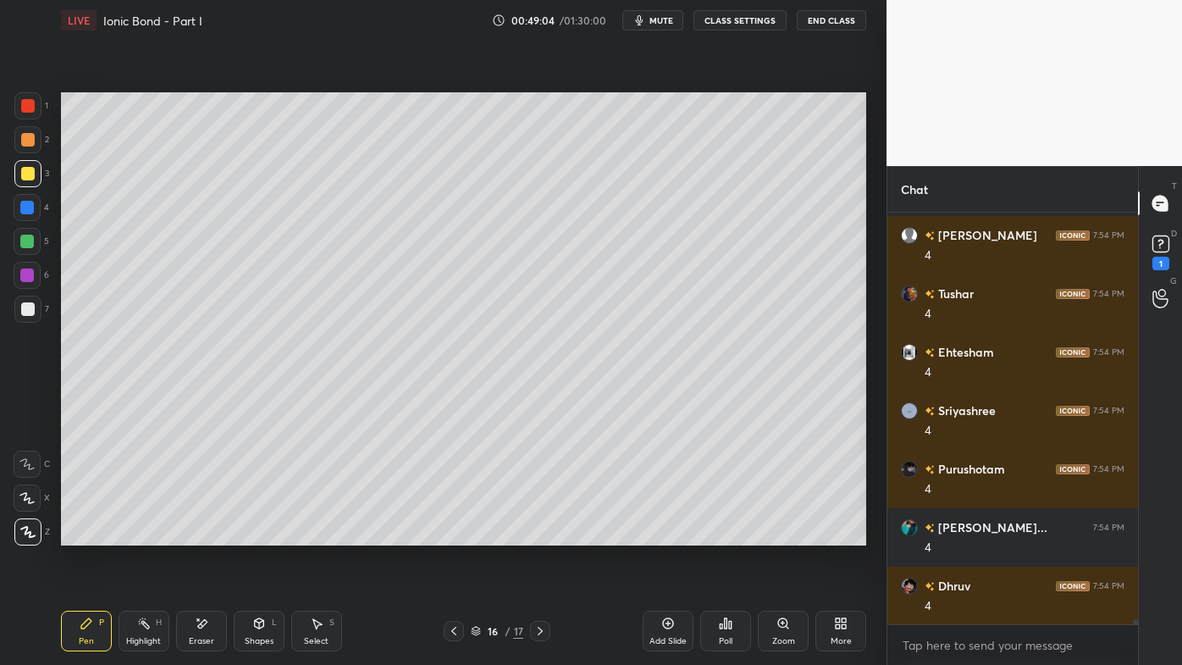
scroll to position [30561, 0]
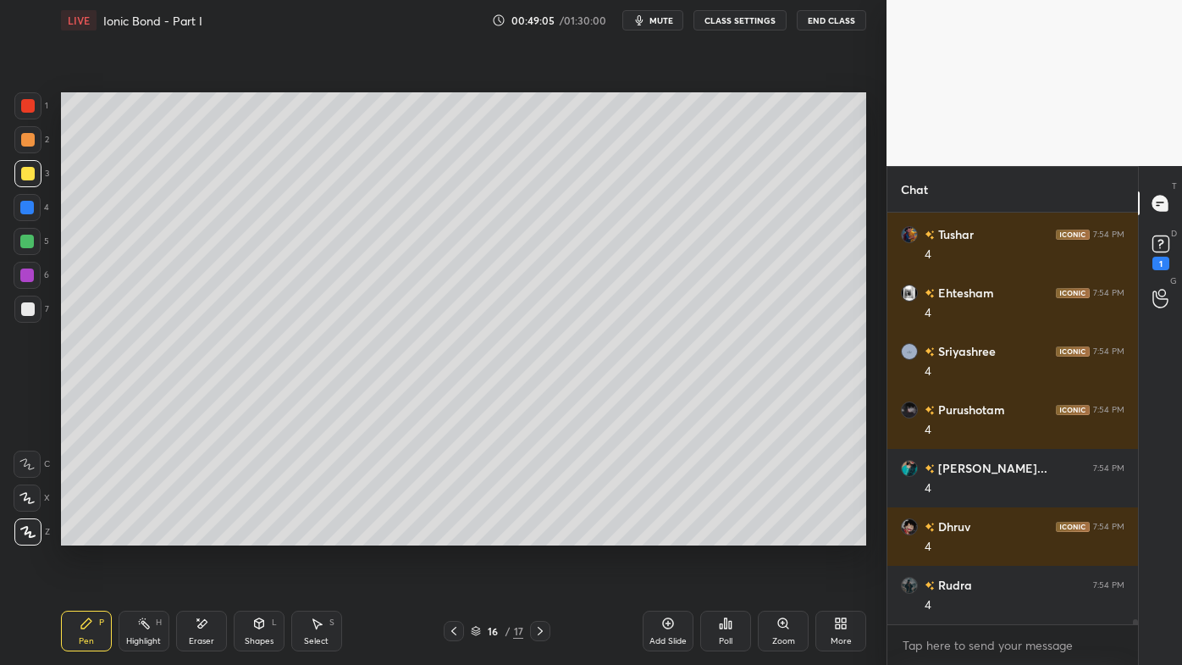
click at [719, 534] on icon at bounding box center [726, 624] width 14 height 14
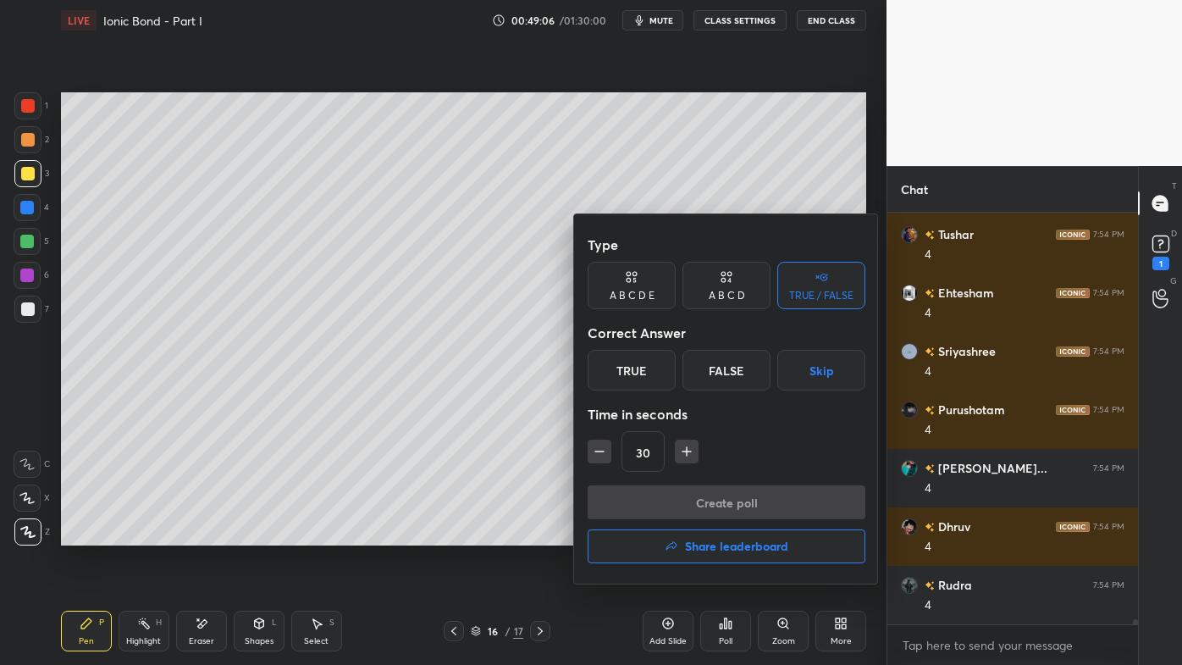
click at [719, 298] on div "A B C D" at bounding box center [727, 295] width 36 height 10
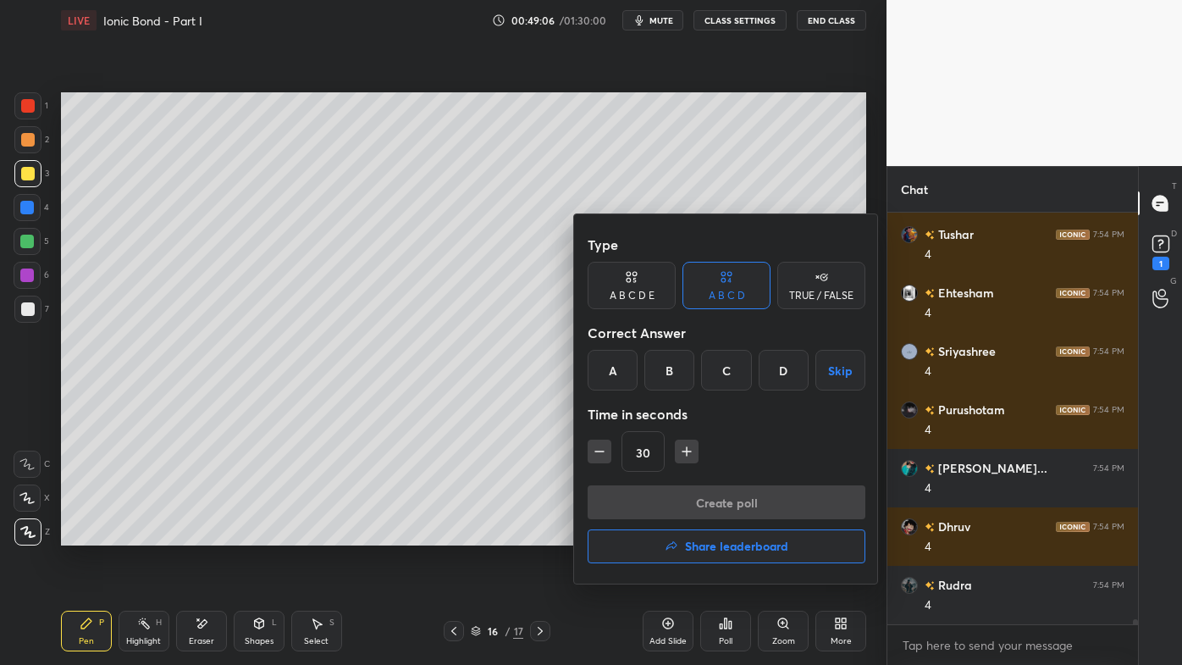
click at [723, 374] on div "C" at bounding box center [726, 370] width 50 height 41
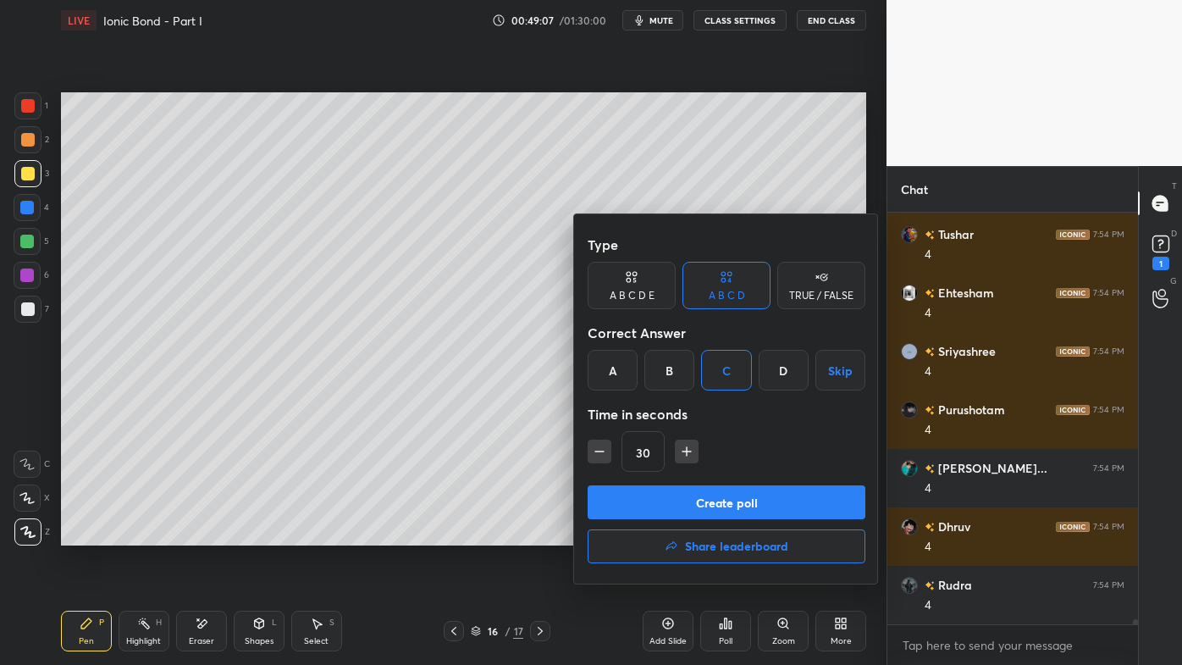
click at [676, 510] on button "Create poll" at bounding box center [727, 502] width 278 height 34
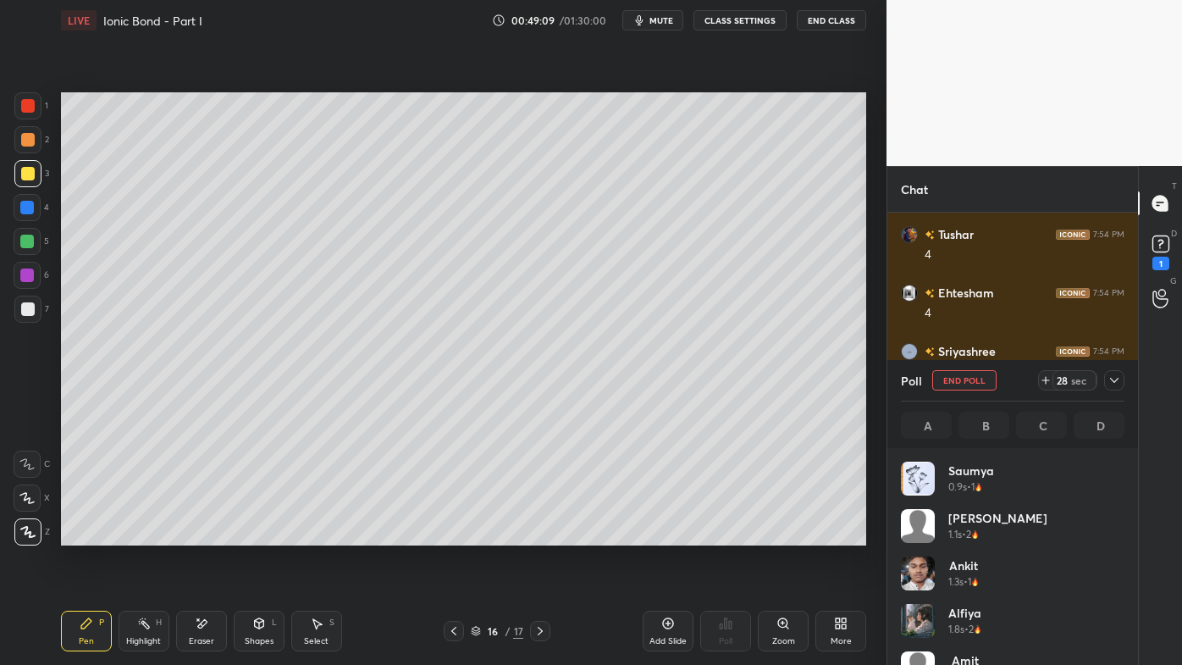
scroll to position [5, 4]
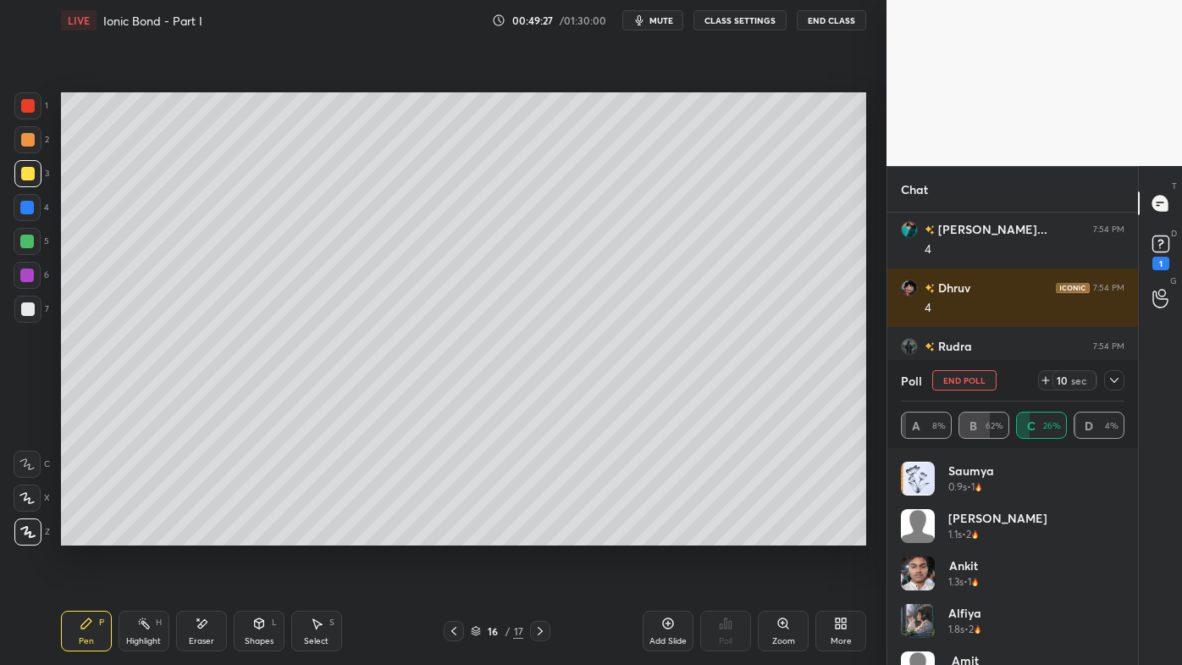
click at [1119, 379] on icon at bounding box center [1115, 380] width 14 height 14
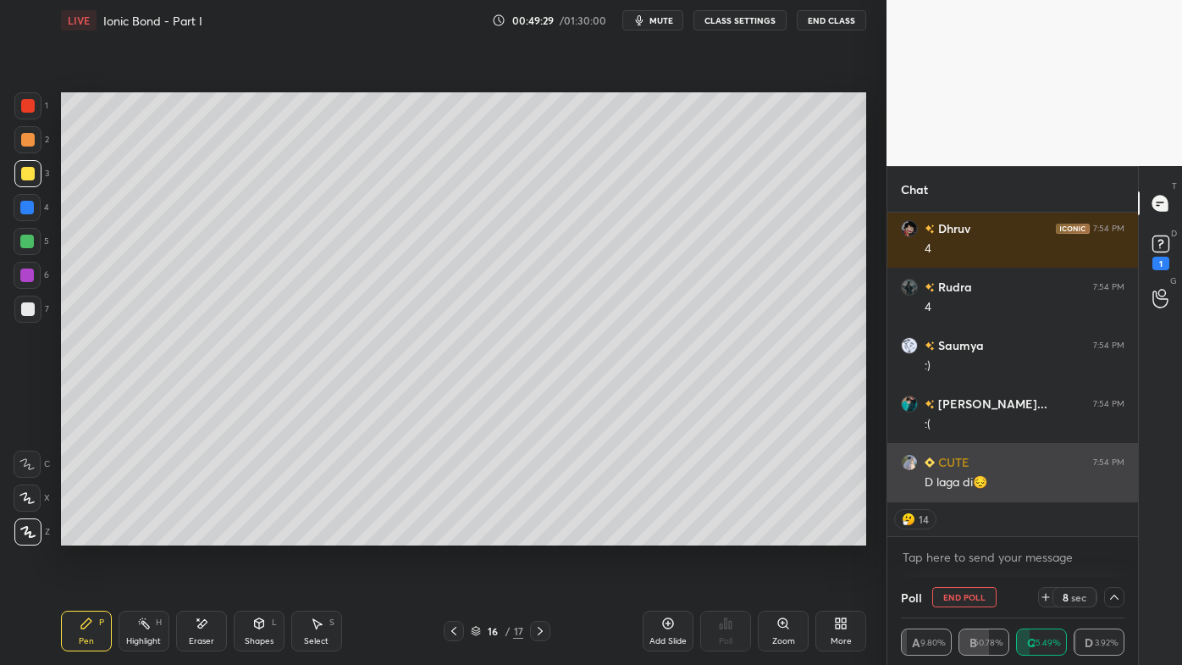
click at [1006, 485] on div "D laga di😔" at bounding box center [1025, 482] width 200 height 17
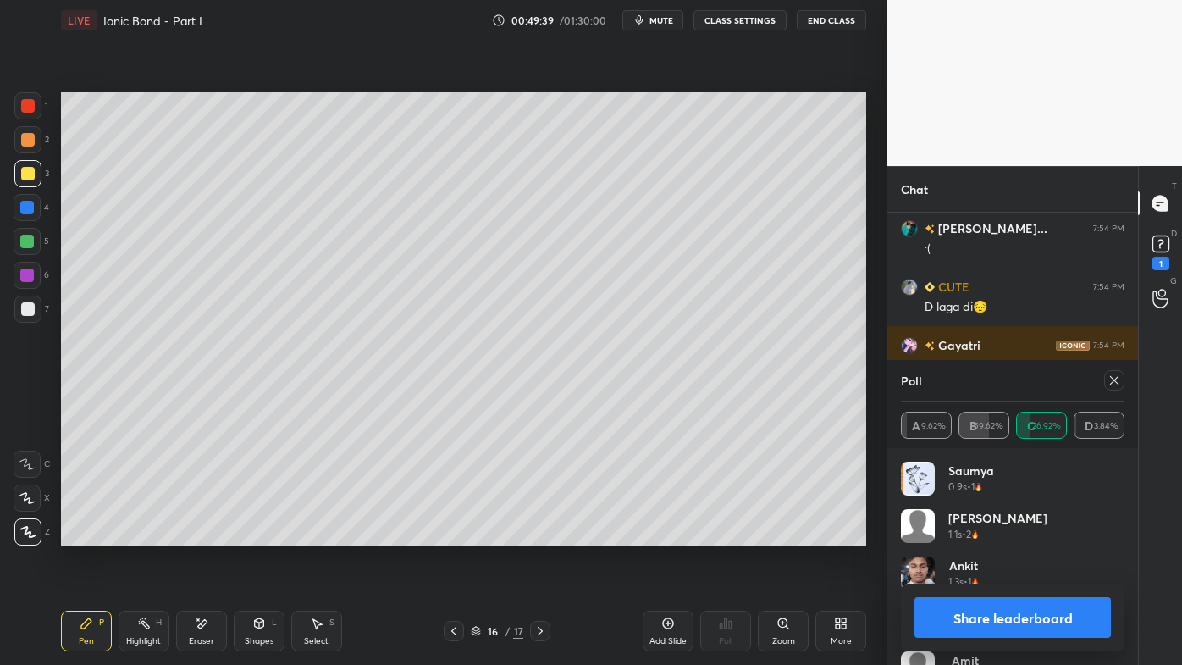
click at [1116, 379] on icon at bounding box center [1115, 380] width 14 height 14
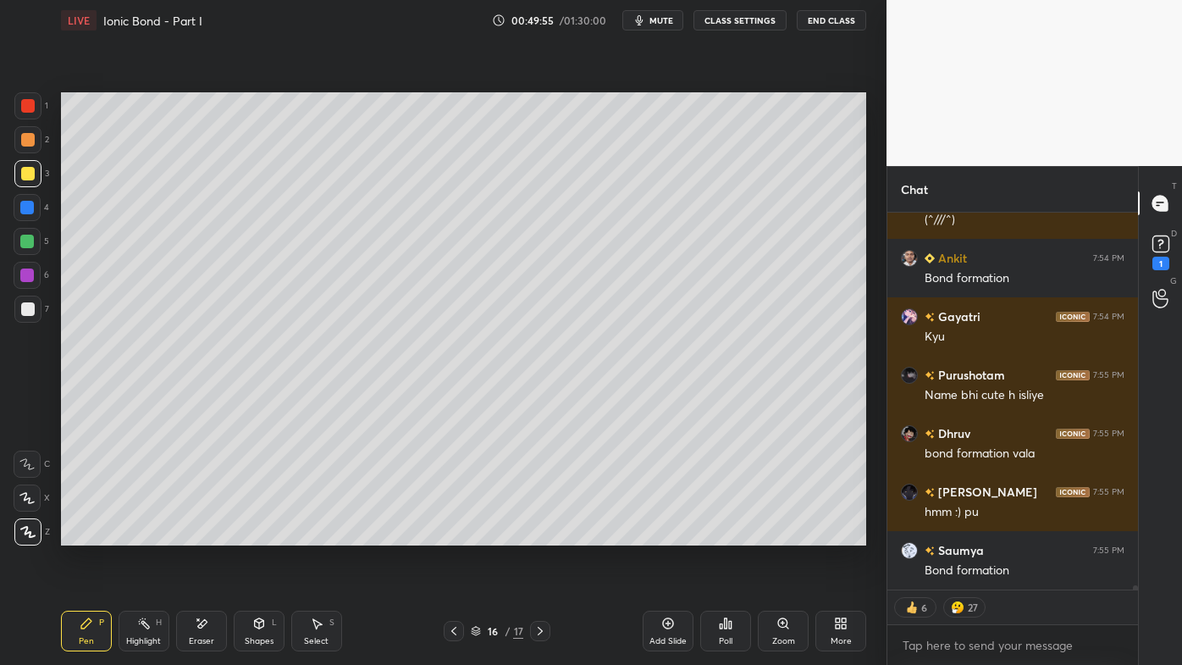
click at [153, 534] on div "Highlight H" at bounding box center [144, 631] width 51 height 41
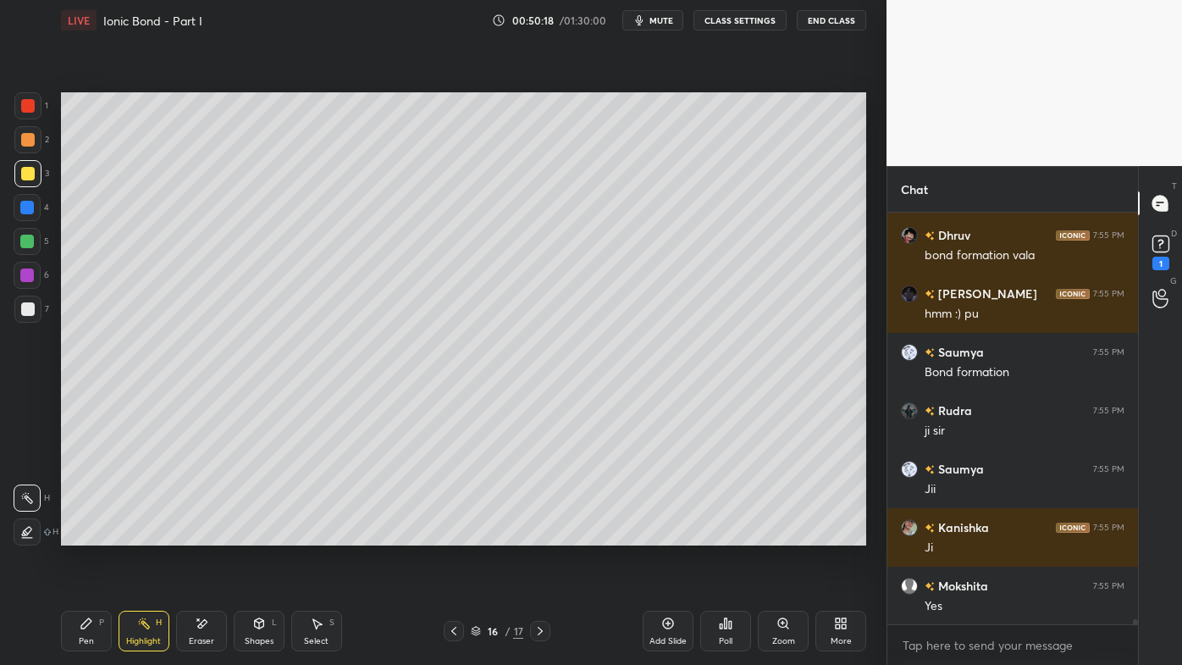
drag, startPoint x: 196, startPoint y: 618, endPoint x: 198, endPoint y: 609, distance: 9.5
click at [196, 534] on icon at bounding box center [202, 624] width 14 height 14
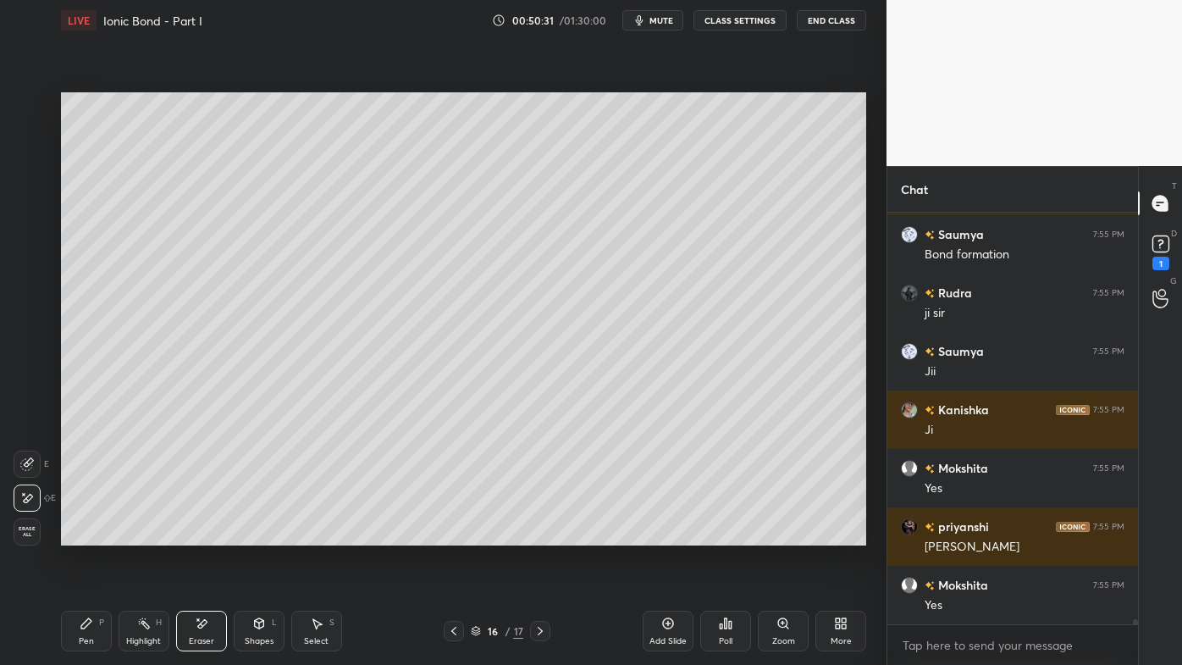
drag, startPoint x: 92, startPoint y: 621, endPoint x: 83, endPoint y: 618, distance: 9.7
click at [95, 534] on div "Pen P" at bounding box center [86, 631] width 51 height 41
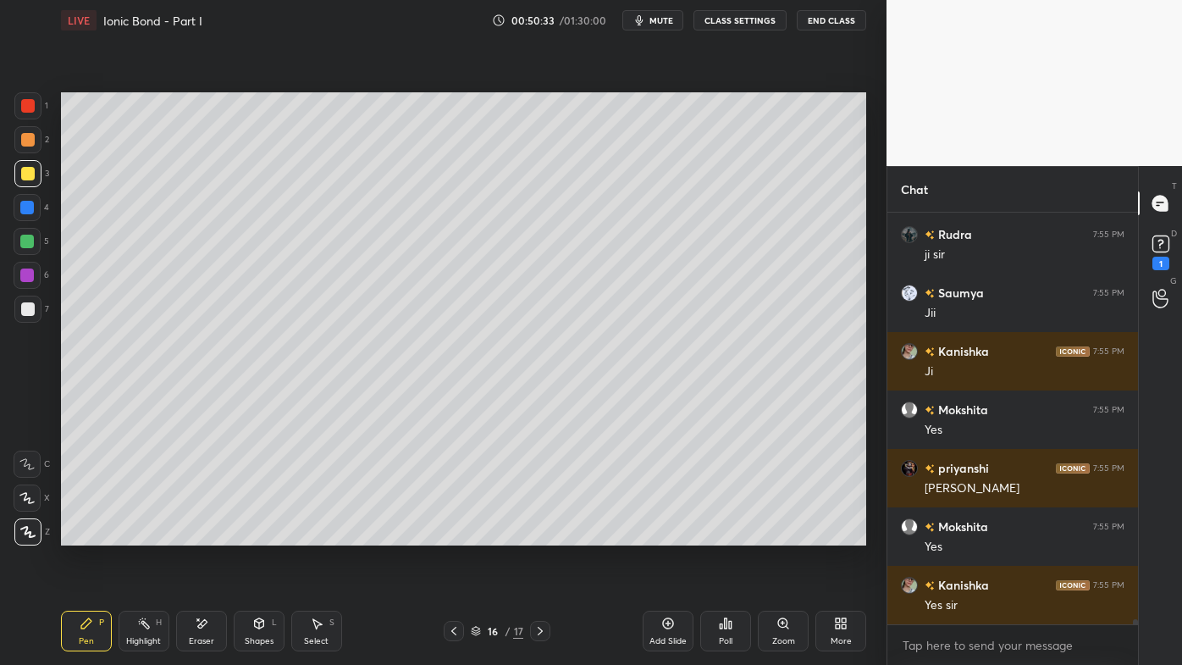
click at [35, 139] on div at bounding box center [27, 139] width 27 height 27
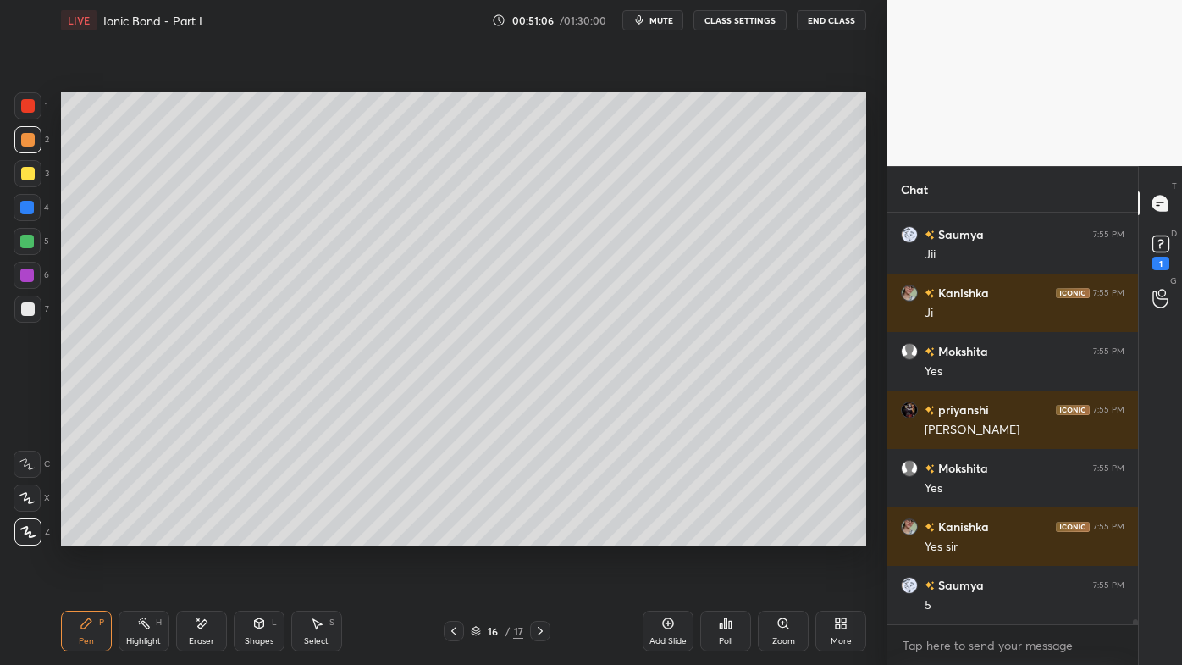
click at [202, 534] on icon at bounding box center [202, 624] width 14 height 14
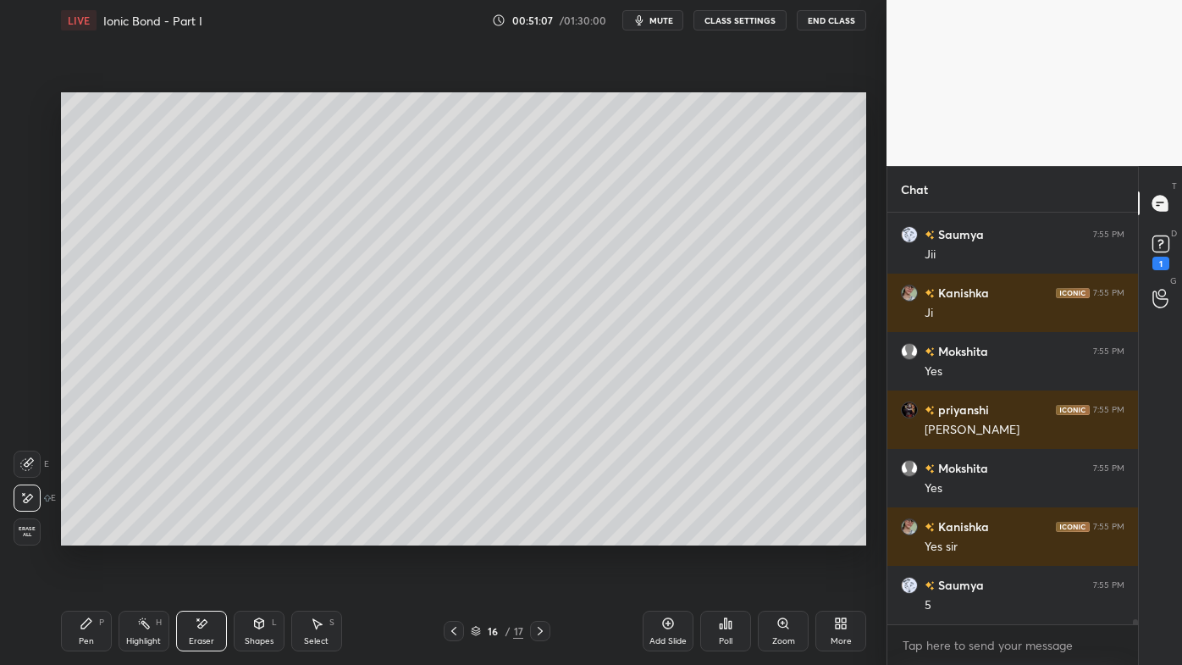
drag, startPoint x: 88, startPoint y: 624, endPoint x: 97, endPoint y: 611, distance: 15.8
click at [90, 534] on icon at bounding box center [86, 623] width 10 height 10
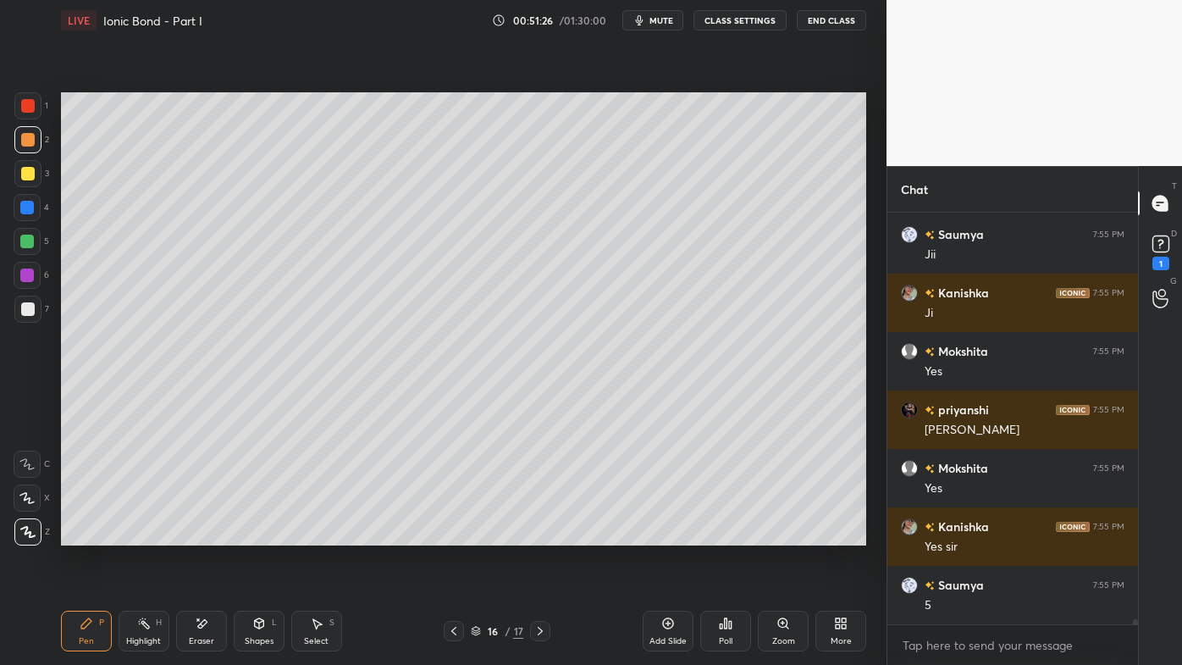
click at [30, 171] on div at bounding box center [28, 174] width 14 height 14
drag, startPoint x: 136, startPoint y: 623, endPoint x: 178, endPoint y: 553, distance: 81.6
click at [137, 534] on icon at bounding box center [144, 624] width 14 height 14
click at [639, 534] on div "LIVE Ionic Bond - Part I 00:51:28 / 01:30:00 mute CLASS SETTINGS End Class Sett…" at bounding box center [463, 332] width 819 height 665
click at [661, 534] on div "Setting up your live class Poll for secs No correct answer Start poll" at bounding box center [463, 319] width 819 height 556
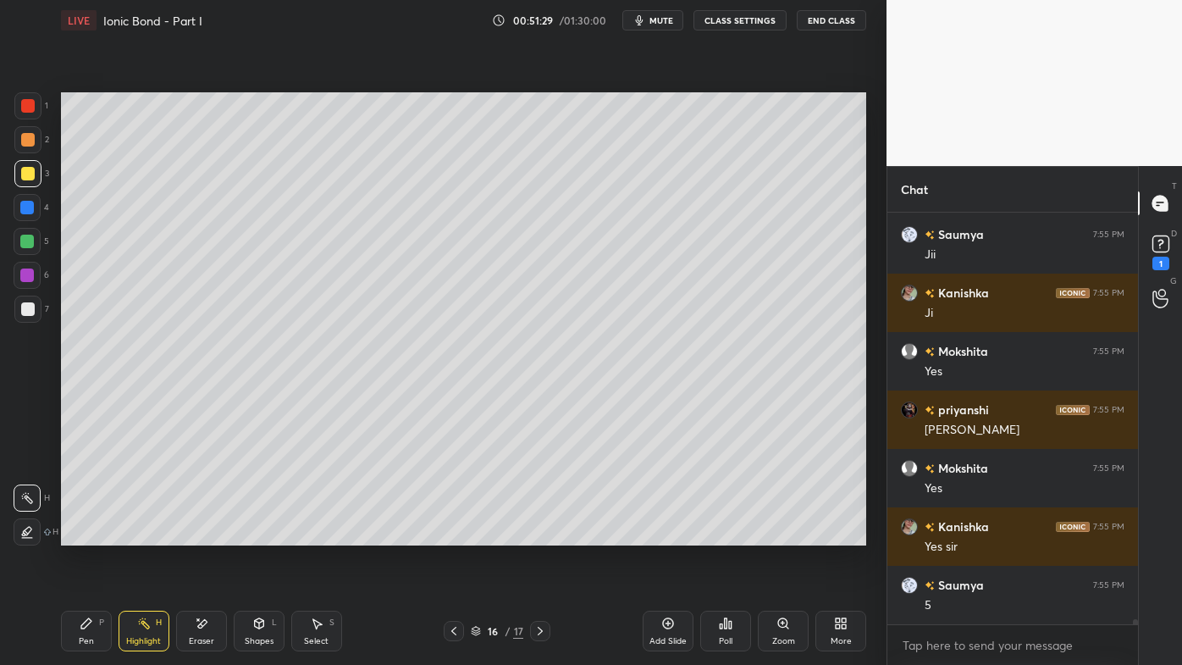
click at [91, 534] on div "Pen P" at bounding box center [86, 631] width 51 height 41
click at [147, 534] on div "Highlight H" at bounding box center [144, 631] width 51 height 41
click at [730, 534] on icon at bounding box center [730, 625] width 3 height 8
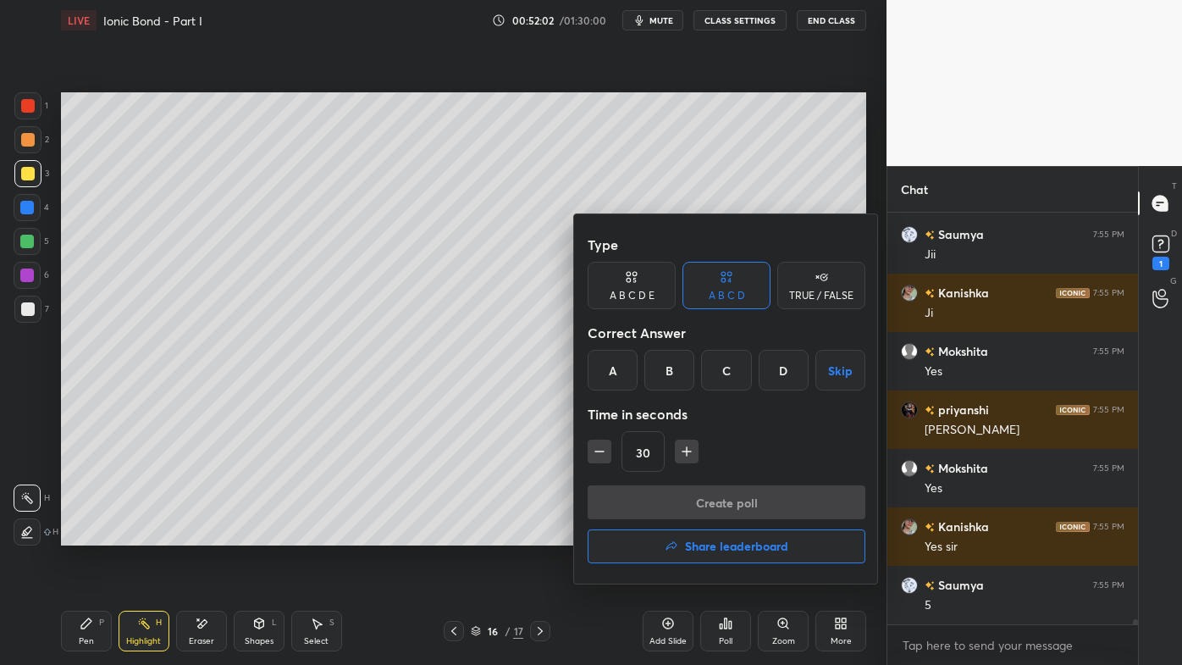
click at [781, 379] on div "D" at bounding box center [784, 370] width 50 height 41
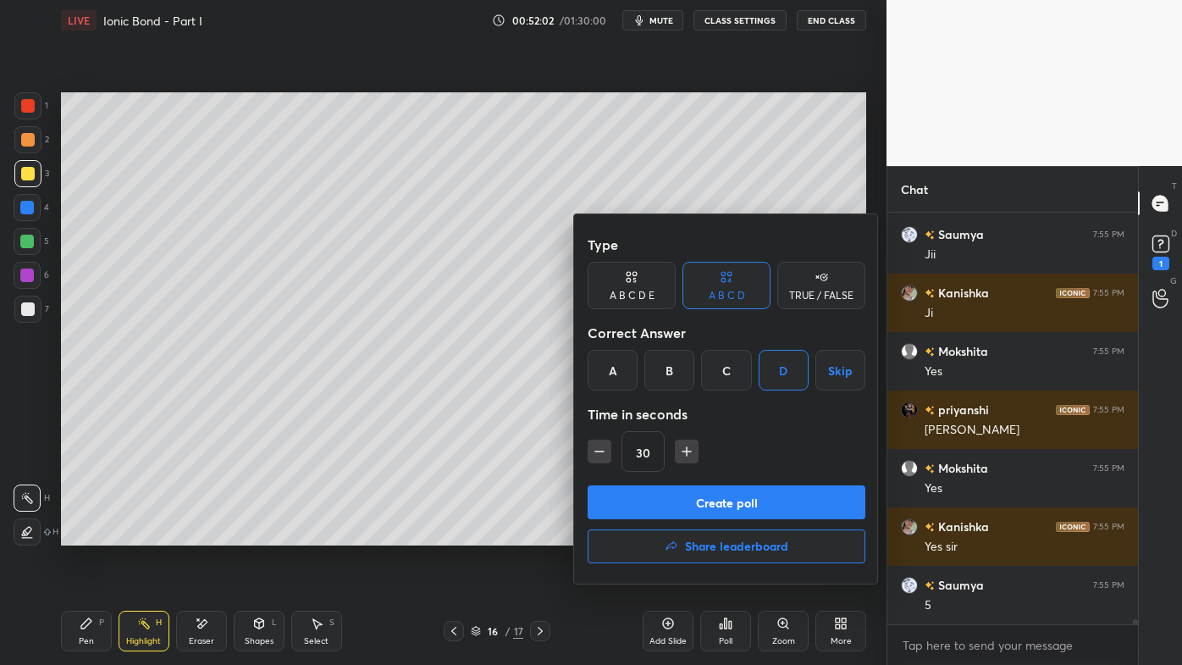
click at [684, 496] on button "Create poll" at bounding box center [727, 502] width 278 height 34
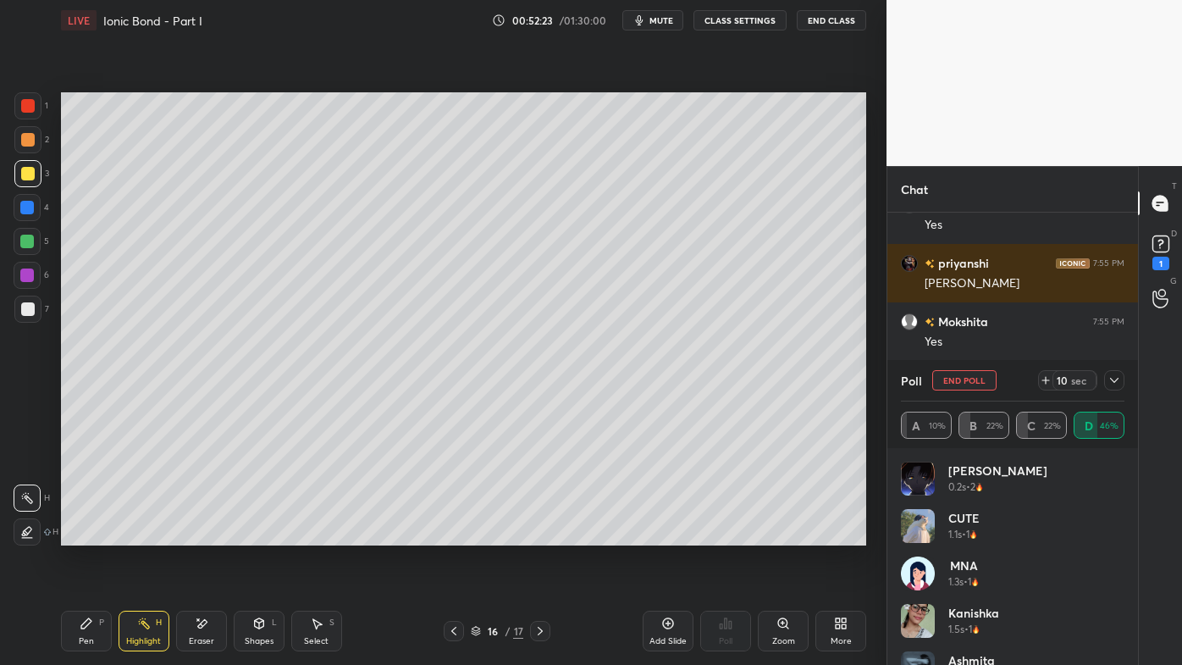
scroll to position [31875, 0]
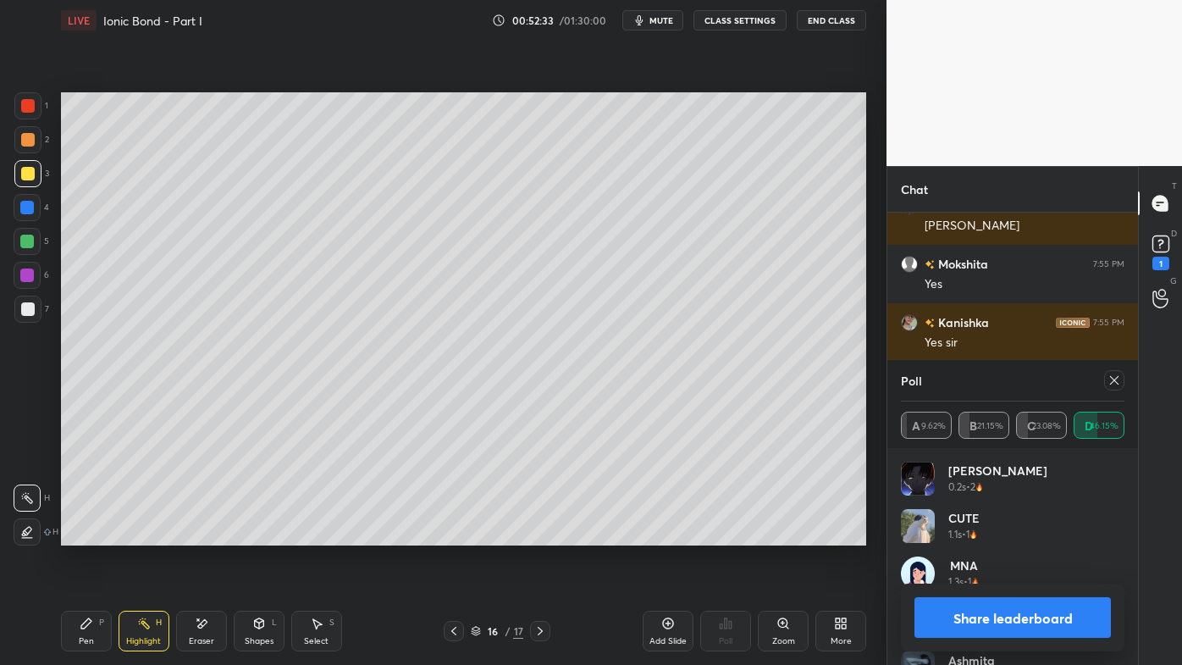
click at [1117, 379] on icon at bounding box center [1115, 380] width 14 height 14
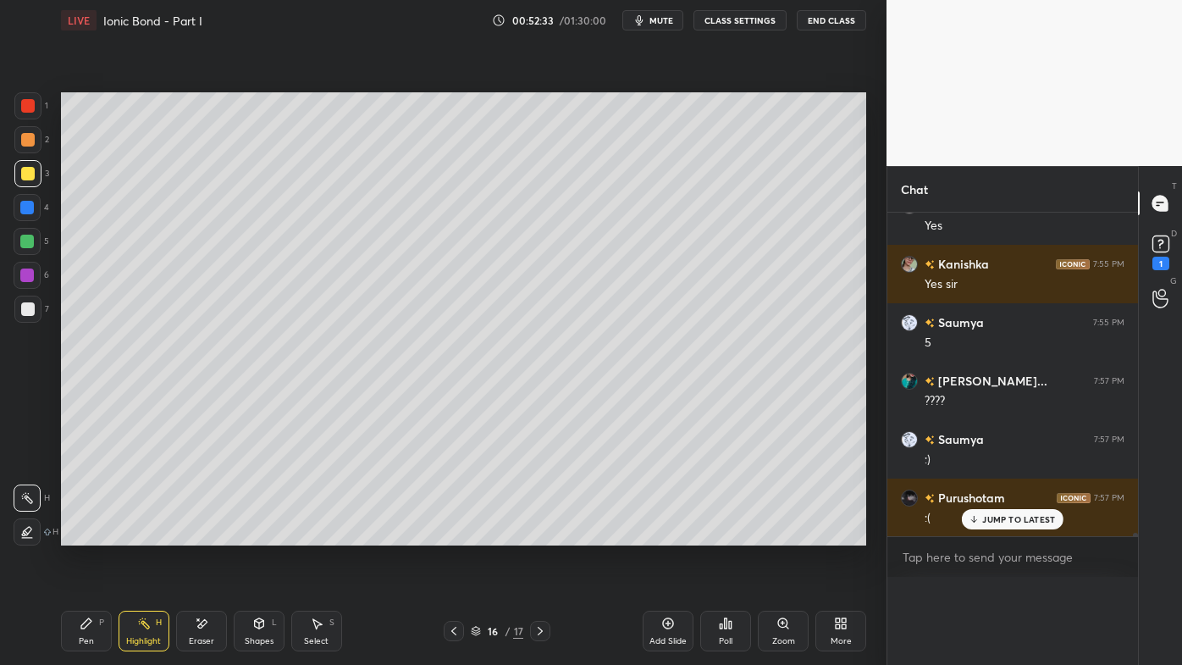
scroll to position [31899, 0]
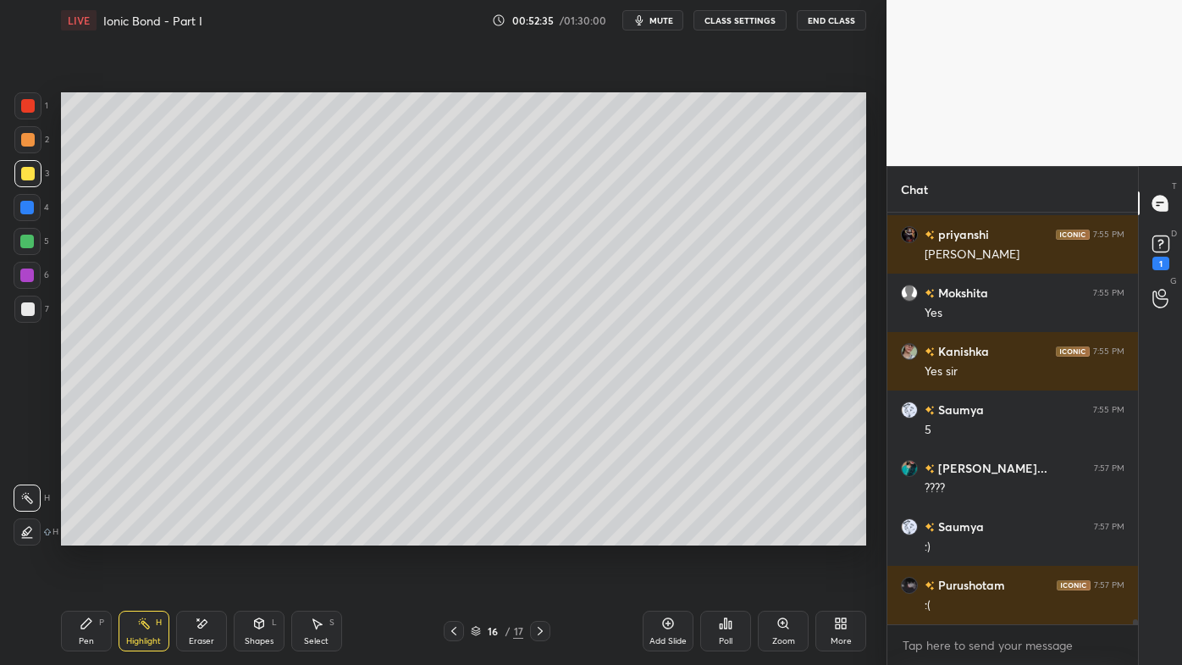
drag, startPoint x: 136, startPoint y: 622, endPoint x: 137, endPoint y: 610, distance: 11.9
click at [135, 534] on div "Highlight H" at bounding box center [144, 631] width 51 height 41
click at [720, 534] on icon at bounding box center [726, 624] width 14 height 14
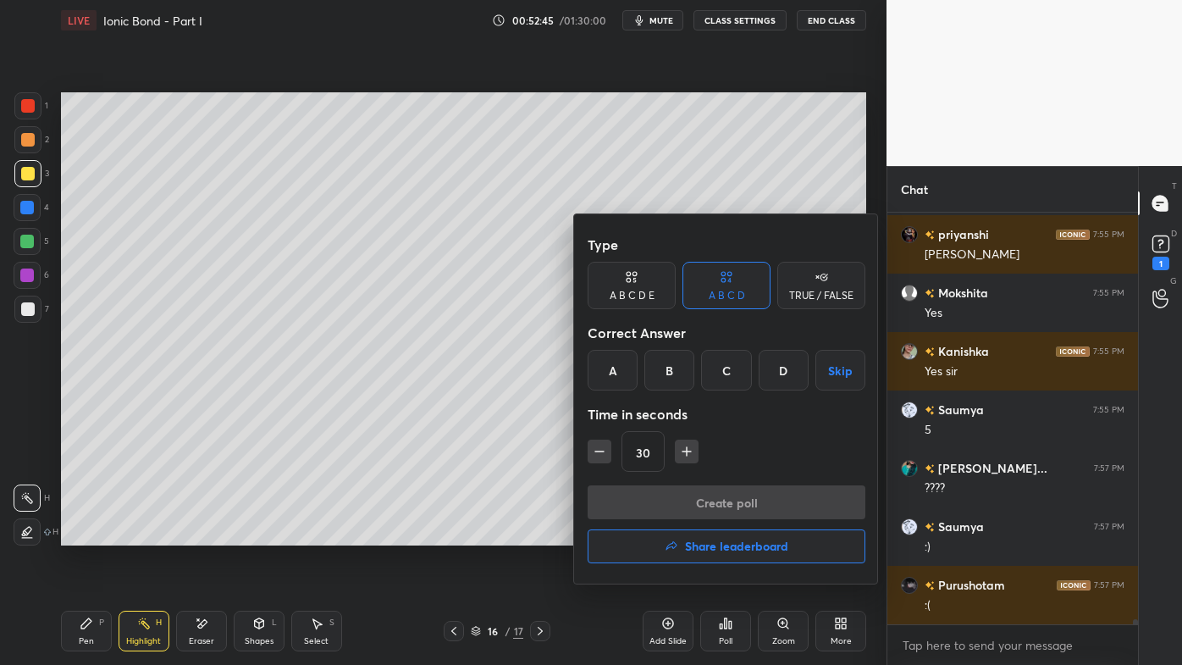
drag, startPoint x: 724, startPoint y: 379, endPoint x: 716, endPoint y: 435, distance: 56.5
click at [727, 381] on div "C" at bounding box center [726, 370] width 50 height 41
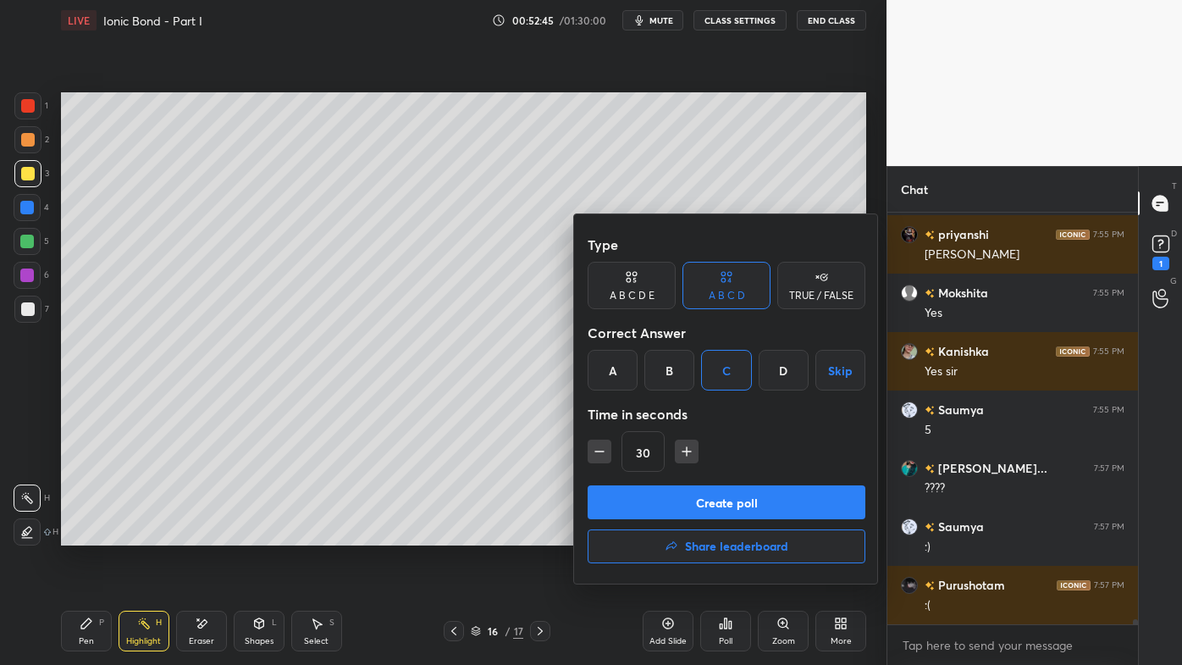
click at [684, 504] on button "Create poll" at bounding box center [727, 502] width 278 height 34
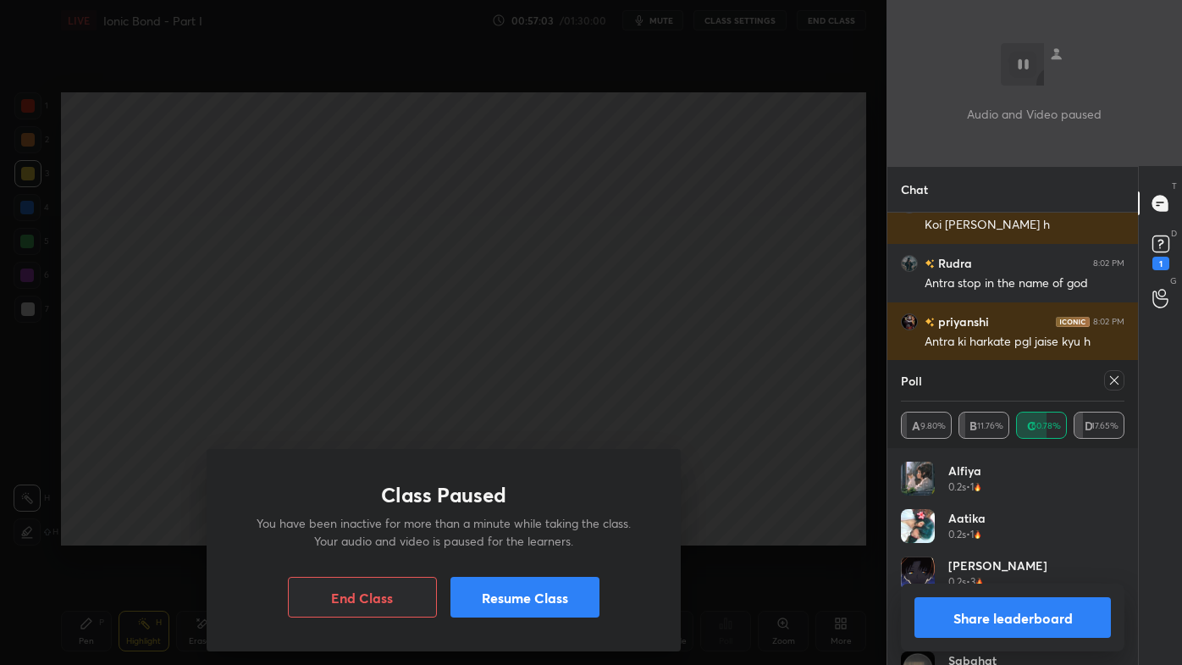
scroll to position [38076, 0]
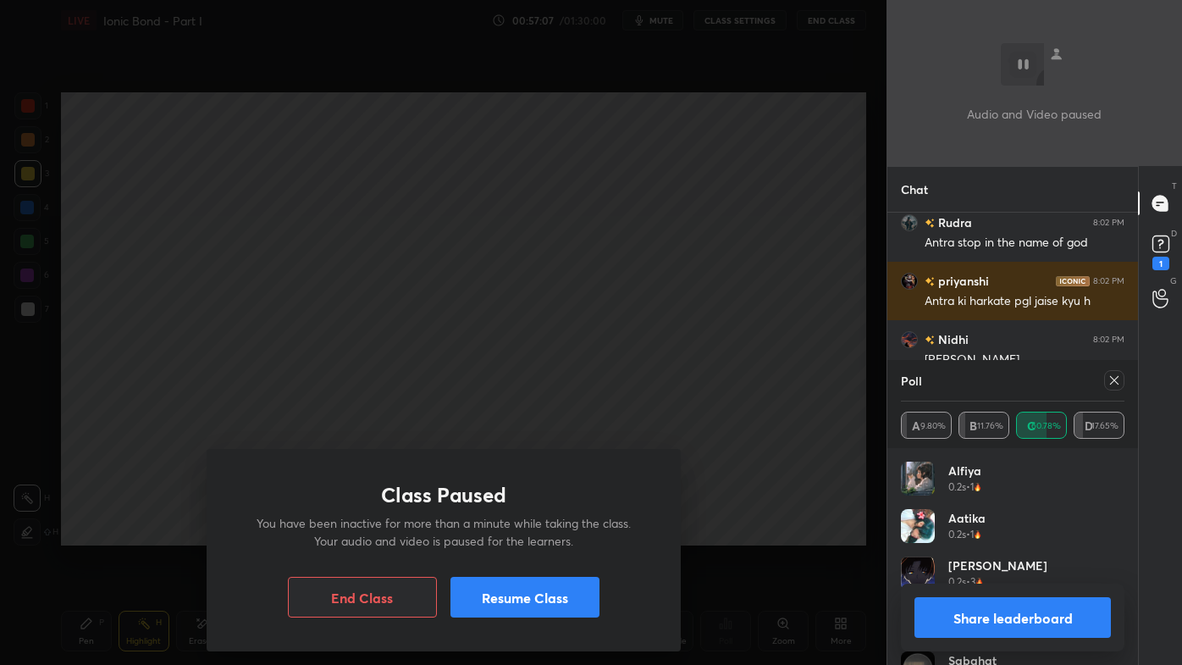
click at [478, 534] on button "Resume Class" at bounding box center [525, 597] width 149 height 41
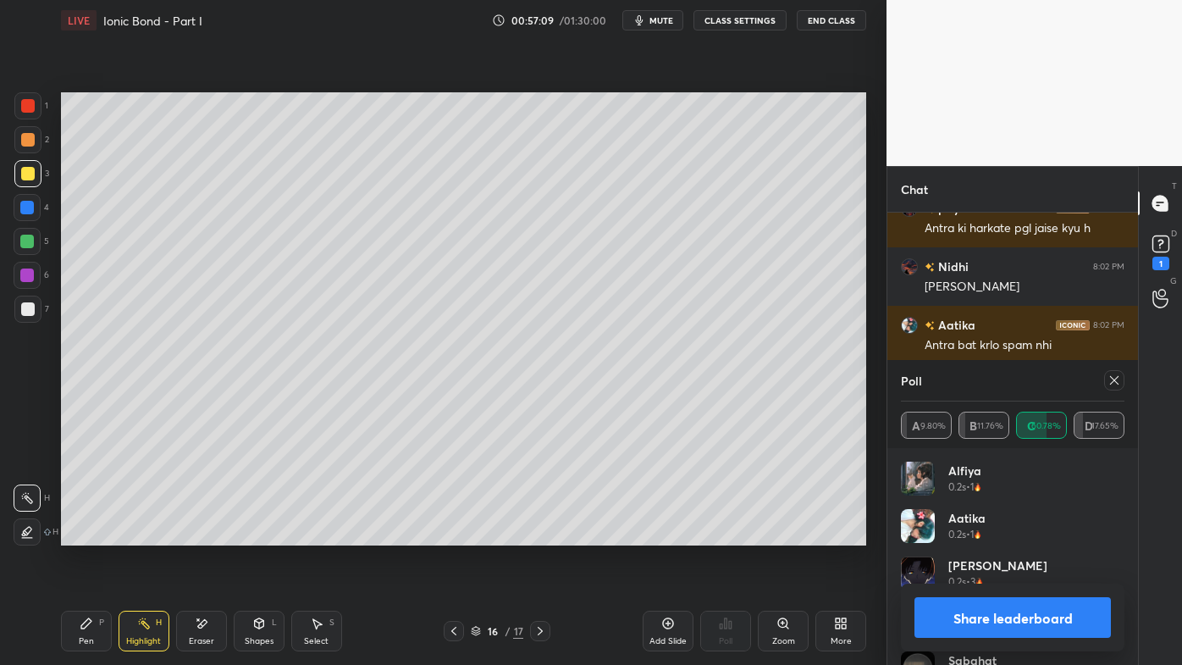
scroll to position [30432, 0]
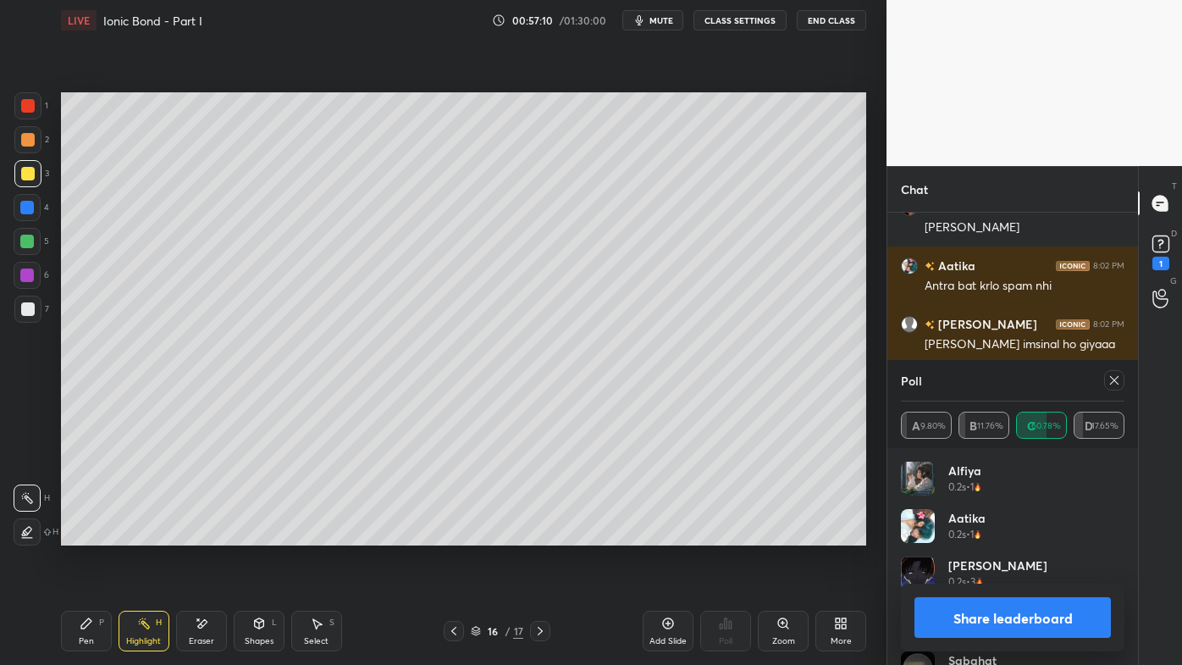
click at [955, 534] on button "Share leaderboard" at bounding box center [1013, 617] width 196 height 41
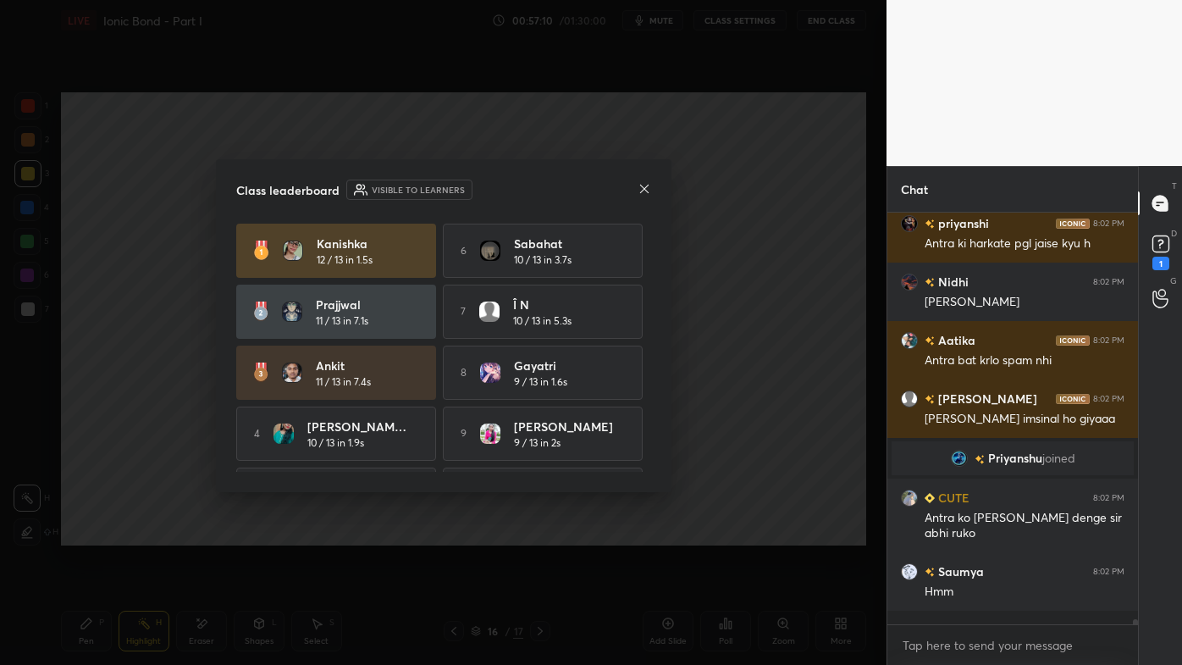
scroll to position [445, 246]
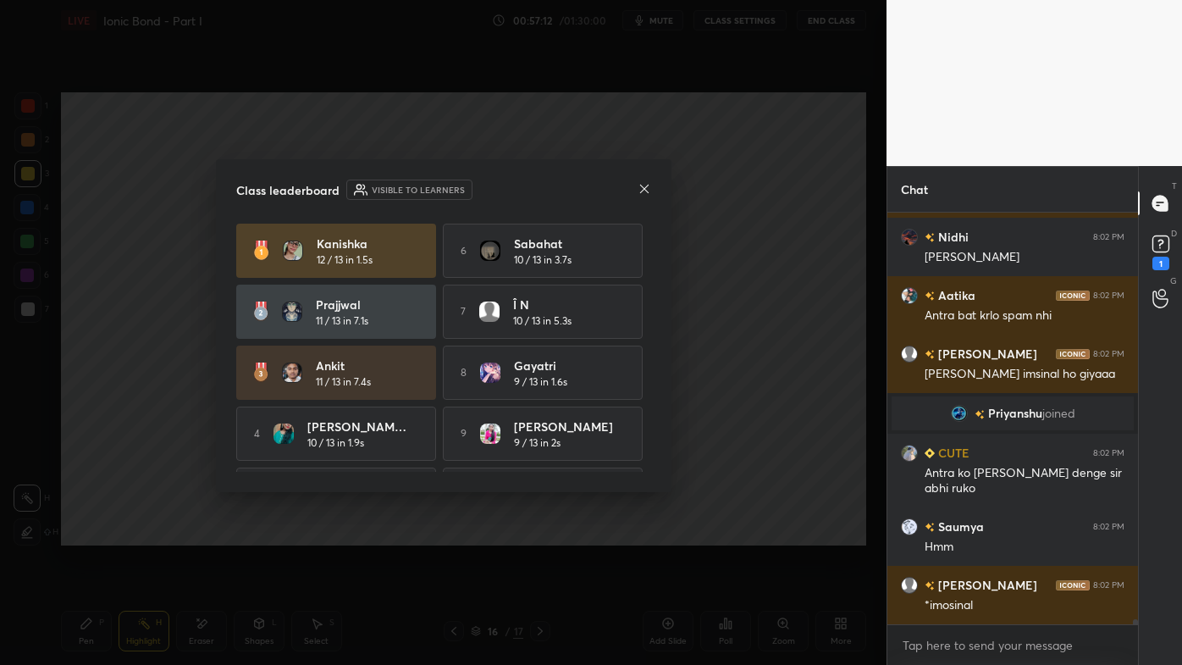
click at [651, 190] on div "Class leaderboard Visible to learners [PERSON_NAME] 12 / 13 in 1.5s 6 Sabahat 1…" at bounding box center [444, 325] width 456 height 333
click at [652, 189] on div "Class leaderboard Visible to learners [PERSON_NAME] 12 / 13 in 1.5s 6 Sabahat 1…" at bounding box center [444, 325] width 456 height 333
click at [644, 185] on icon at bounding box center [645, 189] width 14 height 14
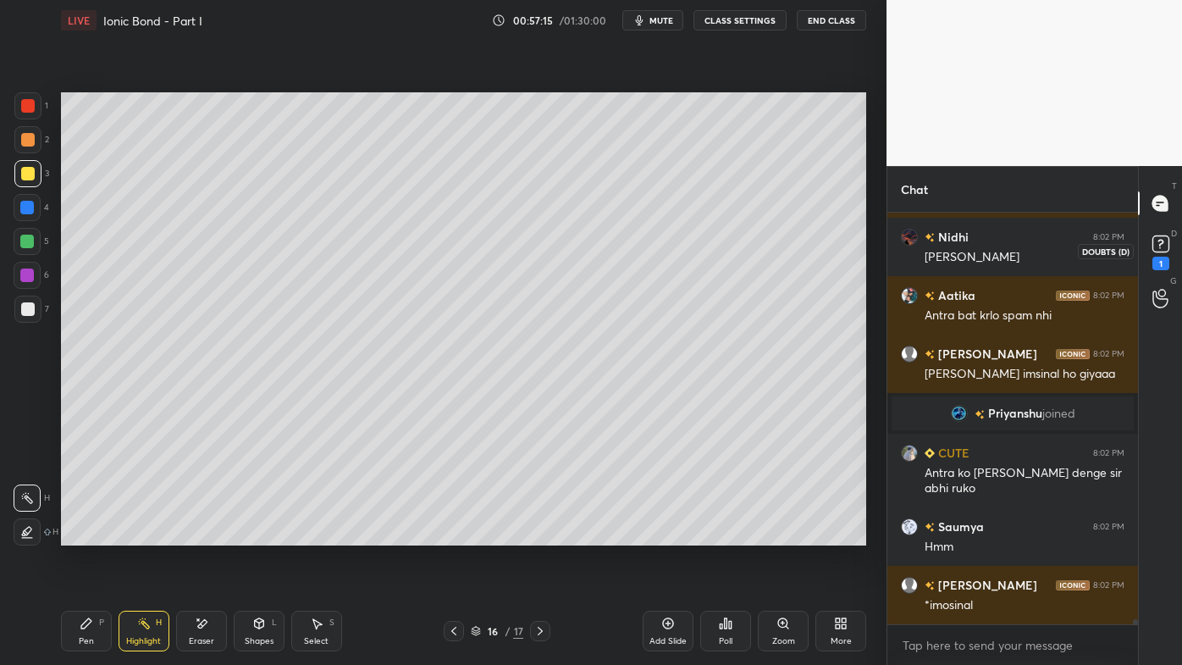
click at [1165, 258] on div "1" at bounding box center [1161, 264] width 17 height 14
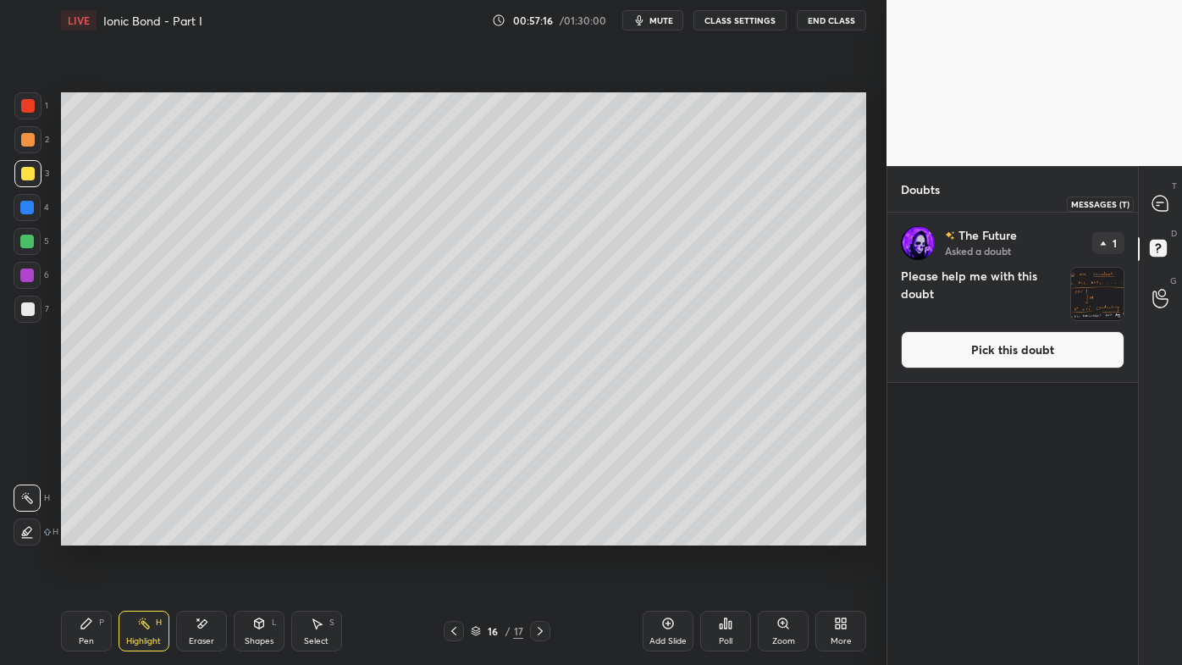
click at [1160, 207] on icon at bounding box center [1160, 203] width 15 height 15
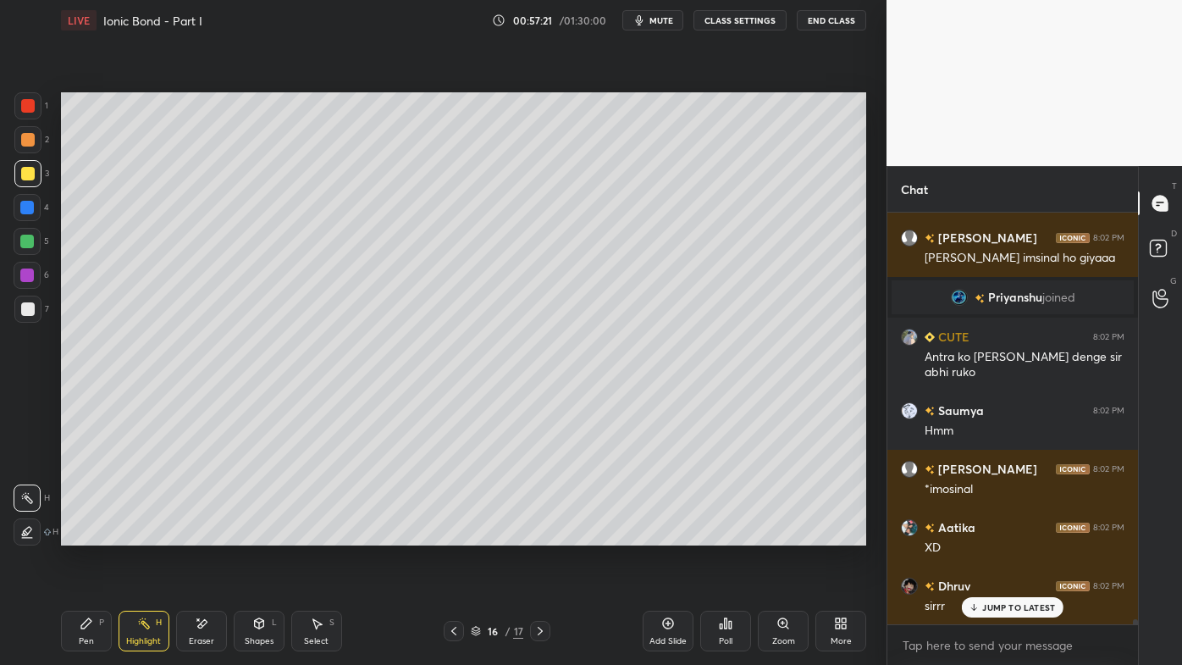
click at [90, 534] on div "Pen P" at bounding box center [86, 631] width 51 height 41
click at [29, 312] on div at bounding box center [28, 309] width 14 height 14
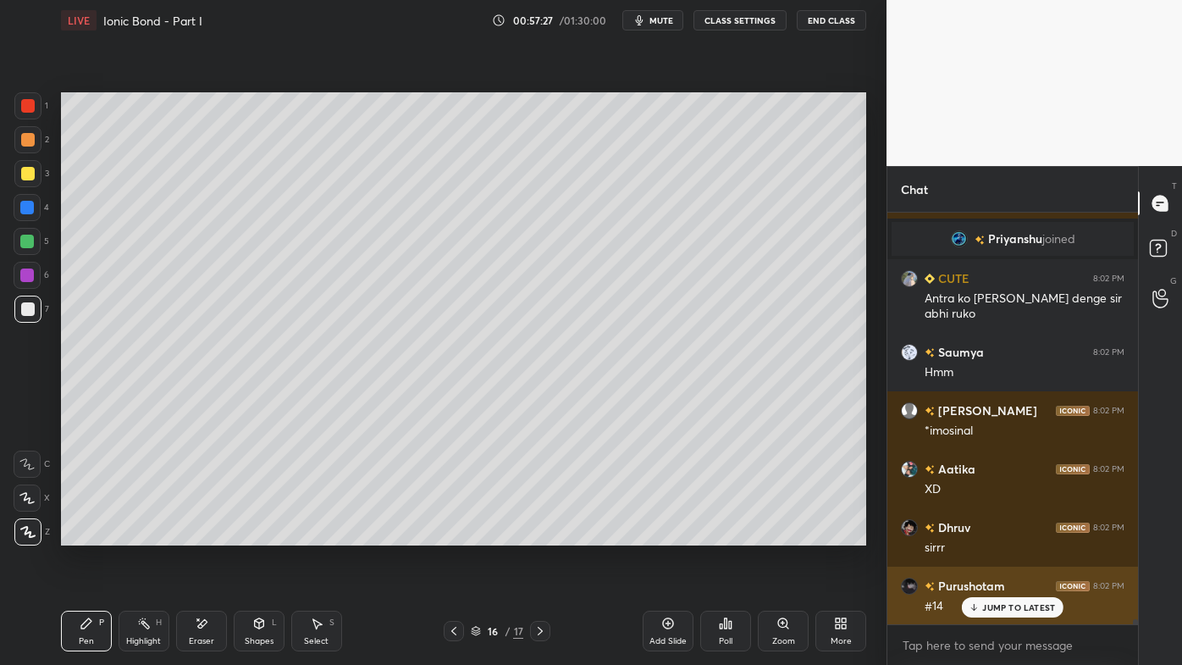
click at [993, 534] on div "JUMP TO LATEST" at bounding box center [1013, 607] width 102 height 20
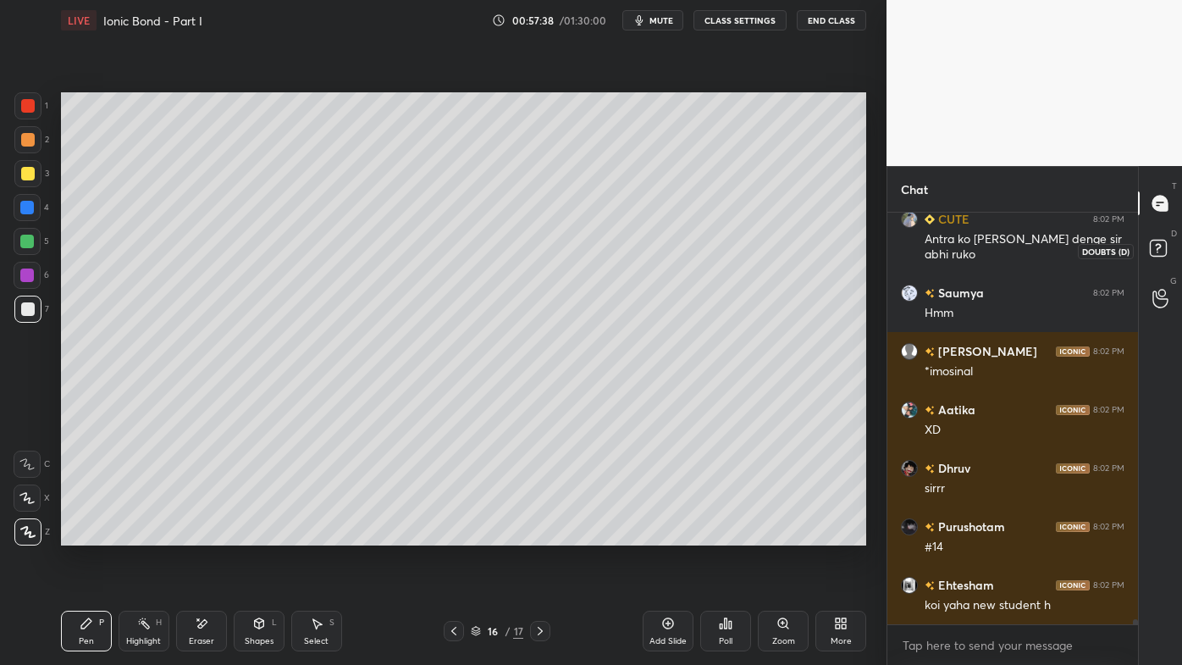
click at [1164, 245] on rect at bounding box center [1158, 249] width 16 height 16
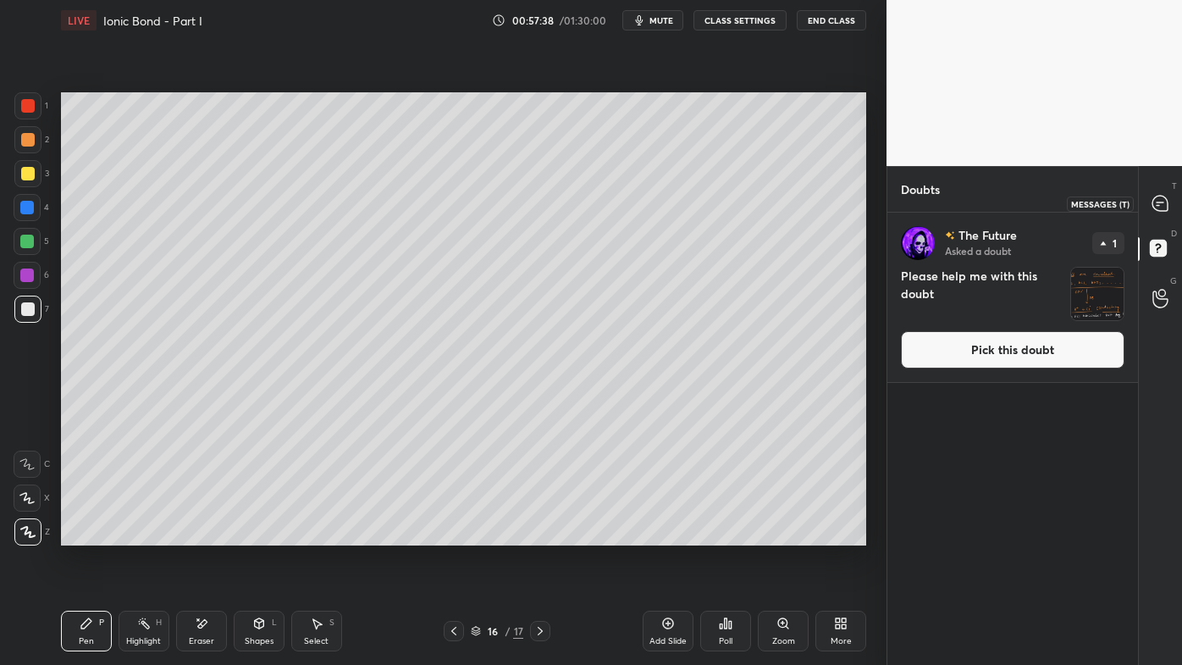
click at [1165, 207] on icon at bounding box center [1160, 203] width 15 height 15
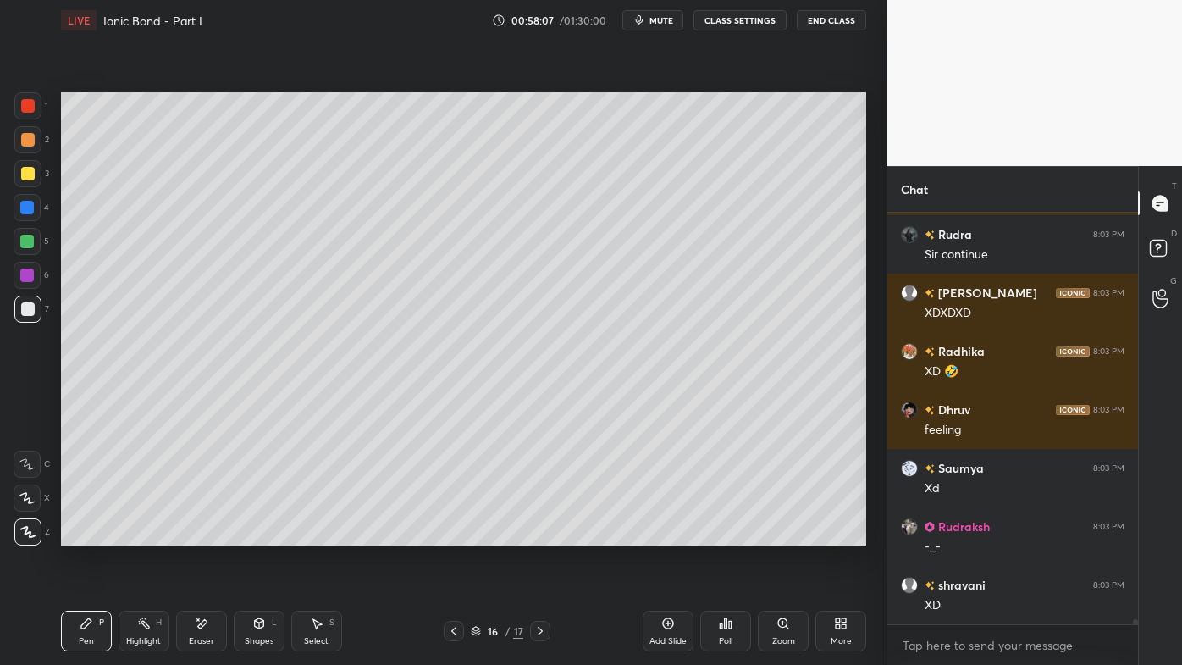
drag, startPoint x: 139, startPoint y: 617, endPoint x: 149, endPoint y: 601, distance: 19.0
click at [140, 534] on icon at bounding box center [144, 624] width 14 height 14
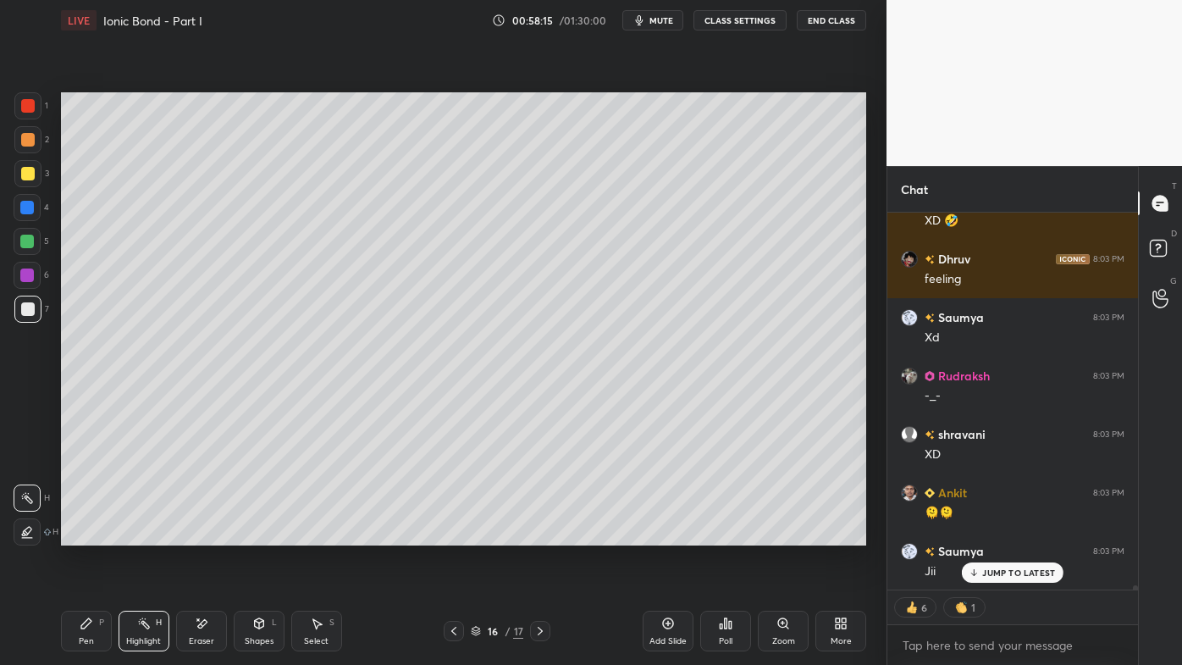
scroll to position [32092, 0]
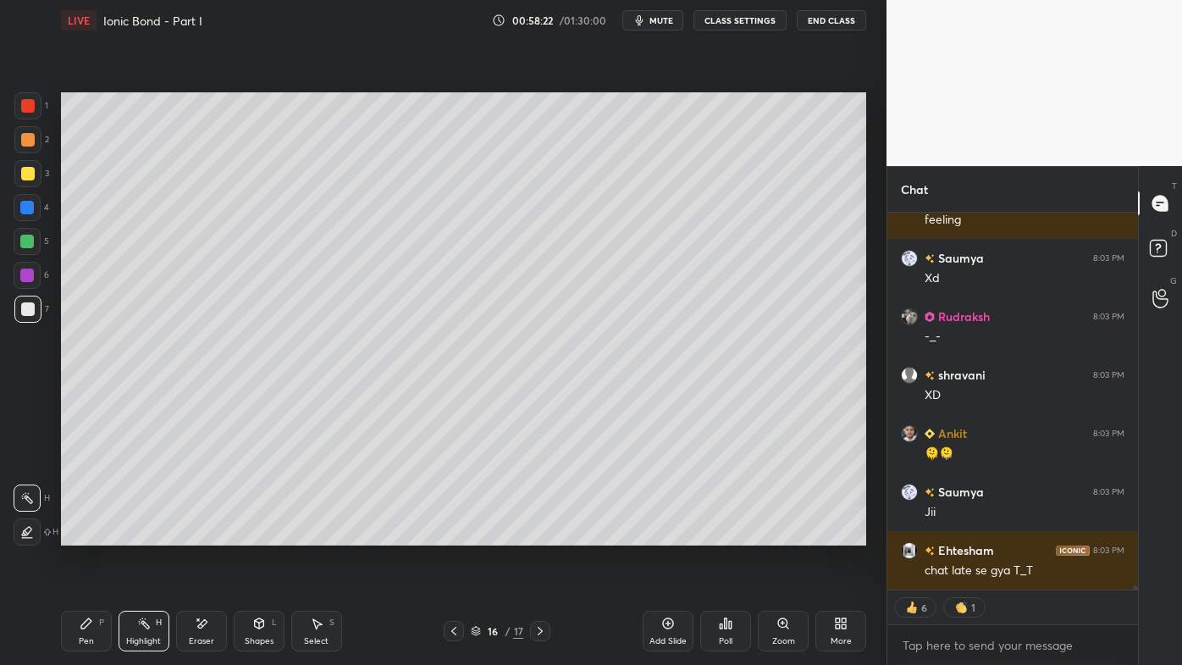
drag, startPoint x: 86, startPoint y: 623, endPoint x: 80, endPoint y: 608, distance: 16.4
click at [84, 534] on icon at bounding box center [86, 623] width 10 height 10
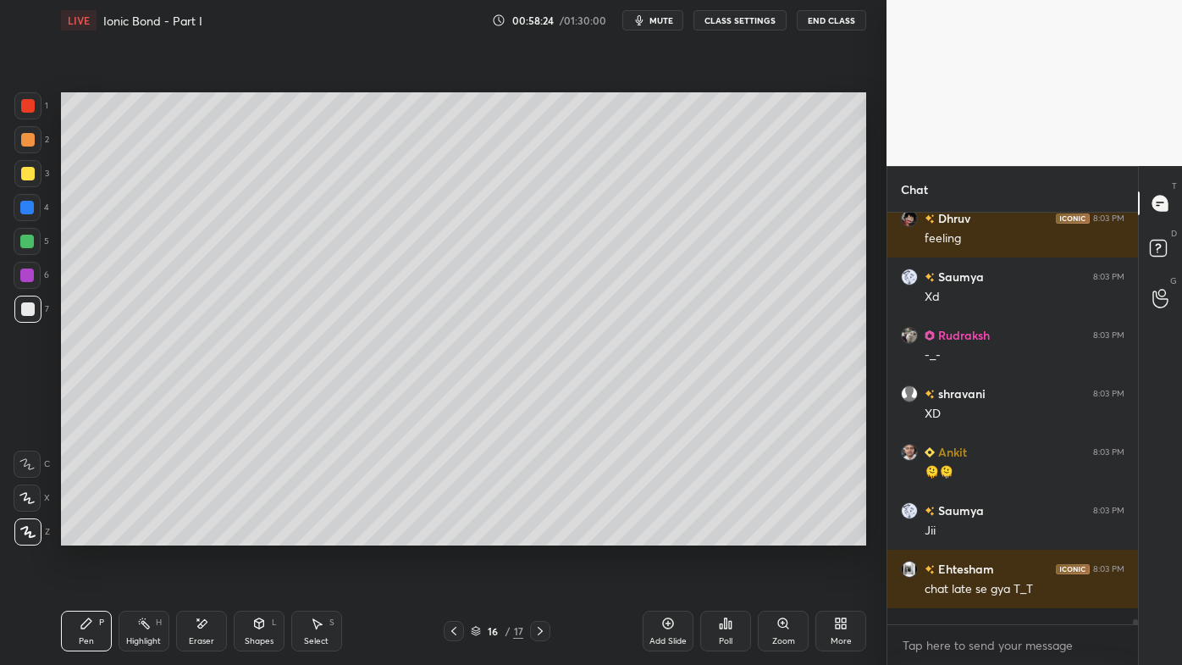
scroll to position [32057, 0]
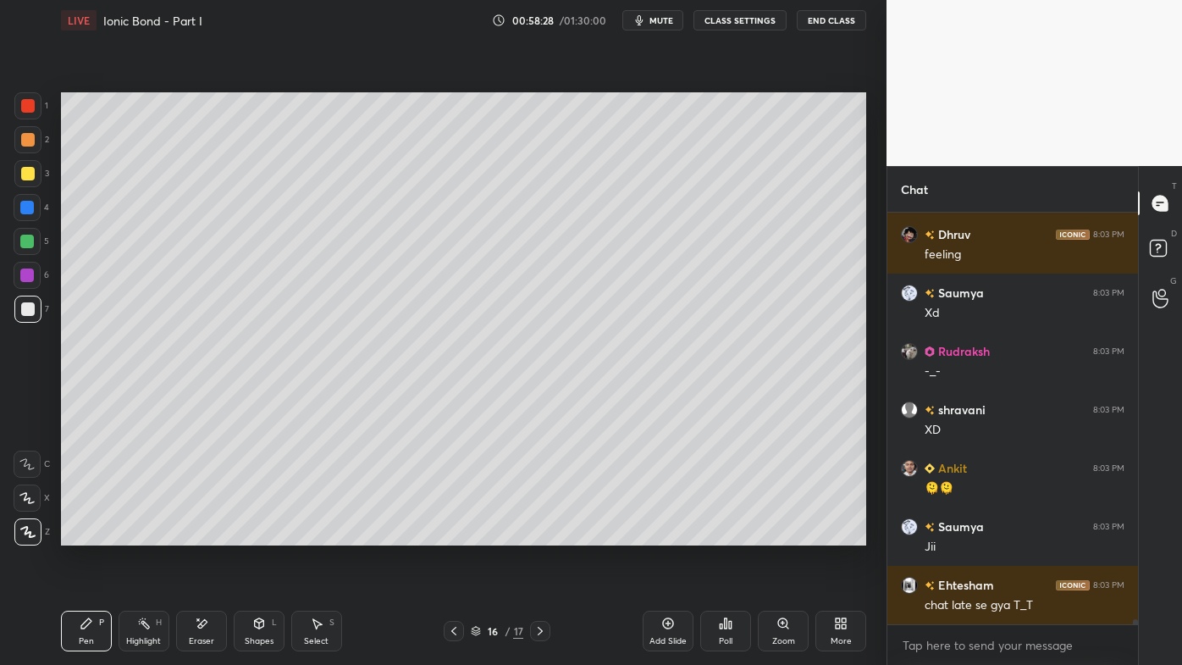
drag, startPoint x: 132, startPoint y: 627, endPoint x: 228, endPoint y: 550, distance: 122.3
click at [139, 534] on div "Highlight H" at bounding box center [144, 631] width 51 height 41
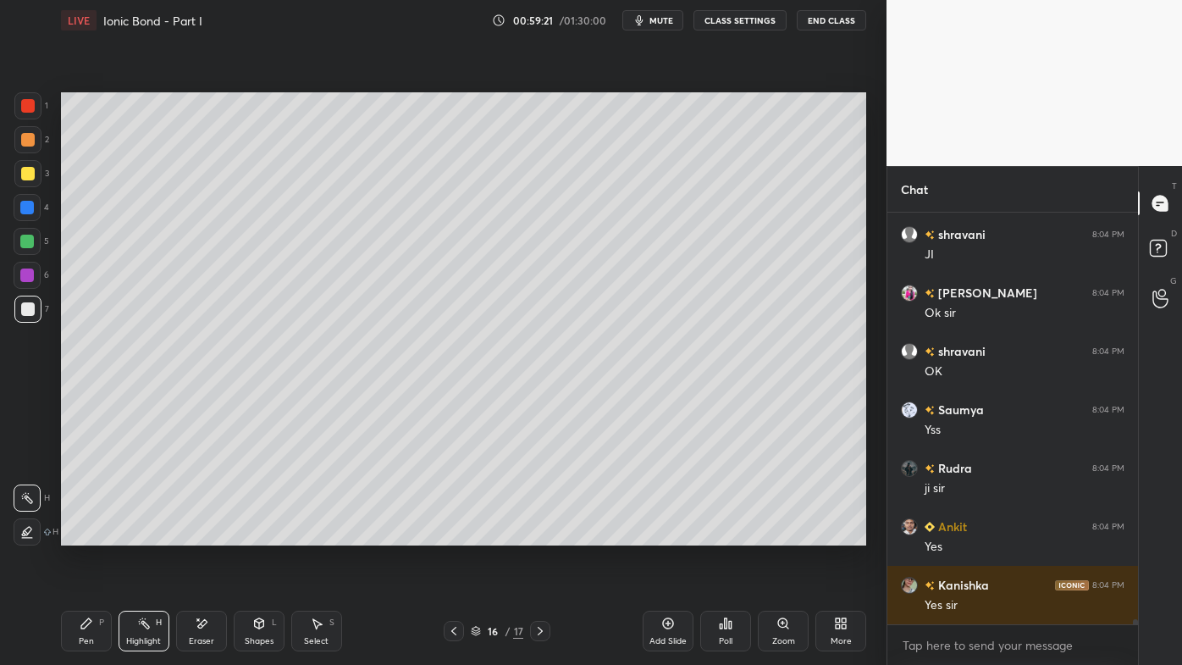
scroll to position [32641, 0]
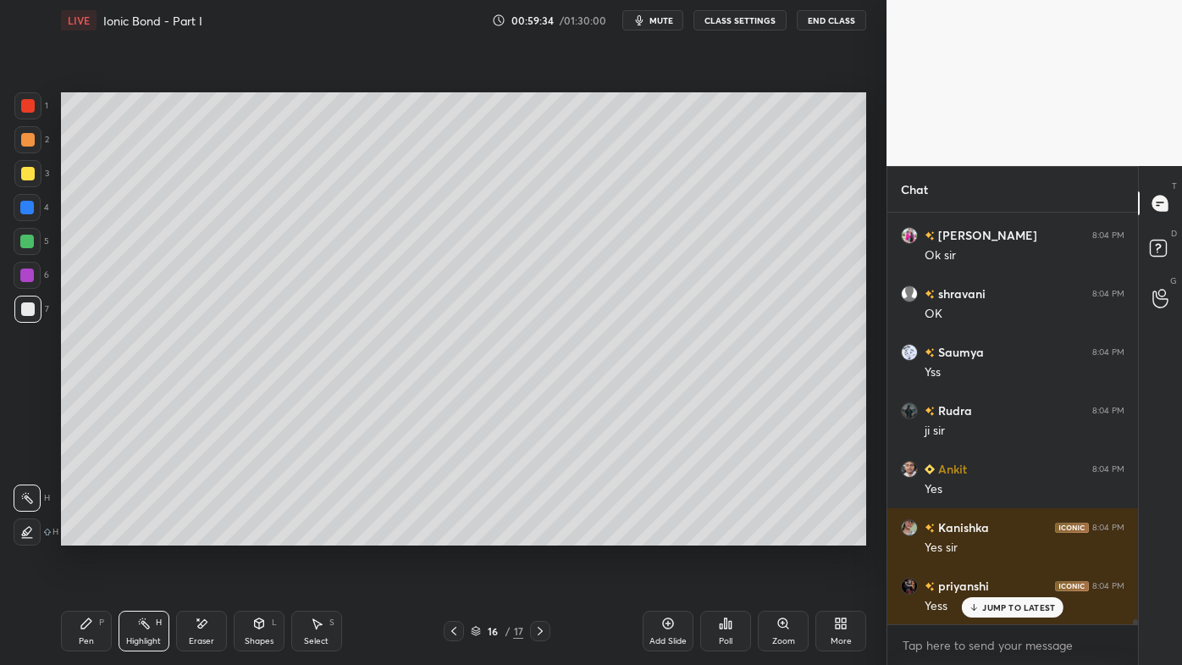
click at [671, 534] on icon at bounding box center [668, 624] width 14 height 14
drag, startPoint x: 82, startPoint y: 622, endPoint x: 67, endPoint y: 587, distance: 38.7
click at [81, 534] on icon at bounding box center [87, 624] width 14 height 14
drag, startPoint x: 27, startPoint y: 135, endPoint x: 46, endPoint y: 141, distance: 19.3
click at [26, 136] on div at bounding box center [28, 140] width 14 height 14
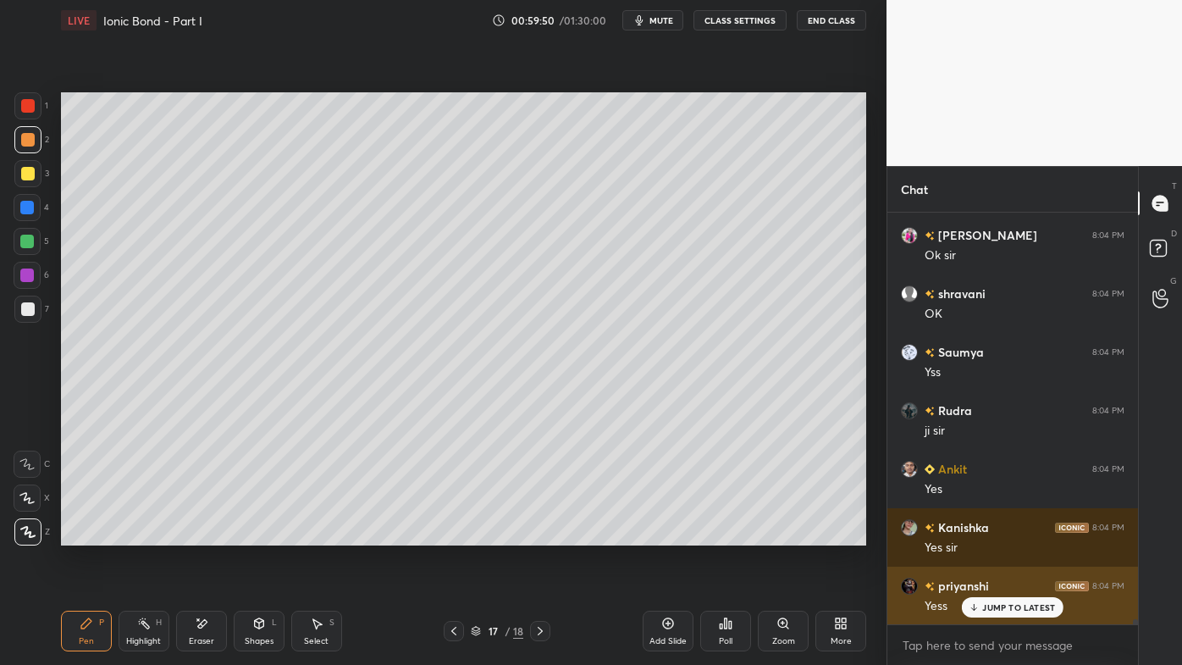
click at [1003, 534] on div "JUMP TO LATEST" at bounding box center [1013, 607] width 102 height 20
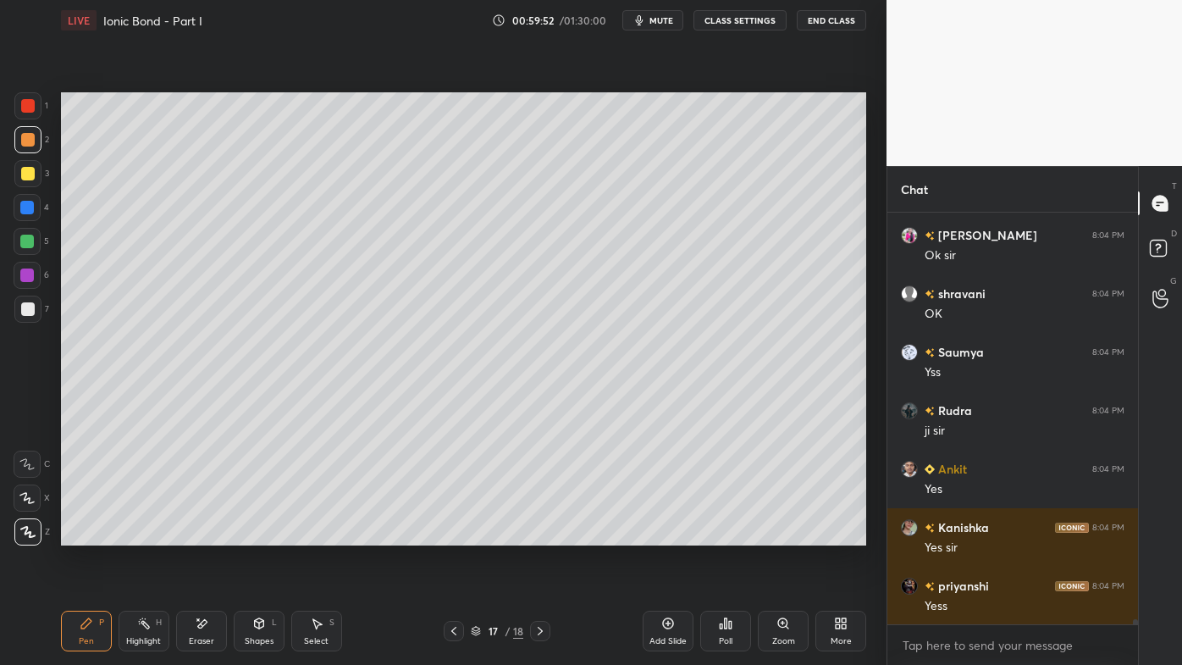
click at [27, 171] on div at bounding box center [28, 174] width 14 height 14
click at [205, 534] on div "Eraser" at bounding box center [201, 631] width 51 height 41
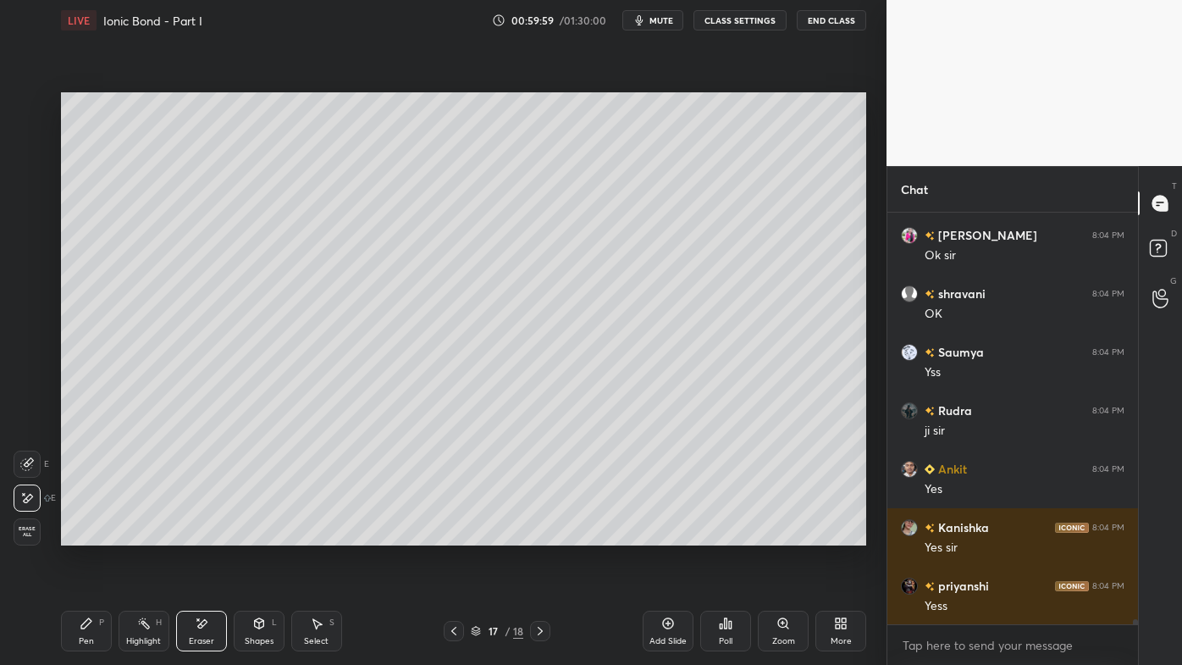
click at [92, 534] on icon at bounding box center [87, 624] width 14 height 14
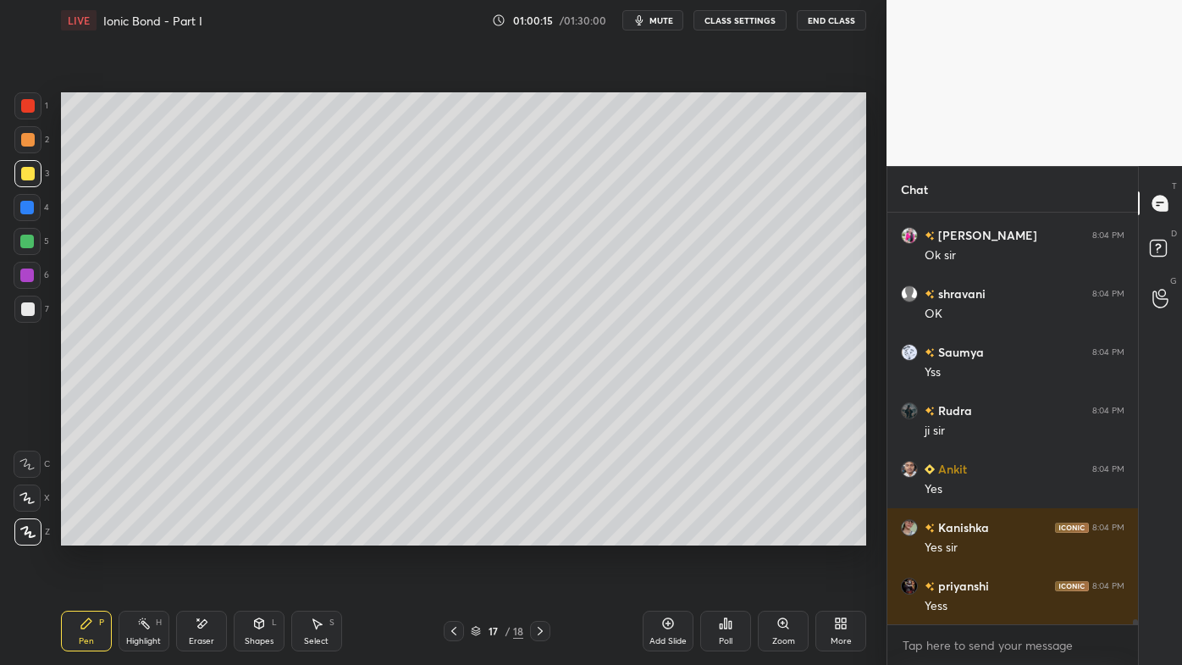
drag, startPoint x: 32, startPoint y: 140, endPoint x: 55, endPoint y: 142, distance: 23.0
click at [31, 140] on div at bounding box center [28, 140] width 14 height 14
drag, startPoint x: 145, startPoint y: 622, endPoint x: 188, endPoint y: 562, distance: 74.0
click at [146, 534] on icon at bounding box center [144, 624] width 14 height 14
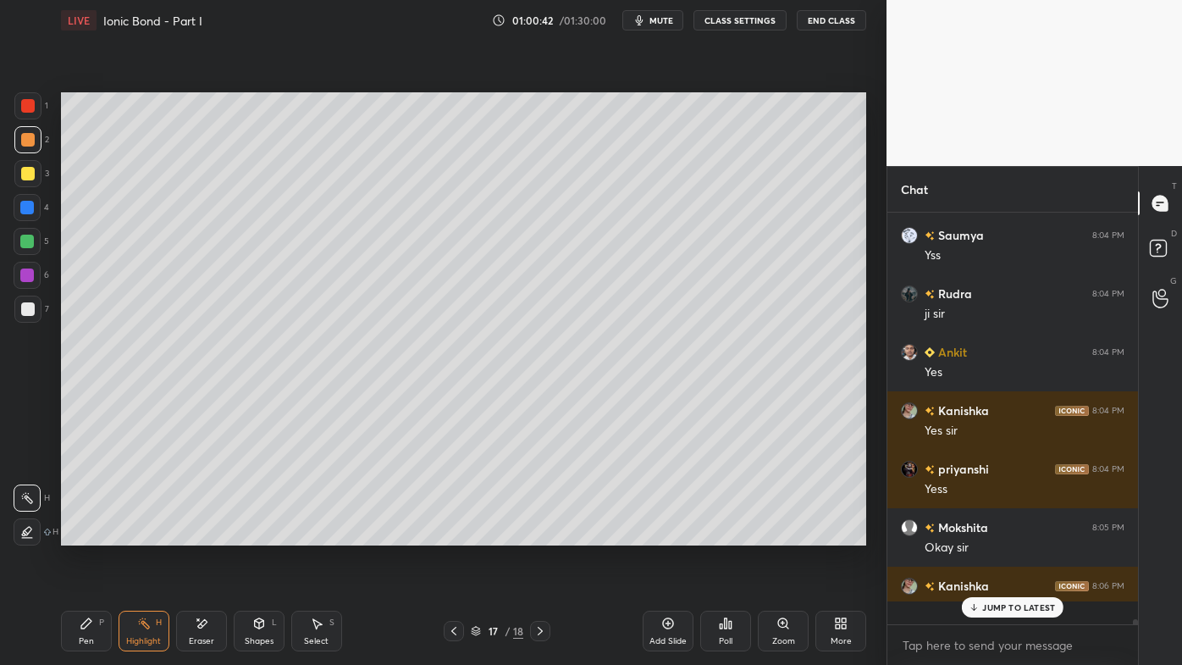
scroll to position [32758, 0]
click at [85, 534] on icon at bounding box center [86, 623] width 10 height 10
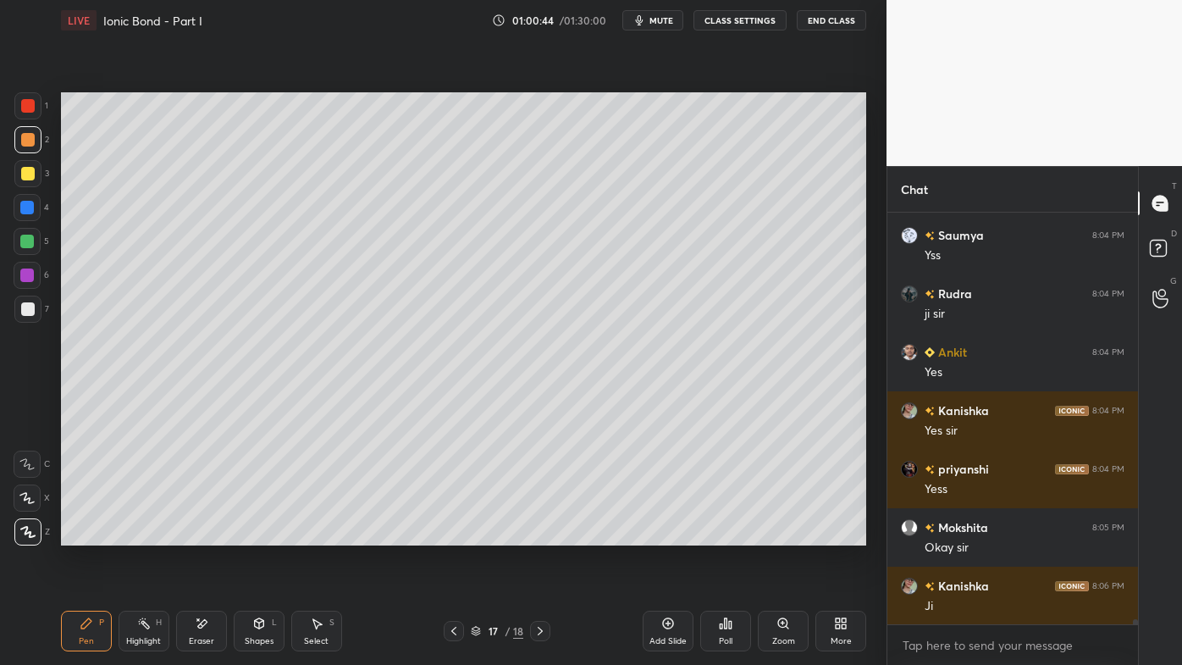
click at [453, 534] on icon at bounding box center [454, 631] width 14 height 14
drag, startPoint x: 158, startPoint y: 617, endPoint x: 155, endPoint y: 609, distance: 9.1
click at [158, 534] on div "Highlight H" at bounding box center [144, 631] width 51 height 41
click at [461, 534] on div "Setting up your live class Poll for secs No correct answer Start poll" at bounding box center [463, 319] width 819 height 556
drag, startPoint x: 542, startPoint y: 630, endPoint x: 564, endPoint y: 593, distance: 43.3
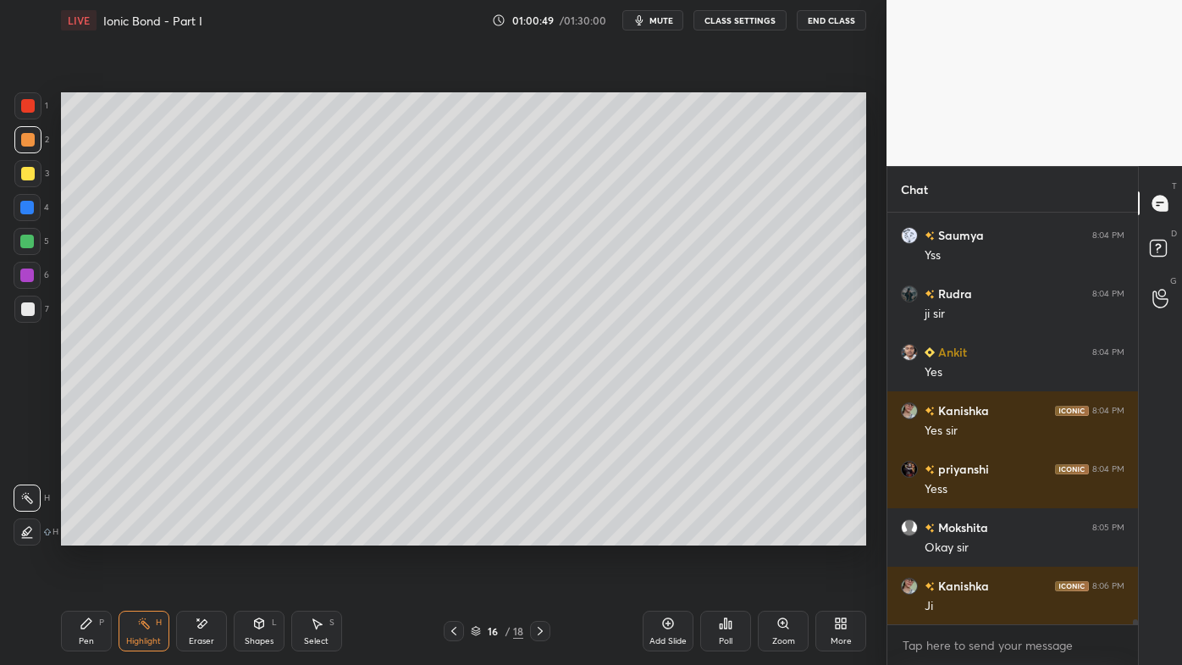
click at [543, 534] on icon at bounding box center [541, 631] width 14 height 14
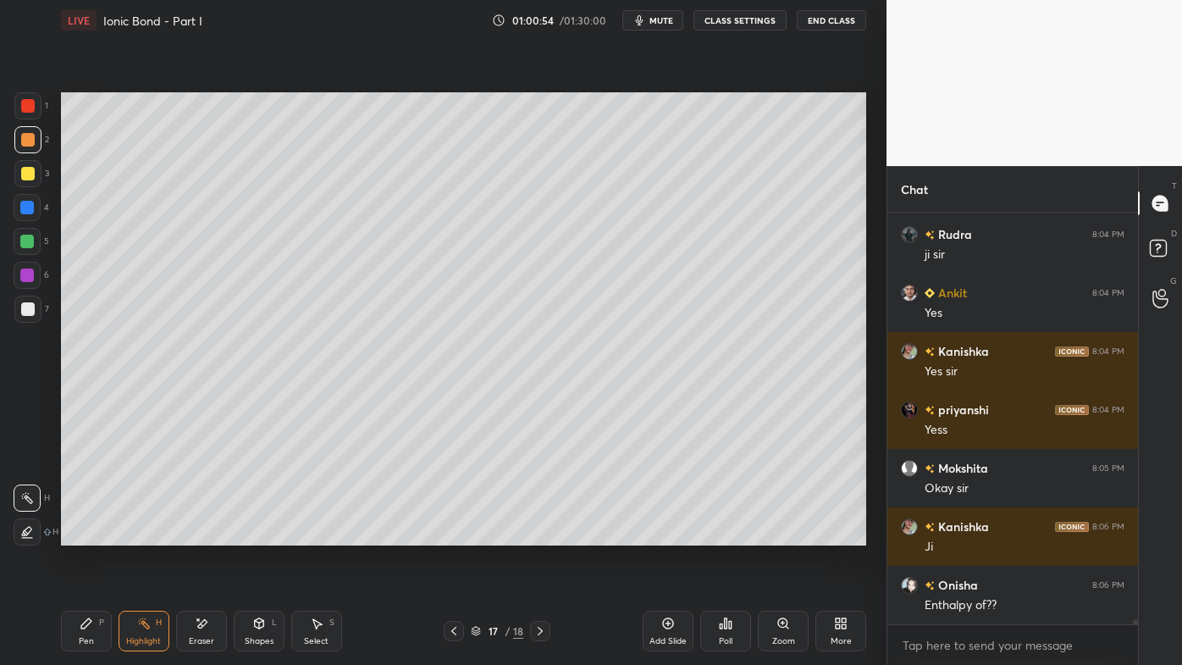
click at [82, 534] on icon at bounding box center [87, 624] width 14 height 14
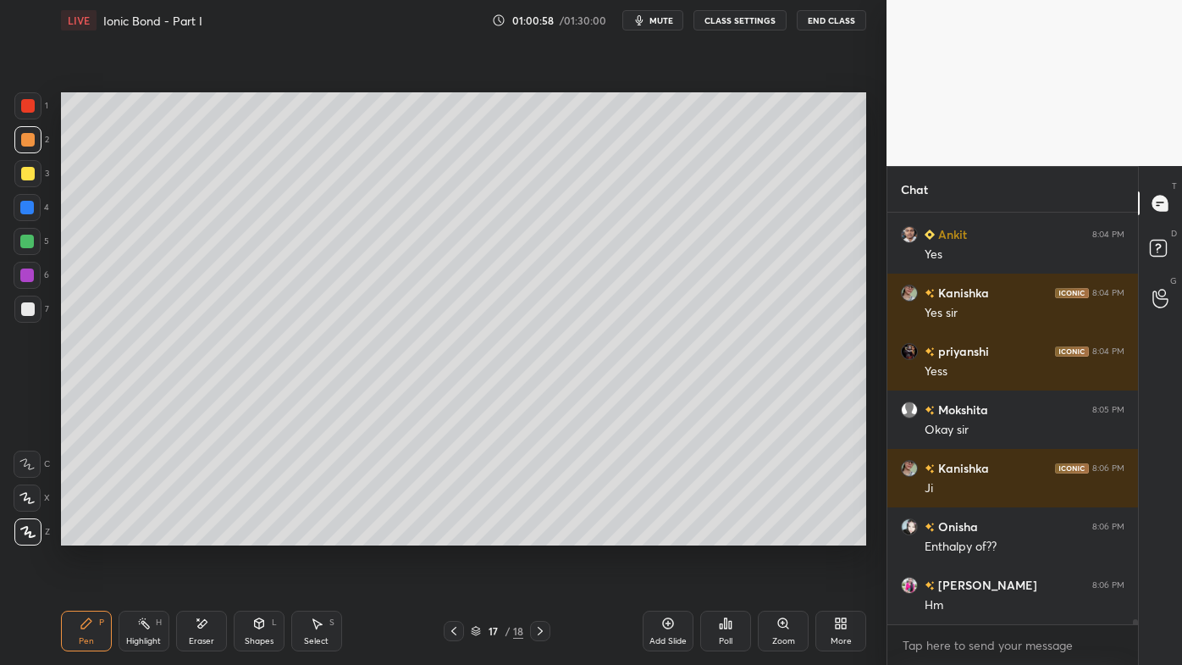
drag, startPoint x: 197, startPoint y: 617, endPoint x: 205, endPoint y: 569, distance: 48.9
click at [198, 534] on div "Eraser" at bounding box center [201, 631] width 51 height 41
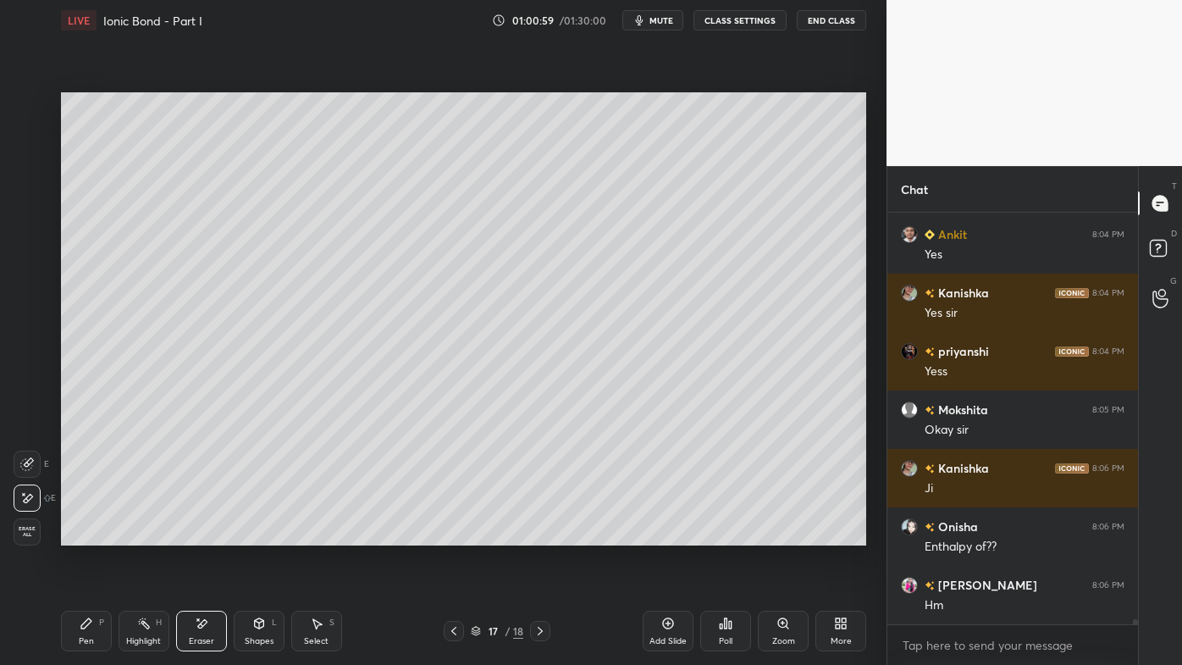
scroll to position [32934, 0]
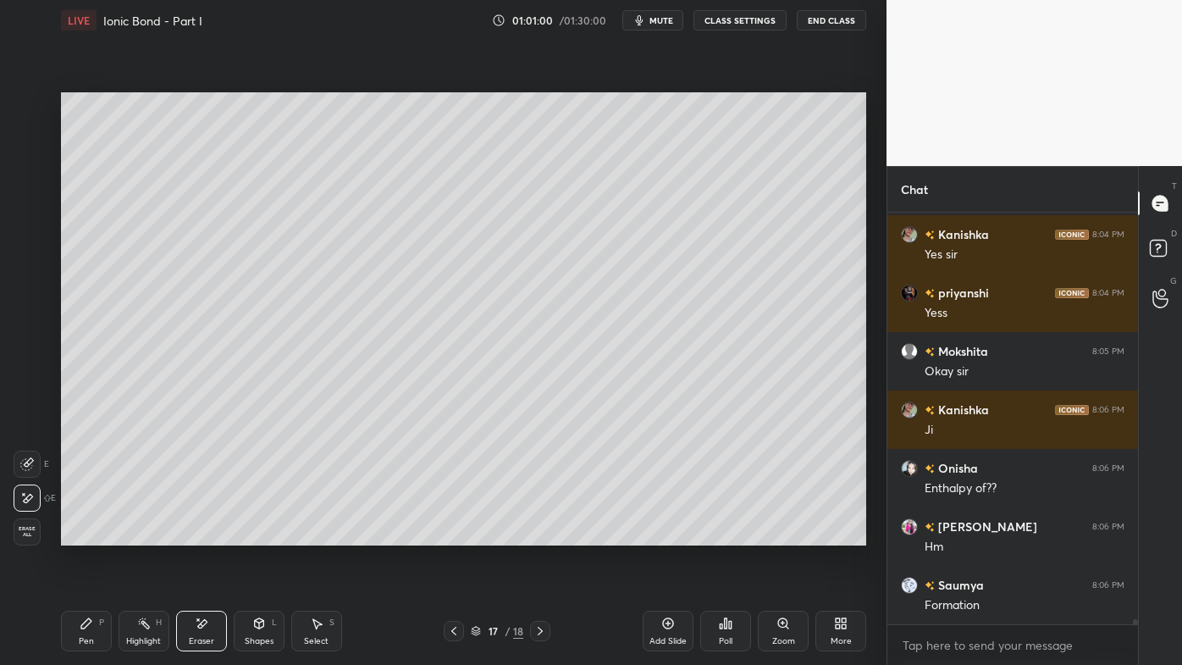
drag, startPoint x: 83, startPoint y: 610, endPoint x: 83, endPoint y: 580, distance: 29.6
click at [82, 534] on div "Pen P Highlight H Eraser Shapes L Select S 17 / 18 Add Slide Poll Zoom More" at bounding box center [463, 631] width 805 height 68
click at [86, 534] on icon at bounding box center [86, 623] width 10 height 10
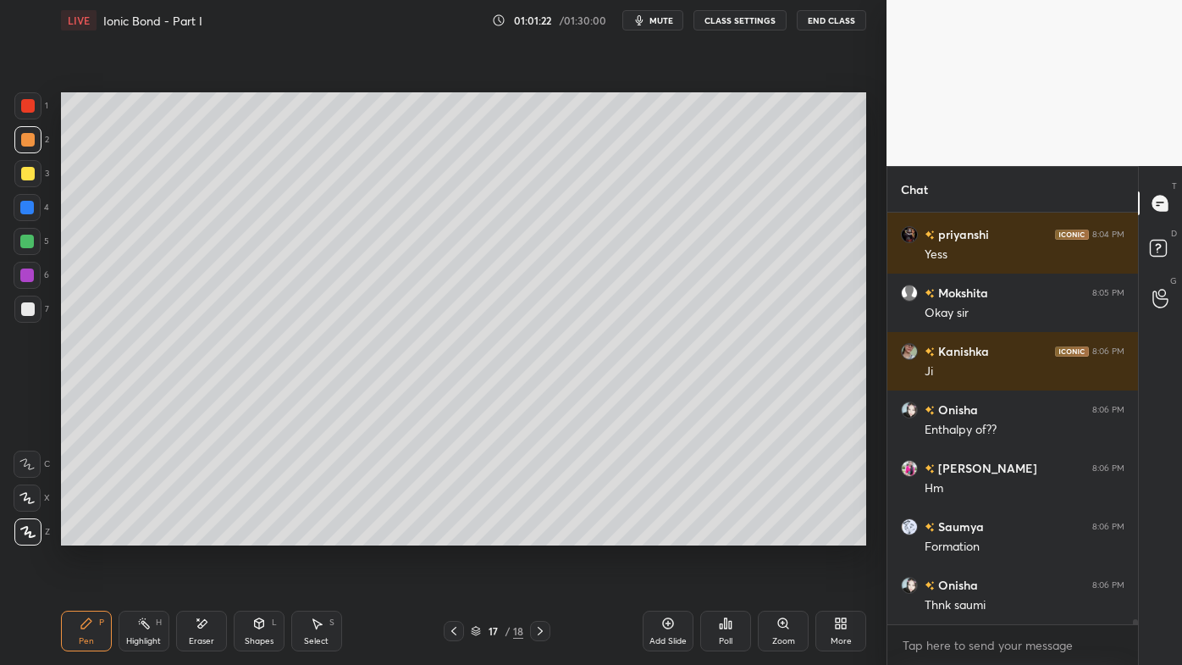
scroll to position [33051, 0]
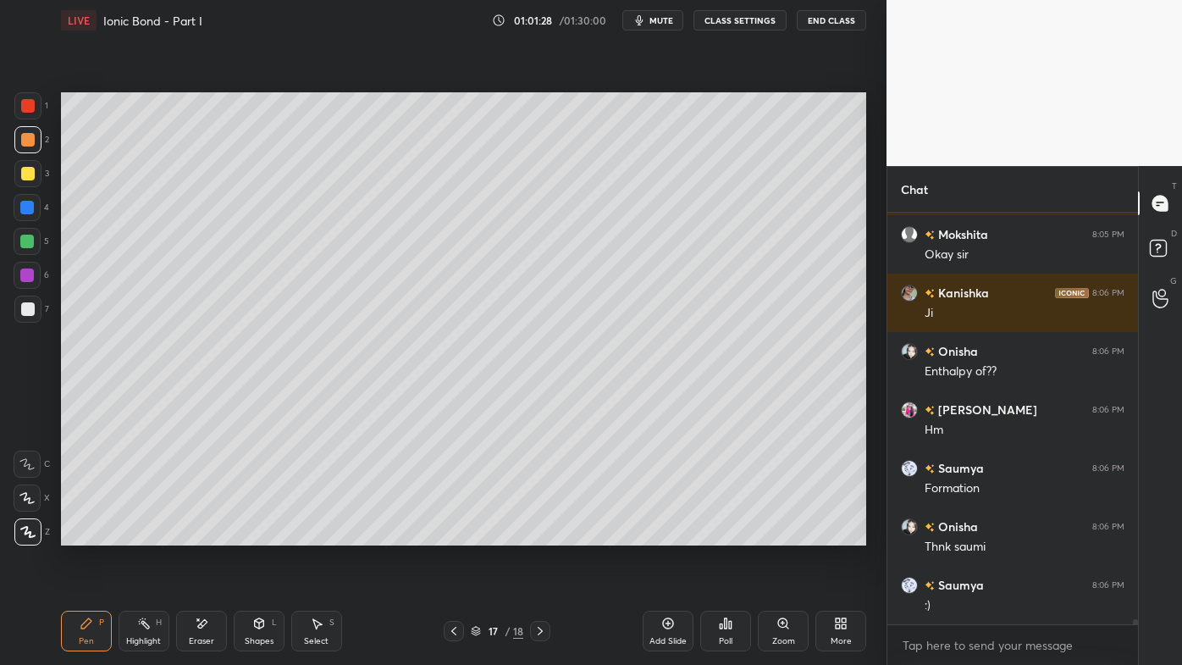
drag, startPoint x: 141, startPoint y: 629, endPoint x: 209, endPoint y: 548, distance: 105.8
click at [142, 534] on icon at bounding box center [144, 624] width 14 height 14
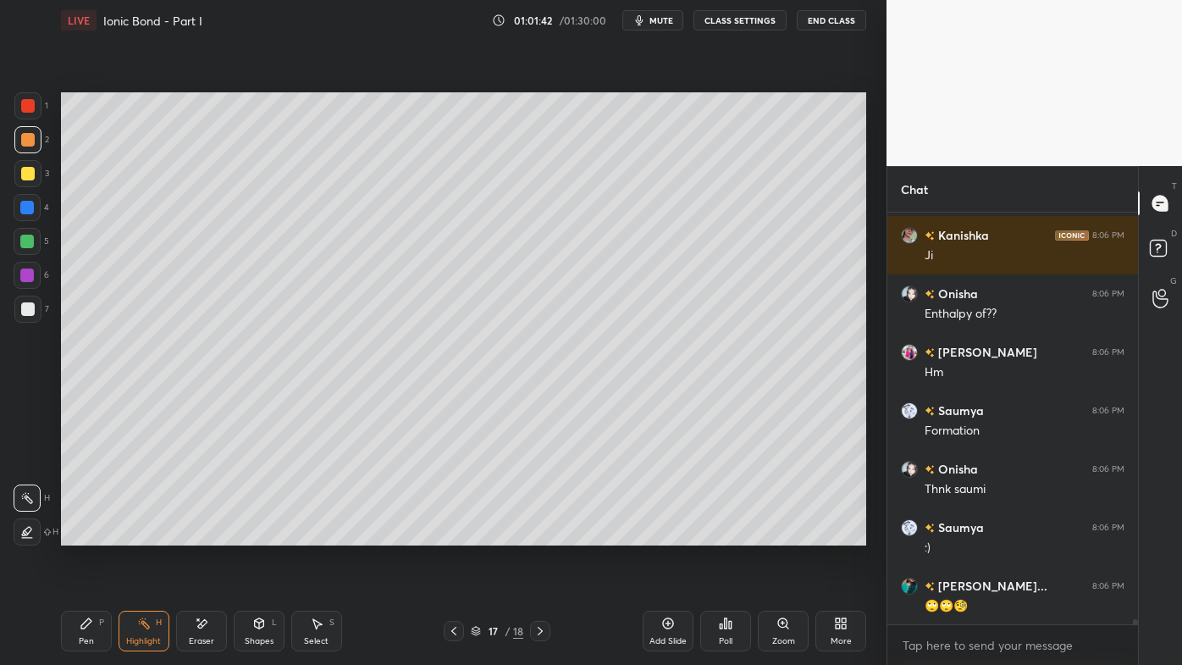
click at [674, 534] on icon at bounding box center [668, 624] width 14 height 14
click at [80, 534] on icon at bounding box center [87, 624] width 14 height 14
click at [34, 175] on div at bounding box center [27, 173] width 27 height 27
click at [202, 534] on div "Eraser" at bounding box center [201, 631] width 51 height 41
drag, startPoint x: 88, startPoint y: 627, endPoint x: 93, endPoint y: 601, distance: 25.9
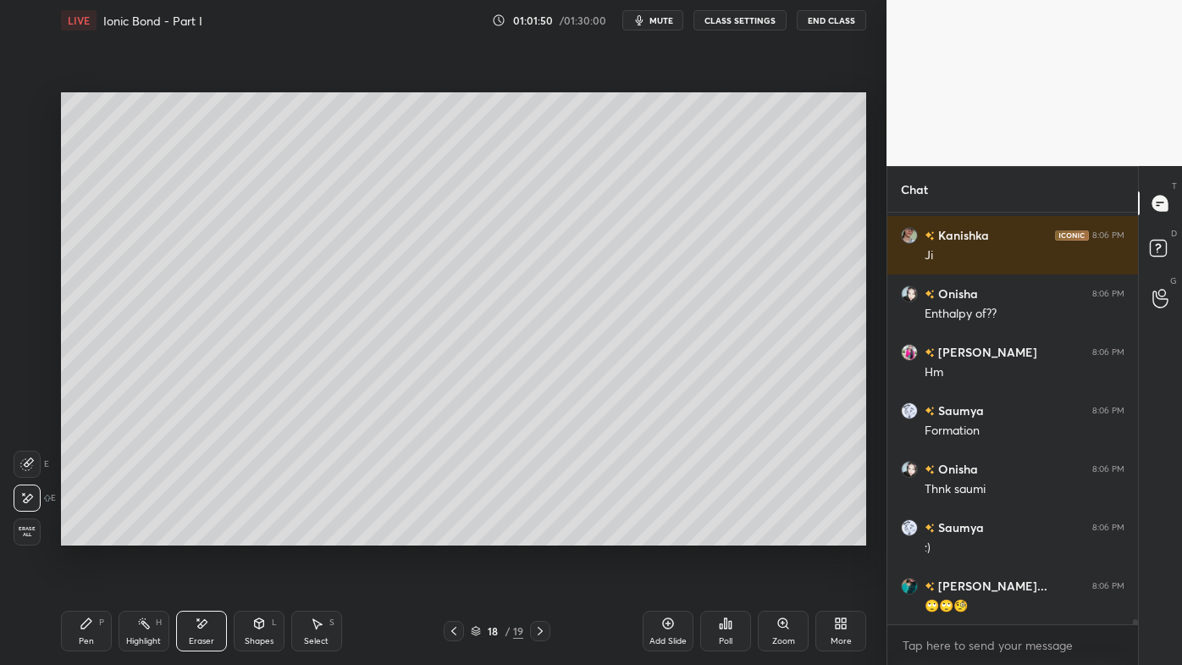
click at [90, 534] on icon at bounding box center [87, 624] width 14 height 14
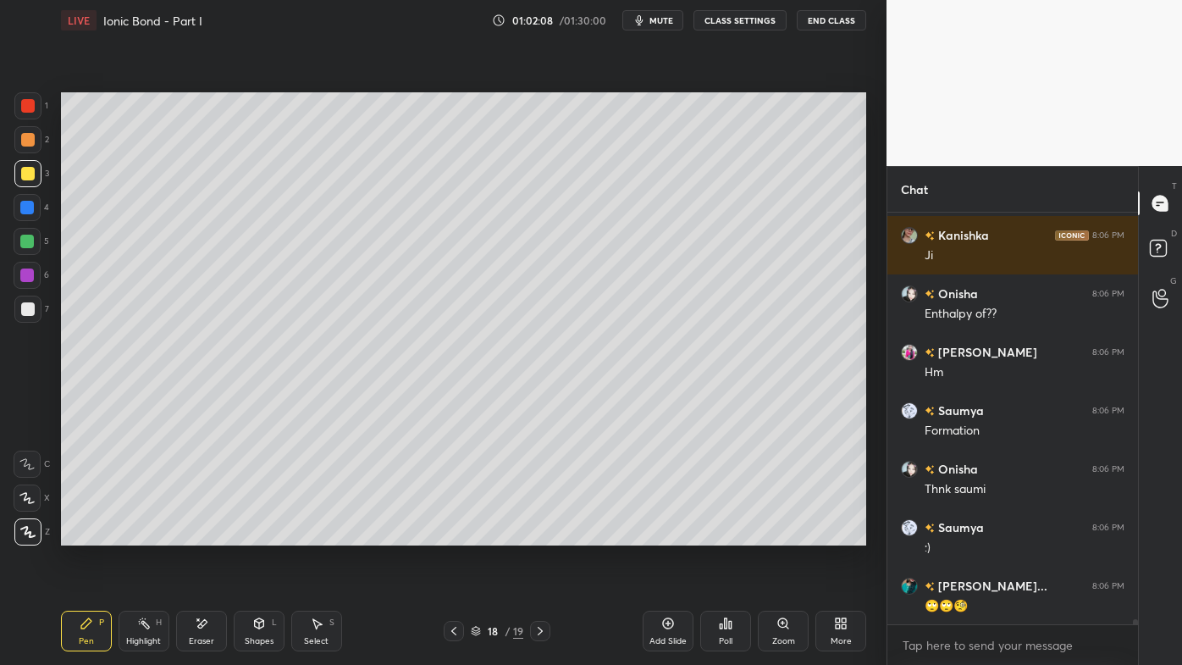
drag, startPoint x: 27, startPoint y: 309, endPoint x: 58, endPoint y: 298, distance: 32.4
click at [27, 309] on div at bounding box center [28, 309] width 14 height 14
click at [730, 534] on div "Poll" at bounding box center [725, 631] width 51 height 41
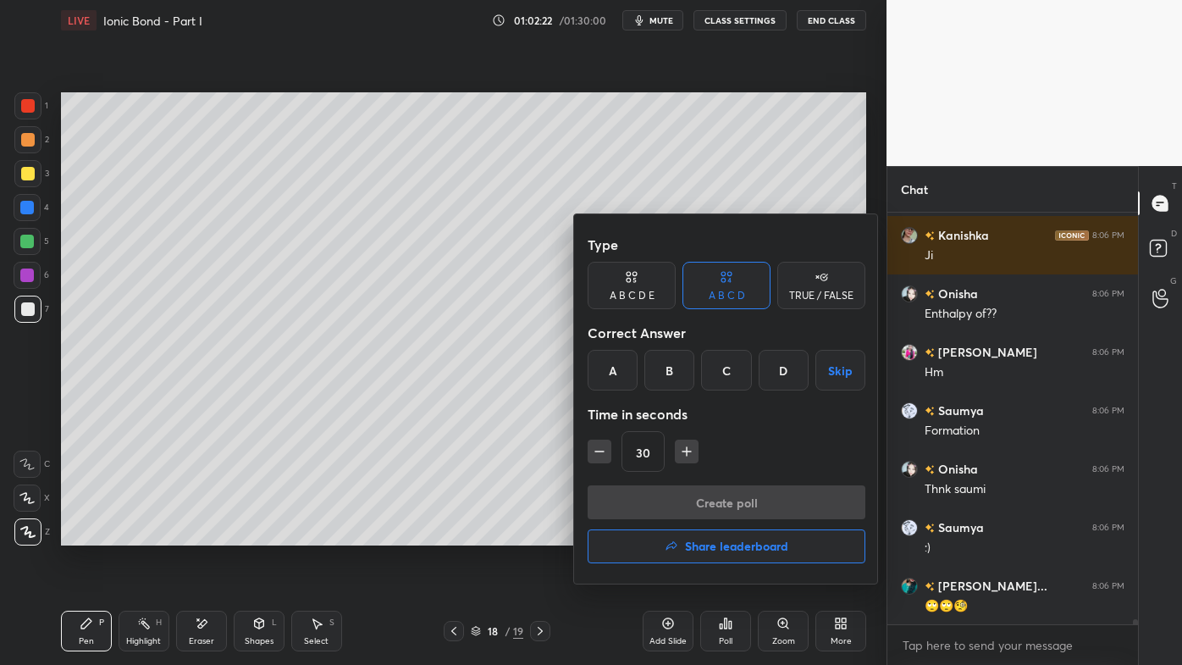
drag, startPoint x: 616, startPoint y: 291, endPoint x: 643, endPoint y: 294, distance: 27.2
click at [621, 290] on div "A B C D E" at bounding box center [632, 295] width 45 height 10
drag, startPoint x: 802, startPoint y: 368, endPoint x: 788, endPoint y: 373, distance: 15.6
click at [799, 373] on div "E" at bounding box center [797, 370] width 41 height 41
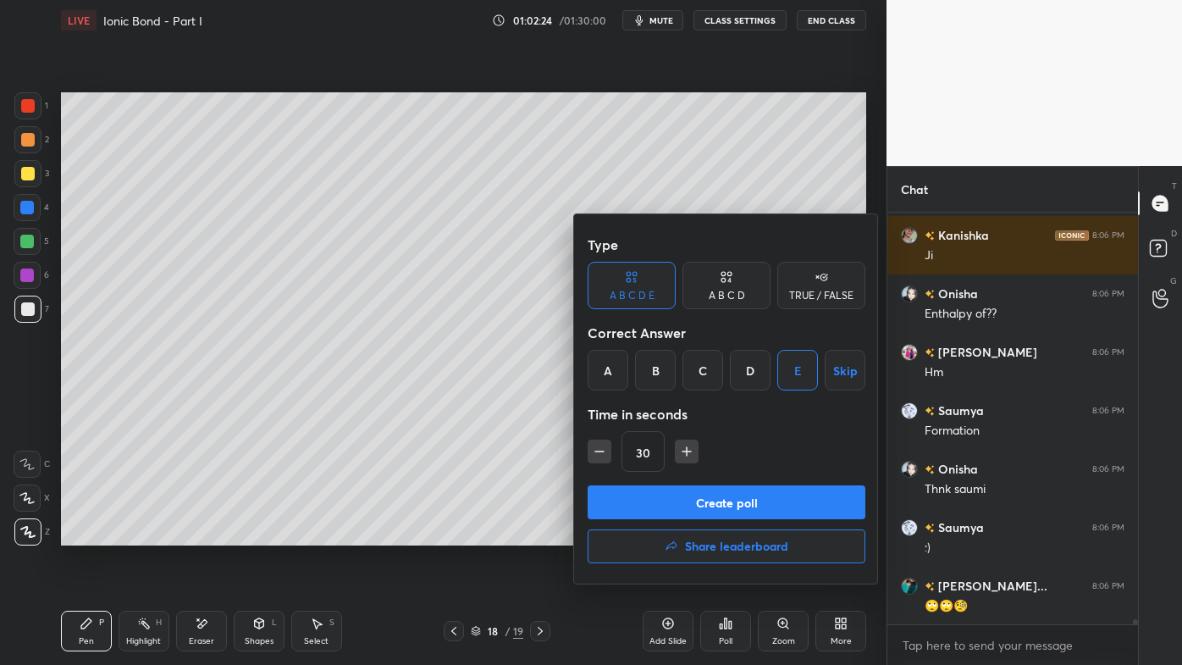
click at [679, 505] on button "Create poll" at bounding box center [727, 502] width 278 height 34
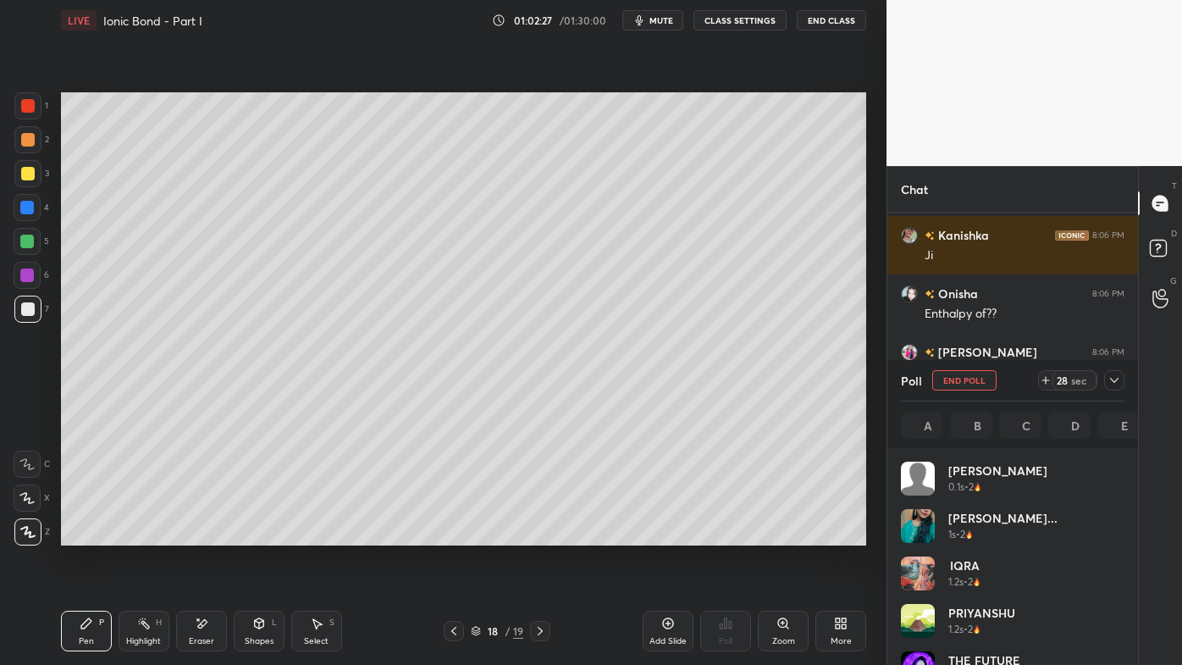
scroll to position [198, 218]
drag, startPoint x: 1118, startPoint y: 382, endPoint x: 1080, endPoint y: 399, distance: 41.7
click at [1118, 382] on icon at bounding box center [1115, 380] width 14 height 14
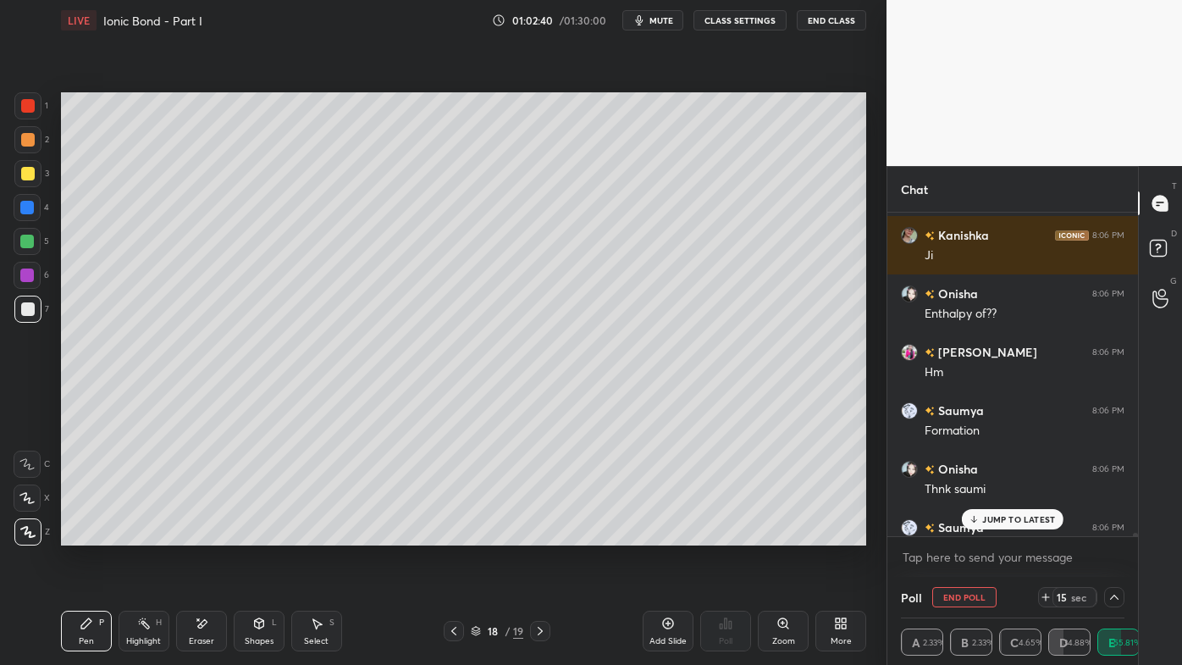
scroll to position [33255, 0]
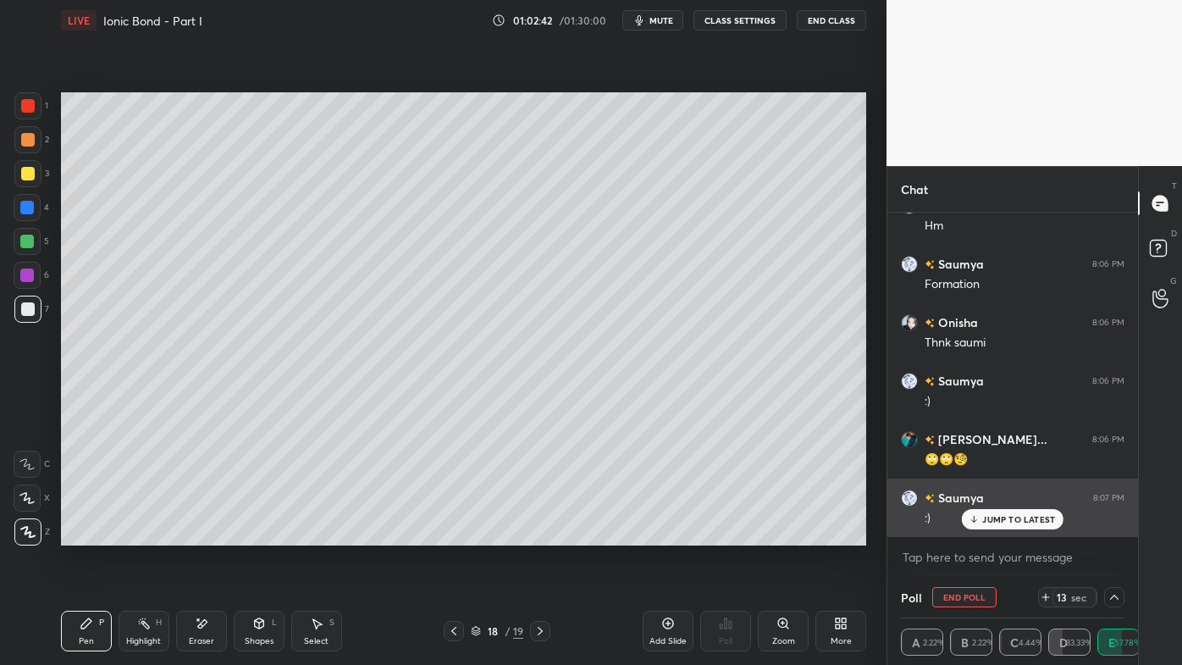
drag, startPoint x: 998, startPoint y: 515, endPoint x: 976, endPoint y: 526, distance: 24.6
click at [998, 516] on p "JUMP TO LATEST" at bounding box center [1018, 519] width 73 height 10
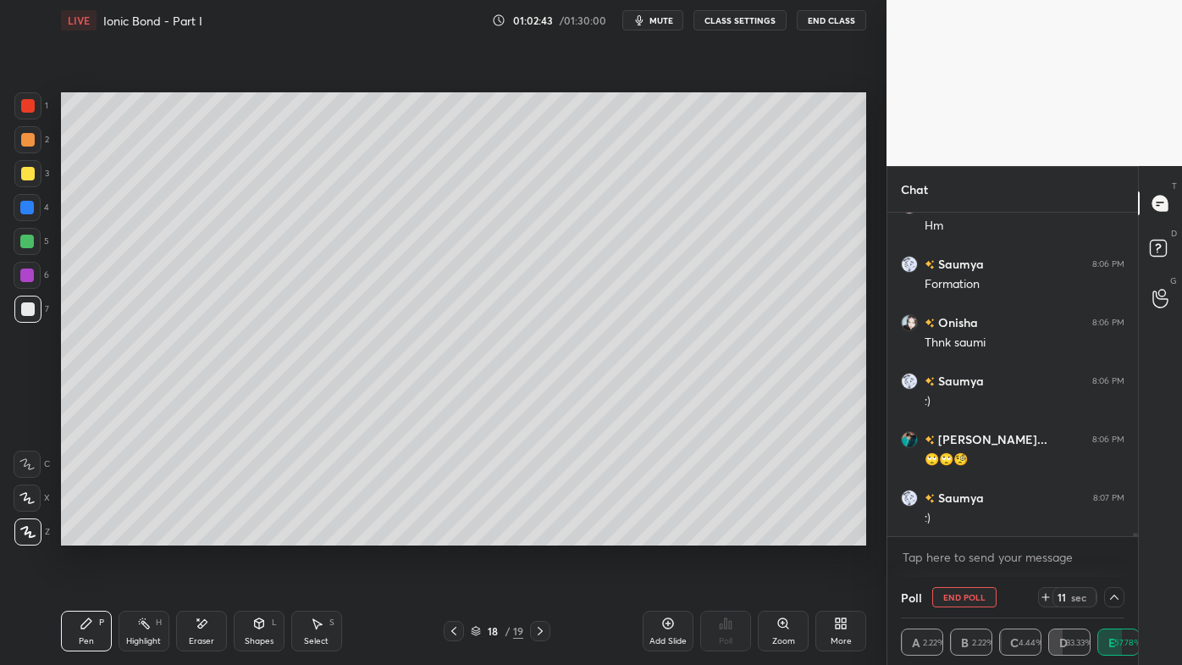
scroll to position [33313, 0]
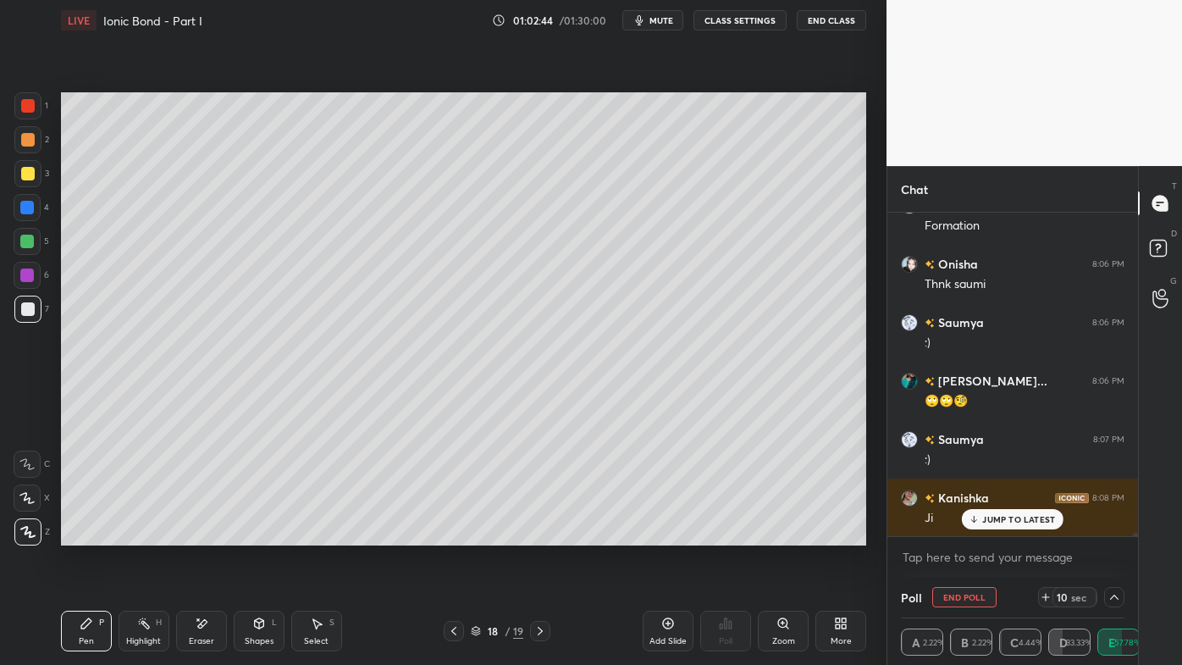
click at [1006, 523] on p "JUMP TO LATEST" at bounding box center [1018, 519] width 73 height 10
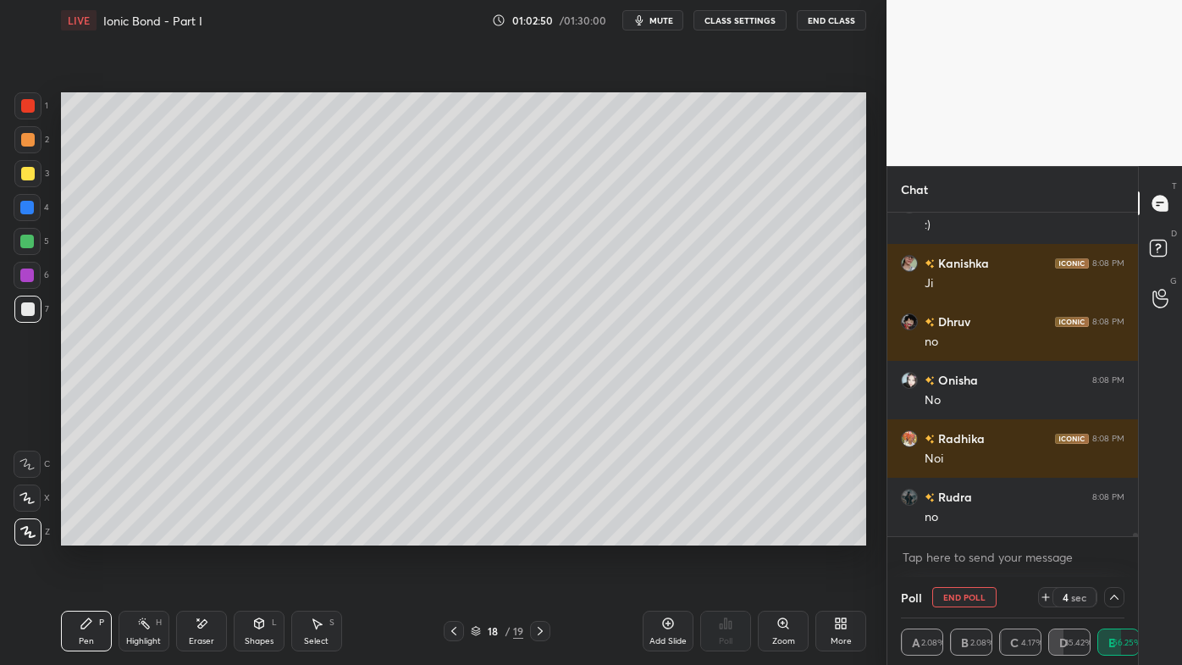
scroll to position [33606, 0]
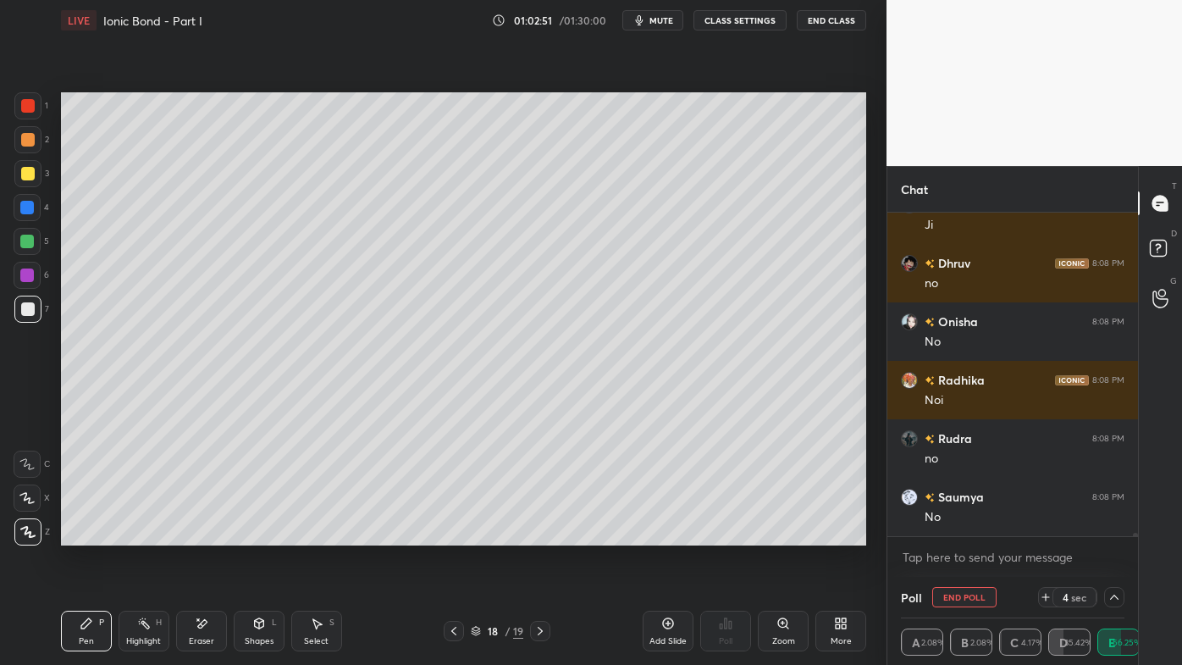
drag, startPoint x: 20, startPoint y: 169, endPoint x: 53, endPoint y: 293, distance: 128.8
click at [21, 169] on div at bounding box center [28, 174] width 14 height 14
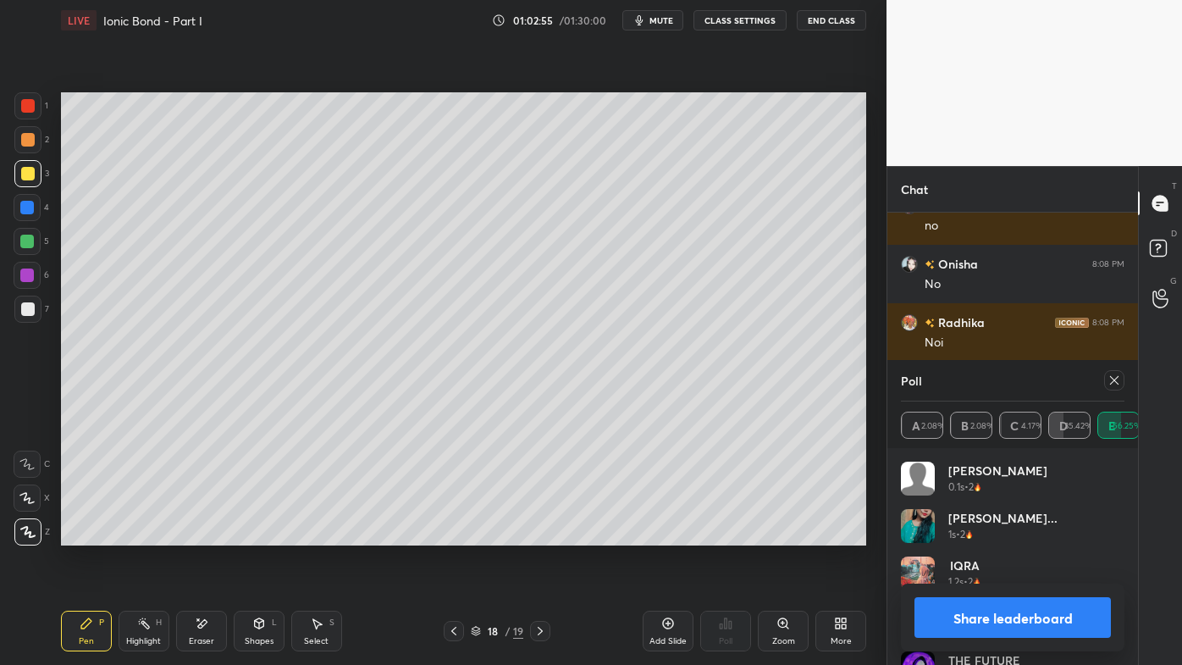
scroll to position [198, 218]
drag, startPoint x: 1116, startPoint y: 374, endPoint x: 1103, endPoint y: 396, distance: 25.9
click at [1116, 378] on icon at bounding box center [1115, 380] width 14 height 14
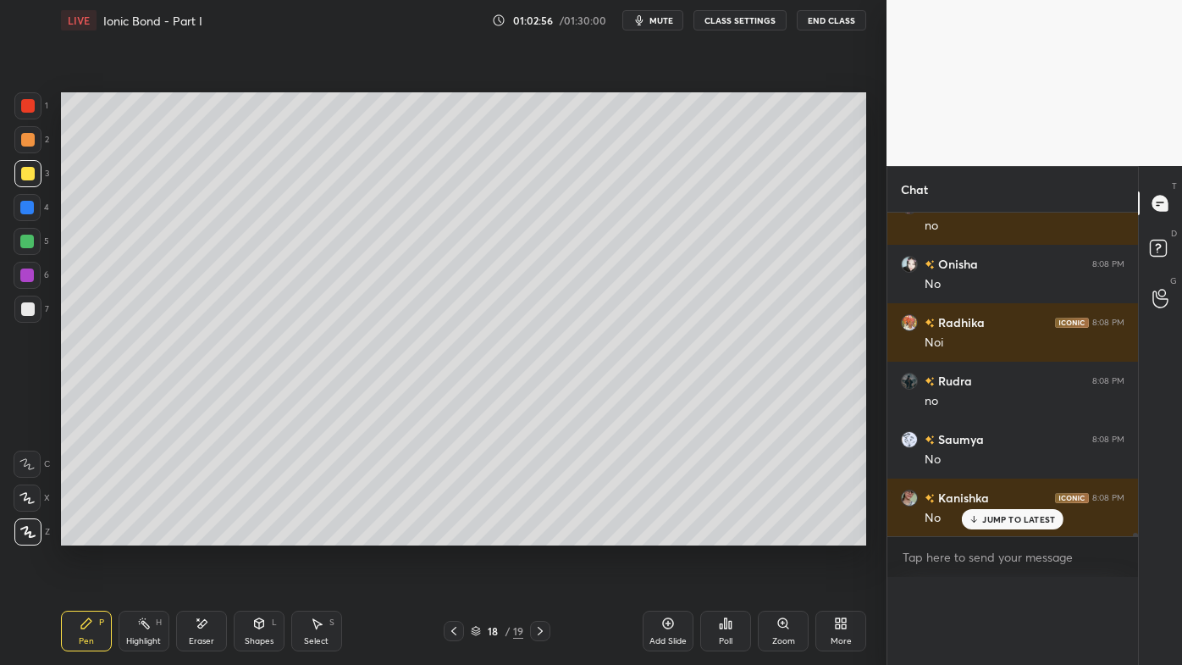
scroll to position [346, 246]
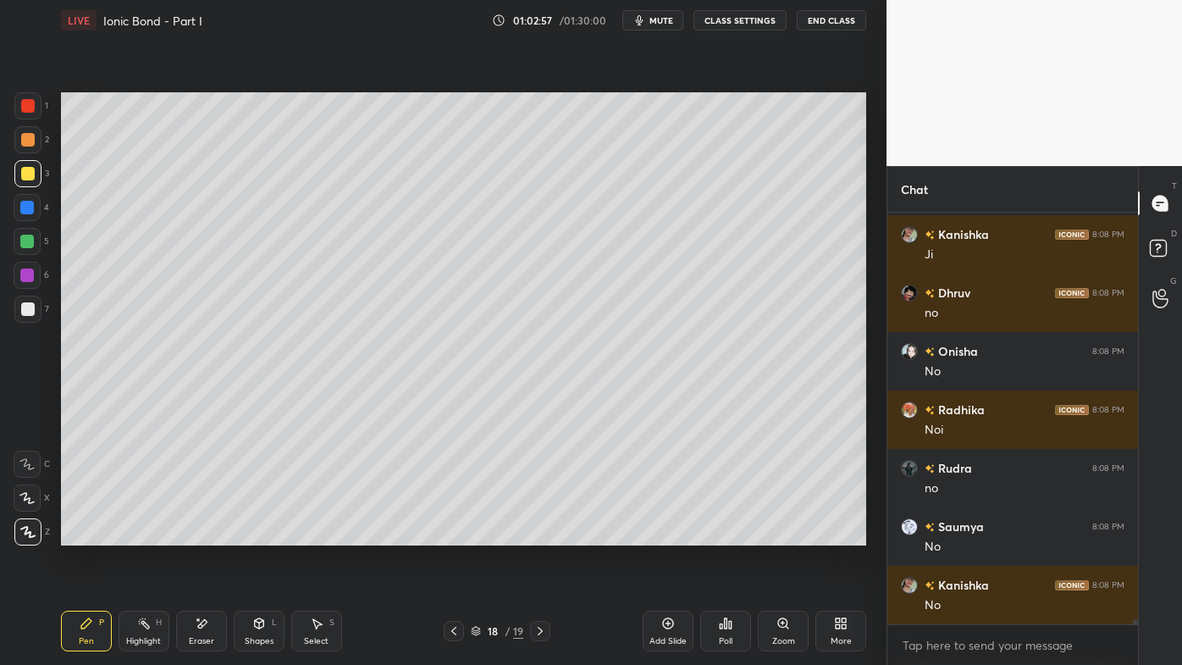
click at [137, 534] on icon at bounding box center [144, 624] width 14 height 14
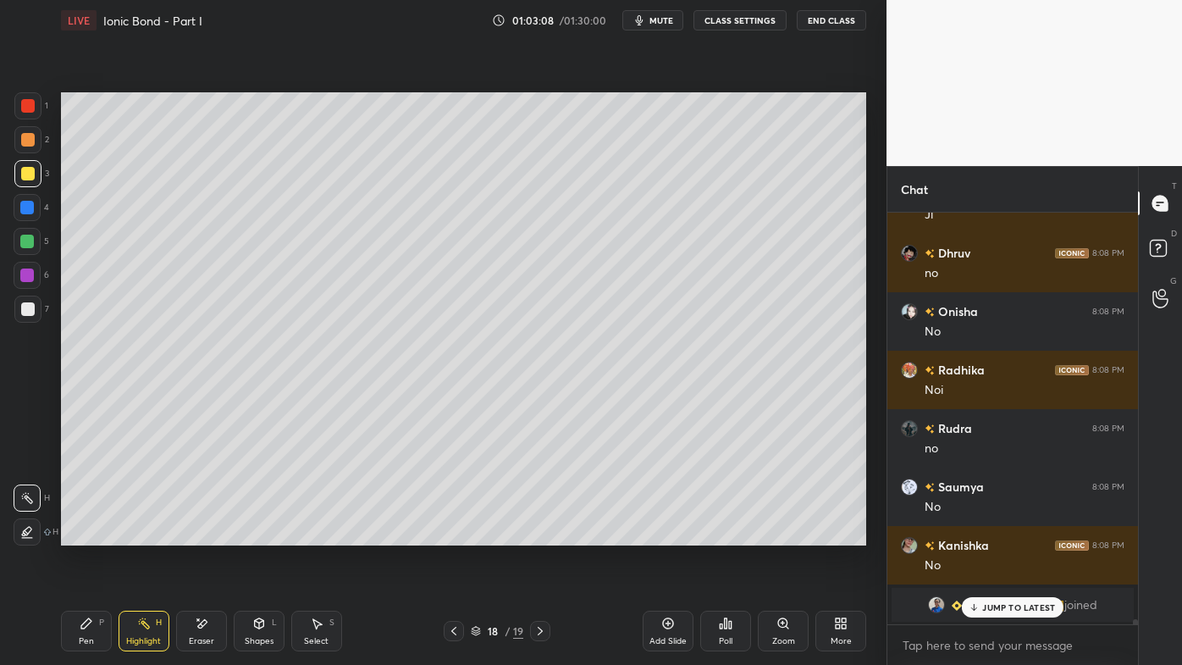
click at [452, 534] on icon at bounding box center [454, 631] width 14 height 14
click at [450, 534] on icon at bounding box center [454, 631] width 14 height 14
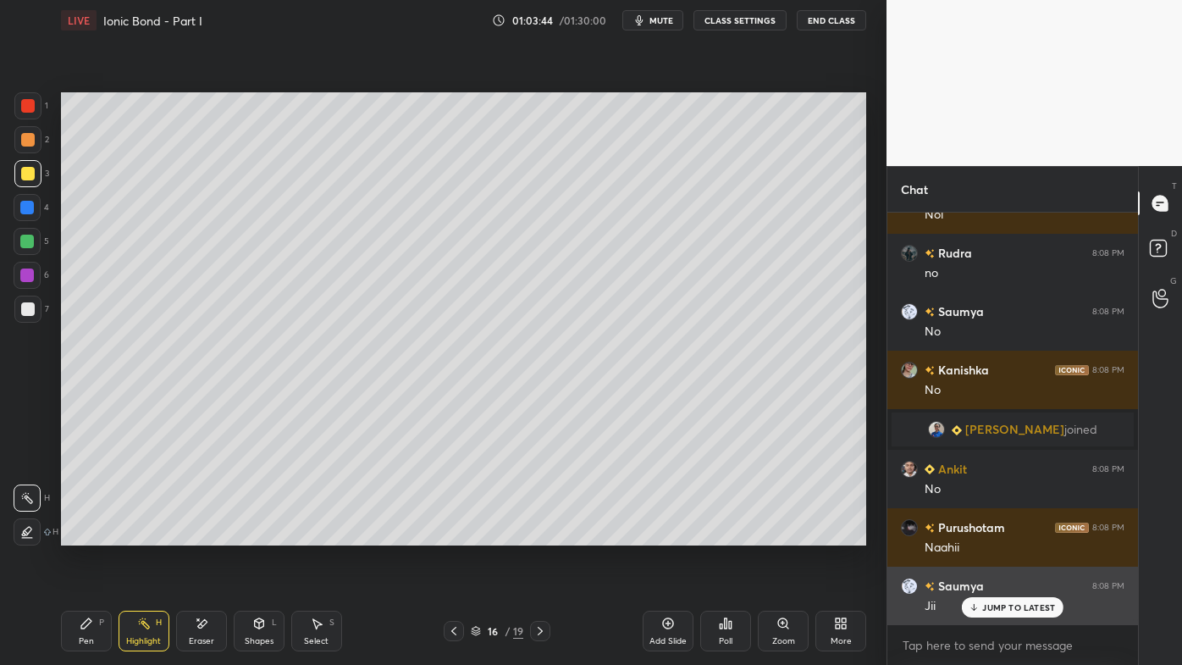
click at [996, 534] on p "JUMP TO LATEST" at bounding box center [1018, 607] width 73 height 10
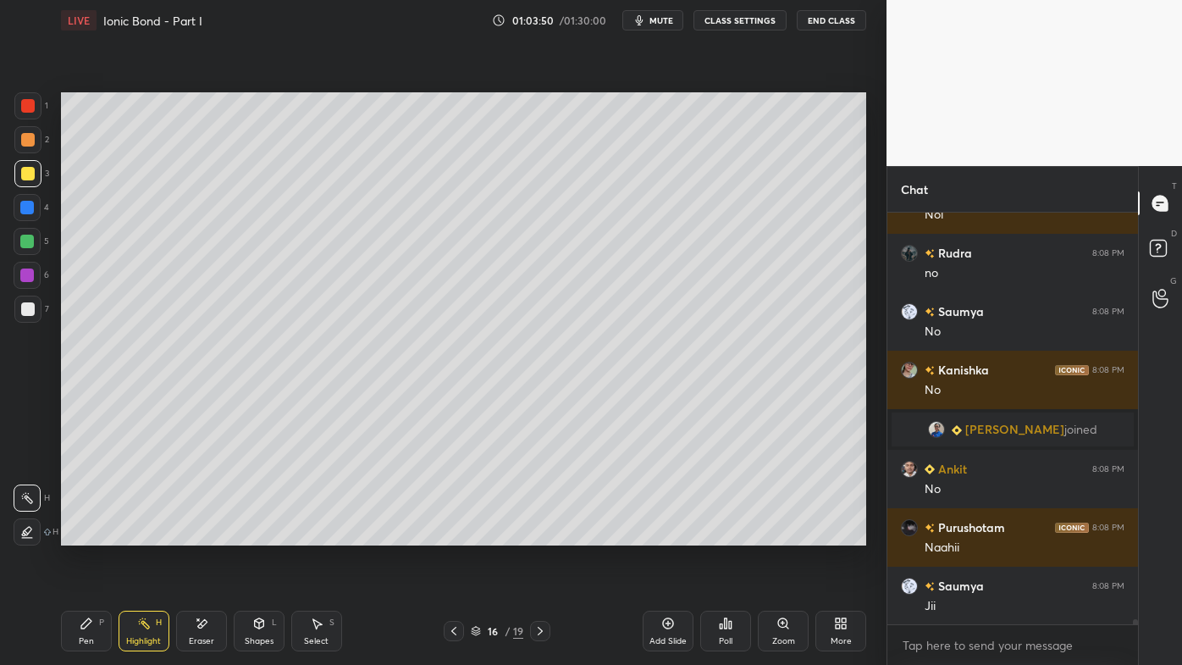
click at [544, 534] on icon at bounding box center [541, 631] width 14 height 14
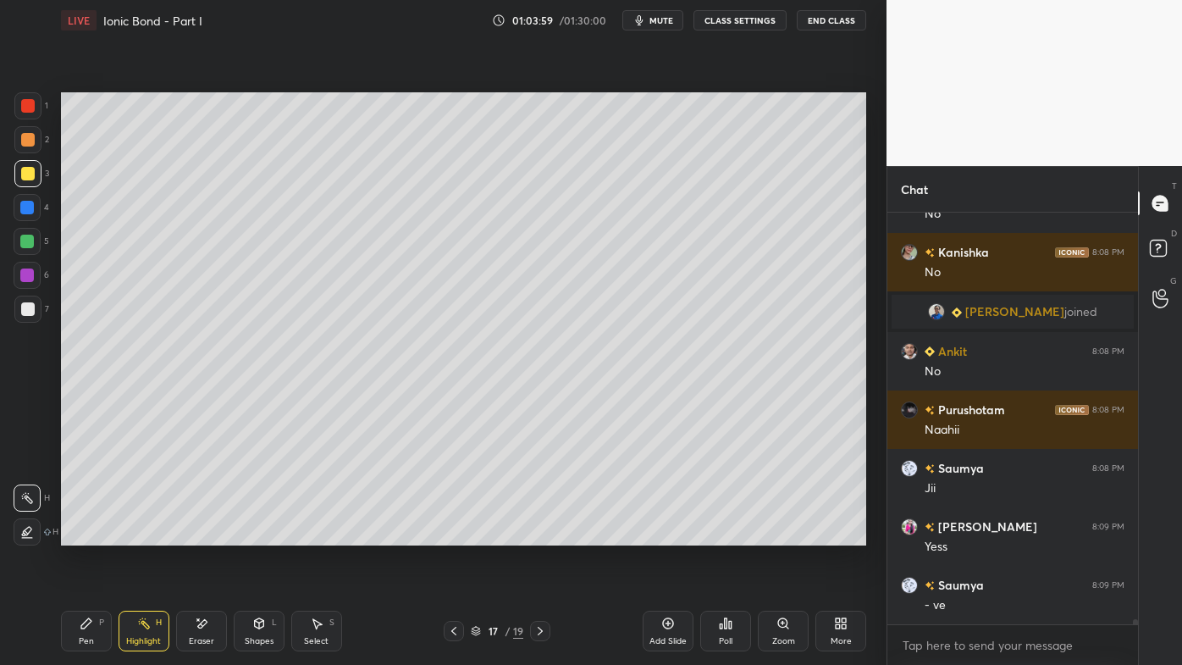
scroll to position [31687, 0]
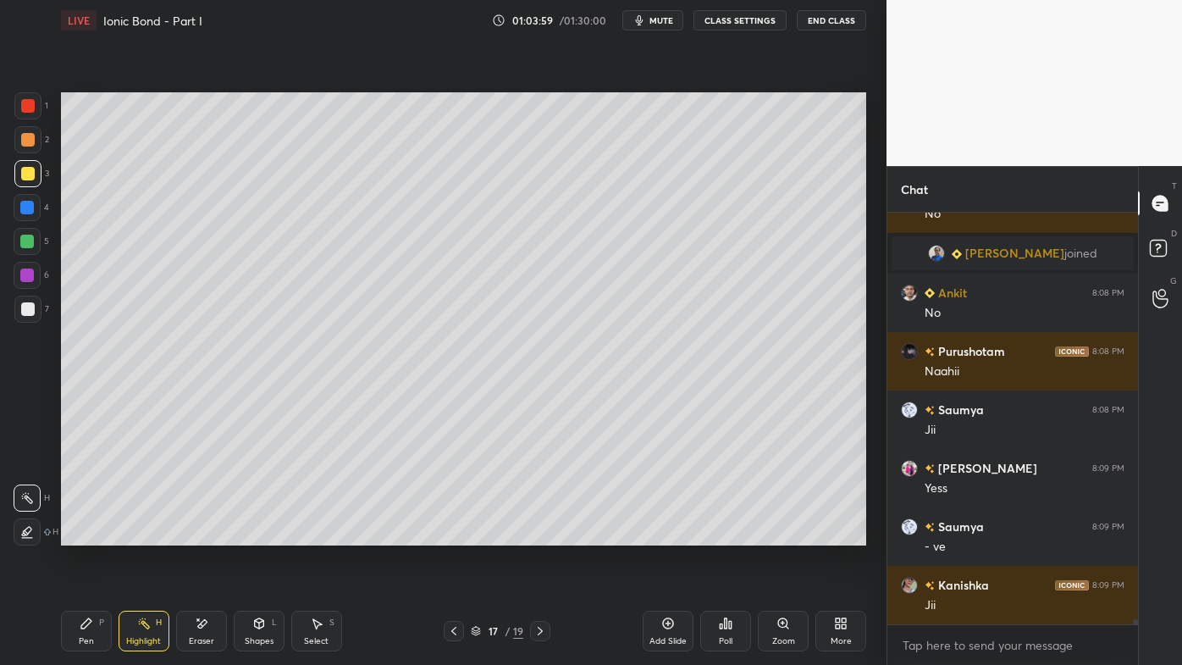
click at [540, 534] on icon at bounding box center [541, 631] width 14 height 14
click at [665, 534] on icon at bounding box center [668, 624] width 14 height 14
drag, startPoint x: 82, startPoint y: 624, endPoint x: 95, endPoint y: 570, distance: 55.7
click at [82, 534] on icon at bounding box center [86, 623] width 10 height 10
drag, startPoint x: 25, startPoint y: 133, endPoint x: 33, endPoint y: 130, distance: 8.8
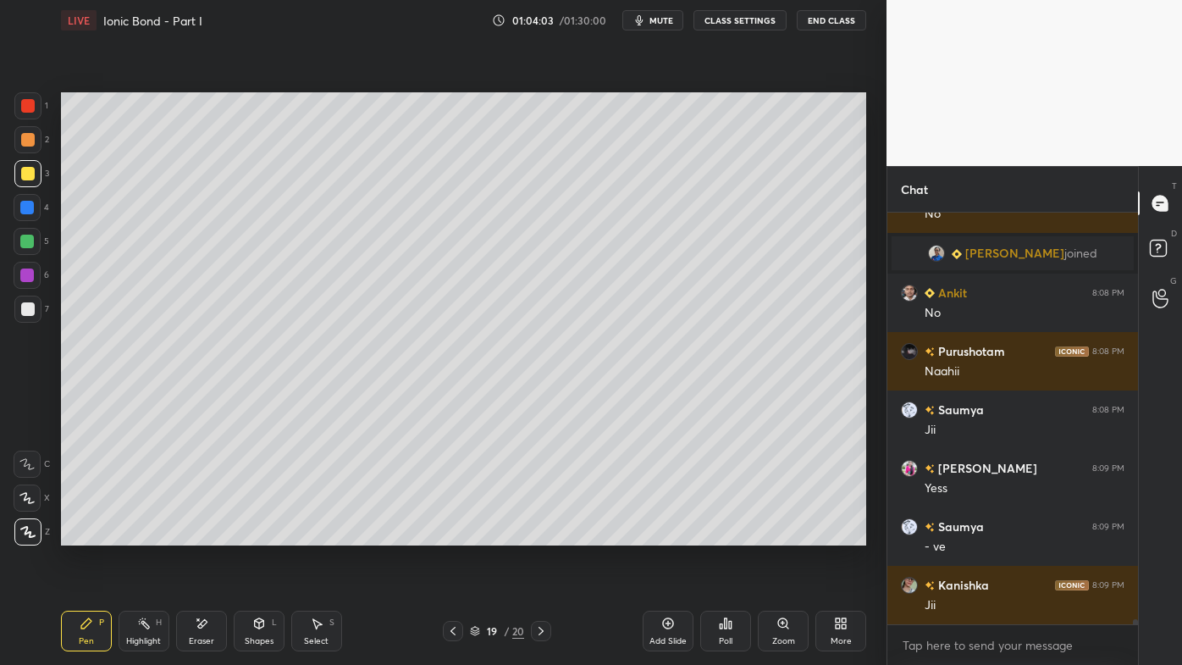
click at [28, 132] on div at bounding box center [27, 139] width 27 height 27
drag, startPoint x: 25, startPoint y: 174, endPoint x: 53, endPoint y: 169, distance: 28.4
click at [27, 174] on div at bounding box center [28, 174] width 14 height 14
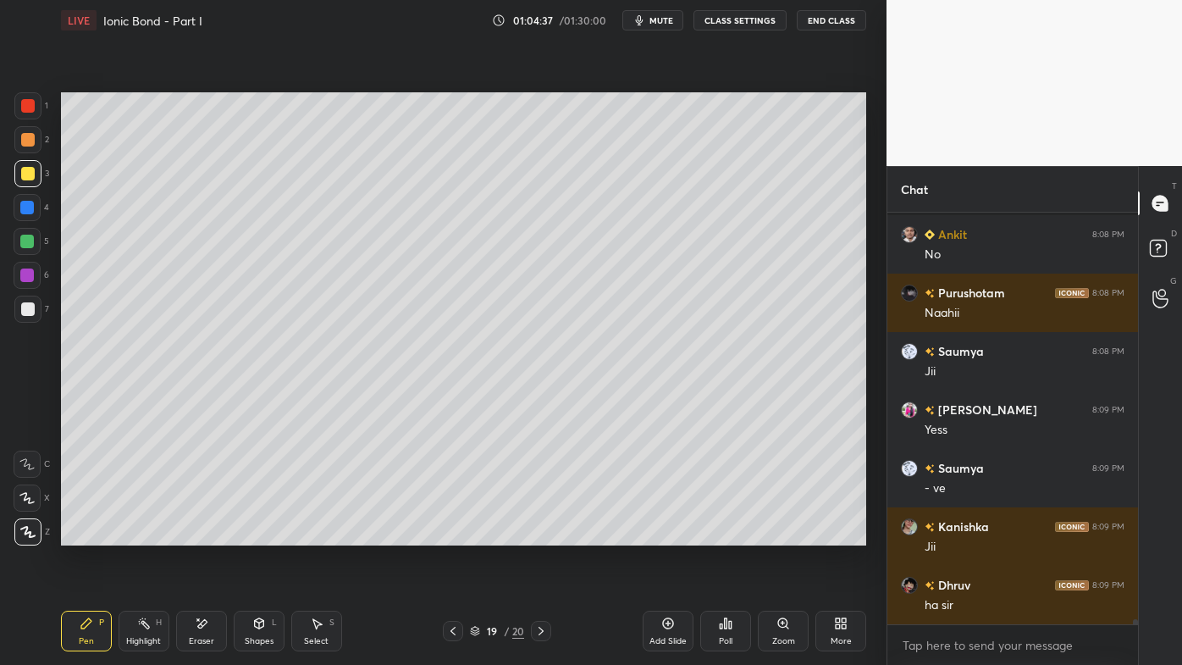
click at [147, 534] on icon at bounding box center [144, 624] width 14 height 14
drag, startPoint x: 81, startPoint y: 632, endPoint x: 75, endPoint y: 615, distance: 18.2
click at [81, 534] on div "Pen P" at bounding box center [86, 631] width 51 height 41
drag, startPoint x: 27, startPoint y: 304, endPoint x: 30, endPoint y: 296, distance: 9.1
click at [28, 303] on div at bounding box center [28, 309] width 14 height 14
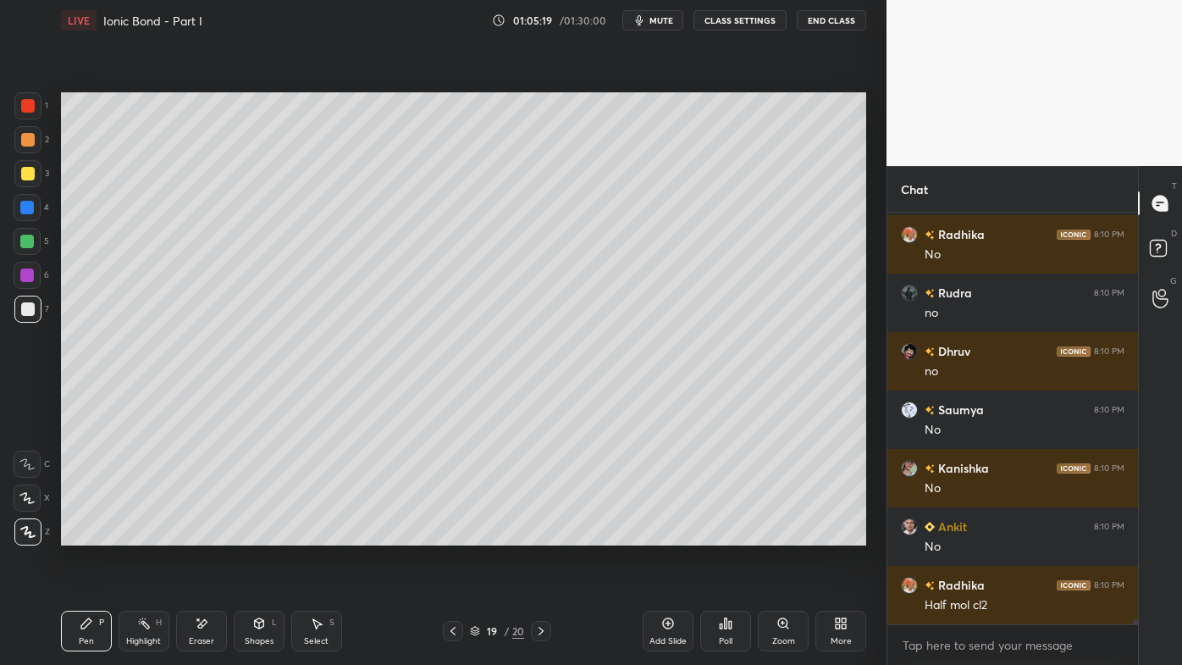
scroll to position [32272, 0]
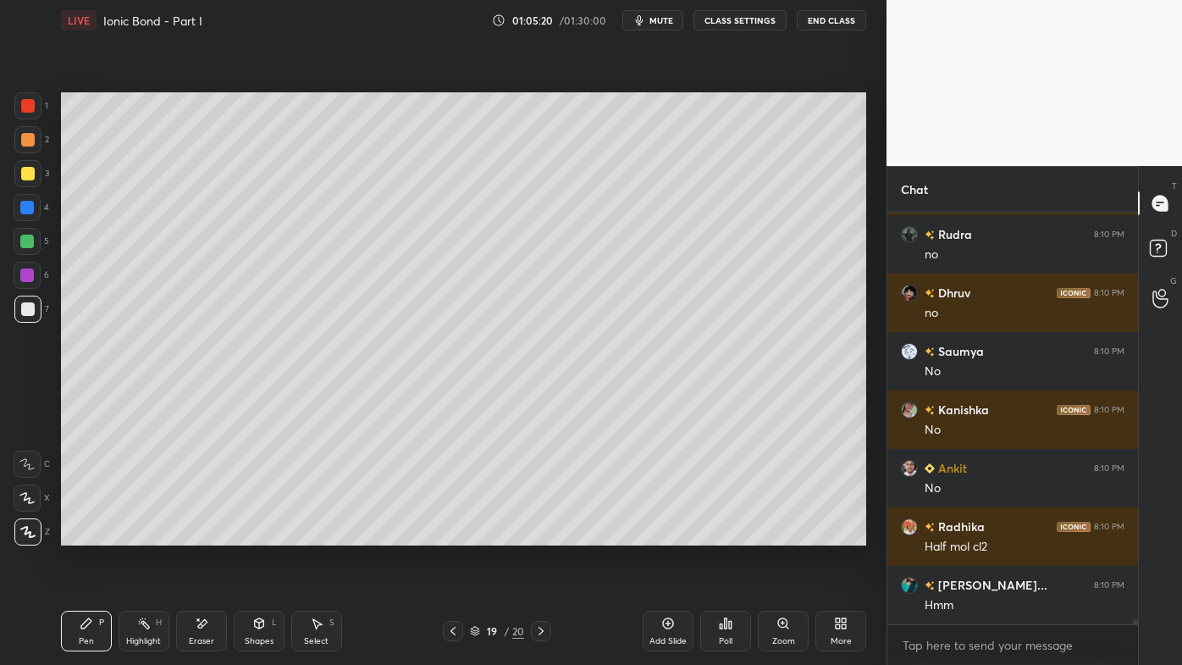
drag, startPoint x: 34, startPoint y: 174, endPoint x: 26, endPoint y: 183, distance: 12.0
click at [34, 173] on div at bounding box center [27, 173] width 27 height 27
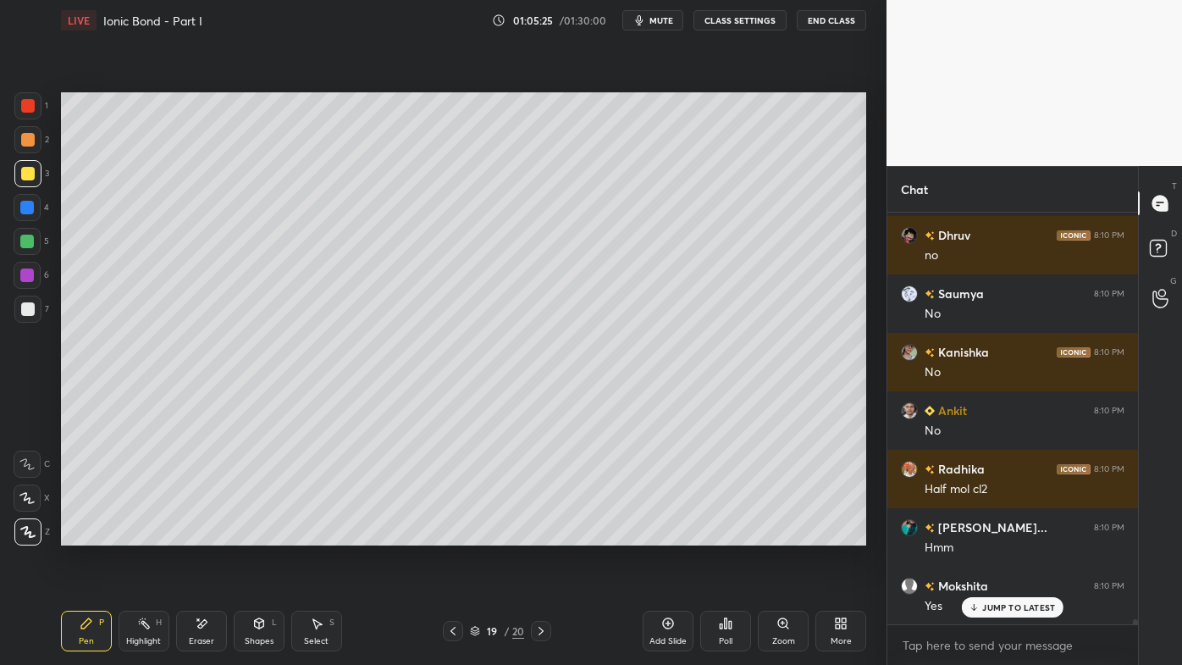
click at [996, 534] on div "JUMP TO LATEST" at bounding box center [1013, 607] width 102 height 20
drag, startPoint x: 147, startPoint y: 622, endPoint x: 167, endPoint y: 568, distance: 57.9
click at [154, 534] on div "Highlight H" at bounding box center [144, 631] width 51 height 41
drag, startPoint x: 80, startPoint y: 628, endPoint x: 99, endPoint y: 589, distance: 43.2
click at [80, 534] on icon at bounding box center [87, 624] width 14 height 14
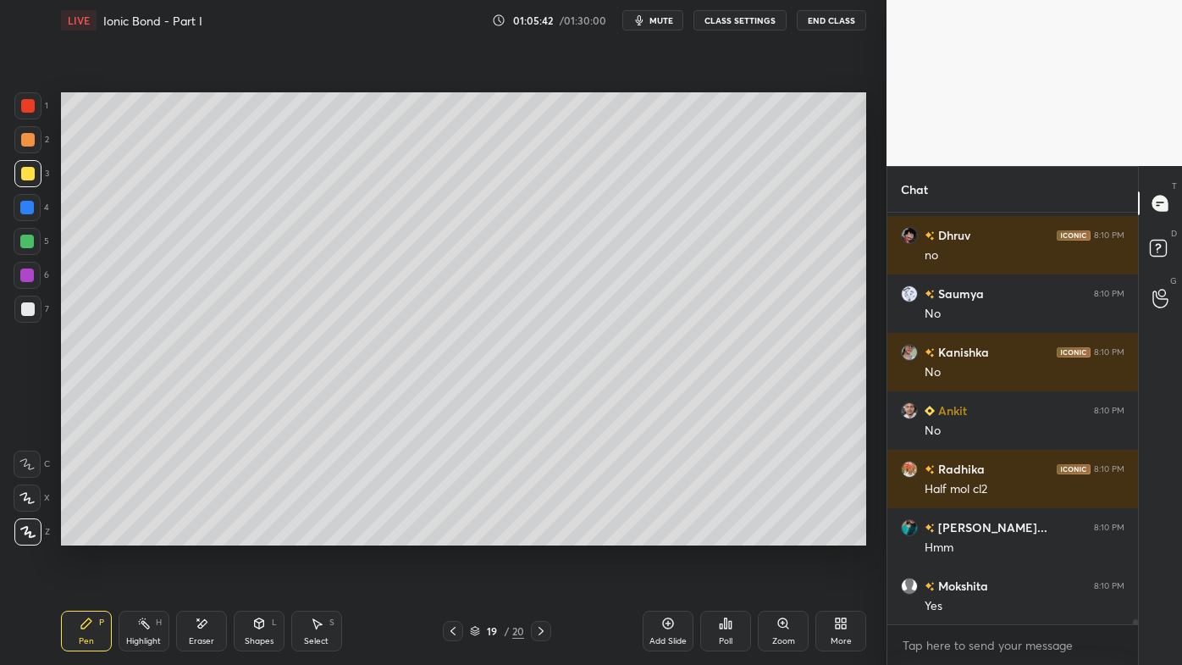
click at [149, 534] on div "Highlight H" at bounding box center [144, 631] width 51 height 41
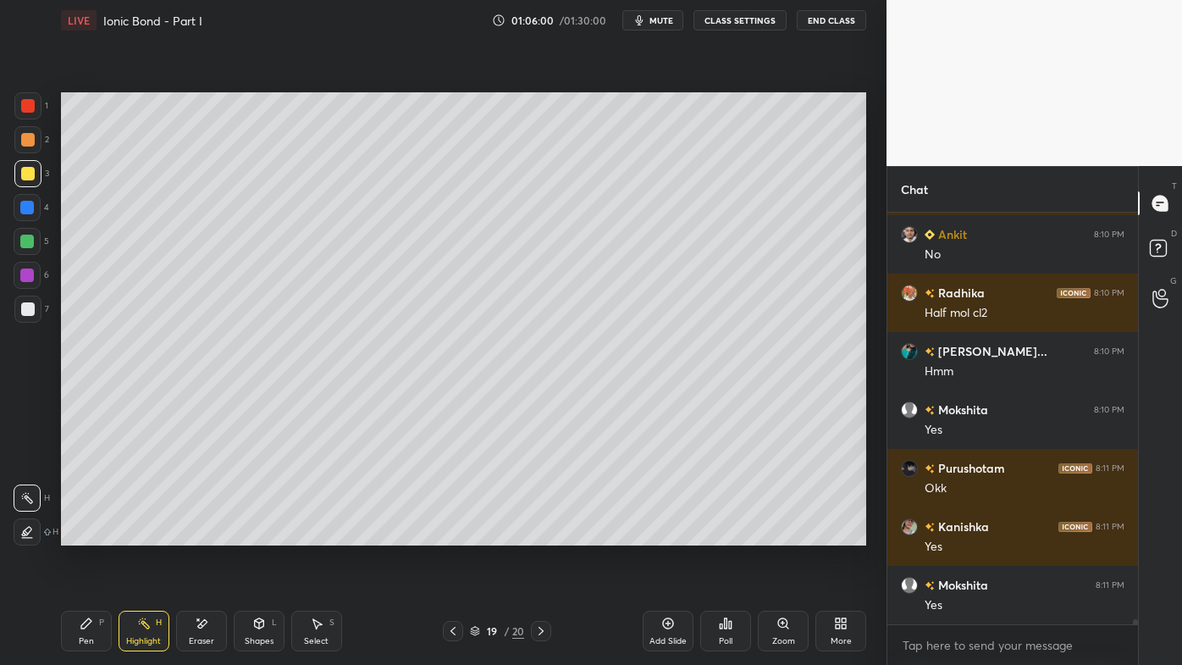
scroll to position [32564, 0]
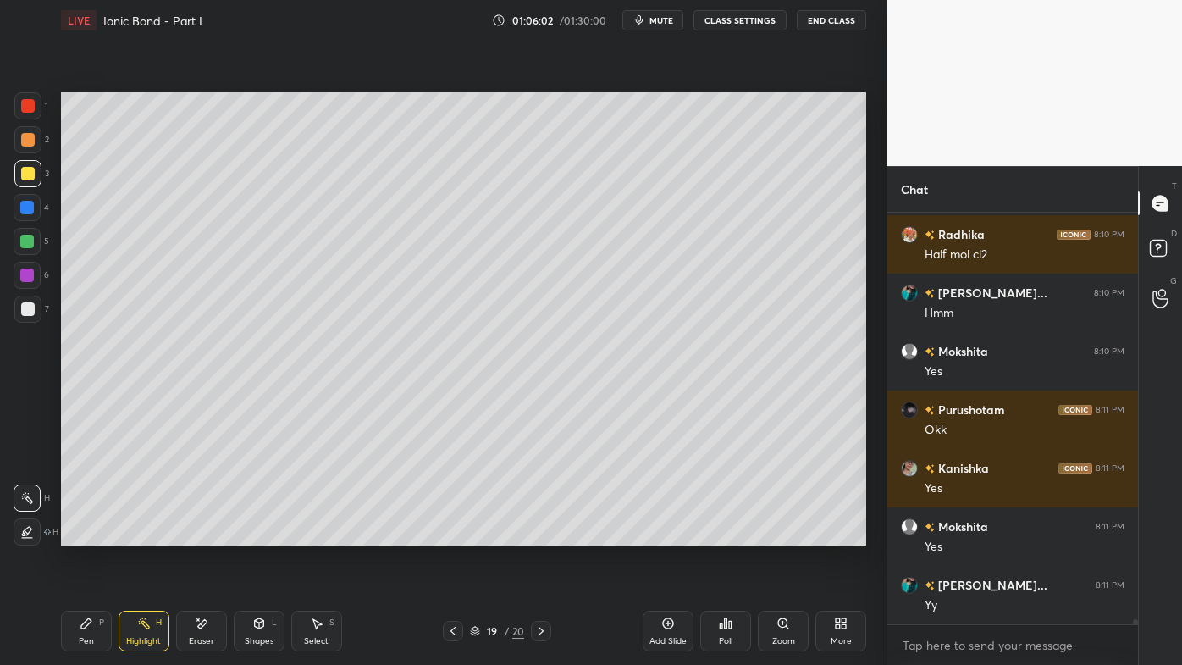
click at [88, 534] on div "Pen P" at bounding box center [86, 631] width 51 height 41
drag, startPoint x: 147, startPoint y: 623, endPoint x: 146, endPoint y: 615, distance: 8.5
click at [146, 534] on icon at bounding box center [144, 624] width 14 height 14
drag, startPoint x: 70, startPoint y: 634, endPoint x: 108, endPoint y: 603, distance: 49.3
click at [76, 534] on div "Pen P" at bounding box center [86, 631] width 51 height 41
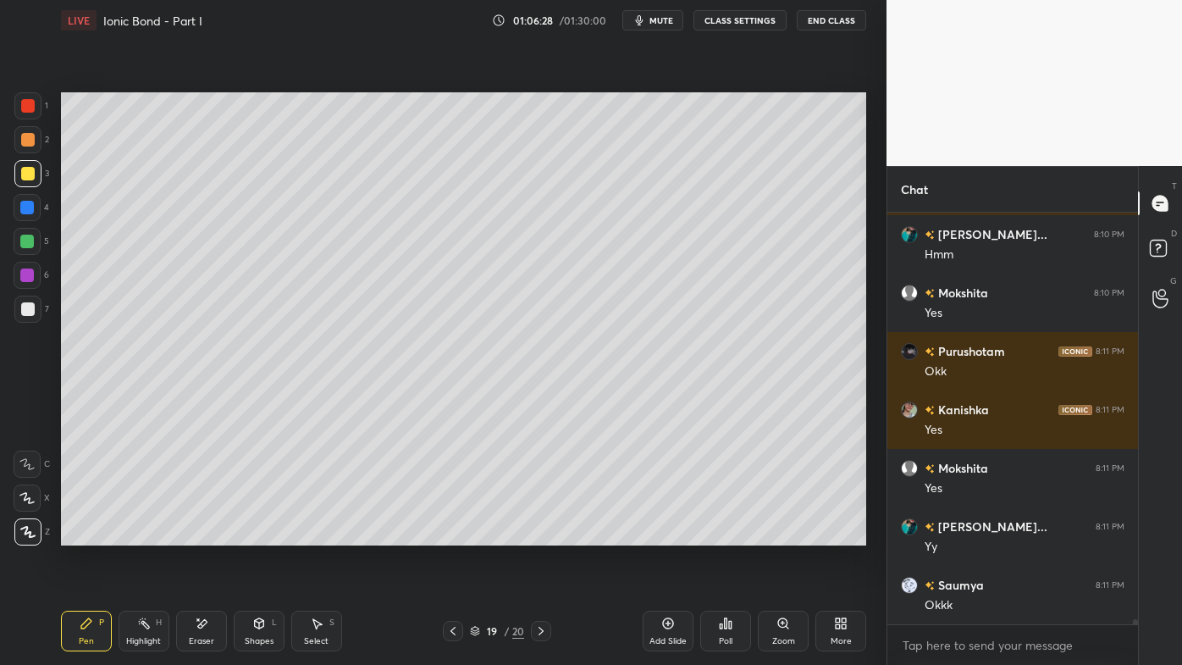
scroll to position [32681, 0]
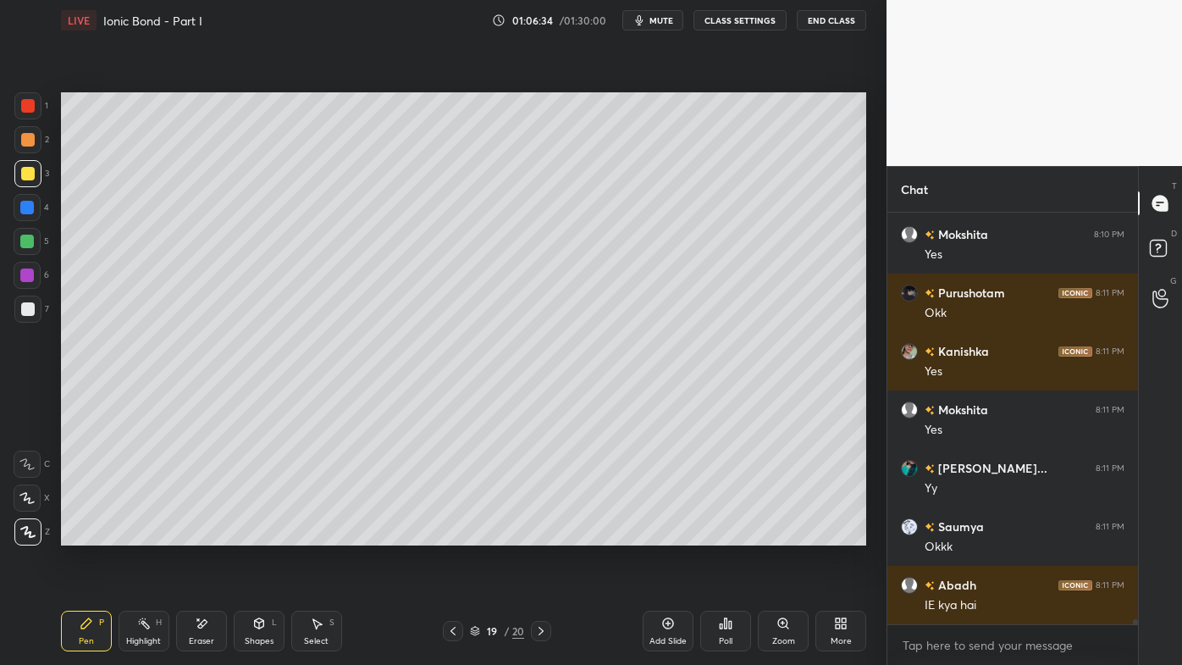
click at [143, 534] on icon at bounding box center [144, 624] width 14 height 14
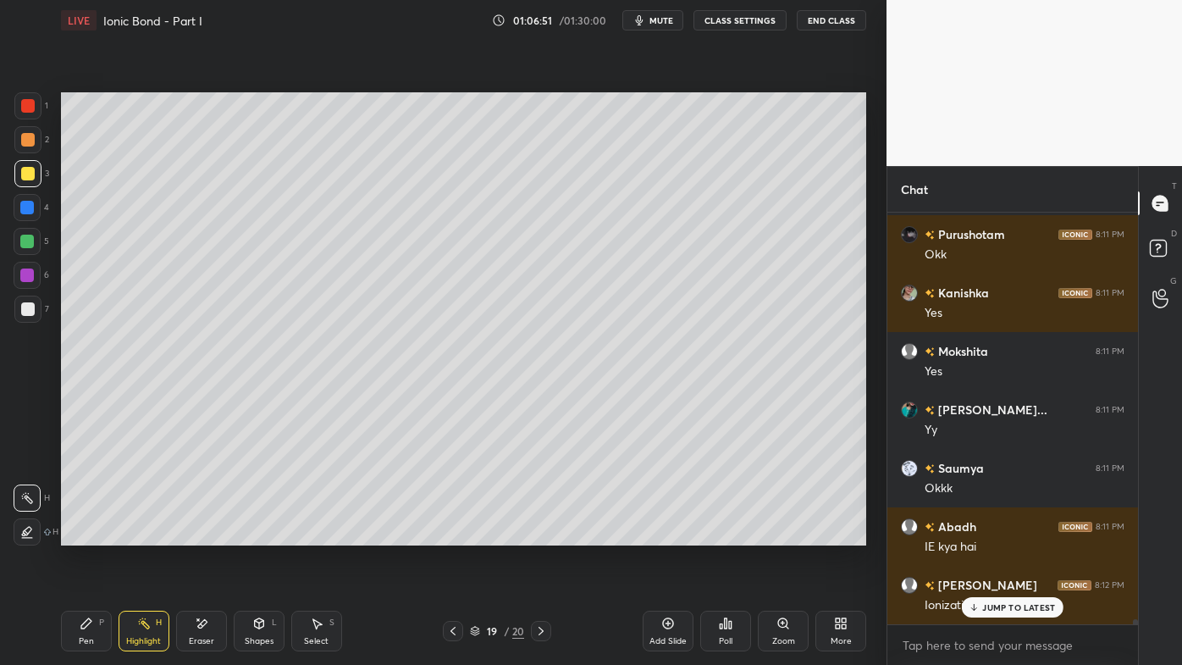
scroll to position [32797, 0]
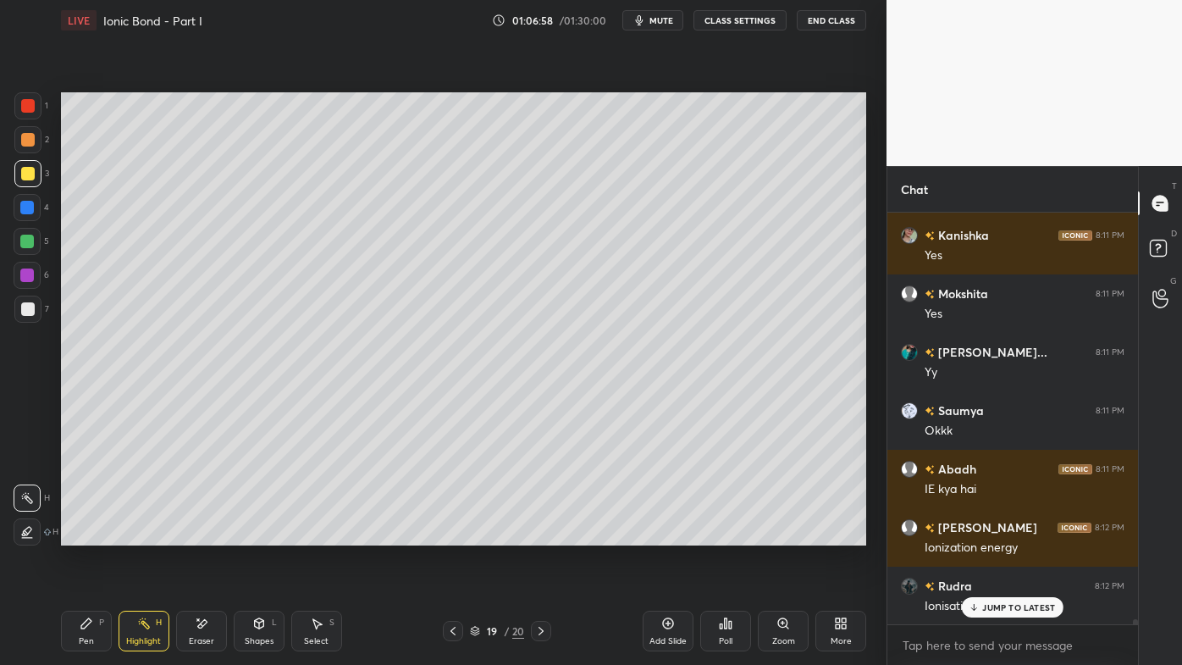
click at [991, 534] on div "JUMP TO LATEST" at bounding box center [1013, 607] width 102 height 20
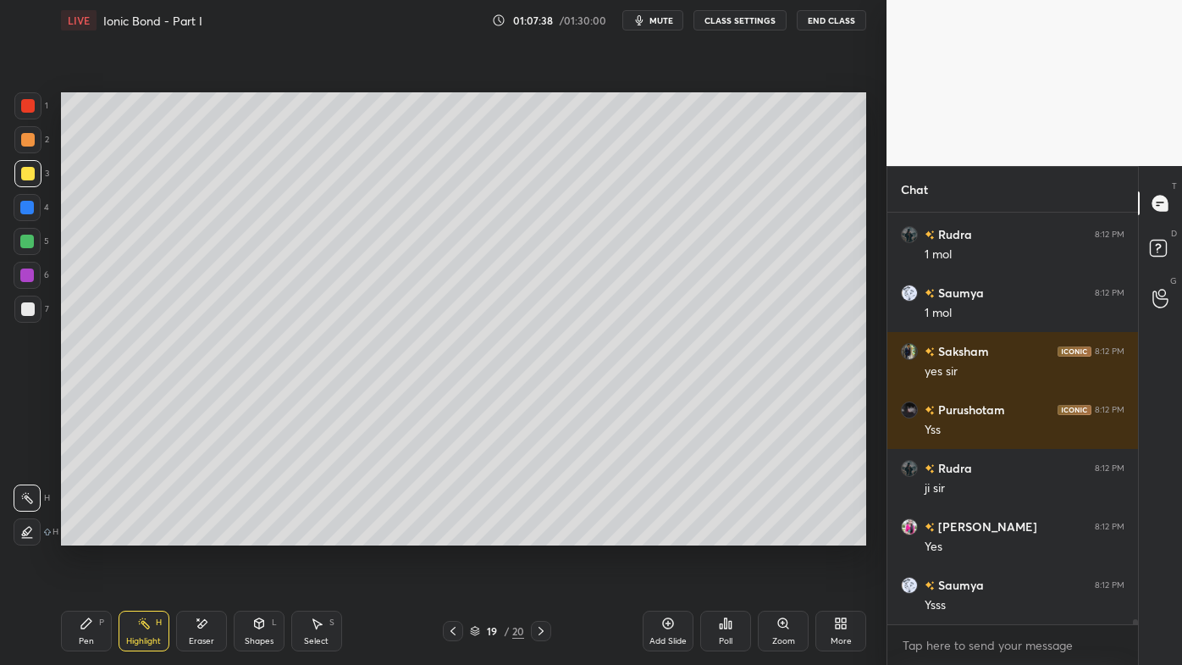
scroll to position [33966, 0]
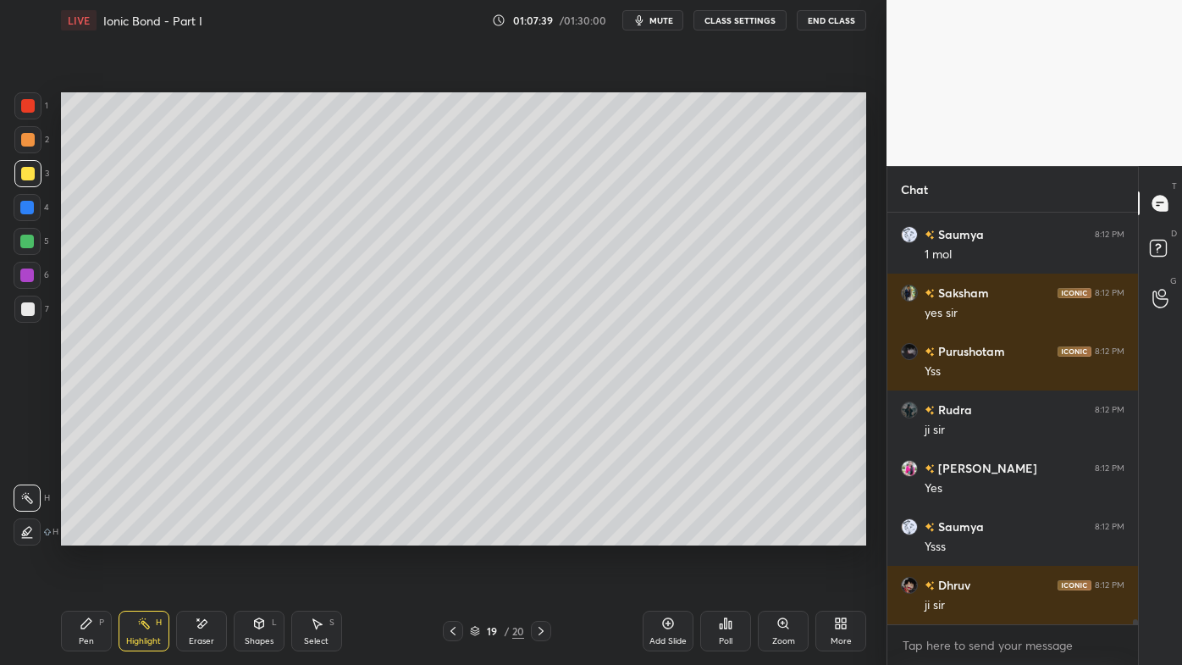
click at [667, 534] on icon at bounding box center [668, 624] width 14 height 14
drag, startPoint x: 83, startPoint y: 628, endPoint x: 83, endPoint y: 601, distance: 26.3
click at [81, 534] on icon at bounding box center [86, 623] width 10 height 10
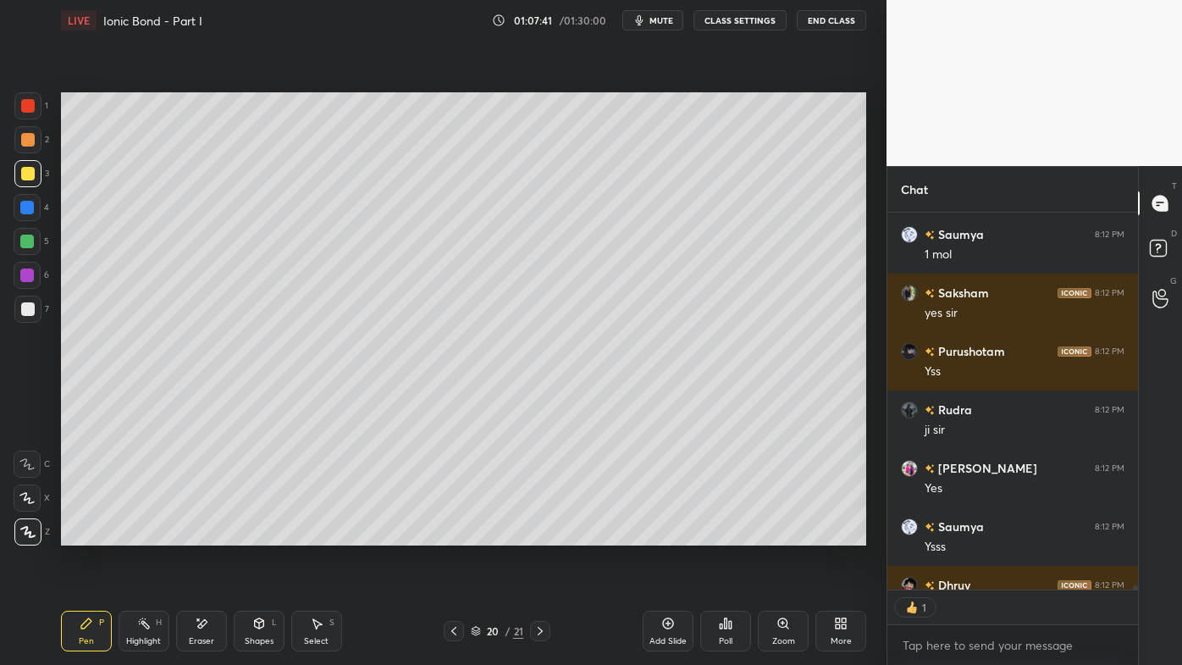
drag, startPoint x: 33, startPoint y: 134, endPoint x: 58, endPoint y: 130, distance: 25.8
click at [31, 133] on div at bounding box center [28, 140] width 14 height 14
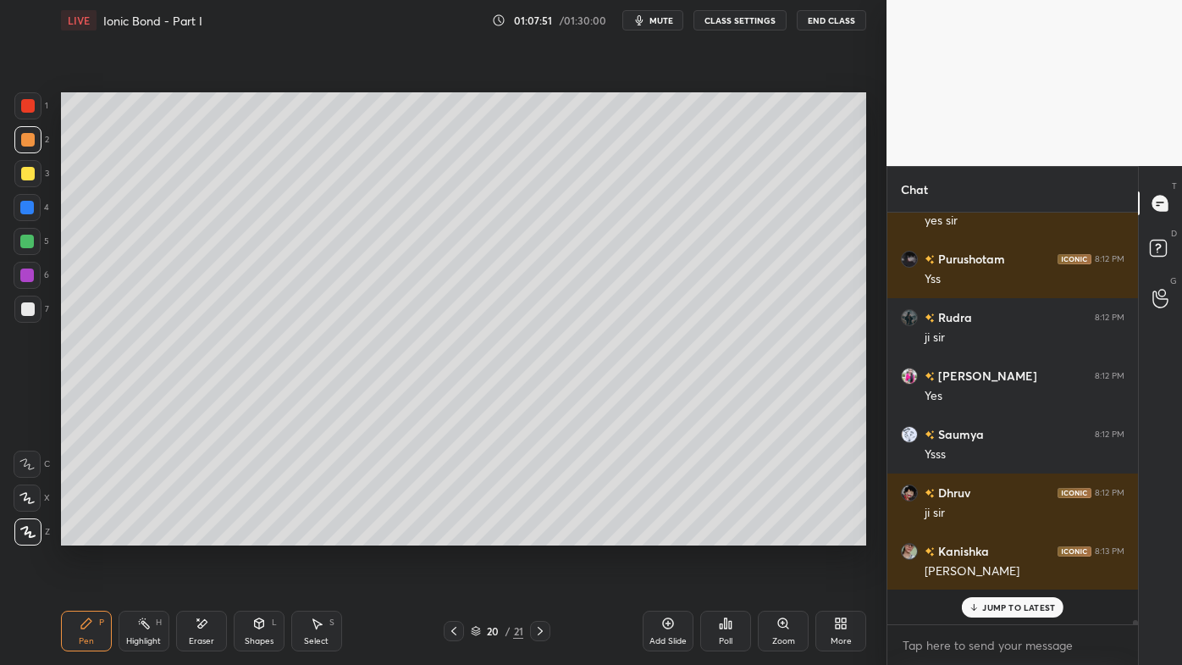
click at [1000, 534] on div "Radhika 8:12 PM No [PERSON_NAME] 8:12 PM No [PERSON_NAME] 8:12 PM Jii [PERSON_N…" at bounding box center [1012, 419] width 251 height 412
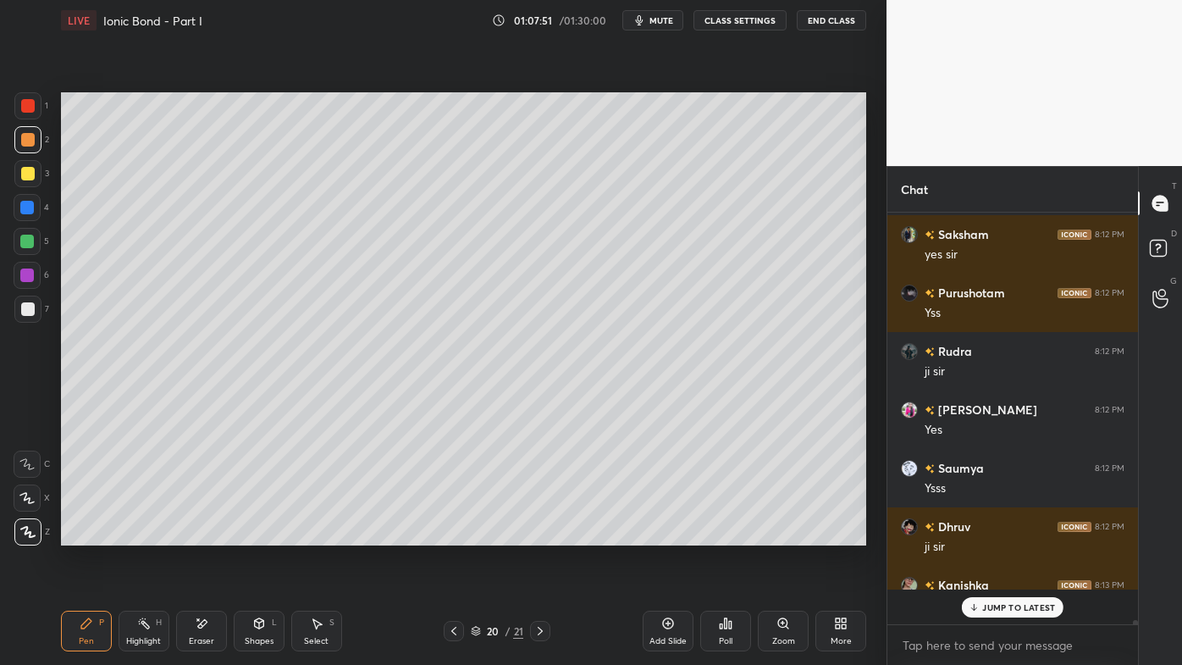
scroll to position [34025, 0]
drag, startPoint x: 34, startPoint y: 168, endPoint x: 46, endPoint y: 169, distance: 11.9
click at [31, 169] on div at bounding box center [27, 173] width 27 height 27
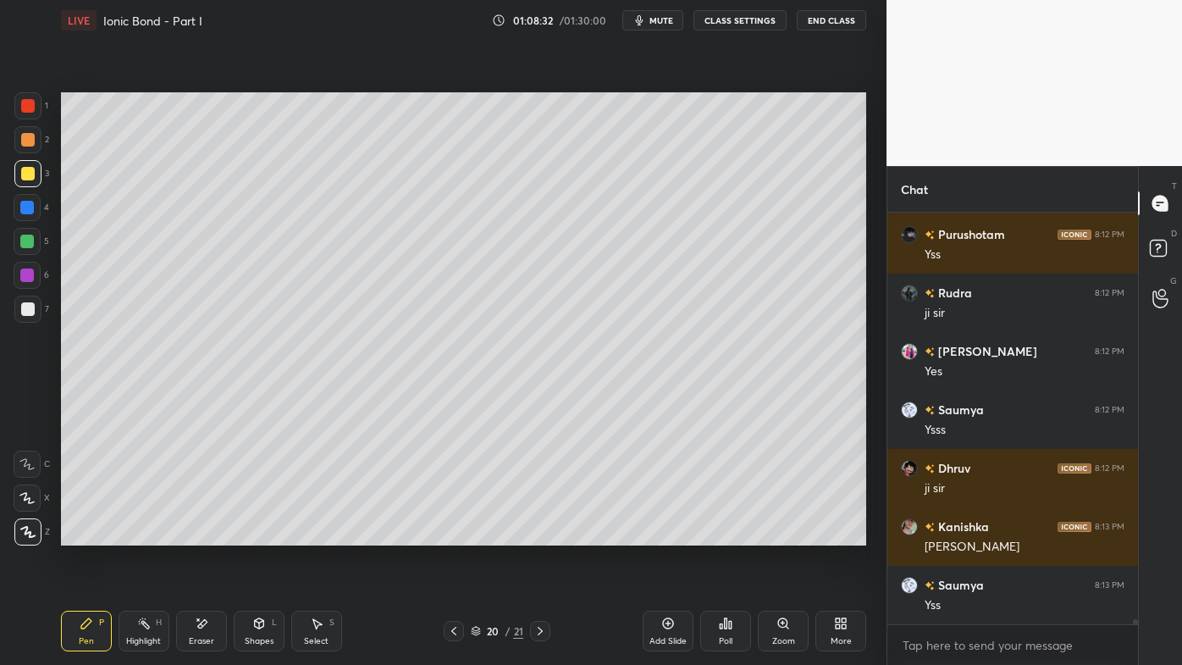
scroll to position [34141, 0]
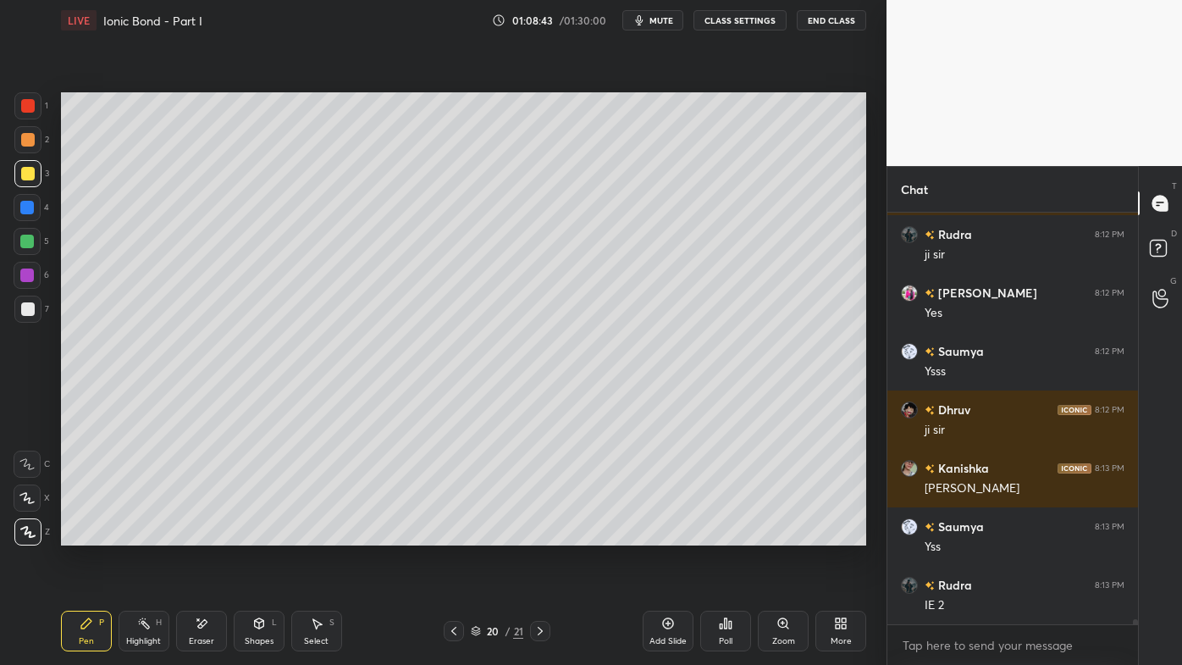
drag, startPoint x: 86, startPoint y: 622, endPoint x: 128, endPoint y: 550, distance: 82.4
click at [89, 534] on icon at bounding box center [86, 623] width 10 height 10
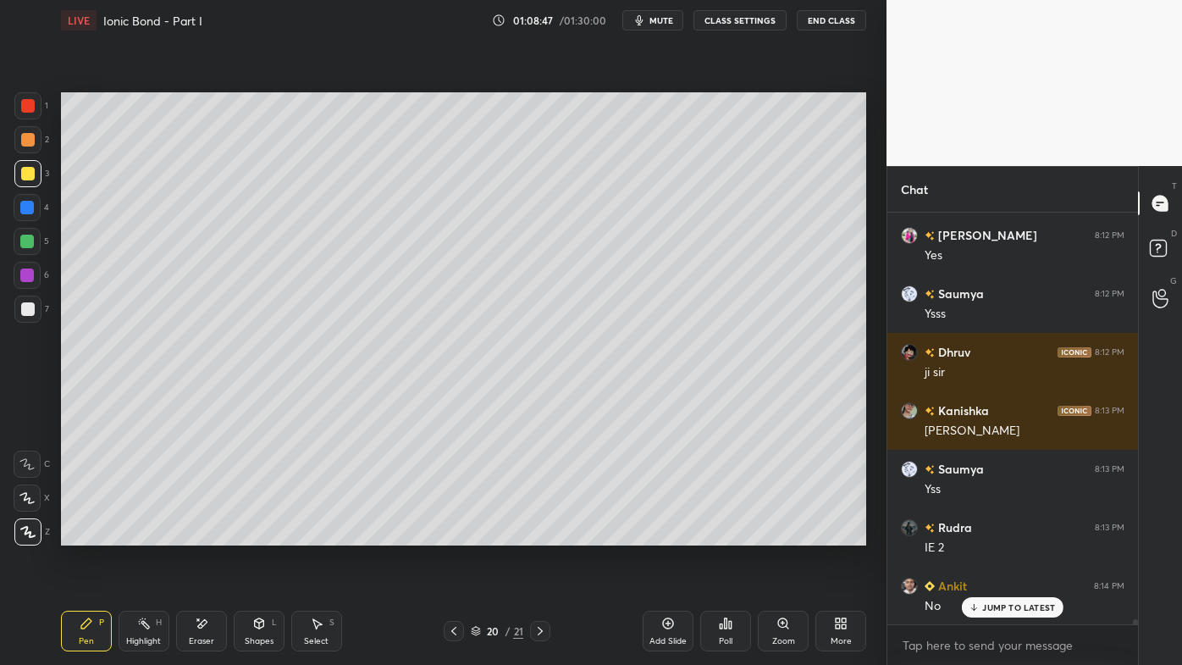
scroll to position [34257, 0]
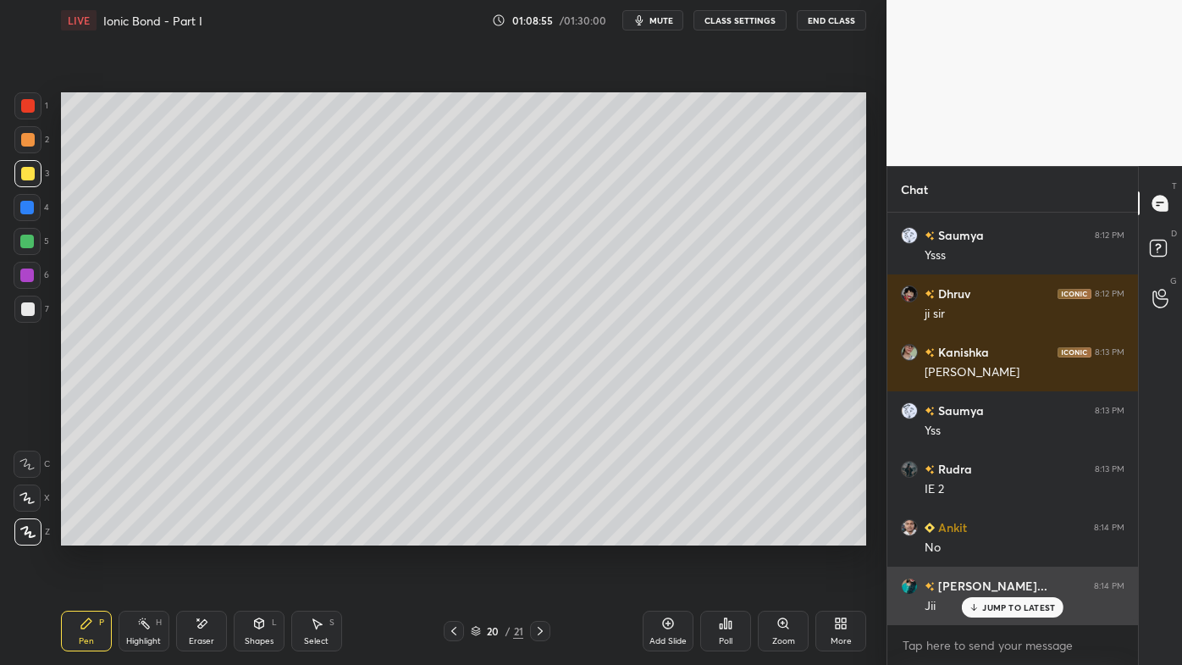
click at [1003, 534] on p "JUMP TO LATEST" at bounding box center [1018, 607] width 73 height 10
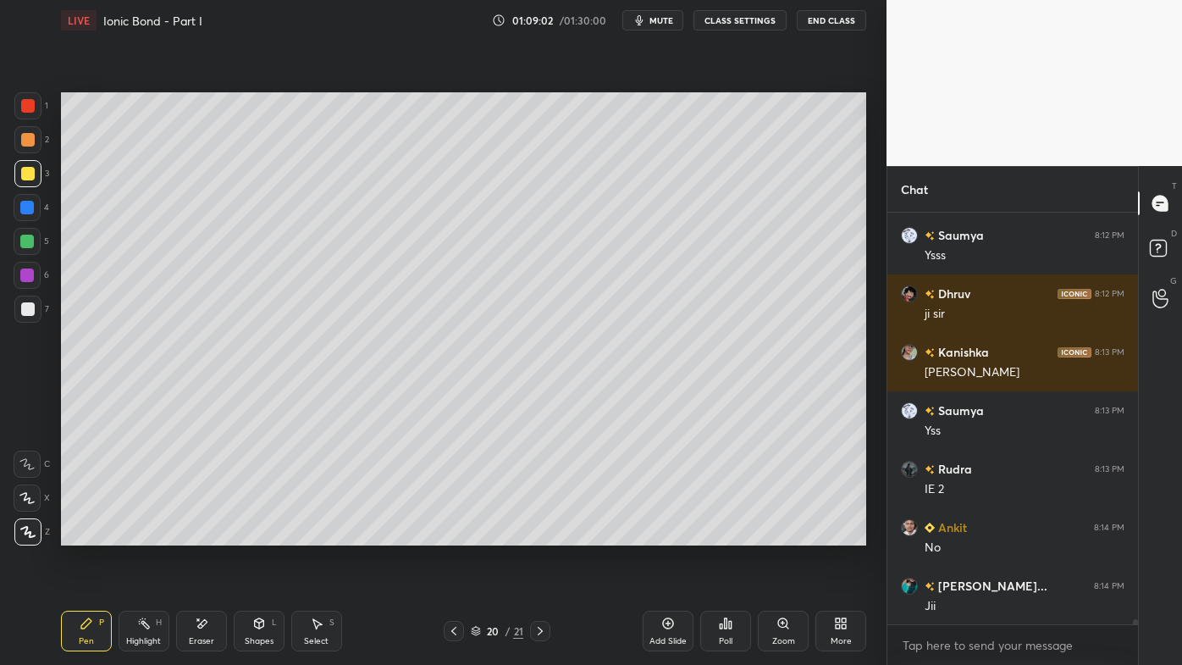
drag, startPoint x: 143, startPoint y: 618, endPoint x: 161, endPoint y: 553, distance: 67.6
click at [140, 534] on icon at bounding box center [144, 624] width 14 height 14
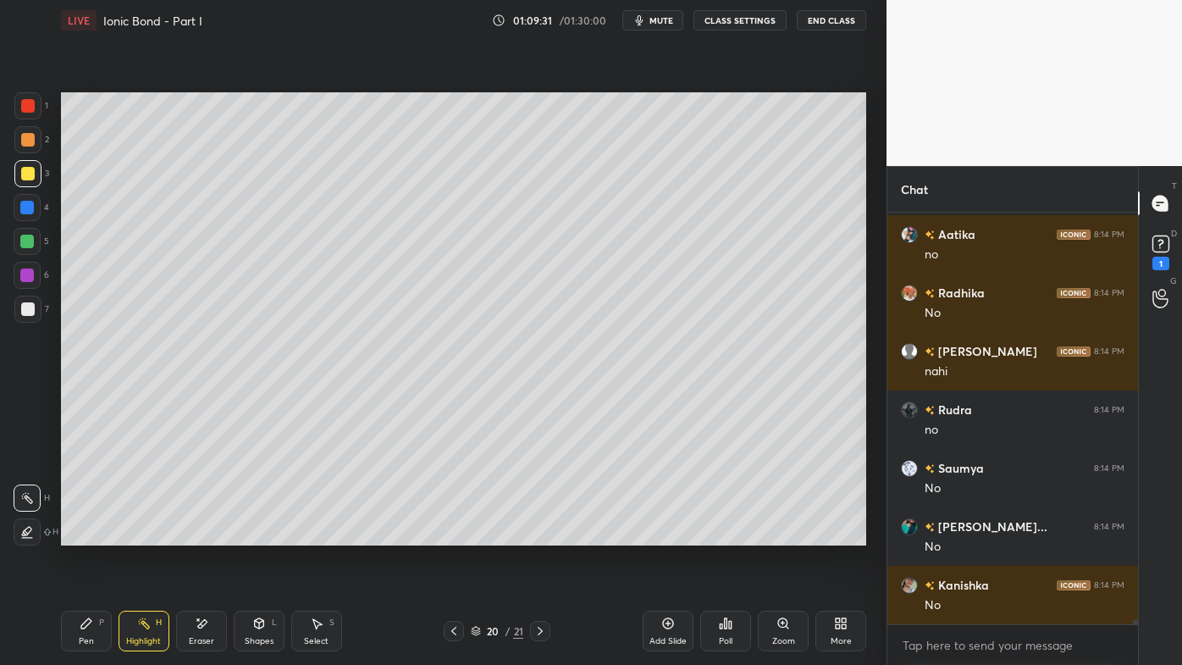
scroll to position [35134, 0]
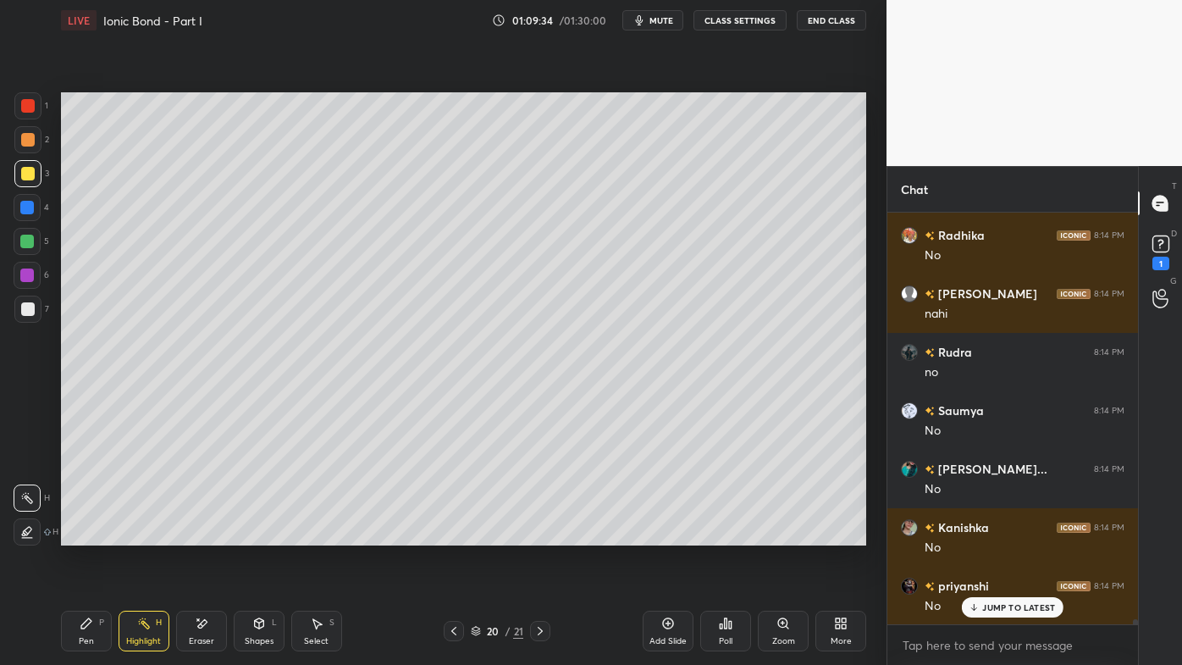
click at [453, 534] on icon at bounding box center [454, 631] width 14 height 14
click at [544, 534] on icon at bounding box center [541, 631] width 14 height 14
drag, startPoint x: 142, startPoint y: 628, endPoint x: 160, endPoint y: 591, distance: 40.5
click at [140, 534] on icon at bounding box center [144, 624] width 14 height 14
click at [720, 534] on icon at bounding box center [721, 626] width 3 height 4
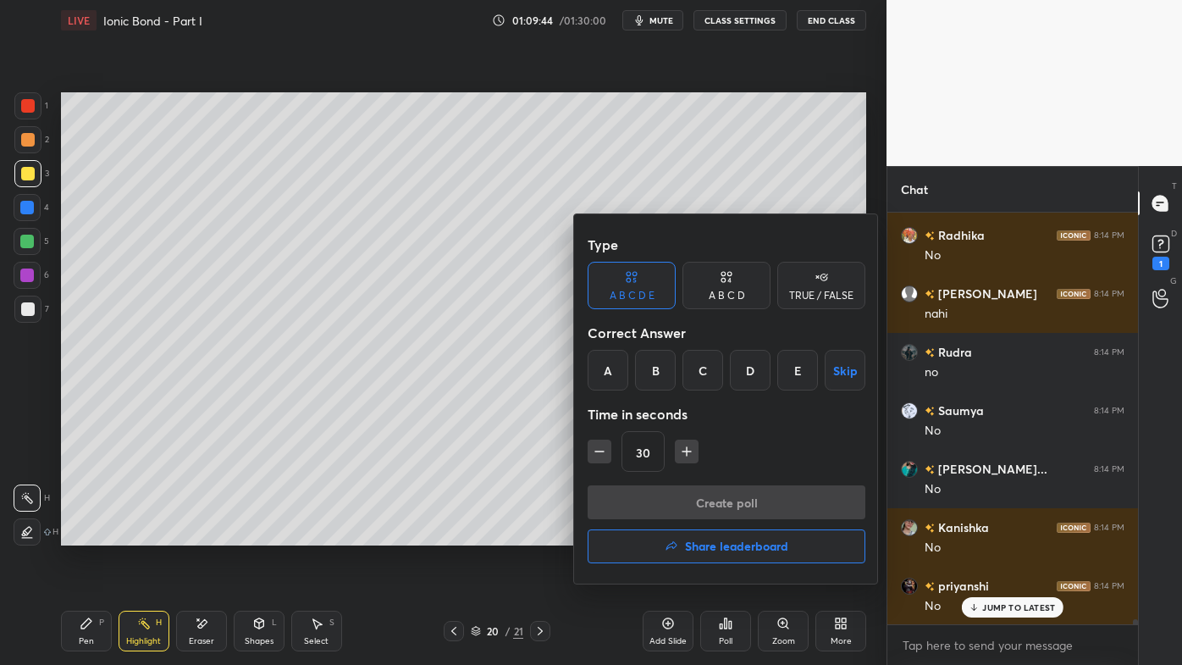
click at [818, 292] on div "TRUE / FALSE" at bounding box center [821, 295] width 64 height 10
click at [729, 379] on div "False" at bounding box center [727, 370] width 88 height 41
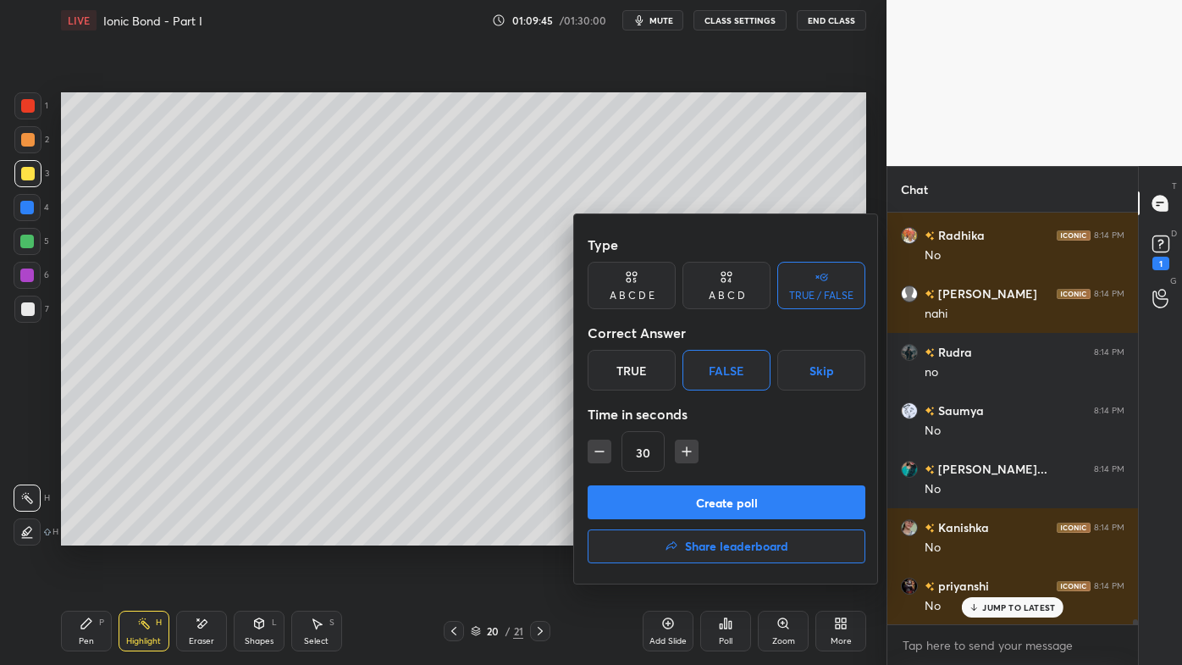
click at [652, 512] on button "Create poll" at bounding box center [727, 502] width 278 height 34
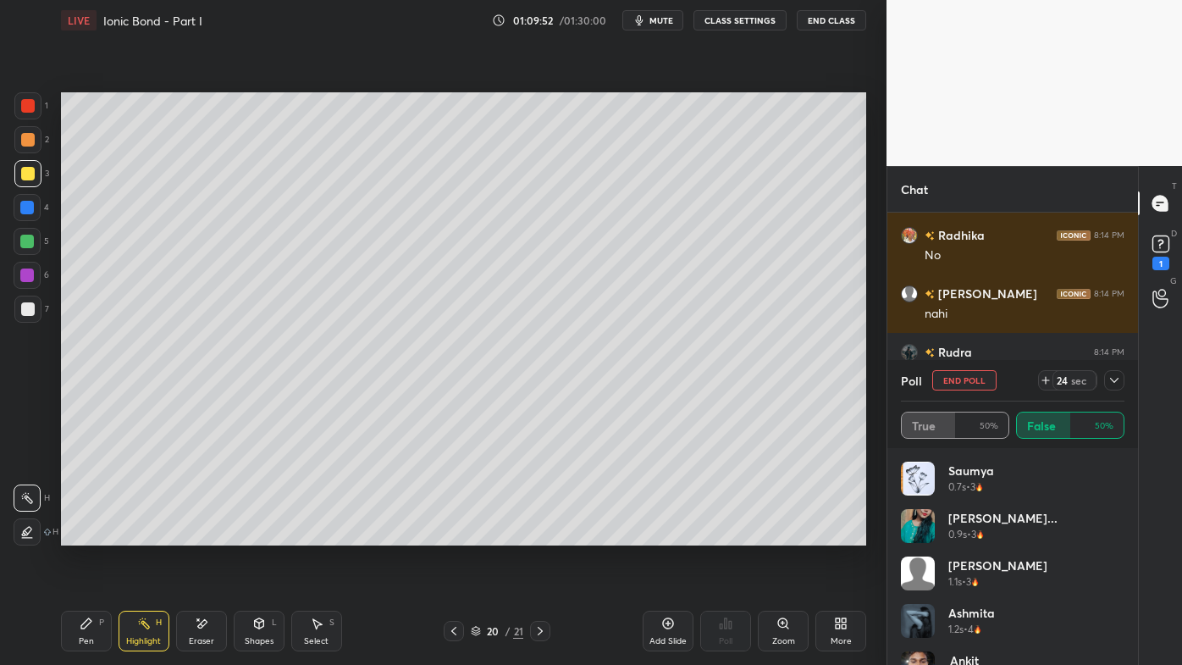
scroll to position [35280, 0]
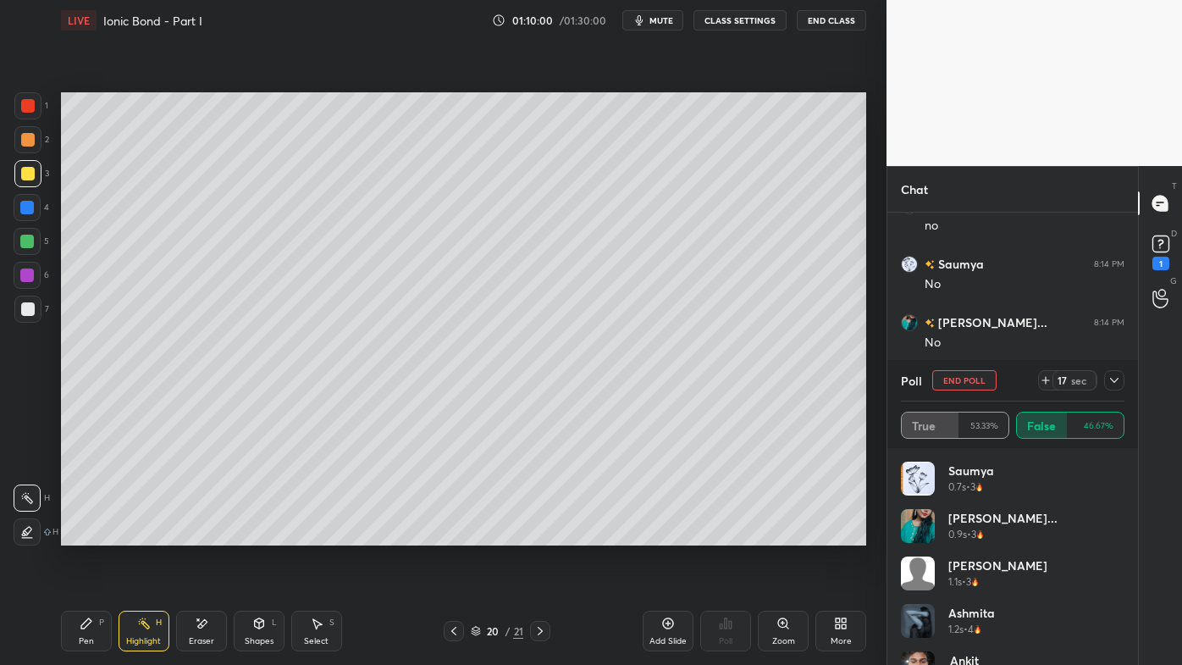
click at [1118, 378] on icon at bounding box center [1115, 380] width 14 height 14
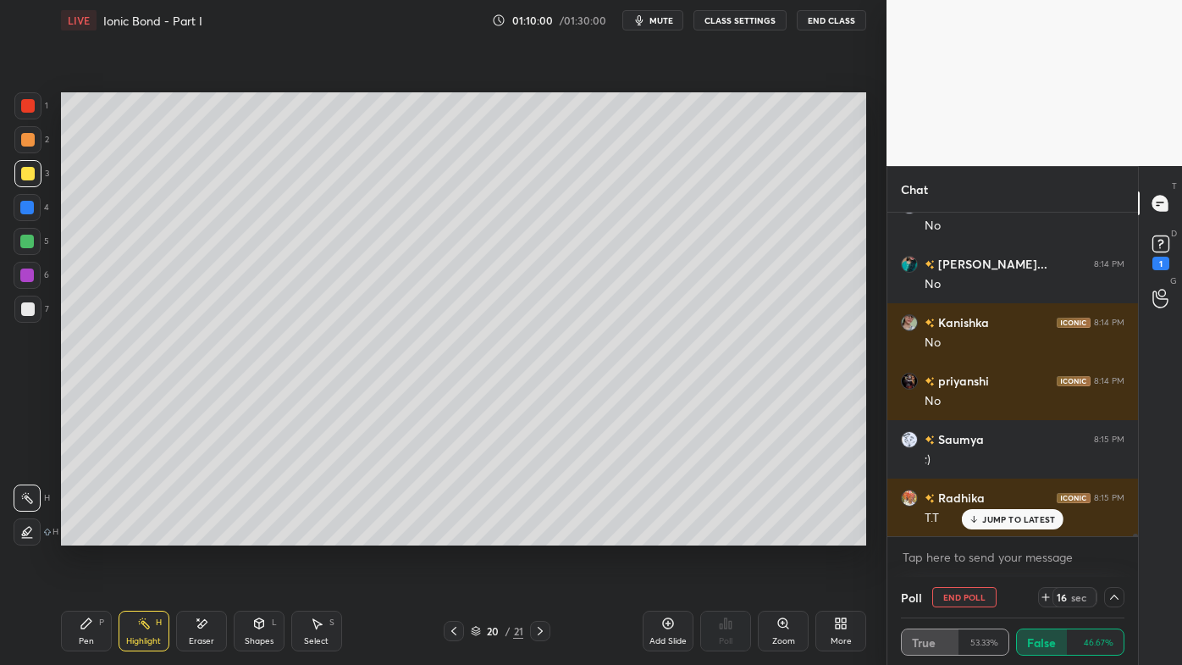
scroll to position [0, 0]
click at [1008, 521] on p "JUMP TO LATEST" at bounding box center [1018, 519] width 73 height 10
click at [83, 534] on icon at bounding box center [86, 623] width 10 height 10
click at [968, 534] on button "End Poll" at bounding box center [964, 597] width 64 height 20
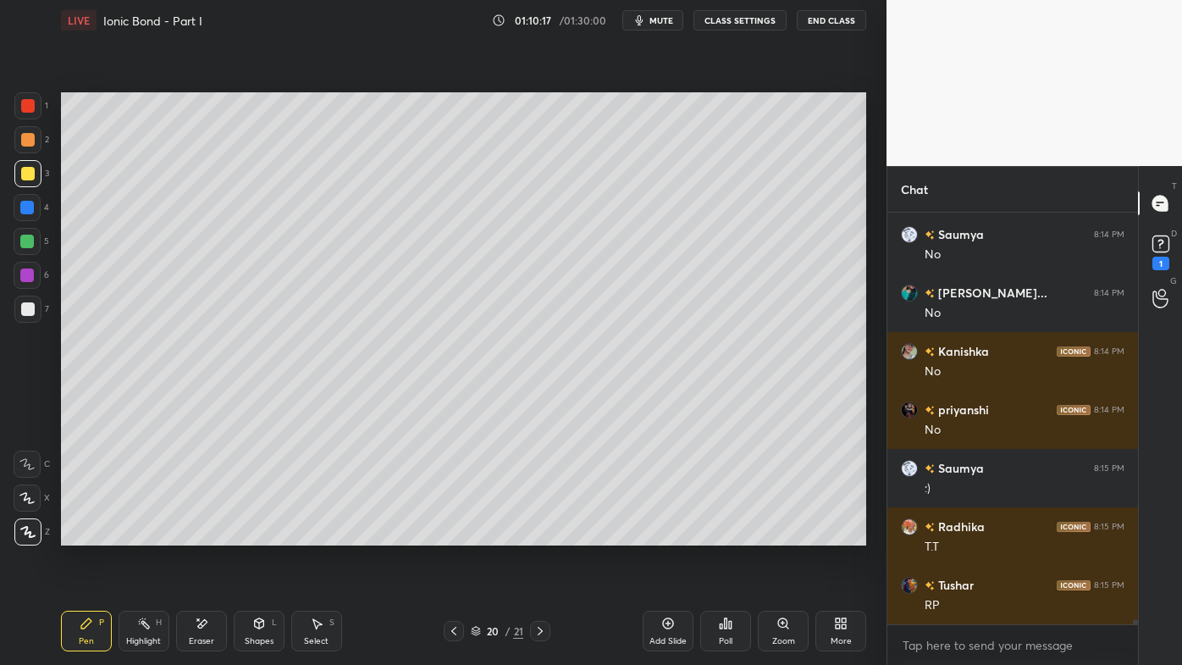
drag, startPoint x: 148, startPoint y: 623, endPoint x: 151, endPoint y: 594, distance: 29.7
click at [147, 534] on icon at bounding box center [144, 624] width 14 height 14
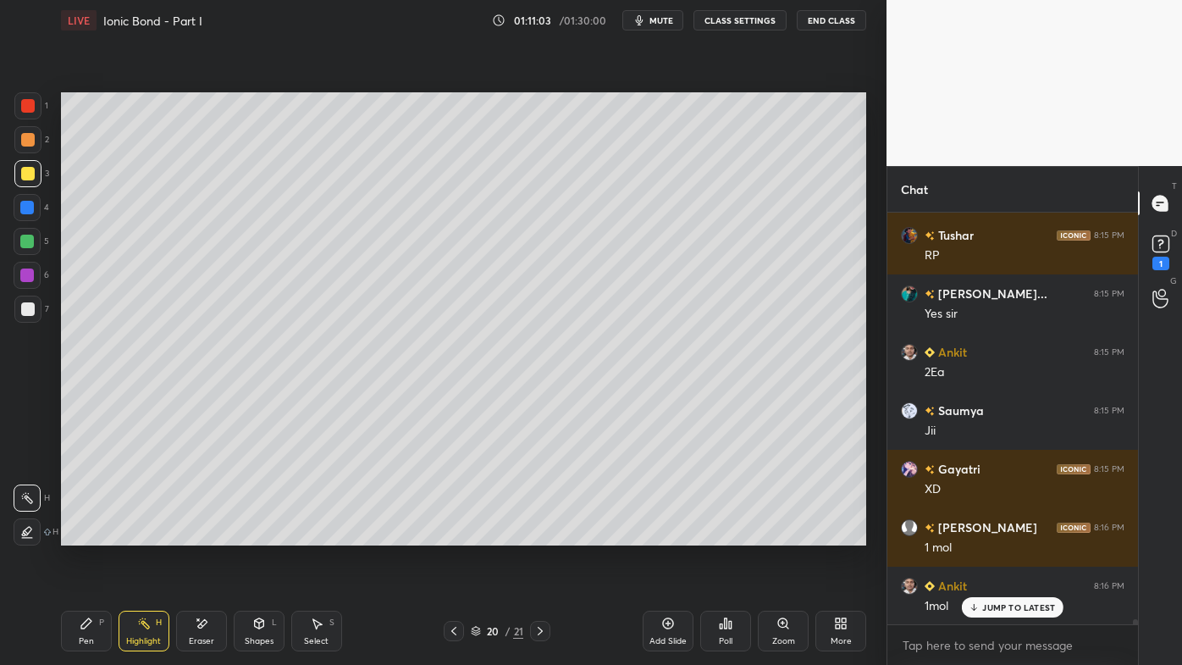
scroll to position [35718, 0]
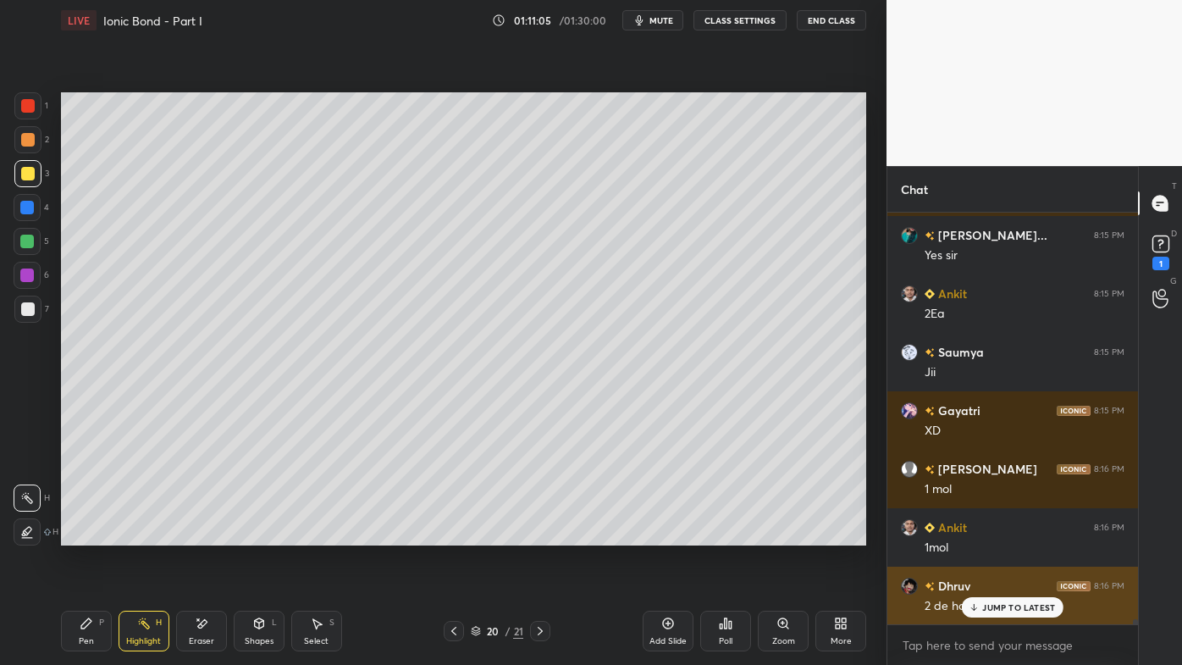
drag, startPoint x: 989, startPoint y: 610, endPoint x: 966, endPoint y: 621, distance: 25.4
click at [987, 534] on p "JUMP TO LATEST" at bounding box center [1018, 607] width 73 height 10
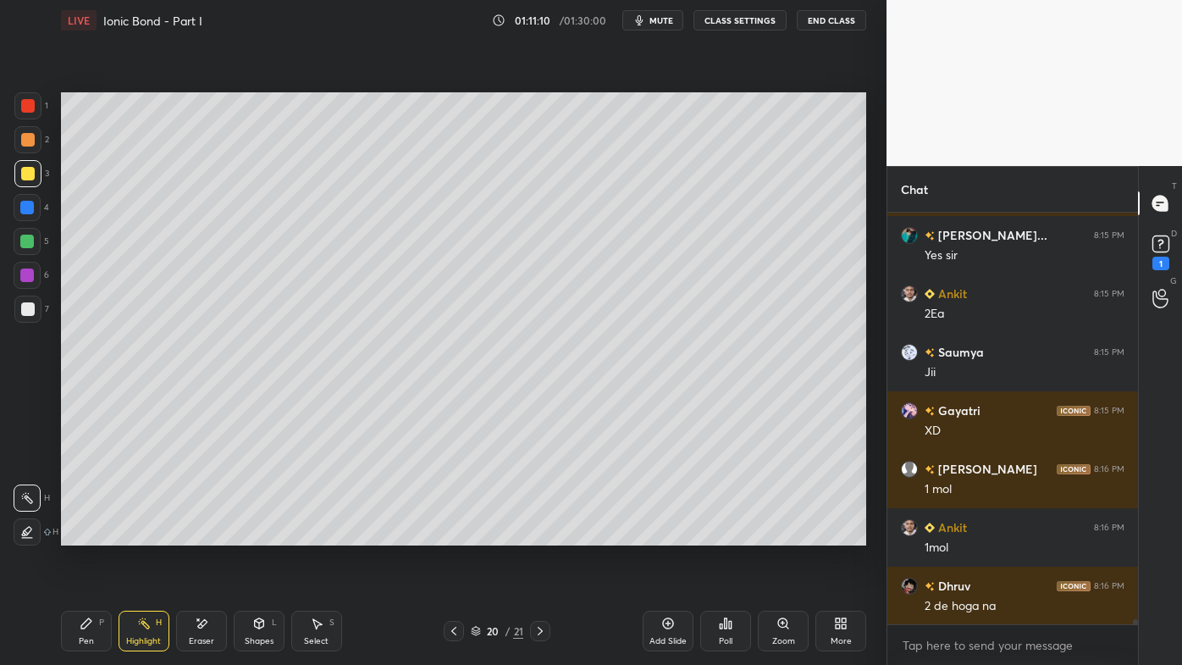
click at [92, 534] on icon at bounding box center [87, 624] width 14 height 14
click at [207, 534] on icon at bounding box center [201, 623] width 9 height 8
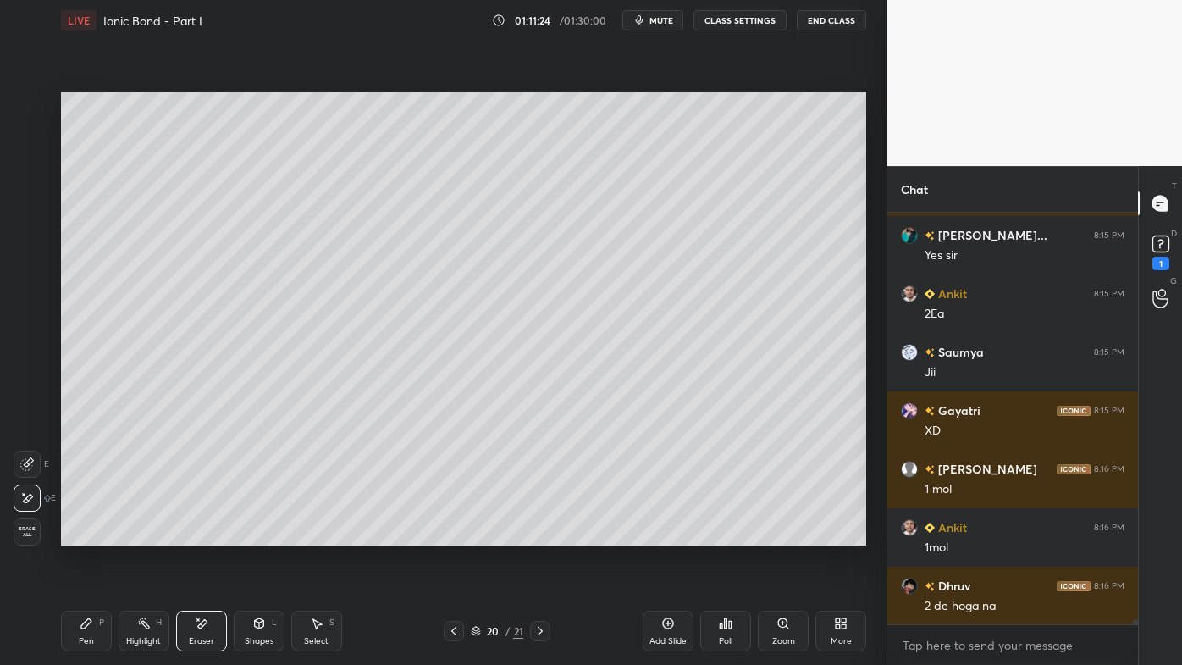
drag, startPoint x: 141, startPoint y: 621, endPoint x: 171, endPoint y: 562, distance: 65.5
click at [142, 534] on icon at bounding box center [144, 624] width 14 height 14
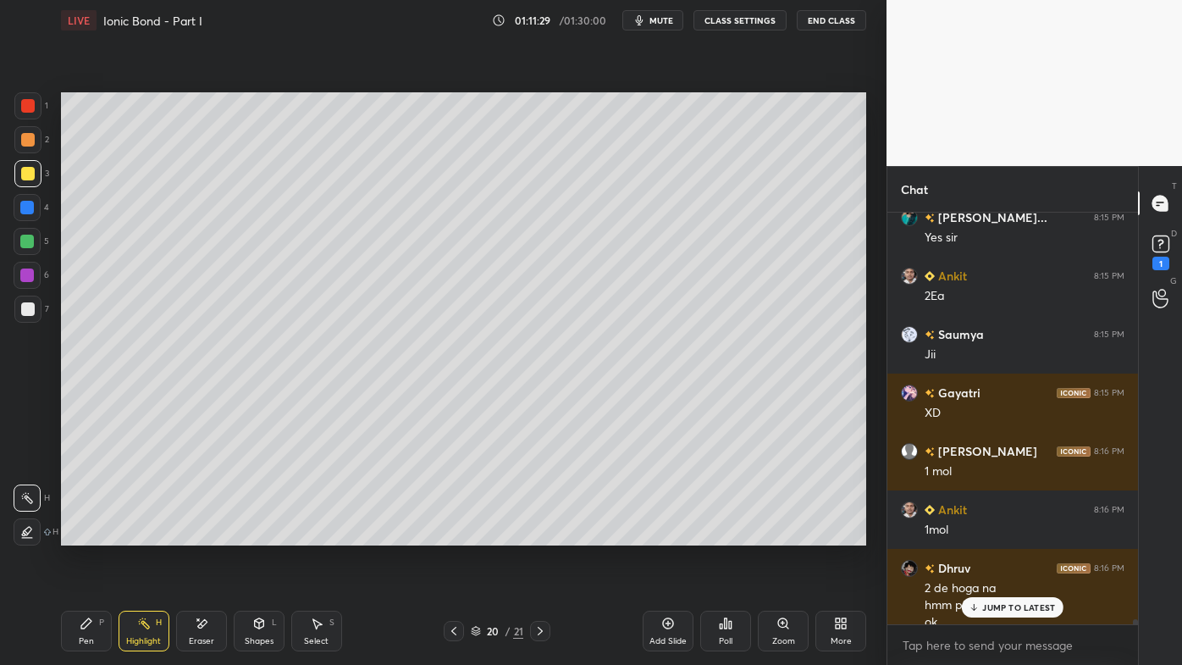
scroll to position [35752, 0]
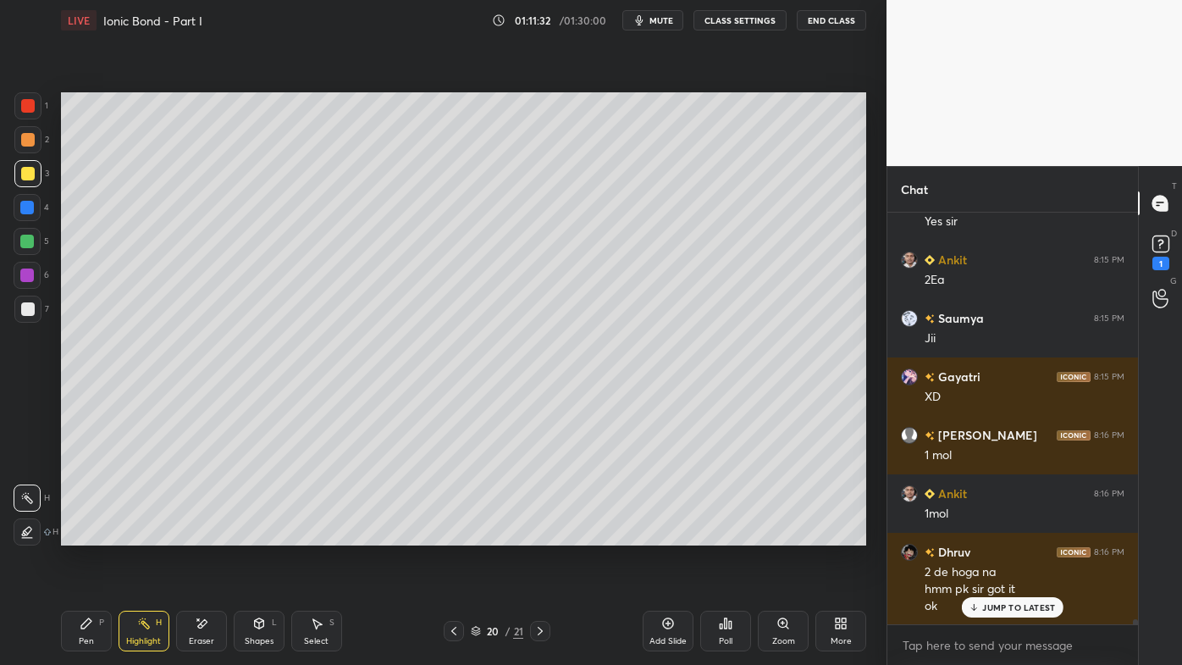
drag, startPoint x: 94, startPoint y: 623, endPoint x: 117, endPoint y: 589, distance: 41.6
click at [92, 534] on div "Pen P" at bounding box center [86, 631] width 51 height 41
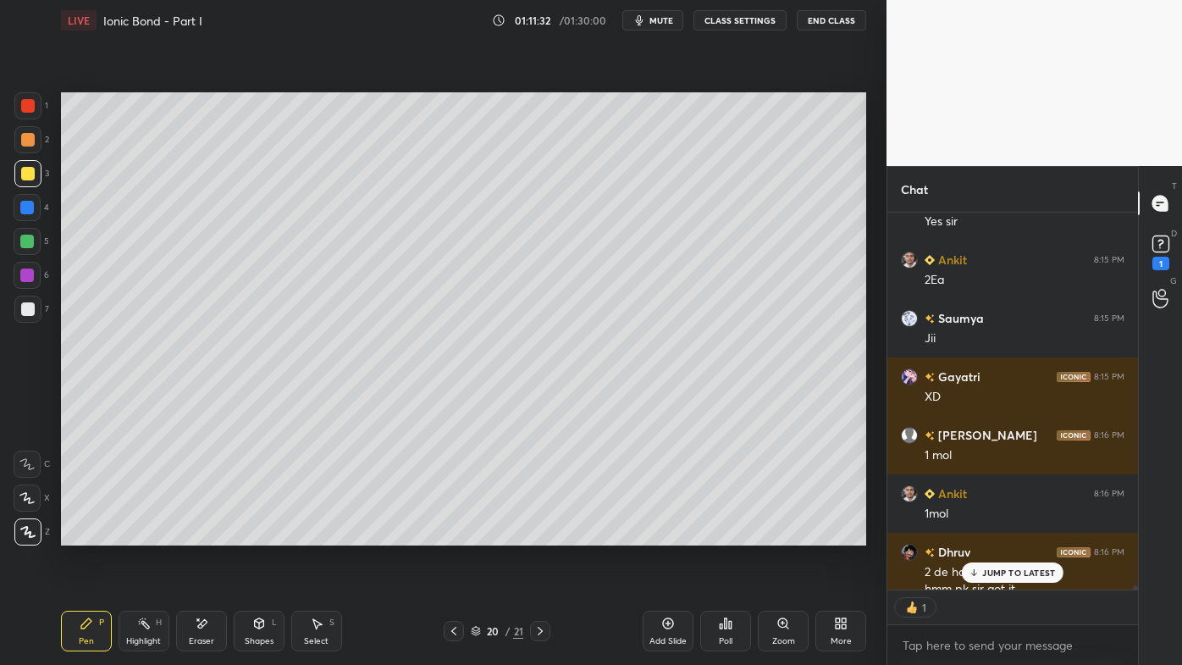
scroll to position [373, 246]
drag, startPoint x: 1007, startPoint y: 574, endPoint x: 991, endPoint y: 567, distance: 17.5
click at [1006, 534] on p "JUMP TO LATEST" at bounding box center [1018, 572] width 73 height 10
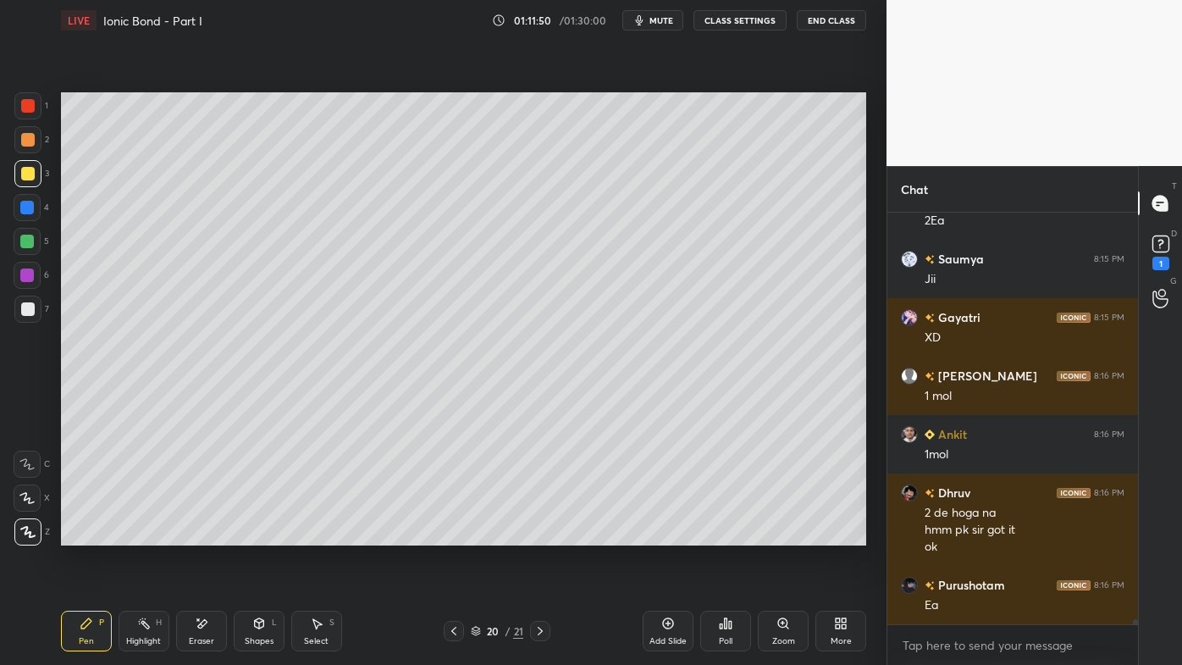
scroll to position [35870, 0]
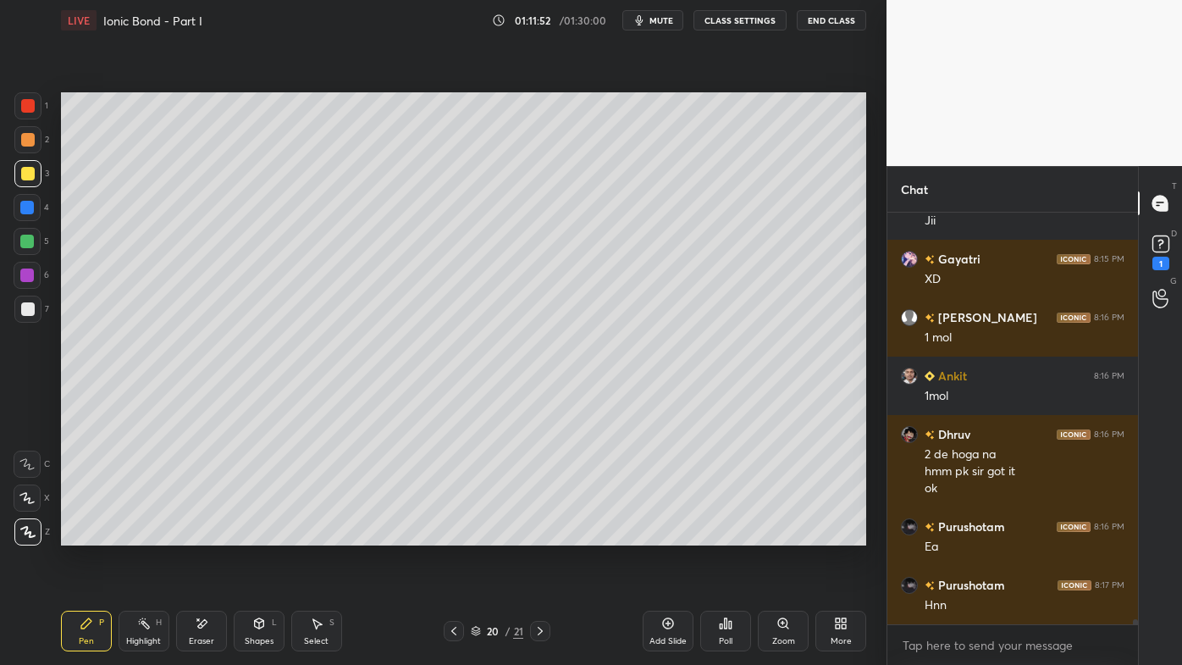
drag, startPoint x: 149, startPoint y: 621, endPoint x: 217, endPoint y: 573, distance: 82.7
click at [148, 534] on icon at bounding box center [144, 624] width 14 height 14
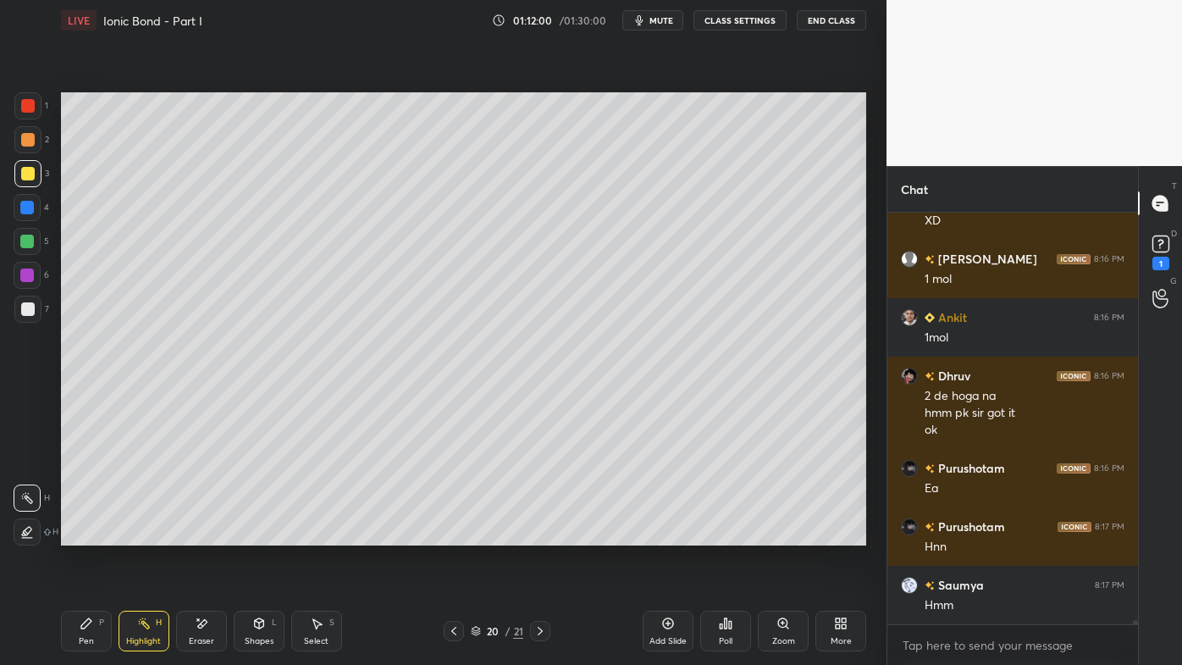
click at [456, 534] on icon at bounding box center [454, 631] width 14 height 14
click at [454, 534] on icon at bounding box center [454, 631] width 14 height 14
click at [539, 534] on icon at bounding box center [541, 631] width 14 height 14
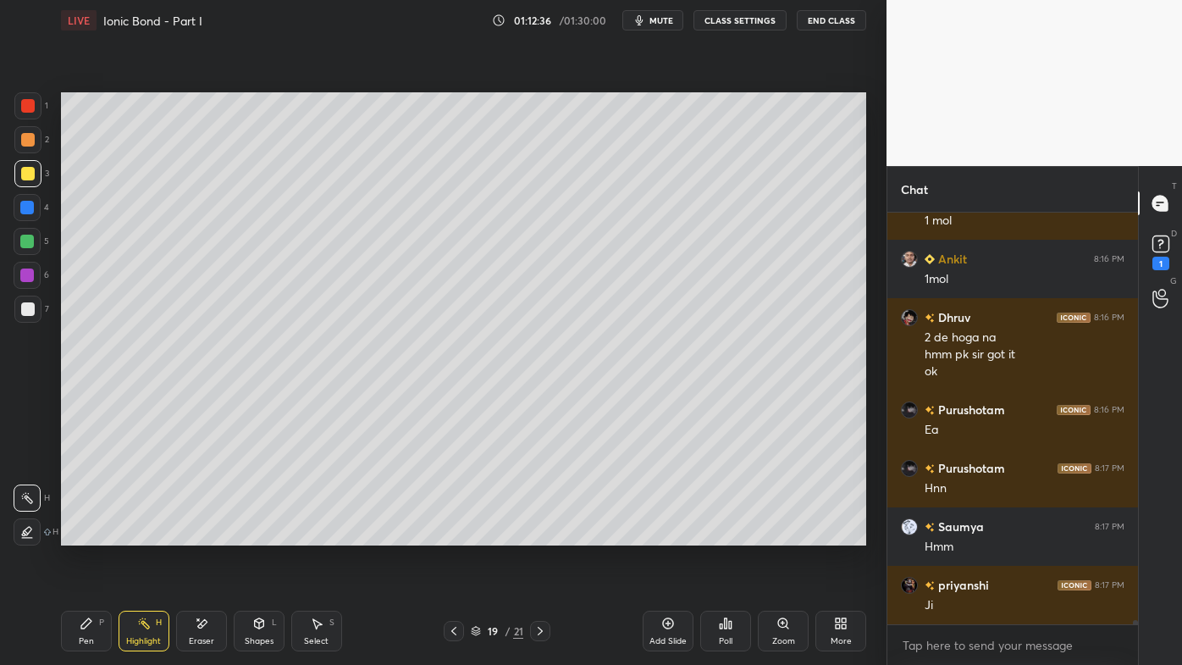
click at [538, 534] on icon at bounding box center [541, 631] width 14 height 14
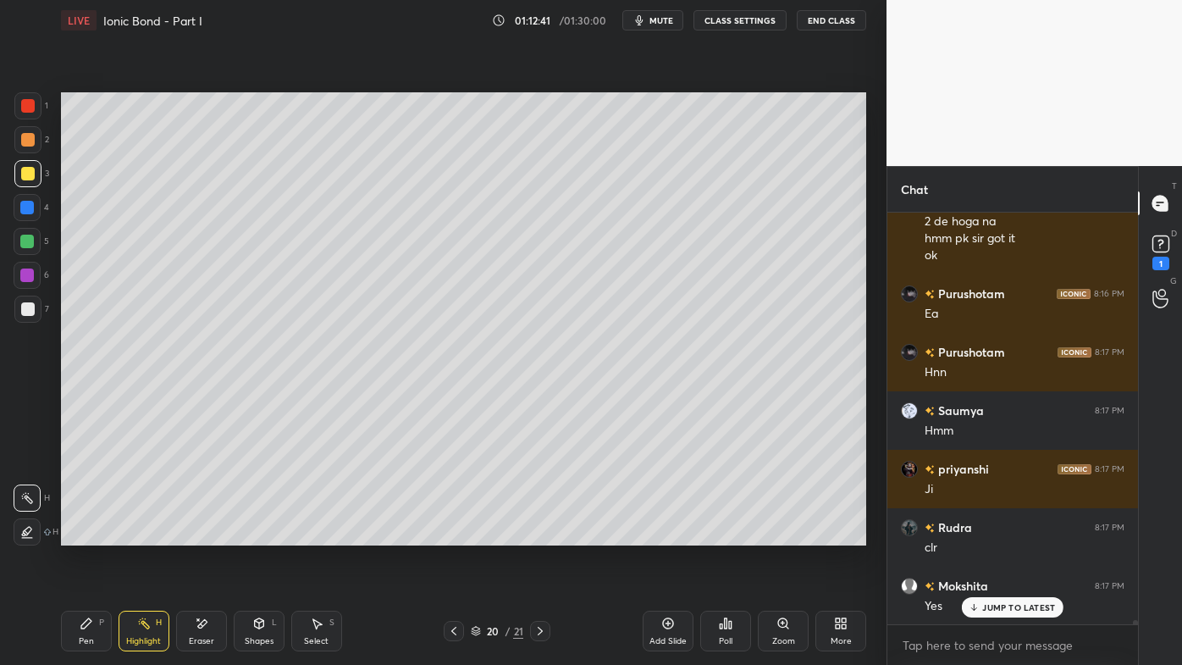
scroll to position [36161, 0]
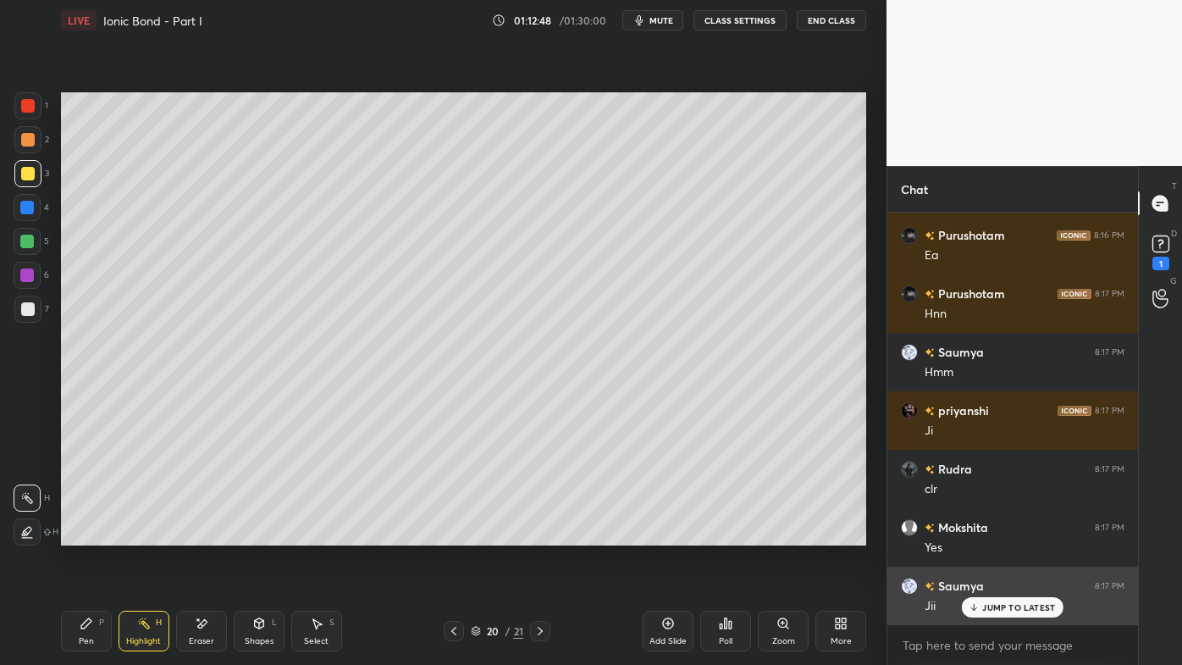
drag, startPoint x: 1000, startPoint y: 616, endPoint x: 980, endPoint y: 605, distance: 23.1
click at [997, 534] on div "JUMP TO LATEST" at bounding box center [1013, 607] width 102 height 20
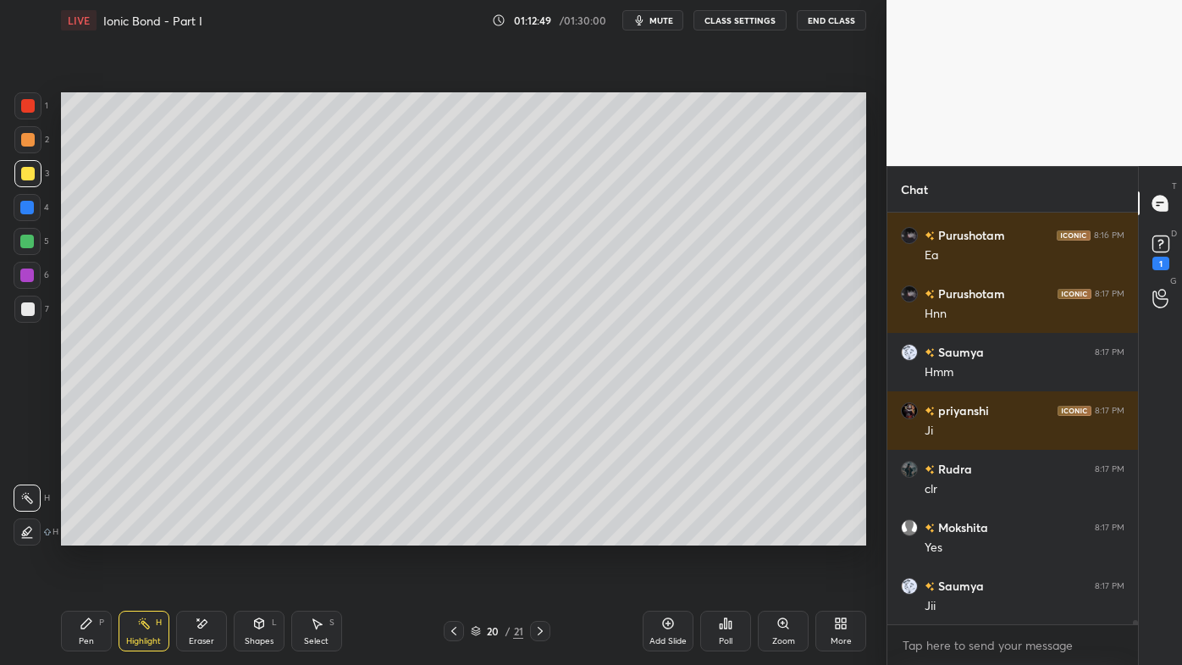
click at [541, 534] on icon at bounding box center [541, 631] width 14 height 14
click at [456, 534] on icon at bounding box center [454, 631] width 14 height 14
click at [671, 534] on icon at bounding box center [668, 624] width 14 height 14
drag, startPoint x: 82, startPoint y: 617, endPoint x: 72, endPoint y: 615, distance: 10.5
click at [81, 534] on icon at bounding box center [87, 624] width 14 height 14
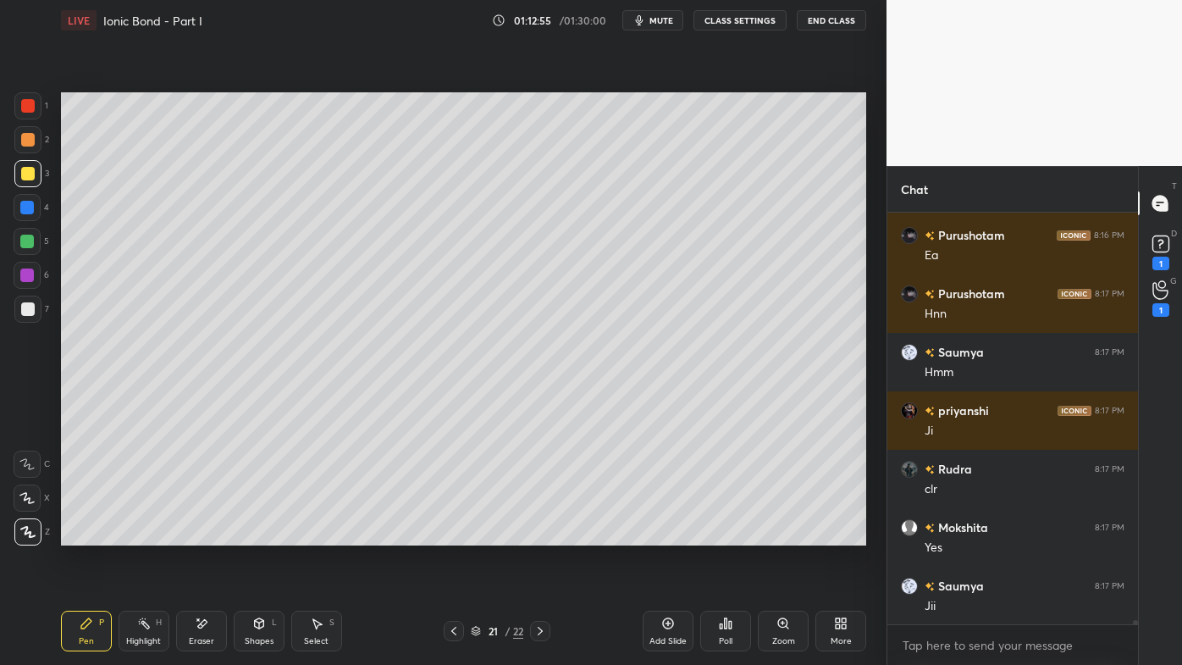
click at [27, 139] on div at bounding box center [28, 140] width 14 height 14
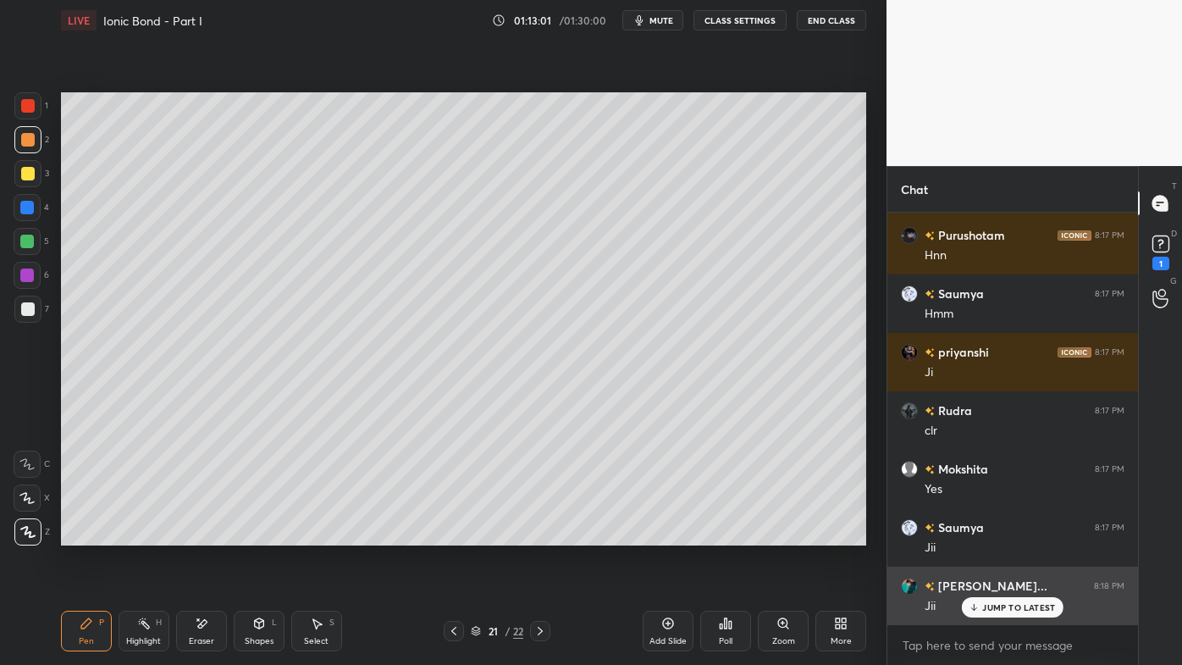
click at [989, 534] on p "JUMP TO LATEST" at bounding box center [1018, 607] width 73 height 10
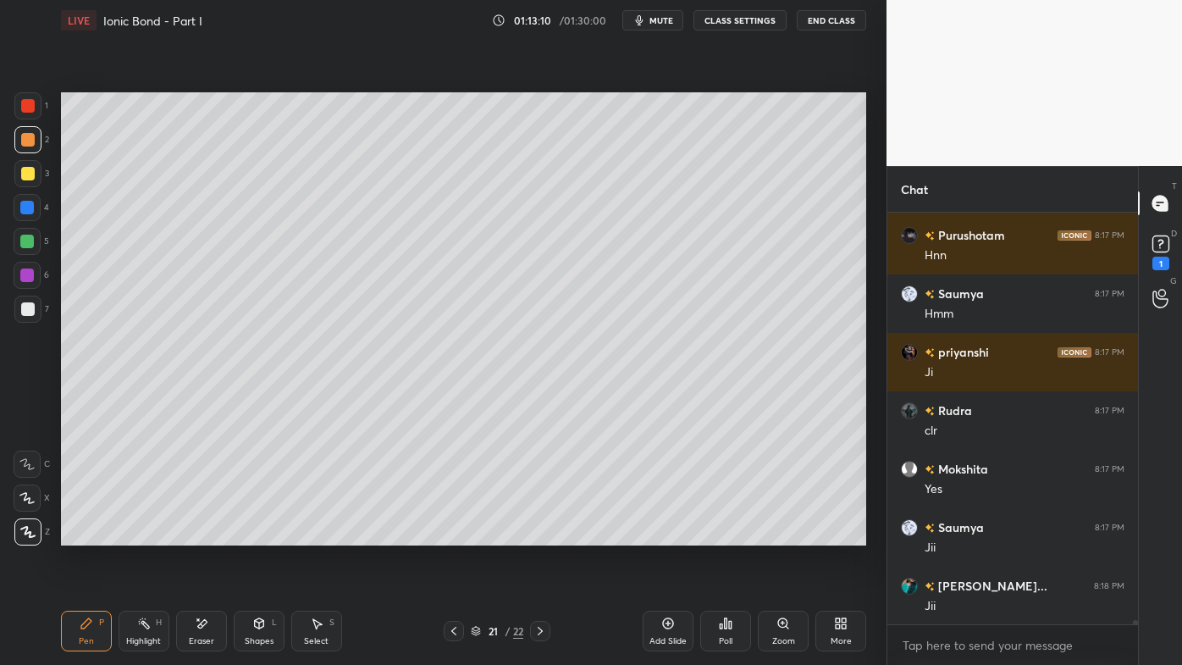
drag, startPoint x: 30, startPoint y: 170, endPoint x: 54, endPoint y: 174, distance: 24.9
click at [32, 170] on div at bounding box center [28, 174] width 14 height 14
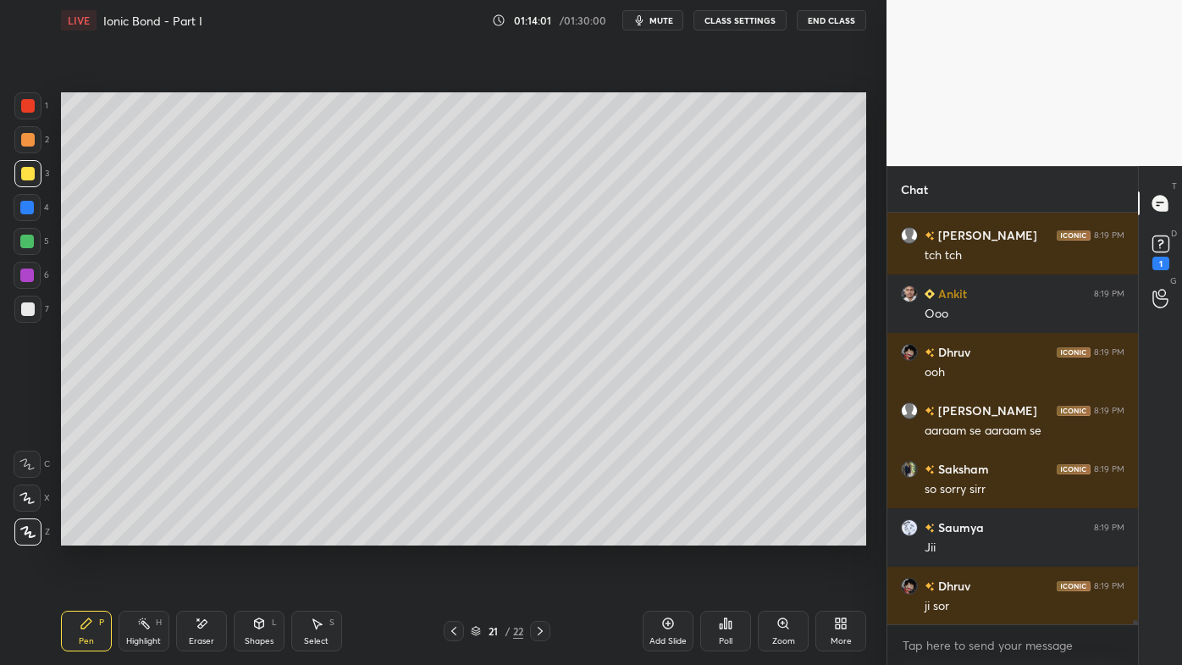
scroll to position [36746, 0]
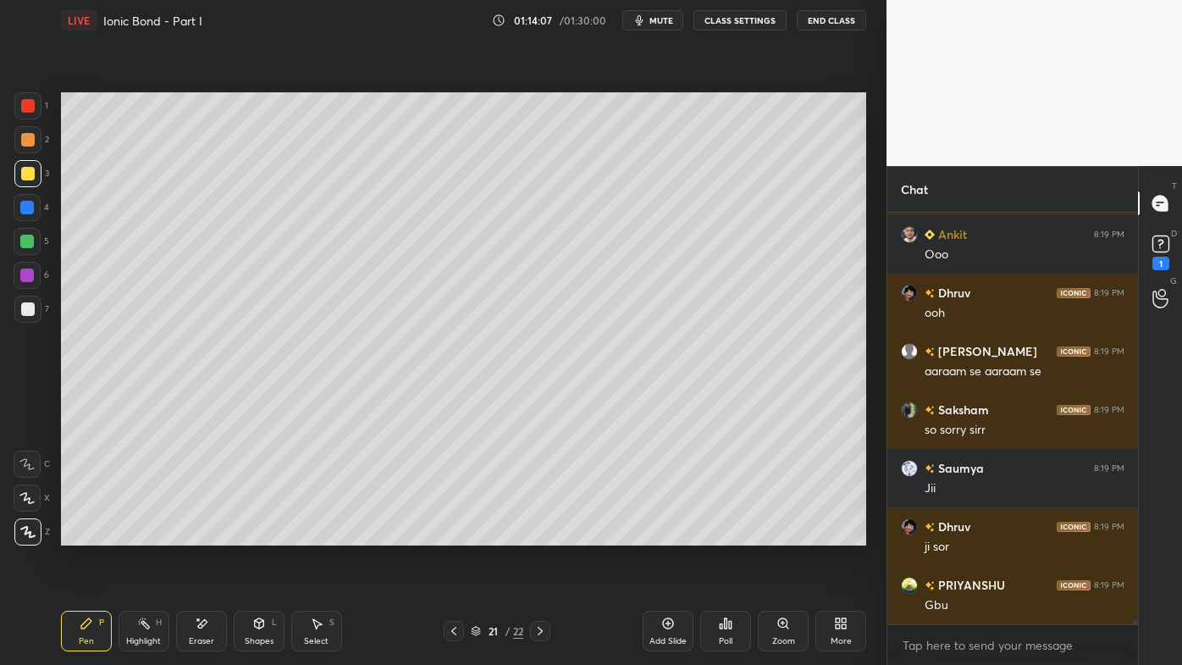
drag, startPoint x: 31, startPoint y: 305, endPoint x: 56, endPoint y: 286, distance: 30.8
click at [31, 305] on div at bounding box center [28, 309] width 14 height 14
click at [673, 534] on icon at bounding box center [668, 624] width 14 height 14
drag, startPoint x: 29, startPoint y: 141, endPoint x: 60, endPoint y: 147, distance: 32.1
click at [33, 142] on div at bounding box center [28, 140] width 14 height 14
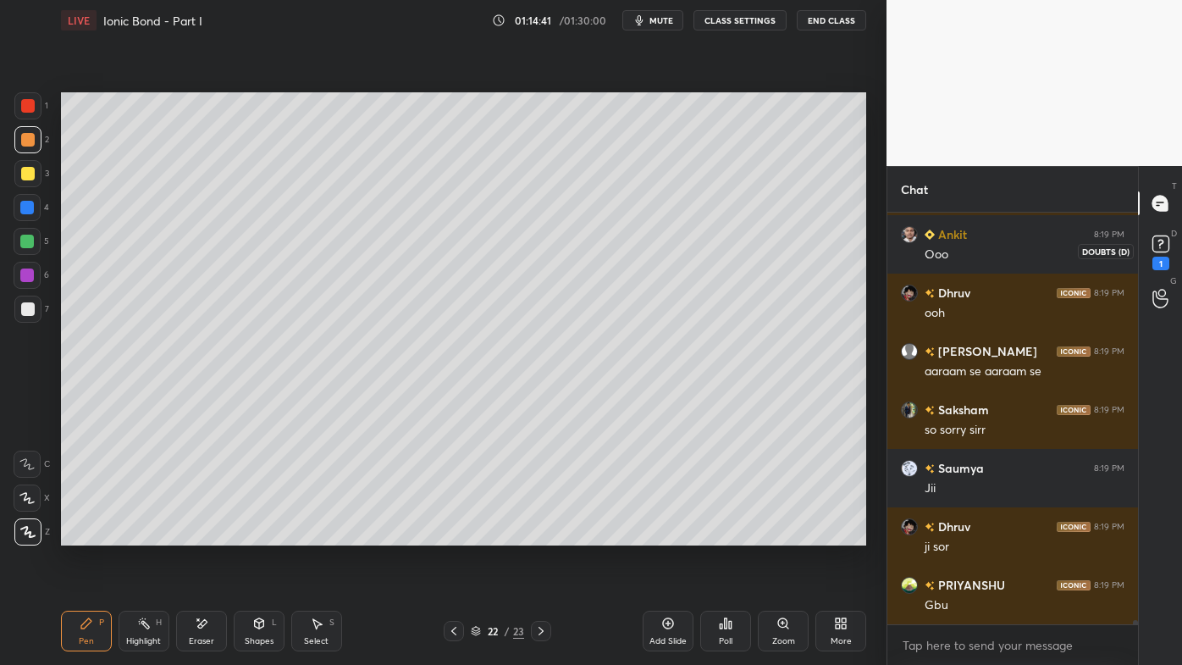
click at [1168, 259] on div "1" at bounding box center [1160, 250] width 25 height 39
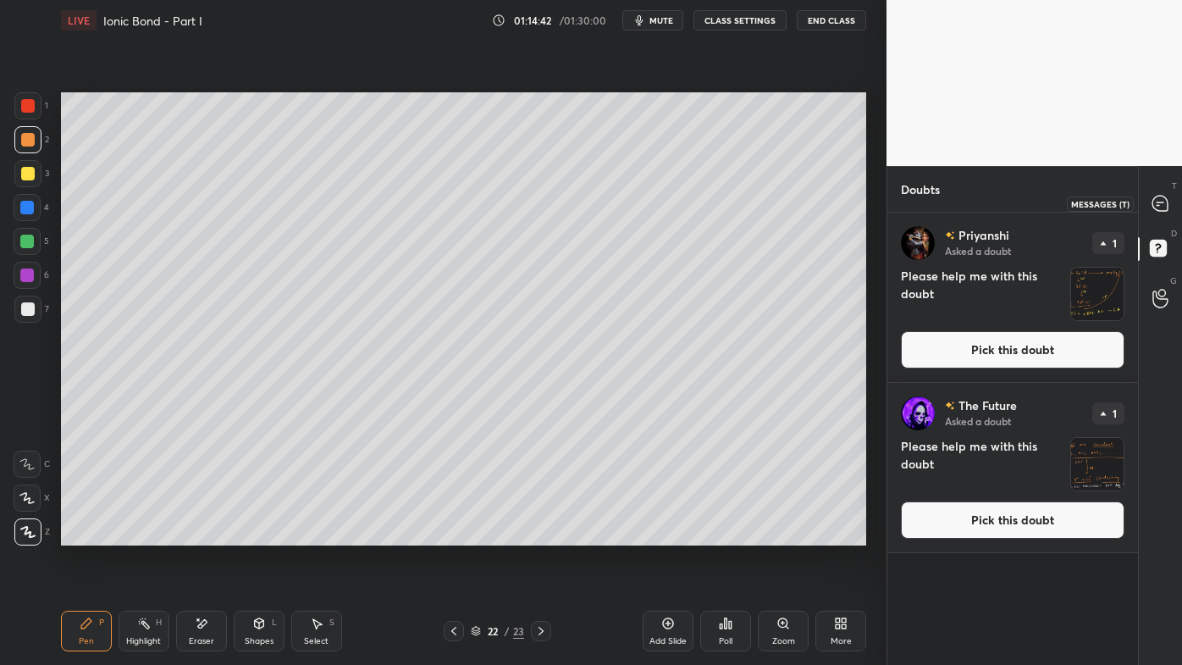
click at [1161, 217] on div at bounding box center [1161, 203] width 34 height 30
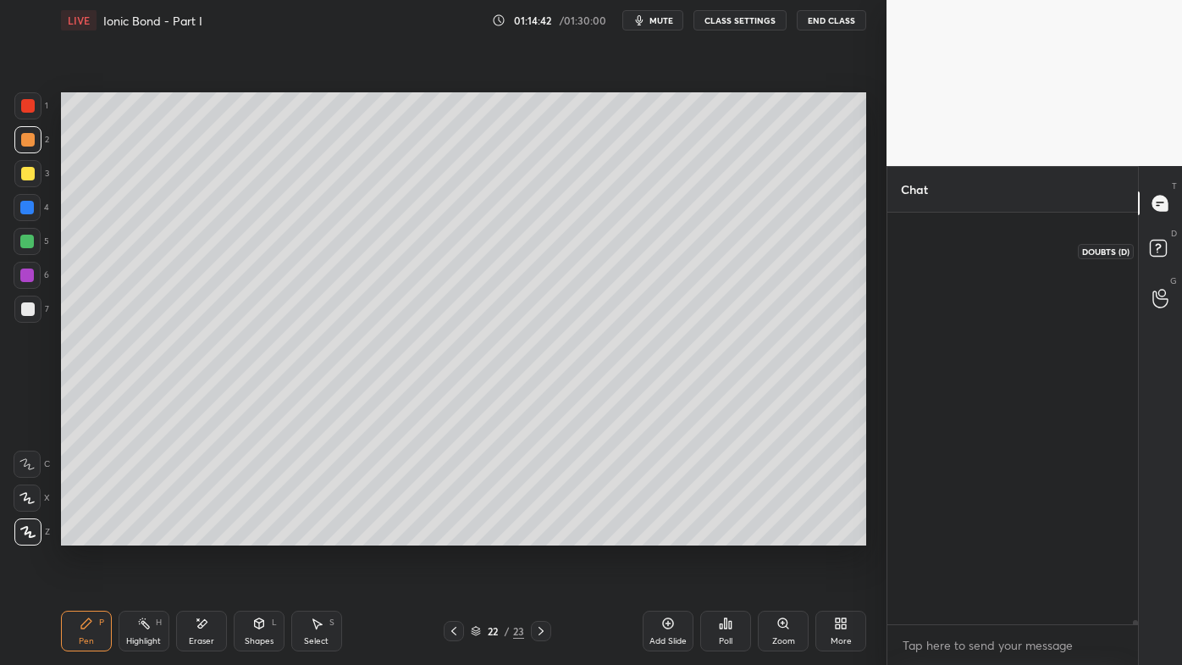
scroll to position [406, 246]
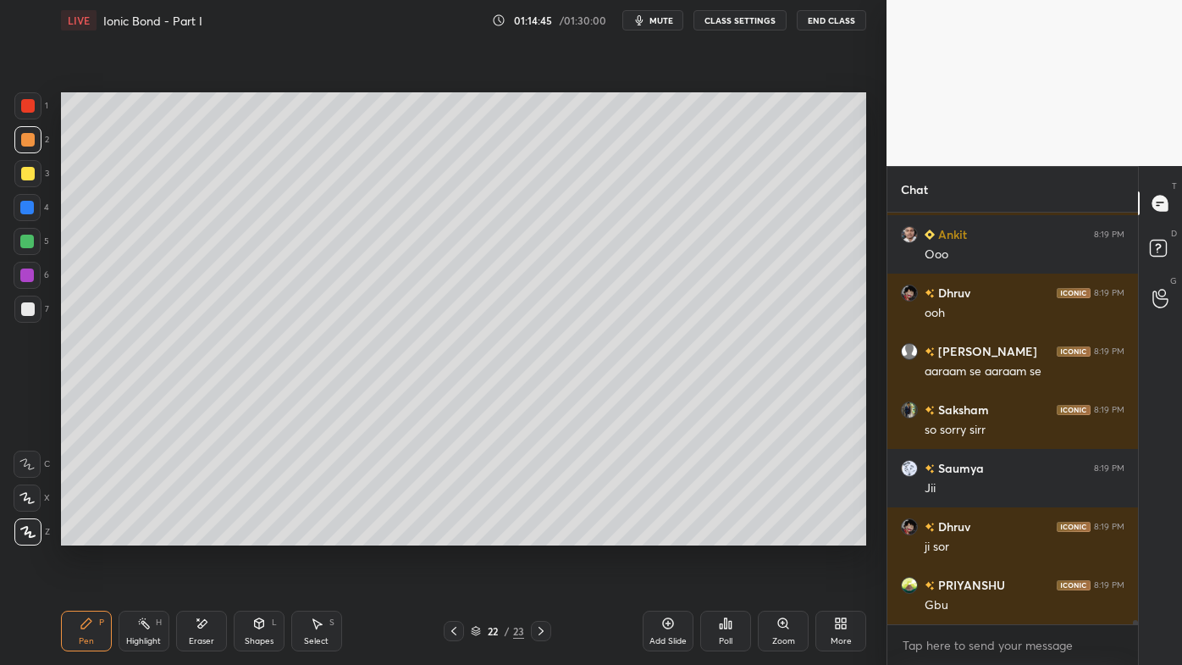
click at [142, 534] on div "Highlight H" at bounding box center [144, 631] width 51 height 41
click at [80, 534] on icon at bounding box center [87, 624] width 14 height 14
click at [27, 305] on div at bounding box center [28, 309] width 14 height 14
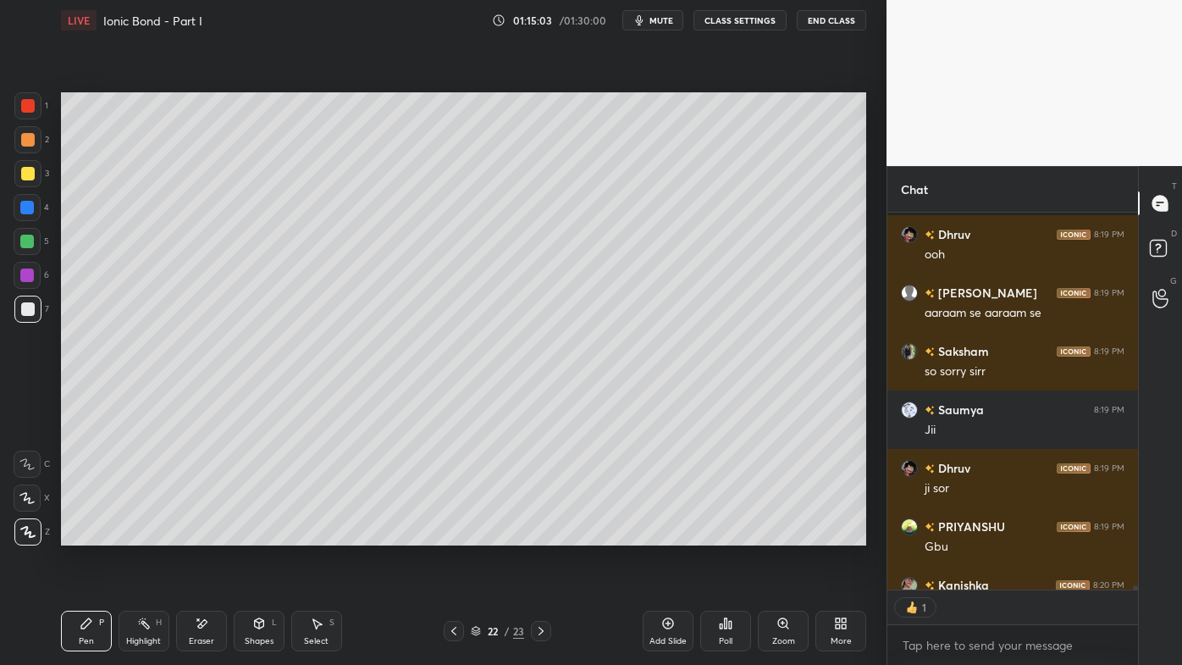
scroll to position [37209, 0]
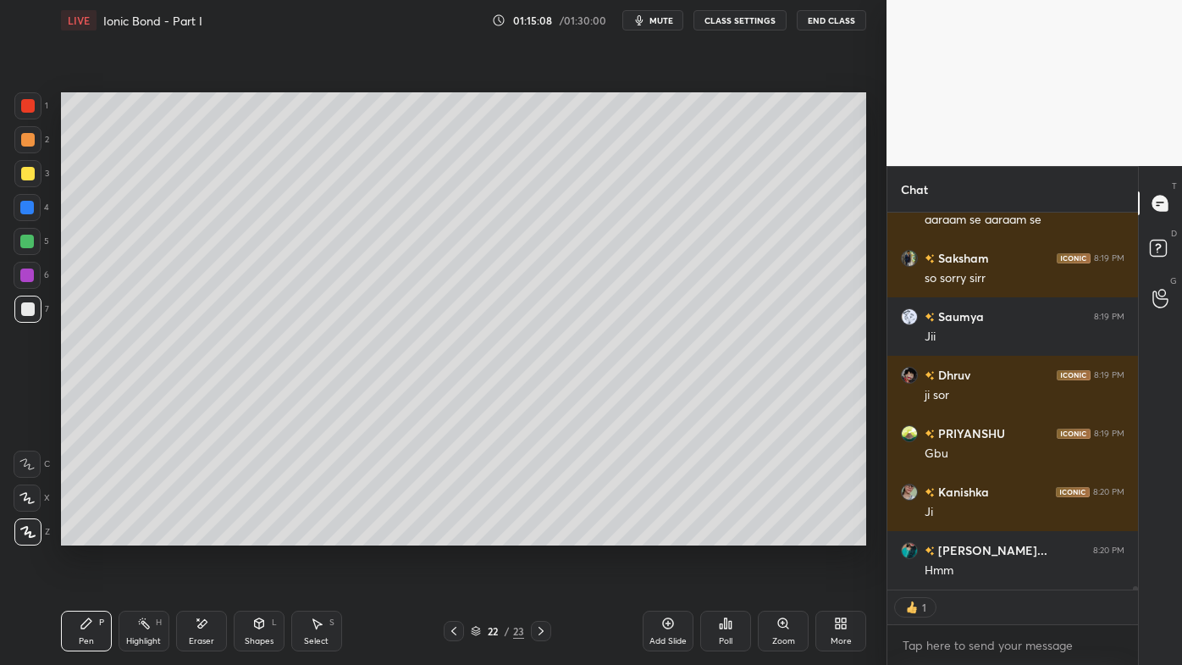
click at [151, 534] on div "Highlight H" at bounding box center [144, 631] width 51 height 41
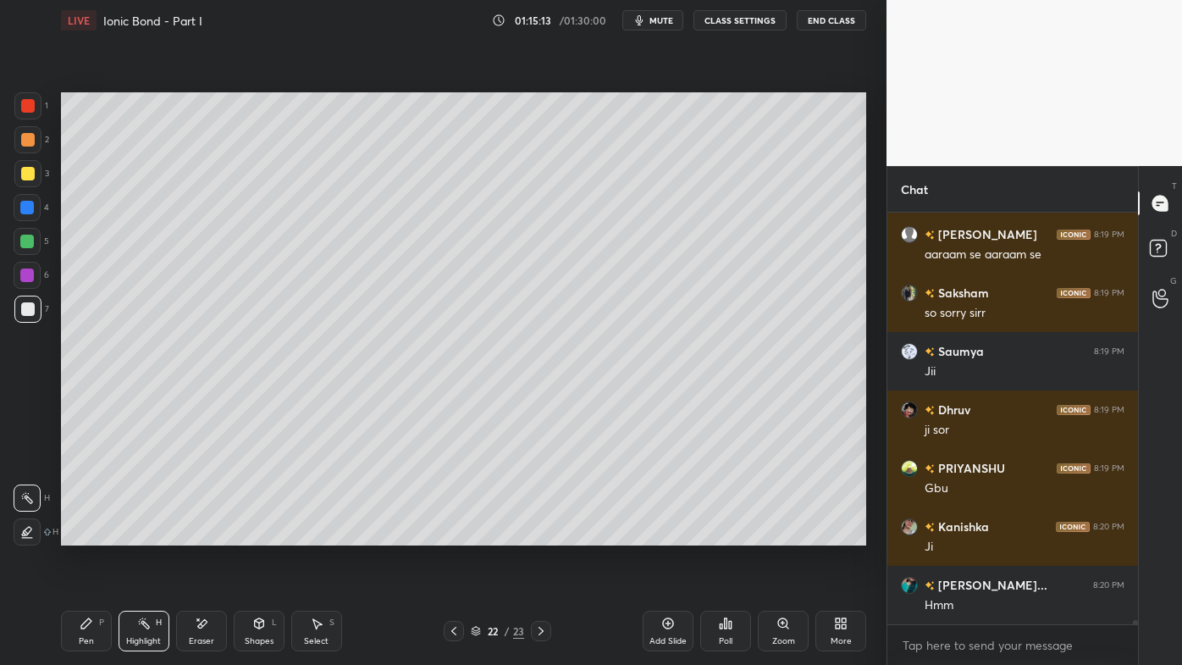
scroll to position [37173, 0]
drag, startPoint x: 89, startPoint y: 633, endPoint x: 209, endPoint y: 557, distance: 142.4
click at [86, 534] on div "Pen P" at bounding box center [86, 631] width 51 height 41
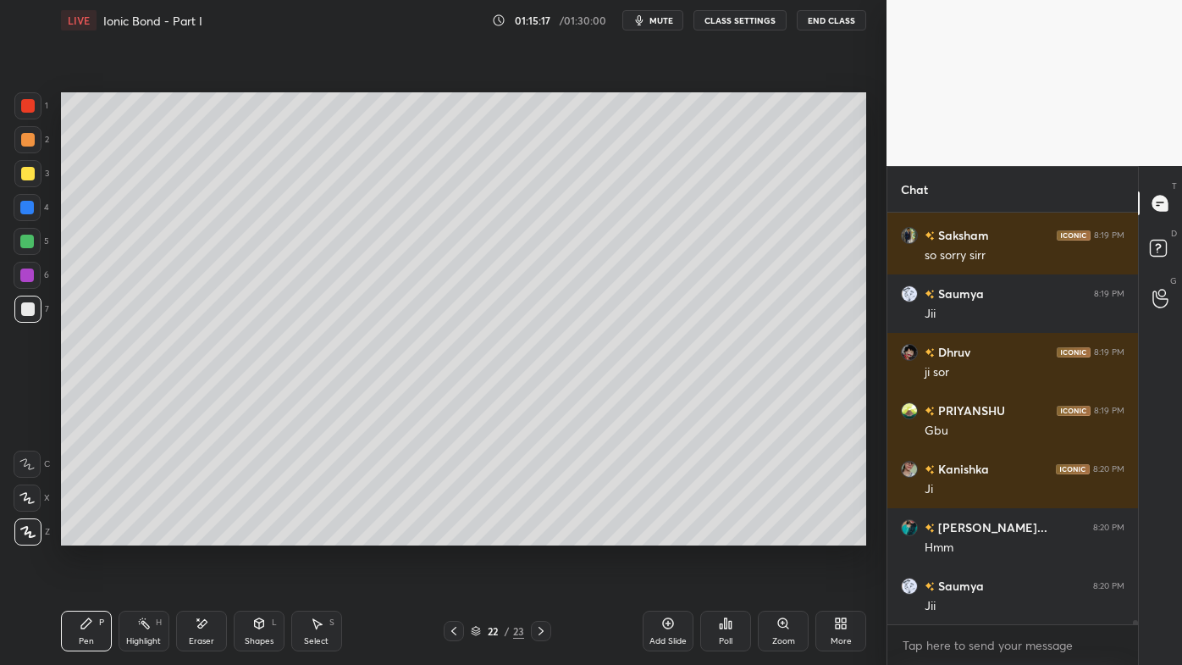
scroll to position [37290, 0]
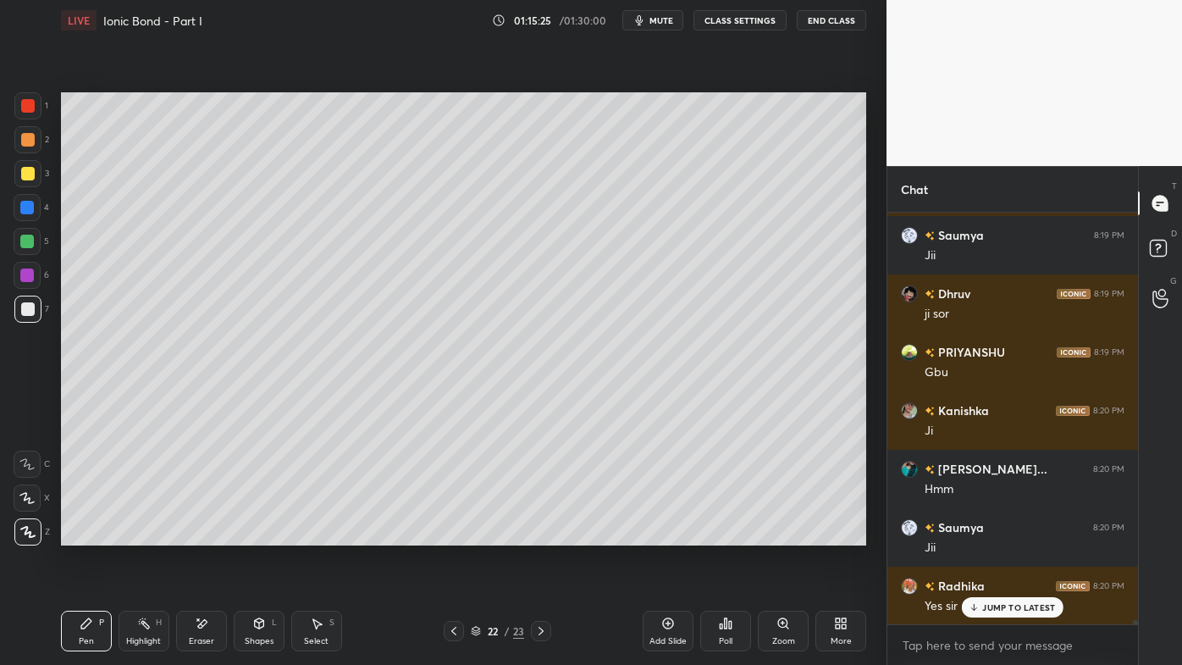
click at [202, 534] on icon at bounding box center [202, 624] width 14 height 14
click at [983, 534] on p "JUMP TO LATEST" at bounding box center [1018, 607] width 73 height 10
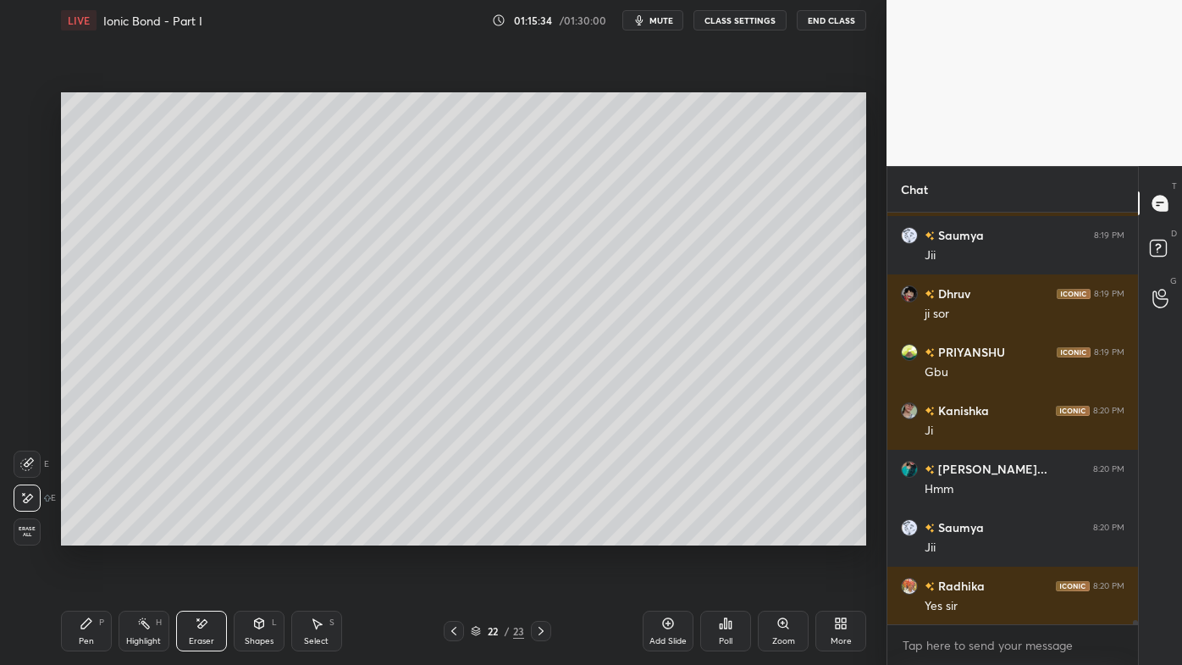
drag, startPoint x: 142, startPoint y: 621, endPoint x: 241, endPoint y: 549, distance: 122.5
click at [142, 534] on icon at bounding box center [144, 624] width 14 height 14
drag, startPoint x: 80, startPoint y: 622, endPoint x: 86, endPoint y: 560, distance: 62.9
click at [81, 534] on icon at bounding box center [87, 624] width 14 height 14
drag, startPoint x: 35, startPoint y: 174, endPoint x: 52, endPoint y: 176, distance: 17.1
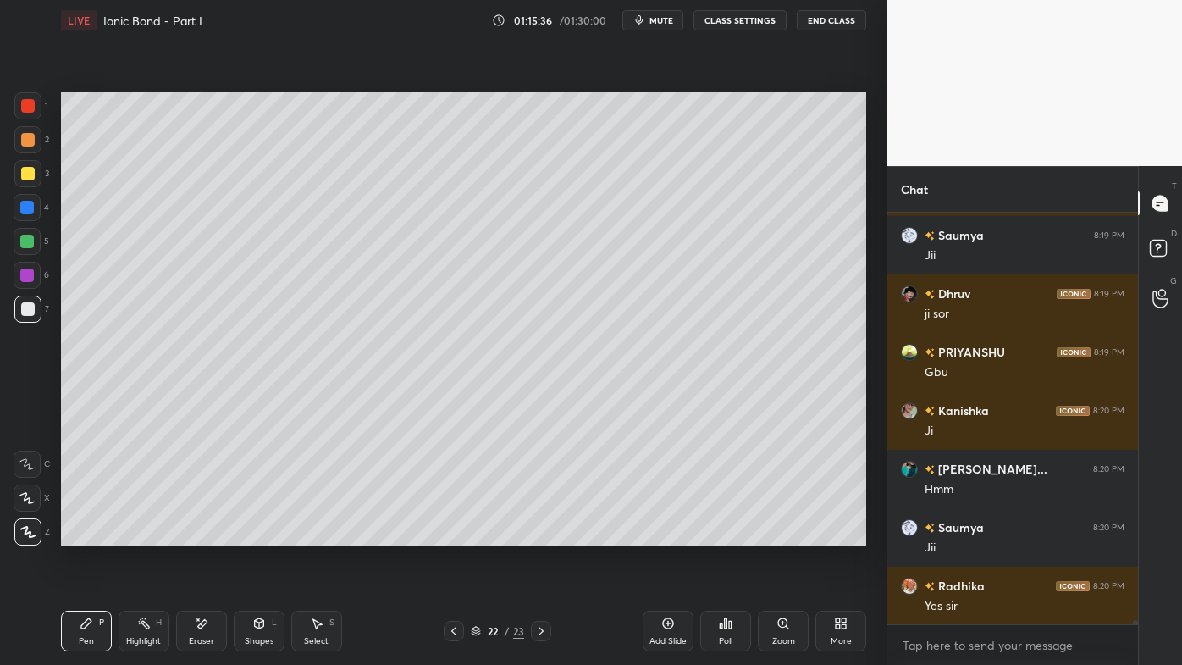
click at [36, 174] on div at bounding box center [27, 173] width 27 height 27
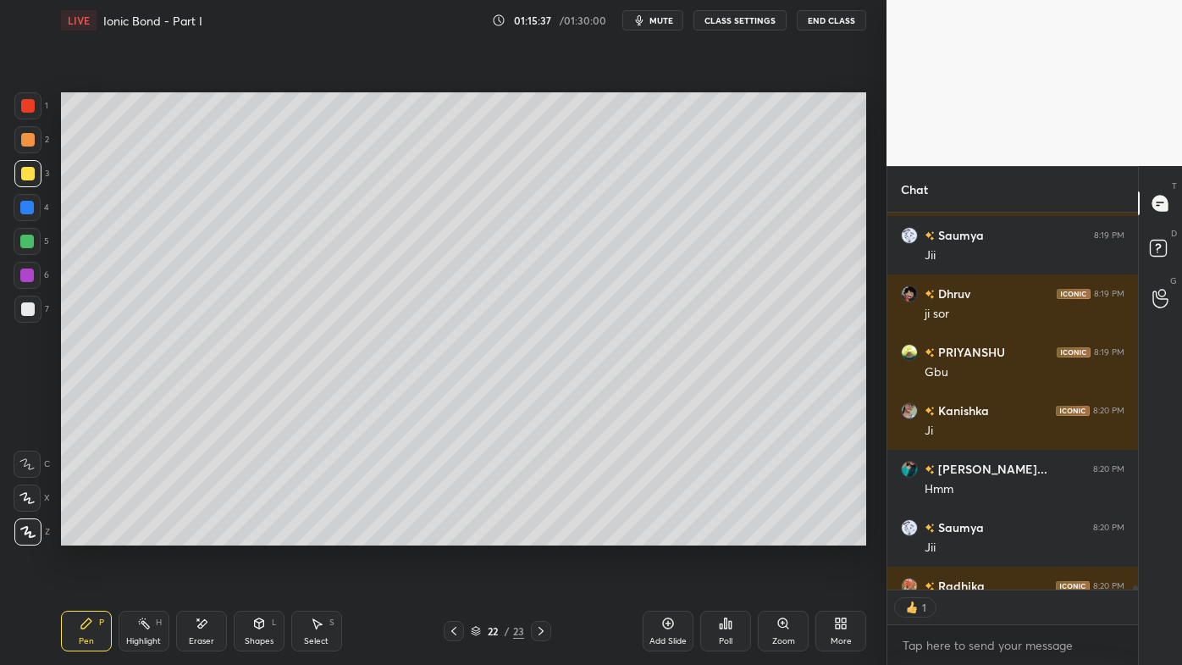
scroll to position [5, 4]
click at [138, 534] on icon at bounding box center [144, 624] width 14 height 14
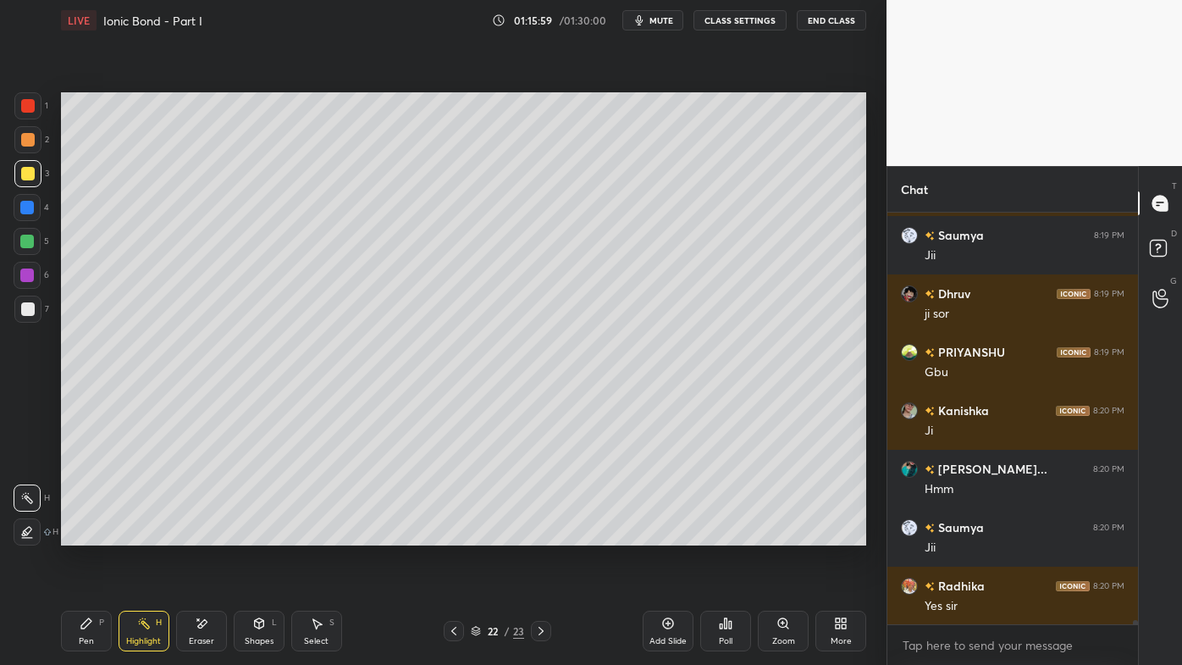
scroll to position [37349, 0]
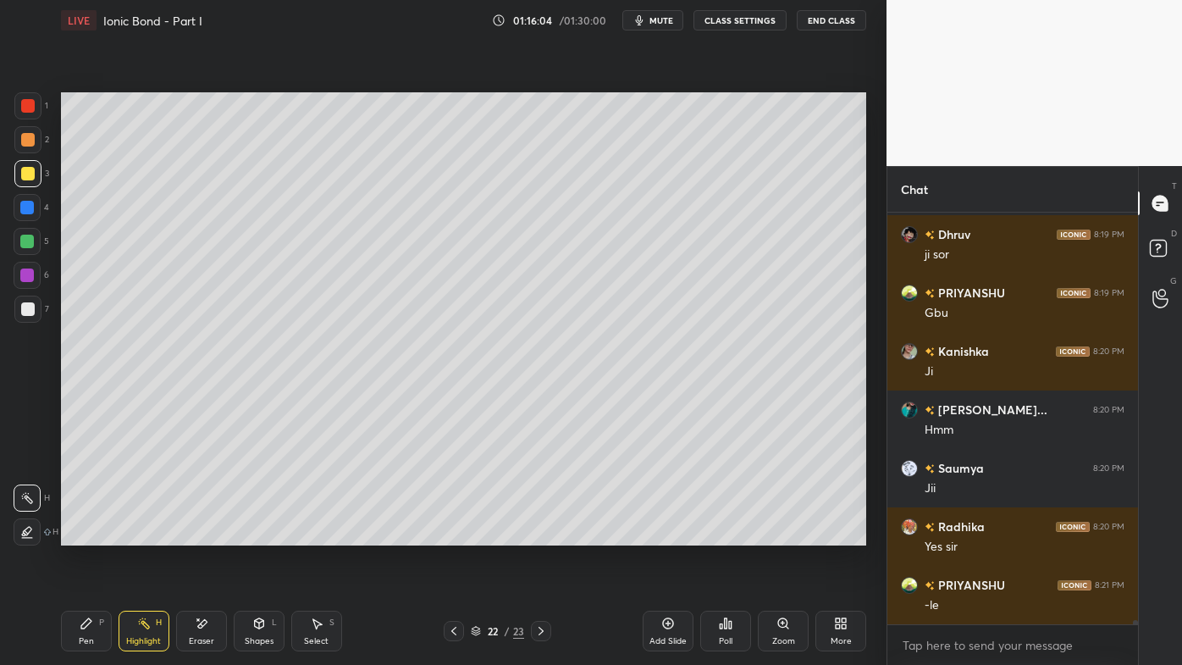
click at [452, 534] on icon at bounding box center [453, 631] width 5 height 8
click at [540, 534] on icon at bounding box center [541, 631] width 14 height 14
click at [668, 534] on icon at bounding box center [668, 623] width 5 height 5
click at [86, 534] on icon at bounding box center [86, 623] width 10 height 10
click at [26, 141] on div at bounding box center [28, 140] width 14 height 14
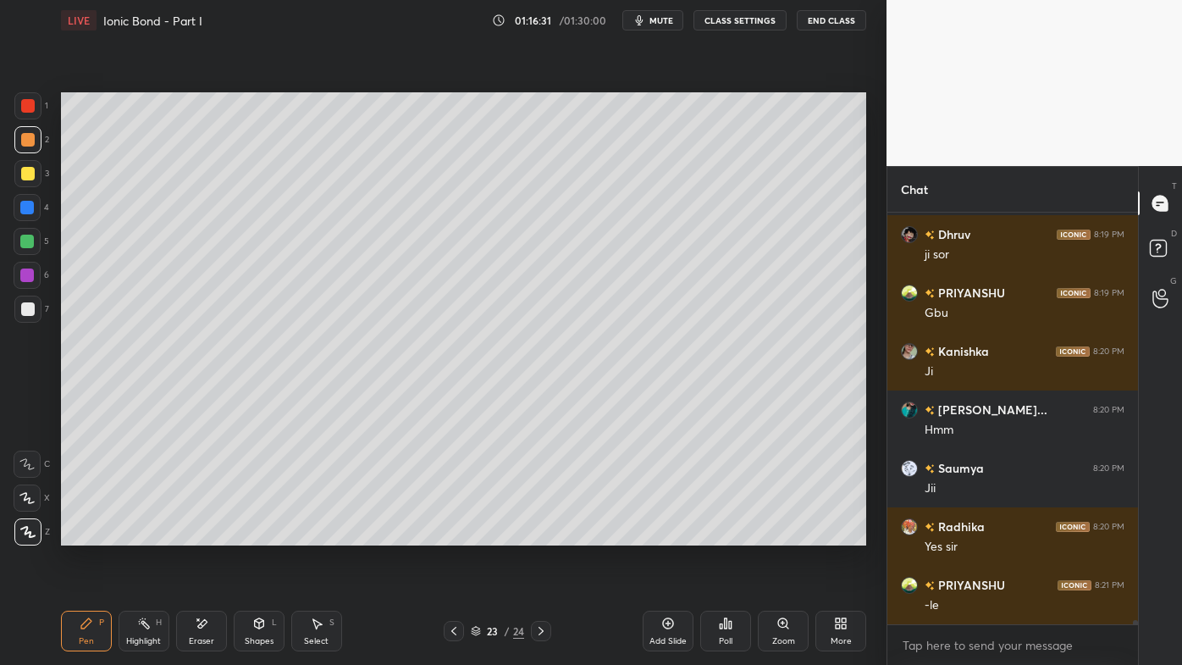
scroll to position [37408, 0]
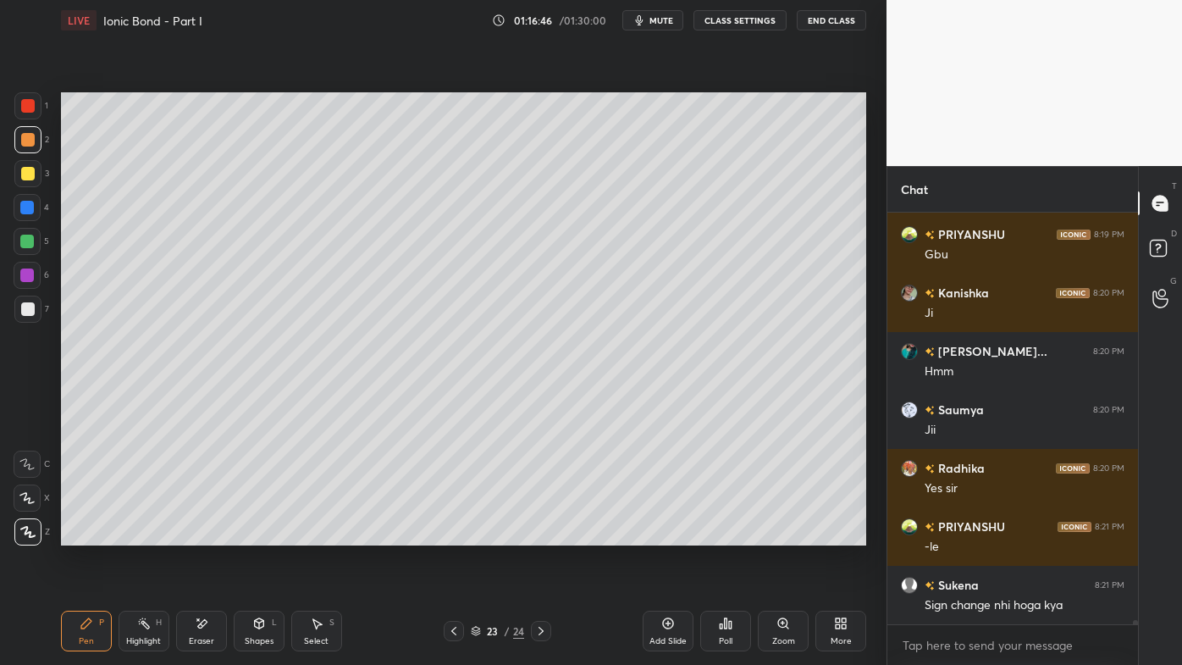
click at [867, 160] on div "Setting up your live class Poll for secs No correct answer Start poll" at bounding box center [463, 319] width 819 height 556
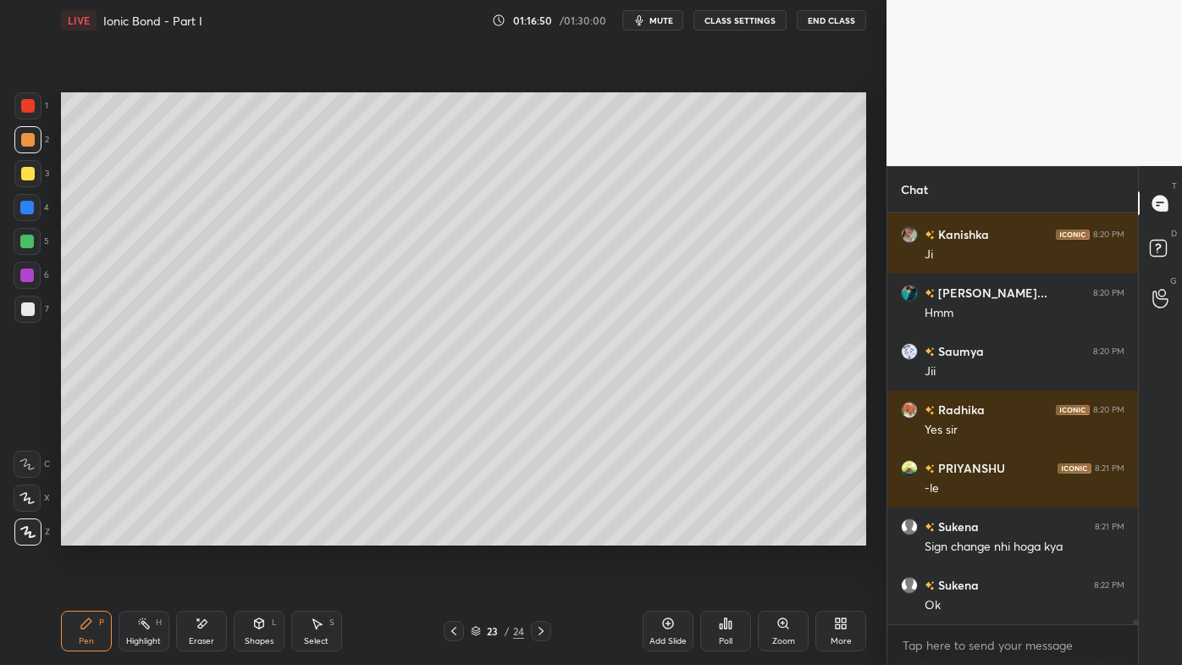
click at [33, 174] on div at bounding box center [28, 174] width 14 height 14
click at [194, 534] on div "Eraser" at bounding box center [201, 631] width 51 height 41
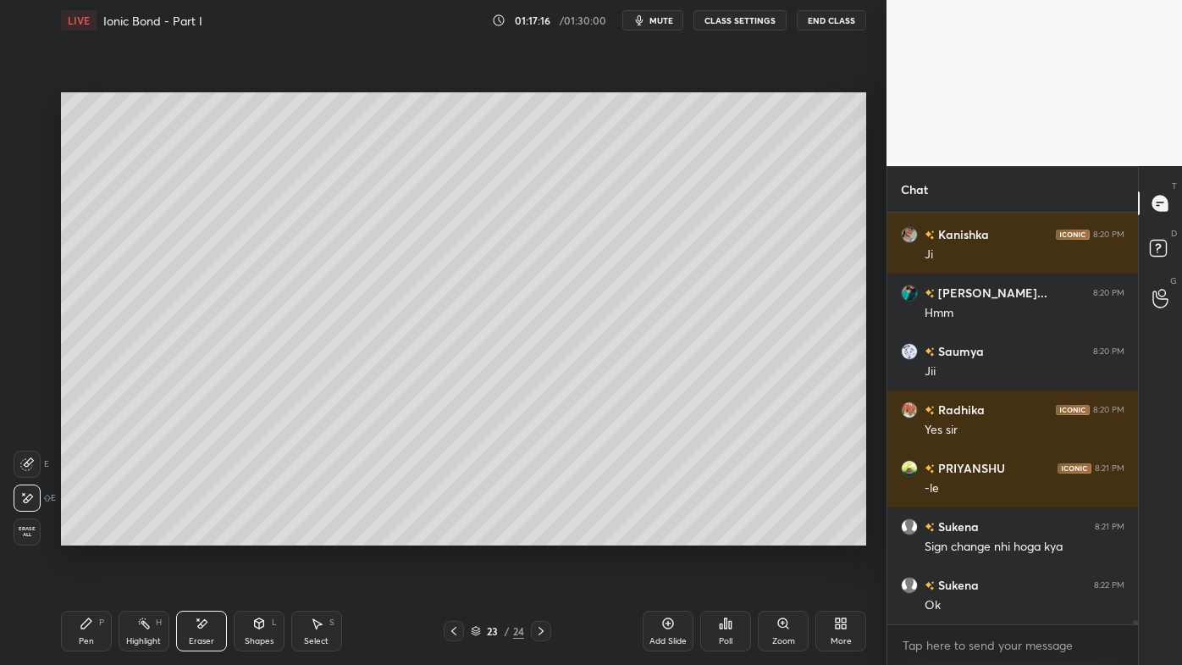
click at [80, 534] on div "Pen P" at bounding box center [86, 631] width 51 height 41
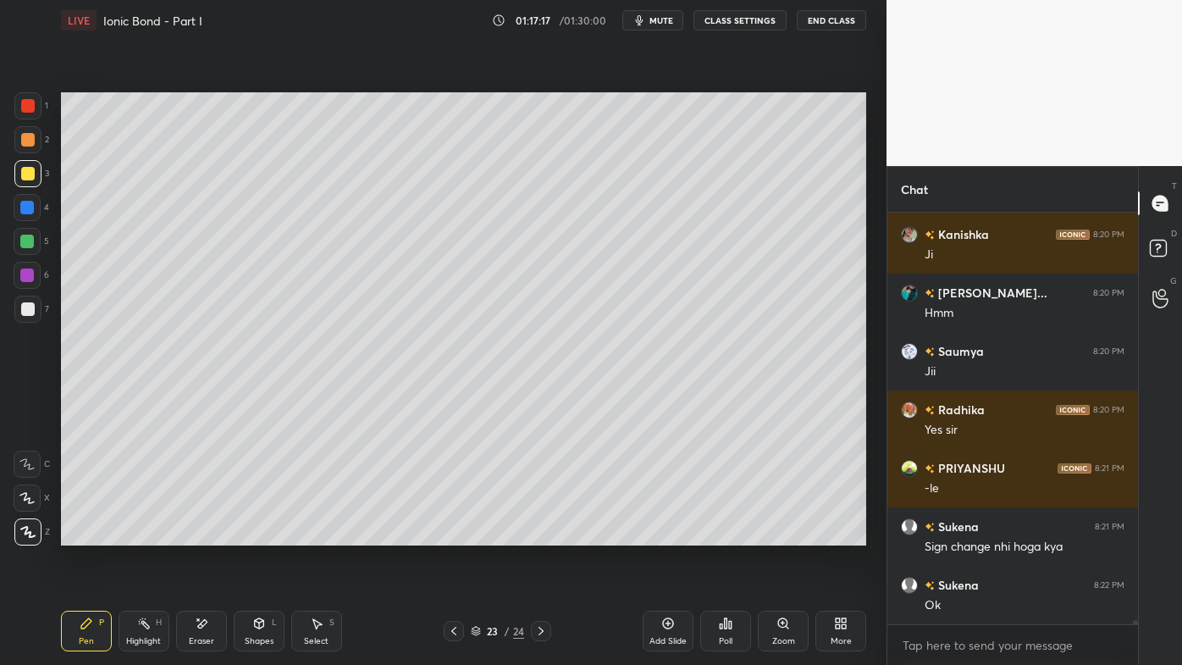
drag, startPoint x: 95, startPoint y: 616, endPoint x: 106, endPoint y: 589, distance: 29.2
click at [96, 534] on div "Pen P" at bounding box center [86, 631] width 51 height 41
click at [734, 534] on div "Poll" at bounding box center [725, 631] width 51 height 41
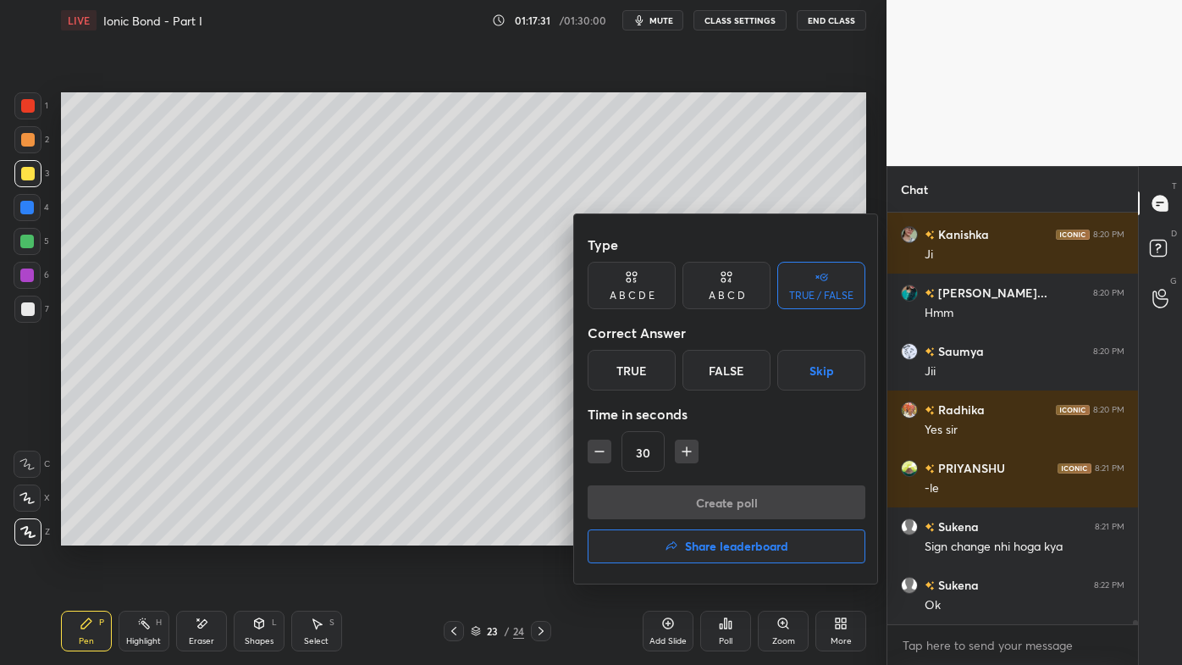
drag, startPoint x: 729, startPoint y: 298, endPoint x: 745, endPoint y: 313, distance: 22.2
click at [728, 293] on div "A B C D" at bounding box center [727, 295] width 36 height 10
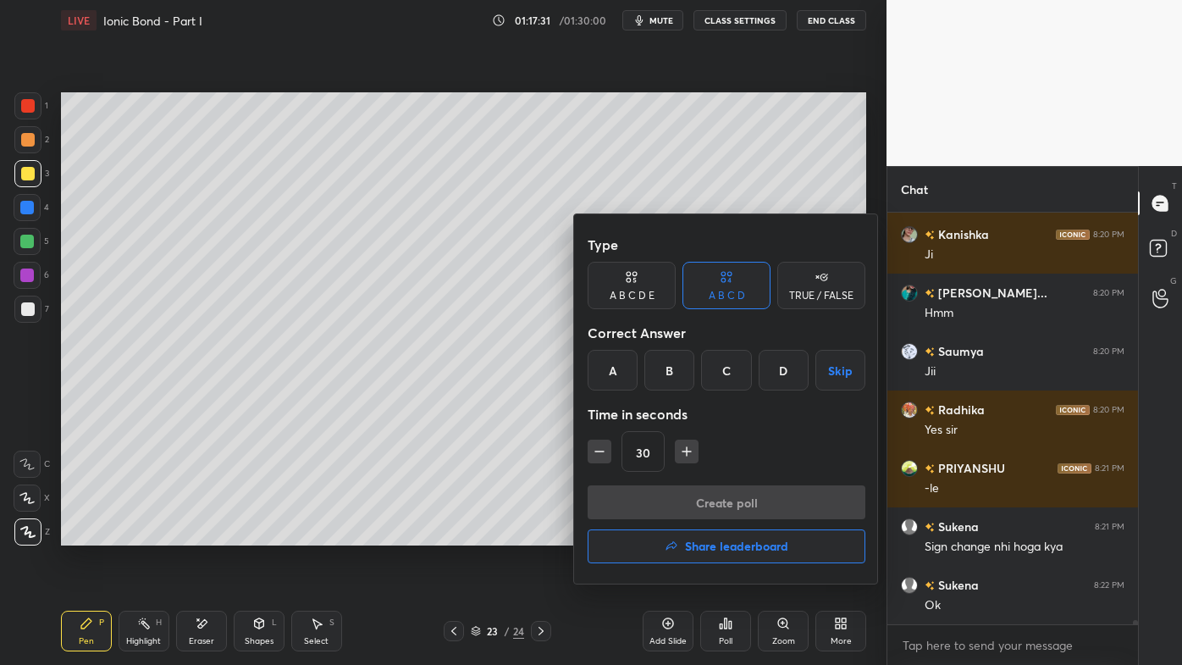
click at [778, 368] on div "D" at bounding box center [784, 370] width 50 height 41
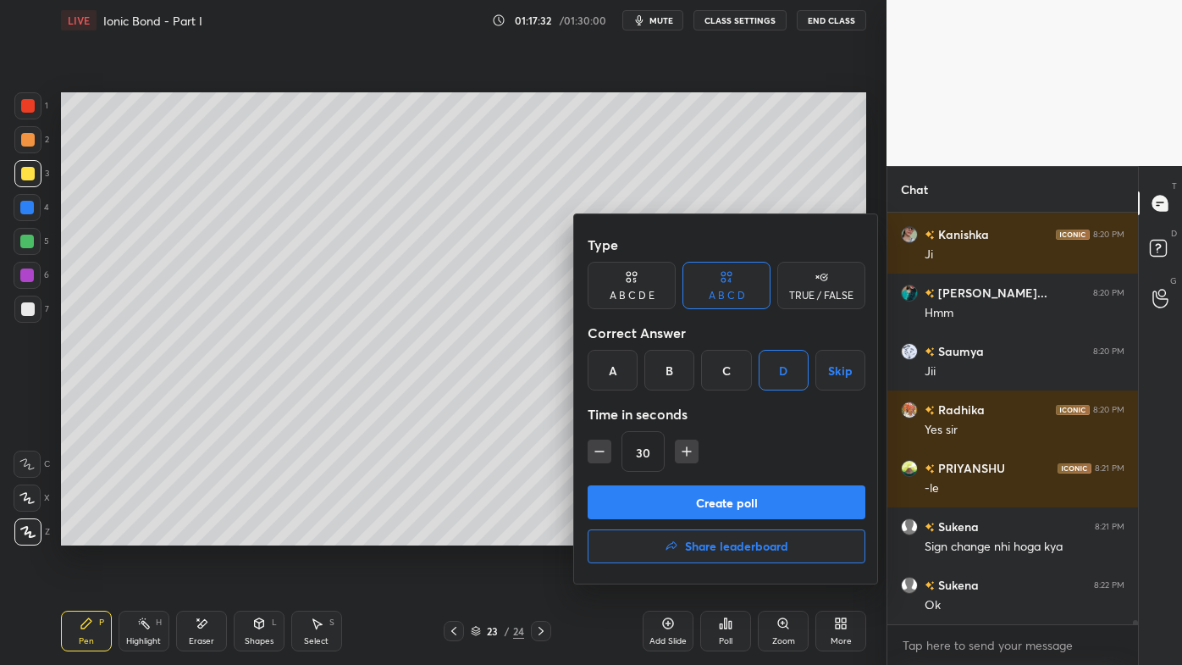
drag, startPoint x: 671, startPoint y: 506, endPoint x: 663, endPoint y: 512, distance: 9.7
click at [666, 508] on button "Create poll" at bounding box center [727, 502] width 278 height 34
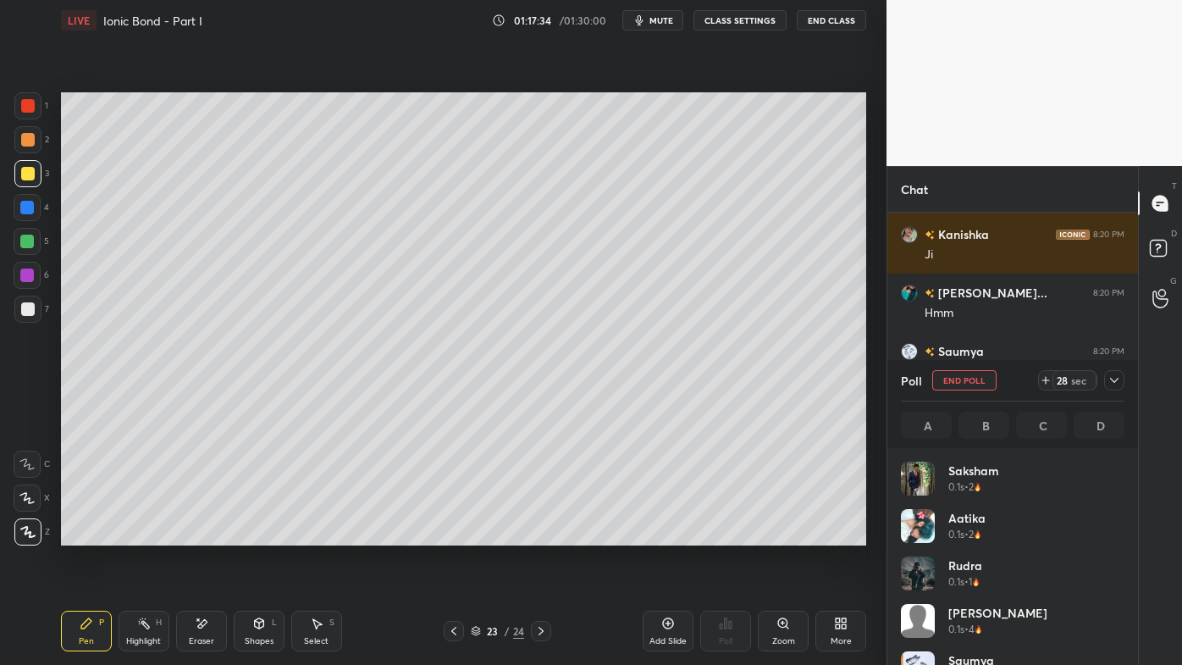
scroll to position [198, 218]
click at [78, 534] on div "Pen P" at bounding box center [86, 631] width 51 height 41
click at [30, 298] on div at bounding box center [27, 309] width 27 height 27
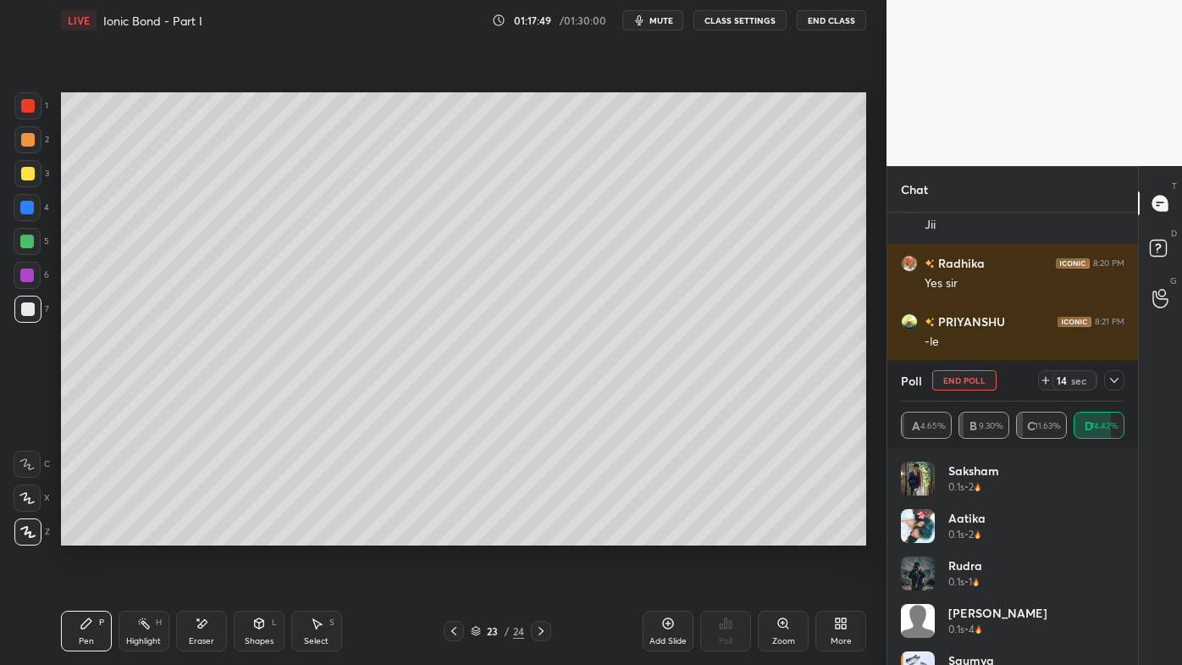
scroll to position [37671, 0]
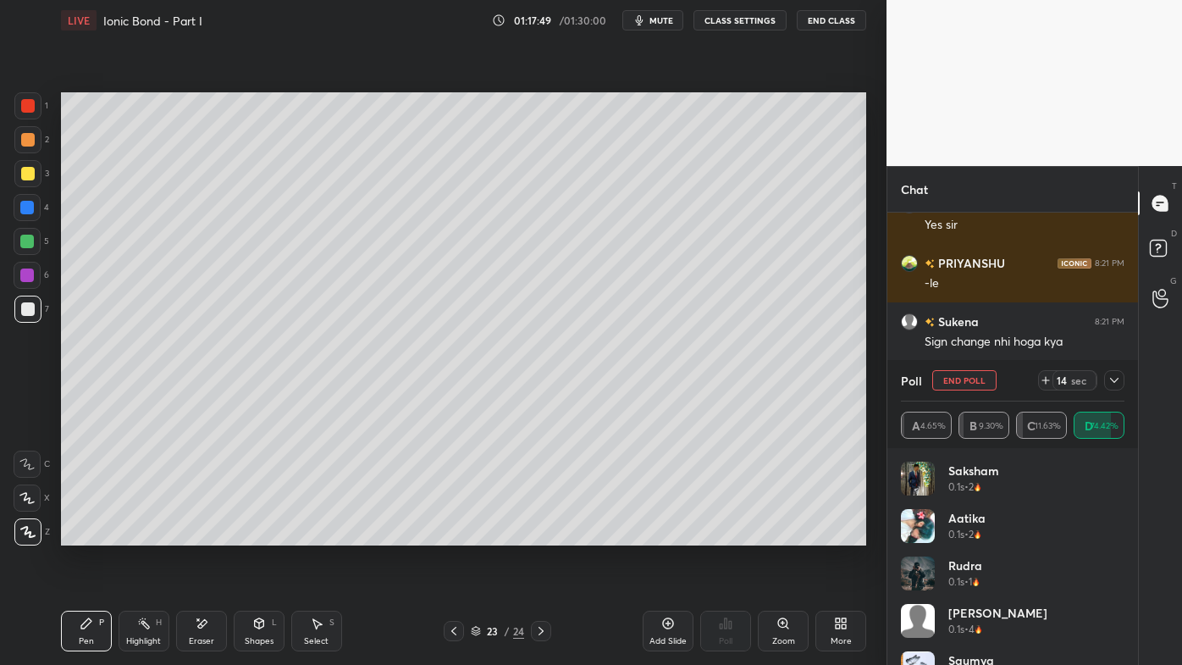
drag, startPoint x: 1116, startPoint y: 377, endPoint x: 1103, endPoint y: 400, distance: 26.2
click at [1120, 379] on icon at bounding box center [1115, 380] width 14 height 14
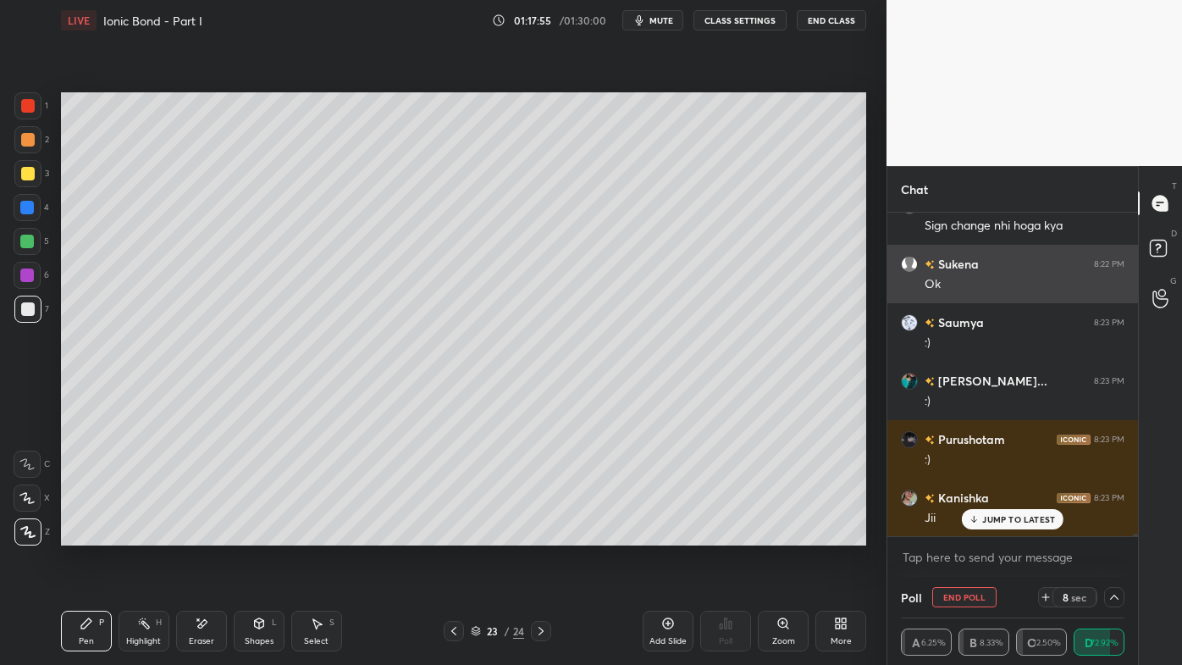
scroll to position [37845, 0]
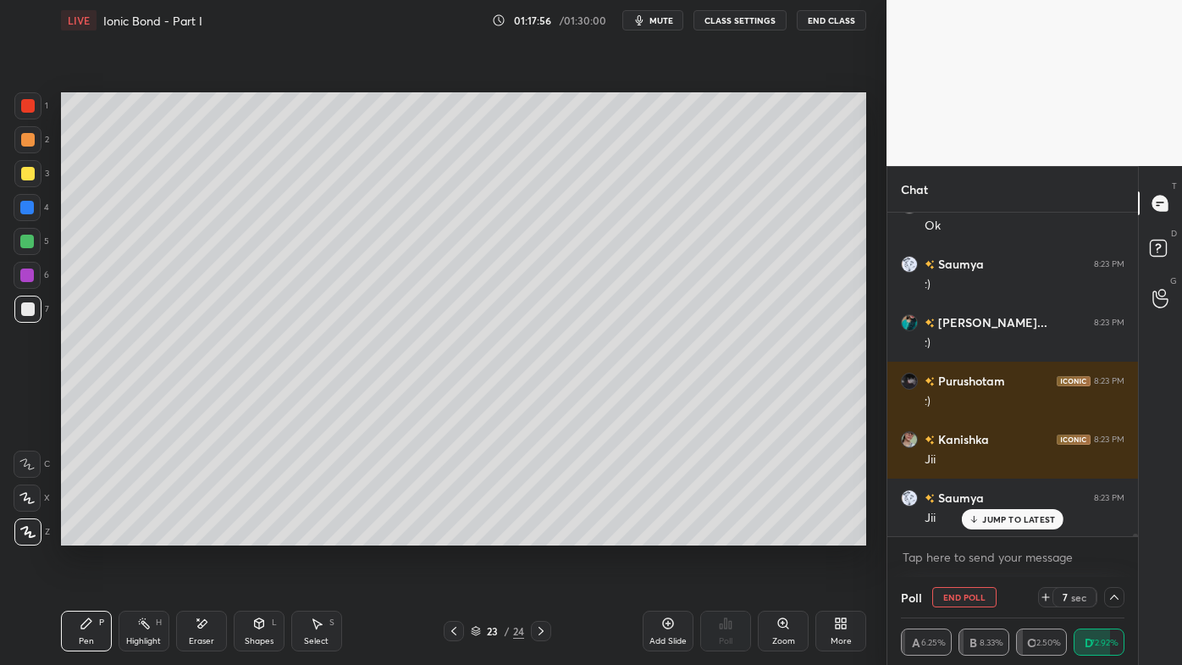
click at [1011, 522] on p "JUMP TO LATEST" at bounding box center [1018, 519] width 73 height 10
click at [955, 534] on button "End Poll" at bounding box center [964, 597] width 64 height 20
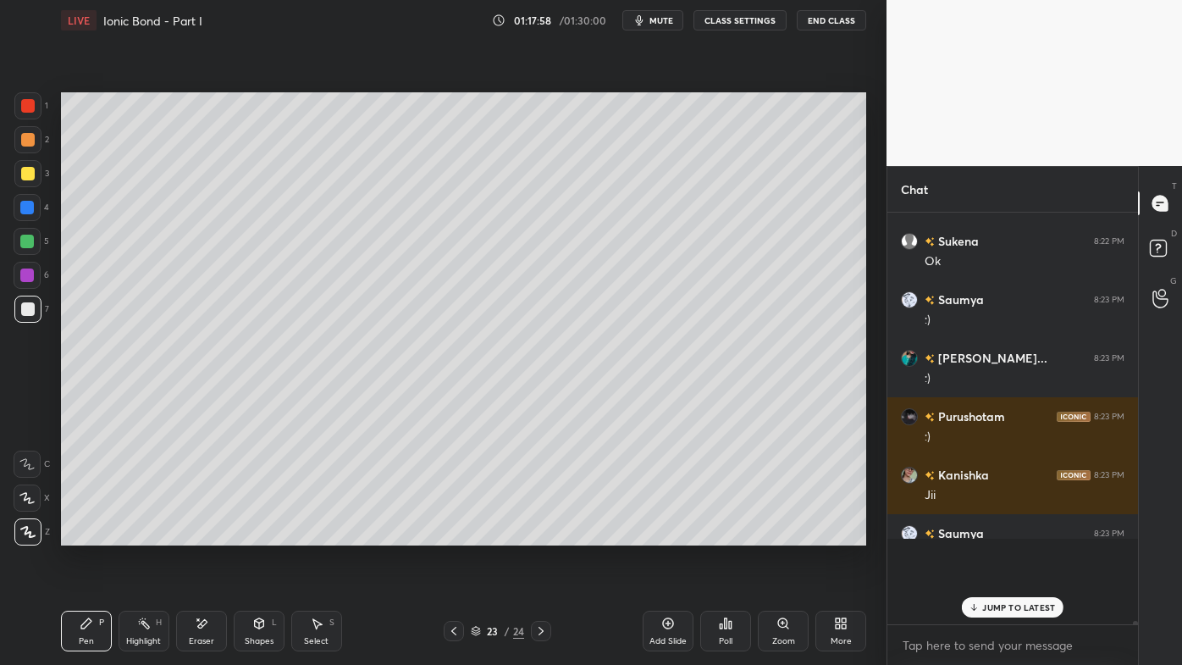
scroll to position [37763, 0]
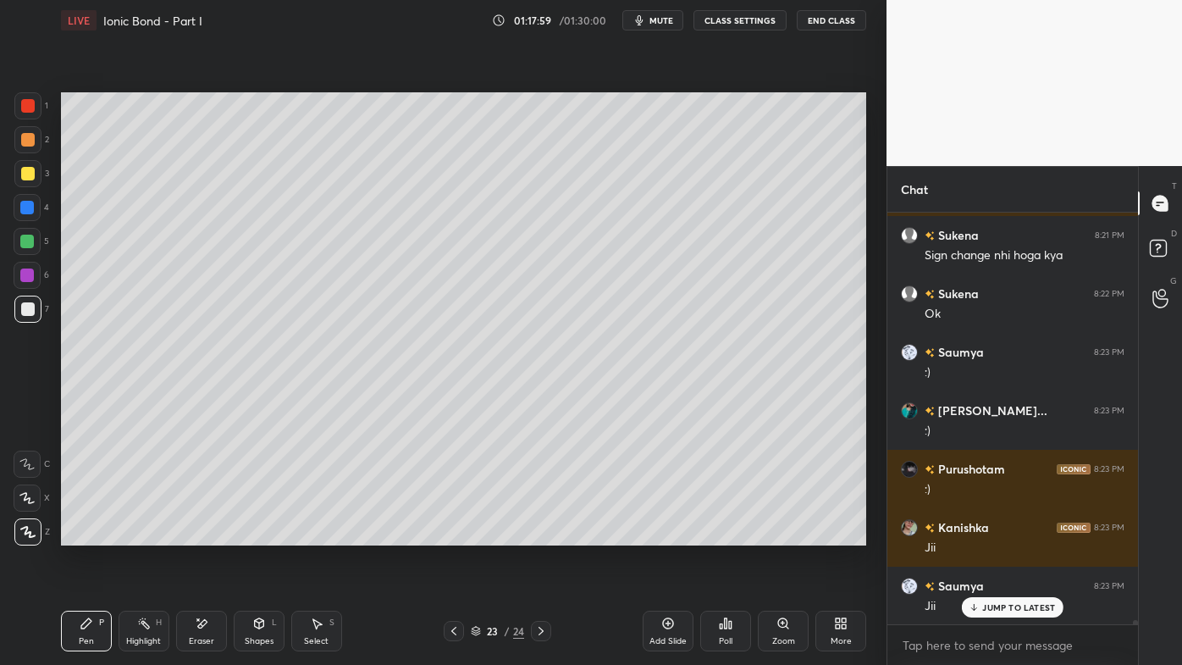
drag, startPoint x: 143, startPoint y: 623, endPoint x: 146, endPoint y: 614, distance: 9.7
click at [144, 534] on icon at bounding box center [144, 624] width 14 height 14
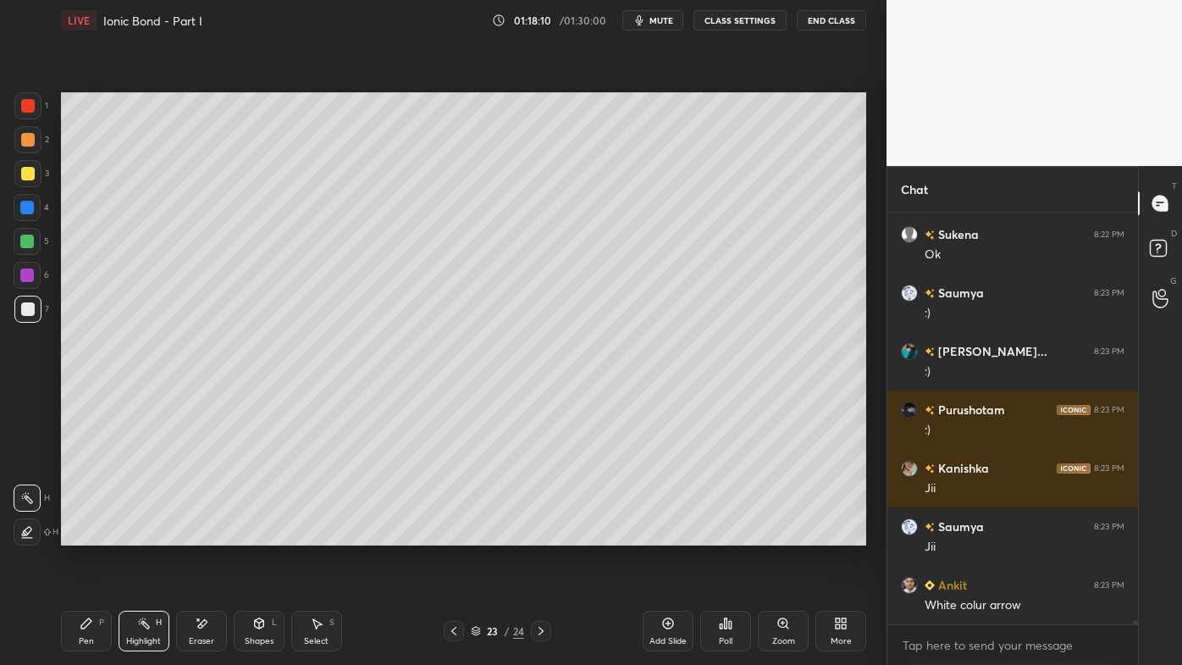
drag, startPoint x: 71, startPoint y: 632, endPoint x: 118, endPoint y: 564, distance: 82.2
click at [72, 534] on div "Pen P" at bounding box center [86, 631] width 51 height 41
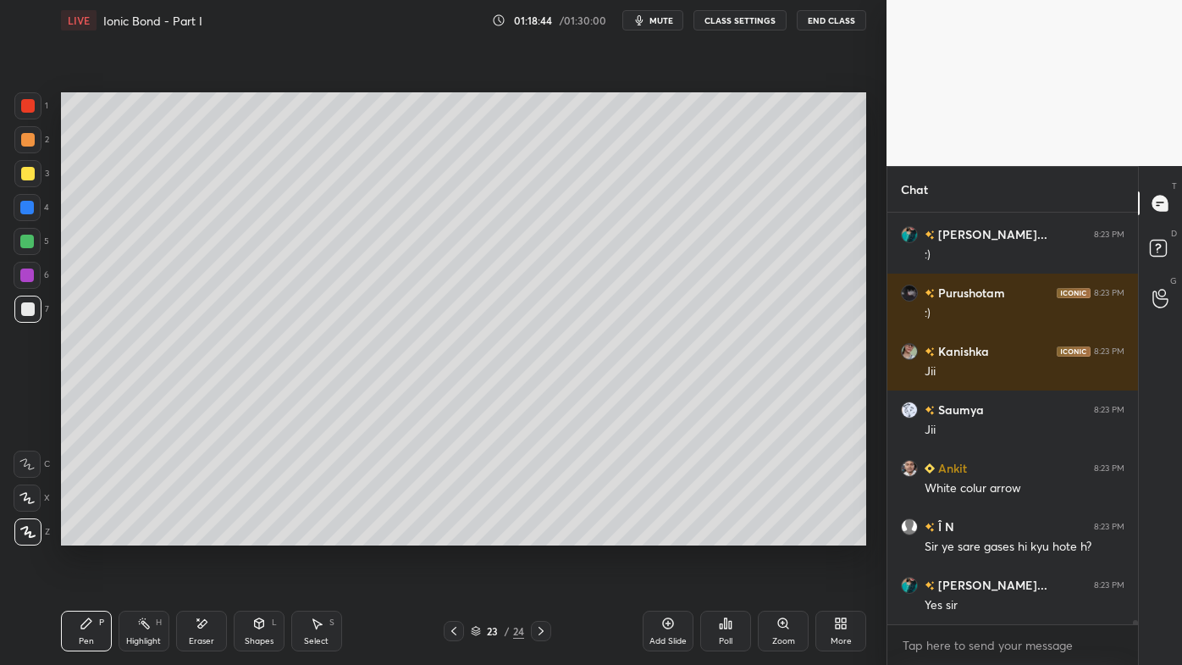
drag, startPoint x: 141, startPoint y: 622, endPoint x: 165, endPoint y: 600, distance: 32.9
click at [141, 534] on icon at bounding box center [144, 624] width 14 height 14
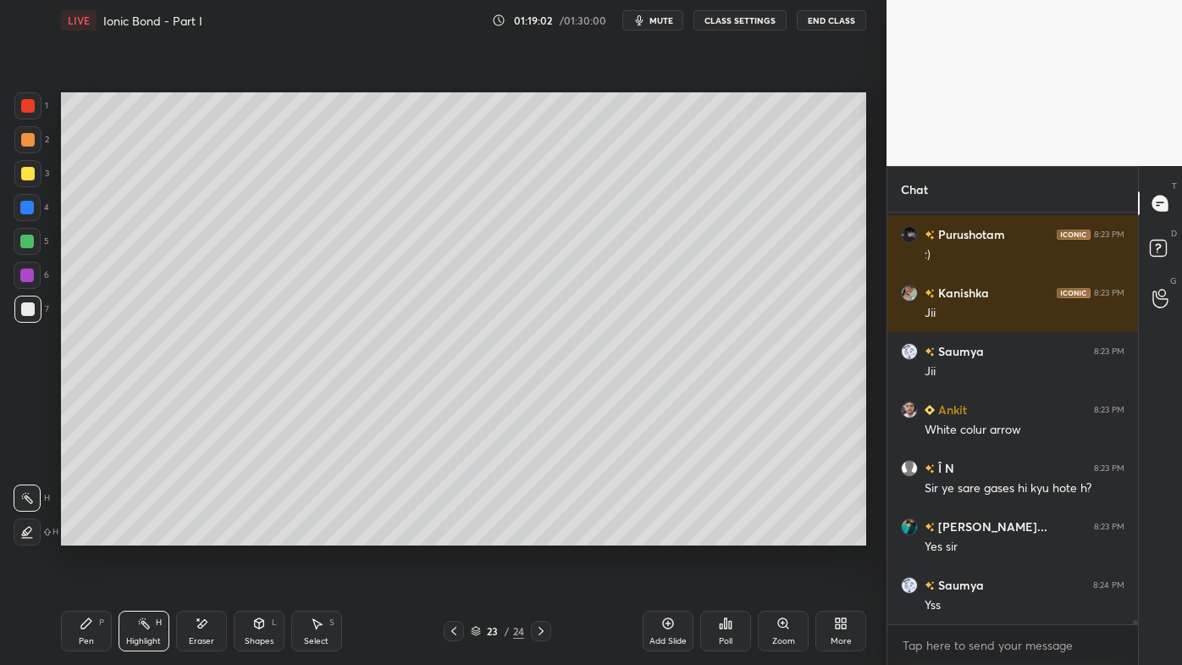
click at [80, 534] on icon at bounding box center [87, 624] width 14 height 14
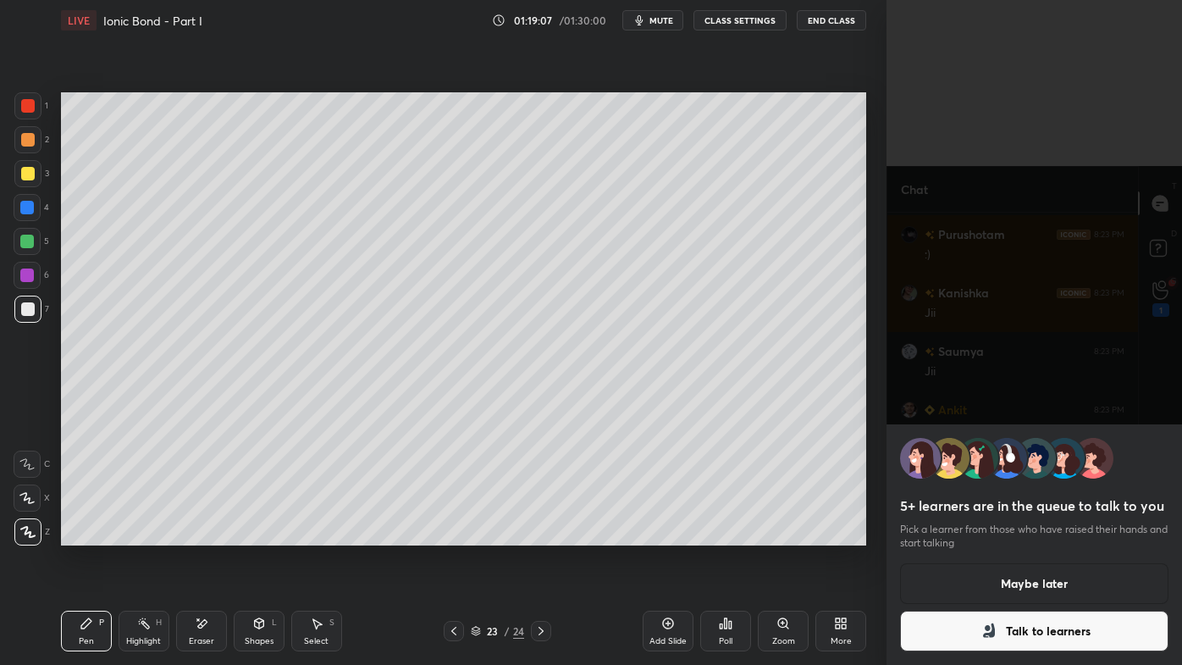
click at [1011, 534] on button "Maybe later" at bounding box center [1034, 583] width 268 height 41
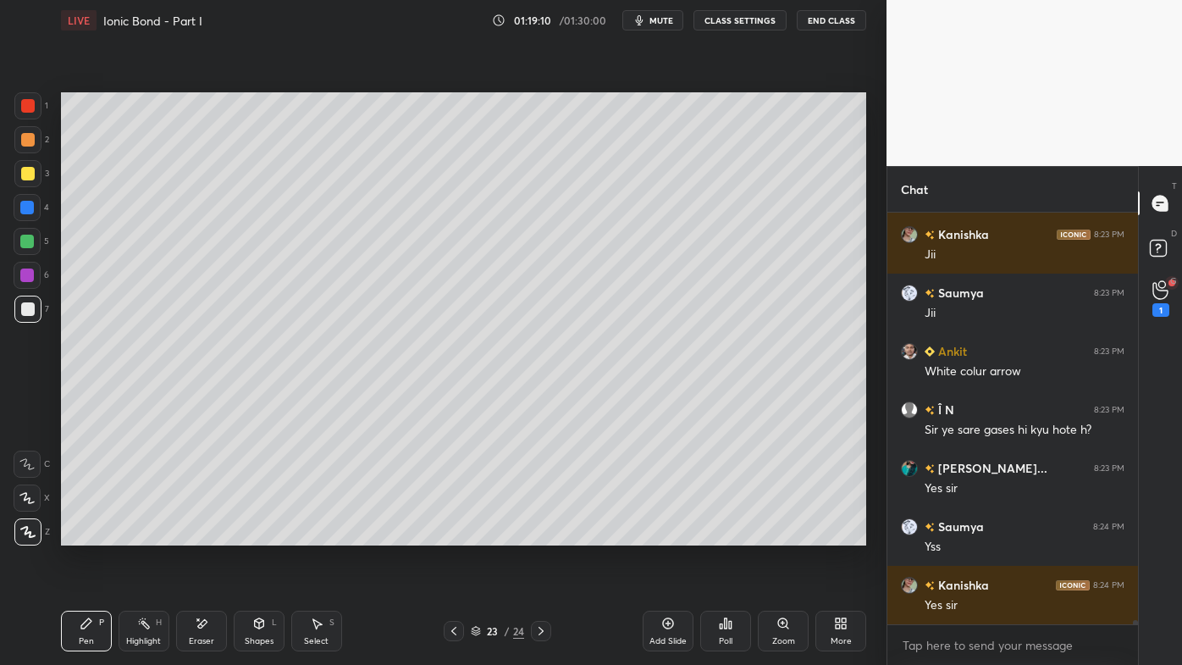
scroll to position [38108, 0]
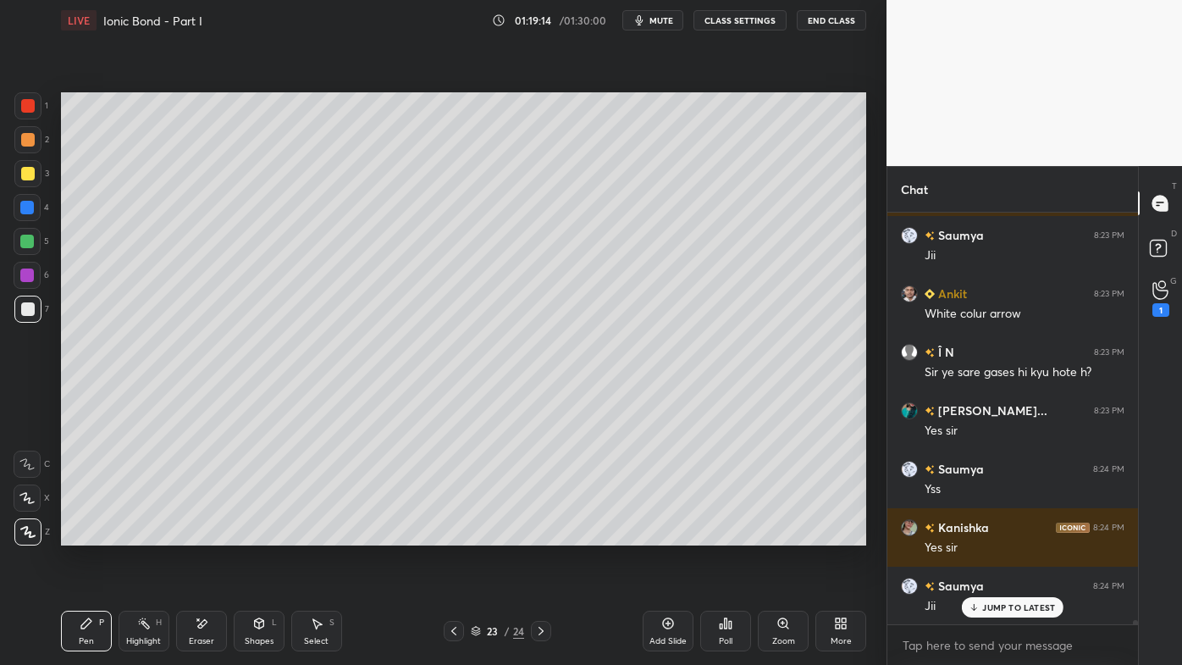
click at [664, 534] on div "Add Slide" at bounding box center [668, 631] width 51 height 41
drag, startPoint x: 86, startPoint y: 624, endPoint x: 83, endPoint y: 565, distance: 59.3
click at [83, 534] on icon at bounding box center [87, 624] width 14 height 14
drag, startPoint x: 30, startPoint y: 140, endPoint x: 53, endPoint y: 131, distance: 24.4
click at [34, 138] on div at bounding box center [28, 140] width 14 height 14
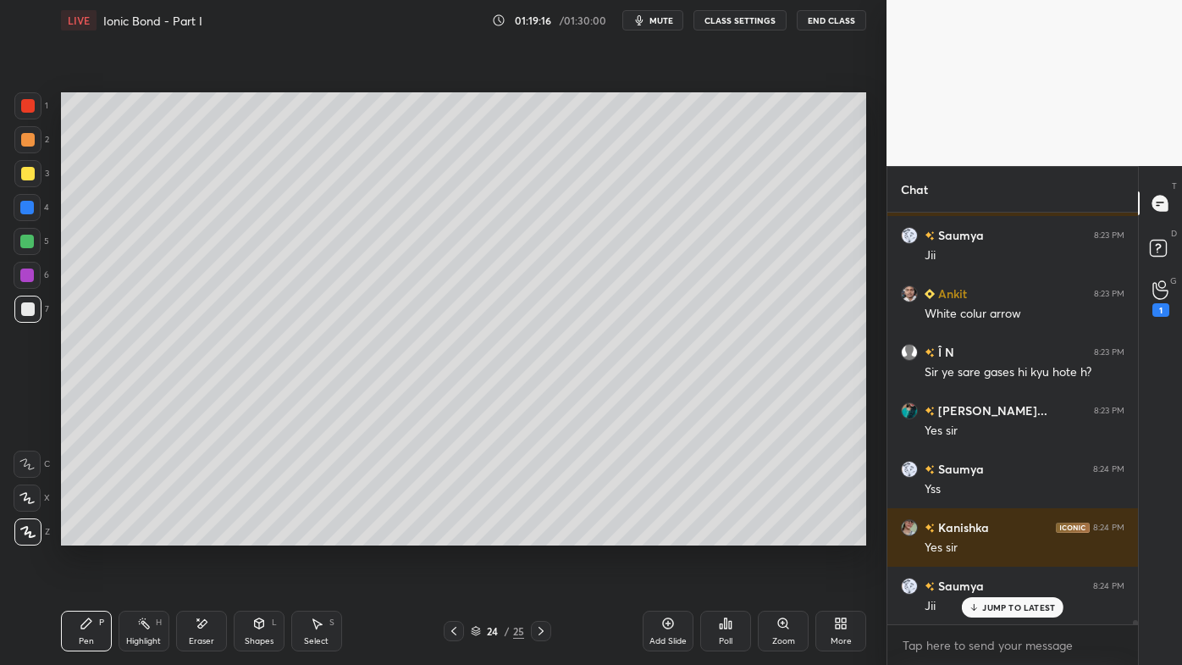
scroll to position [38166, 0]
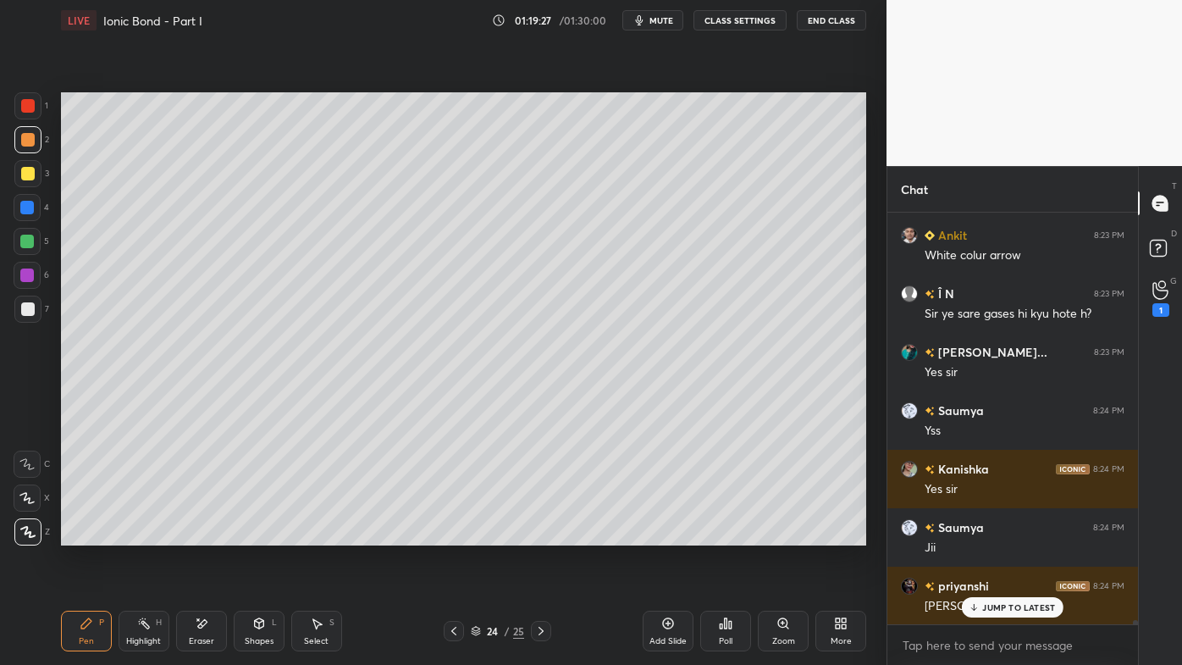
click at [996, 534] on div "JUMP TO LATEST" at bounding box center [1013, 607] width 102 height 20
click at [452, 534] on icon at bounding box center [454, 631] width 14 height 14
click at [450, 534] on icon at bounding box center [454, 631] width 14 height 14
drag, startPoint x: 144, startPoint y: 623, endPoint x: 183, endPoint y: 560, distance: 74.5
click at [143, 534] on rect at bounding box center [145, 625] width 8 height 8
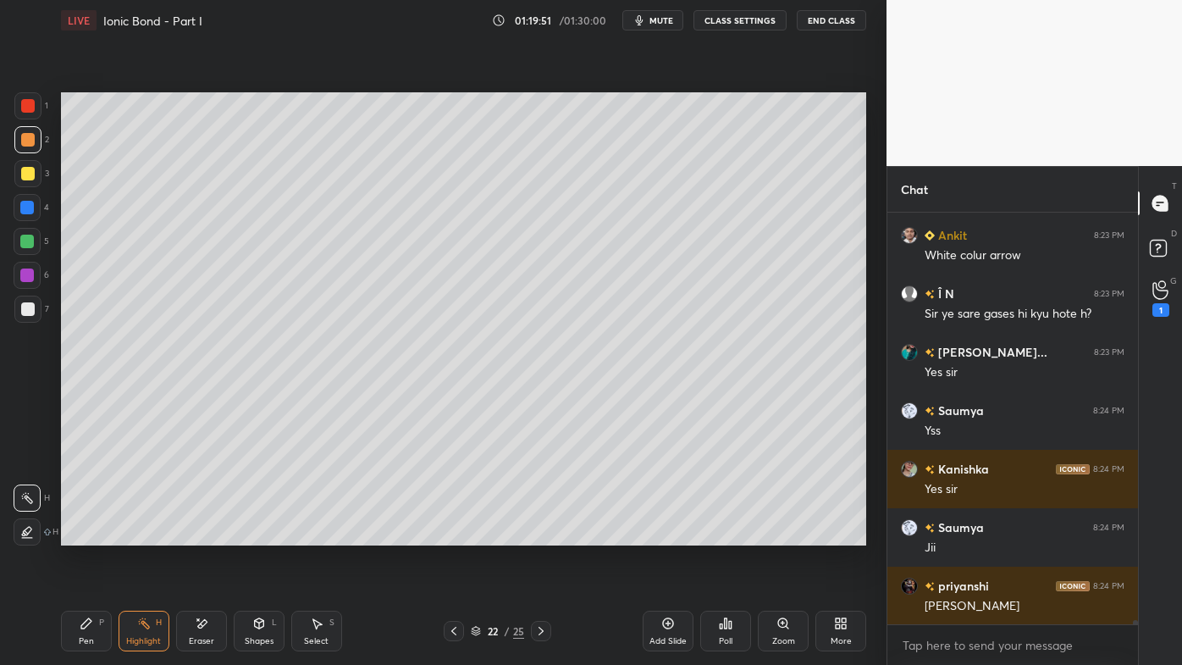
click at [546, 534] on icon at bounding box center [541, 631] width 14 height 14
click at [549, 534] on div at bounding box center [541, 631] width 20 height 20
click at [542, 534] on icon at bounding box center [541, 631] width 14 height 14
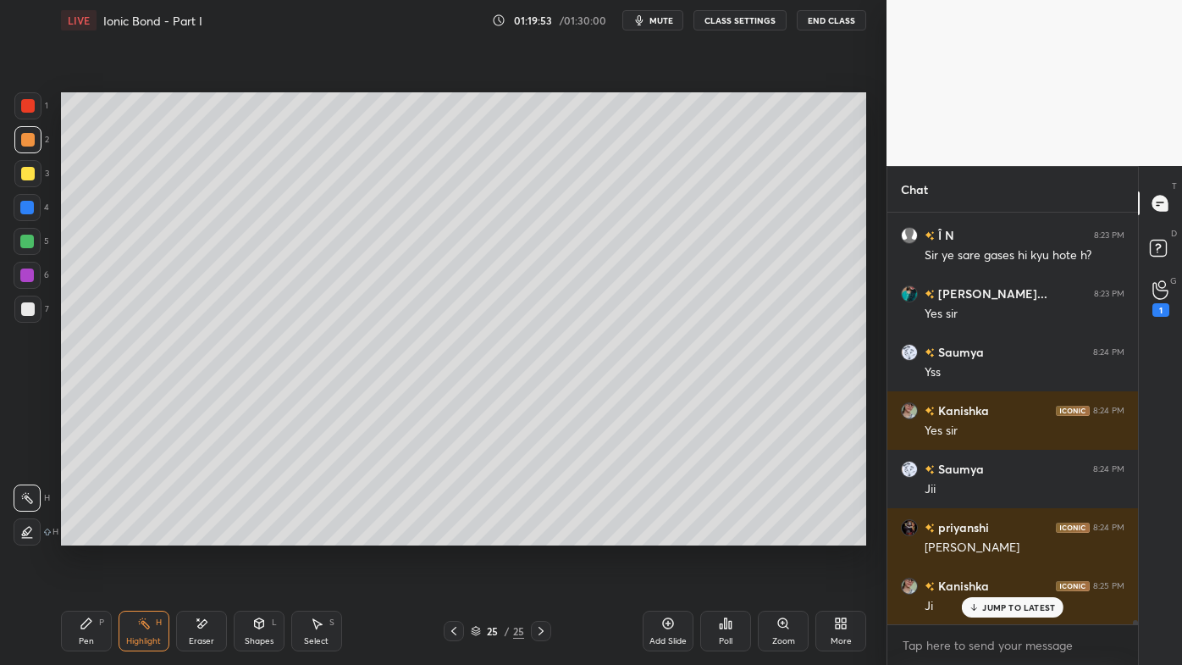
click at [451, 534] on icon at bounding box center [454, 631] width 14 height 14
click at [81, 534] on icon at bounding box center [87, 624] width 14 height 14
drag, startPoint x: 30, startPoint y: 169, endPoint x: 59, endPoint y: 180, distance: 31.6
click at [29, 169] on div at bounding box center [28, 174] width 14 height 14
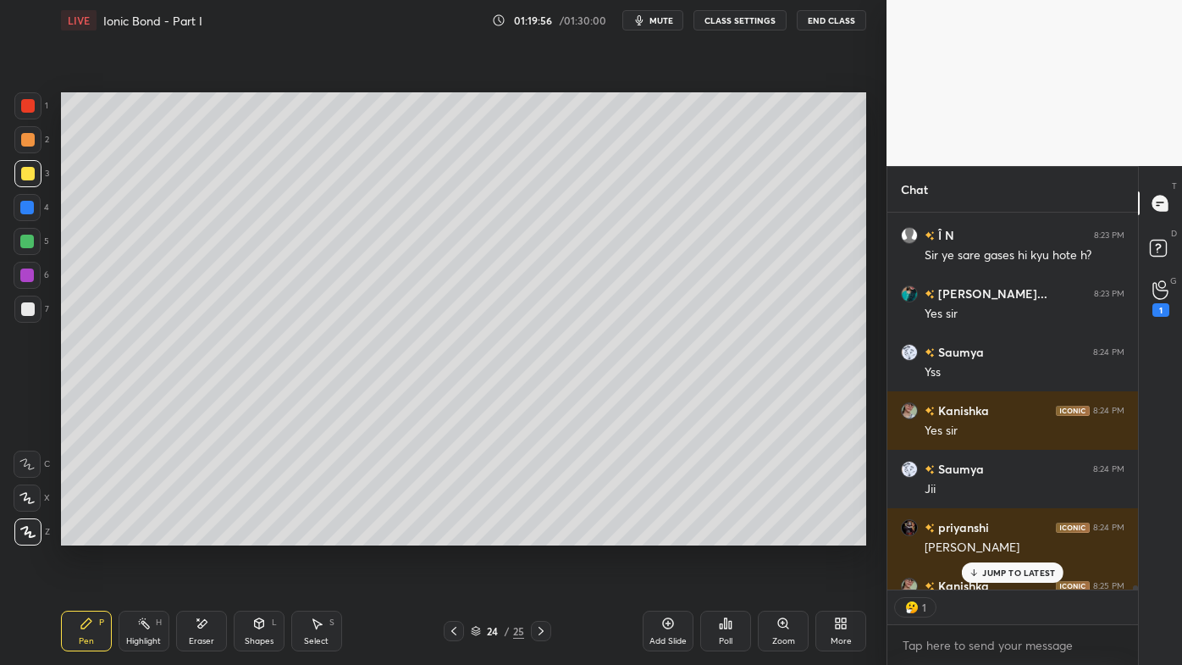
scroll to position [373, 246]
click at [1018, 534] on p "JUMP TO LATEST" at bounding box center [1018, 572] width 73 height 10
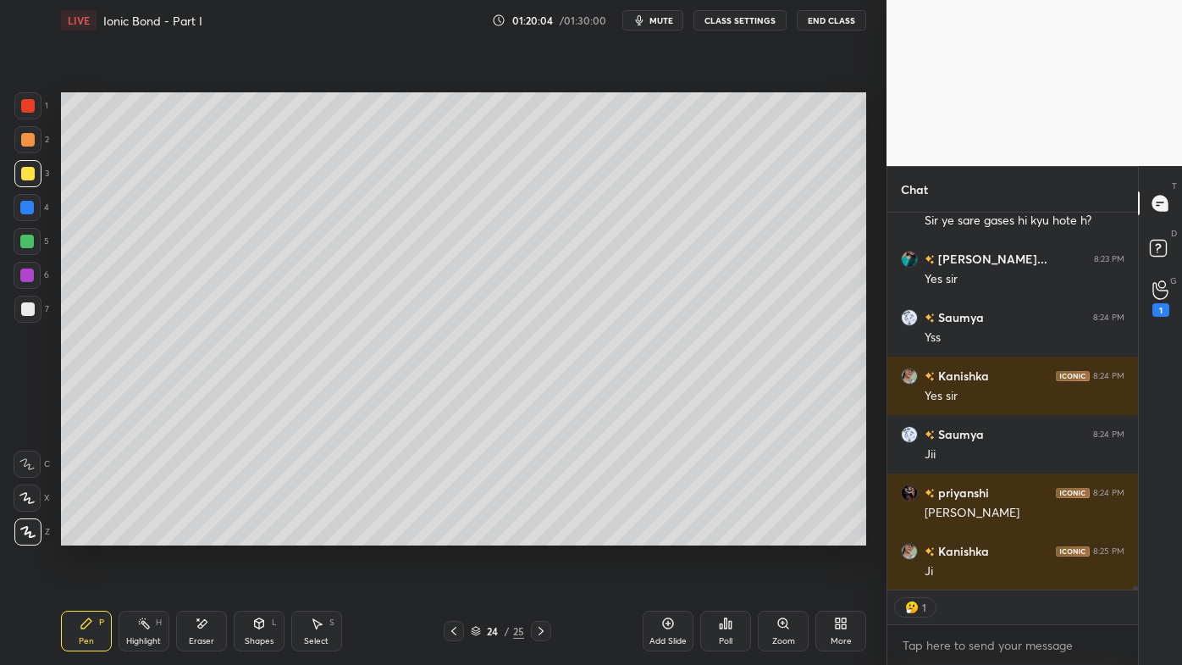
drag, startPoint x: 141, startPoint y: 615, endPoint x: 157, endPoint y: 584, distance: 34.5
click at [141, 534] on div "Highlight H" at bounding box center [144, 631] width 51 height 41
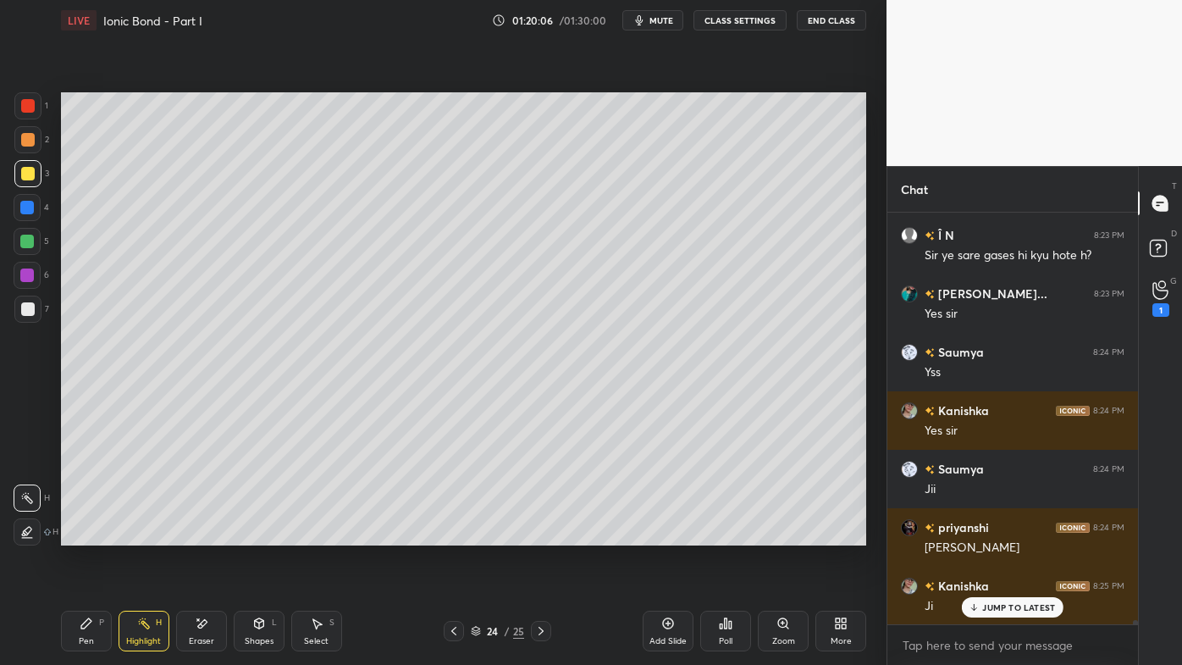
scroll to position [38225, 0]
click at [723, 534] on icon at bounding box center [726, 624] width 14 height 14
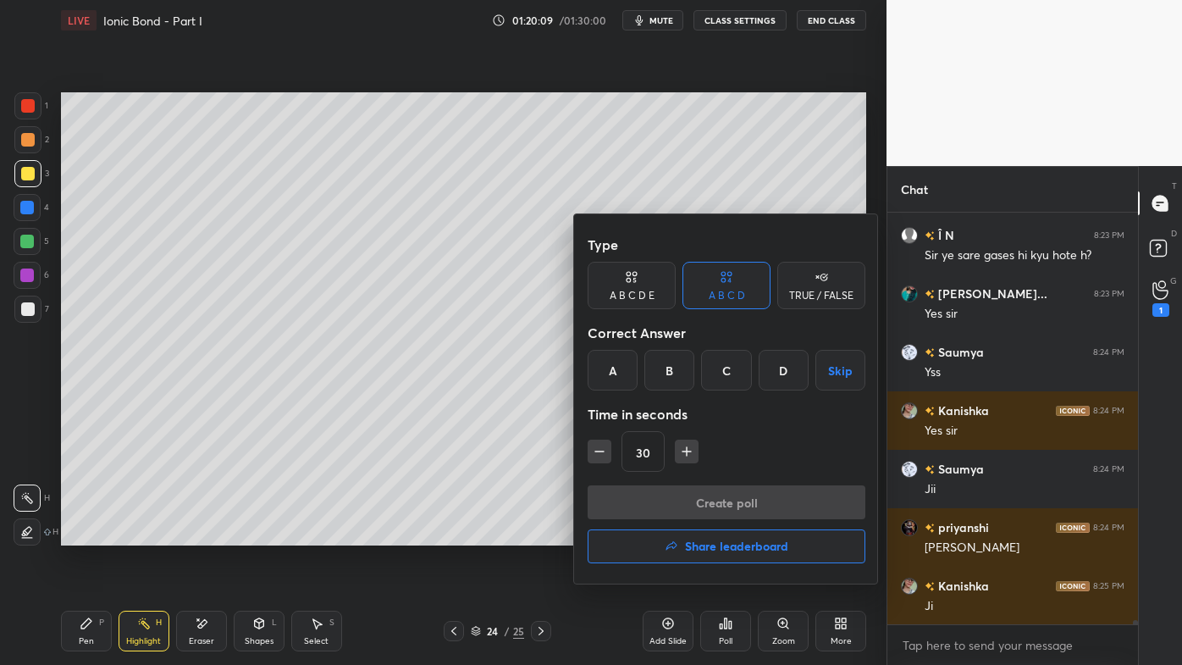
click at [786, 373] on div "D" at bounding box center [784, 370] width 50 height 41
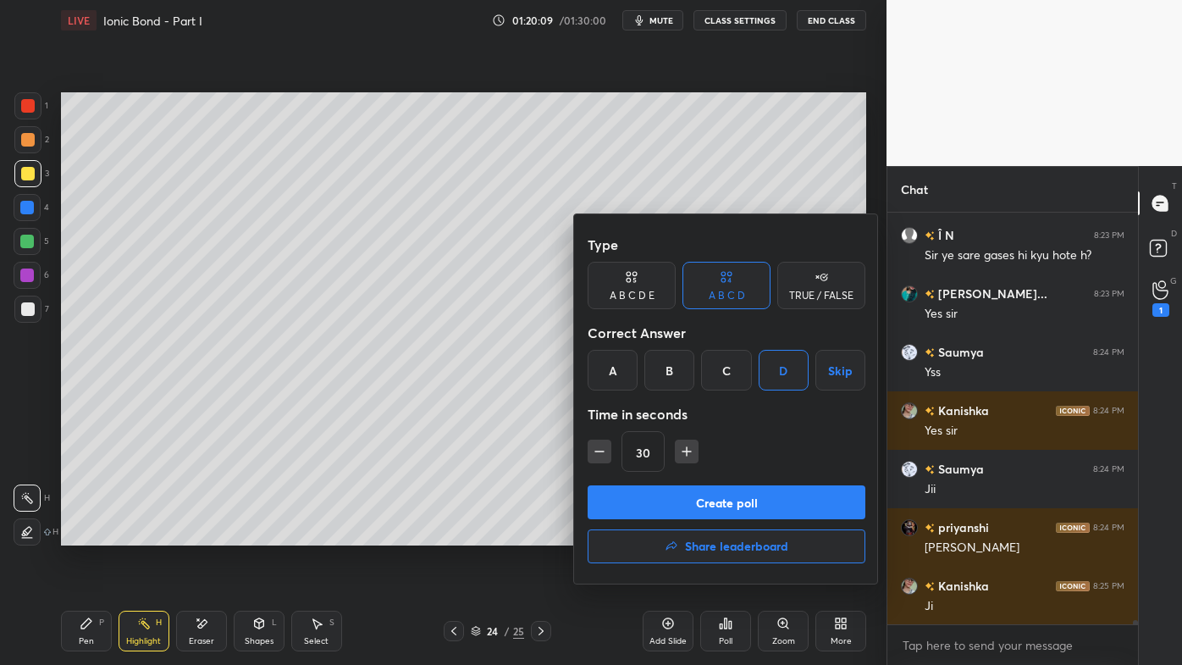
click at [693, 509] on button "Create poll" at bounding box center [727, 502] width 278 height 34
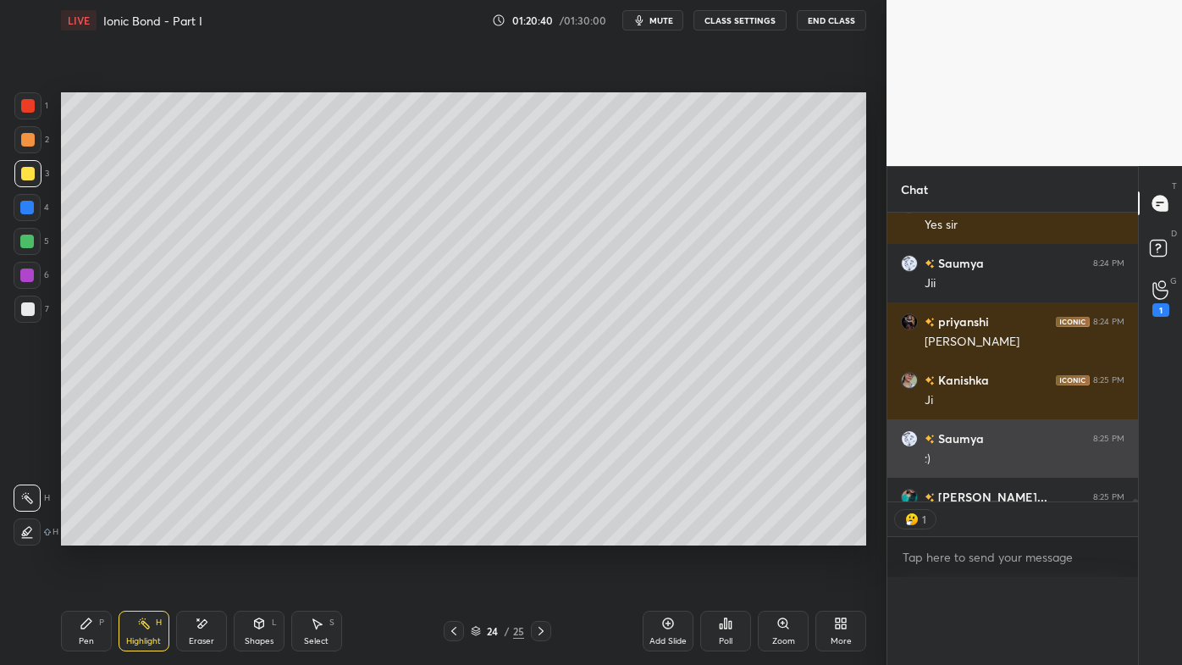
scroll to position [102, 218]
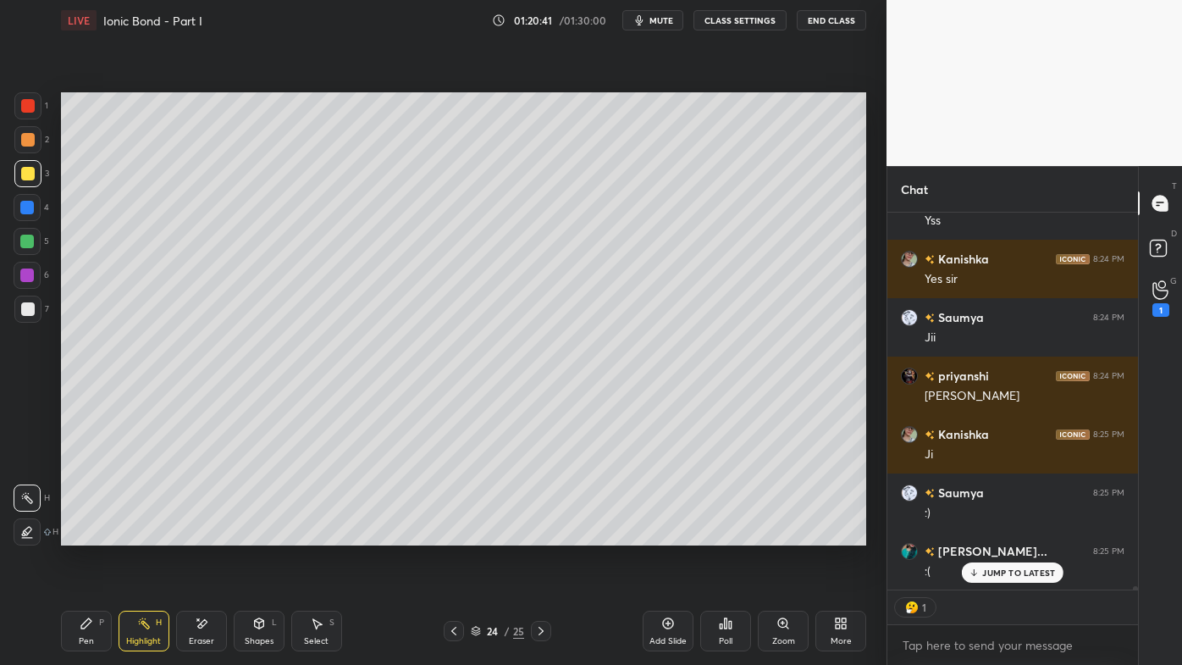
drag, startPoint x: 148, startPoint y: 623, endPoint x: 150, endPoint y: 607, distance: 16.2
click at [147, 534] on icon at bounding box center [144, 624] width 14 height 14
click at [724, 534] on icon at bounding box center [726, 624] width 14 height 14
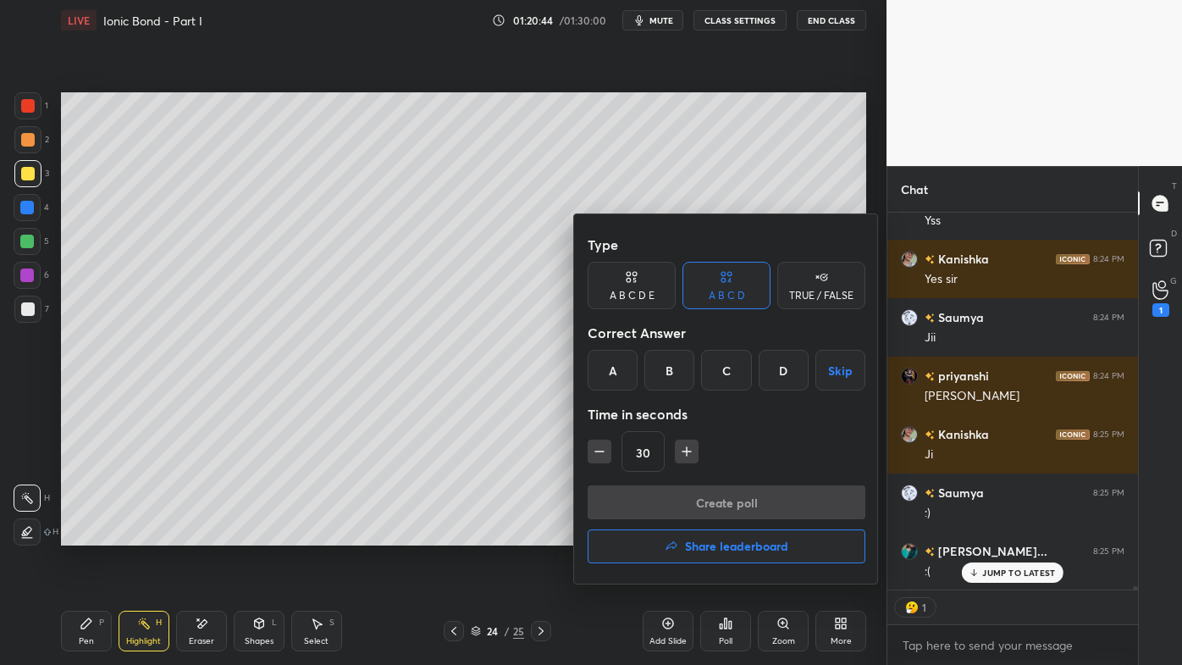
click at [618, 372] on div "A" at bounding box center [613, 370] width 50 height 41
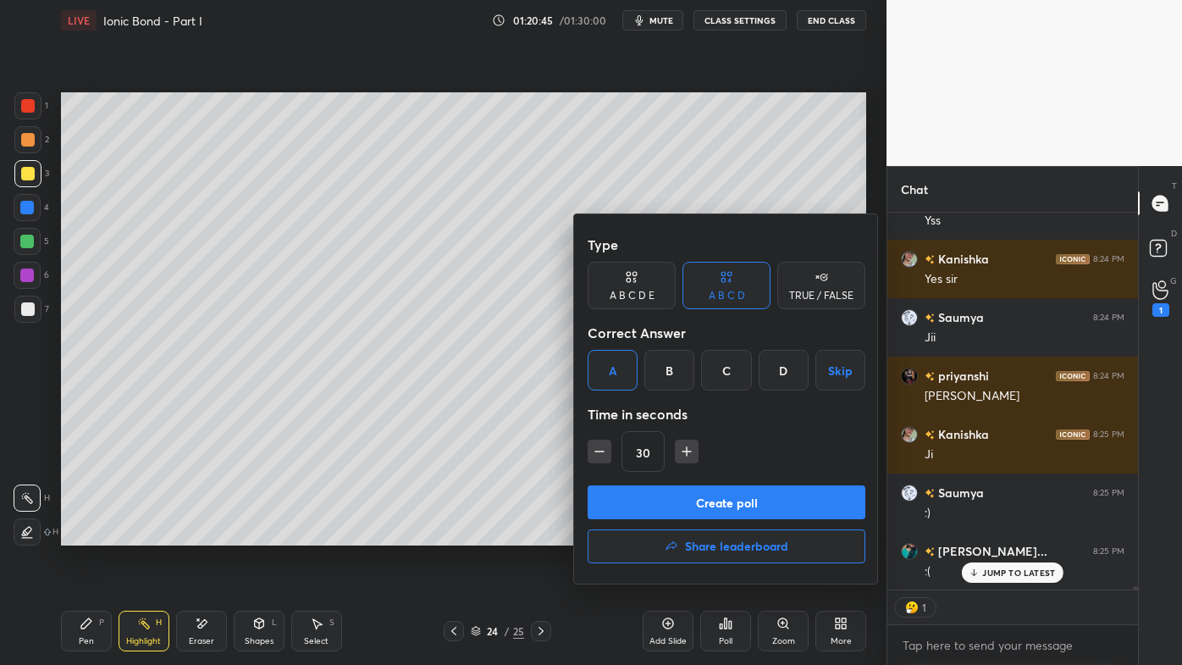
click at [630, 496] on button "Create poll" at bounding box center [727, 502] width 278 height 34
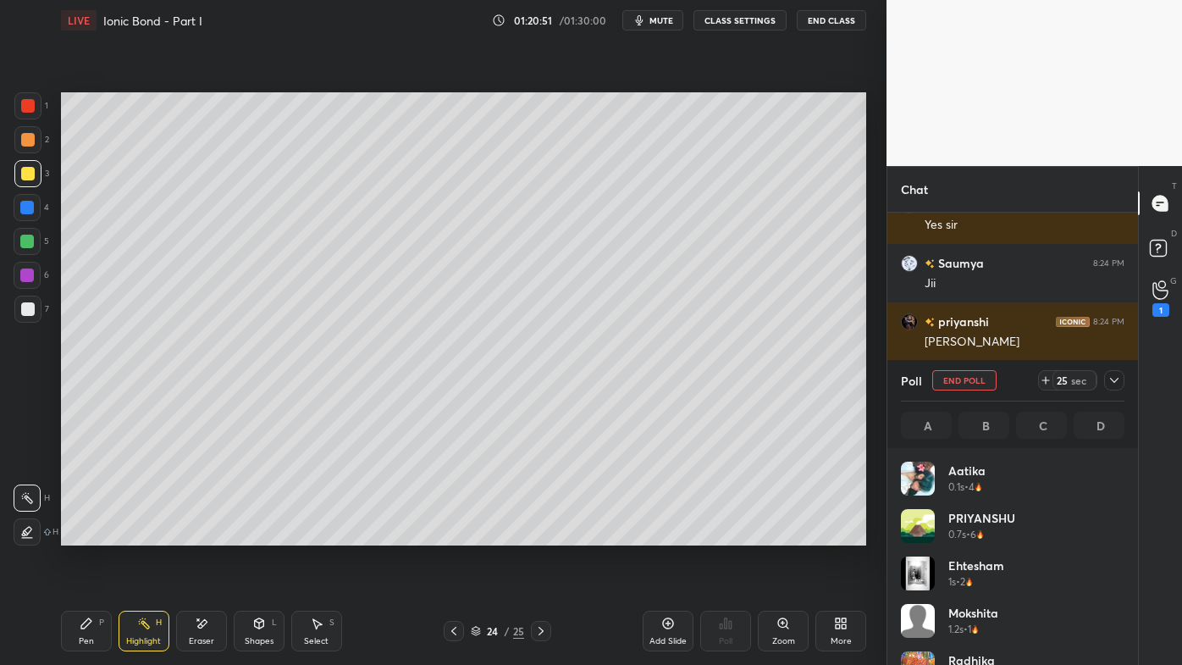
drag, startPoint x: 79, startPoint y: 622, endPoint x: 109, endPoint y: 551, distance: 77.4
click at [83, 534] on div "Pen P" at bounding box center [86, 631] width 51 height 41
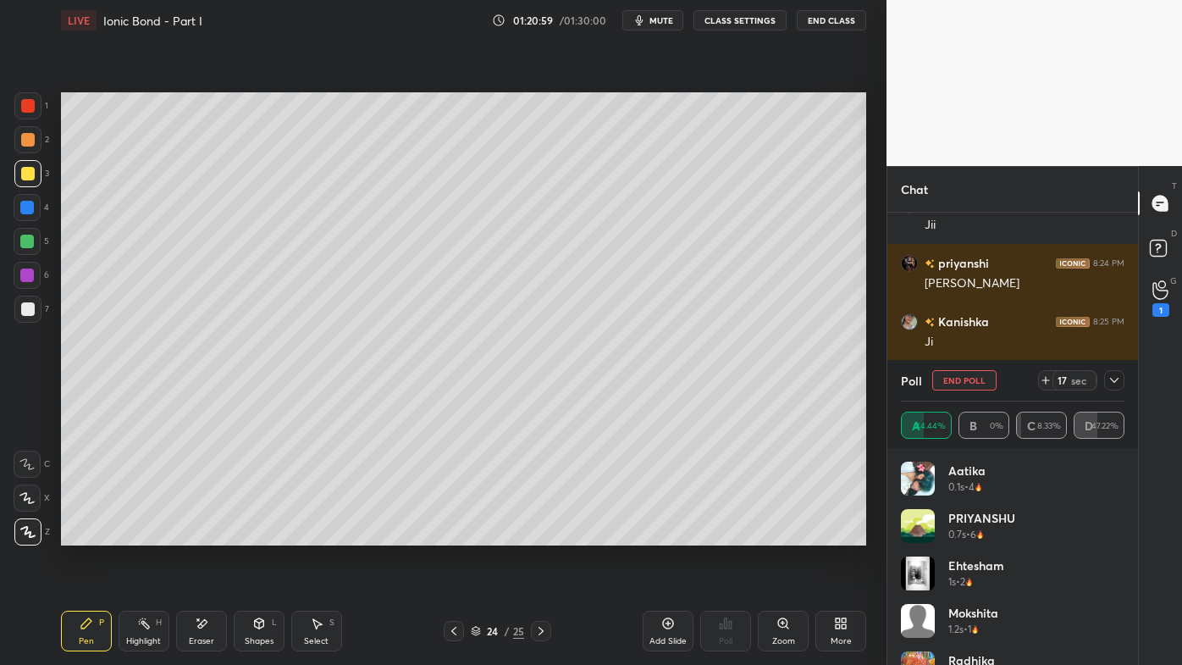
click at [1118, 381] on icon at bounding box center [1115, 380] width 14 height 14
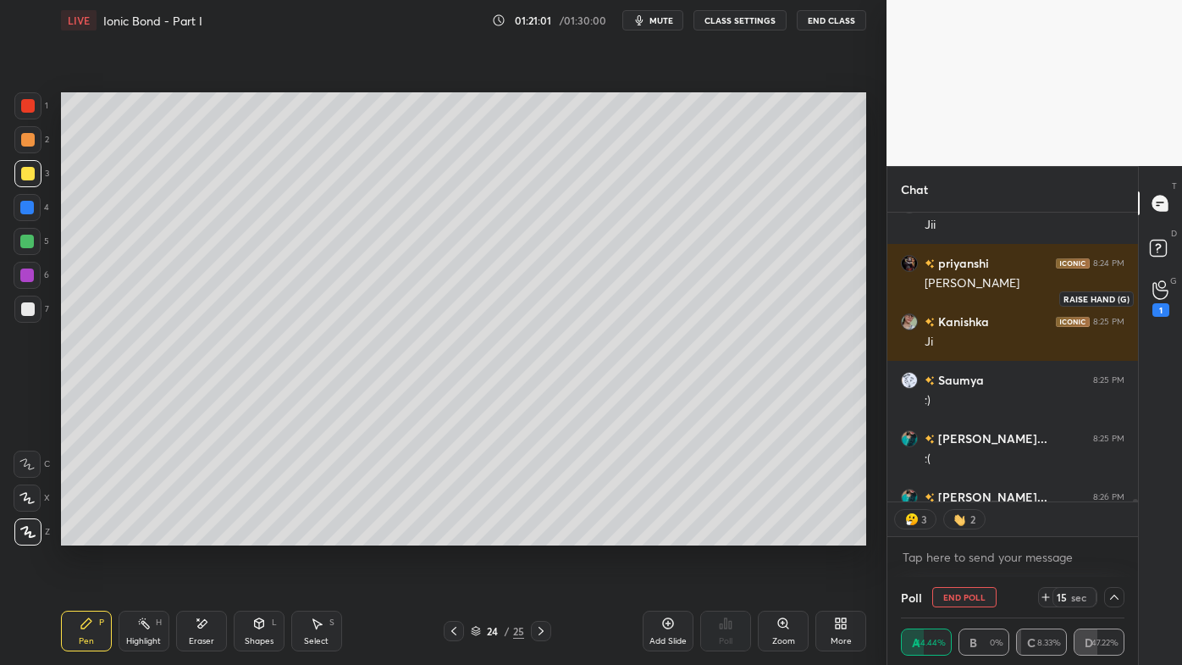
click at [1169, 304] on div "1" at bounding box center [1161, 298] width 34 height 30
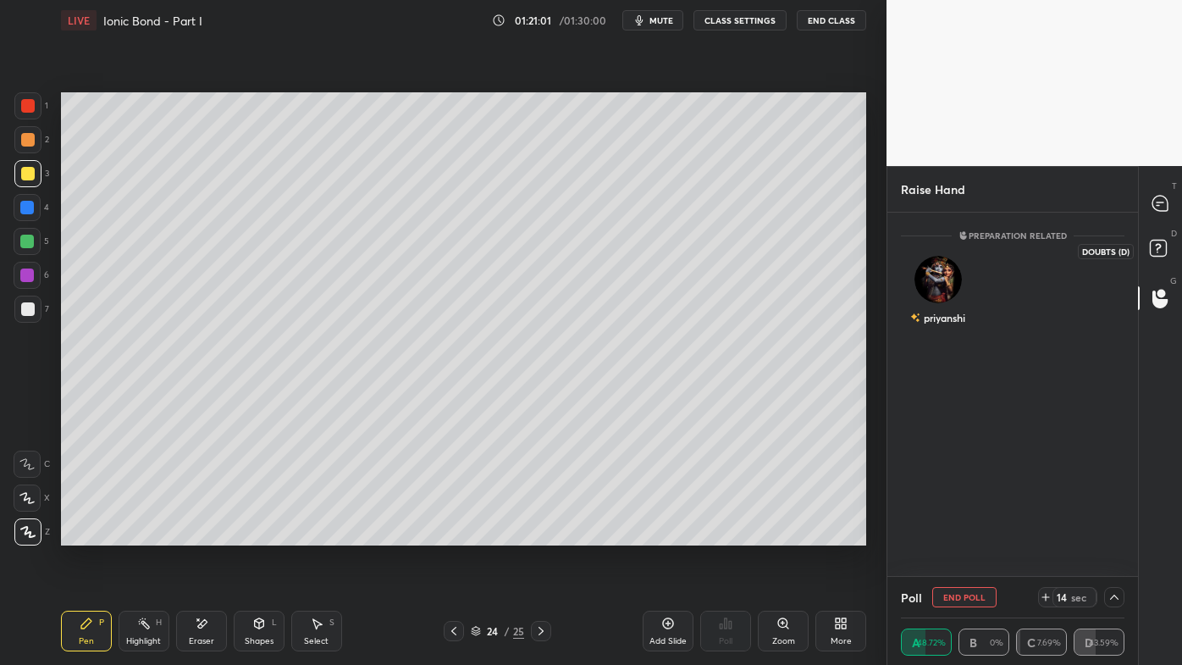
click at [1167, 252] on icon at bounding box center [1161, 250] width 30 height 30
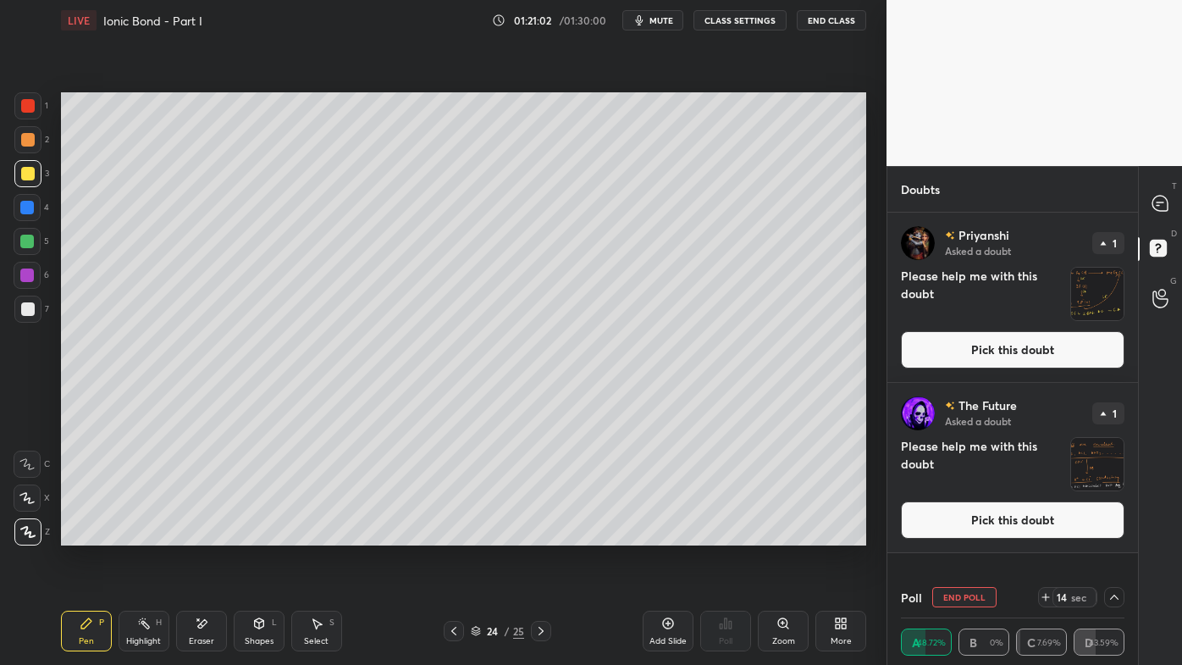
click at [1168, 221] on div "T Messages (T)" at bounding box center [1160, 203] width 43 height 47
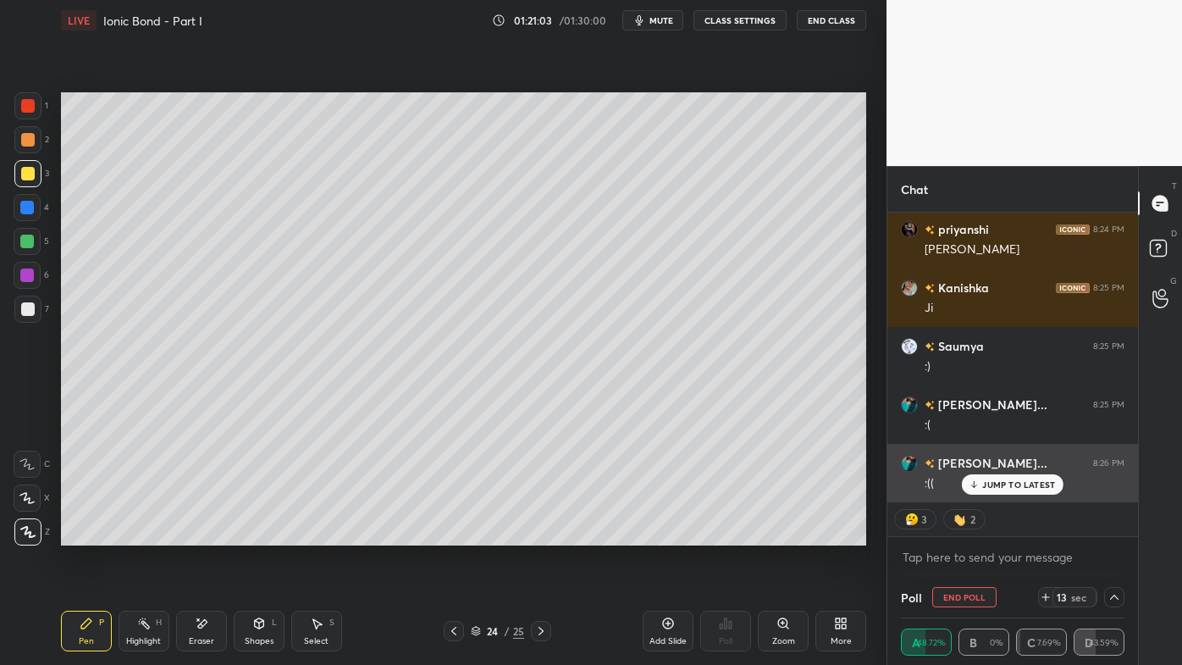
click at [1017, 485] on p "JUMP TO LATEST" at bounding box center [1018, 484] width 73 height 10
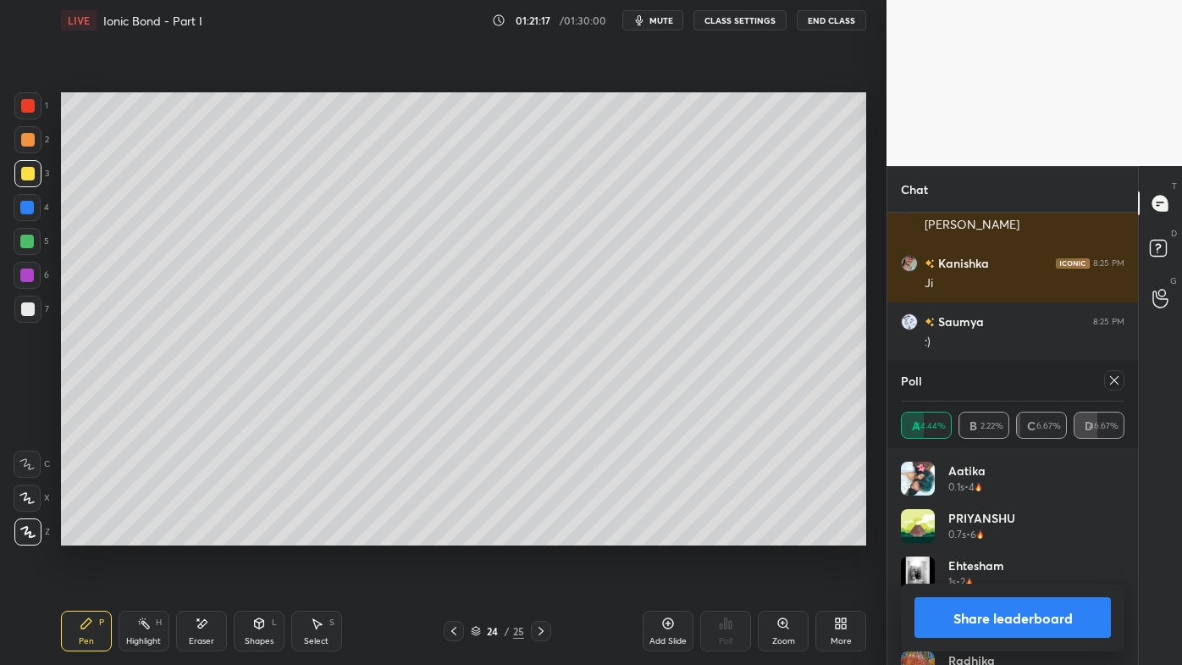
click at [1112, 381] on icon at bounding box center [1115, 380] width 14 height 14
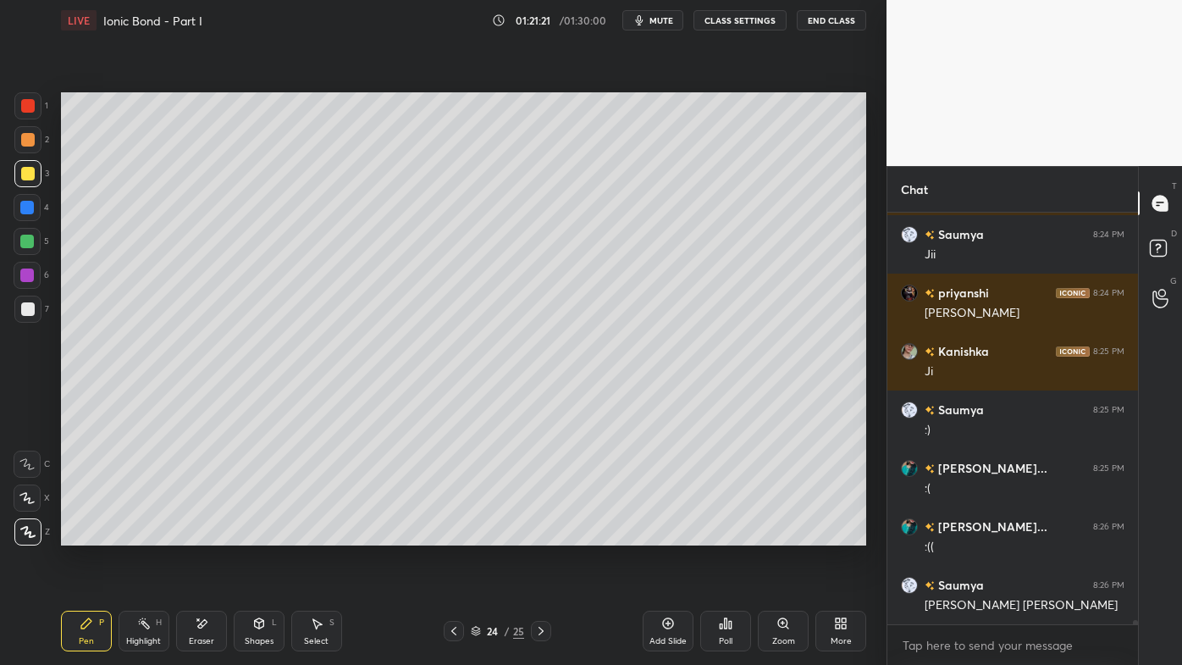
drag, startPoint x: 88, startPoint y: 626, endPoint x: 84, endPoint y: 611, distance: 15.0
click at [87, 534] on icon at bounding box center [87, 624] width 14 height 14
drag, startPoint x: 147, startPoint y: 617, endPoint x: 164, endPoint y: 577, distance: 43.6
click at [148, 534] on div "Highlight H" at bounding box center [144, 631] width 51 height 41
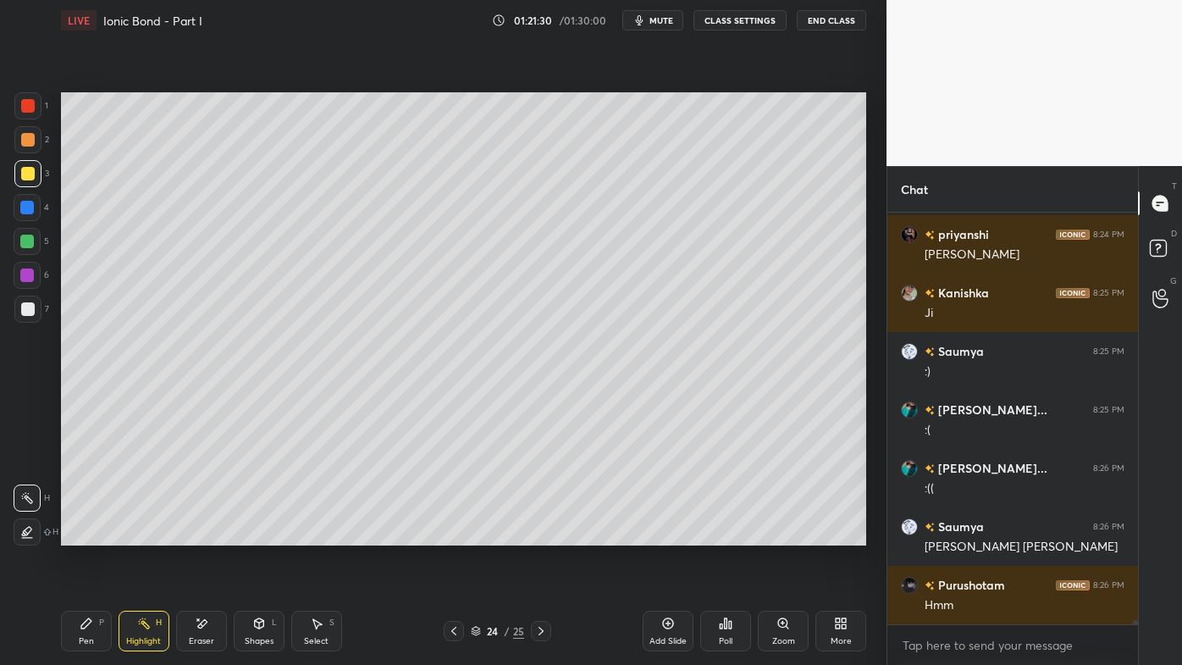
click at [92, 534] on icon at bounding box center [87, 624] width 14 height 14
click at [82, 534] on div "Pen P" at bounding box center [86, 631] width 51 height 41
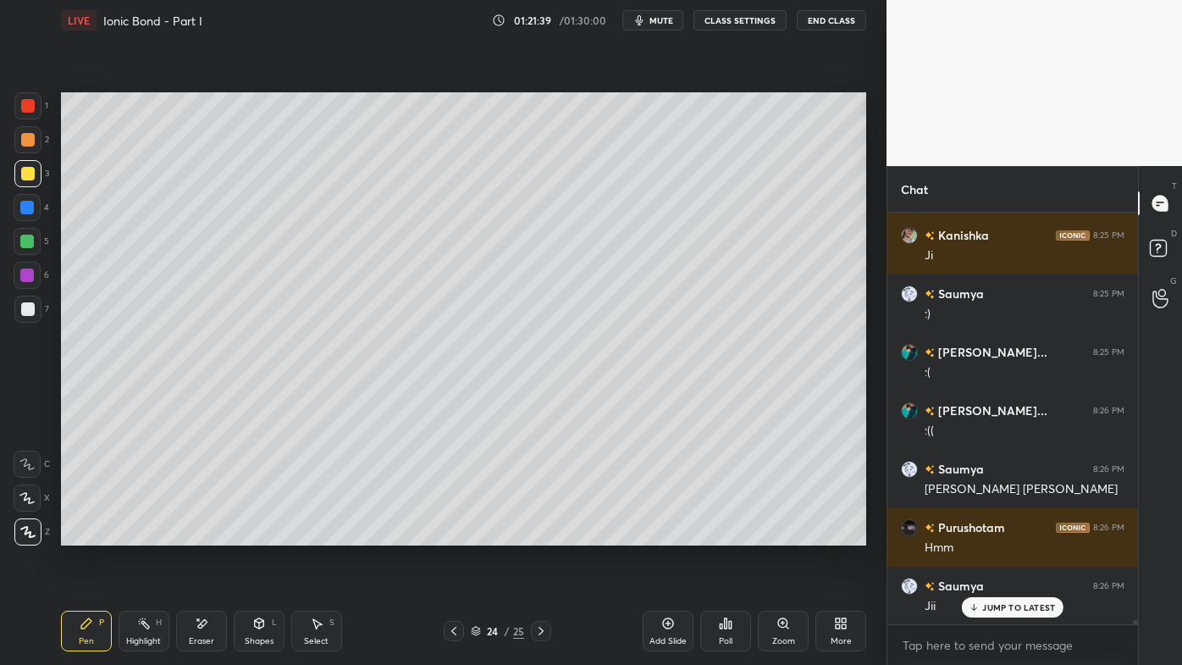
click at [735, 534] on div "Poll" at bounding box center [725, 631] width 51 height 41
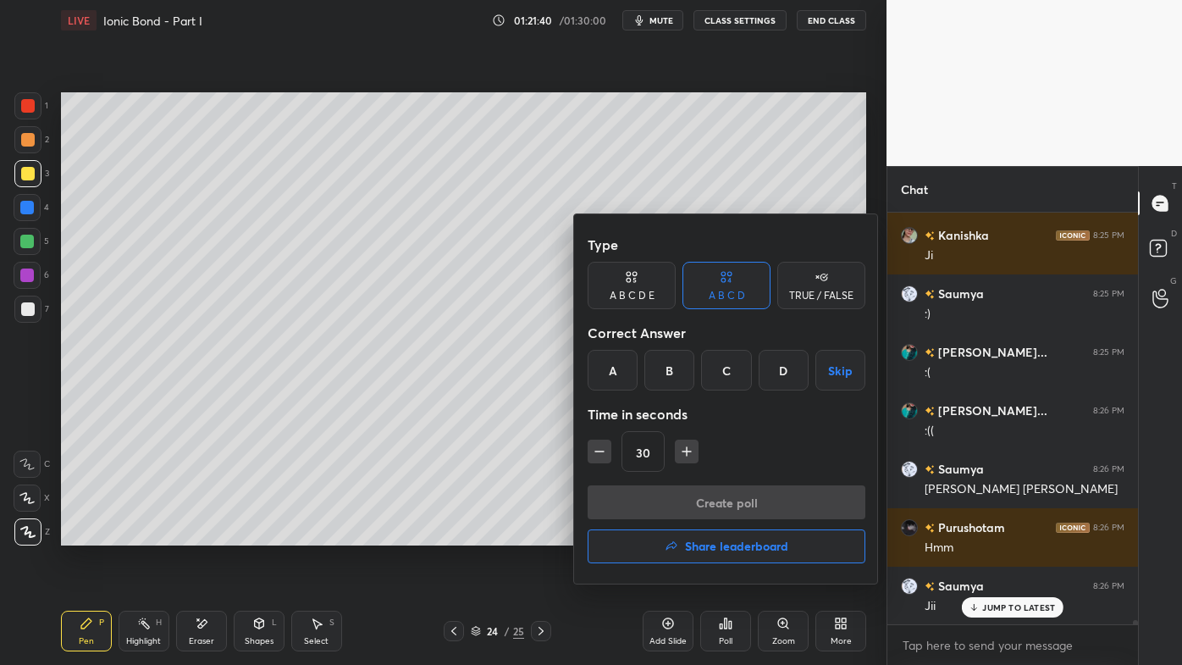
drag, startPoint x: 613, startPoint y: 368, endPoint x: 625, endPoint y: 424, distance: 57.1
click at [615, 367] on div "A" at bounding box center [613, 370] width 50 height 41
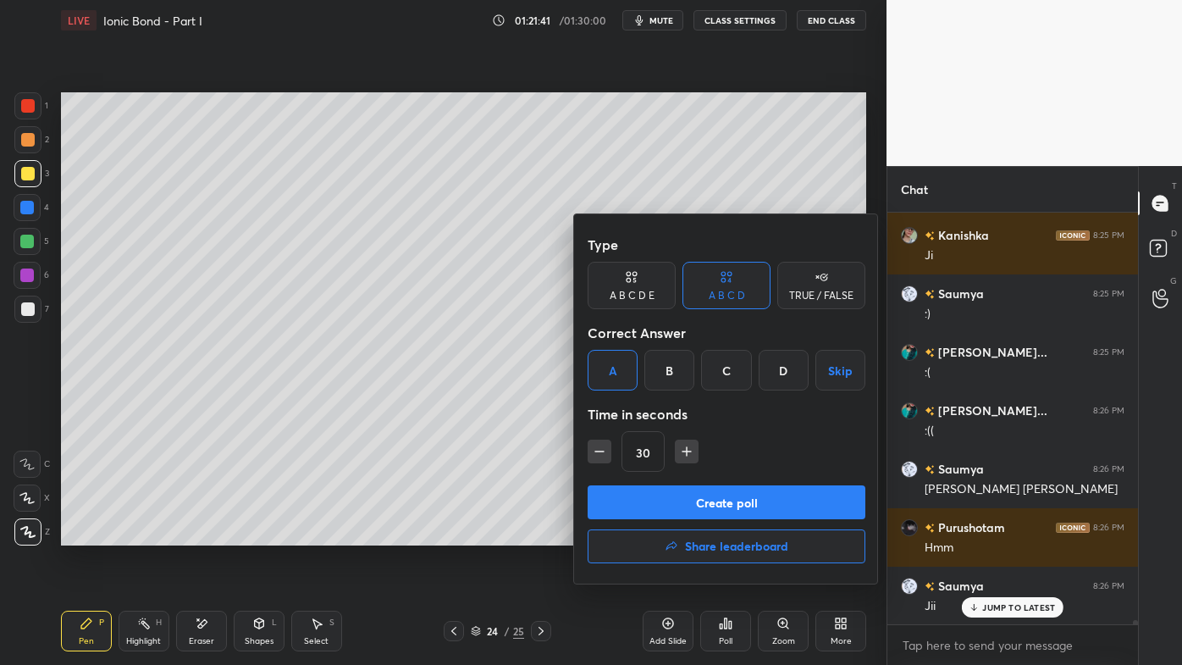
click at [646, 499] on button "Create poll" at bounding box center [727, 502] width 278 height 34
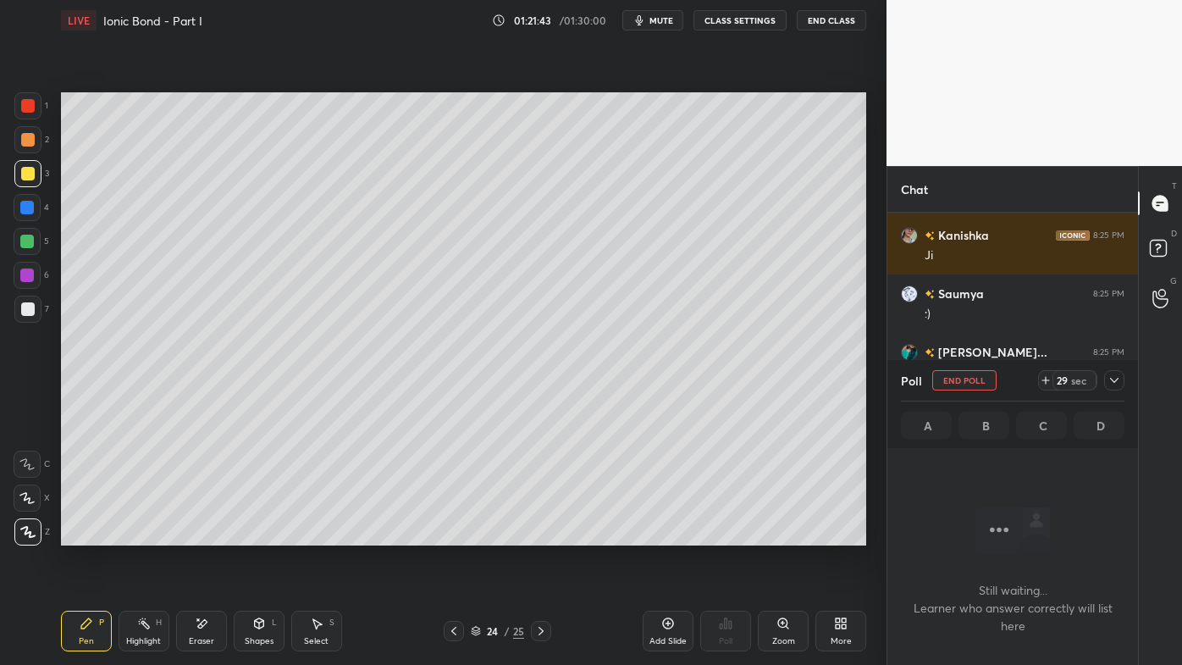
drag, startPoint x: 81, startPoint y: 625, endPoint x: 96, endPoint y: 558, distance: 68.4
click at [81, 534] on icon at bounding box center [87, 624] width 14 height 14
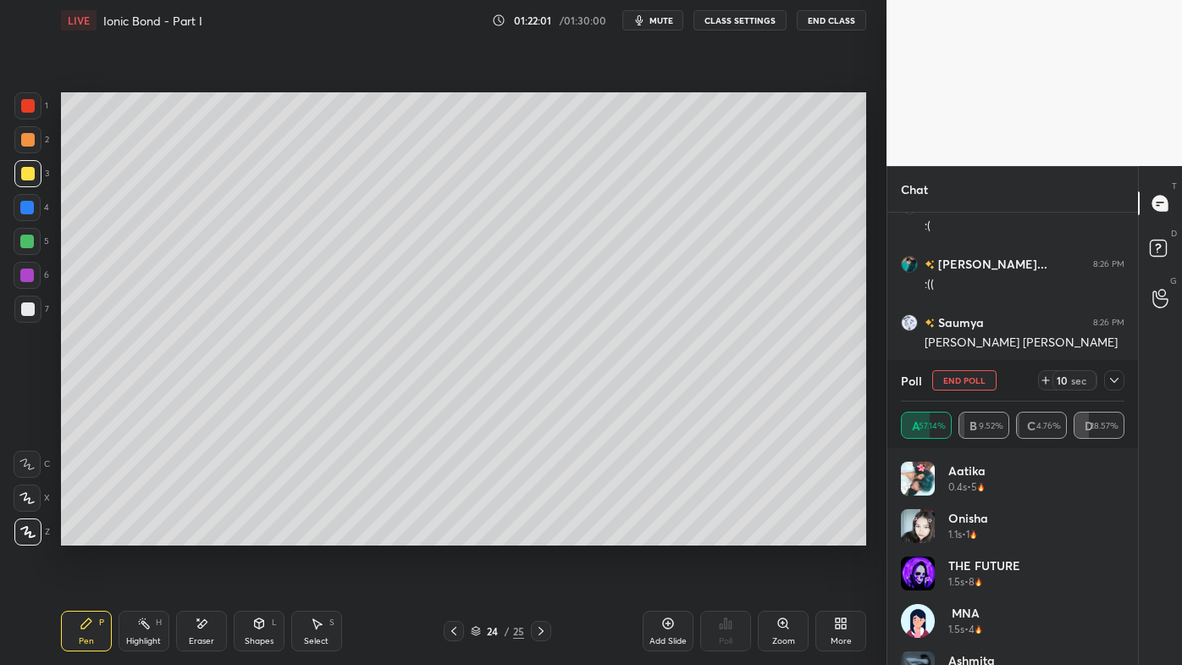
drag, startPoint x: 1115, startPoint y: 376, endPoint x: 1104, endPoint y: 396, distance: 23.1
click at [1115, 378] on icon at bounding box center [1115, 380] width 14 height 14
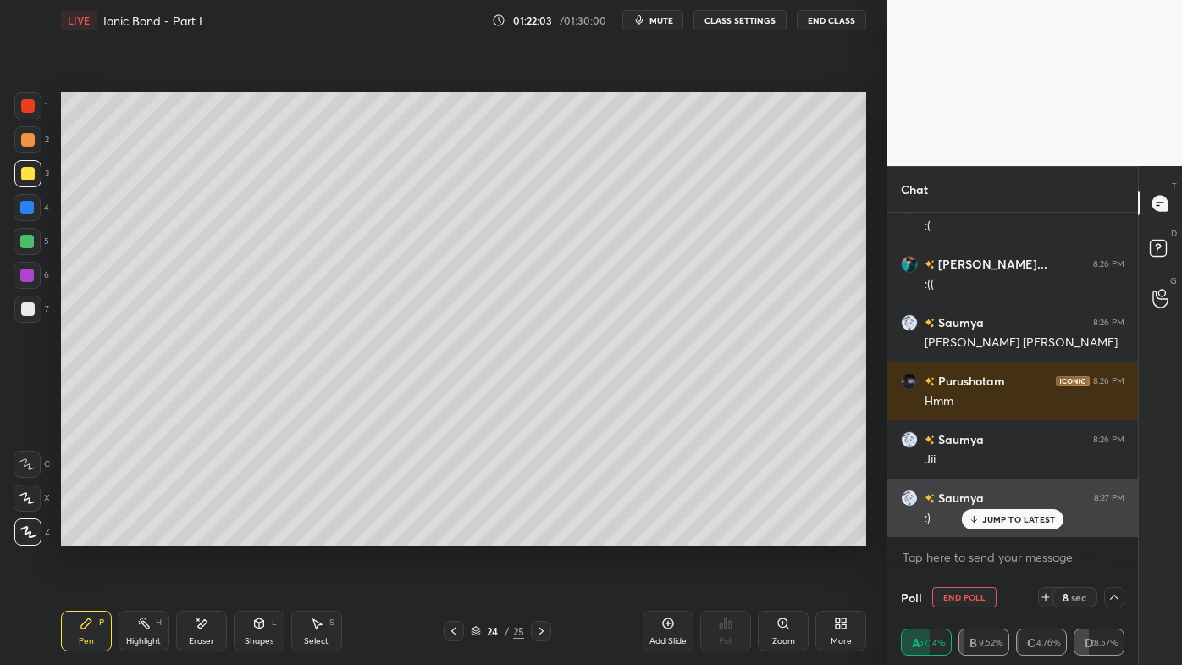
click at [1007, 515] on p "JUMP TO LATEST" at bounding box center [1018, 519] width 73 height 10
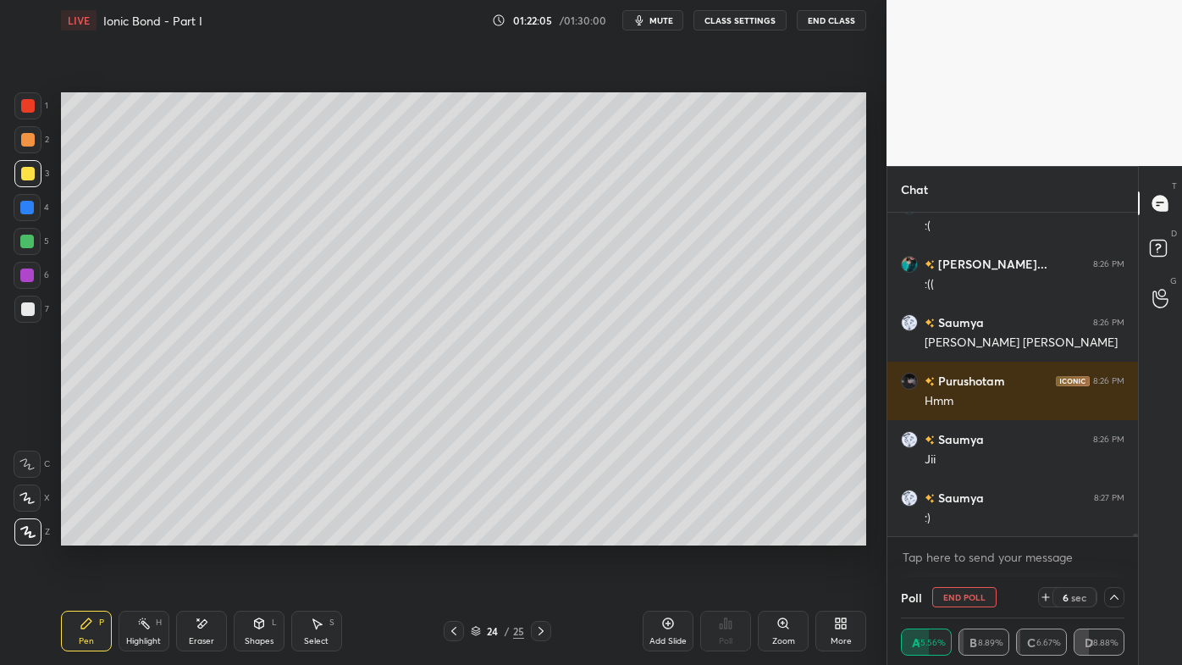
click at [943, 534] on button "End Poll" at bounding box center [964, 597] width 64 height 20
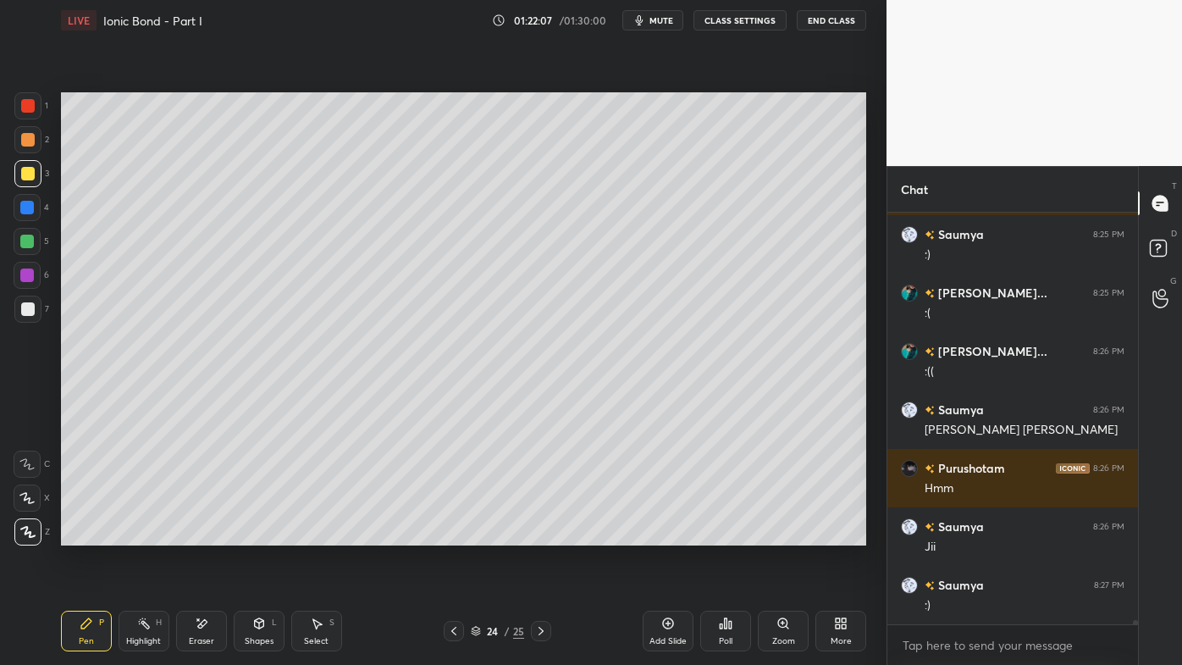
click at [736, 534] on div "Poll" at bounding box center [725, 631] width 51 height 41
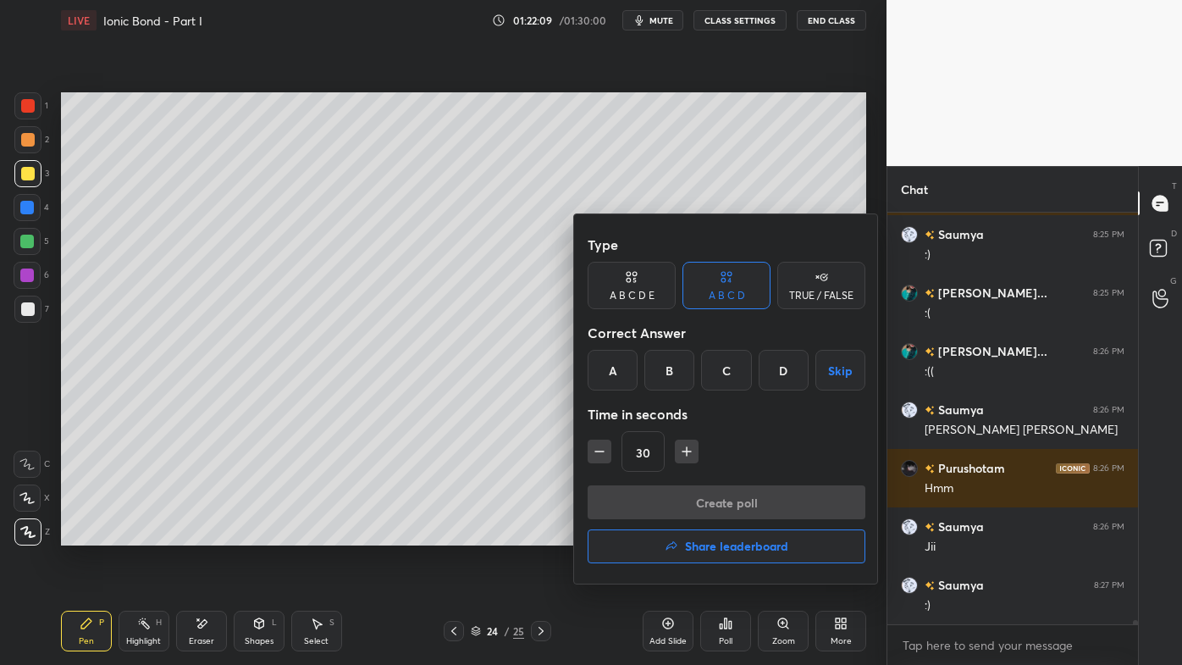
click at [615, 375] on div "A" at bounding box center [613, 370] width 50 height 41
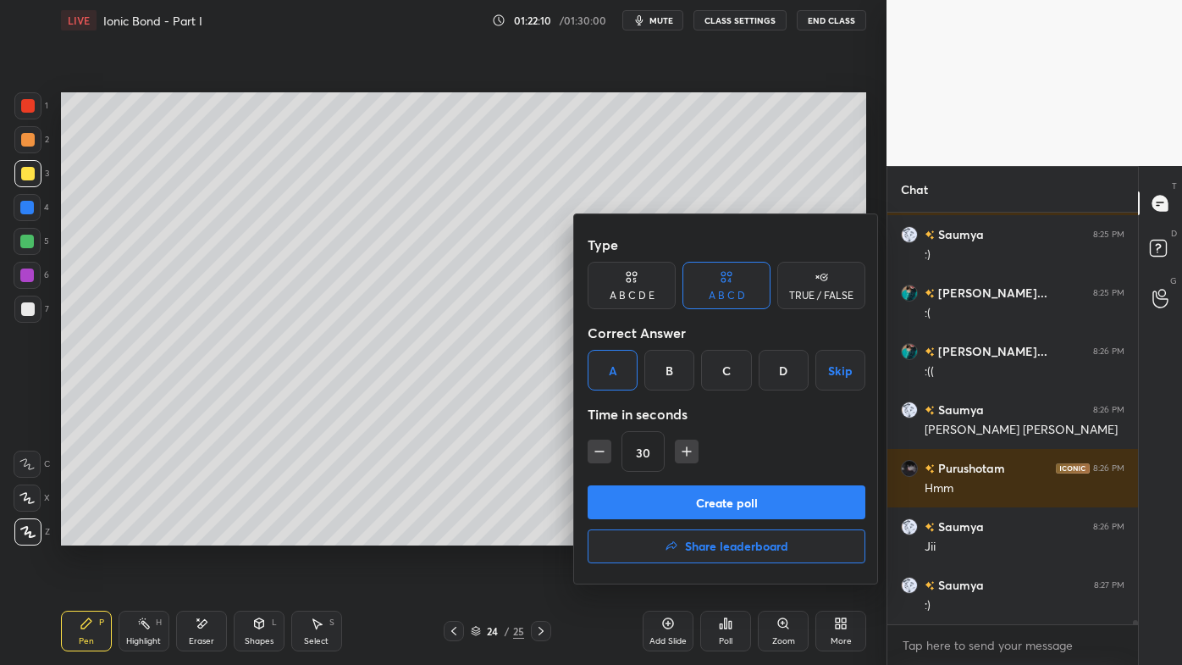
click at [636, 506] on button "Create poll" at bounding box center [727, 502] width 278 height 34
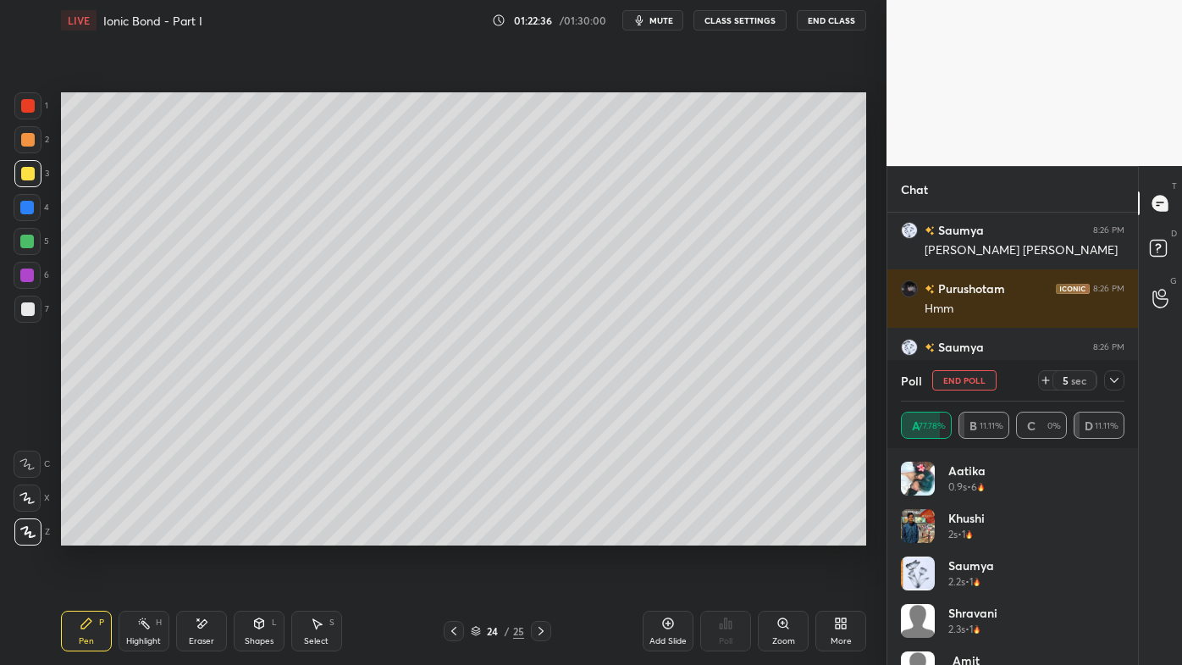
drag, startPoint x: 1114, startPoint y: 380, endPoint x: 1095, endPoint y: 385, distance: 19.3
click at [1113, 381] on icon at bounding box center [1115, 380] width 14 height 14
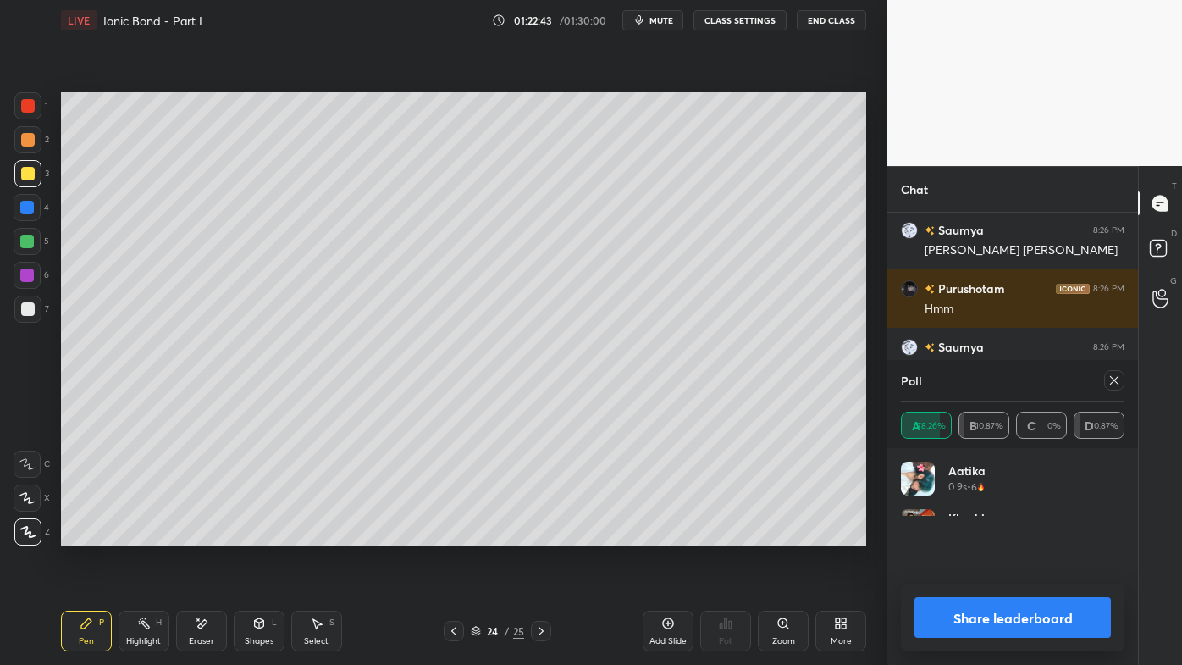
drag, startPoint x: 1116, startPoint y: 384, endPoint x: 1104, endPoint y: 397, distance: 18.0
click at [1118, 385] on icon at bounding box center [1115, 380] width 14 height 14
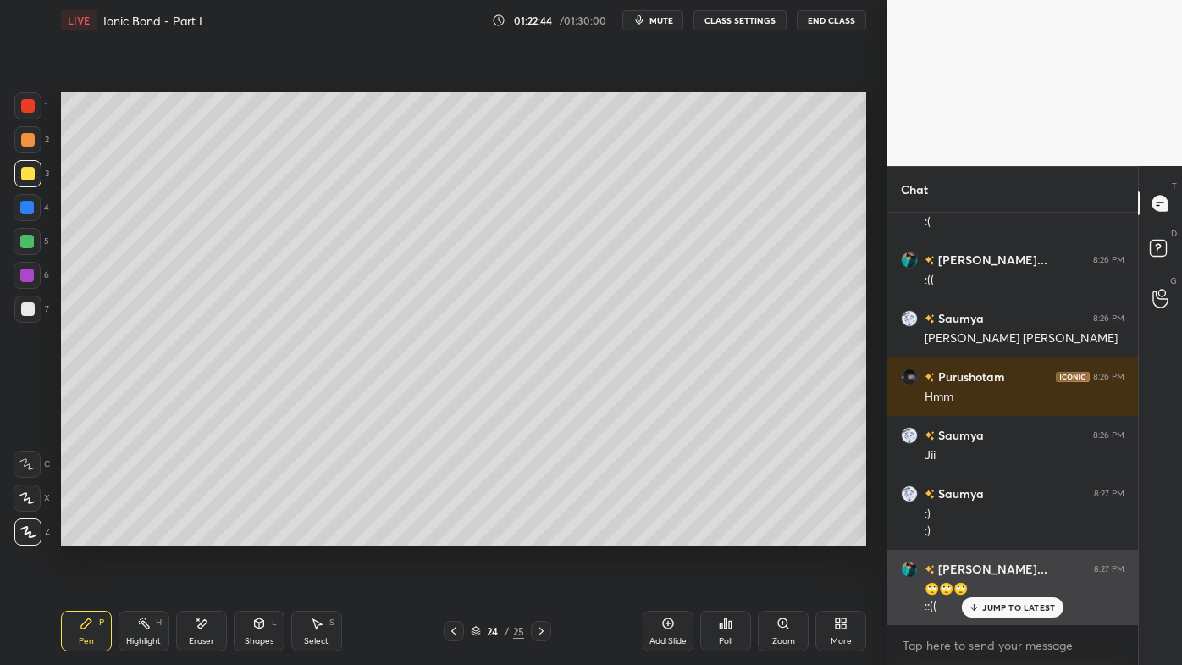
click at [996, 534] on p "JUMP TO LATEST" at bounding box center [1018, 607] width 73 height 10
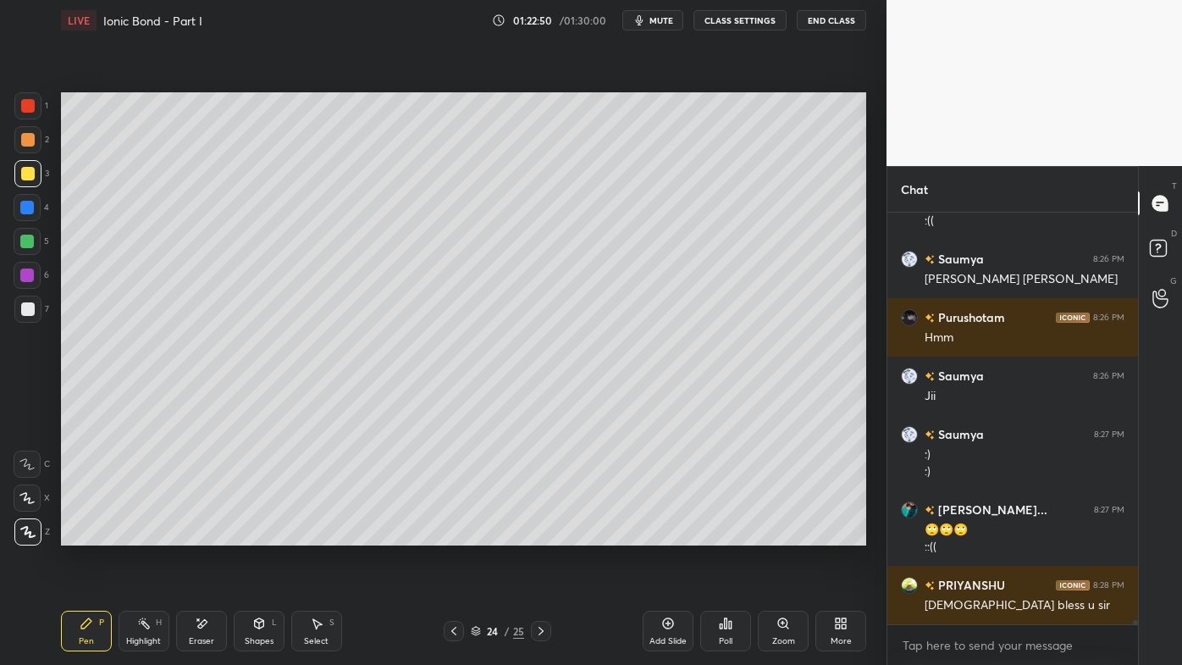
click at [94, 534] on div "Pen P" at bounding box center [86, 631] width 51 height 41
drag, startPoint x: 141, startPoint y: 621, endPoint x: 165, endPoint y: 564, distance: 61.8
click at [141, 534] on icon at bounding box center [144, 624] width 14 height 14
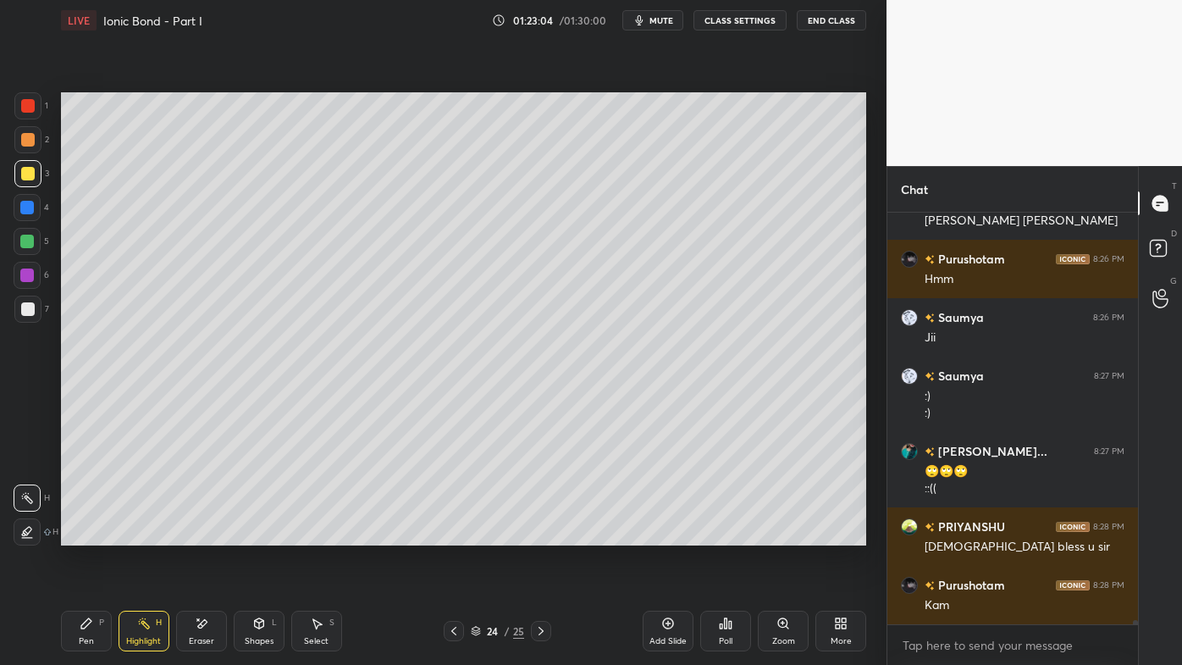
click at [91, 534] on icon at bounding box center [87, 624] width 14 height 14
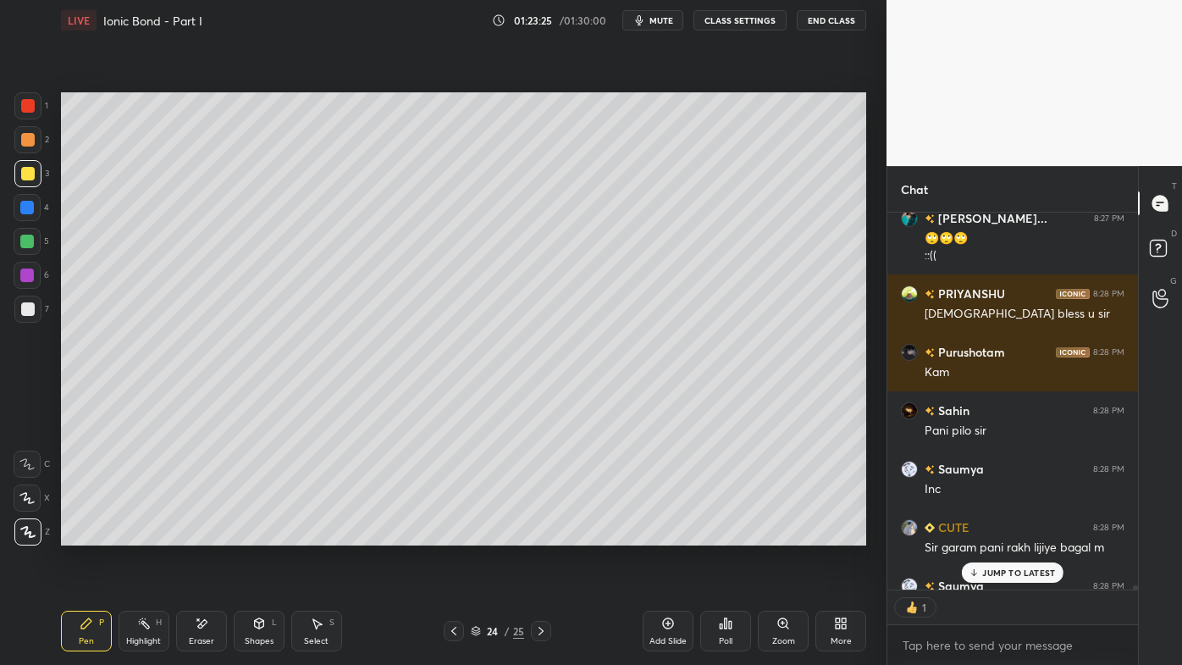
scroll to position [373, 246]
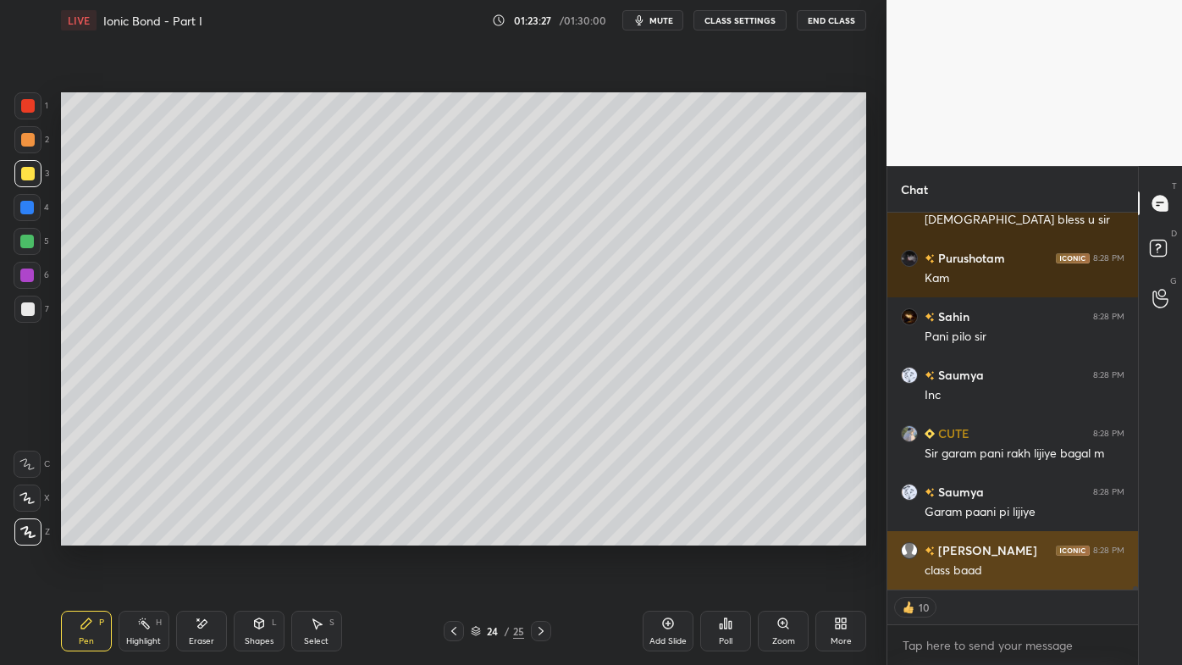
drag, startPoint x: 994, startPoint y: 569, endPoint x: 967, endPoint y: 584, distance: 31.1
click at [995, 534] on div "[PERSON_NAME]... 8:27 PM 🙄🙄🙄 ::(( [PERSON_NAME] 8:28 PM God bless u sir Purusho…" at bounding box center [1012, 401] width 251 height 377
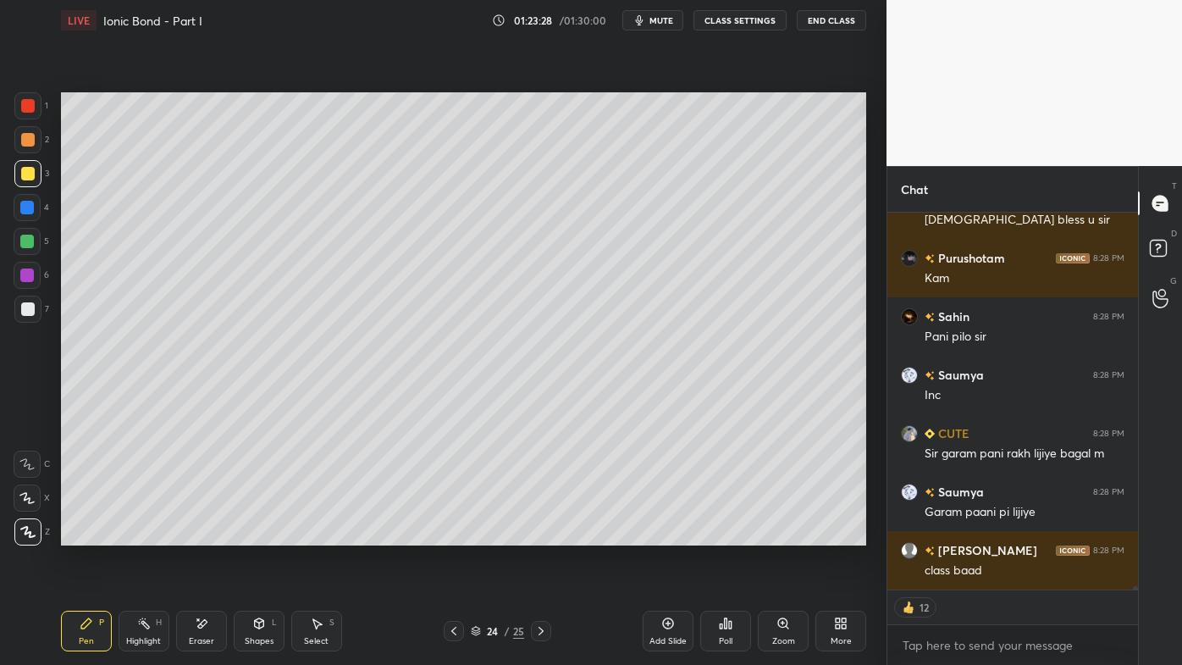
click at [771, 534] on div "Setting up your live class Poll for secs No correct answer Start poll" at bounding box center [463, 319] width 819 height 556
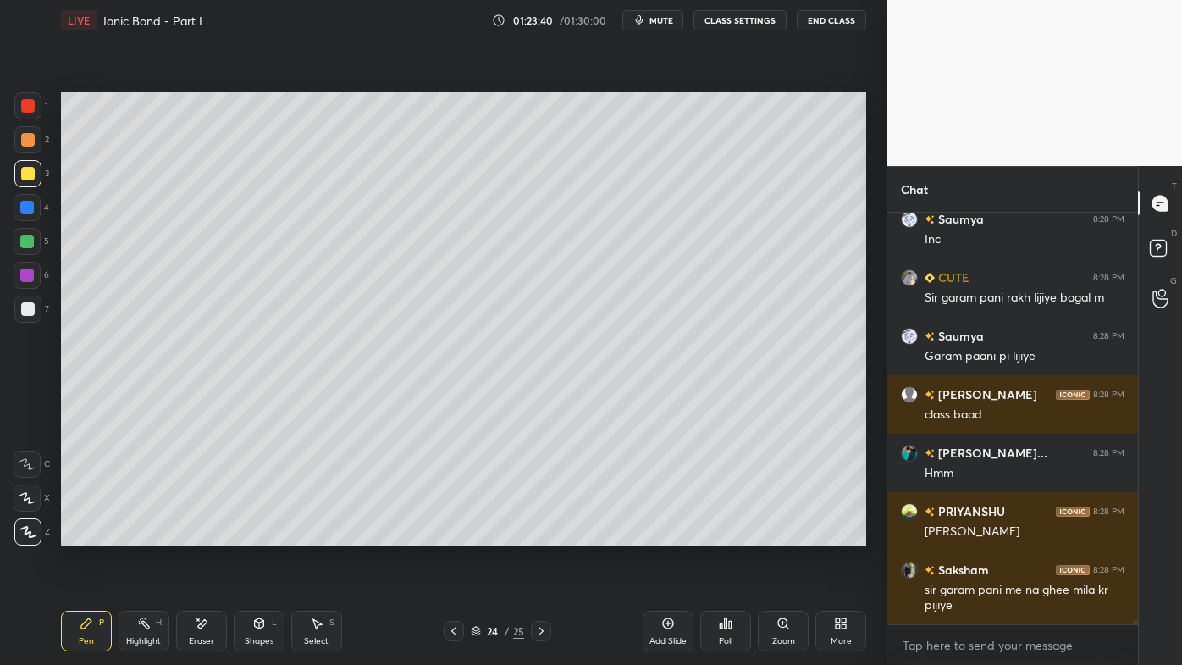
scroll to position [39343, 0]
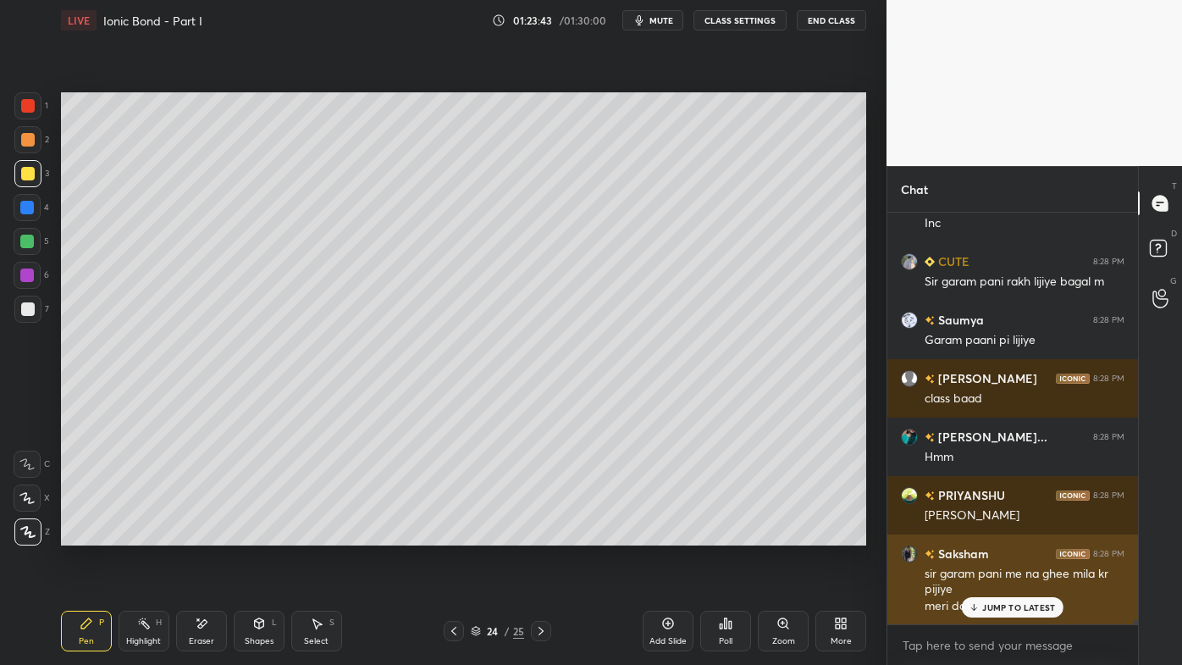
drag, startPoint x: 993, startPoint y: 607, endPoint x: 932, endPoint y: 623, distance: 63.1
click at [992, 534] on p "JUMP TO LATEST" at bounding box center [1018, 607] width 73 height 10
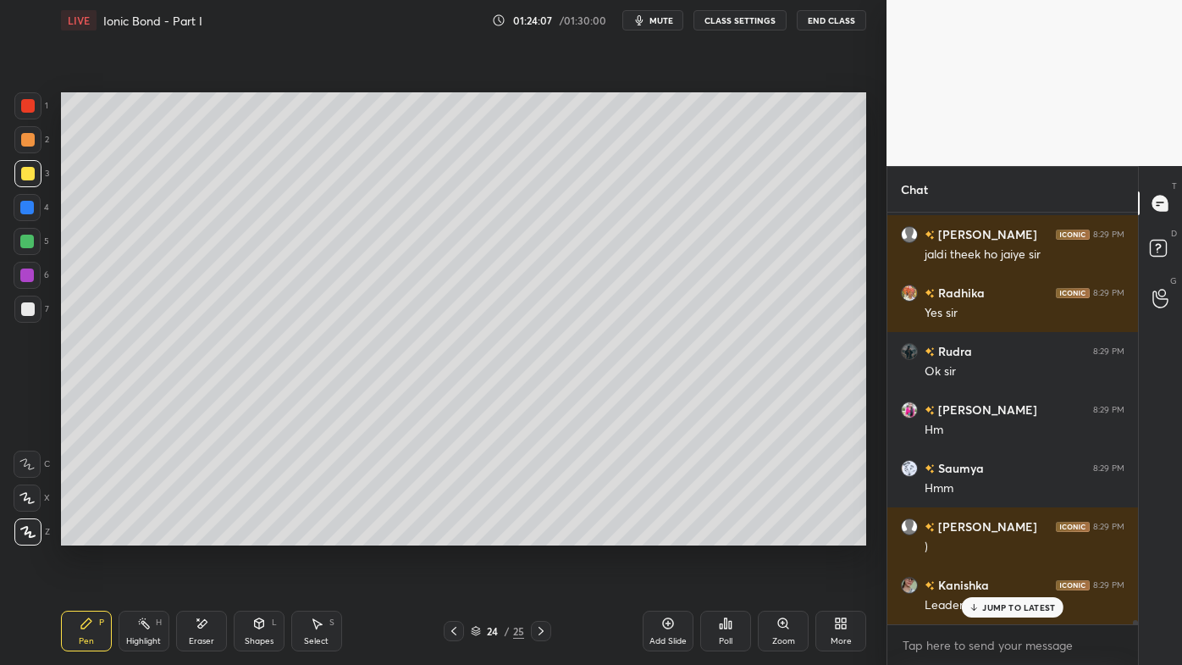
scroll to position [40176, 0]
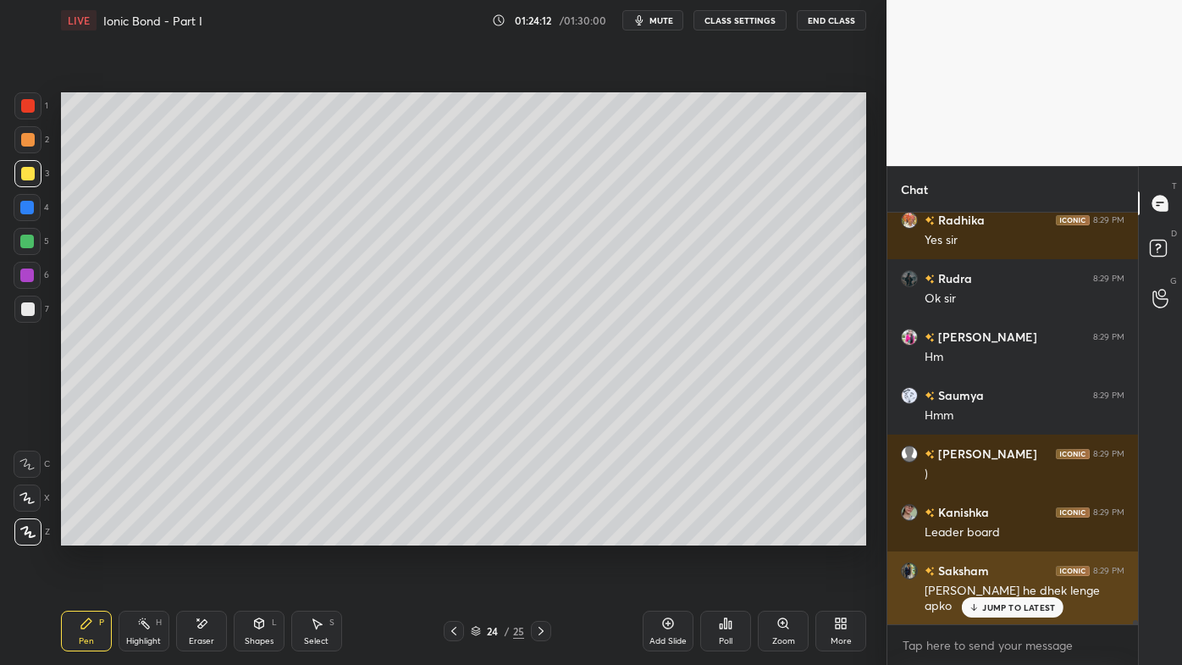
click at [996, 534] on p "JUMP TO LATEST" at bounding box center [1018, 607] width 73 height 10
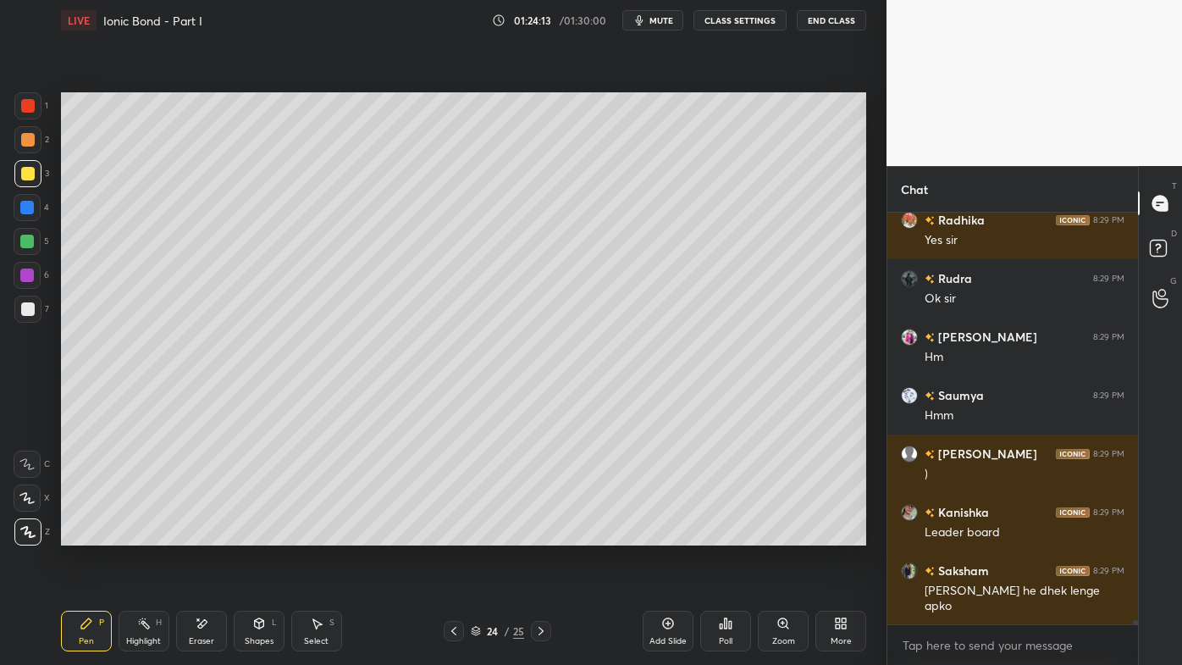
scroll to position [40235, 0]
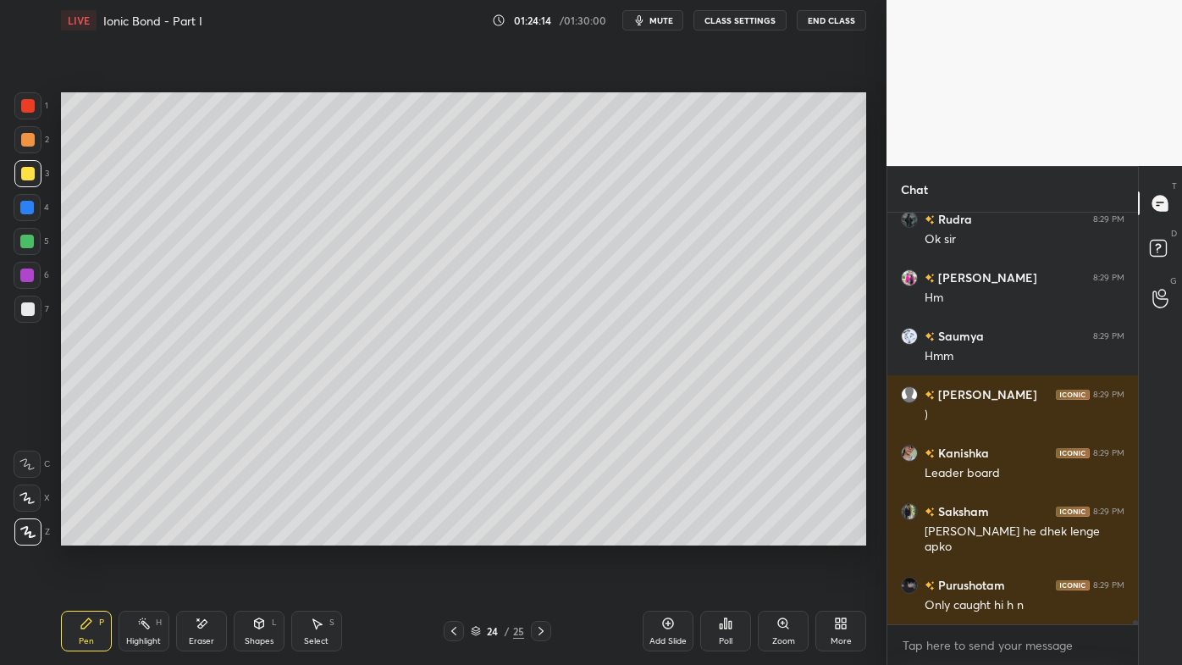
drag, startPoint x: 144, startPoint y: 621, endPoint x: 221, endPoint y: 560, distance: 98.3
click at [141, 534] on icon at bounding box center [144, 624] width 14 height 14
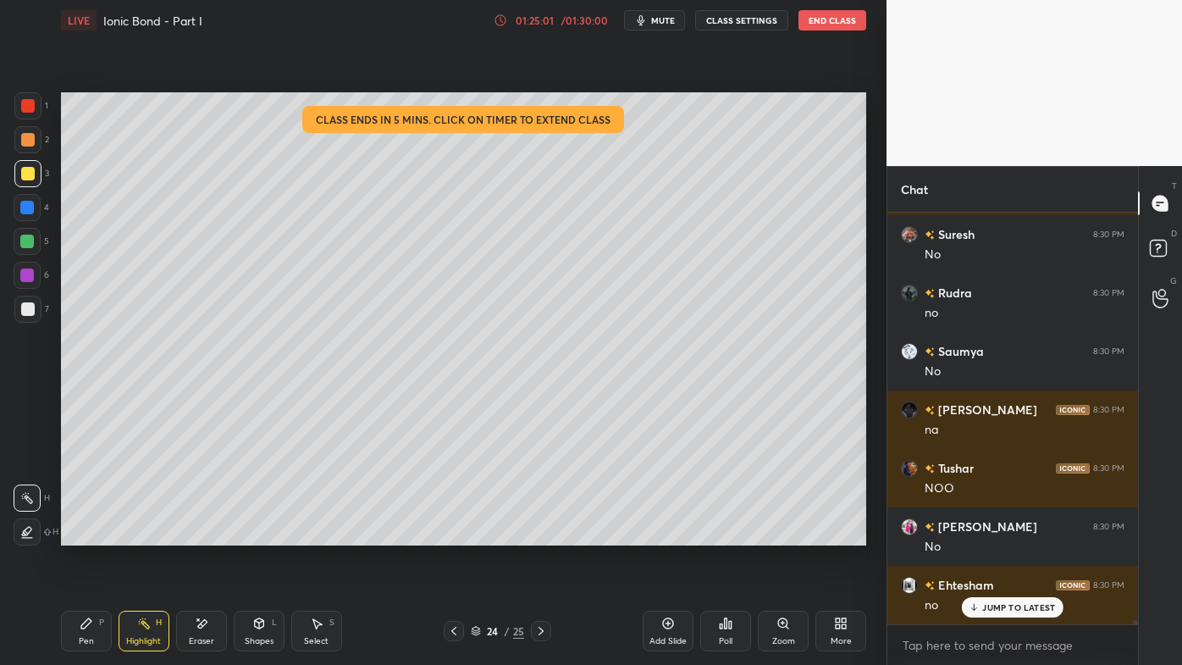
scroll to position [41509, 0]
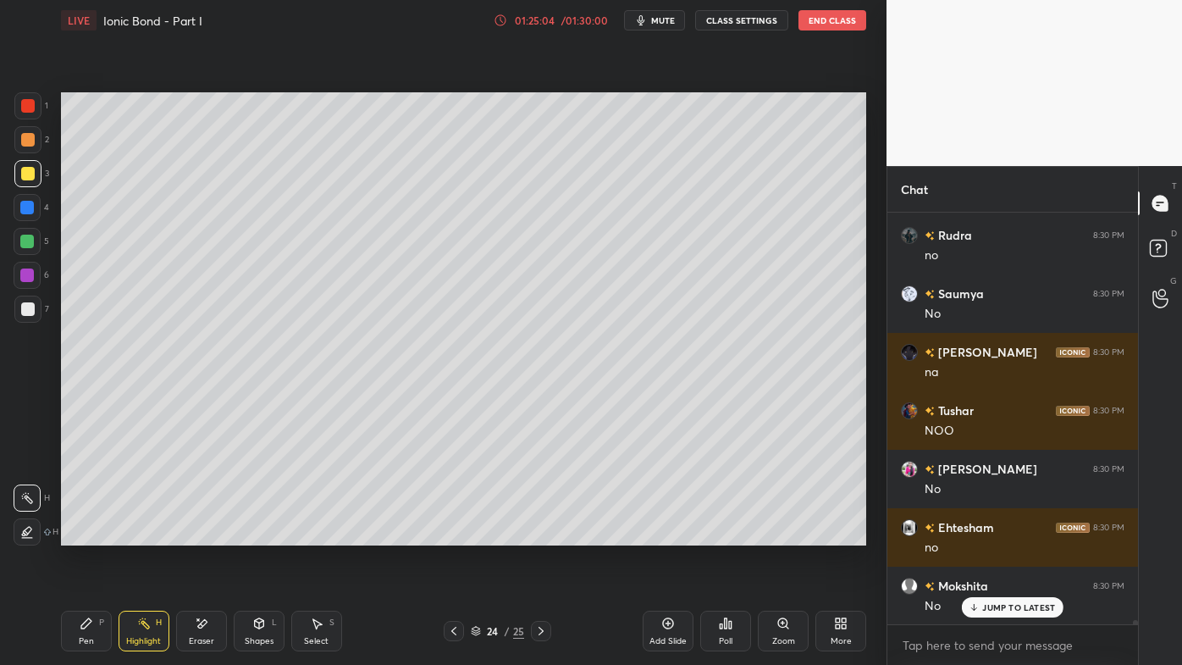
click at [665, 534] on icon at bounding box center [668, 624] width 14 height 14
drag, startPoint x: 83, startPoint y: 623, endPoint x: 69, endPoint y: 626, distance: 13.8
click at [80, 534] on icon at bounding box center [87, 624] width 14 height 14
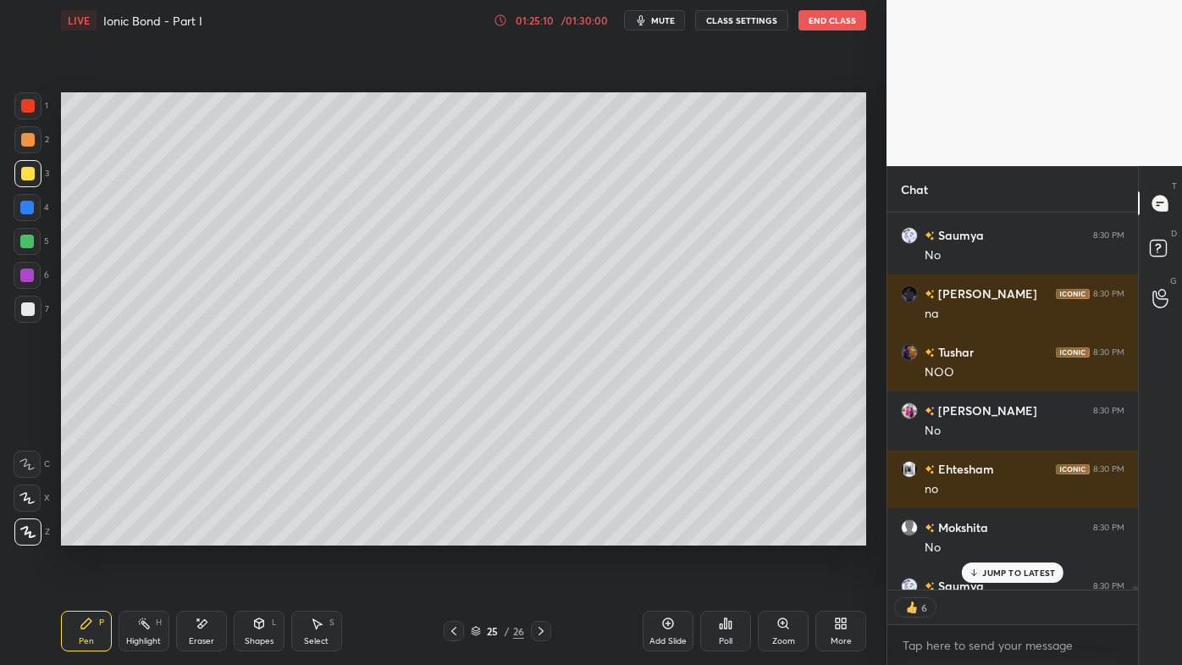
scroll to position [41661, 0]
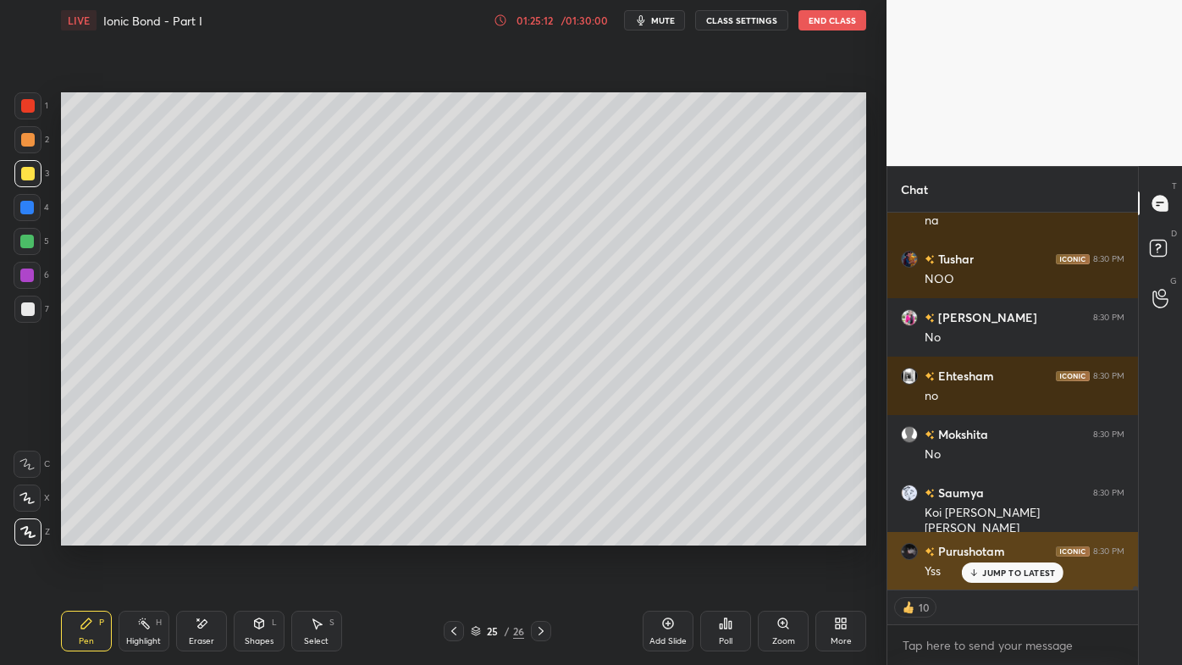
click at [1000, 534] on p "JUMP TO LATEST" at bounding box center [1018, 572] width 73 height 10
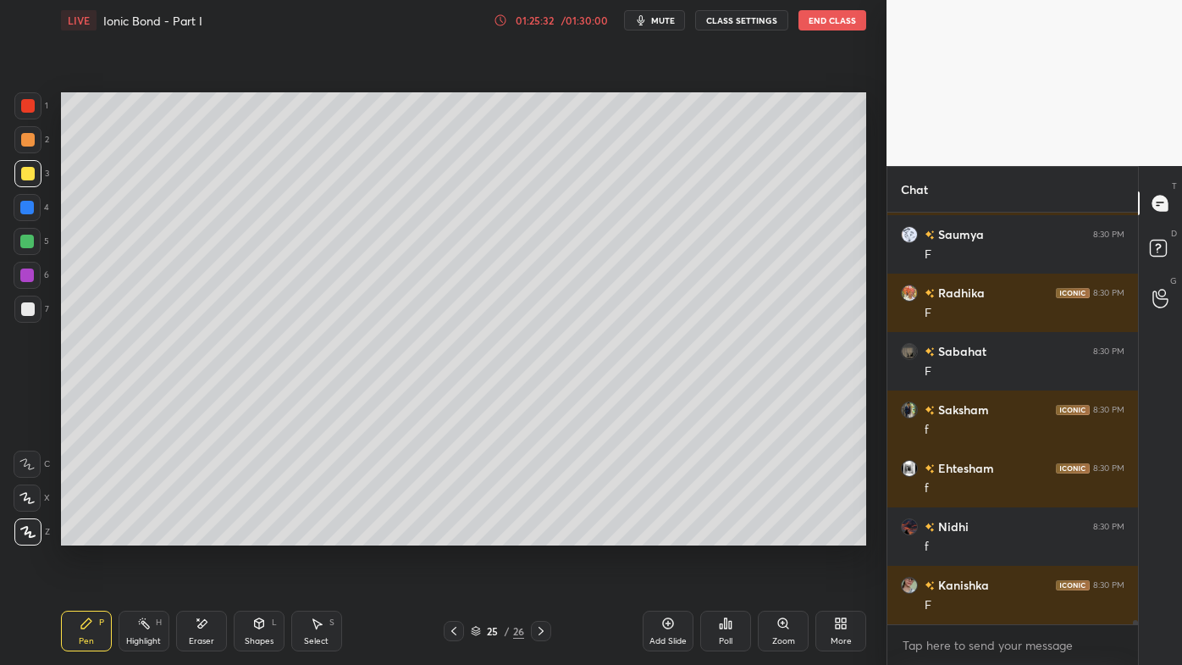
scroll to position [43397, 0]
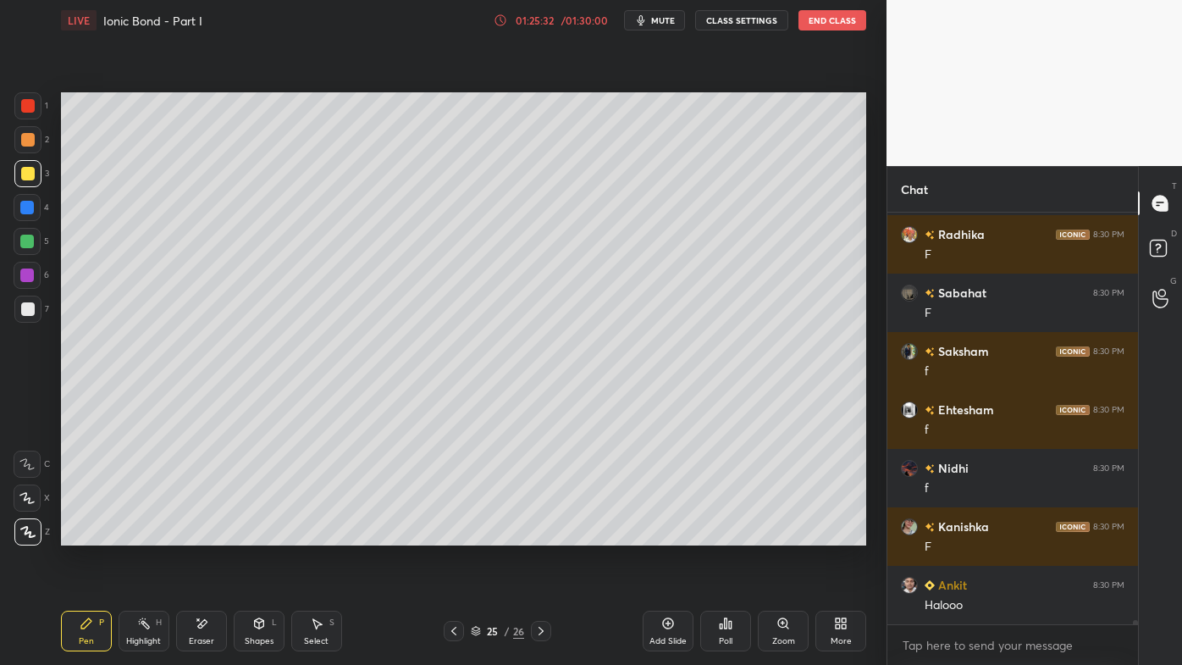
click at [81, 534] on icon at bounding box center [86, 623] width 10 height 10
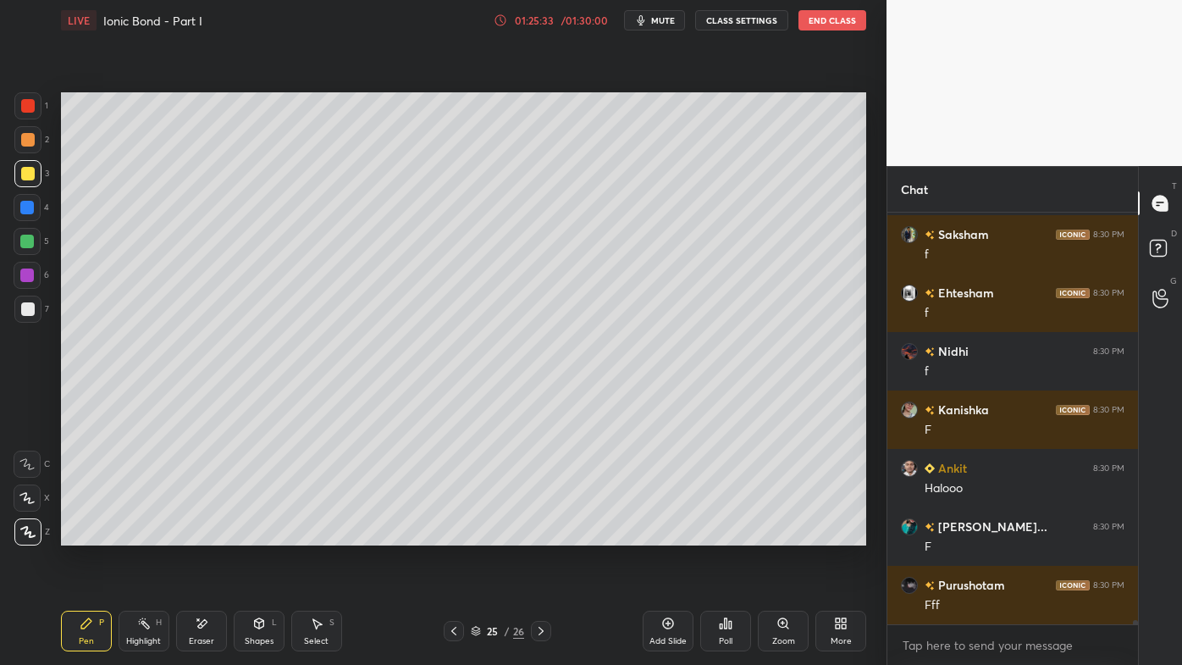
drag, startPoint x: 27, startPoint y: 142, endPoint x: 26, endPoint y: 158, distance: 15.3
click at [27, 143] on div at bounding box center [28, 140] width 14 height 14
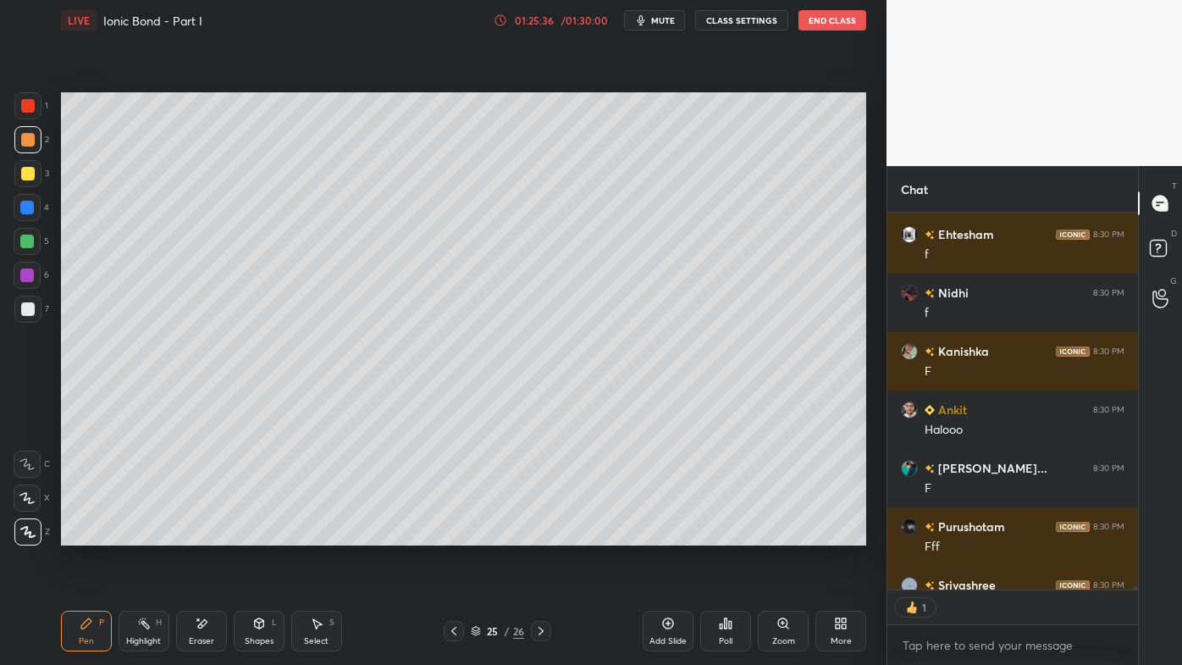
drag, startPoint x: 90, startPoint y: 623, endPoint x: 92, endPoint y: 584, distance: 39.0
click at [89, 534] on icon at bounding box center [86, 623] width 10 height 10
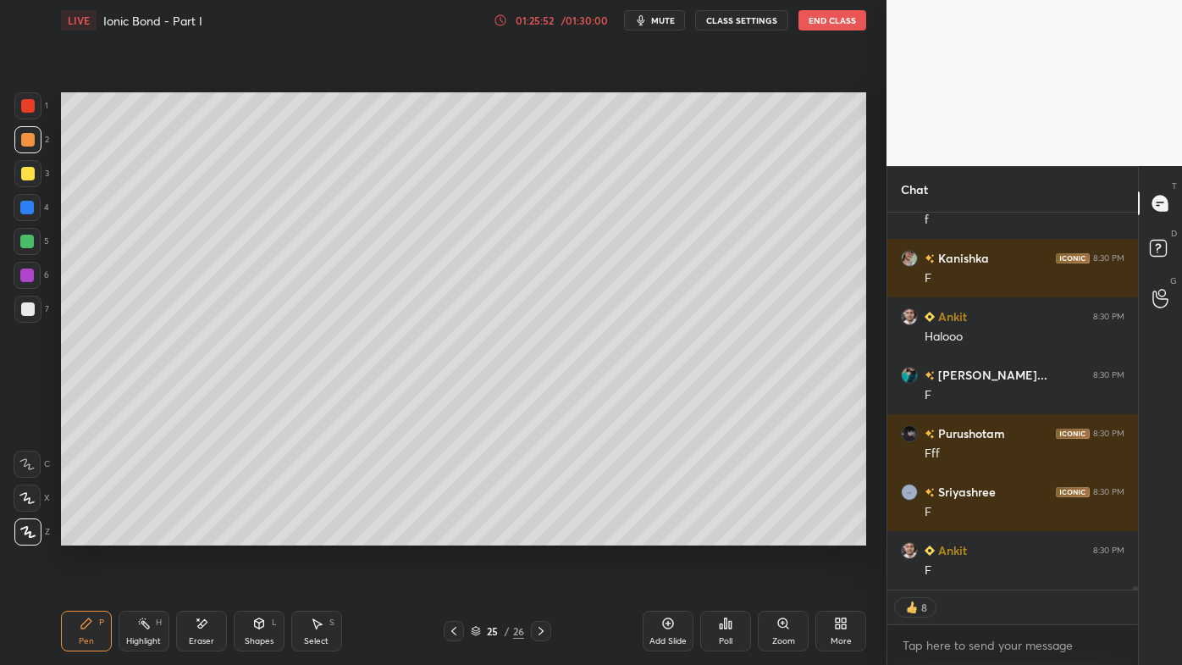
scroll to position [5, 4]
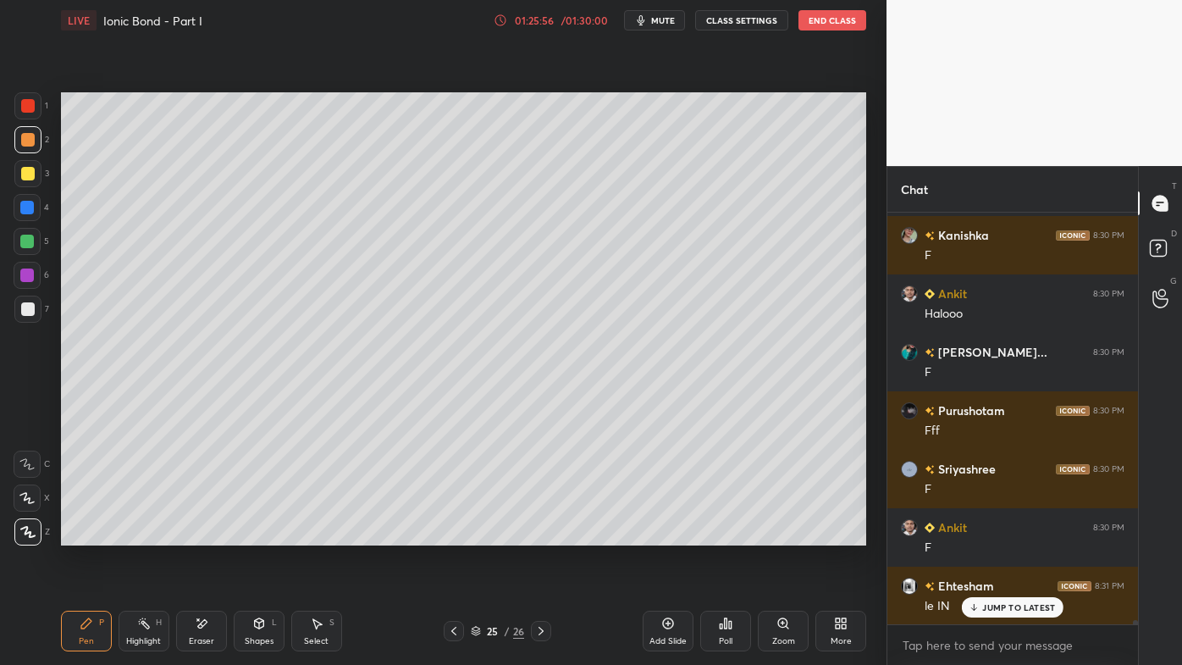
drag, startPoint x: 29, startPoint y: 169, endPoint x: 47, endPoint y: 164, distance: 18.5
click at [29, 169] on div at bounding box center [28, 174] width 14 height 14
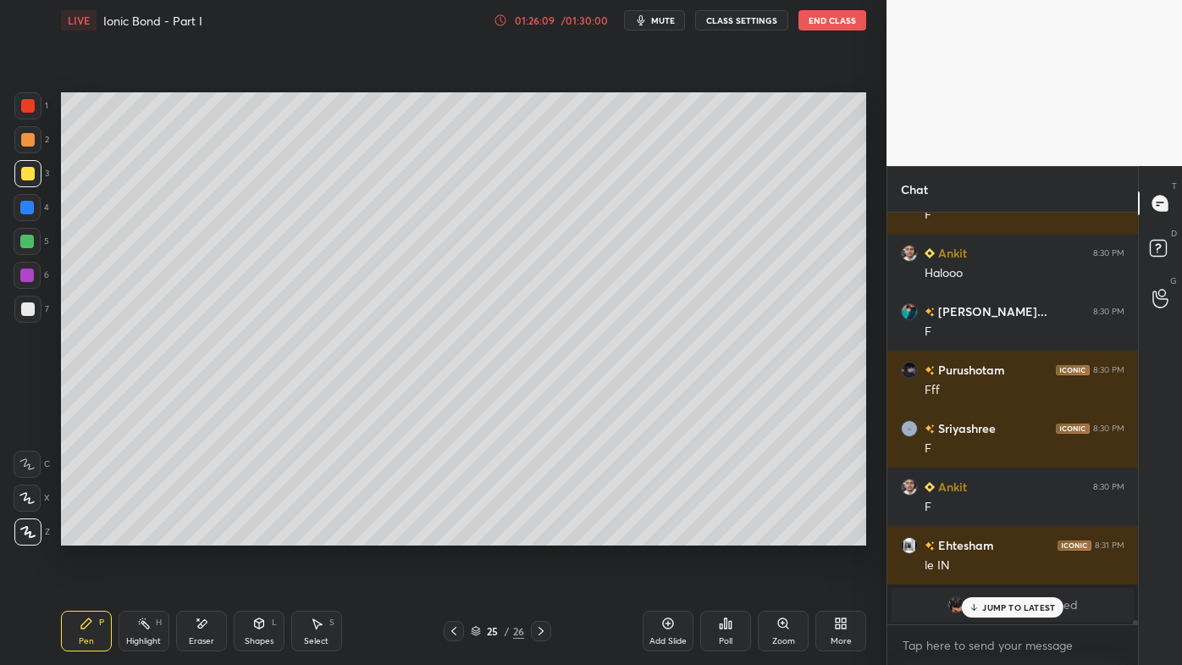
drag, startPoint x: 994, startPoint y: 606, endPoint x: 965, endPoint y: 623, distance: 33.4
click at [993, 534] on p "JUMP TO LATEST" at bounding box center [1018, 607] width 73 height 10
click at [163, 534] on div "Setting up your live class Poll for secs No correct answer Start poll" at bounding box center [463, 319] width 819 height 556
click at [142, 534] on icon at bounding box center [144, 624] width 14 height 14
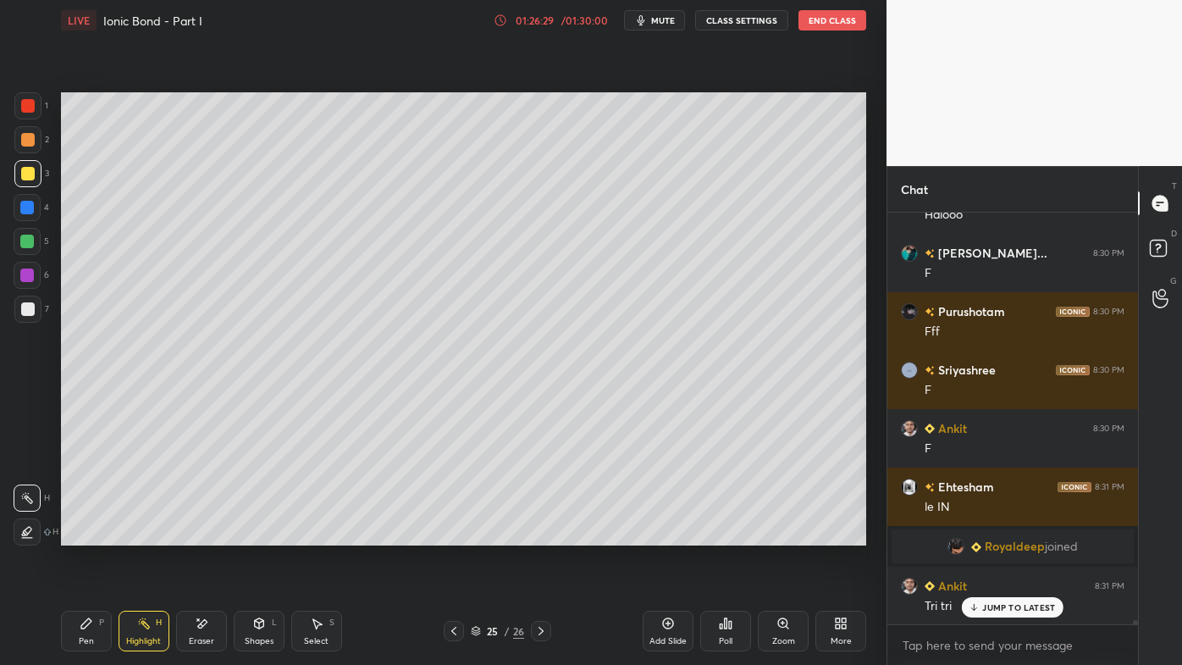
scroll to position [43846, 0]
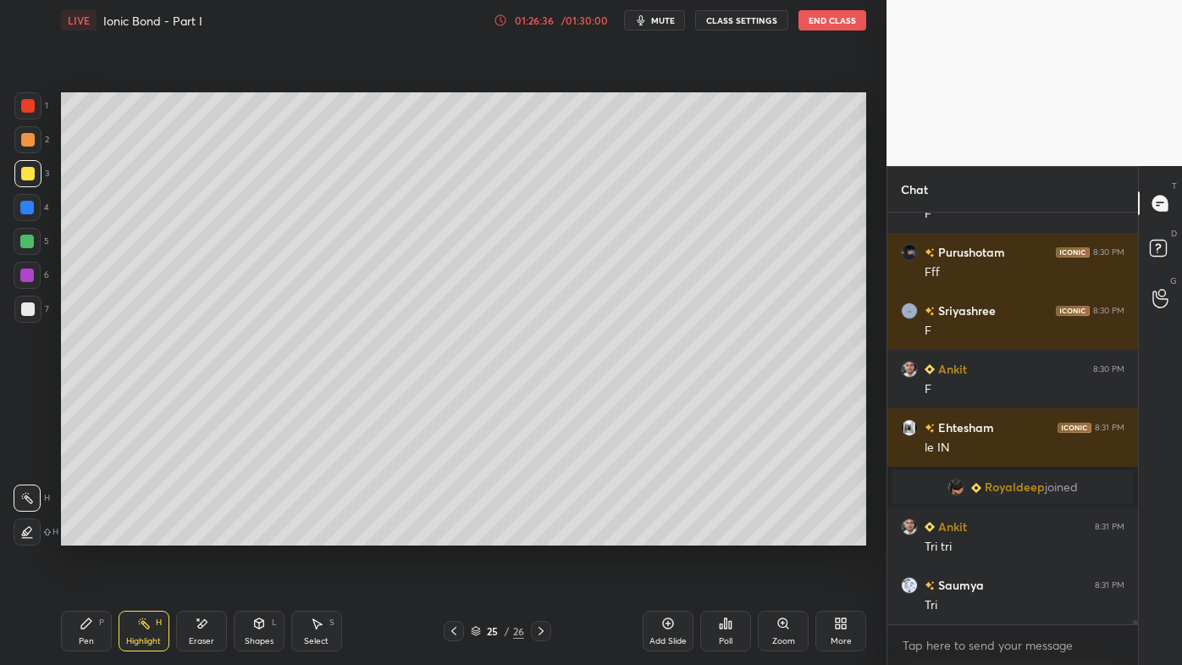
drag, startPoint x: 666, startPoint y: 621, endPoint x: 661, endPoint y: 605, distance: 16.9
click at [667, 534] on icon at bounding box center [668, 624] width 14 height 14
click at [80, 534] on icon at bounding box center [87, 624] width 14 height 14
click at [27, 147] on div at bounding box center [27, 139] width 27 height 27
drag, startPoint x: 196, startPoint y: 625, endPoint x: 199, endPoint y: 593, distance: 32.4
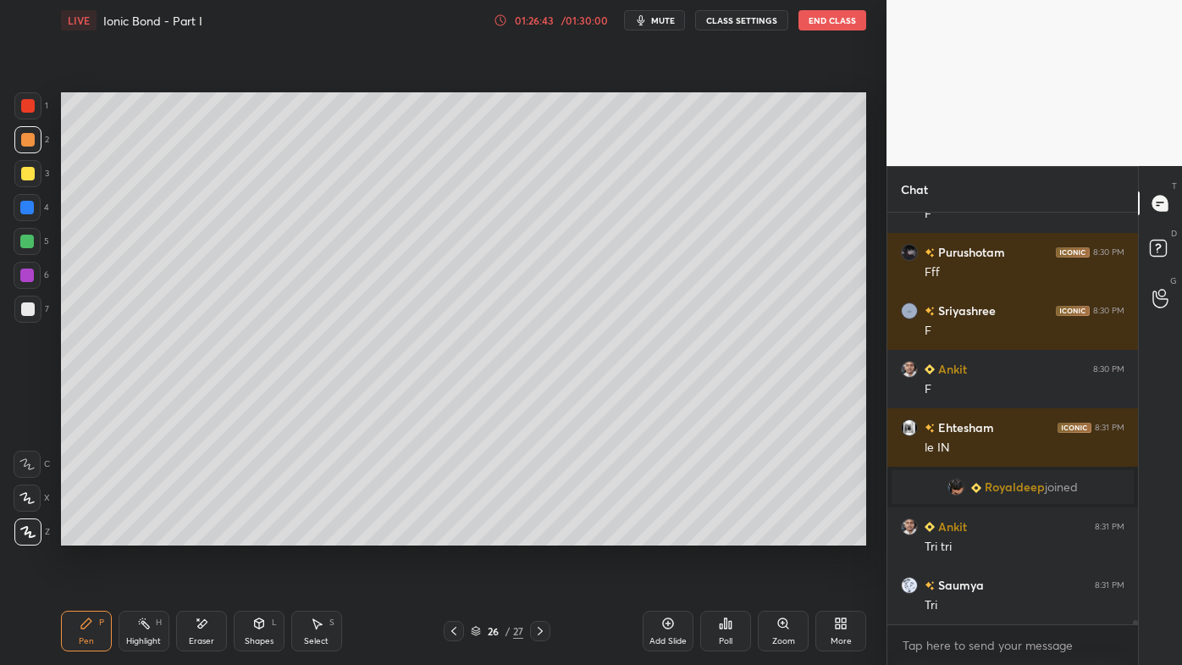
click at [198, 534] on icon at bounding box center [202, 624] width 14 height 14
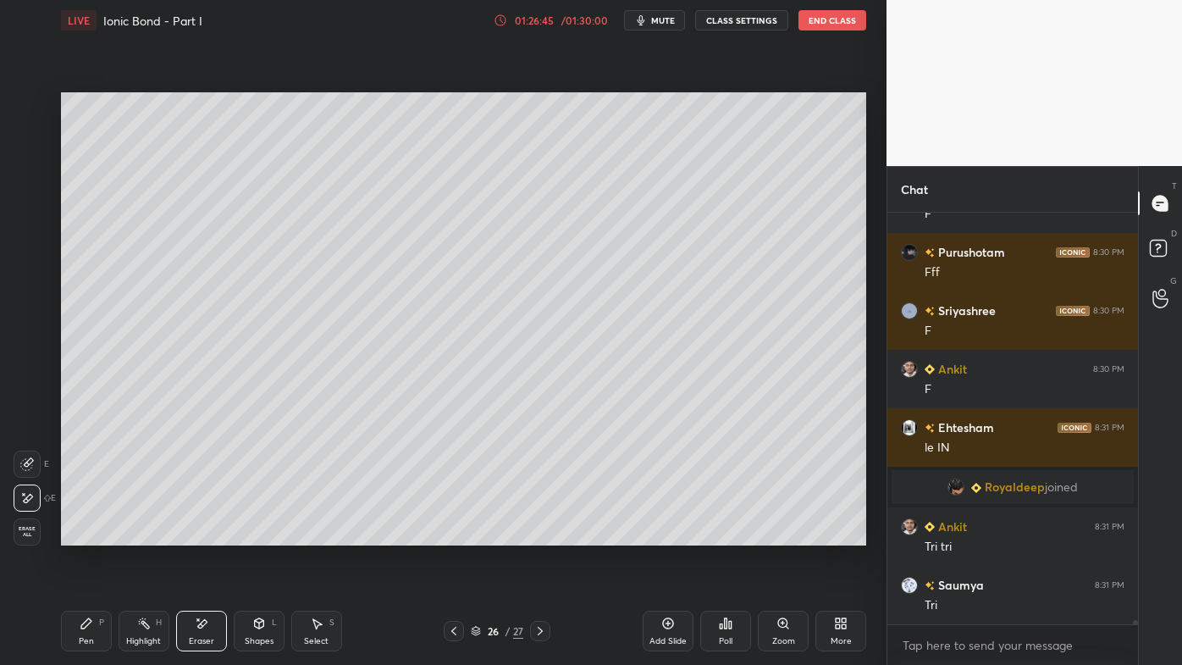
drag, startPoint x: 85, startPoint y: 641, endPoint x: 92, endPoint y: 614, distance: 28.2
click at [85, 534] on div "Pen" at bounding box center [86, 641] width 15 height 8
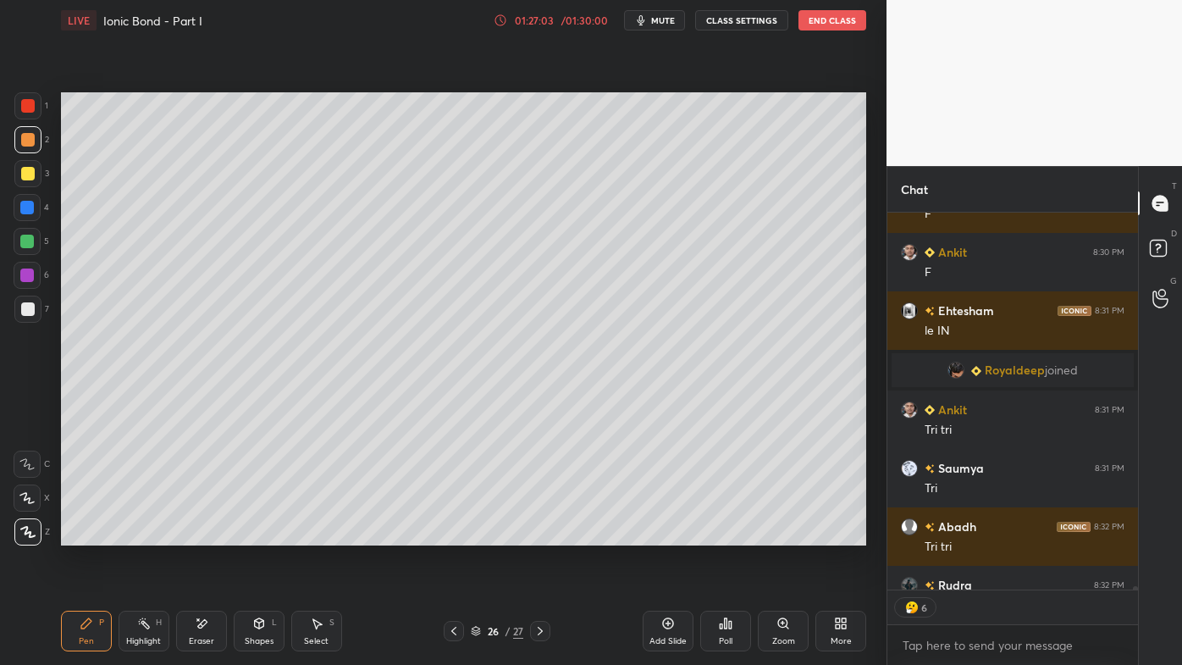
scroll to position [44056, 0]
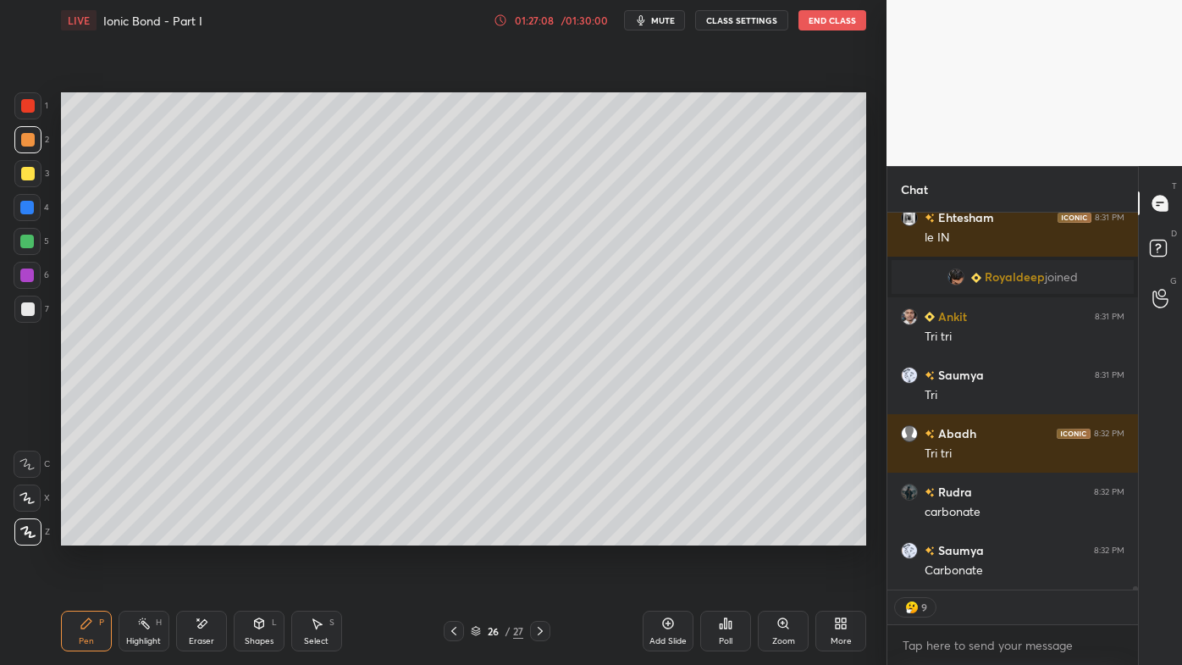
click at [218, 534] on div "Setting up your live class Poll for secs No correct answer Start poll" at bounding box center [463, 319] width 819 height 556
click at [133, 534] on div "Setting up your live class Poll for secs No correct answer Start poll" at bounding box center [463, 319] width 819 height 556
click at [141, 534] on div "Setting up your live class Poll for secs No correct answer Start poll" at bounding box center [463, 319] width 819 height 556
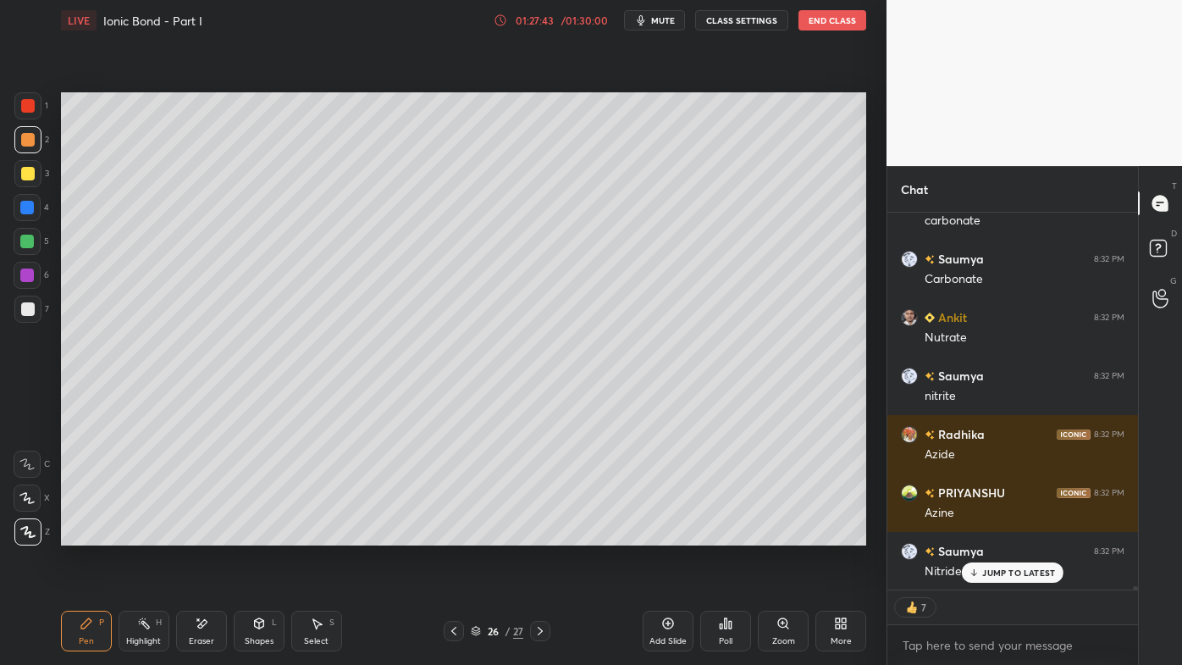
scroll to position [44406, 0]
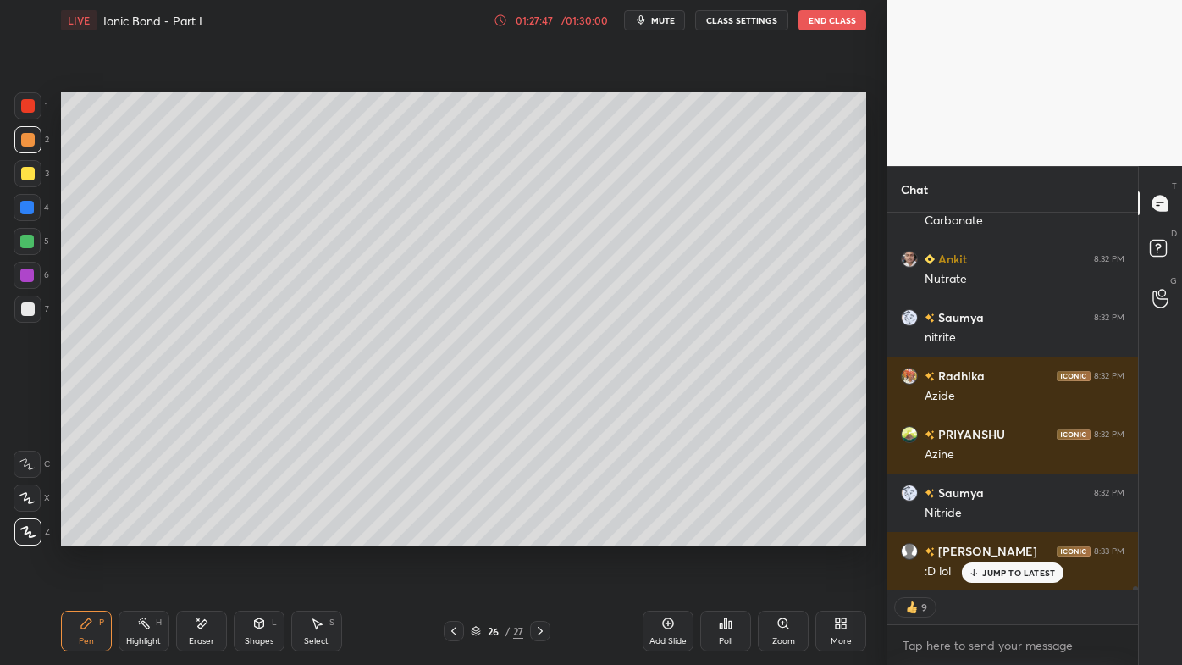
click at [200, 534] on icon at bounding box center [202, 624] width 14 height 14
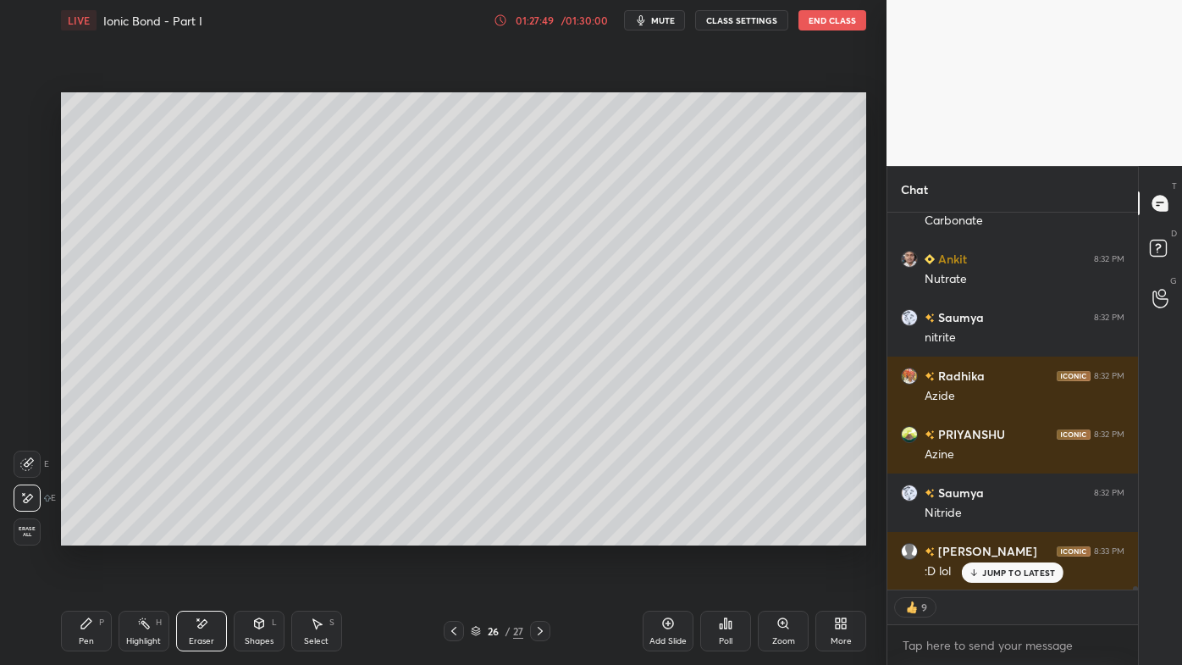
scroll to position [44464, 0]
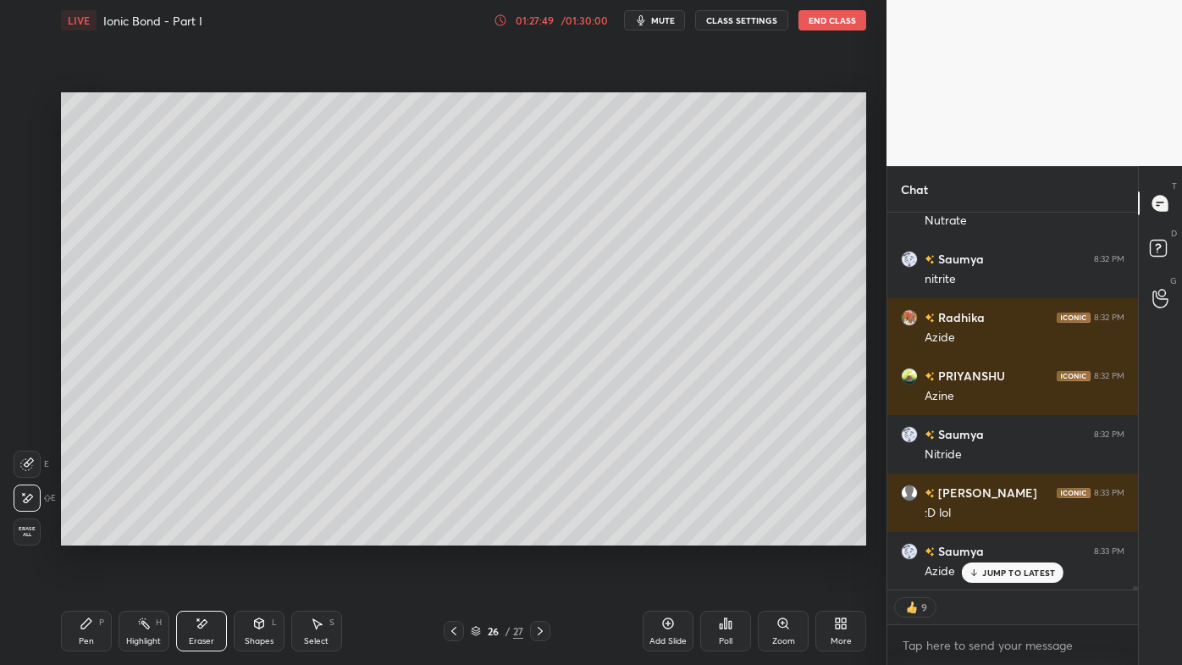
drag, startPoint x: 86, startPoint y: 617, endPoint x: 95, endPoint y: 600, distance: 19.3
click at [86, 534] on icon at bounding box center [87, 624] width 14 height 14
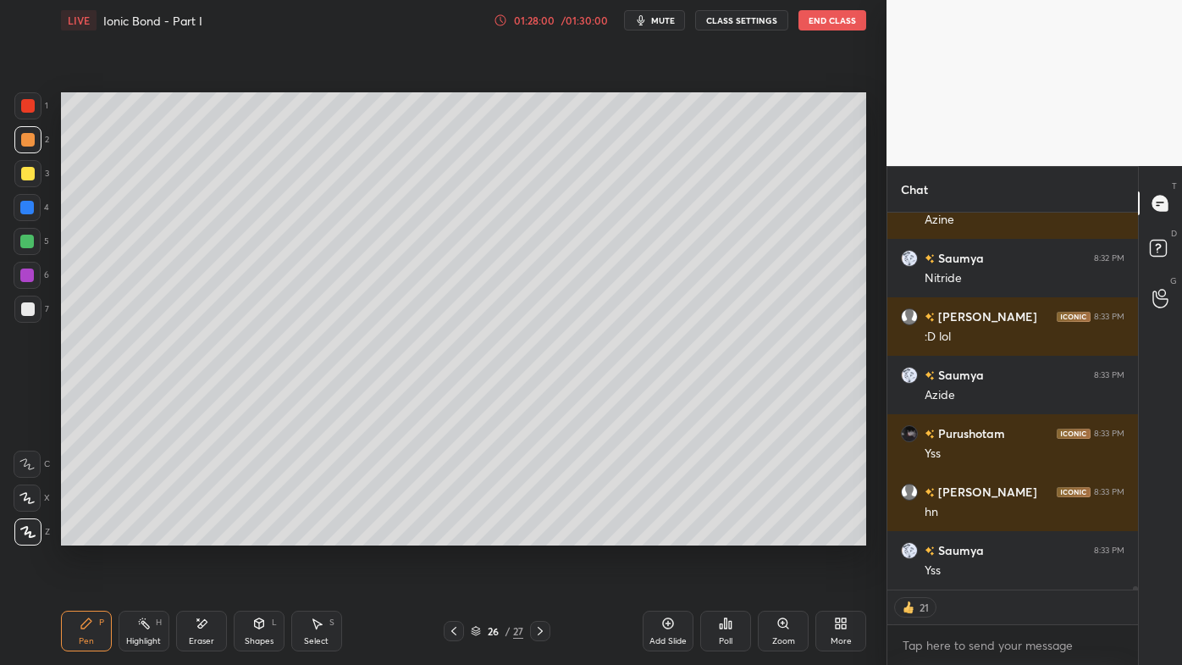
scroll to position [44699, 0]
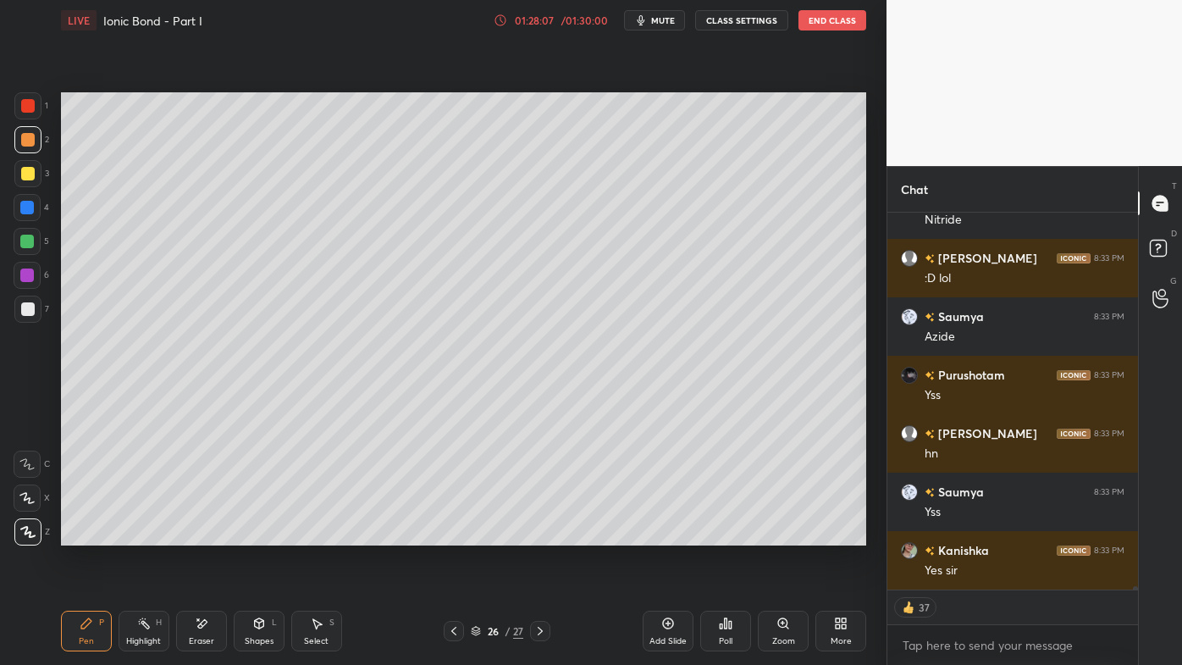
drag, startPoint x: 203, startPoint y: 618, endPoint x: 248, endPoint y: 572, distance: 64.7
click at [203, 534] on icon at bounding box center [202, 624] width 14 height 14
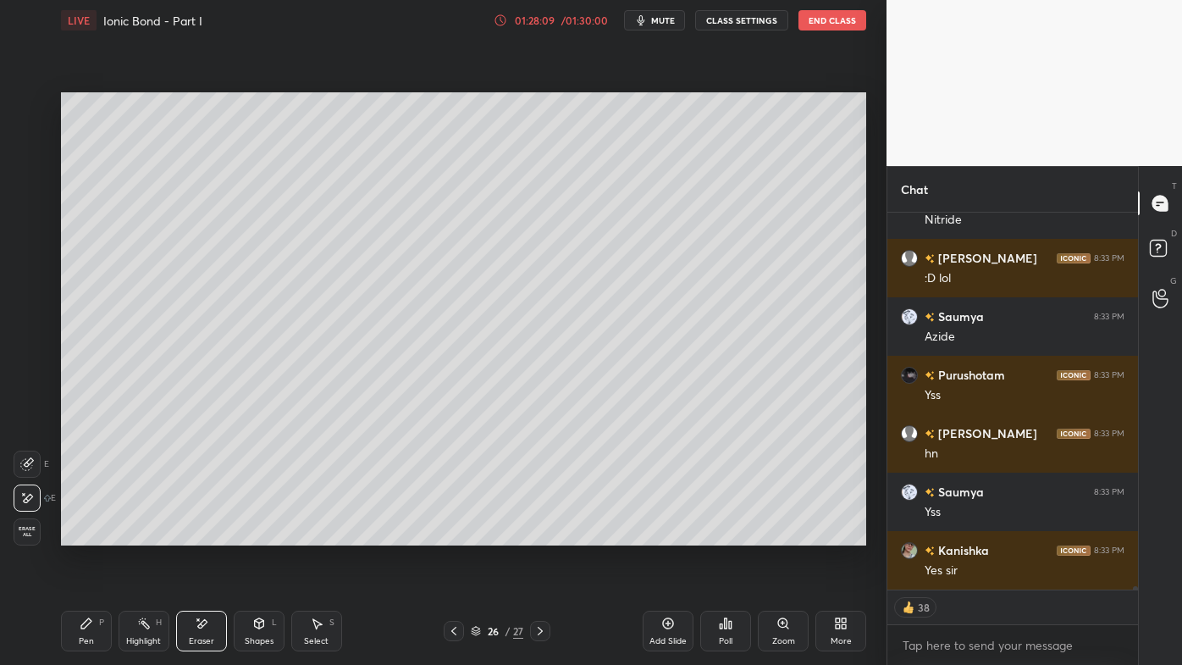
click at [661, 534] on icon at bounding box center [668, 624] width 14 height 14
click at [86, 534] on icon at bounding box center [86, 623] width 10 height 10
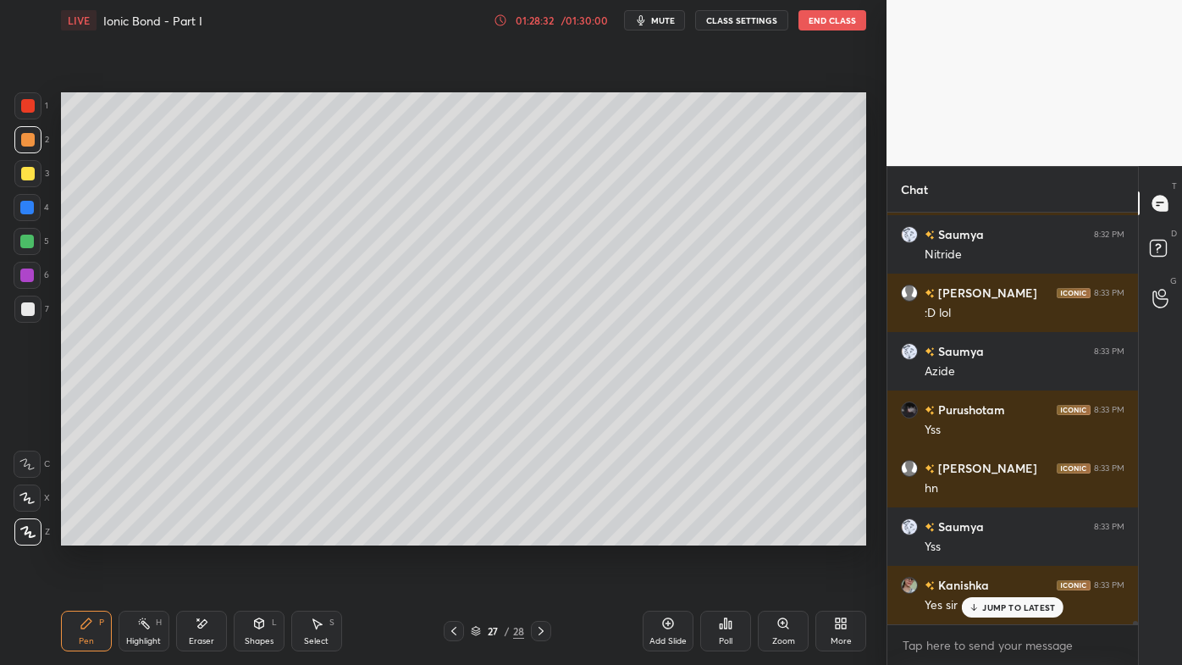
scroll to position [44663, 0]
click at [151, 534] on div "Highlight H" at bounding box center [144, 631] width 51 height 41
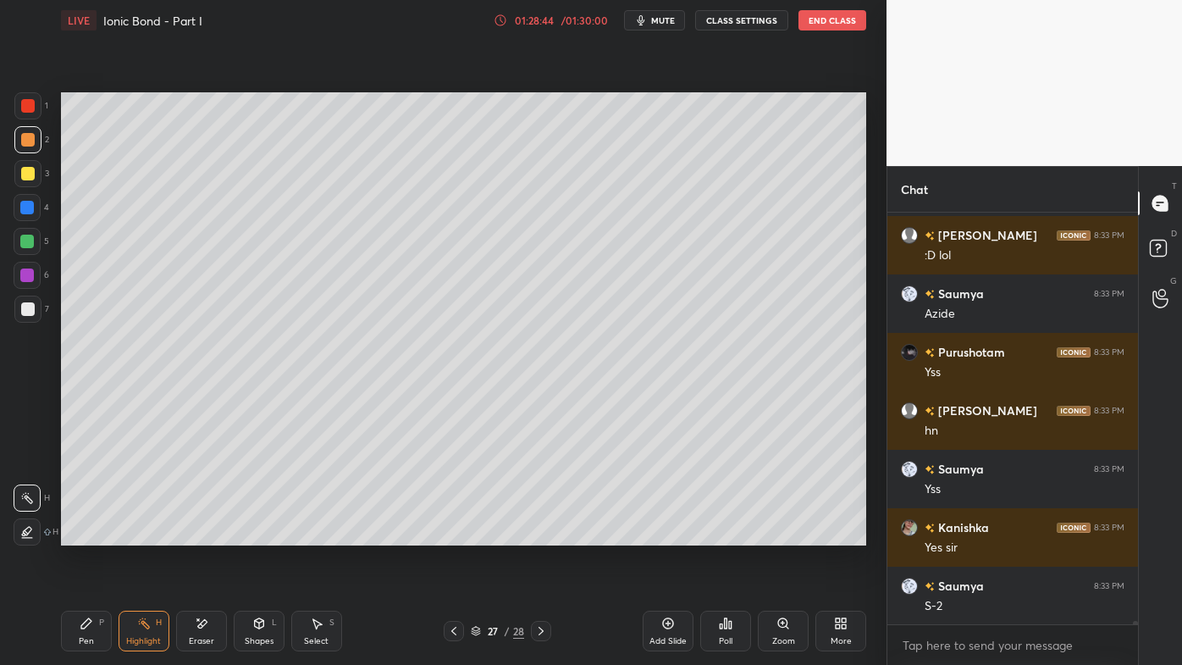
scroll to position [44781, 0]
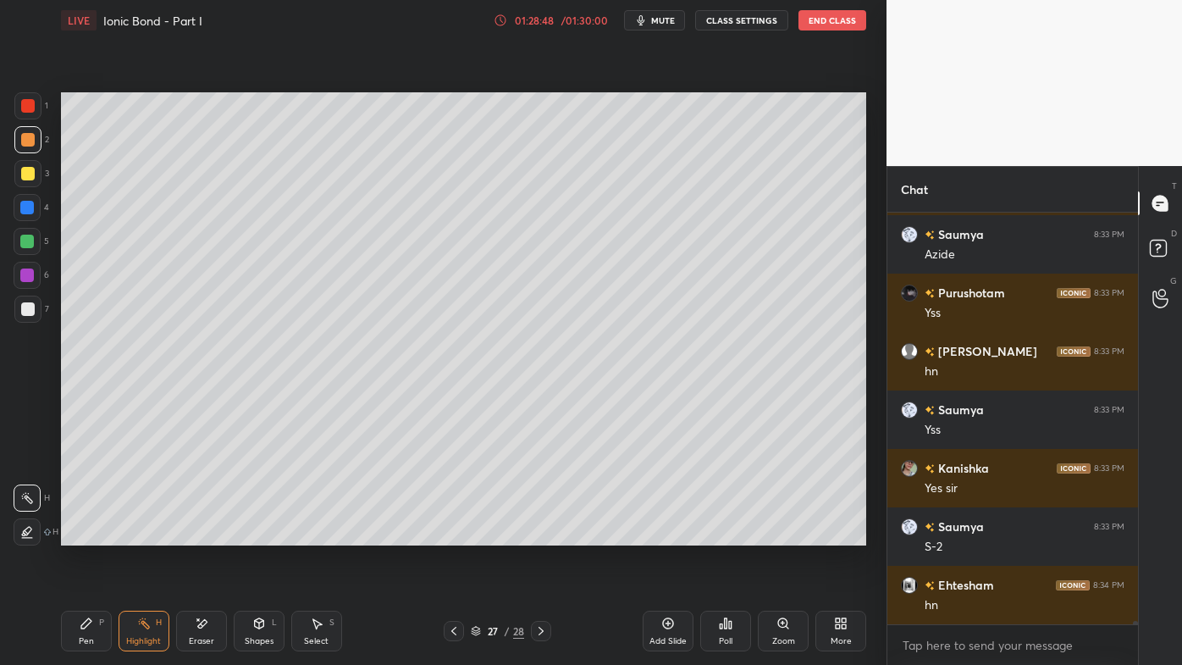
click at [86, 534] on icon at bounding box center [86, 623] width 10 height 10
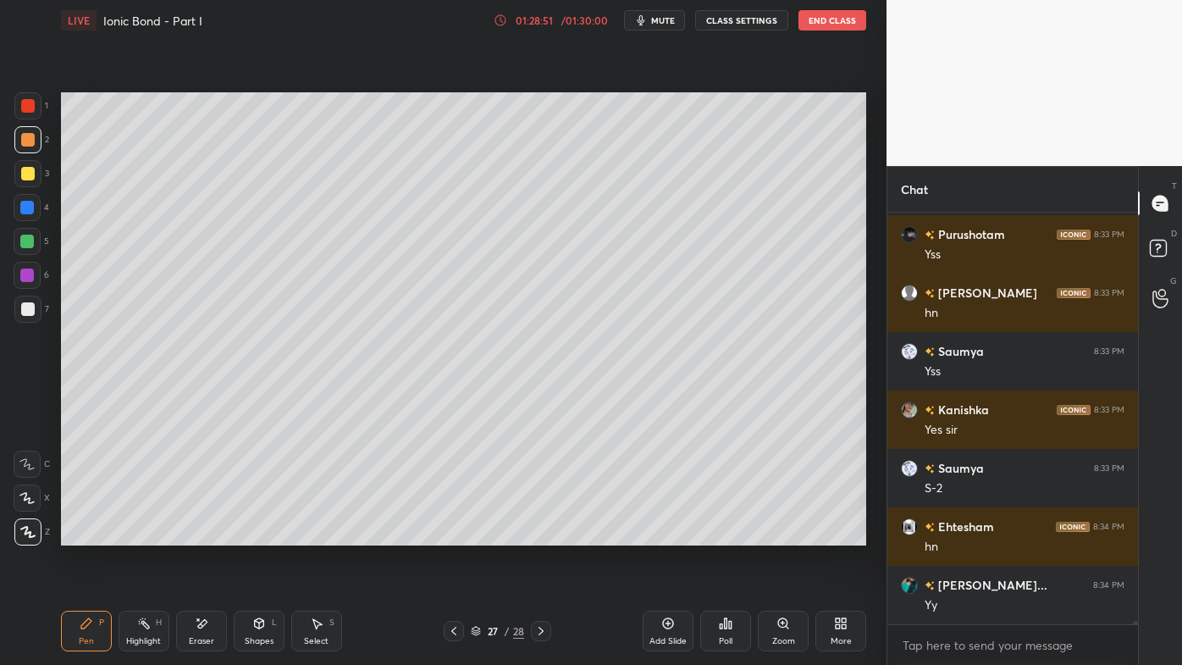
drag, startPoint x: 30, startPoint y: 304, endPoint x: 48, endPoint y: 303, distance: 17.8
click at [30, 307] on div at bounding box center [28, 309] width 14 height 14
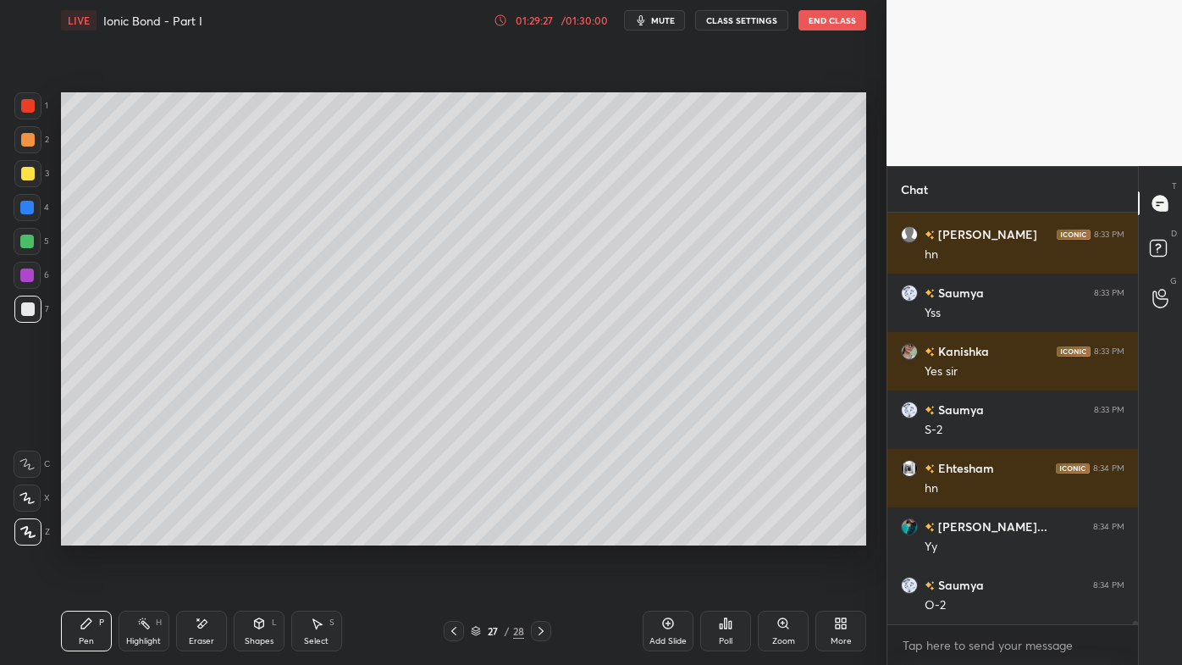
scroll to position [44956, 0]
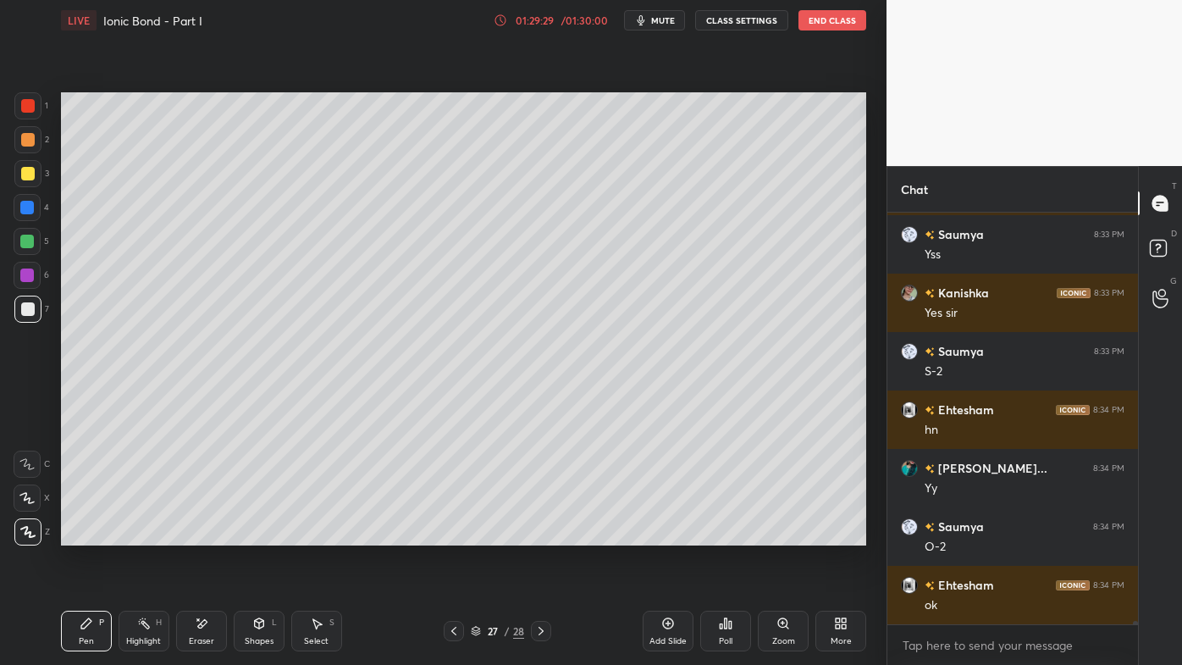
click at [30, 186] on div "3" at bounding box center [31, 177] width 35 height 34
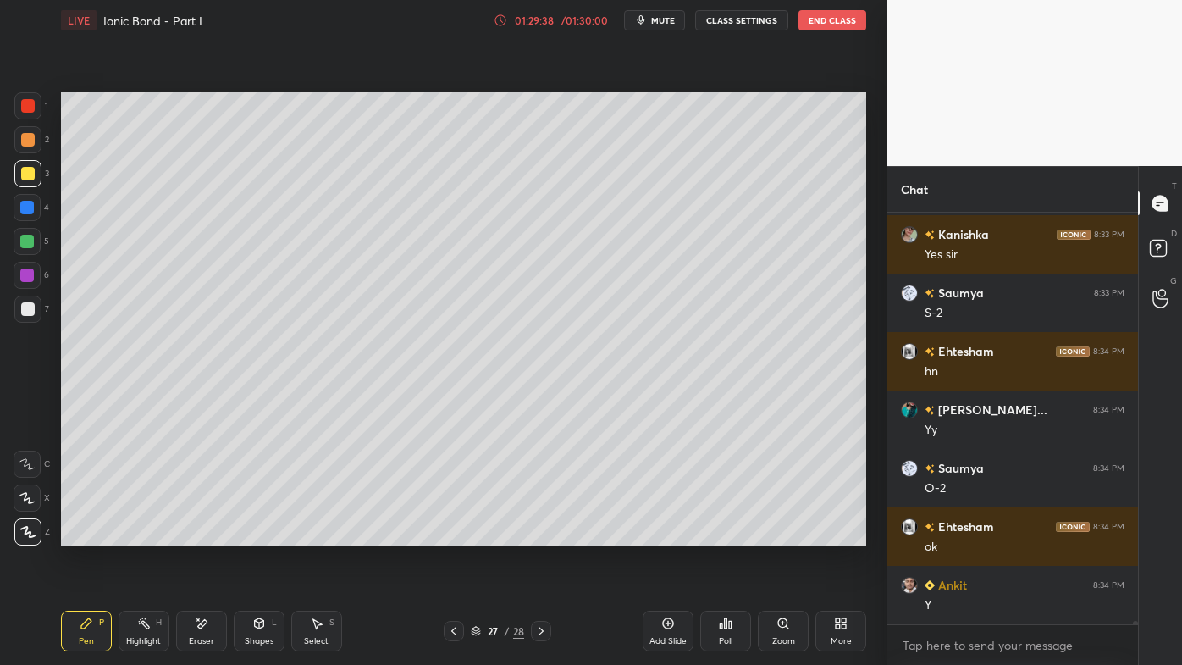
drag, startPoint x: 141, startPoint y: 628, endPoint x: 165, endPoint y: 611, distance: 29.8
click at [139, 534] on icon at bounding box center [144, 624] width 14 height 14
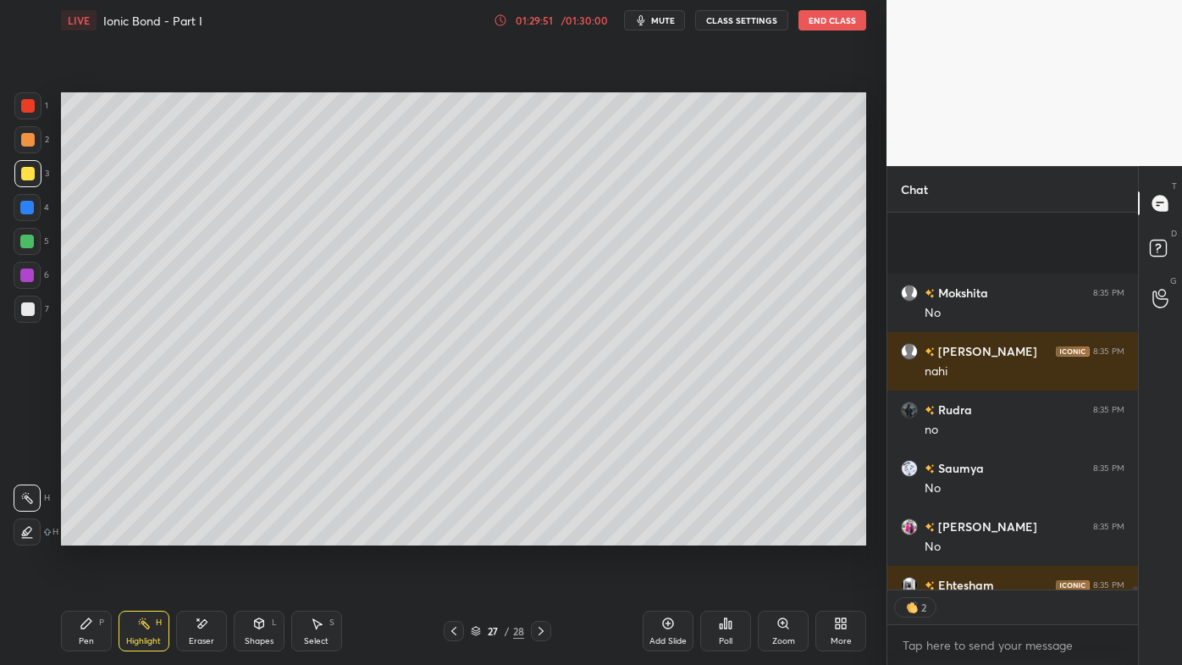
scroll to position [45625, 0]
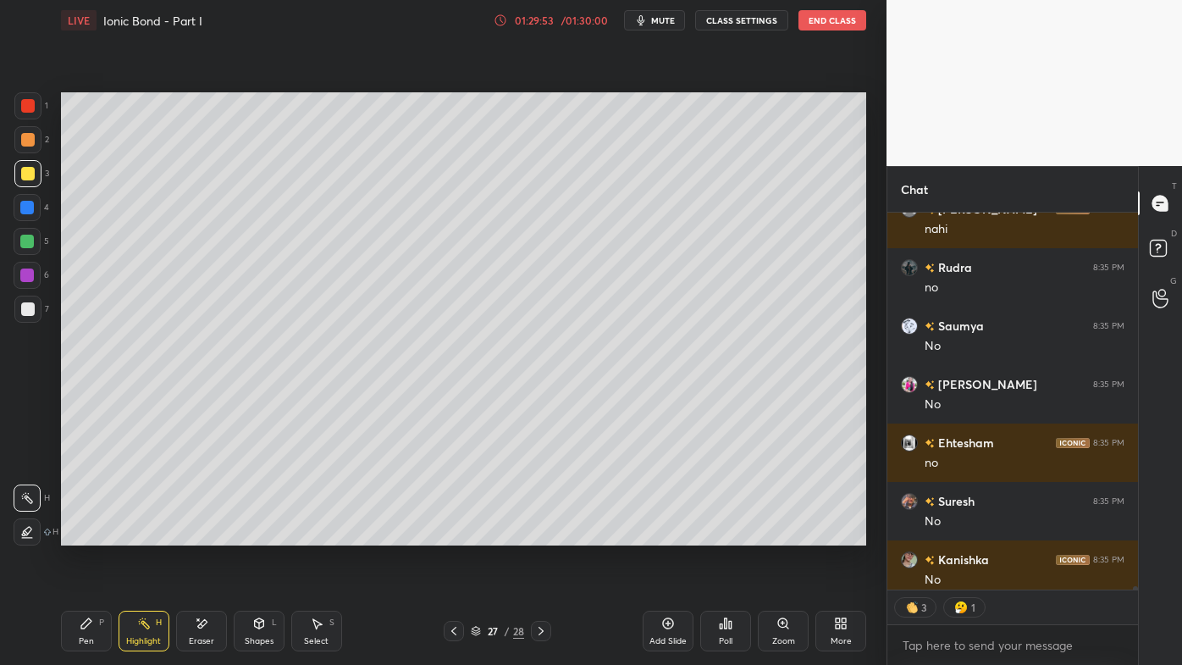
drag, startPoint x: 87, startPoint y: 633, endPoint x: 169, endPoint y: 560, distance: 110.3
click at [87, 534] on div "Pen P" at bounding box center [86, 631] width 51 height 41
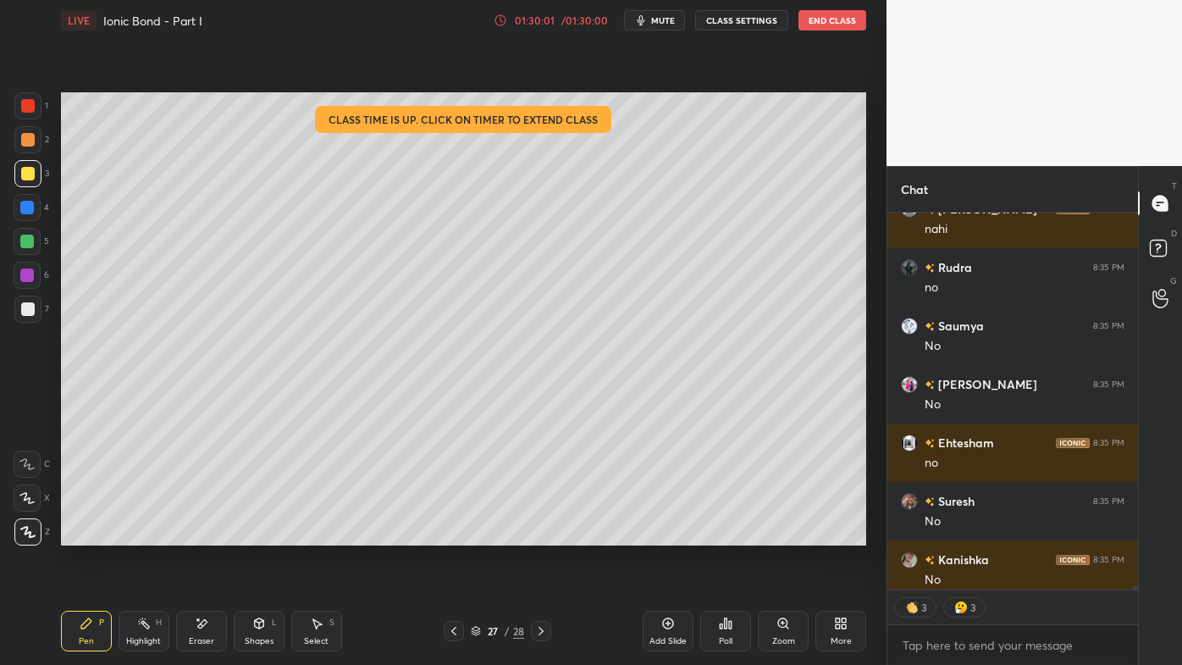
click at [668, 534] on icon at bounding box center [668, 624] width 14 height 14
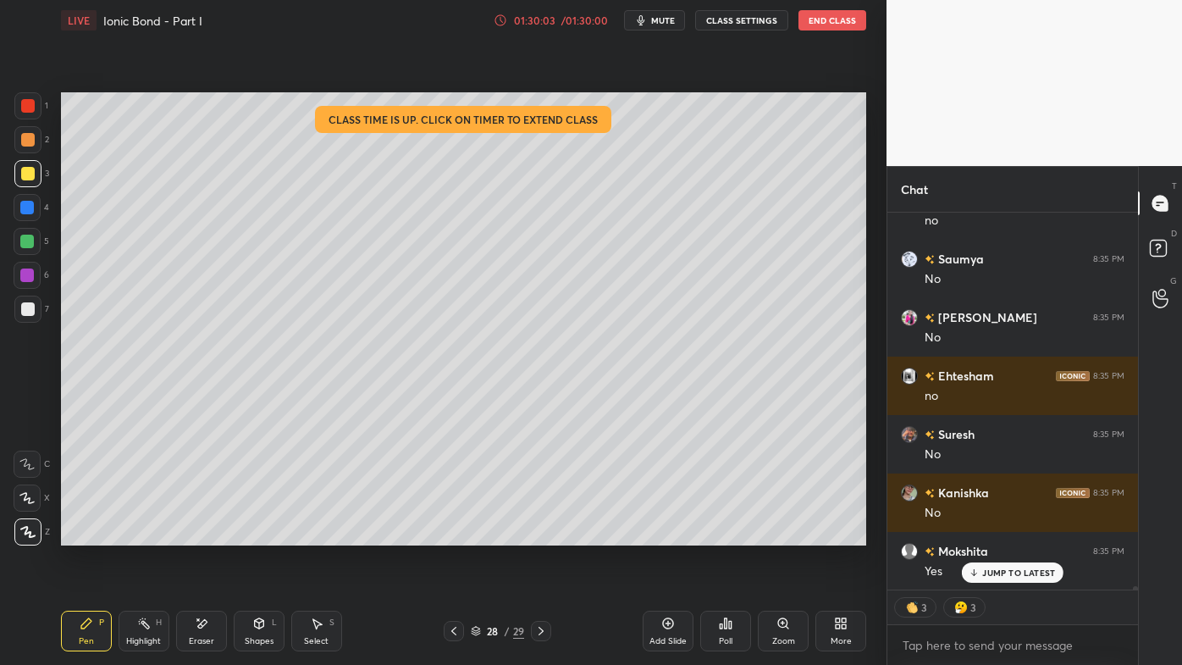
drag, startPoint x: 29, startPoint y: 133, endPoint x: 52, endPoint y: 147, distance: 27.0
click at [31, 135] on div at bounding box center [28, 140] width 14 height 14
drag, startPoint x: 88, startPoint y: 629, endPoint x: 100, endPoint y: 589, distance: 41.5
click at [88, 534] on icon at bounding box center [87, 624] width 14 height 14
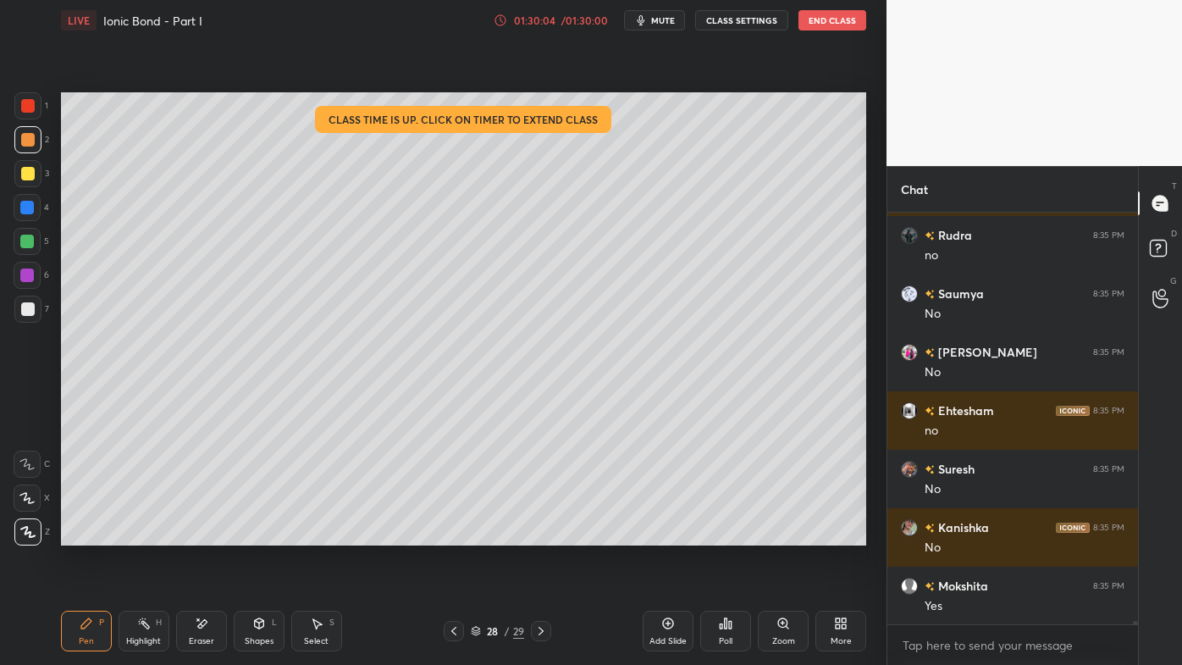
scroll to position [45657, 0]
drag, startPoint x: 34, startPoint y: 313, endPoint x: 45, endPoint y: 296, distance: 20.9
click at [31, 312] on div at bounding box center [28, 309] width 14 height 14
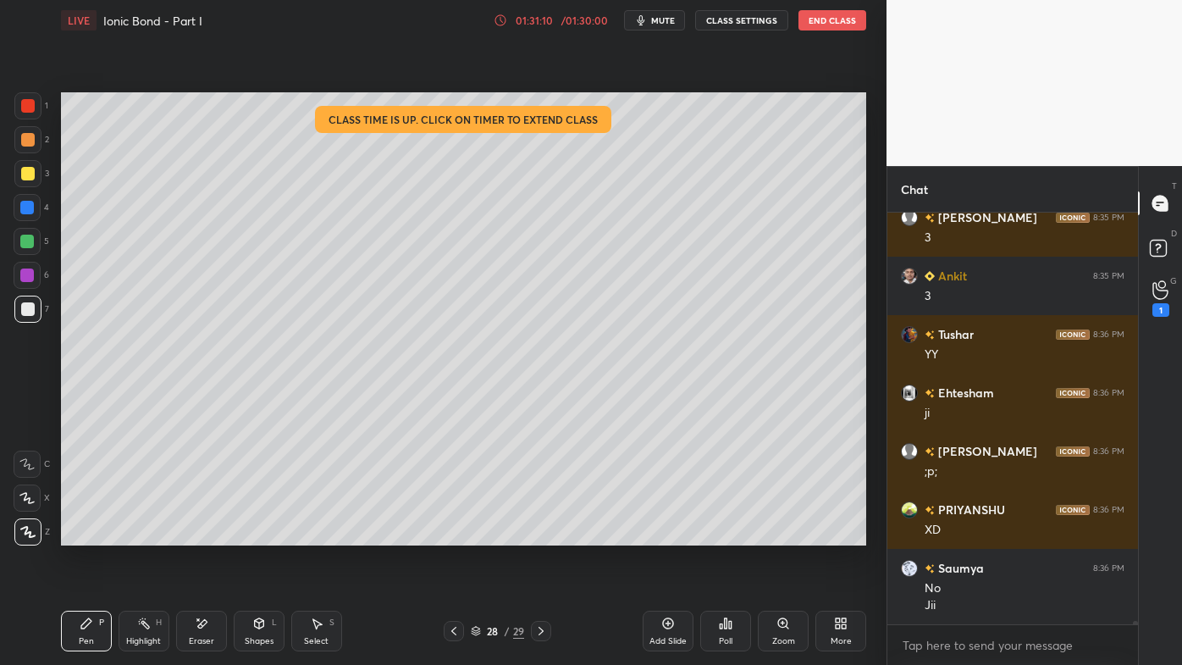
scroll to position [46493, 0]
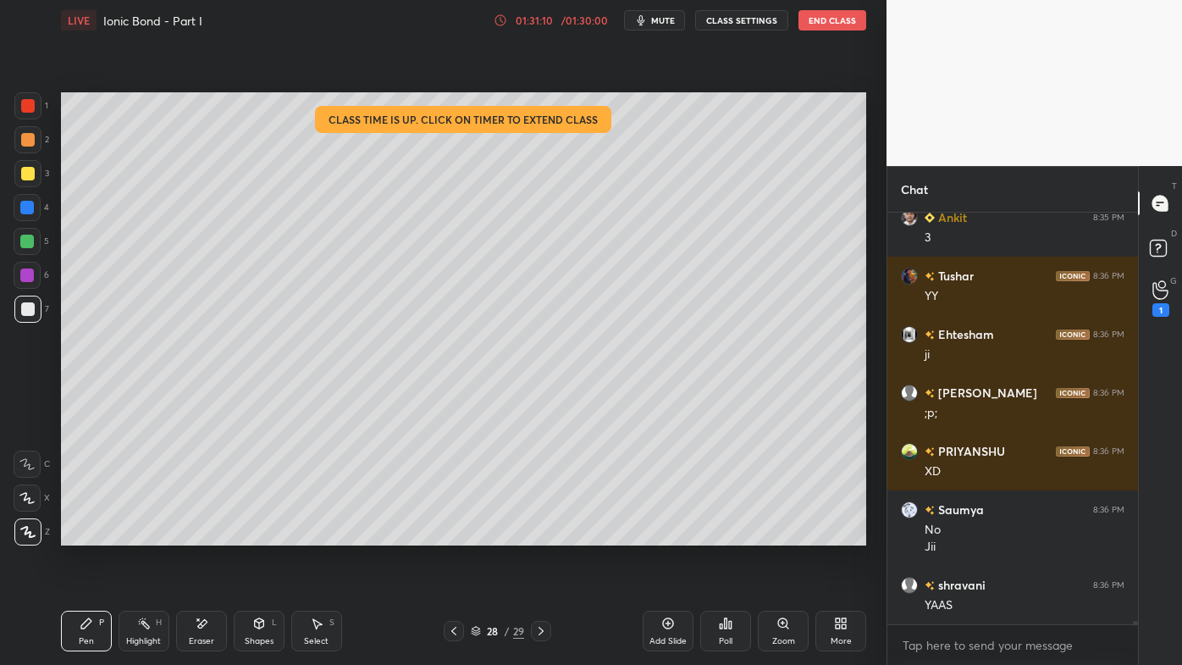
drag, startPoint x: 144, startPoint y: 619, endPoint x: 157, endPoint y: 566, distance: 54.8
click at [145, 534] on icon at bounding box center [144, 624] width 14 height 14
click at [668, 534] on icon at bounding box center [668, 624] width 14 height 14
click at [86, 534] on icon at bounding box center [86, 623] width 10 height 10
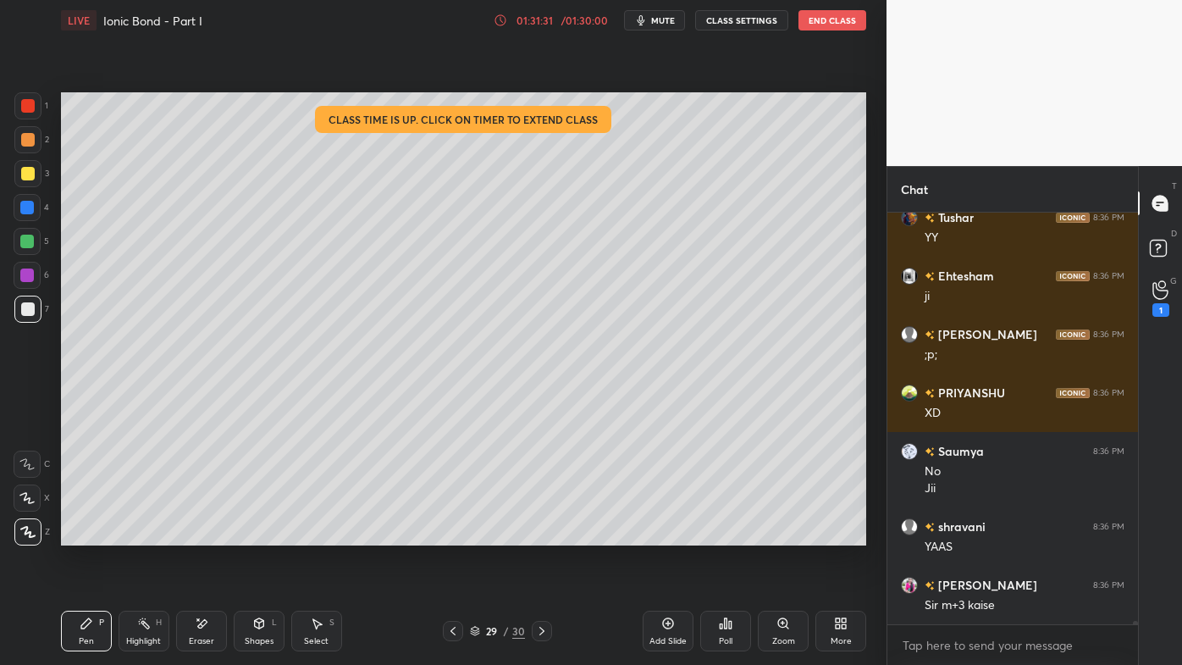
drag, startPoint x: 453, startPoint y: 633, endPoint x: 440, endPoint y: 644, distance: 17.5
click at [452, 534] on icon at bounding box center [453, 631] width 14 height 14
drag, startPoint x: 197, startPoint y: 619, endPoint x: 224, endPoint y: 549, distance: 75.3
click at [197, 534] on icon at bounding box center [202, 624] width 14 height 14
click at [81, 534] on div "Pen P" at bounding box center [86, 631] width 51 height 41
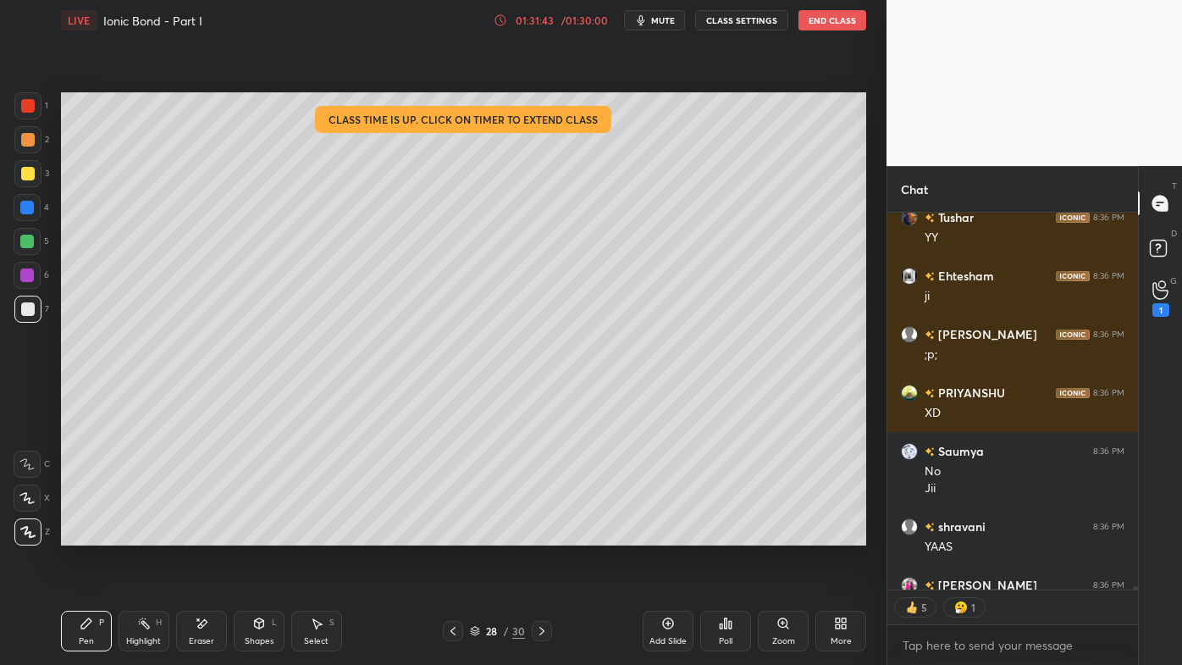
scroll to position [46644, 0]
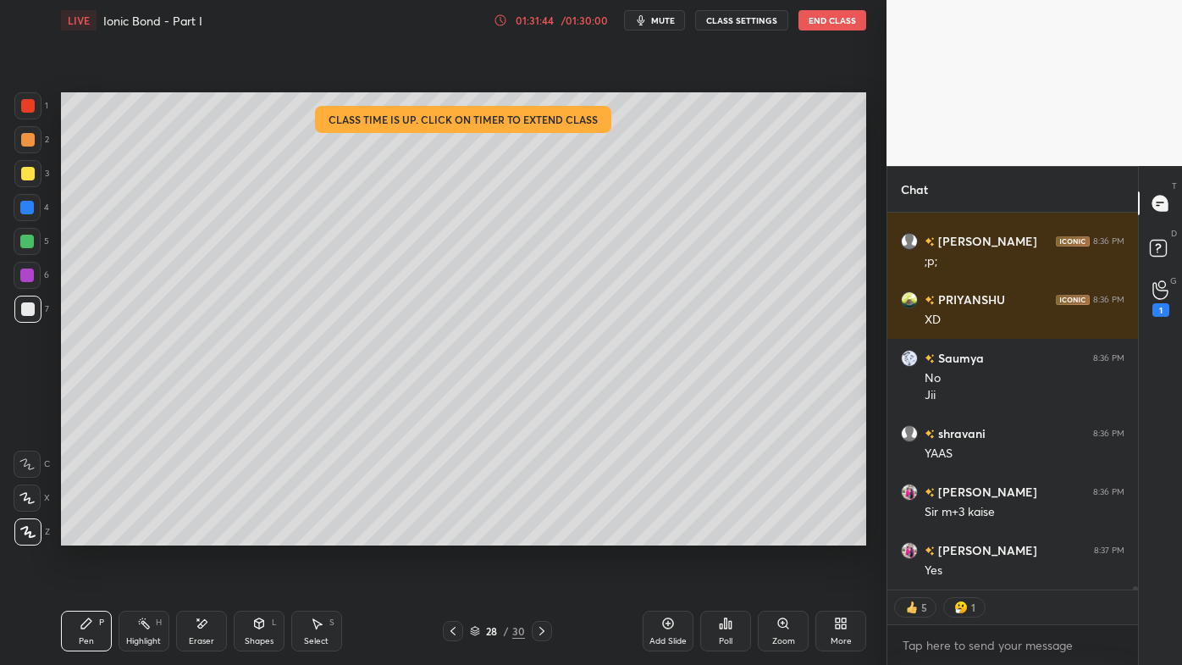
click at [161, 534] on div "H" at bounding box center [159, 622] width 6 height 8
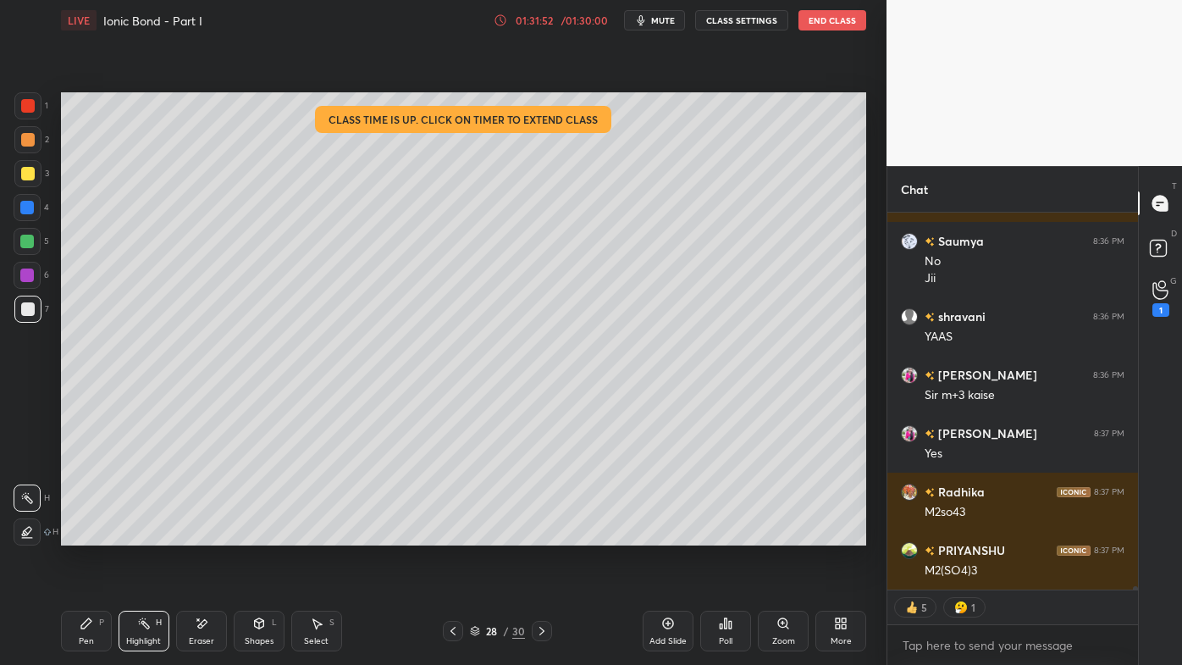
scroll to position [406, 246]
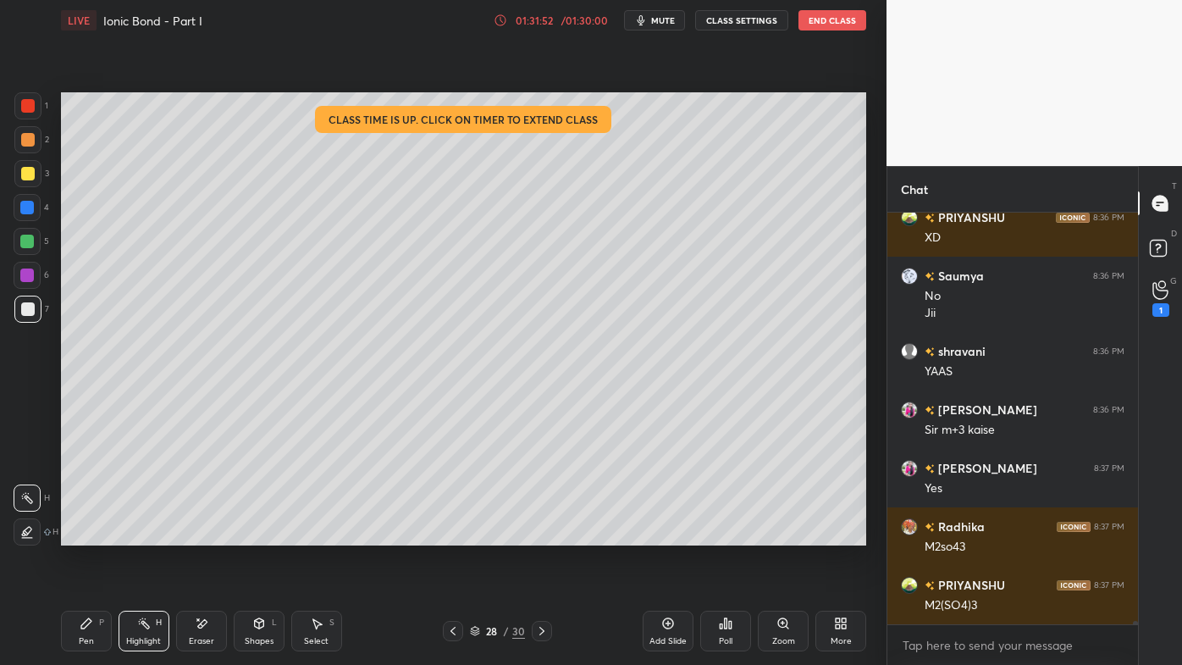
click at [82, 534] on icon at bounding box center [87, 624] width 14 height 14
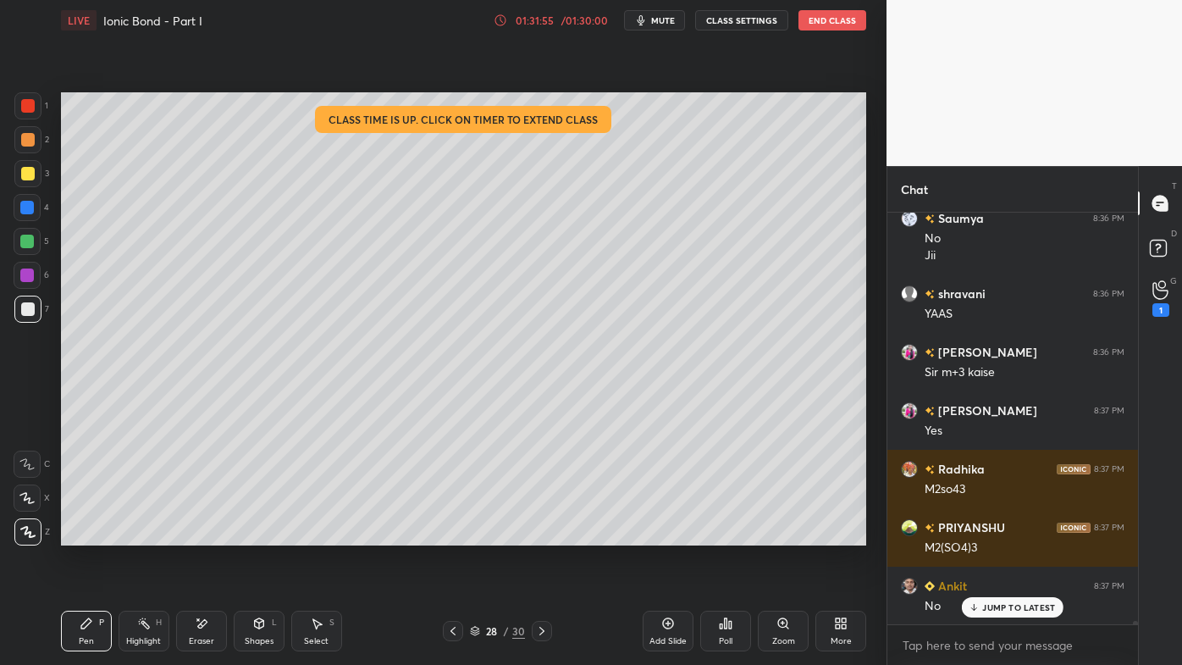
scroll to position [46842, 0]
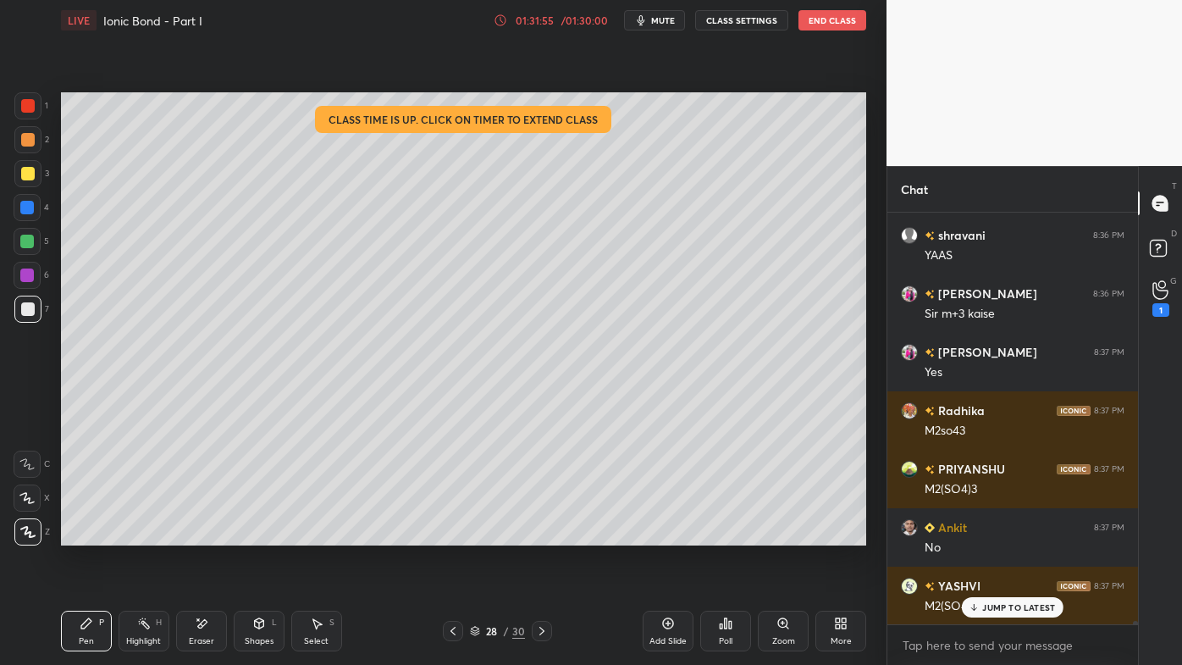
drag, startPoint x: 142, startPoint y: 629, endPoint x: 144, endPoint y: 610, distance: 19.6
click at [144, 534] on icon at bounding box center [144, 624] width 14 height 14
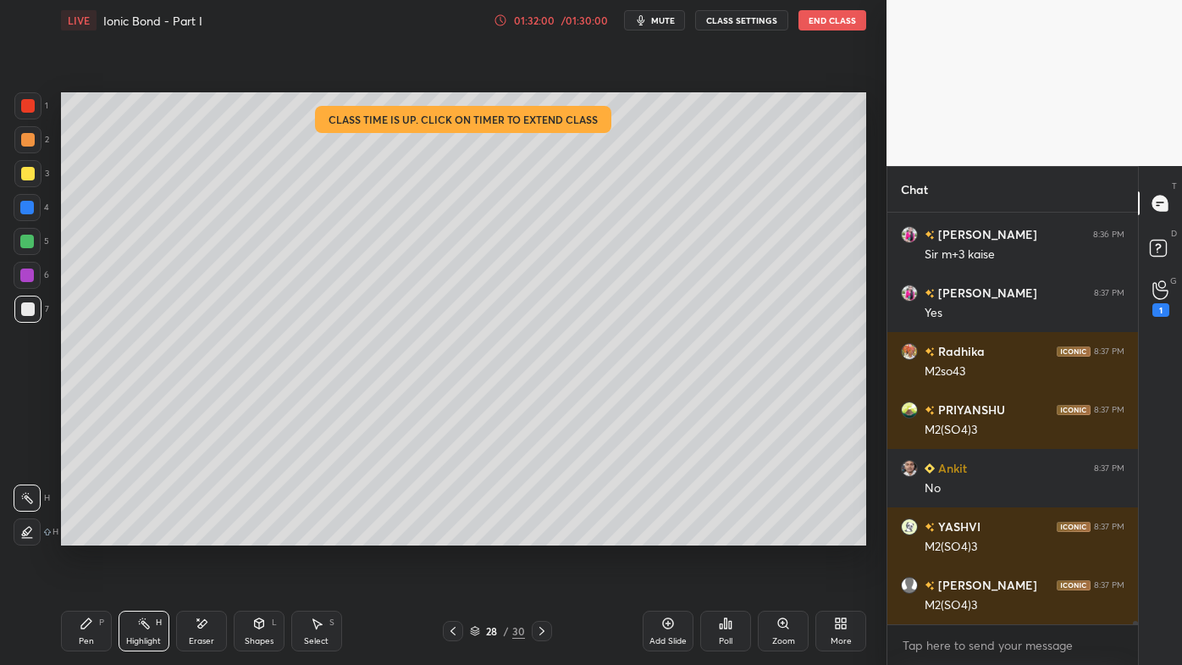
click at [539, 534] on icon at bounding box center [542, 631] width 14 height 14
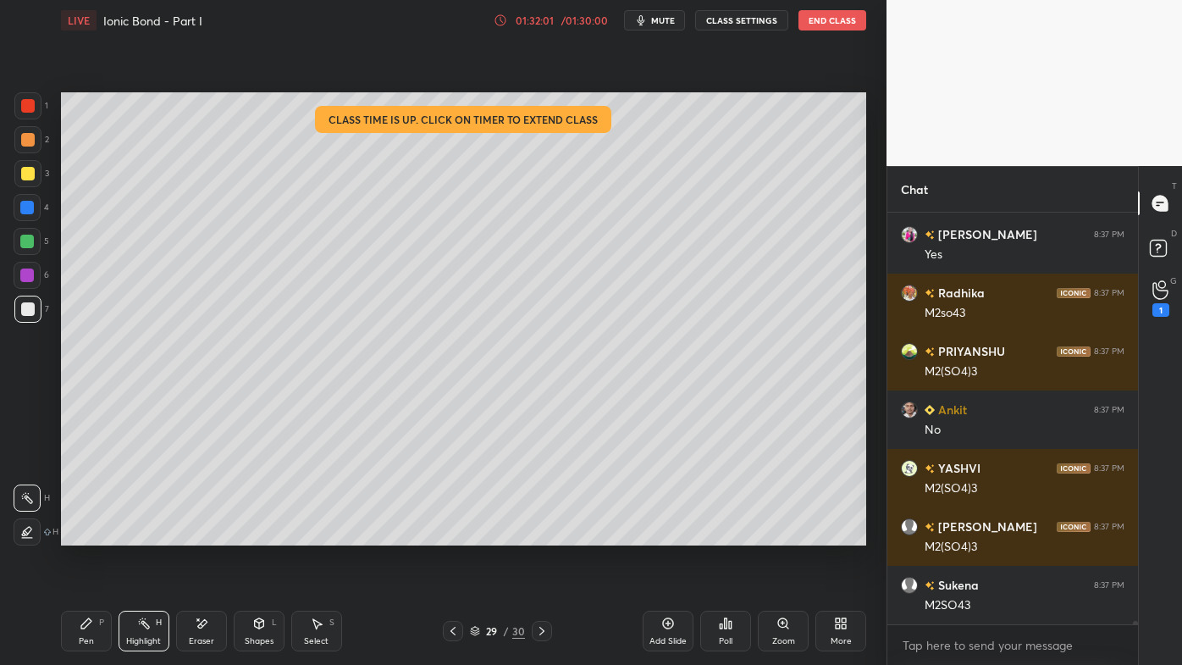
drag, startPoint x: 84, startPoint y: 626, endPoint x: 108, endPoint y: 560, distance: 70.5
click at [83, 534] on icon at bounding box center [86, 623] width 10 height 10
drag, startPoint x: 29, startPoint y: 136, endPoint x: 54, endPoint y: 144, distance: 26.5
click at [32, 137] on div at bounding box center [28, 140] width 14 height 14
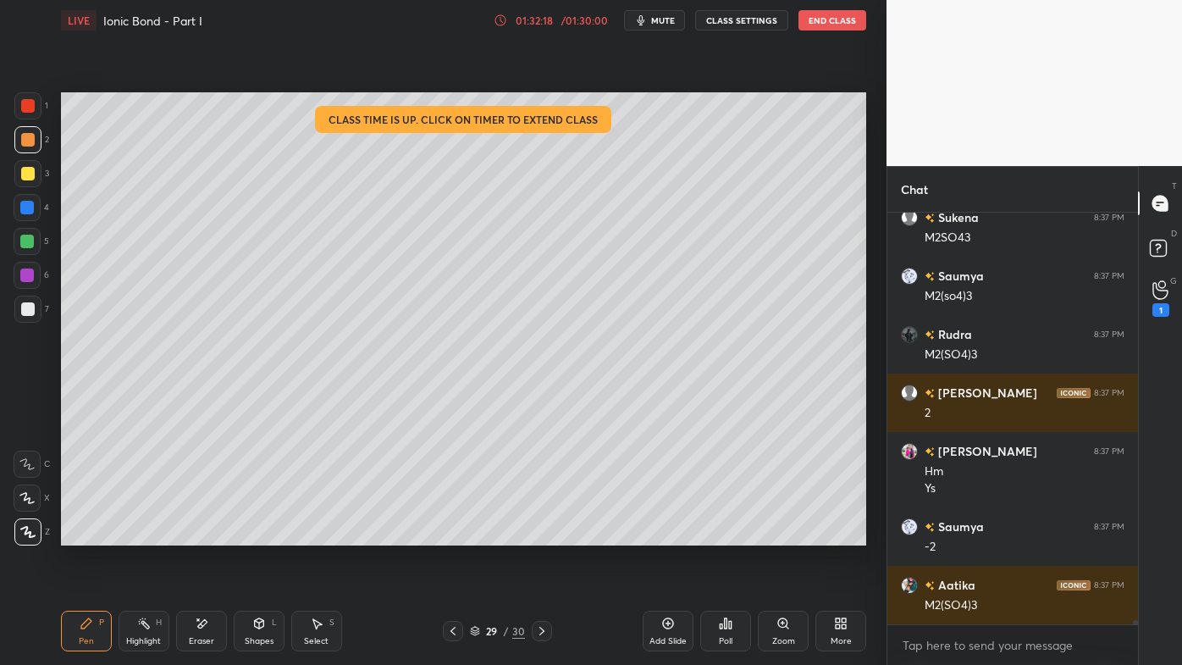
scroll to position [42822, 0]
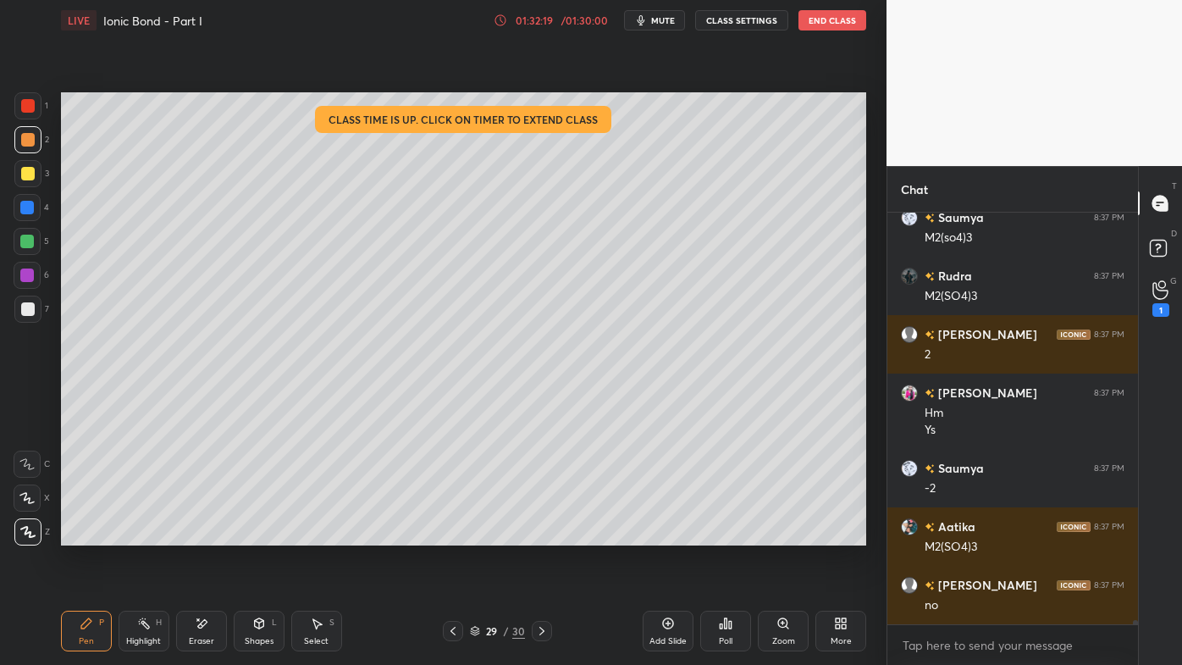
click at [137, 534] on icon at bounding box center [144, 624] width 14 height 14
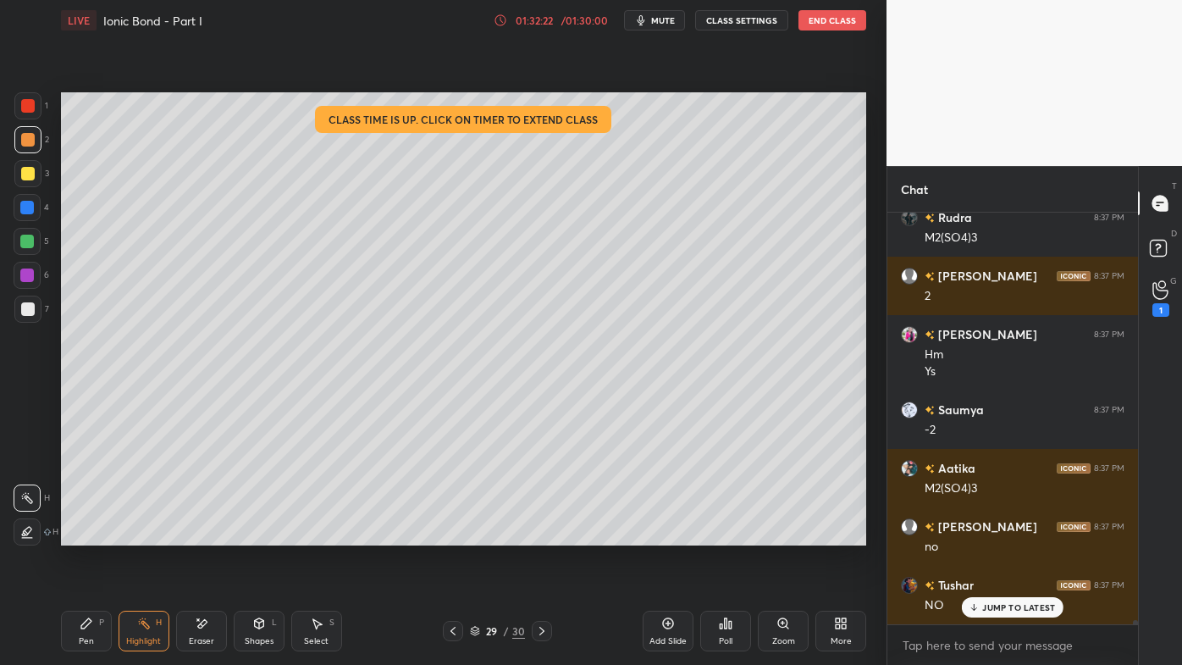
scroll to position [42938, 0]
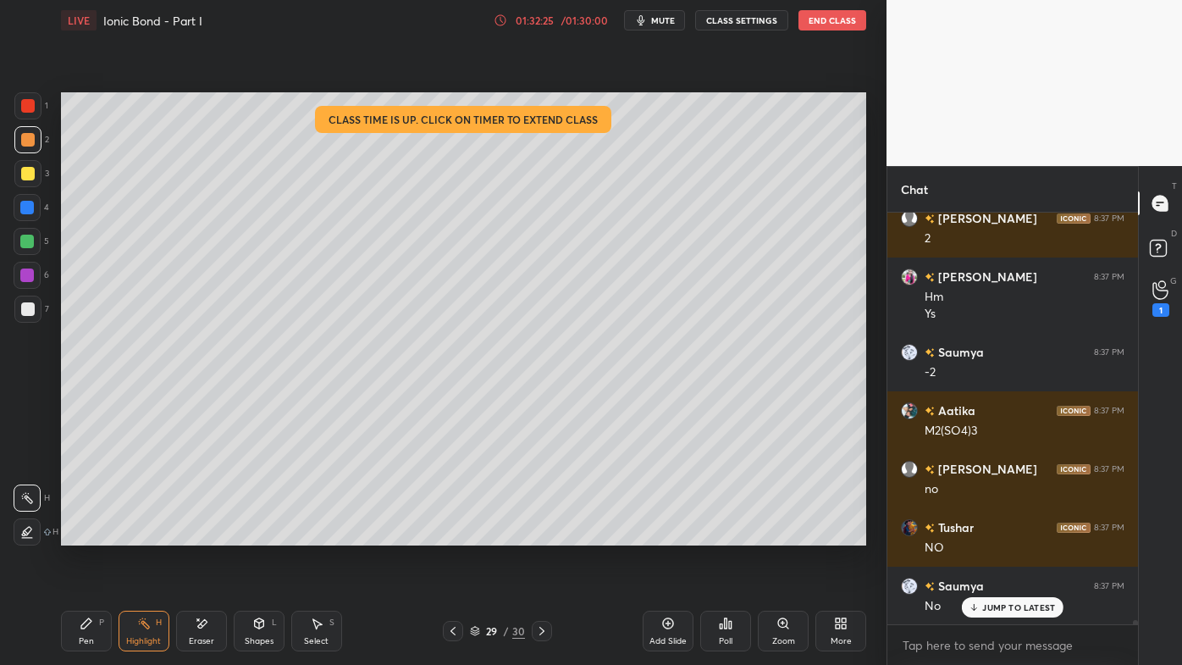
click at [198, 534] on icon at bounding box center [202, 624] width 14 height 14
drag, startPoint x: 86, startPoint y: 623, endPoint x: 90, endPoint y: 612, distance: 11.8
click at [88, 534] on icon at bounding box center [86, 623] width 10 height 10
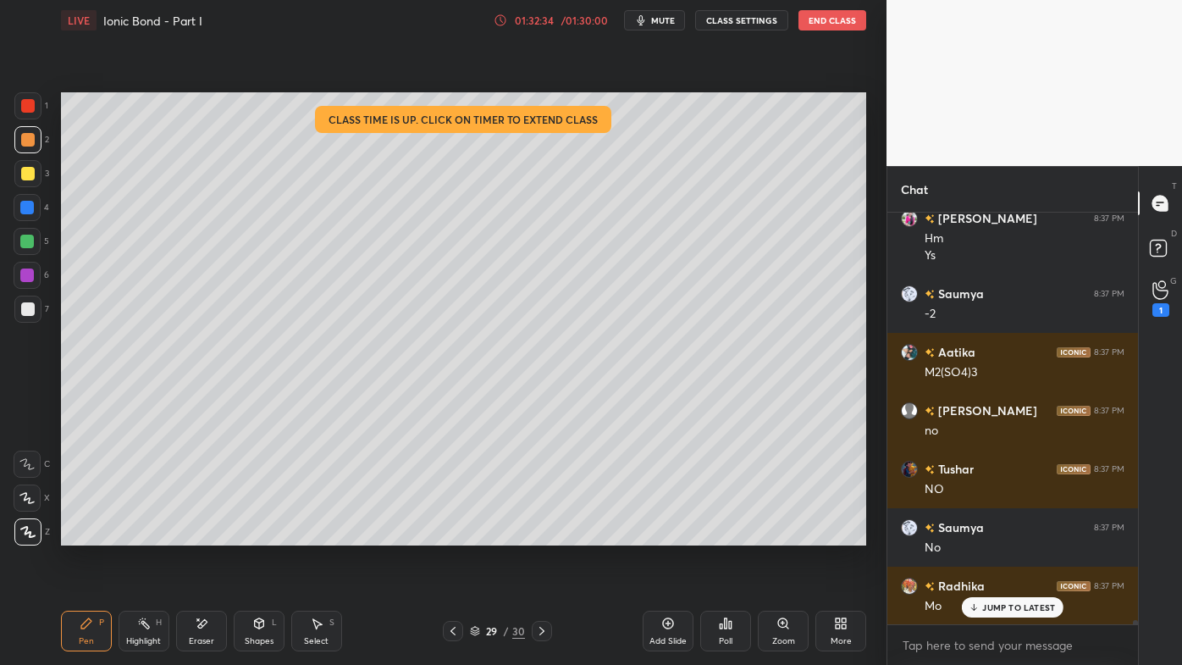
drag, startPoint x: 133, startPoint y: 626, endPoint x: 136, endPoint y: 617, distance: 9.9
click at [135, 534] on div "Highlight H" at bounding box center [144, 631] width 51 height 41
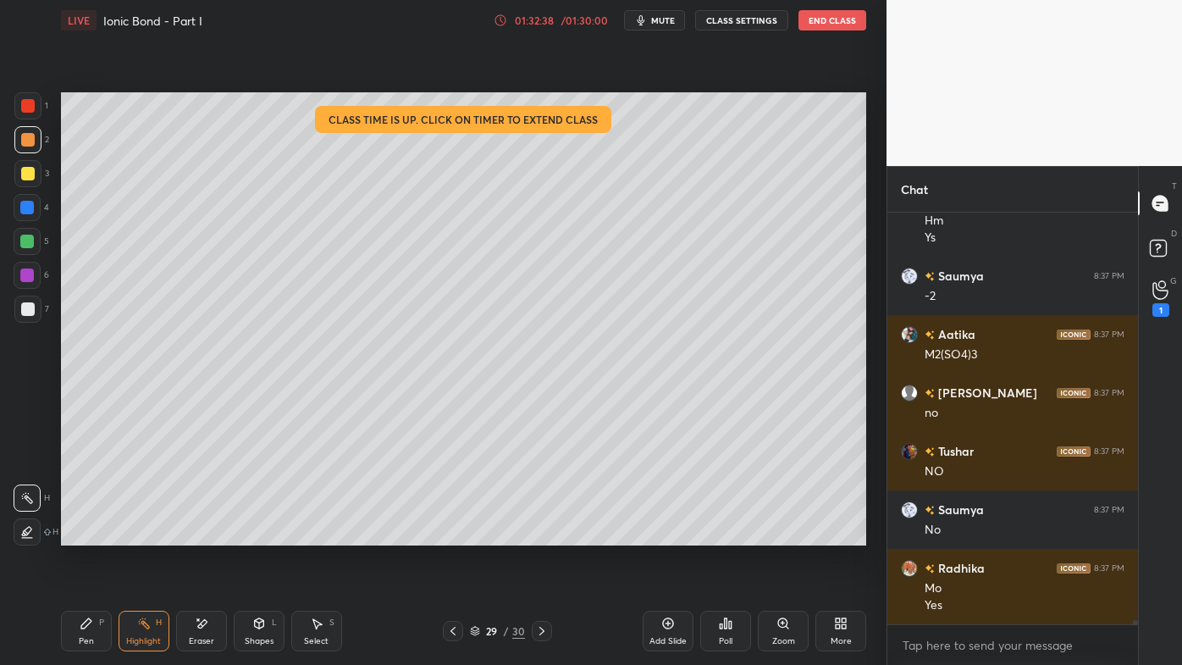
click at [79, 534] on div "Pen P" at bounding box center [86, 631] width 51 height 41
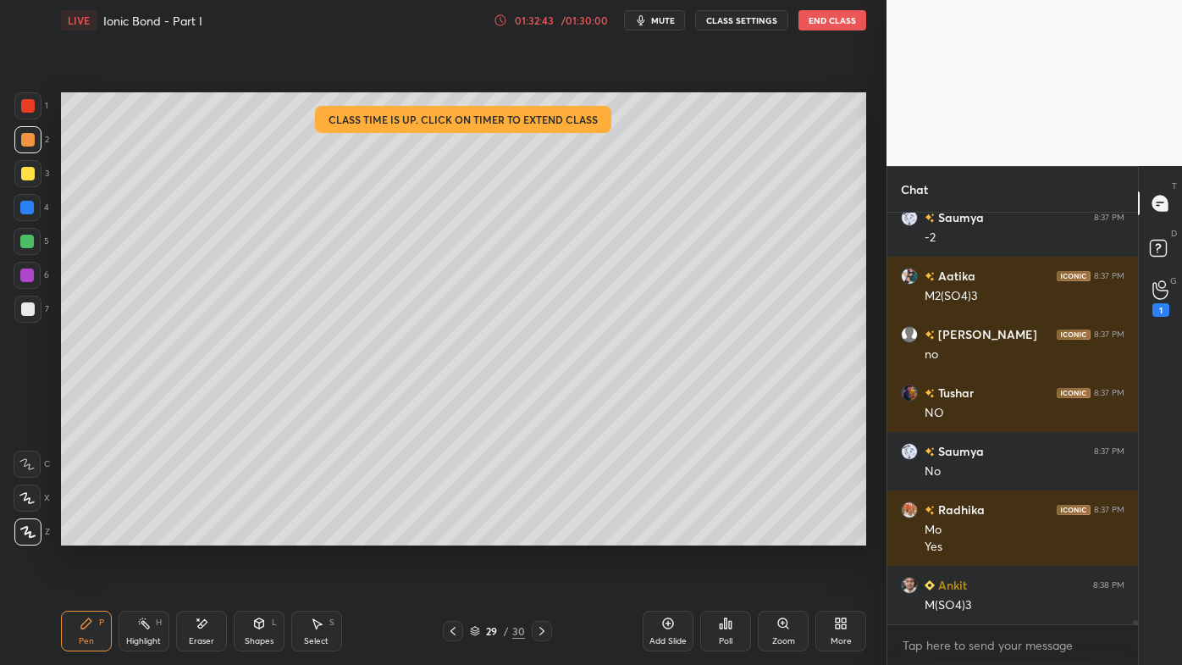
click at [204, 534] on icon at bounding box center [202, 624] width 14 height 14
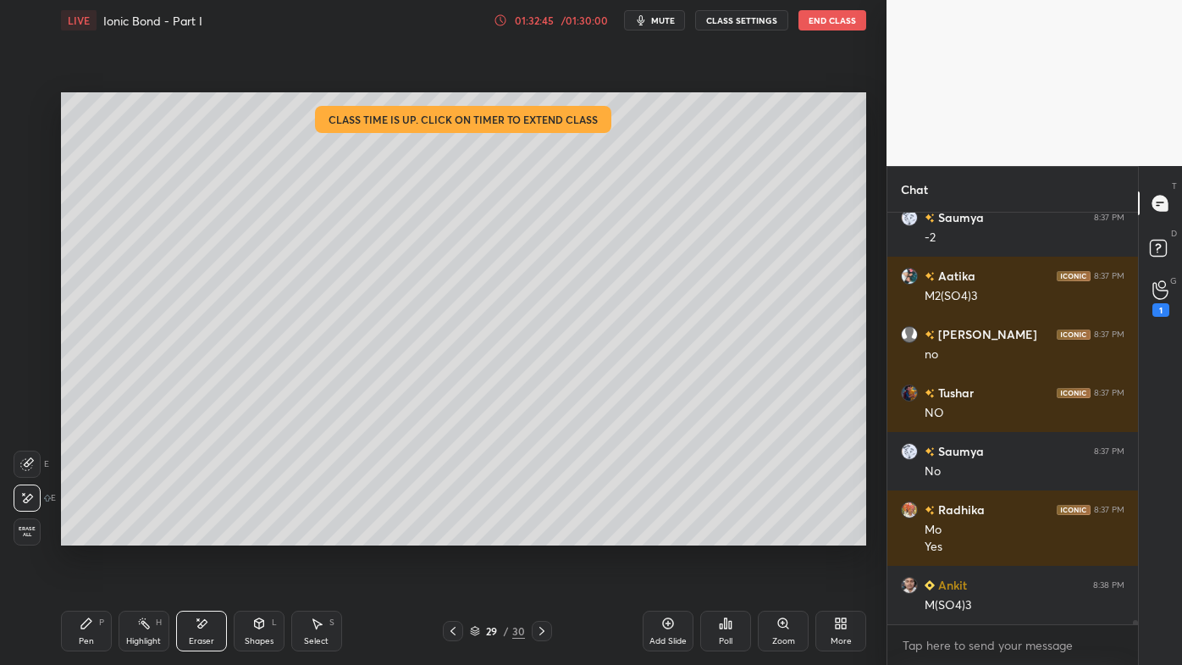
click at [81, 534] on icon at bounding box center [87, 624] width 14 height 14
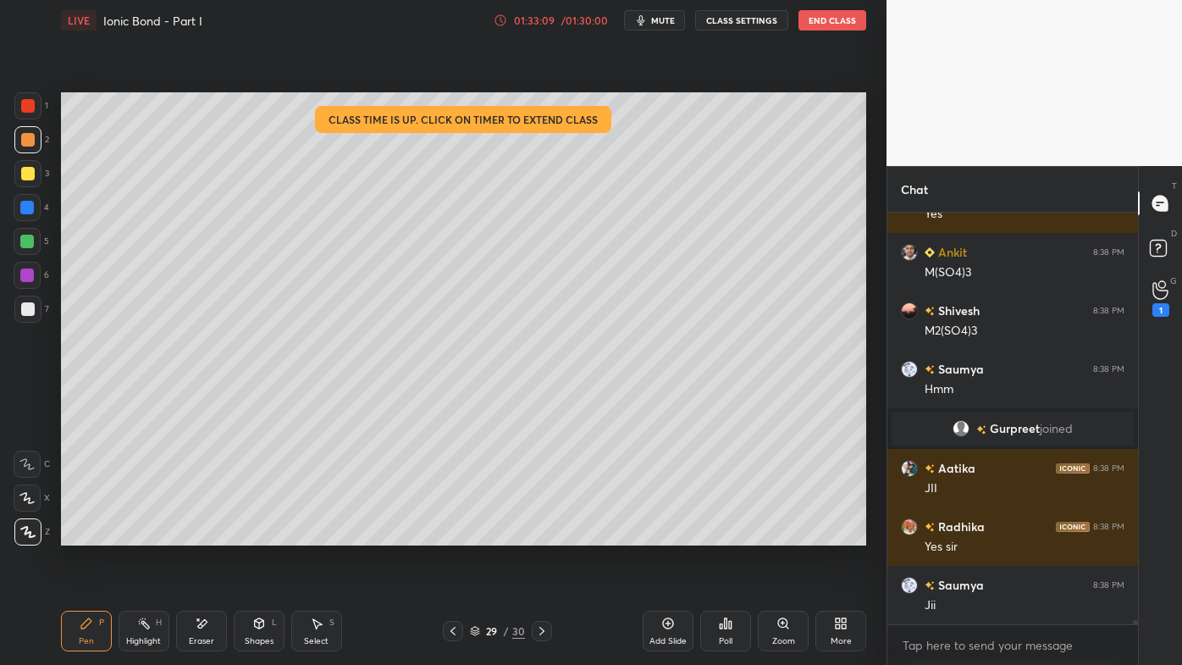
scroll to position [43581, 0]
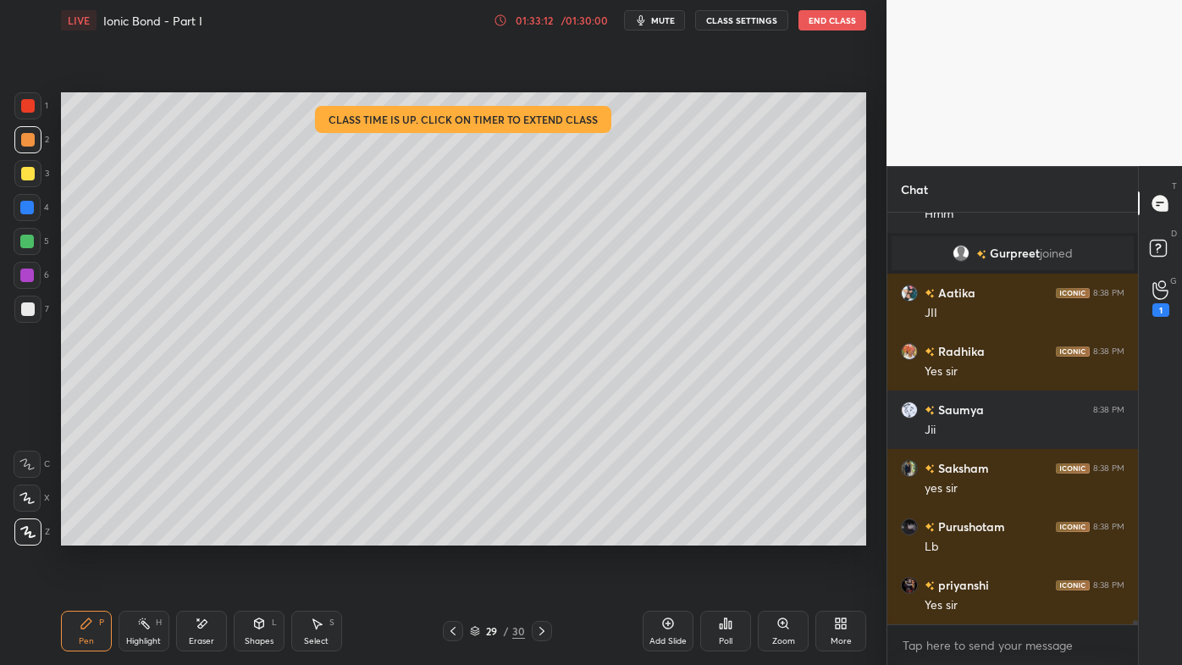
click at [728, 534] on div "Poll" at bounding box center [725, 631] width 51 height 41
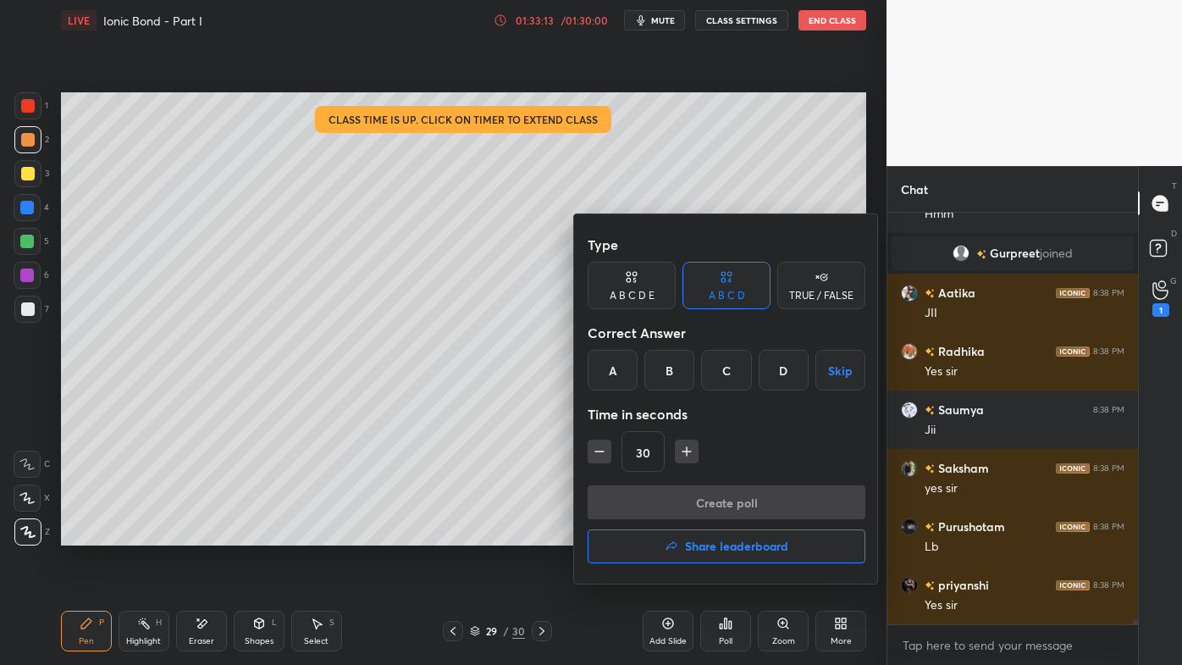
scroll to position [43640, 0]
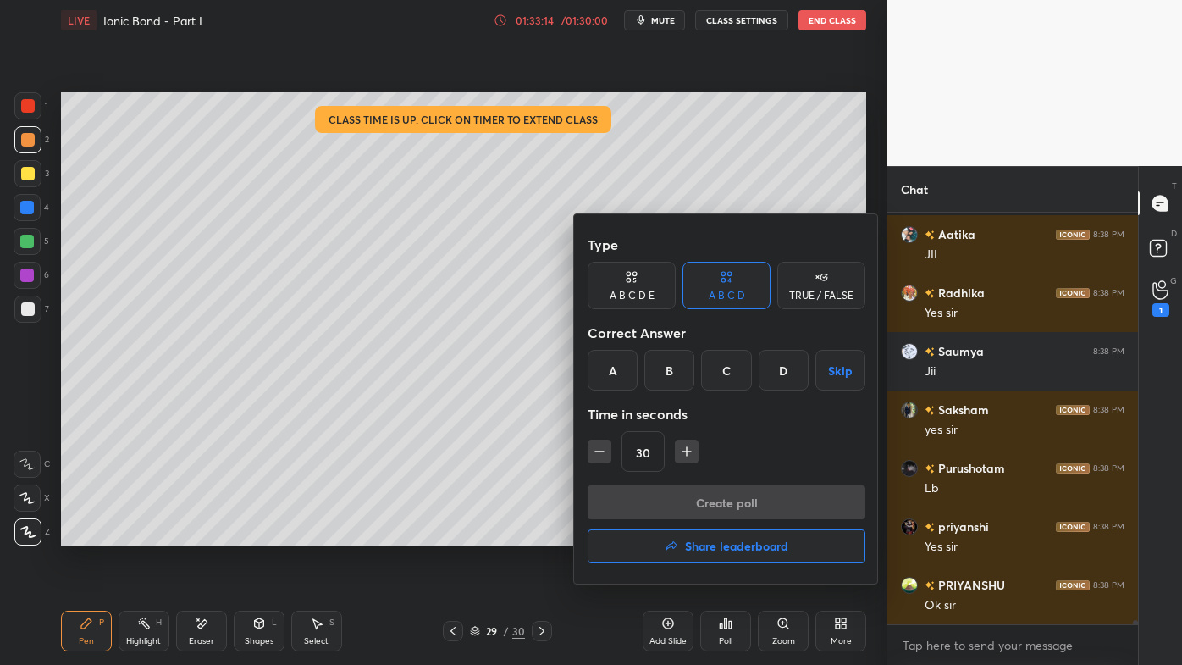
drag, startPoint x: 695, startPoint y: 550, endPoint x: 684, endPoint y: 550, distance: 11.0
click at [695, 534] on h4 "Share leaderboard" at bounding box center [736, 546] width 103 height 12
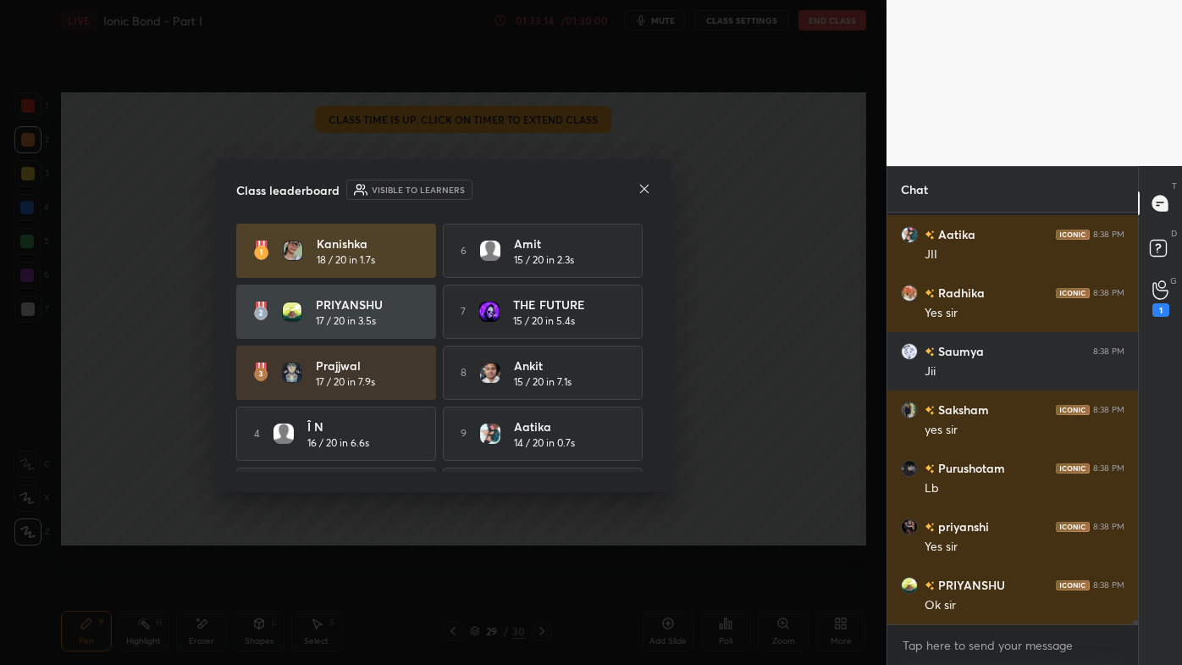
scroll to position [43697, 0]
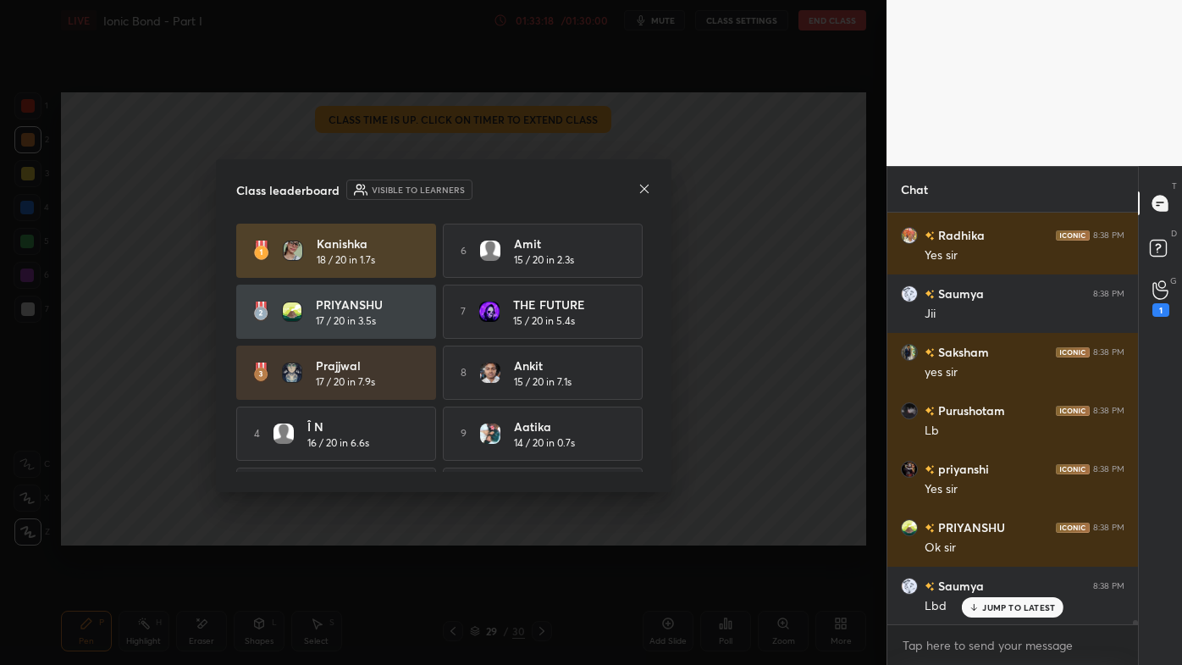
click at [648, 190] on icon at bounding box center [645, 189] width 14 height 14
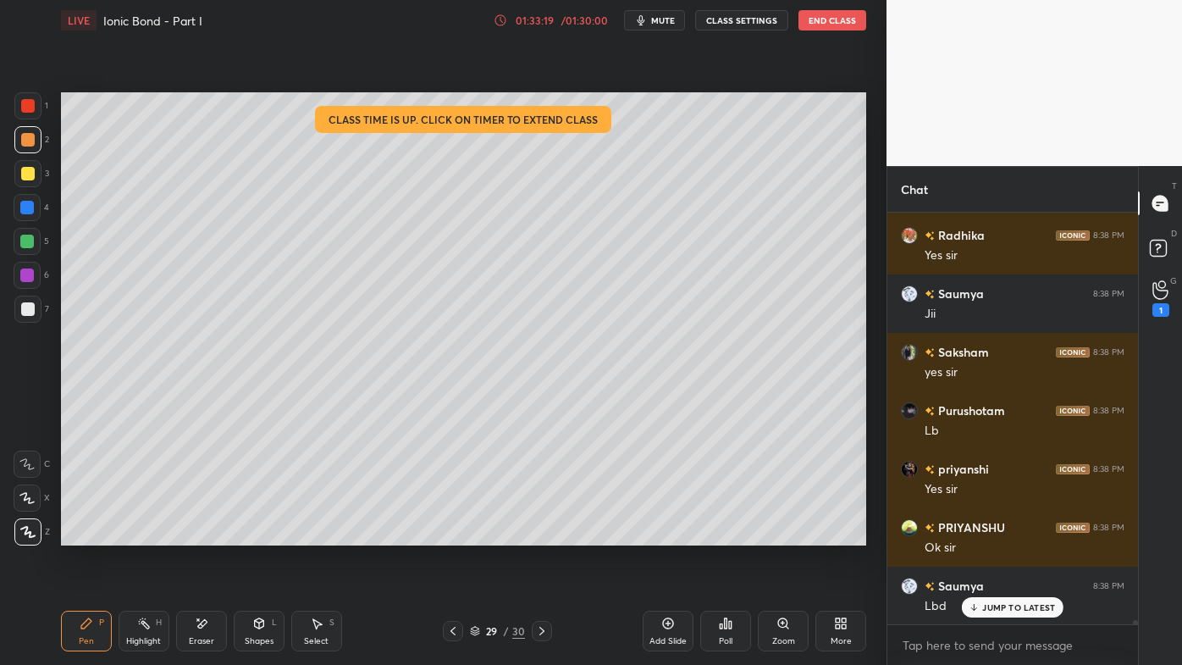
click at [729, 534] on div "Poll" at bounding box center [725, 631] width 51 height 41
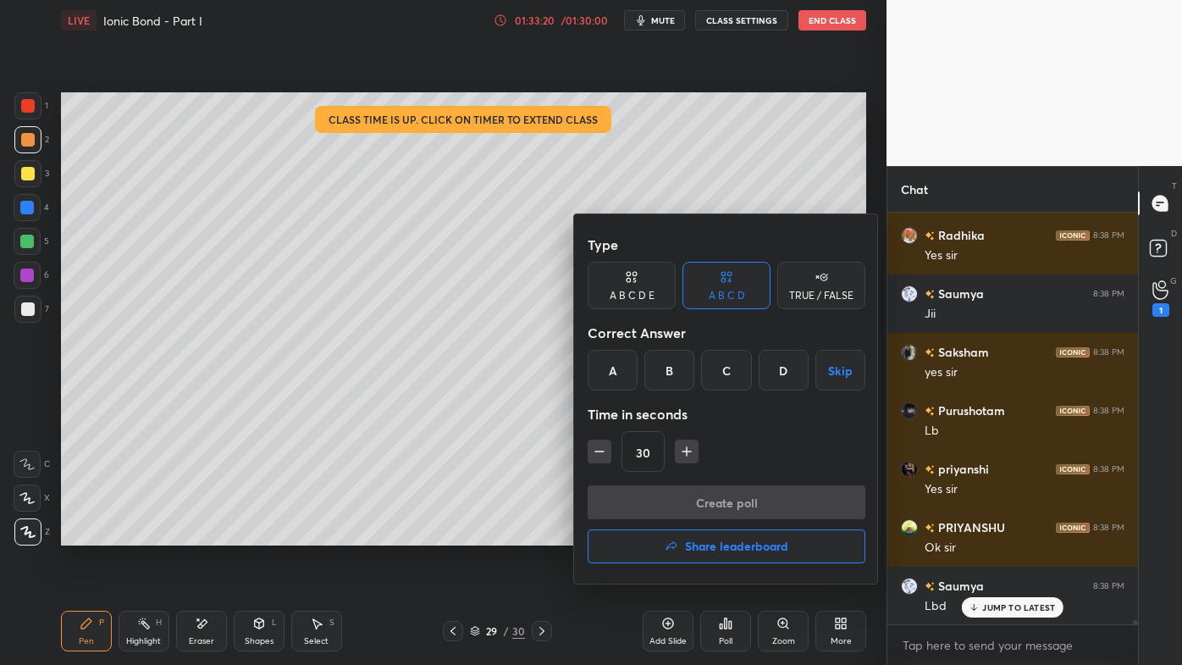
click at [700, 534] on h4 "Share leaderboard" at bounding box center [736, 546] width 103 height 12
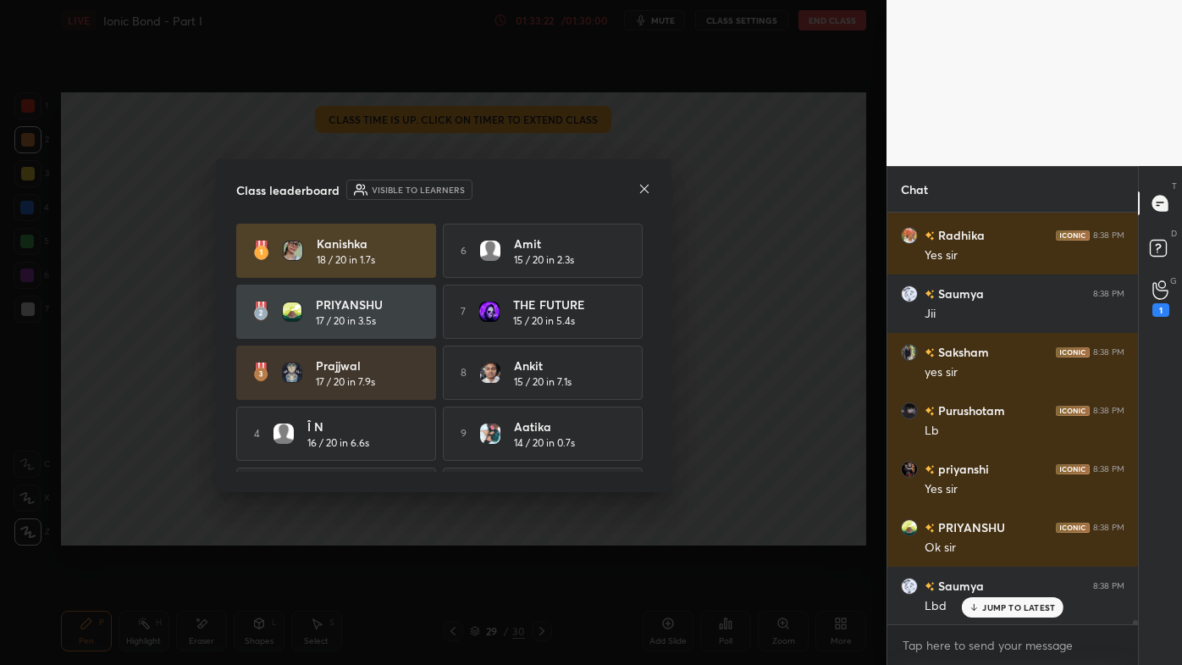
click at [644, 185] on icon at bounding box center [645, 189] width 14 height 14
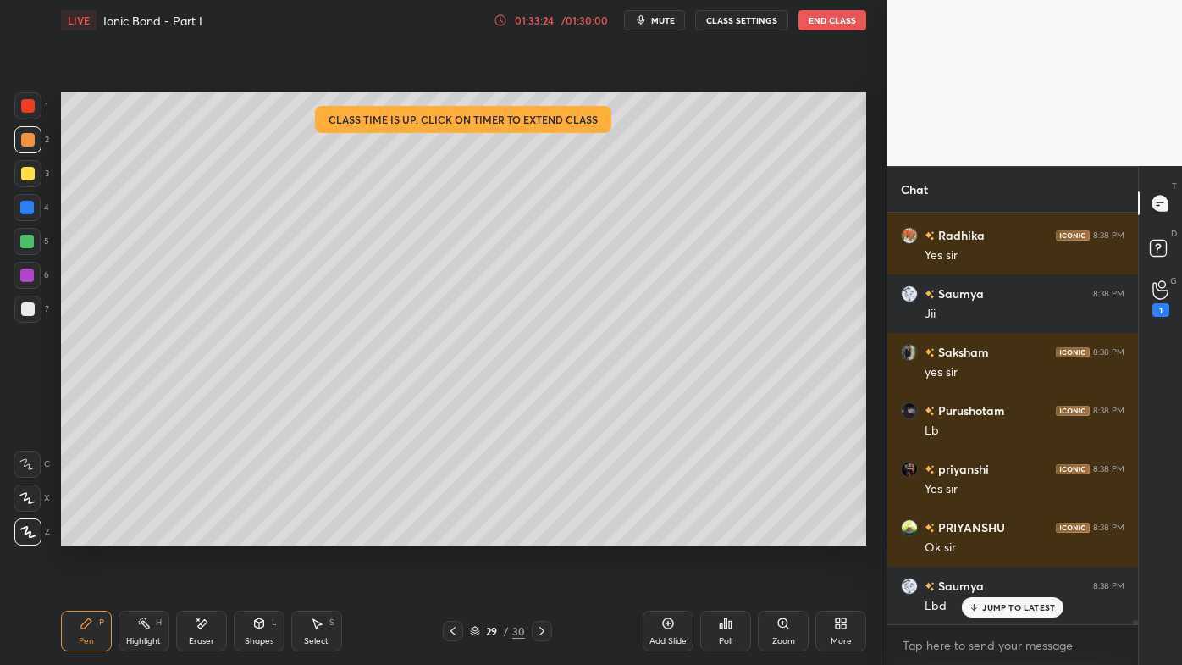
click at [998, 534] on p "JUMP TO LATEST" at bounding box center [1018, 607] width 73 height 10
click at [827, 25] on button "End Class" at bounding box center [833, 20] width 68 height 20
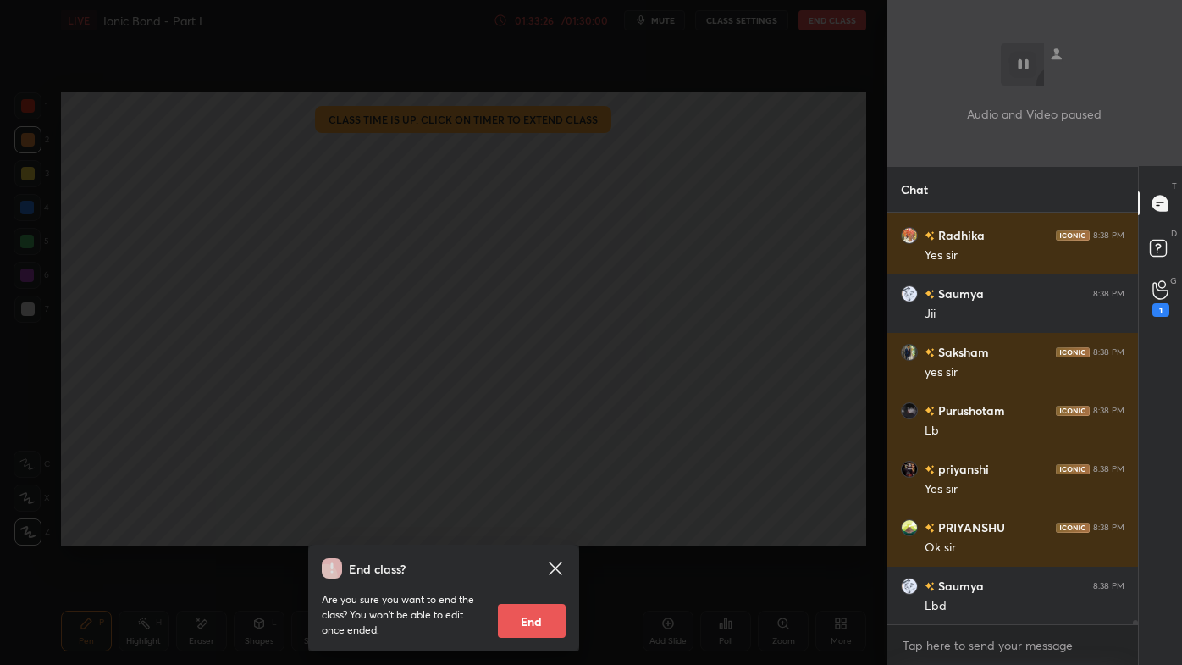
drag, startPoint x: 539, startPoint y: 616, endPoint x: 524, endPoint y: 622, distance: 15.6
click at [539, 534] on button "End" at bounding box center [532, 621] width 68 height 34
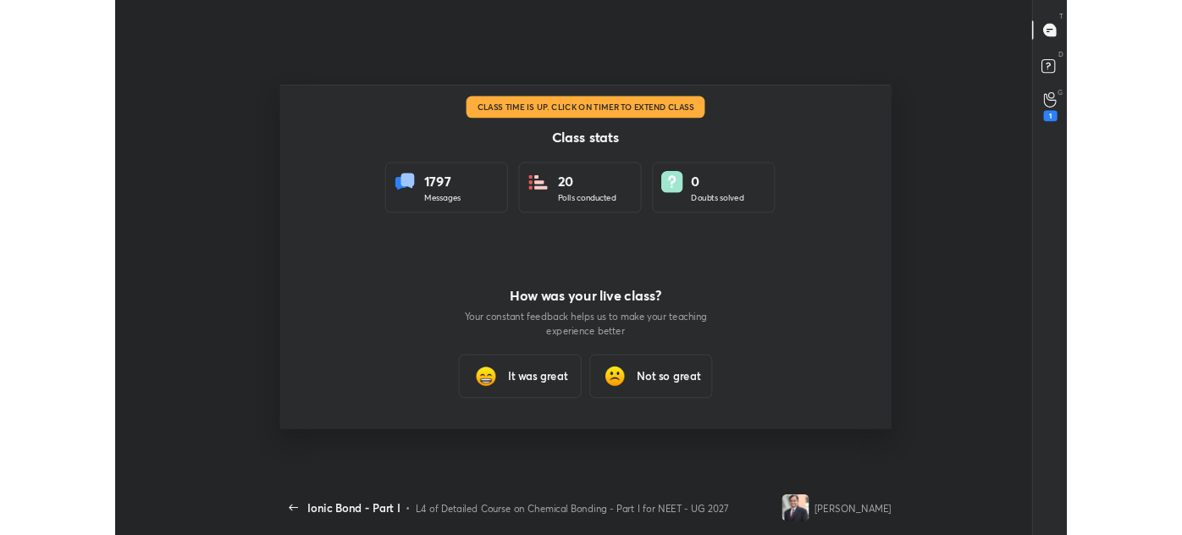
scroll to position [84258, 83515]
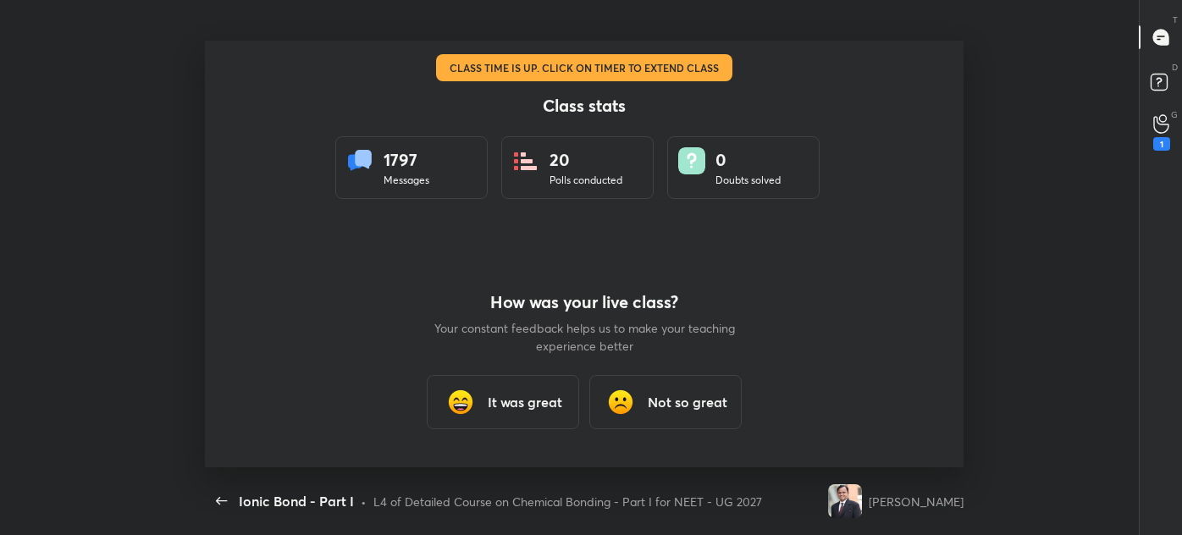
type textarea "x"
